Goal: Task Accomplishment & Management: Complete application form

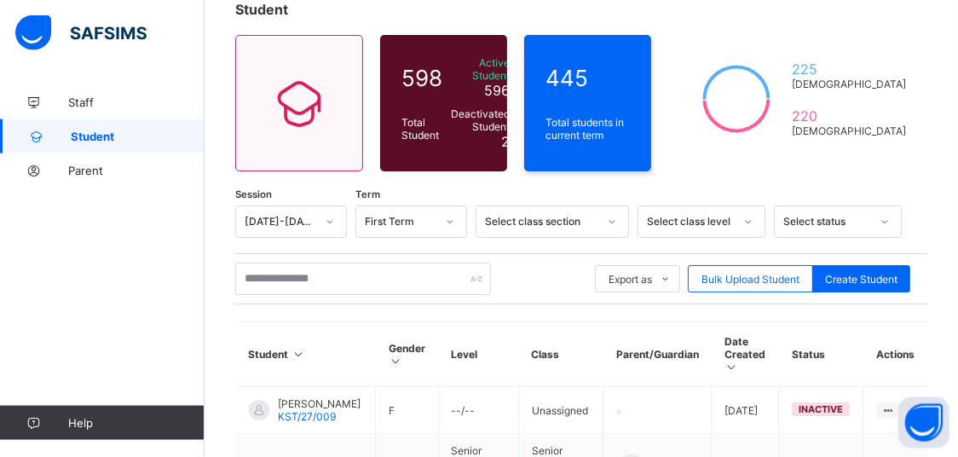
scroll to position [90, 0]
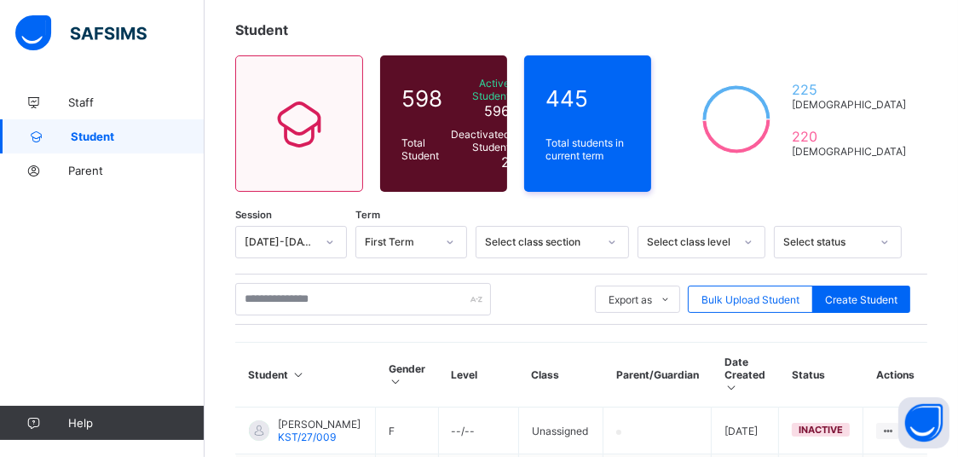
click at [732, 238] on div "Select class level" at bounding box center [686, 242] width 94 height 24
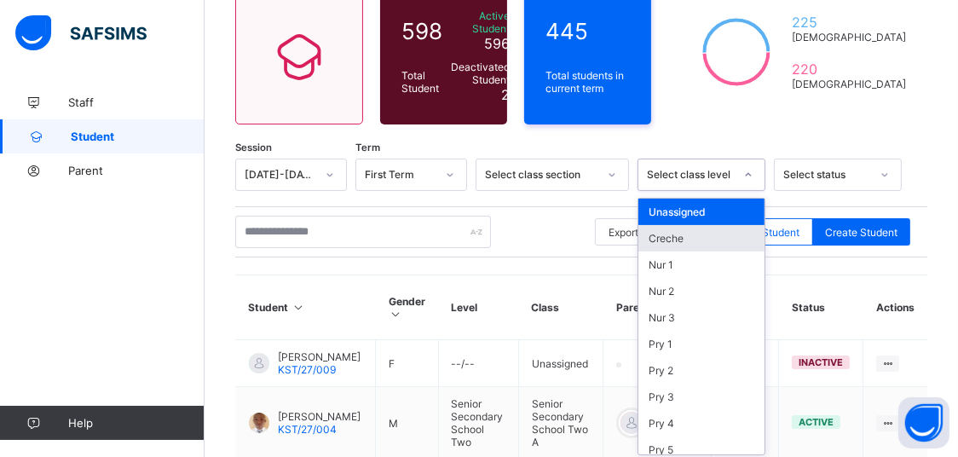
scroll to position [159, 0]
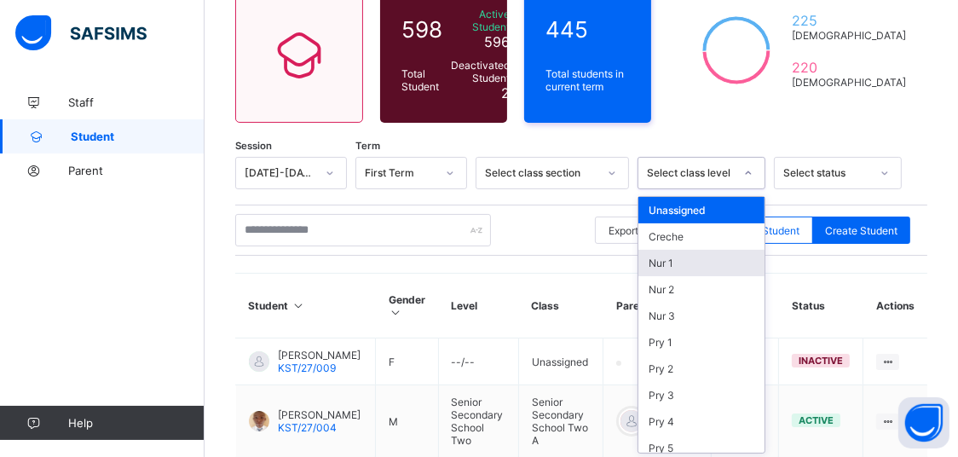
click at [665, 258] on div "Nur 1" at bounding box center [702, 263] width 126 height 26
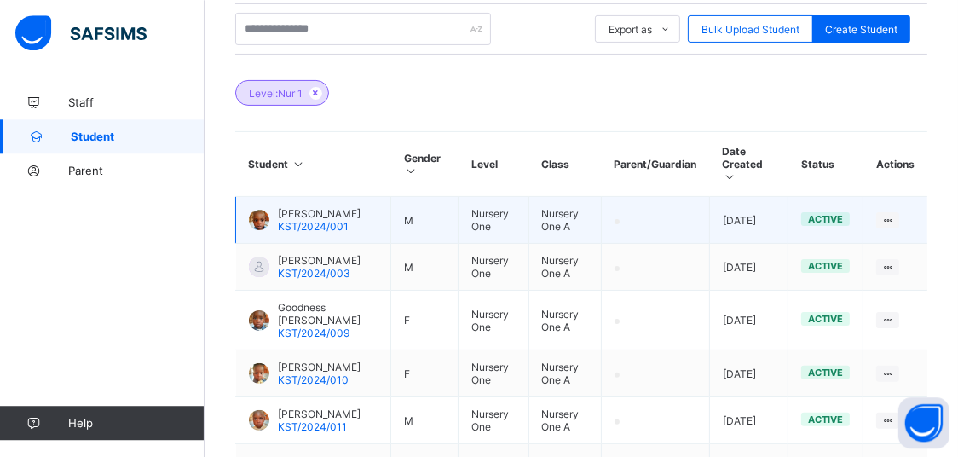
scroll to position [174, 0]
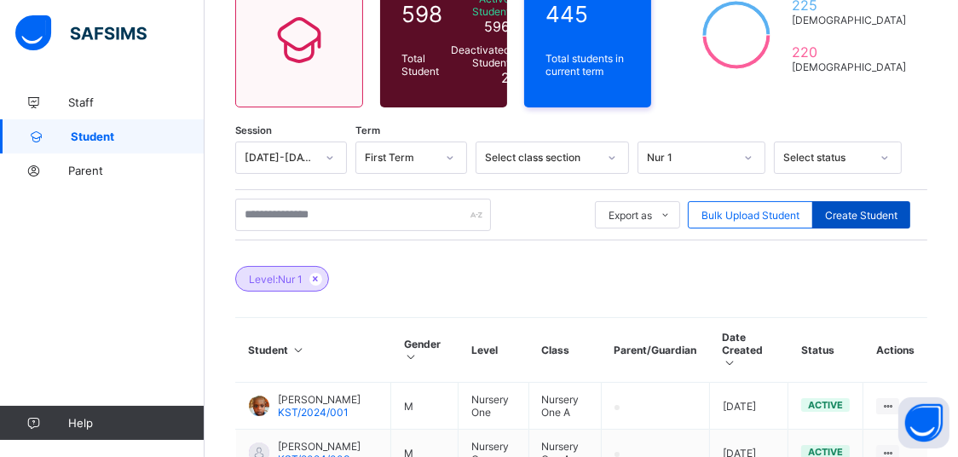
click at [865, 220] on div "Create Student" at bounding box center [862, 214] width 98 height 27
select select "**"
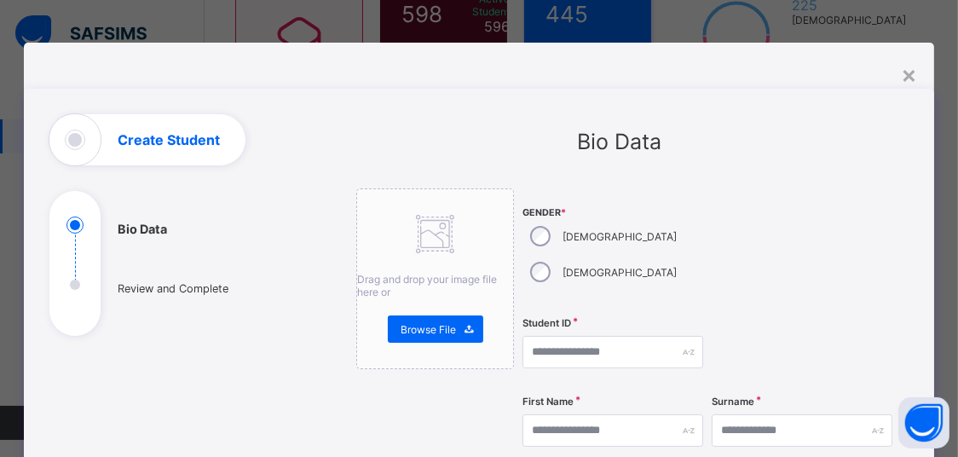
click at [605, 254] on div "[DEMOGRAPHIC_DATA]" at bounding box center [602, 272] width 159 height 36
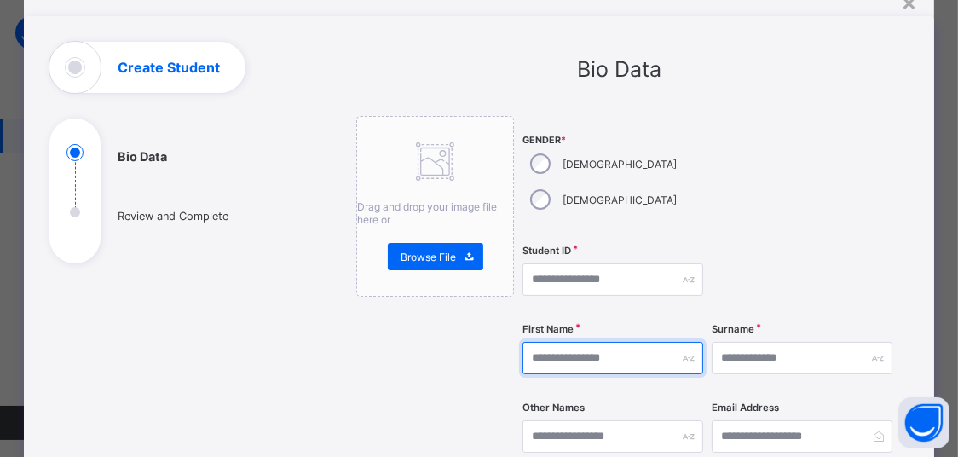
click at [602, 342] on input "text" at bounding box center [613, 358] width 181 height 32
type input "*"
type input "*****"
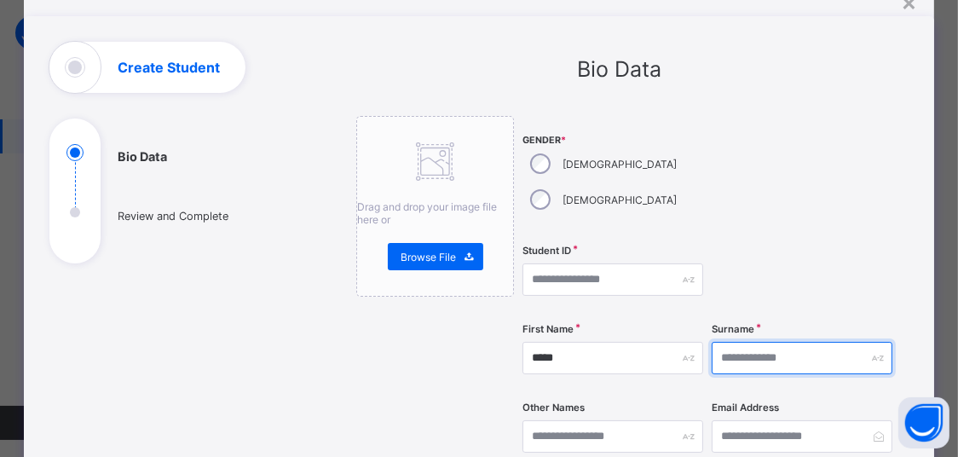
click at [716, 342] on input "text" at bounding box center [802, 358] width 181 height 32
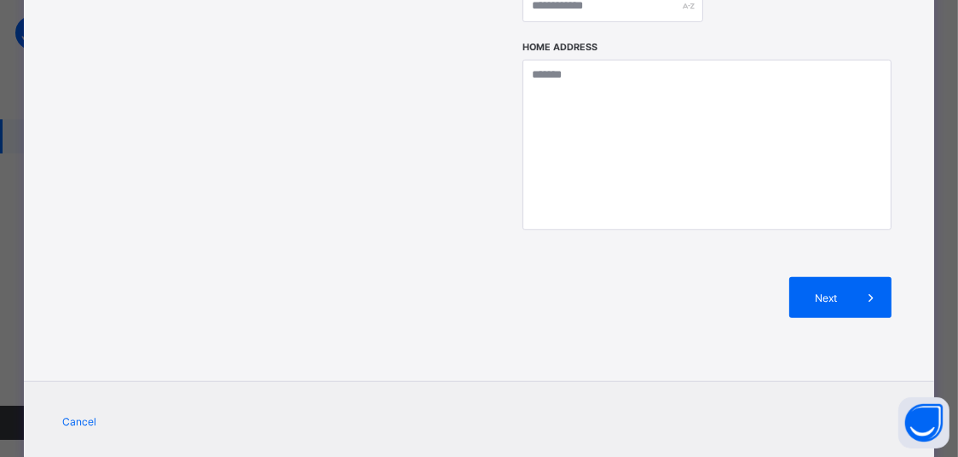
scroll to position [830, 0]
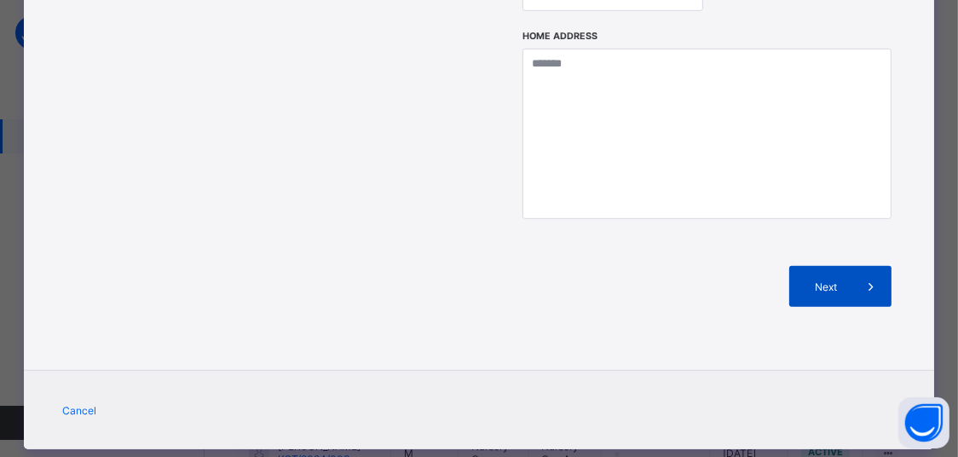
type input "*********"
click at [847, 281] on span "Next" at bounding box center [826, 287] width 49 height 13
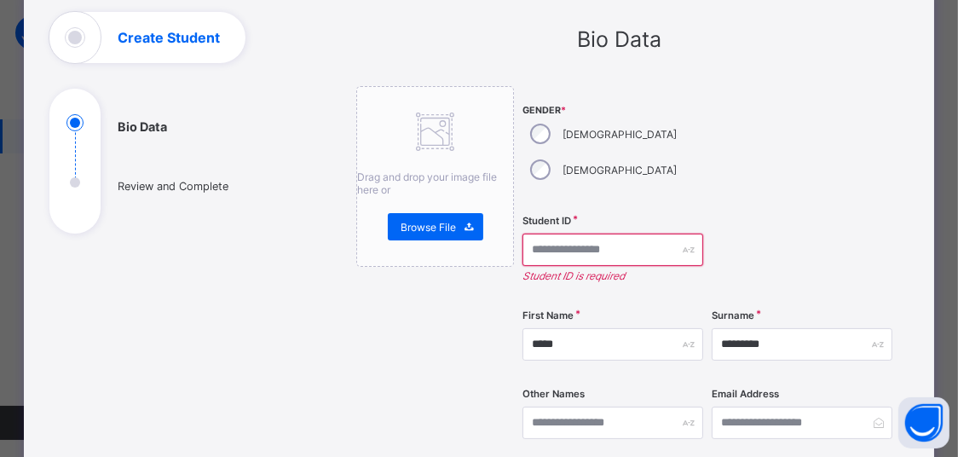
scroll to position [32, 0]
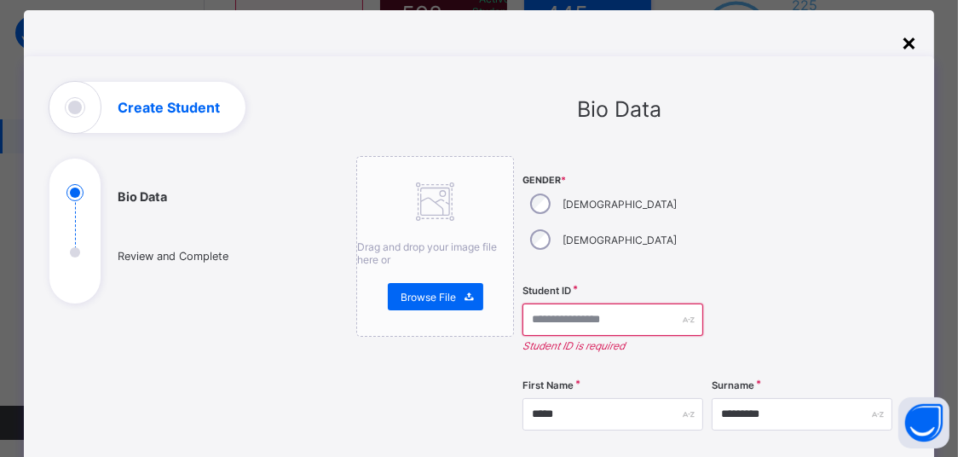
click at [912, 42] on div "×" at bounding box center [909, 41] width 16 height 29
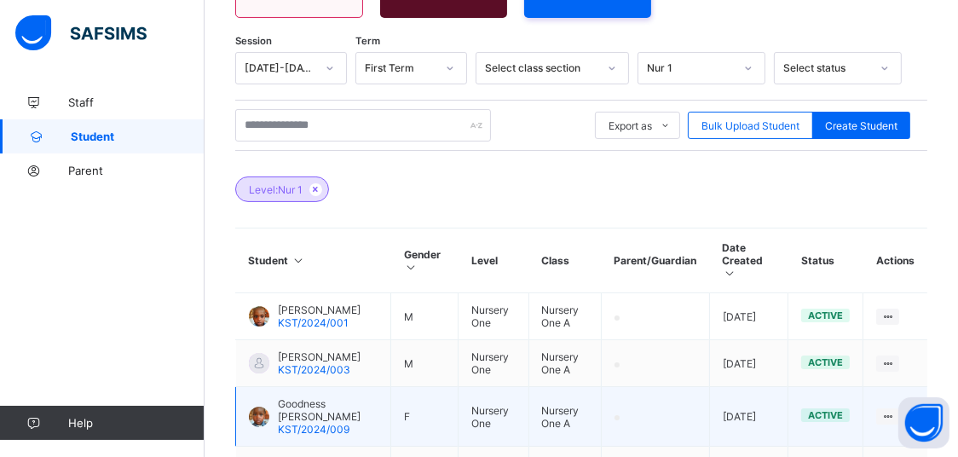
scroll to position [174, 0]
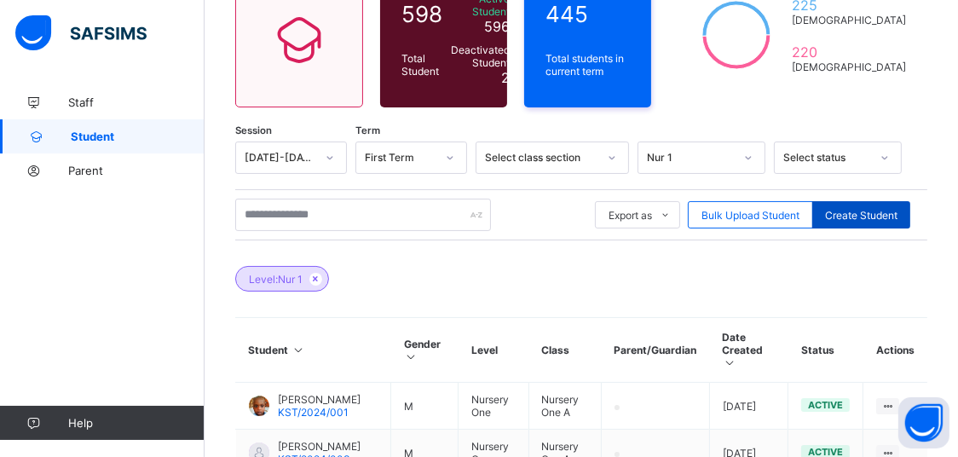
click at [868, 217] on span "Create Student" at bounding box center [861, 215] width 72 height 13
select select "**"
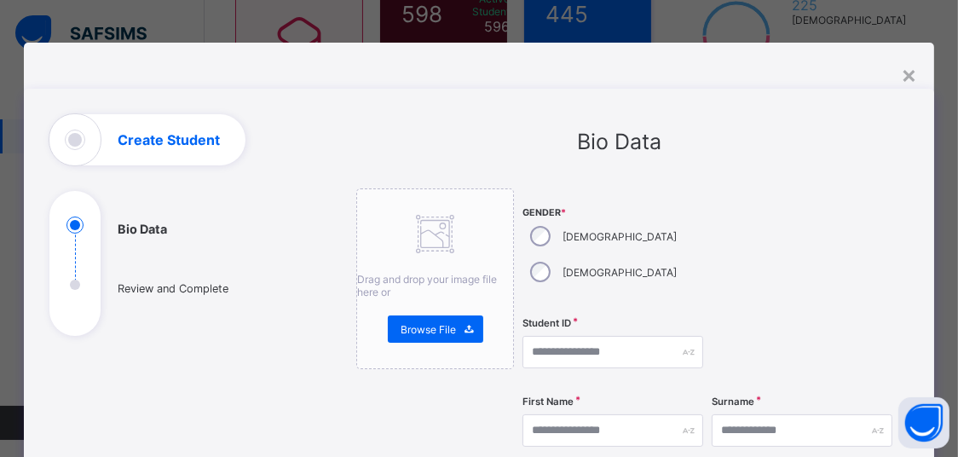
click at [142, 153] on div "Create Student" at bounding box center [147, 139] width 196 height 51
click at [139, 151] on div "Create Student" at bounding box center [147, 139] width 196 height 51
click at [55, 134] on div "Create Student" at bounding box center [147, 139] width 196 height 51
click at [60, 136] on div "Create Student" at bounding box center [147, 139] width 196 height 51
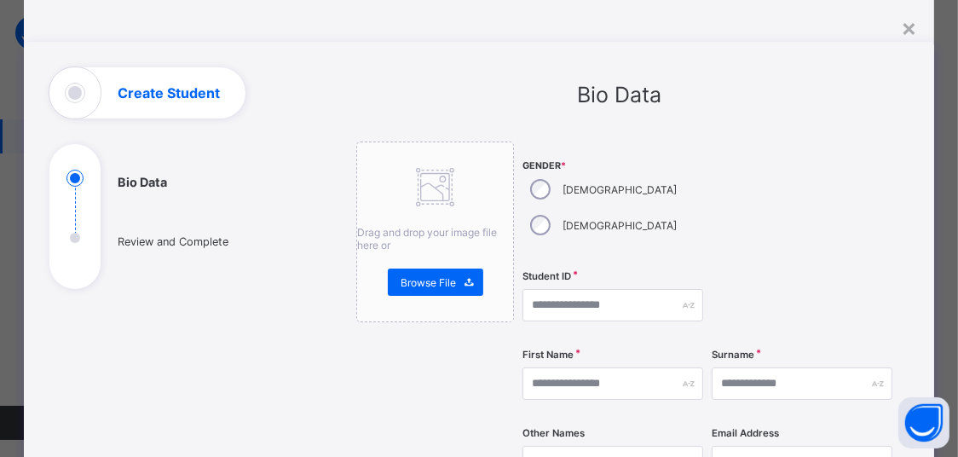
scroll to position [72, 0]
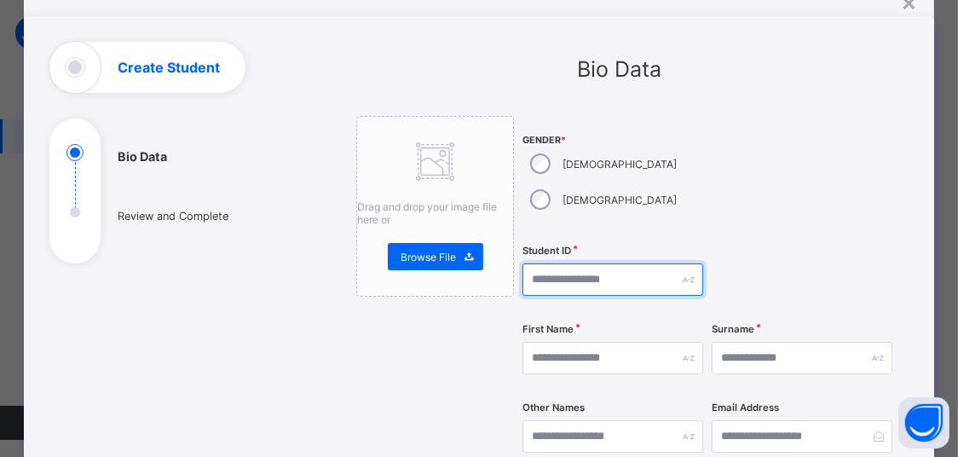
click at [606, 263] on input "text" at bounding box center [613, 279] width 181 height 32
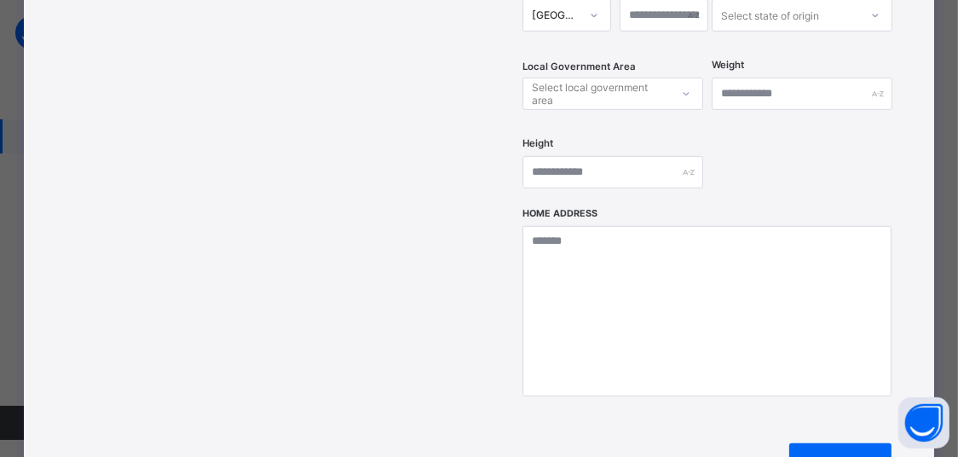
scroll to position [290, 0]
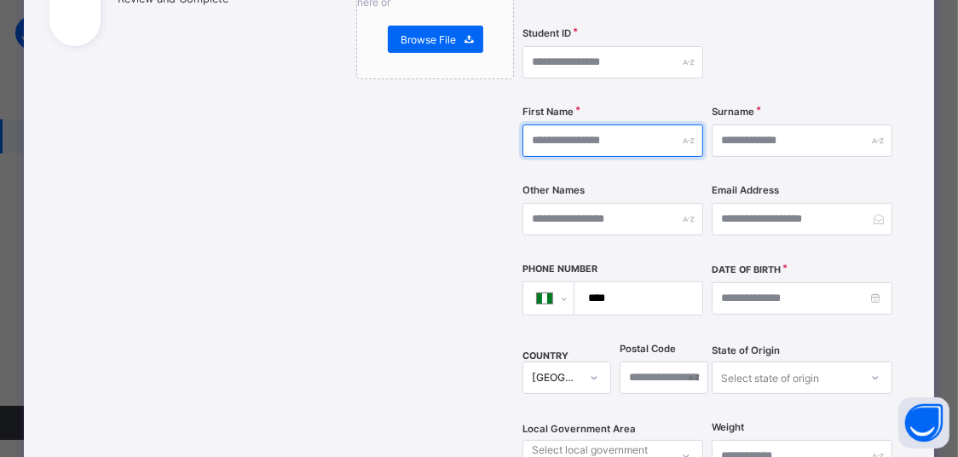
click at [605, 124] on input "text" at bounding box center [613, 140] width 181 height 32
type input "*****"
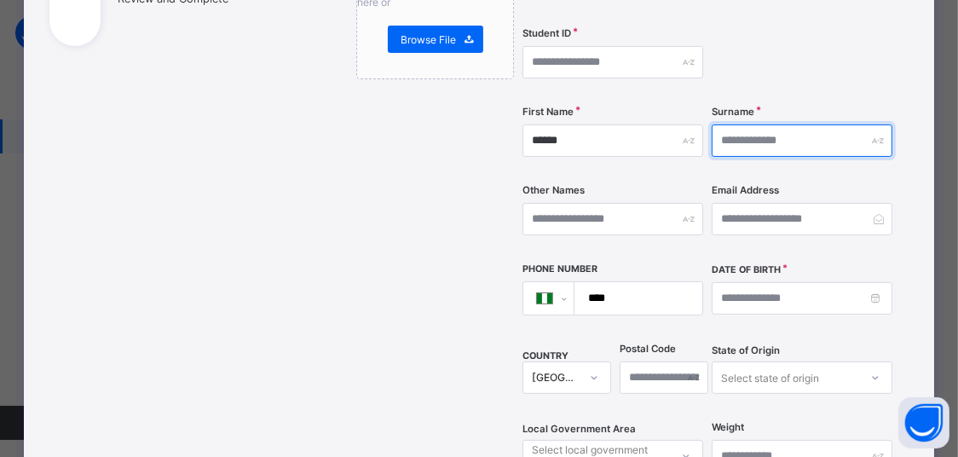
click at [773, 124] on input "text" at bounding box center [802, 140] width 181 height 32
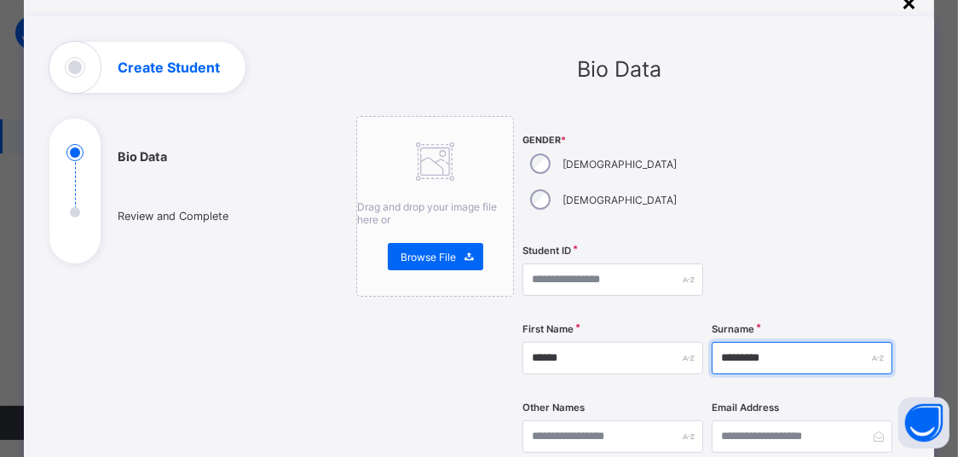
type input "*********"
click at [915, 7] on div "×" at bounding box center [909, 1] width 16 height 29
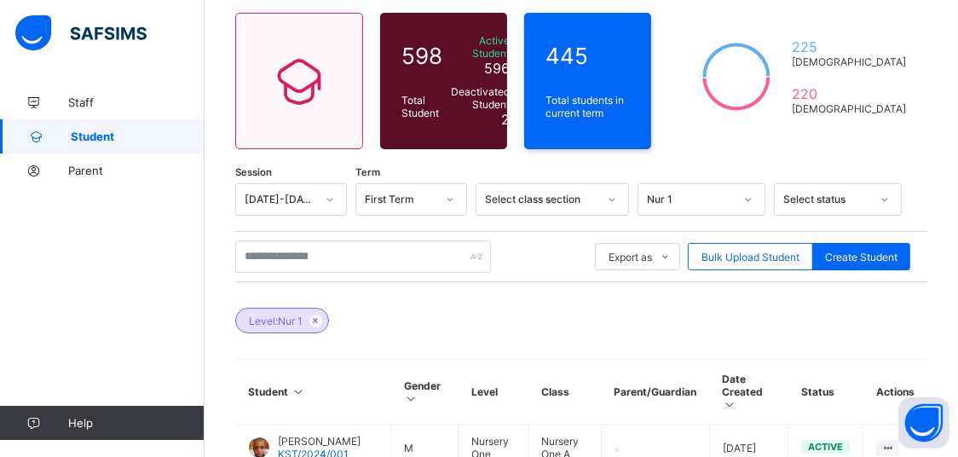
scroll to position [0, 0]
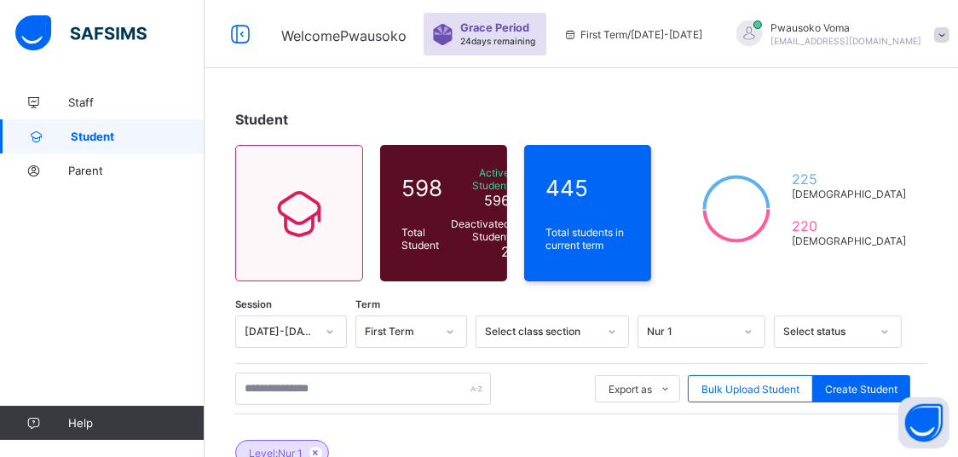
click at [757, 327] on div "Nur 1" at bounding box center [702, 331] width 128 height 32
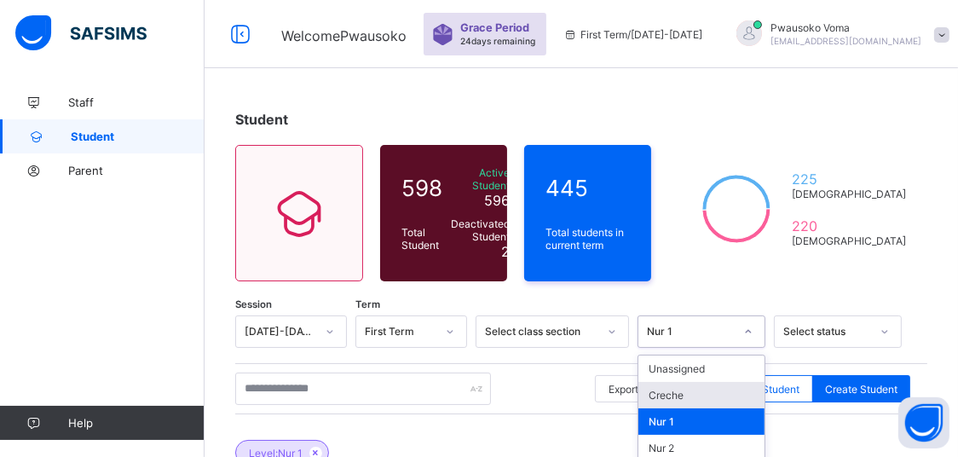
scroll to position [159, 0]
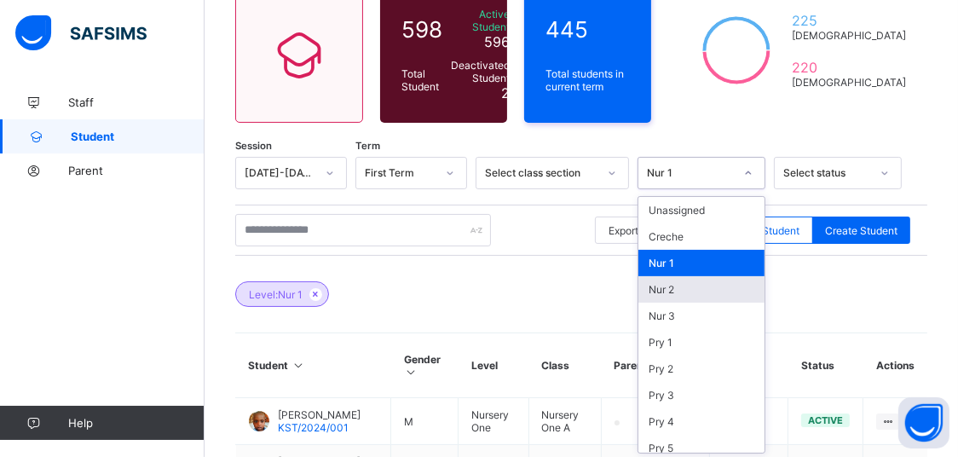
click at [726, 276] on div "Nur 2" at bounding box center [702, 289] width 126 height 26
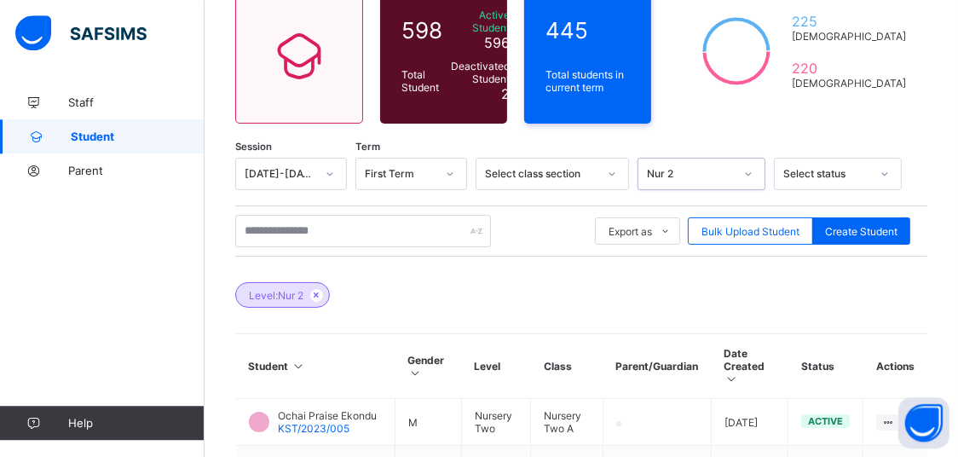
scroll to position [157, 0]
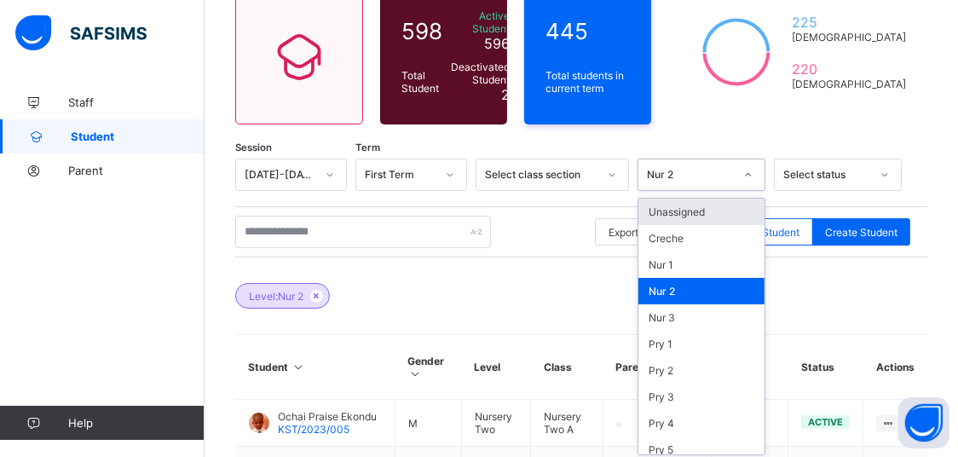
click at [734, 169] on div "Nur 2" at bounding box center [690, 175] width 87 height 13
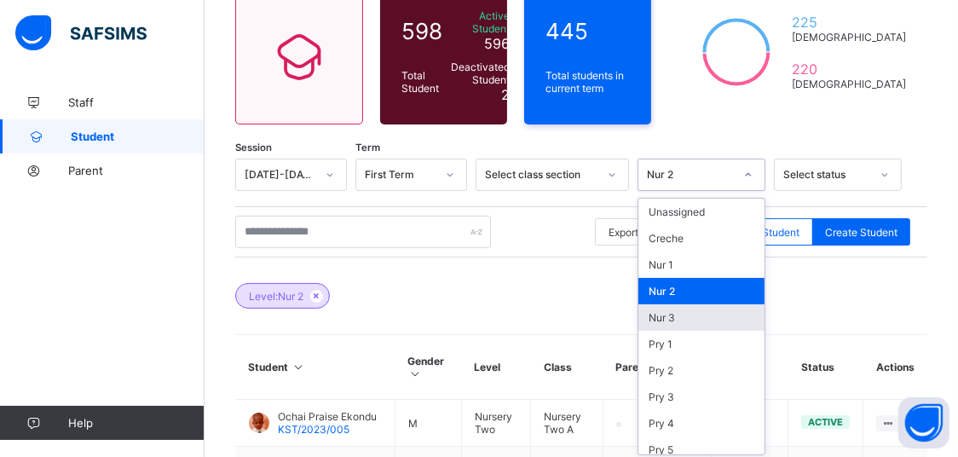
click at [687, 316] on div "Nur 3" at bounding box center [702, 317] width 126 height 26
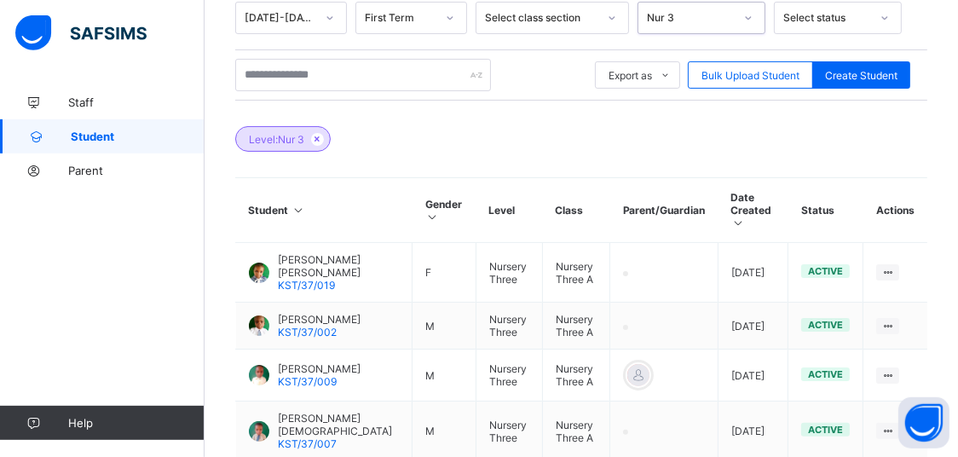
scroll to position [246, 0]
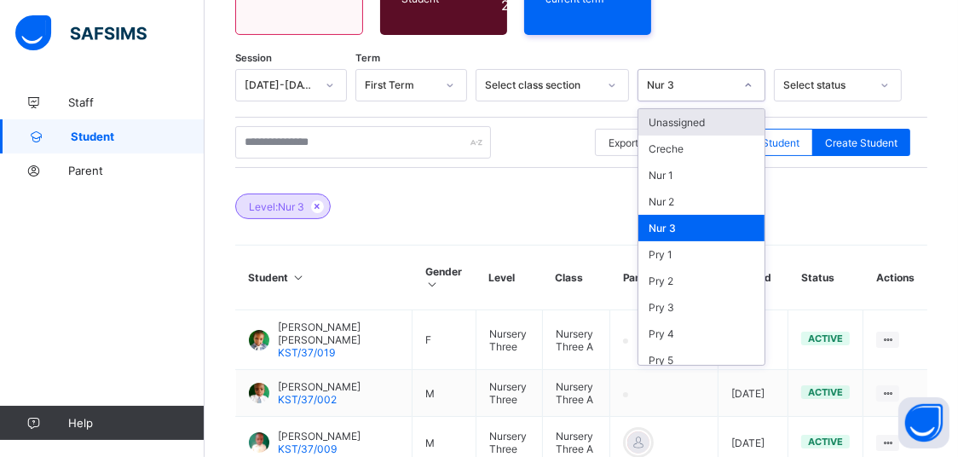
click at [754, 79] on icon at bounding box center [749, 85] width 10 height 17
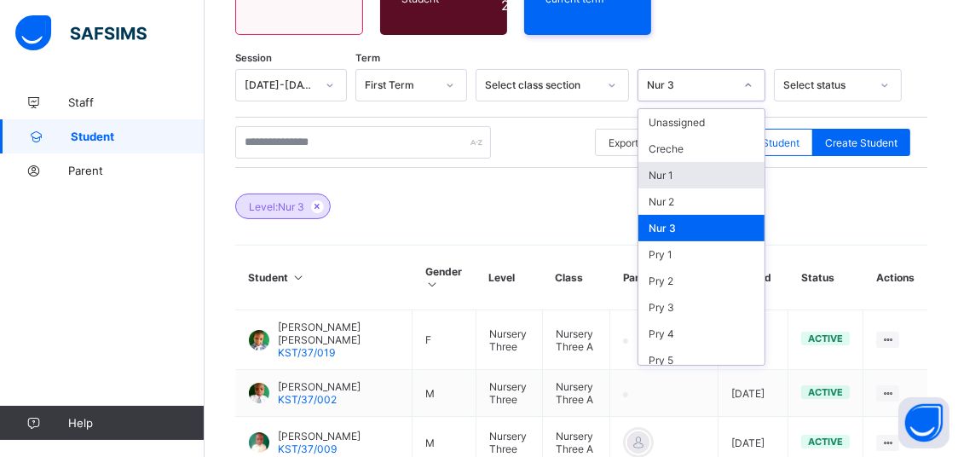
click at [680, 174] on div "Nur 1" at bounding box center [702, 175] width 126 height 26
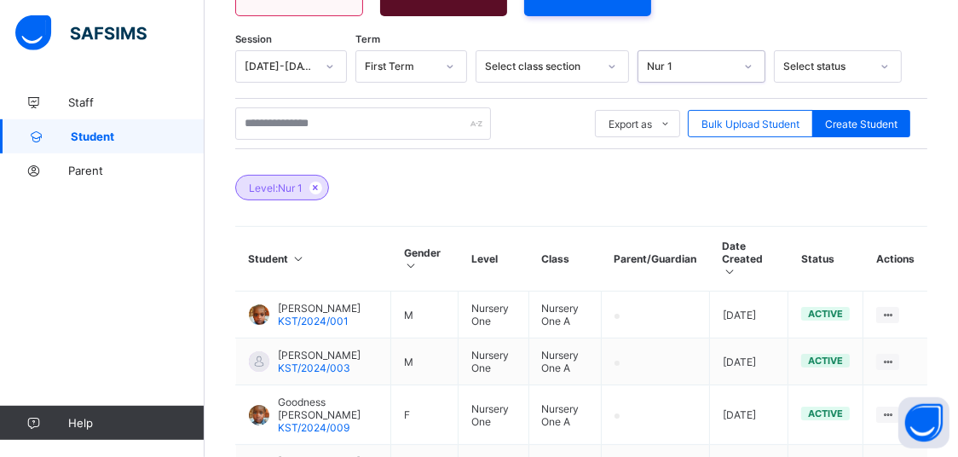
scroll to position [263, 0]
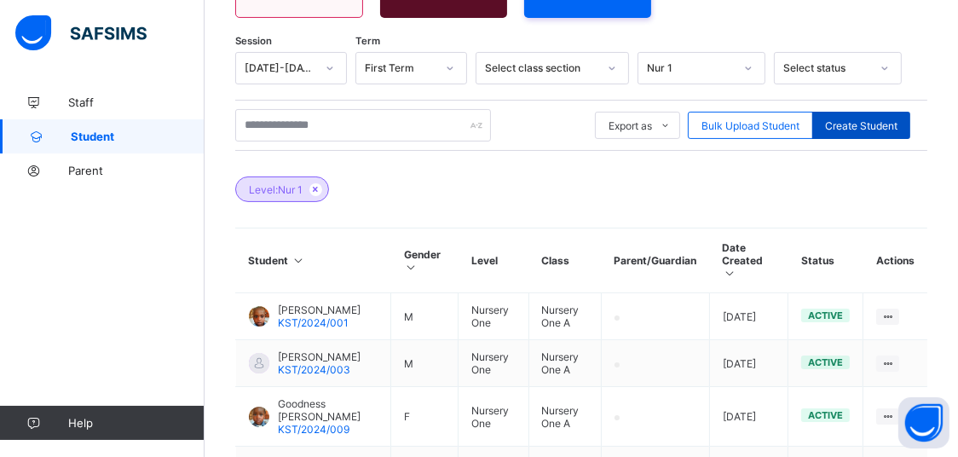
click at [842, 124] on span "Create Student" at bounding box center [861, 125] width 72 height 13
select select "**"
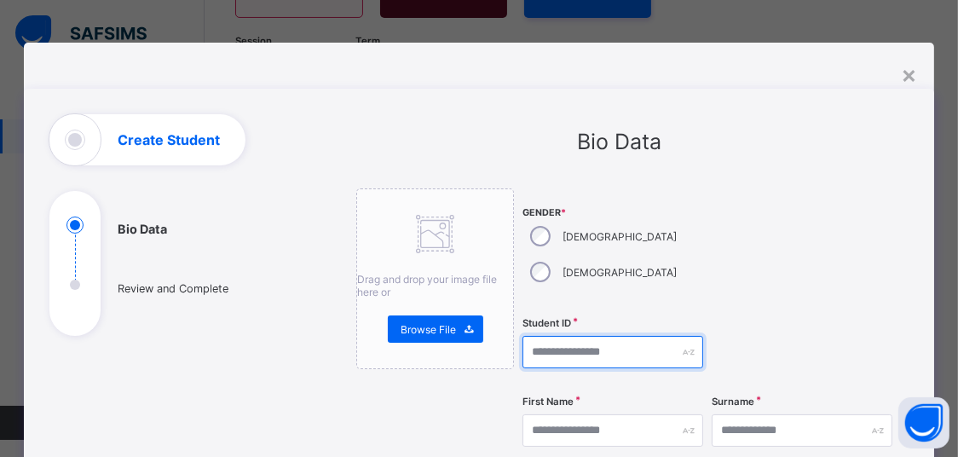
click at [578, 336] on input "text" at bounding box center [613, 352] width 181 height 32
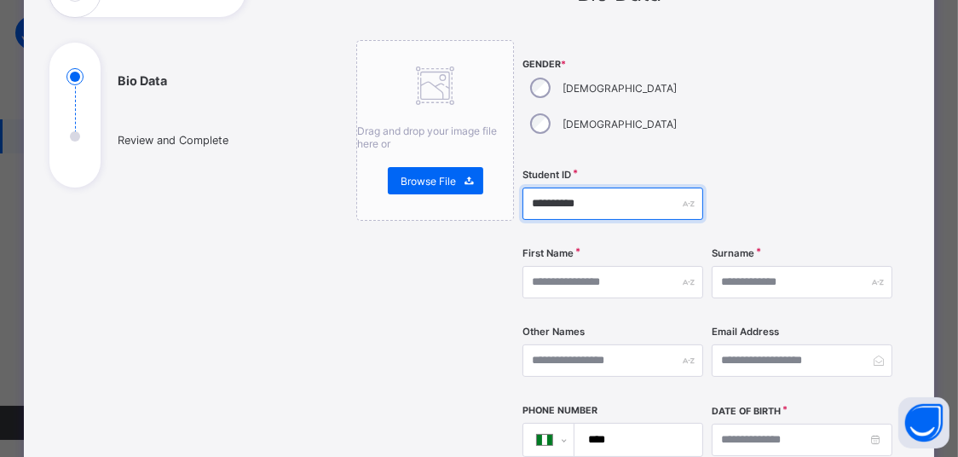
scroll to position [217, 0]
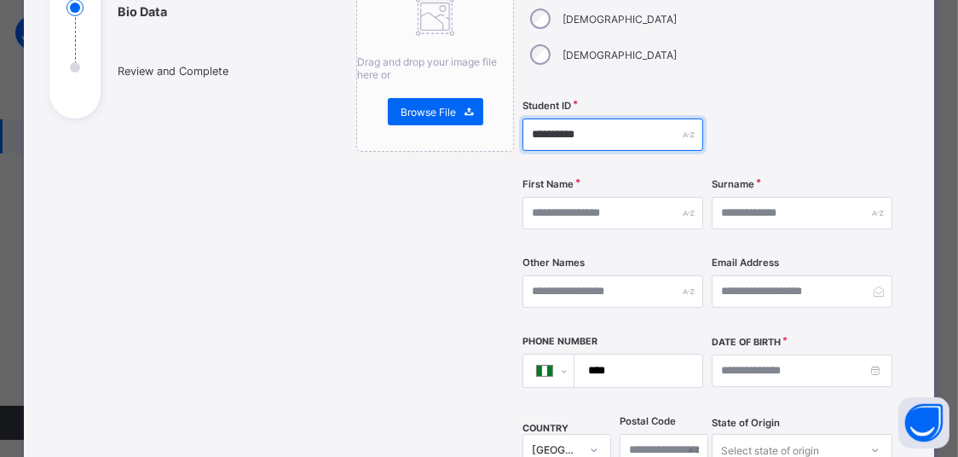
type input "**********"
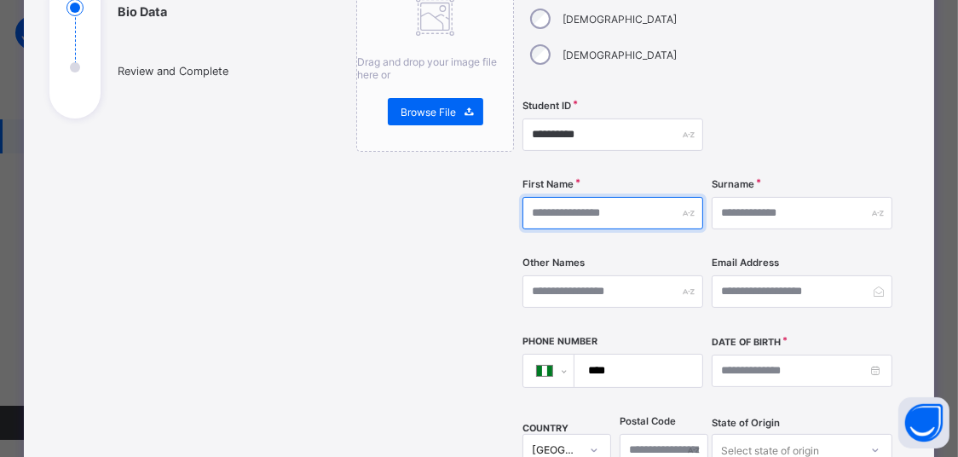
click at [557, 197] on input "text" at bounding box center [613, 213] width 181 height 32
type input "*****"
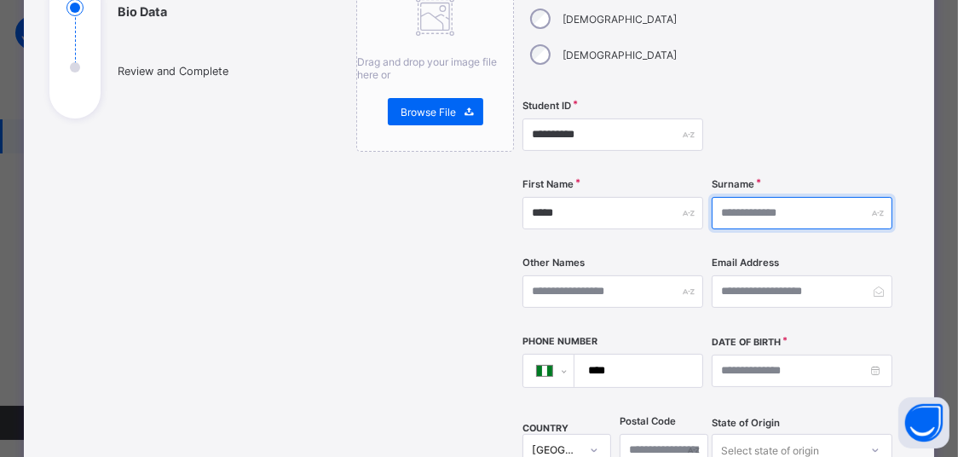
click at [739, 197] on input "text" at bounding box center [802, 213] width 181 height 32
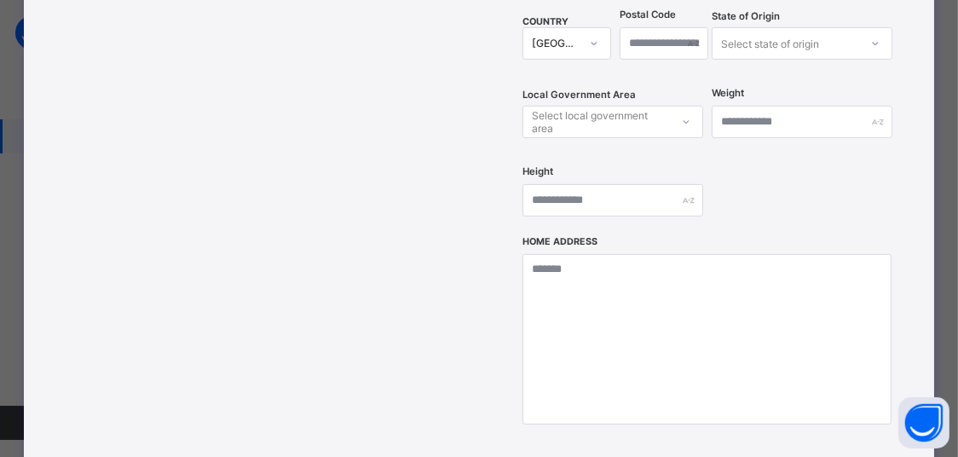
scroll to position [725, 0]
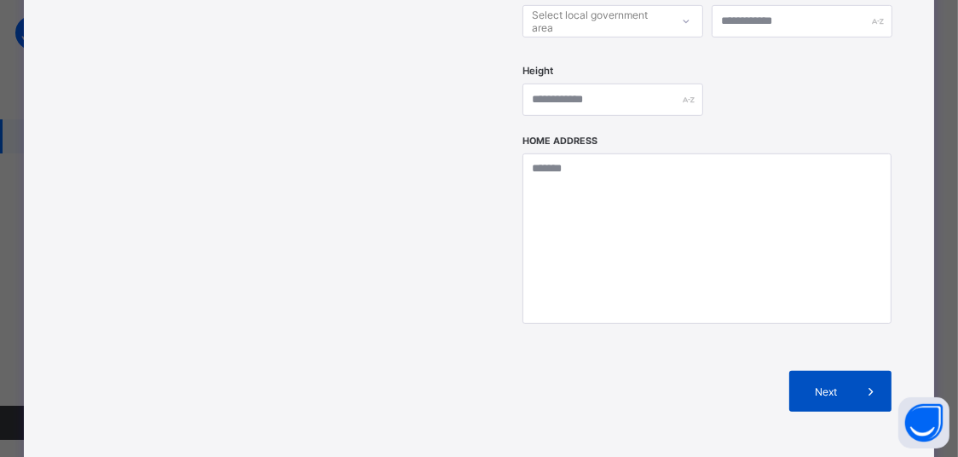
type input "*********"
click at [857, 371] on span at bounding box center [871, 391] width 41 height 41
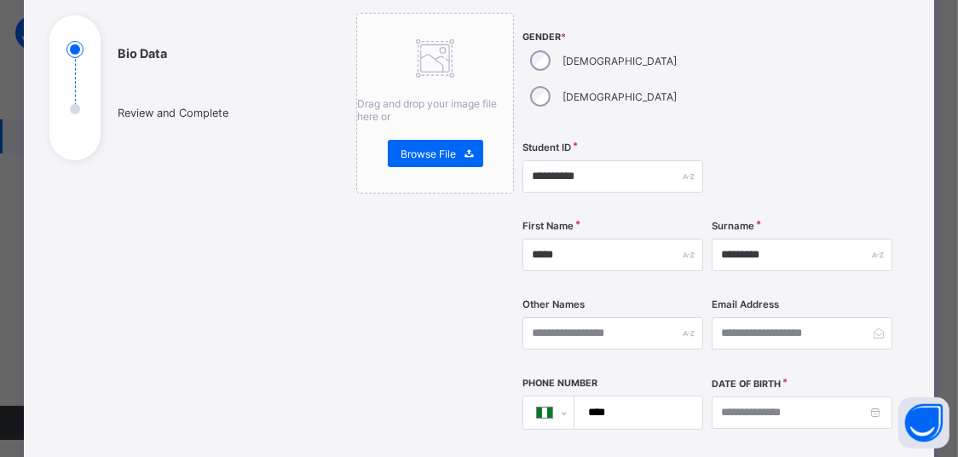
scroll to position [145, 0]
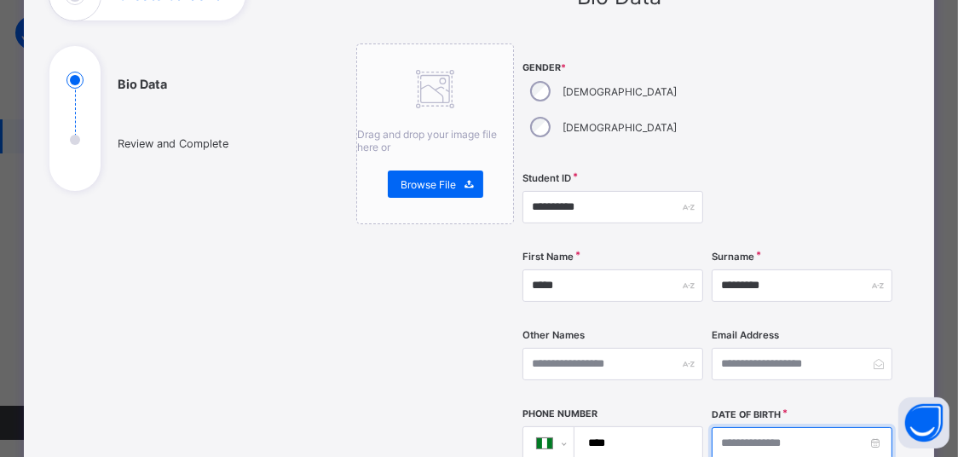
click at [813, 427] on input at bounding box center [802, 443] width 181 height 32
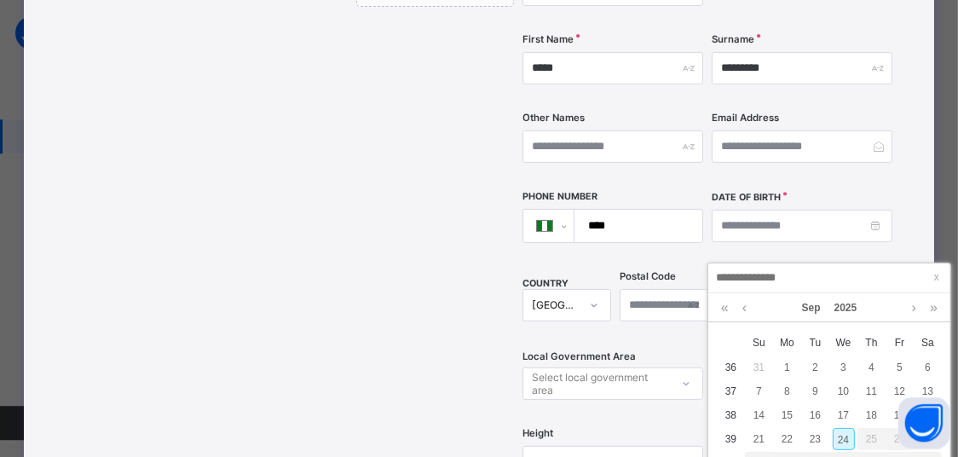
scroll to position [443, 0]
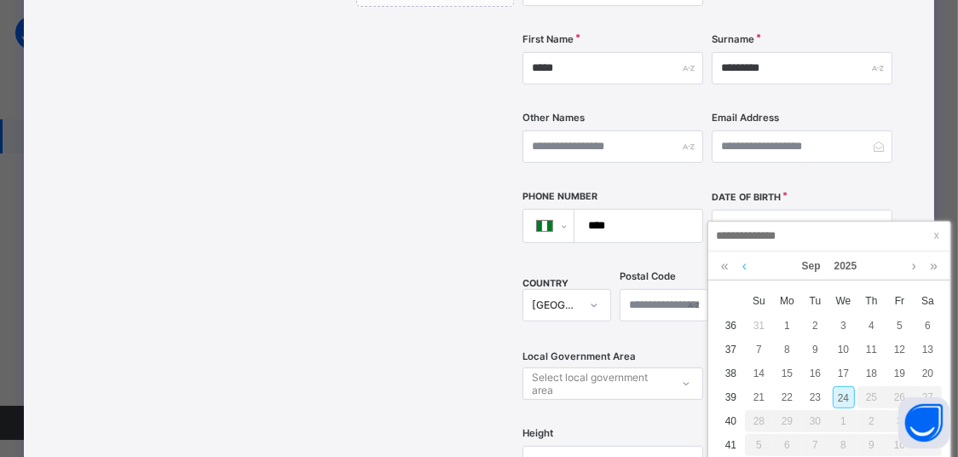
click at [744, 269] on link at bounding box center [744, 266] width 13 height 29
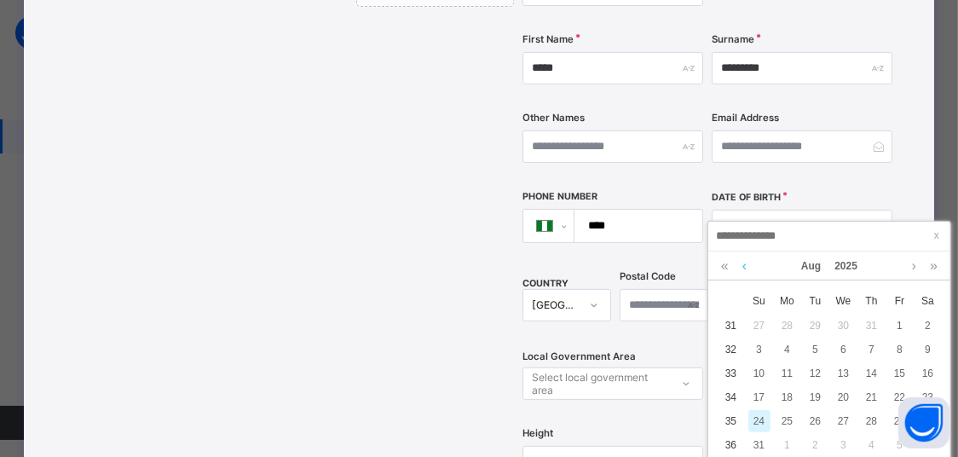
click at [744, 269] on link at bounding box center [744, 266] width 13 height 29
click at [724, 271] on link at bounding box center [725, 266] width 16 height 29
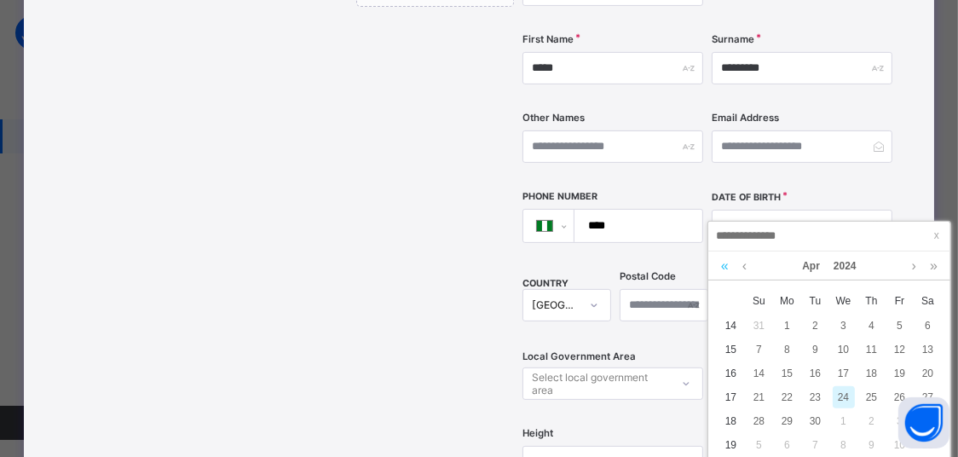
click at [724, 271] on link at bounding box center [725, 266] width 16 height 29
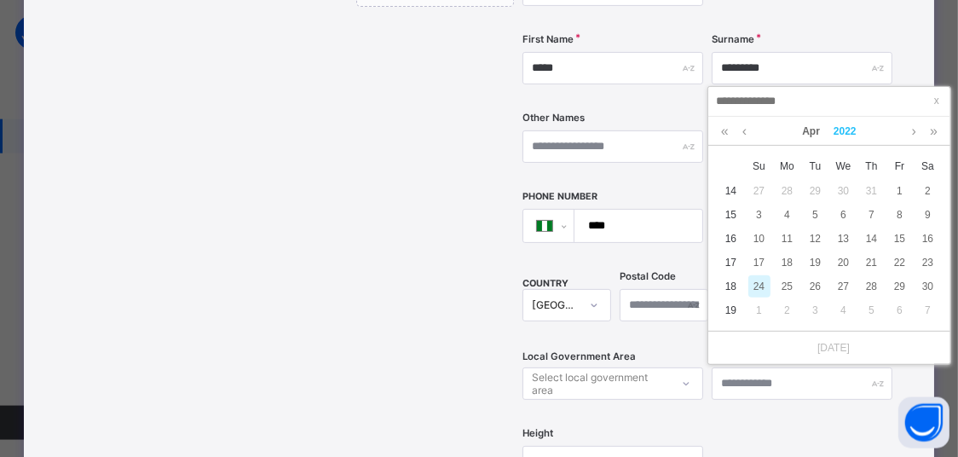
scroll to position [622, 0]
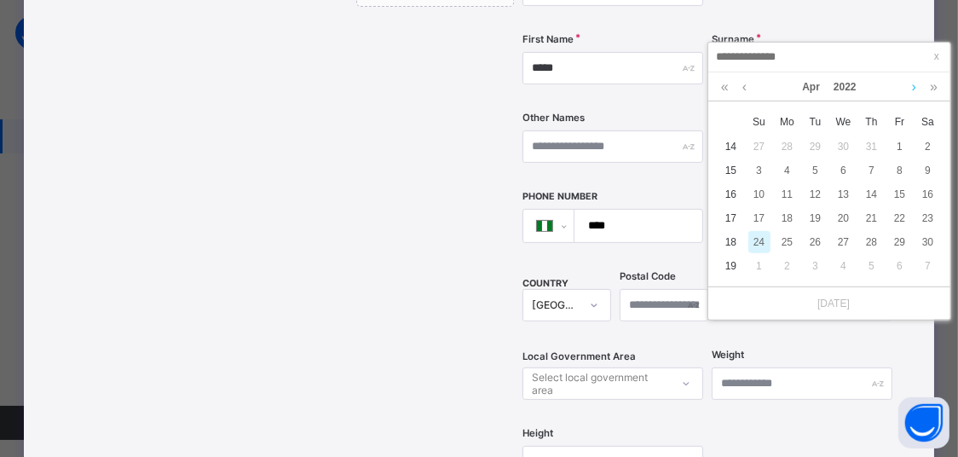
click at [913, 84] on link at bounding box center [914, 86] width 13 height 29
click at [909, 92] on link at bounding box center [914, 86] width 13 height 29
click at [940, 88] on link at bounding box center [934, 86] width 16 height 29
click at [791, 168] on div "5" at bounding box center [788, 170] width 22 height 22
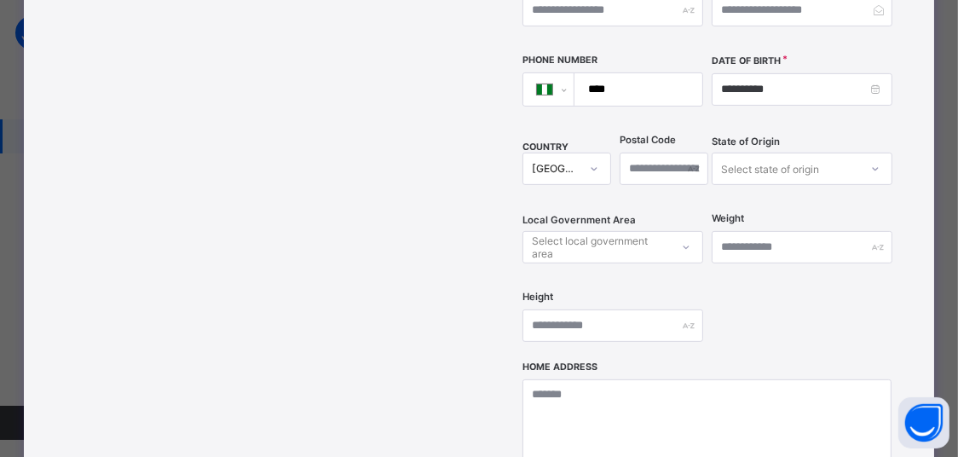
scroll to position [362, 0]
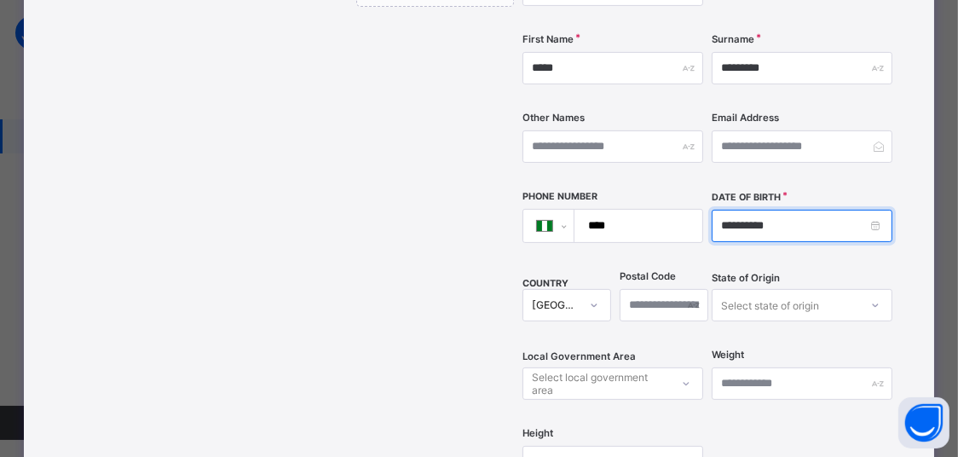
click at [779, 210] on input "**********" at bounding box center [802, 226] width 181 height 32
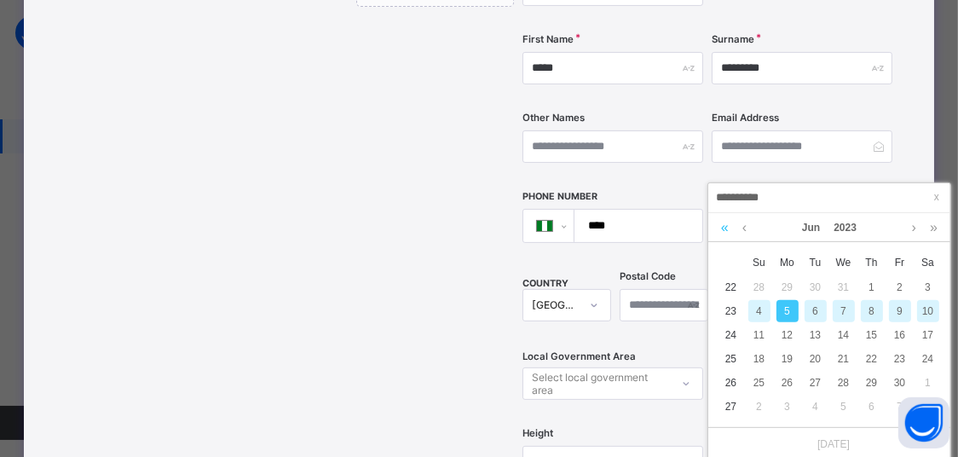
click at [726, 224] on link at bounding box center [725, 227] width 16 height 29
click at [766, 310] on div "5" at bounding box center [760, 311] width 22 height 22
type input "**********"
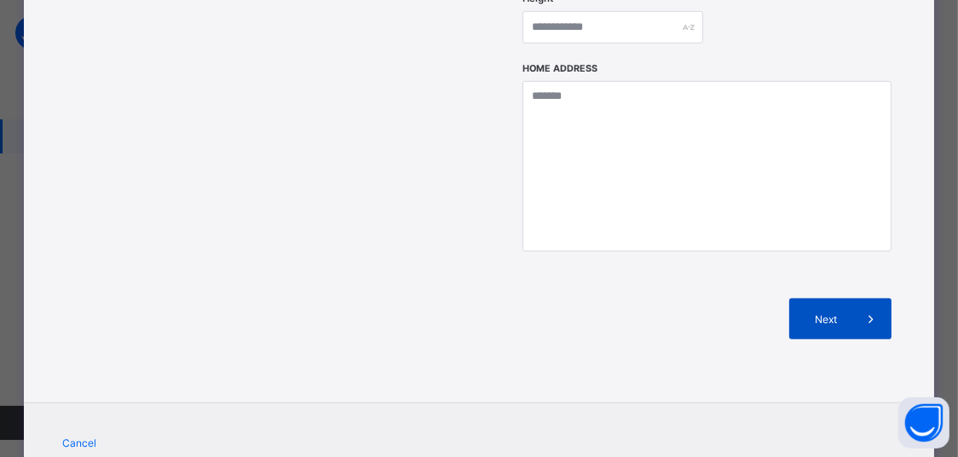
click at [847, 313] on span "Next" at bounding box center [826, 319] width 49 height 13
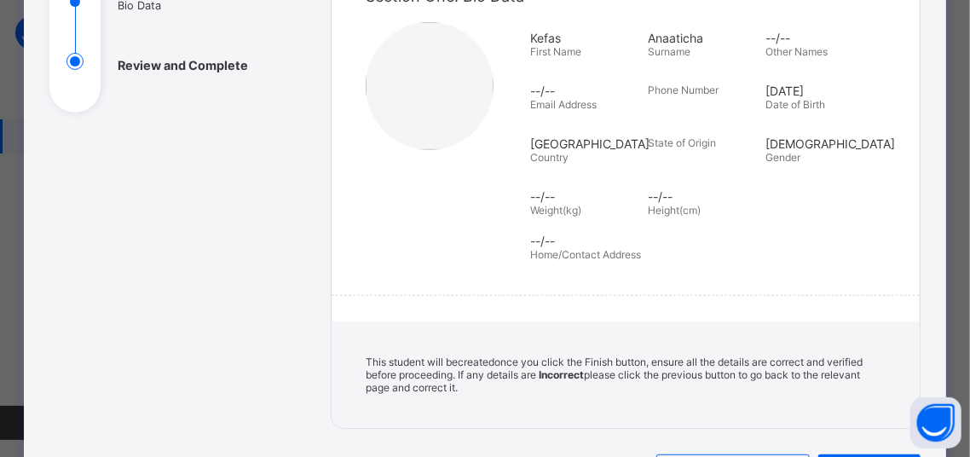
scroll to position [430, 0]
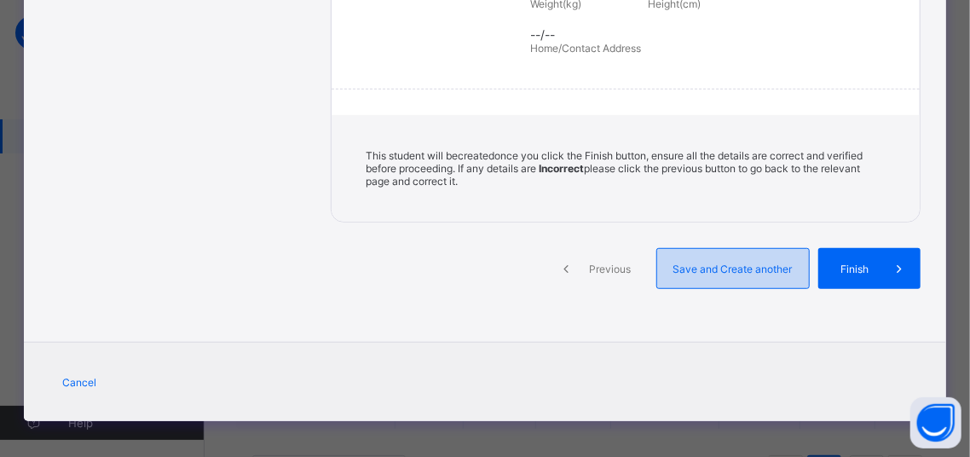
click at [718, 270] on div "Save and Create another" at bounding box center [733, 268] width 153 height 41
select select "**"
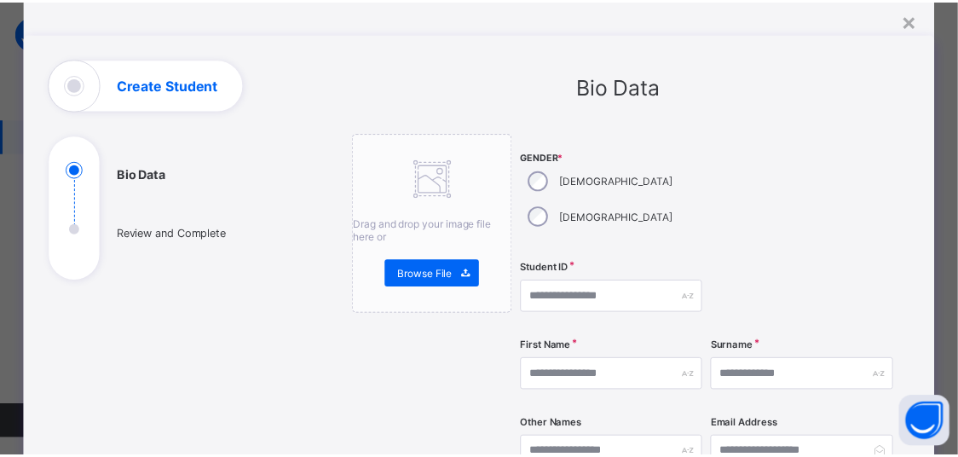
scroll to position [53, 0]
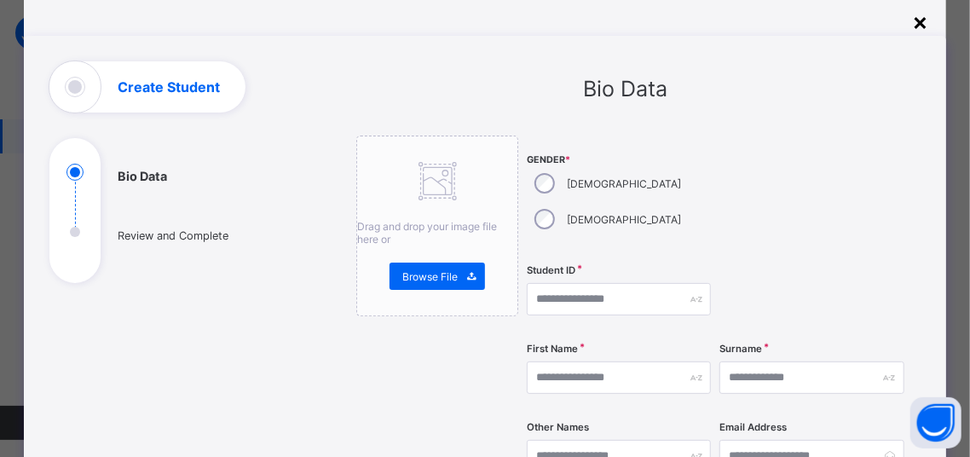
click at [913, 25] on div "×" at bounding box center [921, 21] width 16 height 29
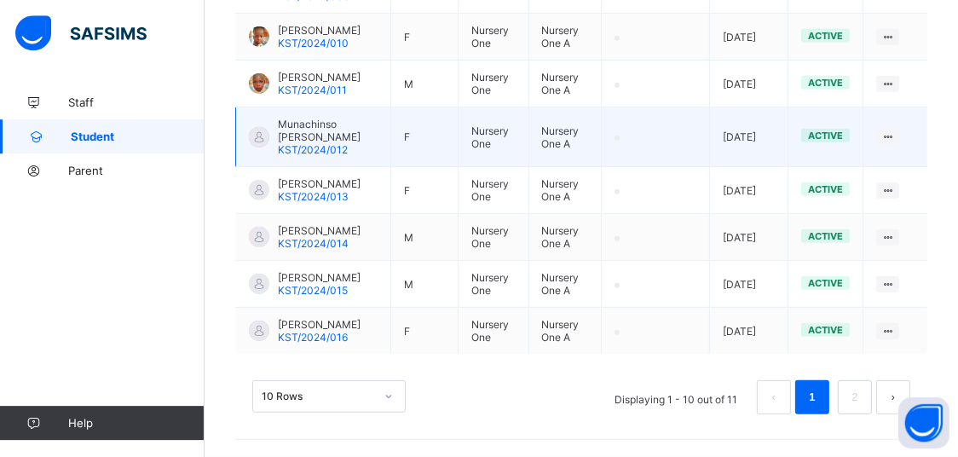
scroll to position [711, 0]
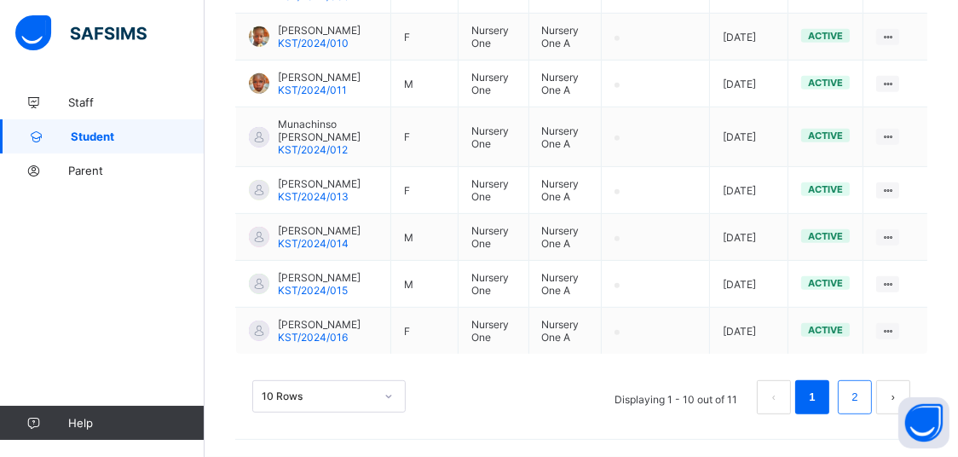
click at [863, 394] on link "2" at bounding box center [855, 397] width 16 height 22
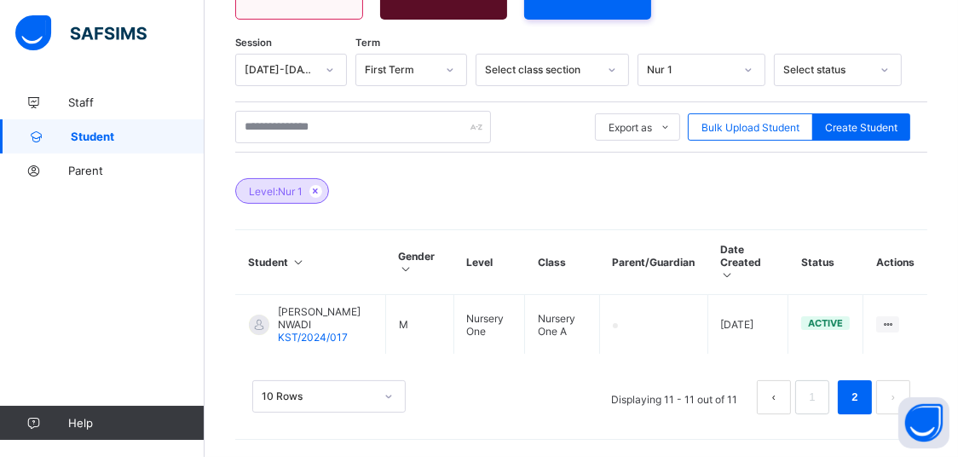
scroll to position [254, 0]
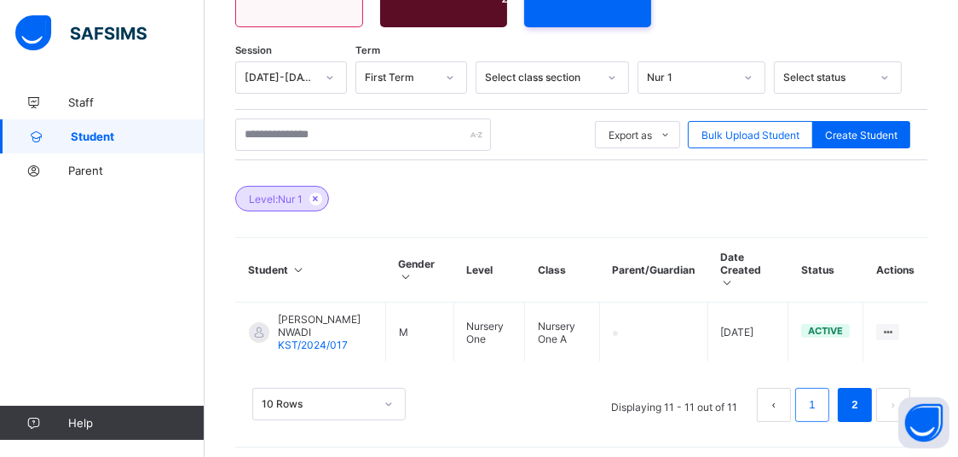
click at [820, 395] on link "1" at bounding box center [812, 405] width 16 height 22
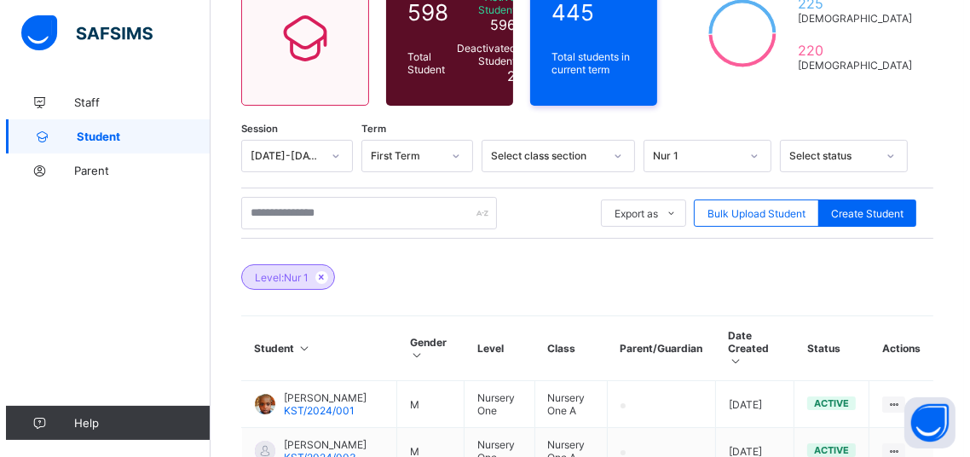
scroll to position [174, 0]
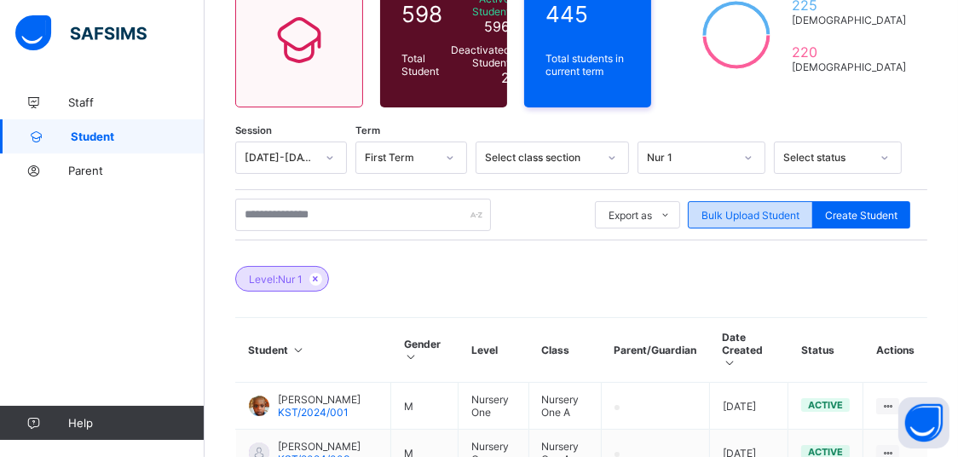
click at [727, 215] on span "Bulk Upload Student" at bounding box center [751, 215] width 98 height 13
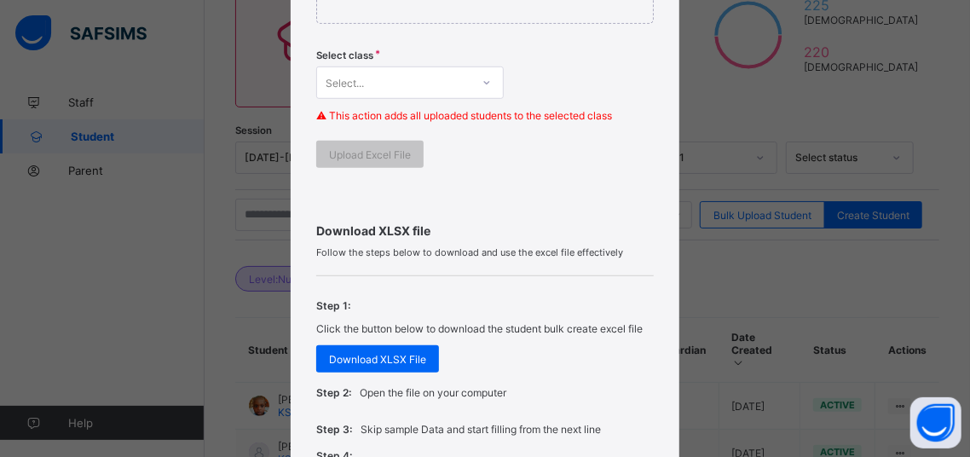
scroll to position [435, 0]
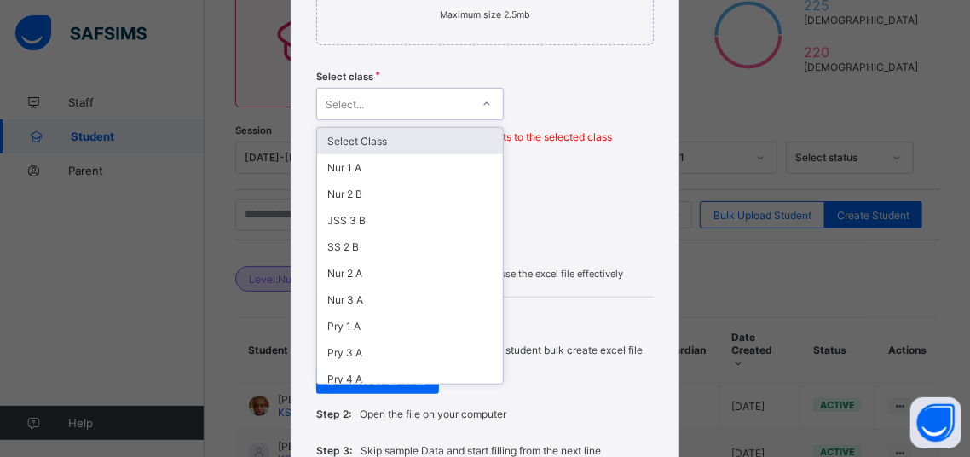
click at [472, 111] on div at bounding box center [486, 103] width 29 height 27
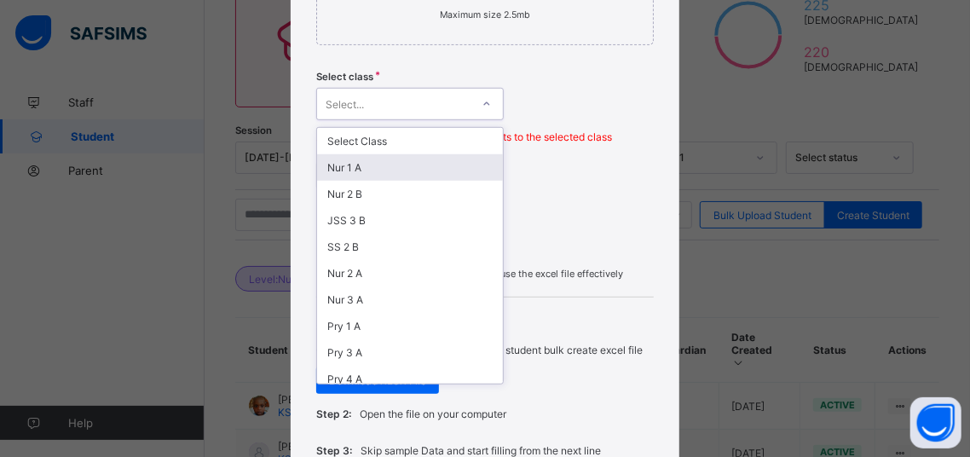
click at [429, 160] on div "Nur 1 A" at bounding box center [410, 167] width 186 height 26
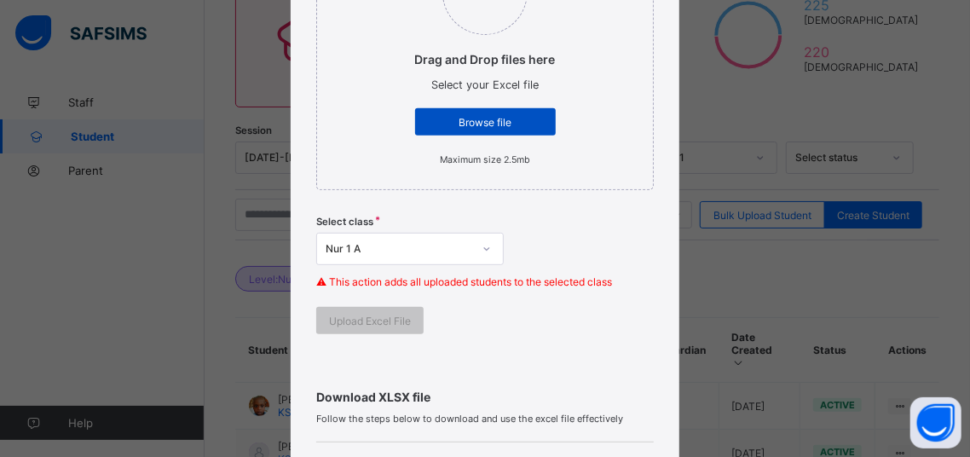
click at [478, 124] on span "Browse file" at bounding box center [485, 122] width 115 height 13
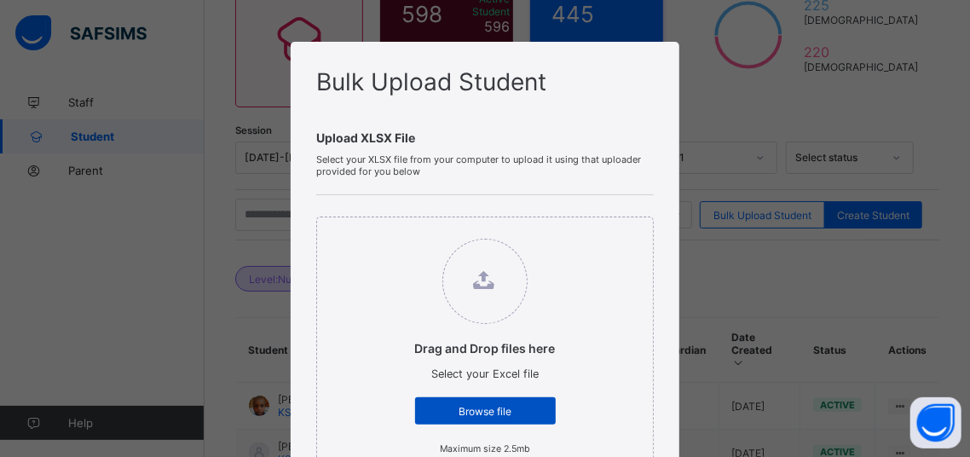
scroll to position [218, 0]
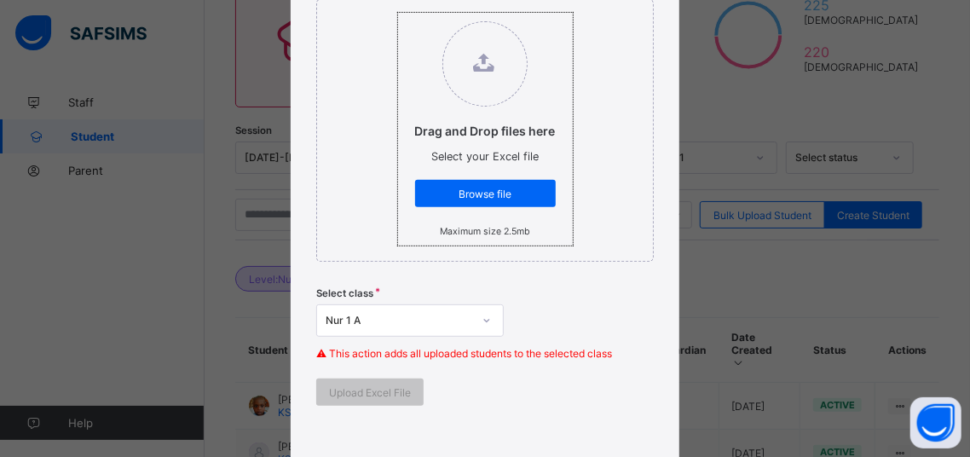
type input "**********"
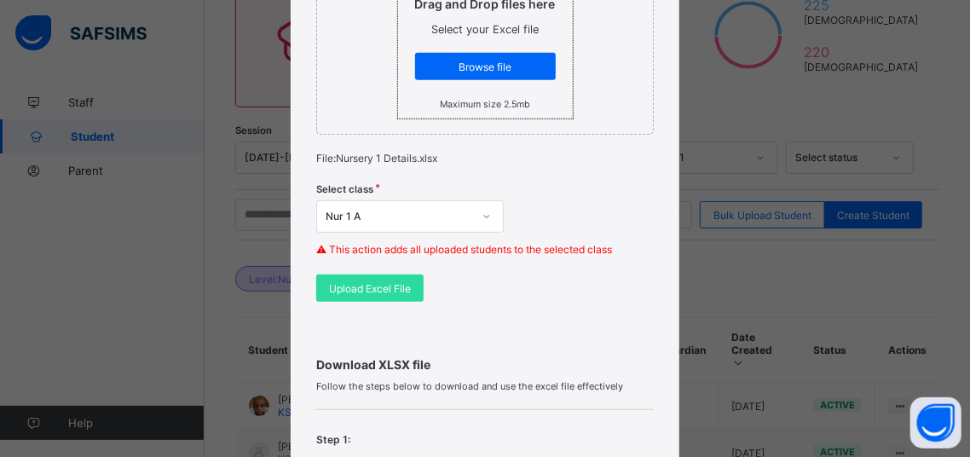
scroll to position [436, 0]
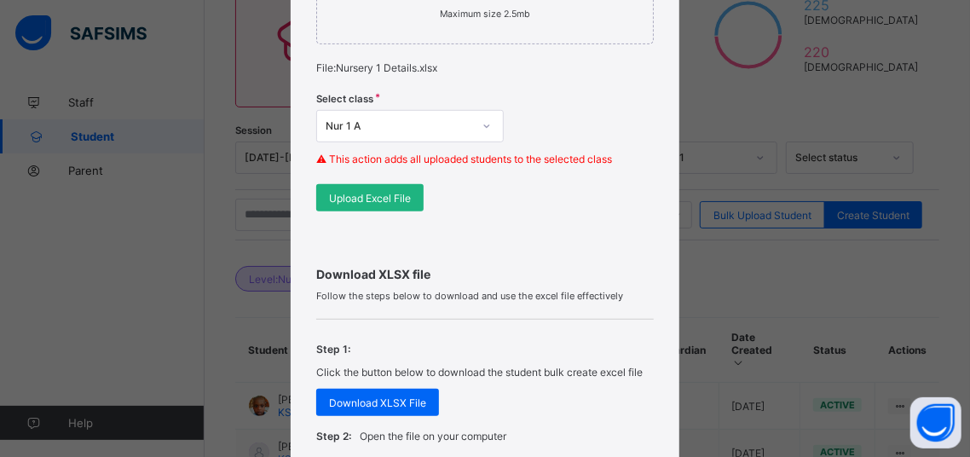
click at [378, 202] on div "Upload Excel File" at bounding box center [369, 197] width 107 height 27
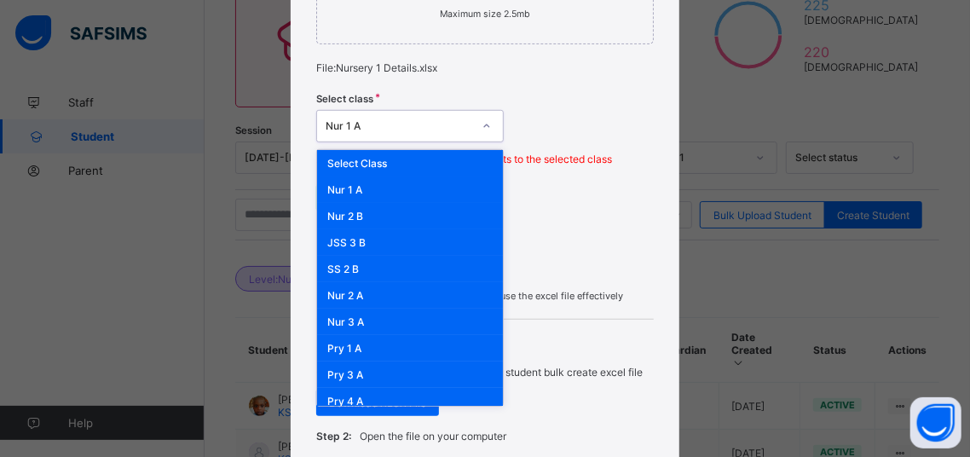
click at [490, 135] on div at bounding box center [486, 126] width 29 height 27
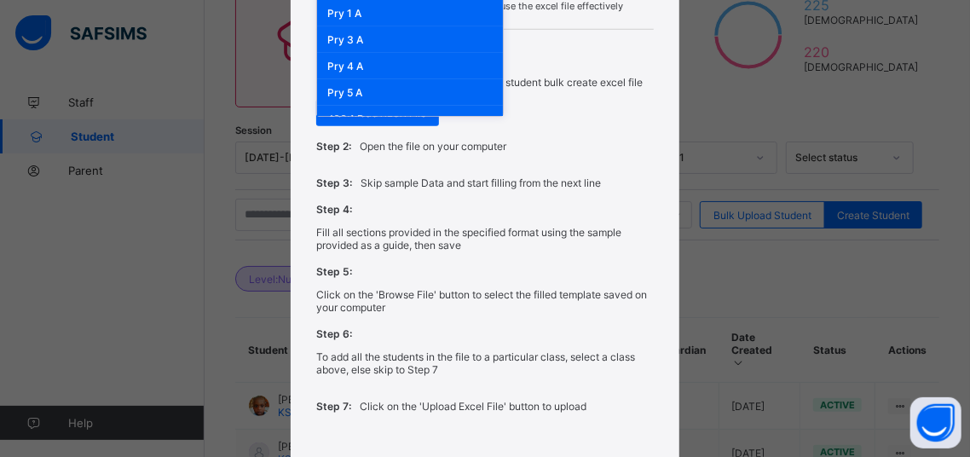
scroll to position [0, 0]
click at [694, 62] on div "Bulk Upload Student Upload XLSX File Select your XLSX file from your computer t…" at bounding box center [485, 228] width 970 height 457
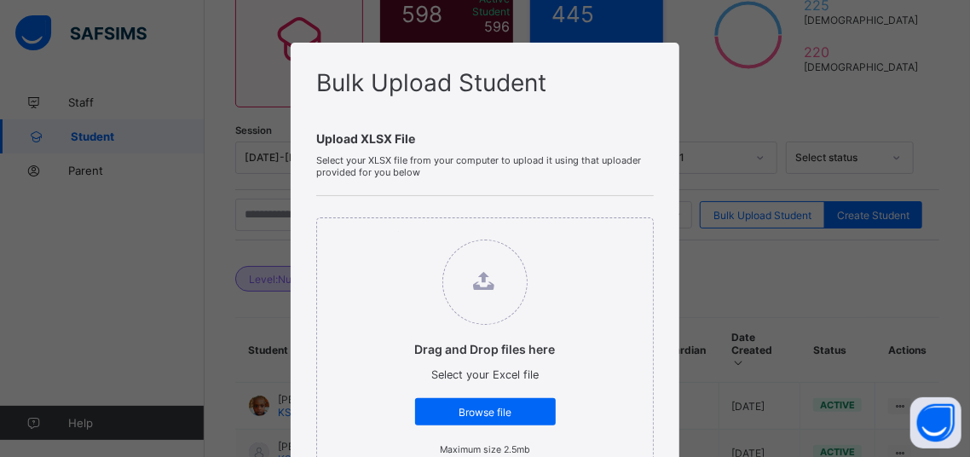
click at [881, 113] on div "Bulk Upload Student Upload XLSX File Select your XLSX file from your computer t…" at bounding box center [485, 228] width 970 height 457
drag, startPoint x: 881, startPoint y: 113, endPoint x: 855, endPoint y: 113, distance: 25.6
click at [880, 113] on div "Bulk Upload Student Upload XLSX File Select your XLSX file from your computer t…" at bounding box center [485, 228] width 970 height 457
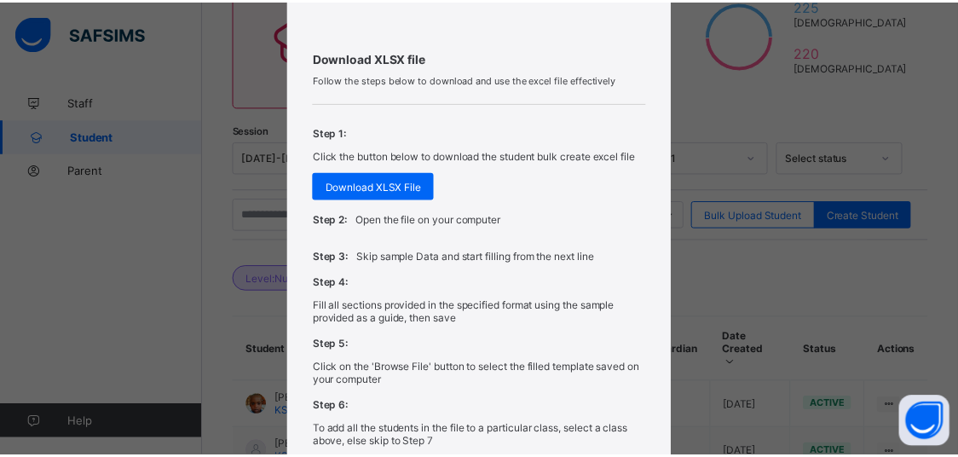
scroll to position [831, 0]
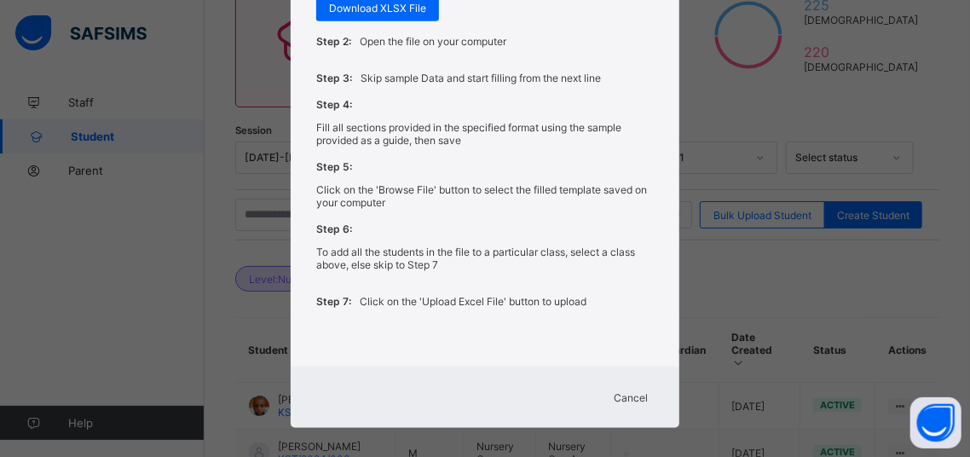
click at [613, 384] on div "Cancel" at bounding box center [631, 397] width 61 height 27
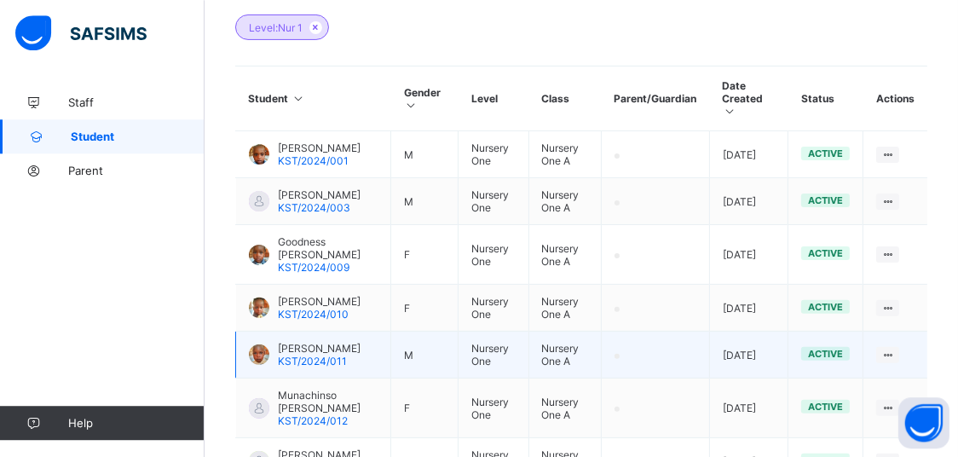
scroll to position [353, 0]
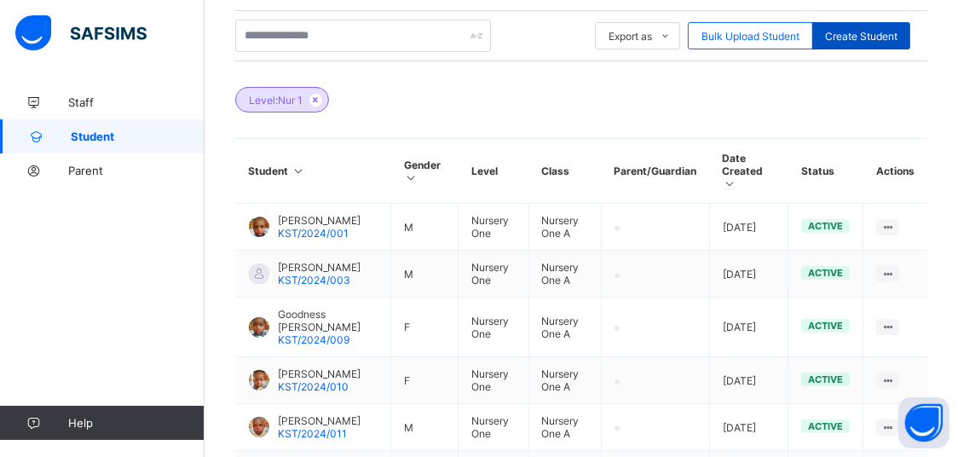
click at [860, 38] on span "Create Student" at bounding box center [861, 36] width 72 height 13
select select "**"
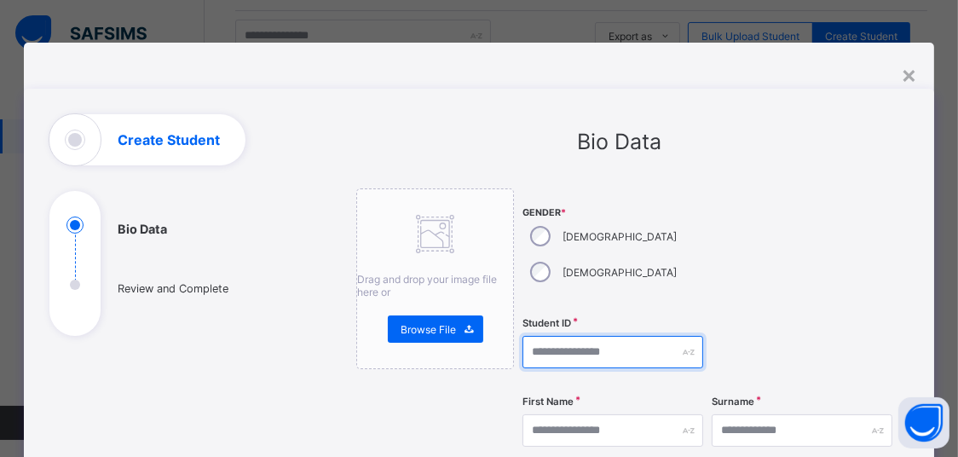
click at [568, 336] on input "text" at bounding box center [613, 352] width 181 height 32
type input "**********"
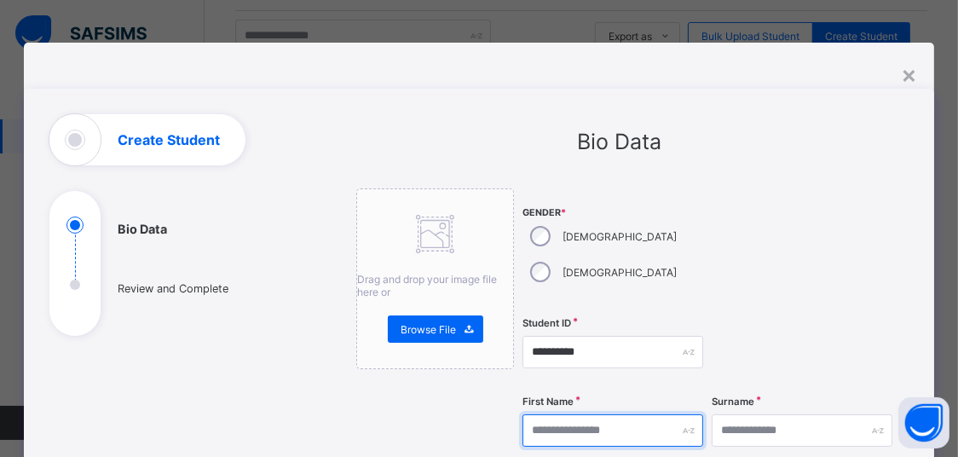
click at [618, 414] on input "text" at bounding box center [613, 430] width 181 height 32
type input "*****"
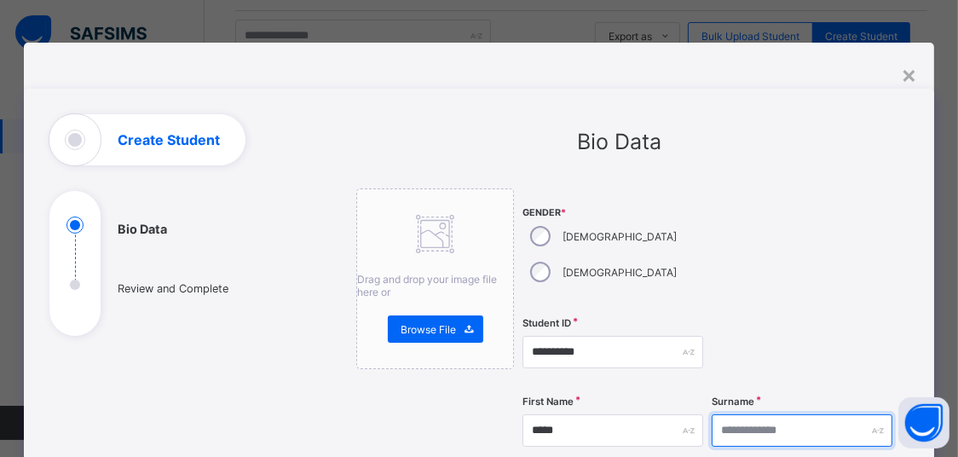
click at [730, 414] on input "text" at bounding box center [802, 430] width 181 height 32
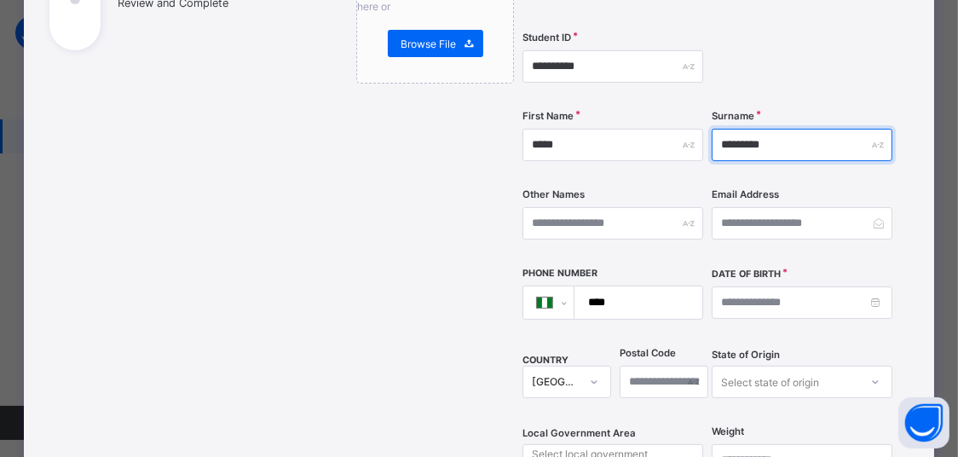
scroll to position [290, 0]
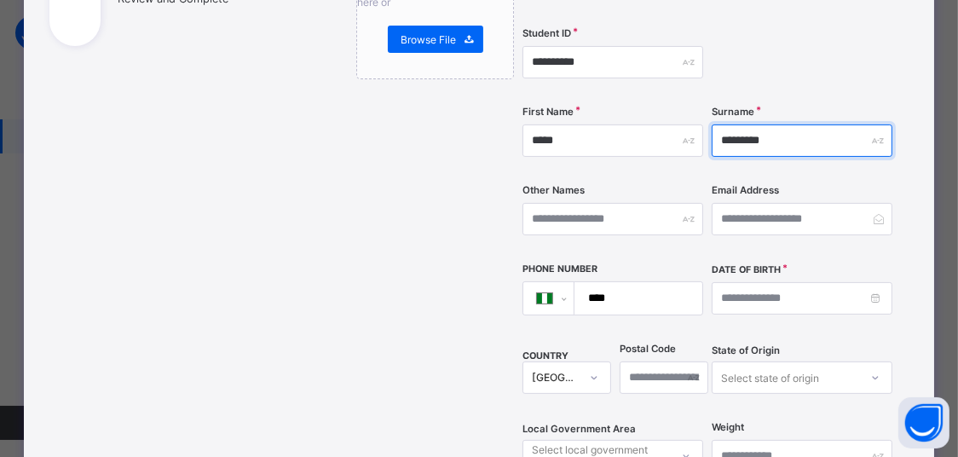
type input "*********"
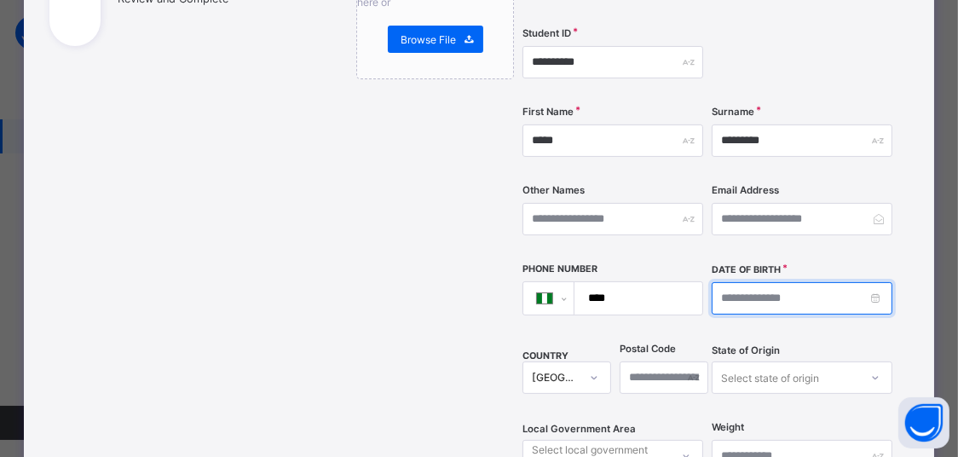
click at [765, 282] on input at bounding box center [802, 298] width 181 height 32
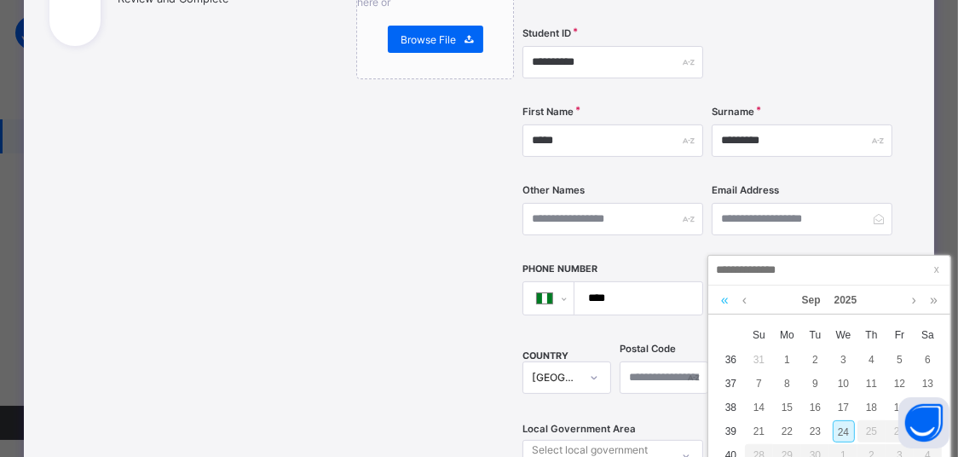
click at [722, 301] on link at bounding box center [725, 300] width 16 height 29
drag, startPoint x: 796, startPoint y: 387, endPoint x: 817, endPoint y: 378, distance: 23.3
click at [796, 386] on div "5" at bounding box center [788, 384] width 22 height 22
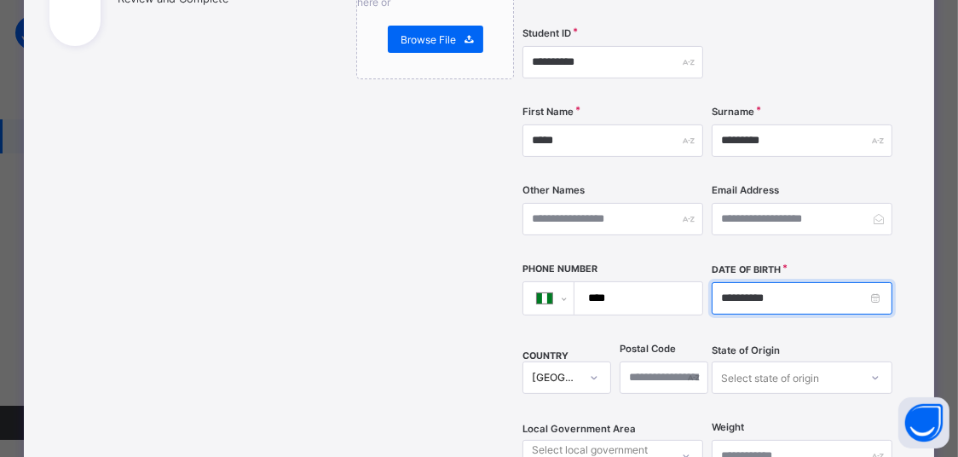
click at [736, 282] on input "**********" at bounding box center [802, 298] width 181 height 32
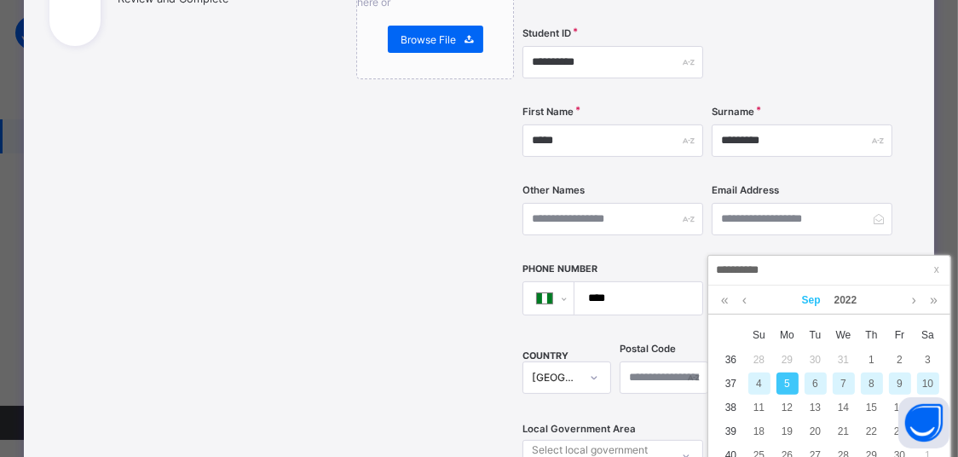
click at [819, 305] on link "Sep" at bounding box center [812, 300] width 32 height 29
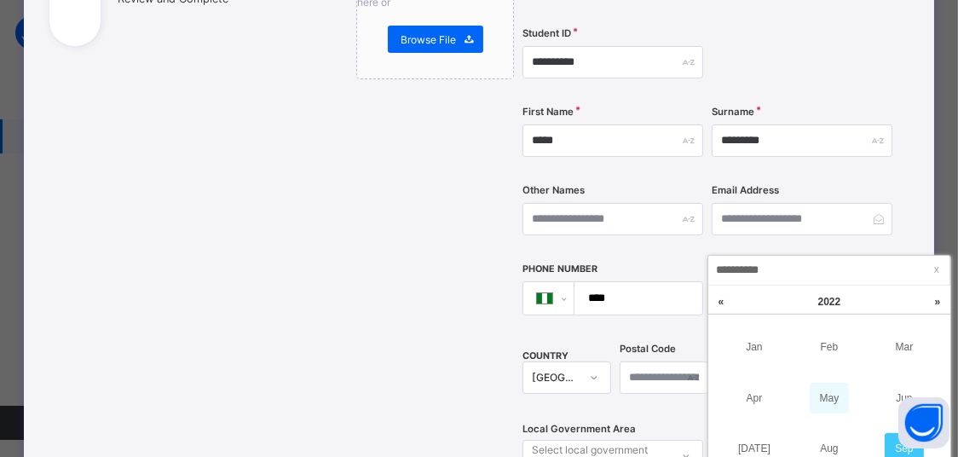
click at [816, 387] on link "May" at bounding box center [829, 398] width 39 height 31
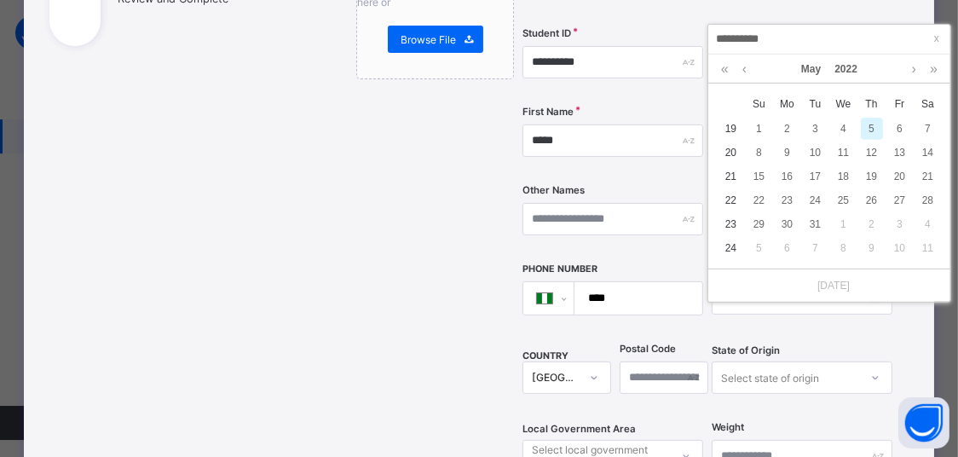
scroll to position [622, 0]
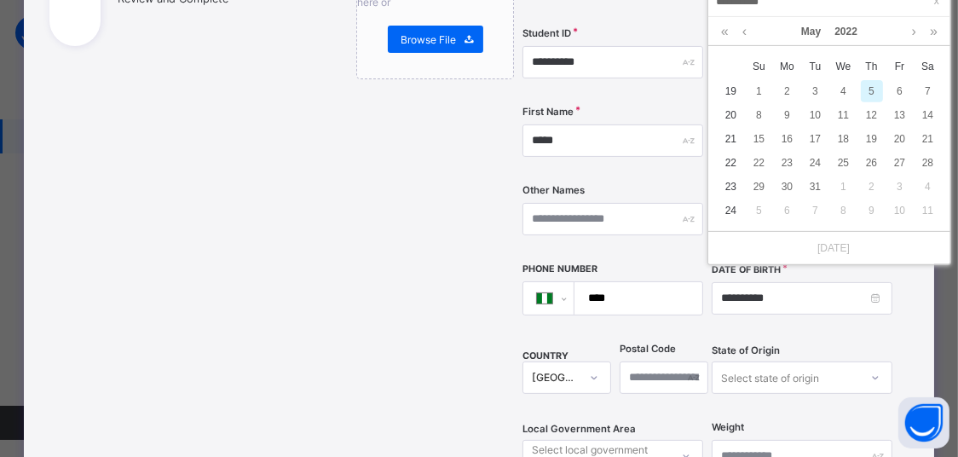
click at [904, 281] on div "**********" at bounding box center [620, 355] width 578 height 1062
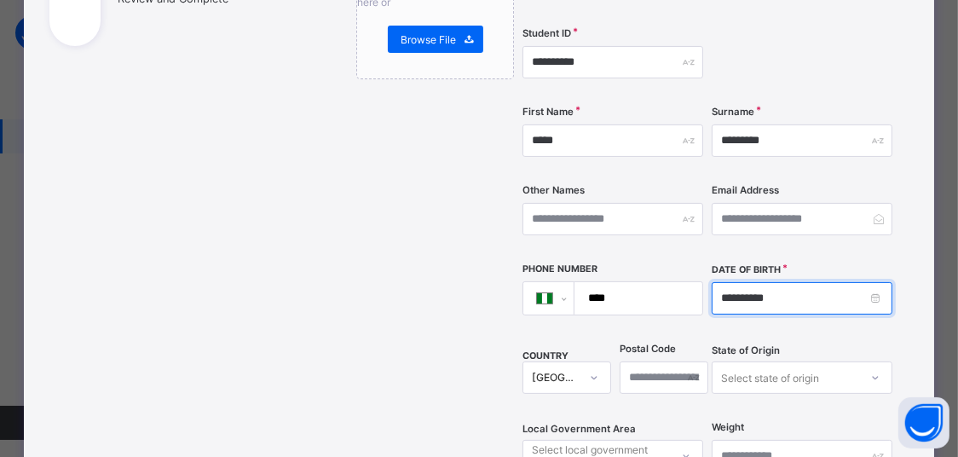
click at [808, 282] on input "**********" at bounding box center [802, 298] width 181 height 32
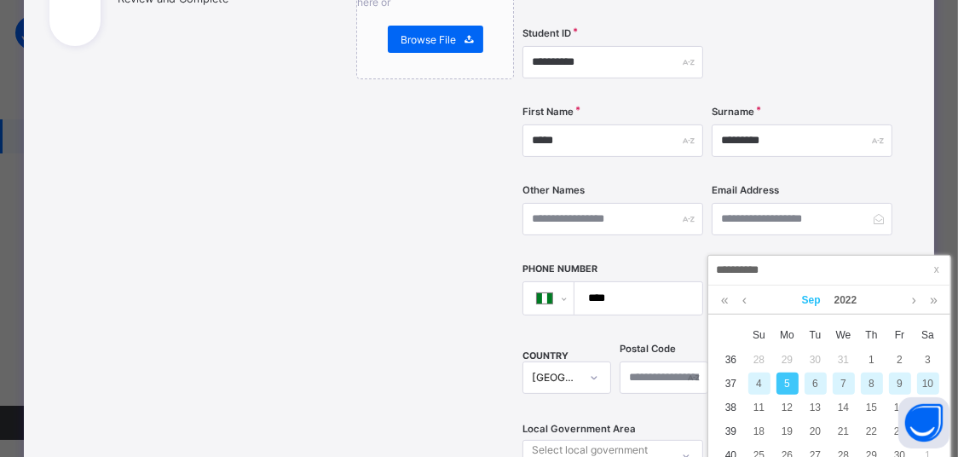
click at [814, 291] on link "Sep" at bounding box center [812, 300] width 32 height 29
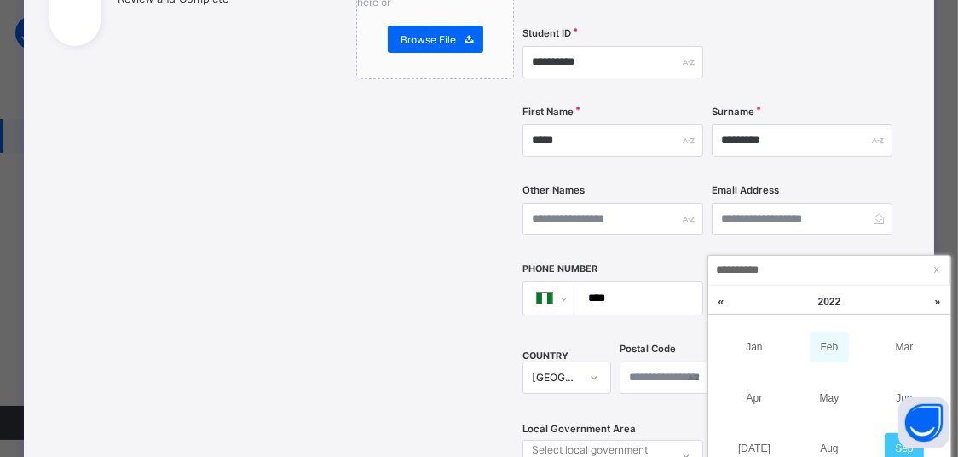
click at [816, 344] on link "Feb" at bounding box center [829, 347] width 39 height 31
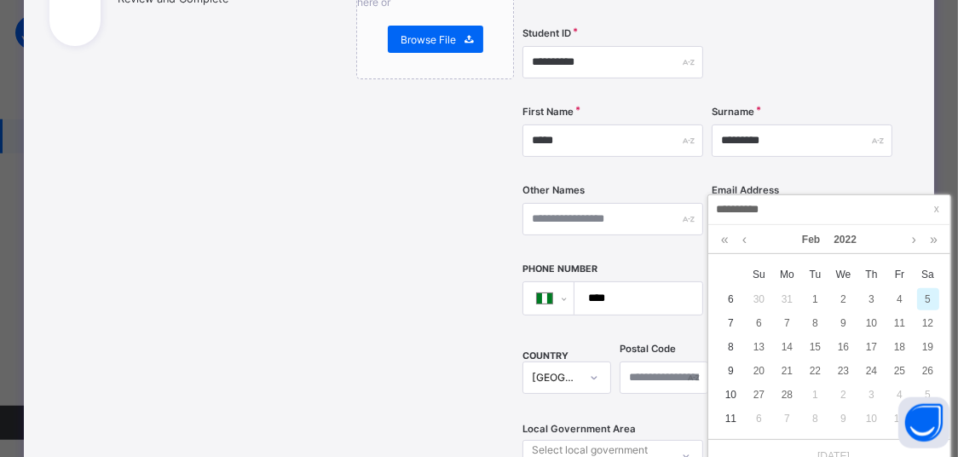
scroll to position [711, 0]
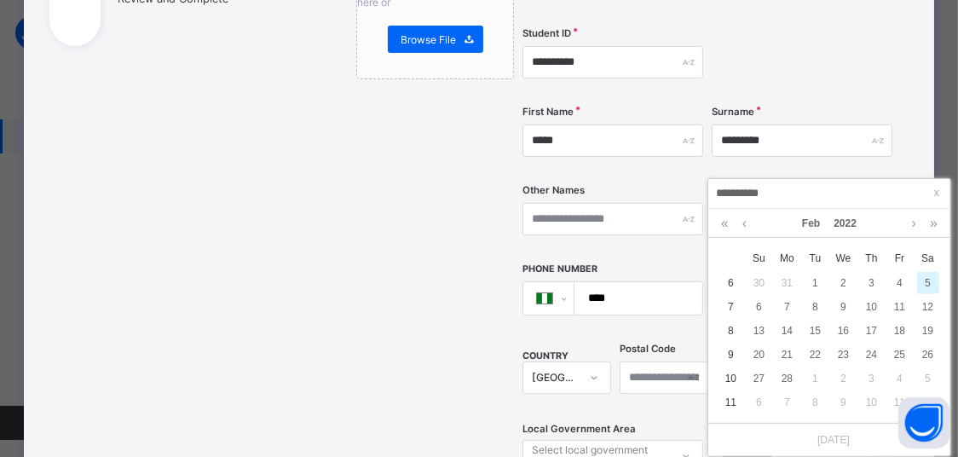
click at [931, 272] on div "5" at bounding box center [928, 283] width 22 height 22
type input "**********"
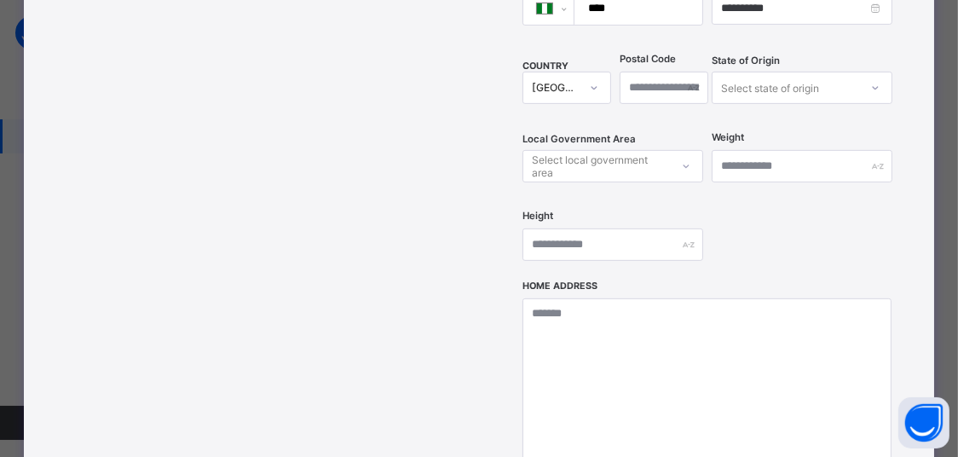
scroll to position [830, 0]
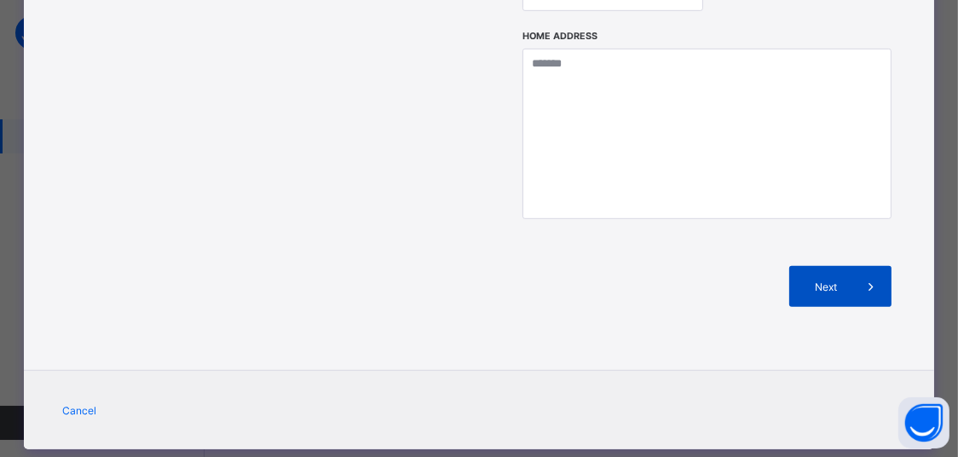
click at [846, 266] on div "Next" at bounding box center [841, 286] width 102 height 41
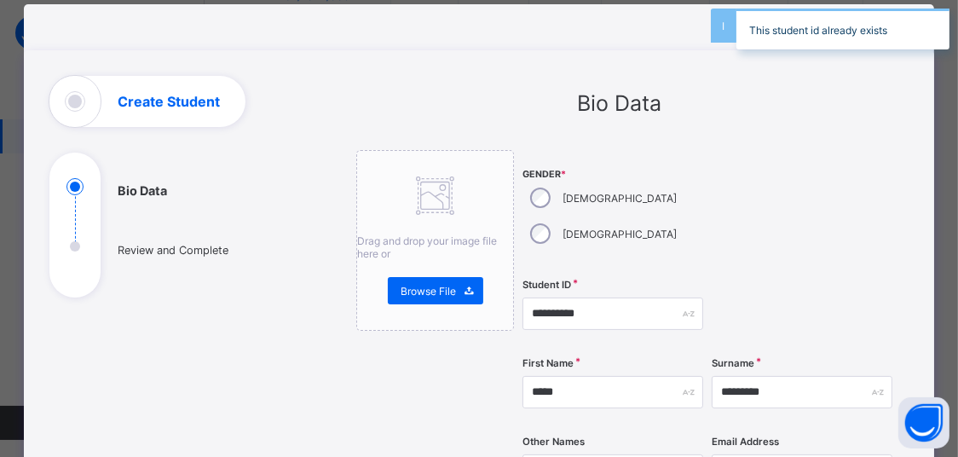
scroll to position [32, 0]
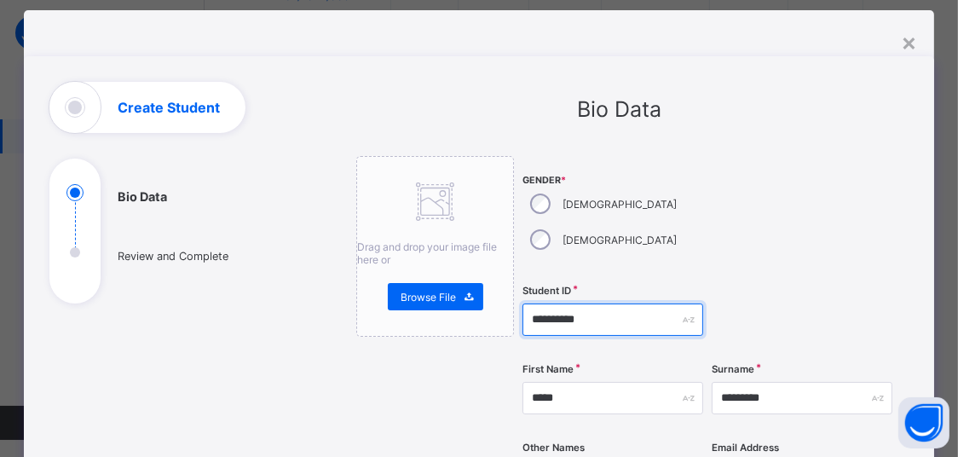
click at [596, 304] on input "**********" at bounding box center [613, 320] width 181 height 32
type input "**********"
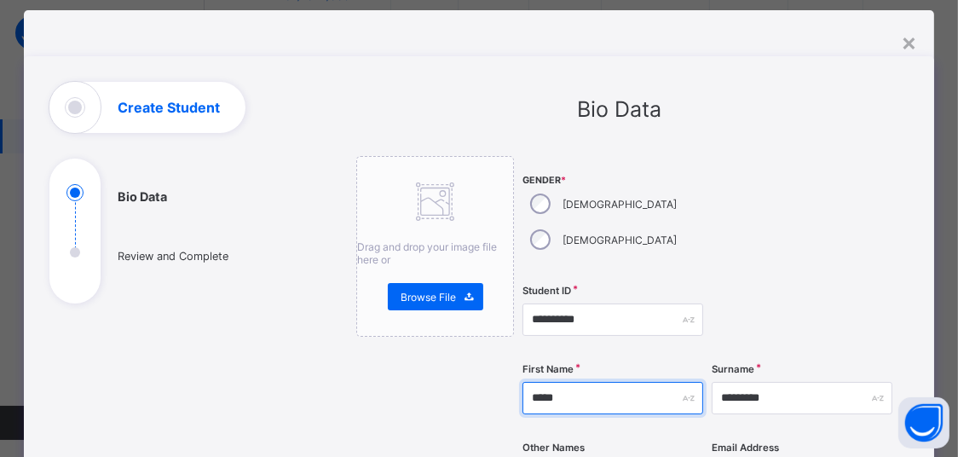
click at [553, 382] on input "*****" at bounding box center [613, 398] width 181 height 32
type input "*"
type input "********"
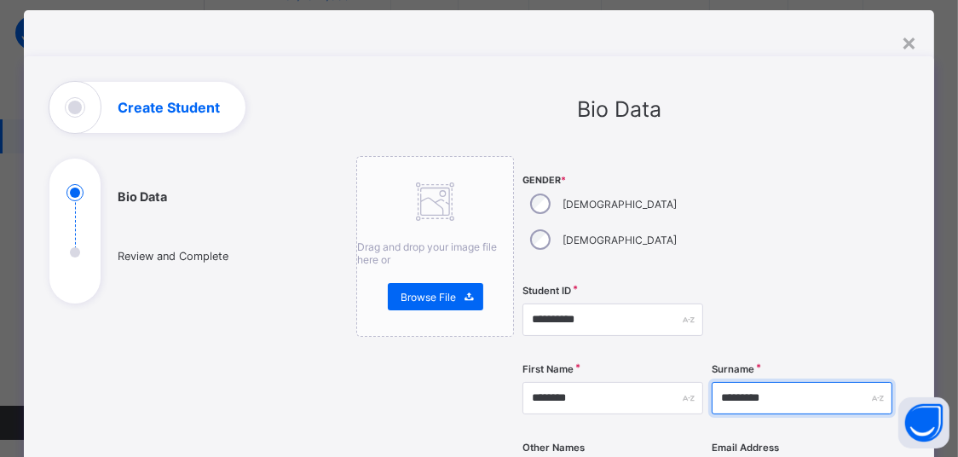
click at [778, 382] on input "*********" at bounding box center [802, 398] width 181 height 32
type input "*"
type input "*******"
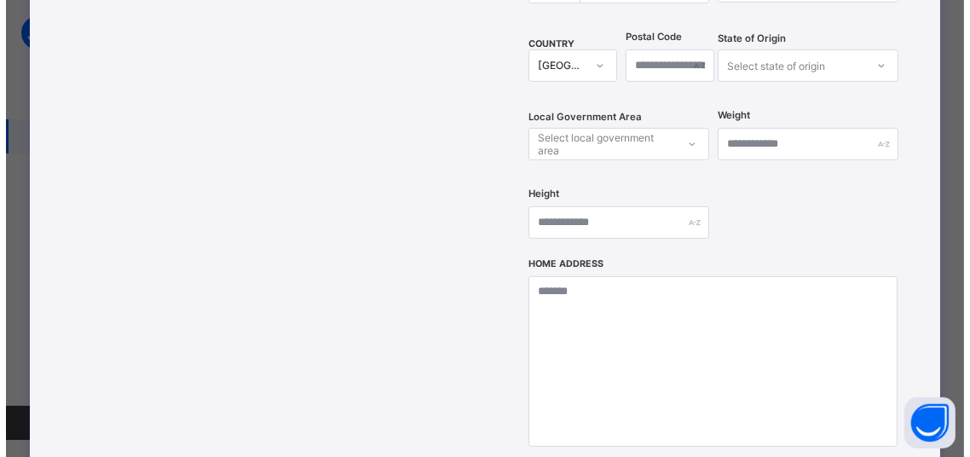
scroll to position [685, 0]
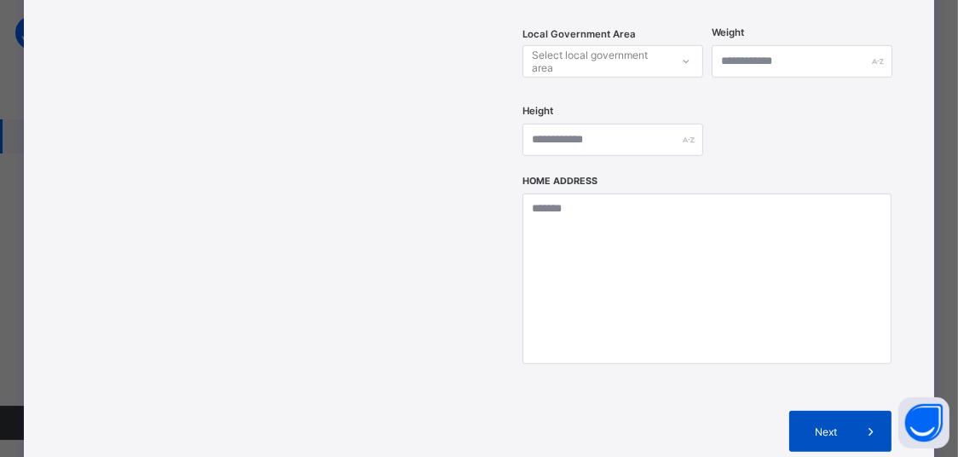
type input "*****"
click at [851, 425] on span "Next" at bounding box center [826, 431] width 49 height 13
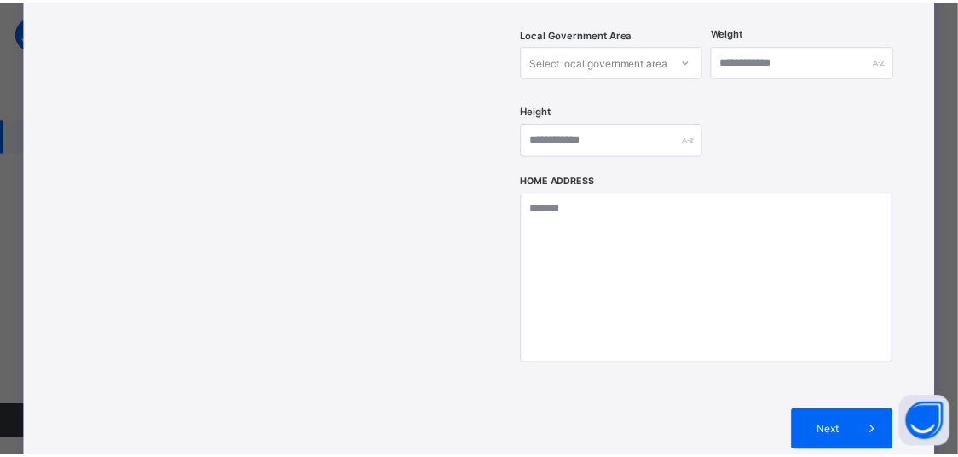
scroll to position [430, 0]
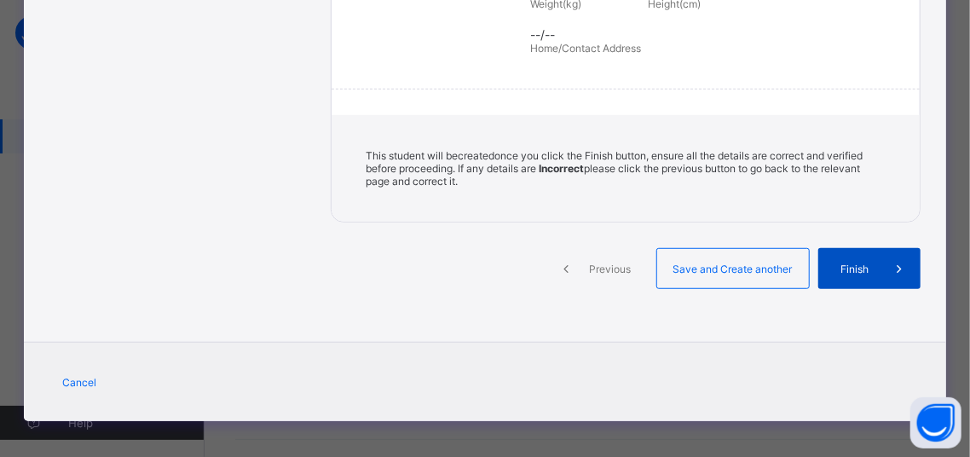
click at [833, 264] on span "Finish" at bounding box center [855, 269] width 49 height 13
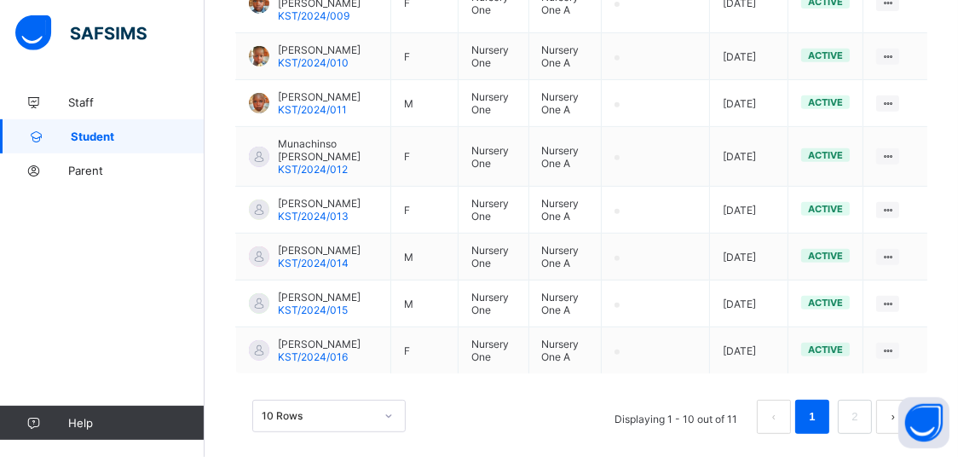
scroll to position [711, 0]
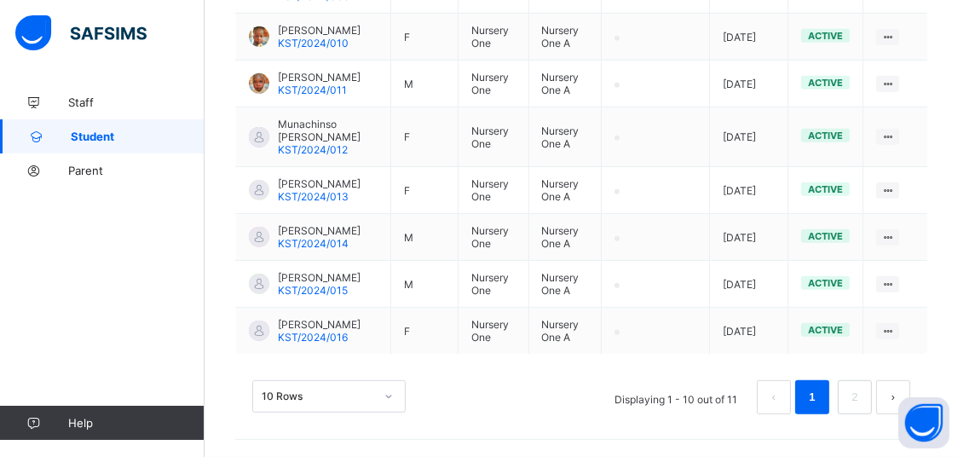
click at [347, 373] on div "10 Rows Displaying 1 - 10 out of 11 1 2" at bounding box center [581, 388] width 692 height 85
click at [378, 387] on div "10 Rows" at bounding box center [328, 396] width 153 height 32
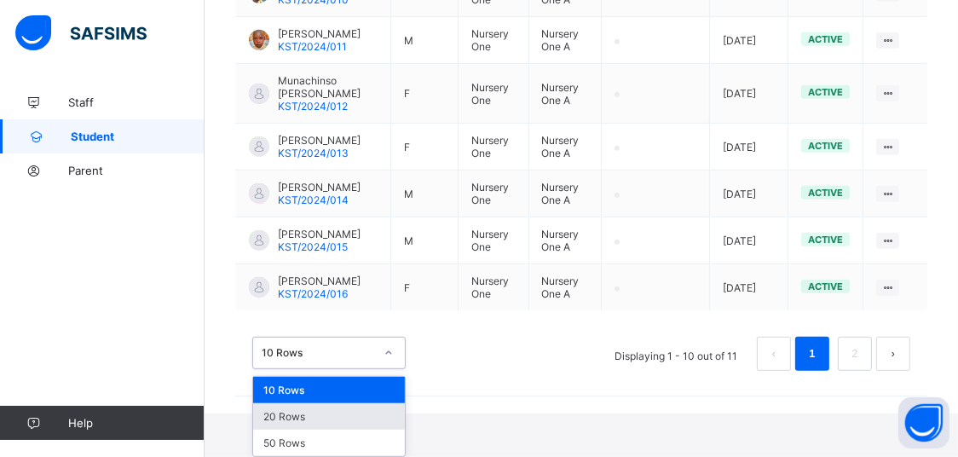
click at [332, 422] on div "20 Rows" at bounding box center [329, 416] width 152 height 26
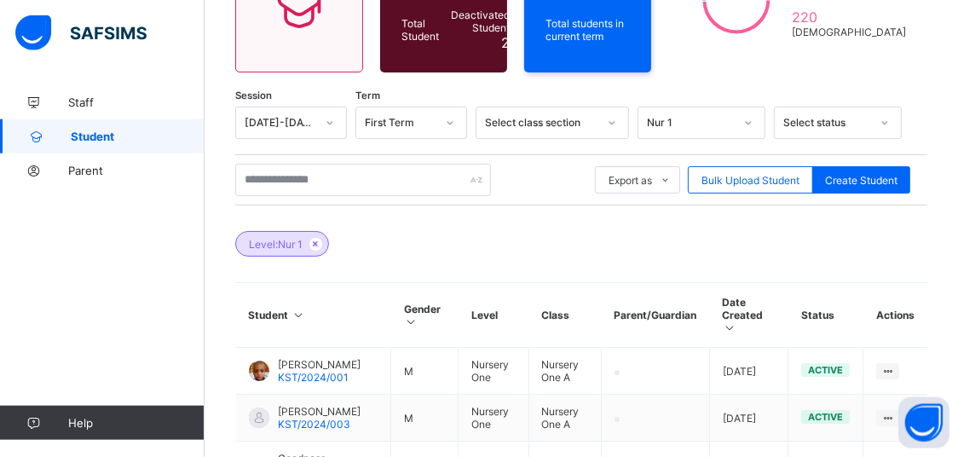
scroll to position [0, 0]
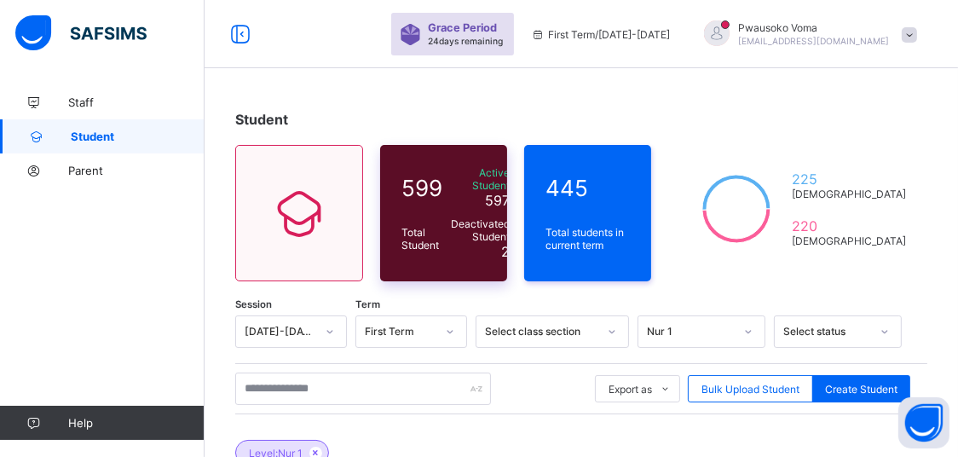
click at [514, 203] on div "Active Student 597" at bounding box center [480, 187] width 67 height 51
click at [501, 231] on span "Deactivated Student" at bounding box center [480, 230] width 59 height 26
click at [510, 249] on div "Deactivated Student 2" at bounding box center [480, 238] width 59 height 43
click at [510, 246] on div "Deactivated Student 2" at bounding box center [480, 238] width 59 height 43
click at [431, 191] on span "599" at bounding box center [422, 188] width 41 height 26
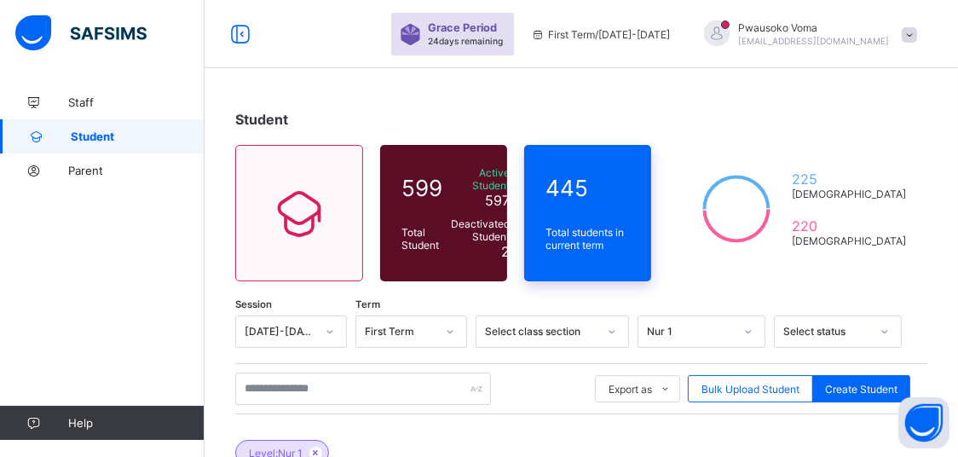
click at [625, 230] on span "Total students in current term" at bounding box center [588, 239] width 84 height 26
click at [784, 224] on icon at bounding box center [737, 208] width 94 height 85
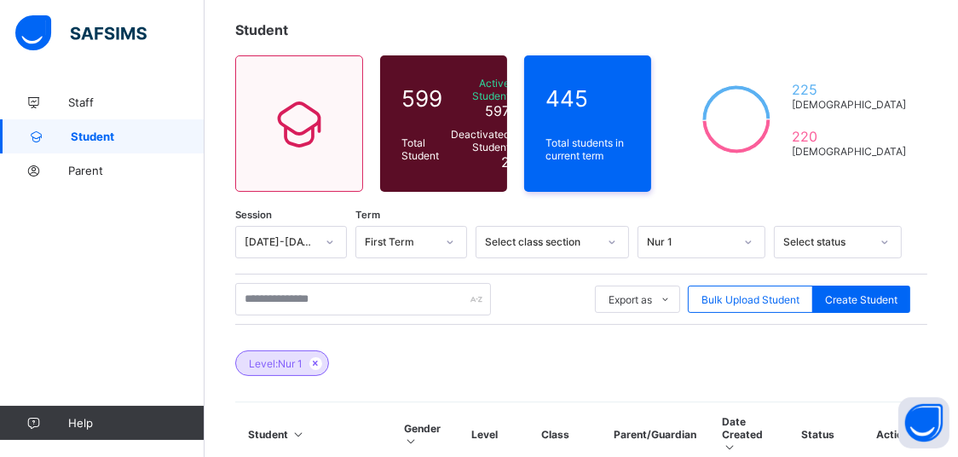
scroll to position [179, 0]
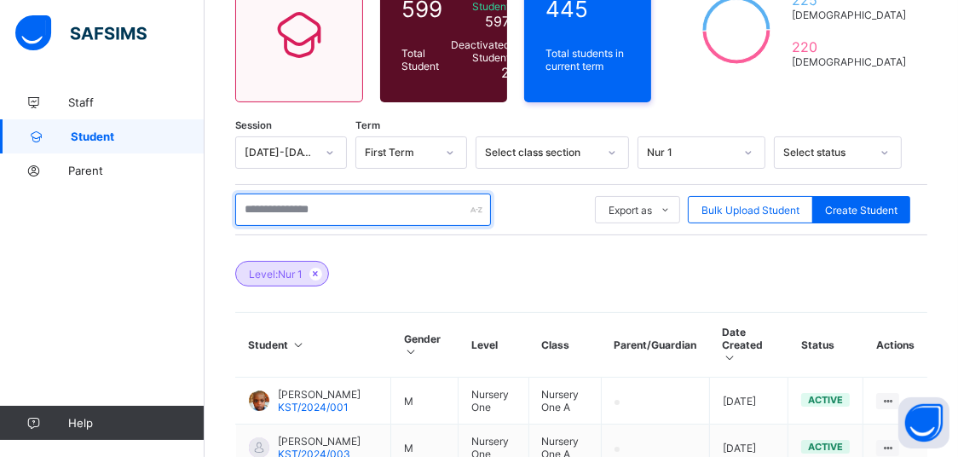
click at [415, 201] on input "text" at bounding box center [363, 210] width 256 height 32
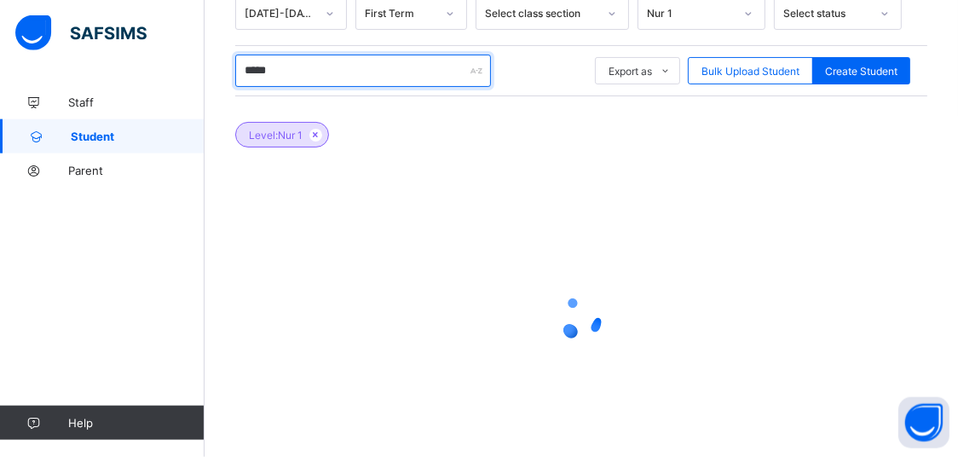
scroll to position [274, 0]
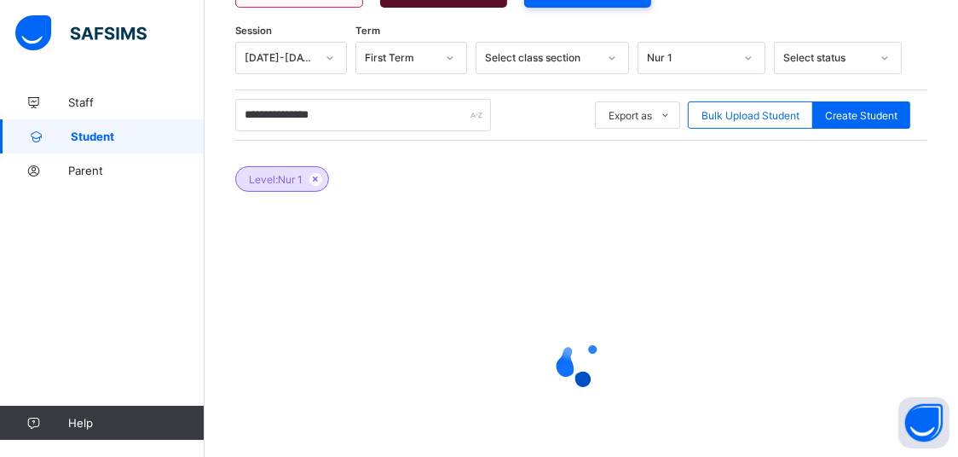
click at [804, 62] on div "Select status" at bounding box center [822, 58] width 94 height 24
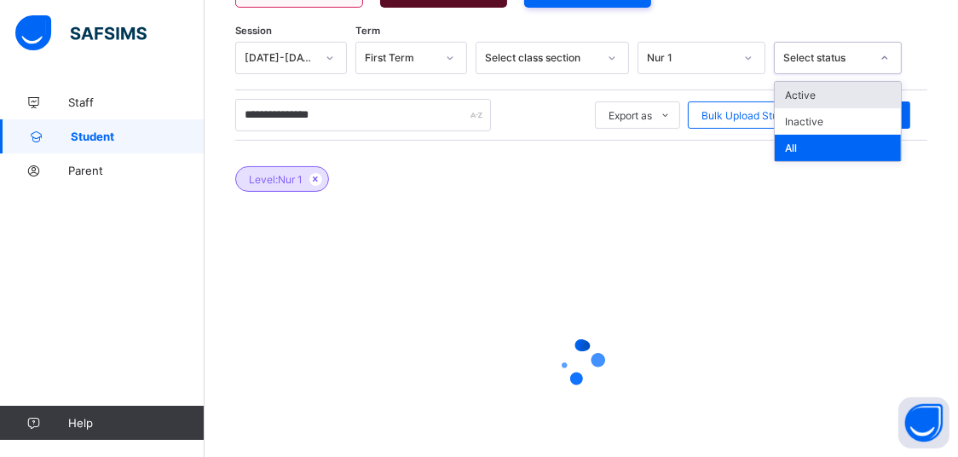
click at [808, 61] on div "Select status" at bounding box center [827, 58] width 87 height 13
click at [816, 93] on div "Active" at bounding box center [838, 95] width 126 height 26
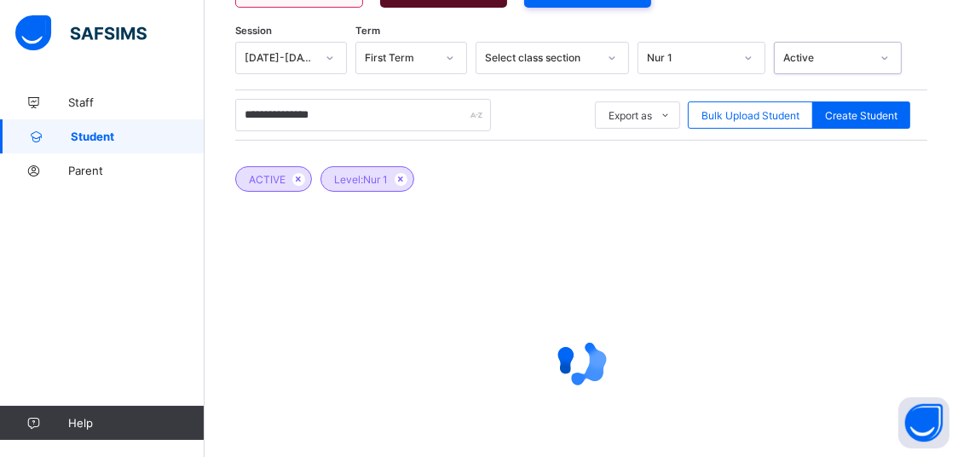
click at [806, 57] on div "Active" at bounding box center [827, 58] width 87 height 13
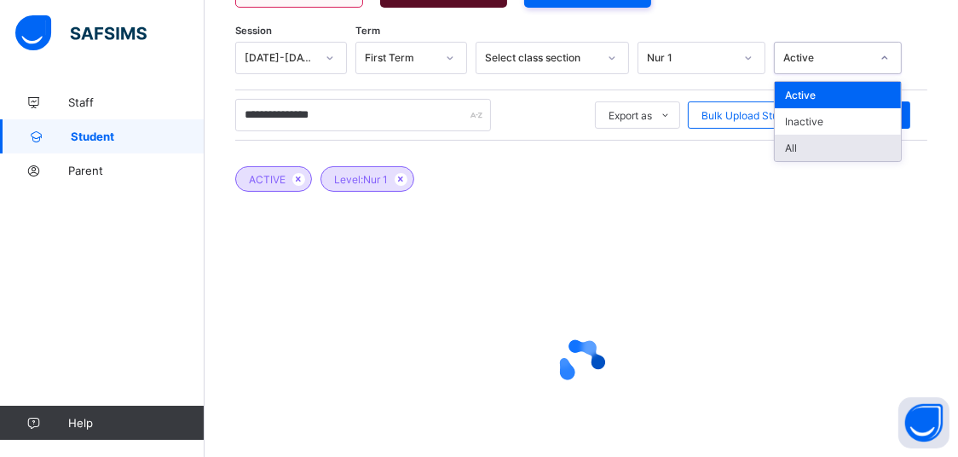
click at [825, 135] on div "All" at bounding box center [838, 148] width 126 height 26
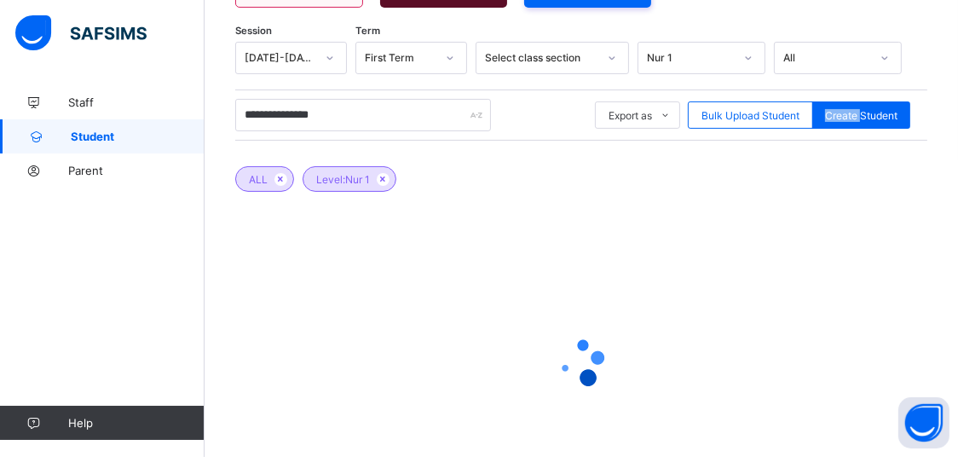
click at [825, 131] on div "**********" at bounding box center [581, 115] width 692 height 51
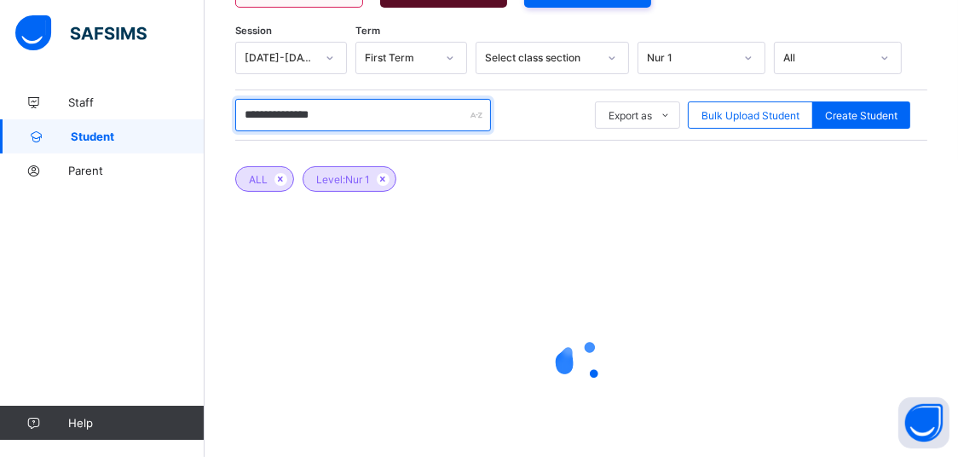
click at [443, 108] on input "**********" at bounding box center [363, 115] width 256 height 32
type input "*"
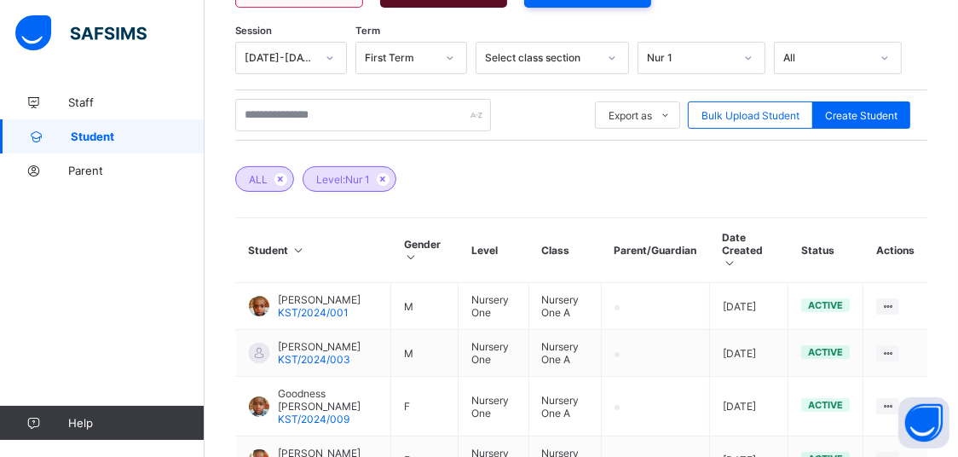
click at [609, 176] on div "ALL Level: Nur 1" at bounding box center [581, 171] width 692 height 60
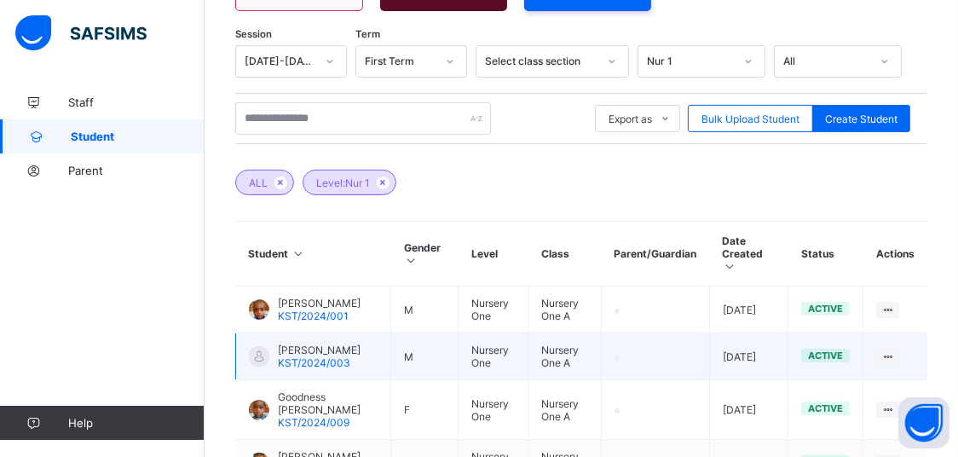
scroll to position [231, 0]
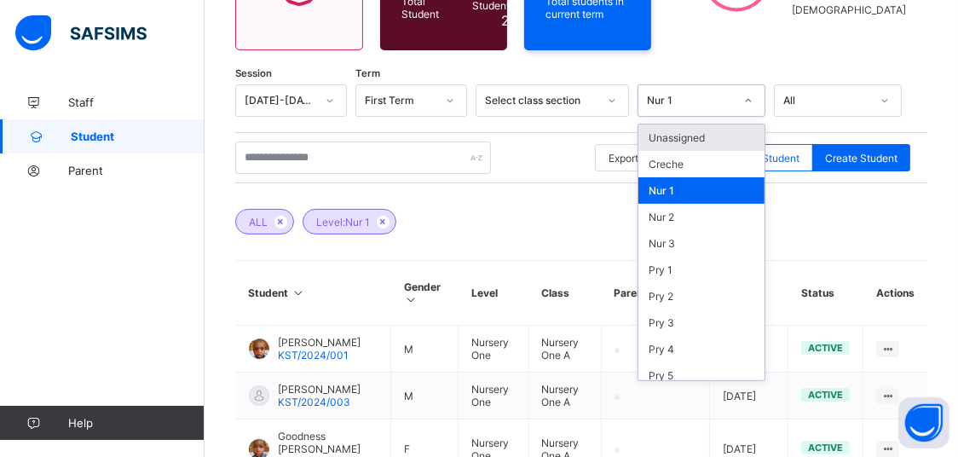
click at [714, 108] on div "Nur 1" at bounding box center [686, 101] width 94 height 24
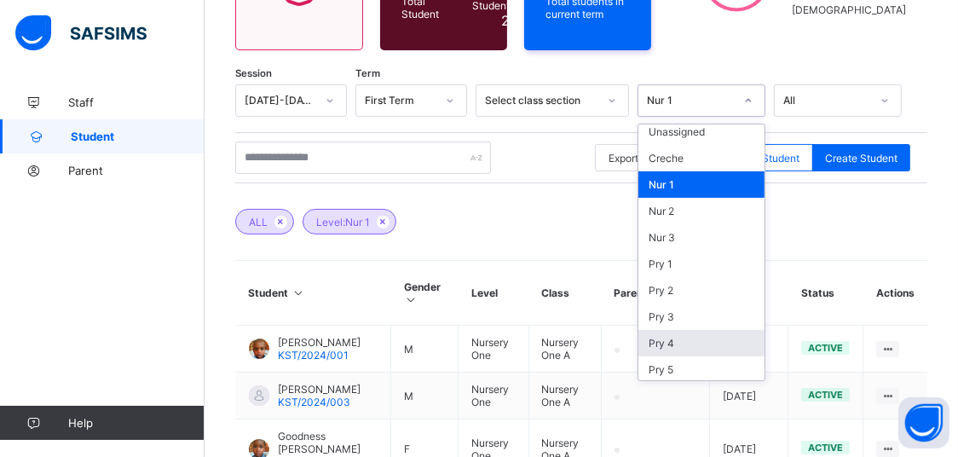
scroll to position [0, 0]
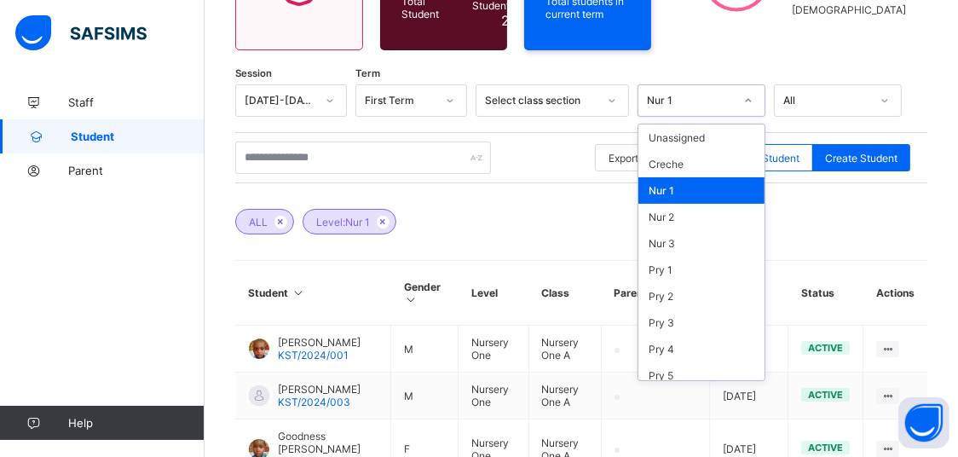
click at [703, 187] on div "Nur 1" at bounding box center [702, 190] width 126 height 26
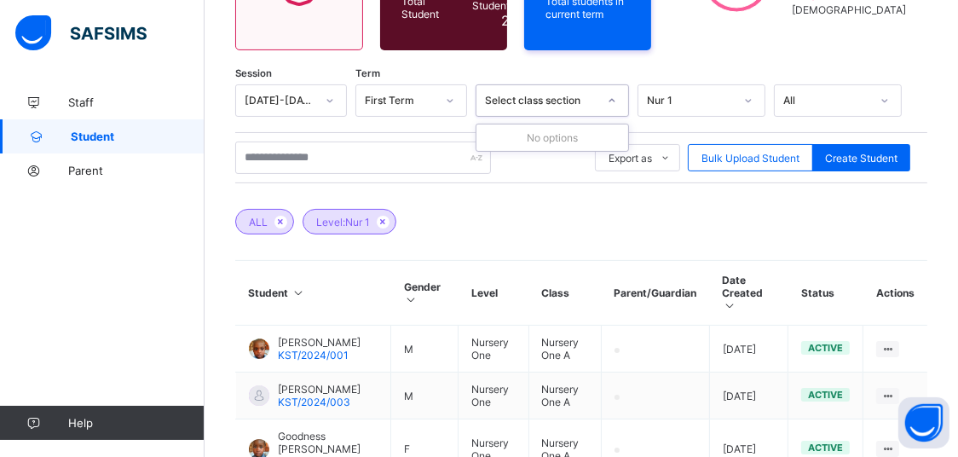
click at [618, 106] on div at bounding box center [612, 100] width 29 height 27
click at [617, 101] on icon at bounding box center [612, 100] width 10 height 17
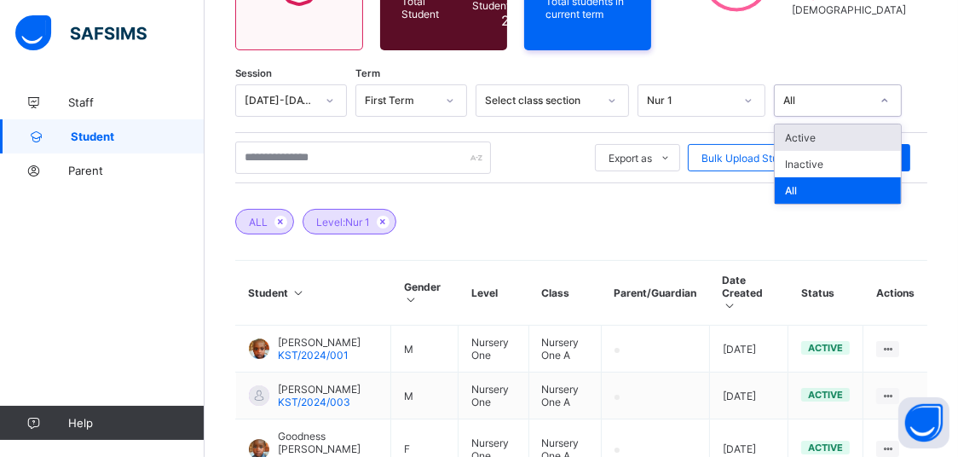
click at [854, 108] on div "All" at bounding box center [822, 101] width 94 height 24
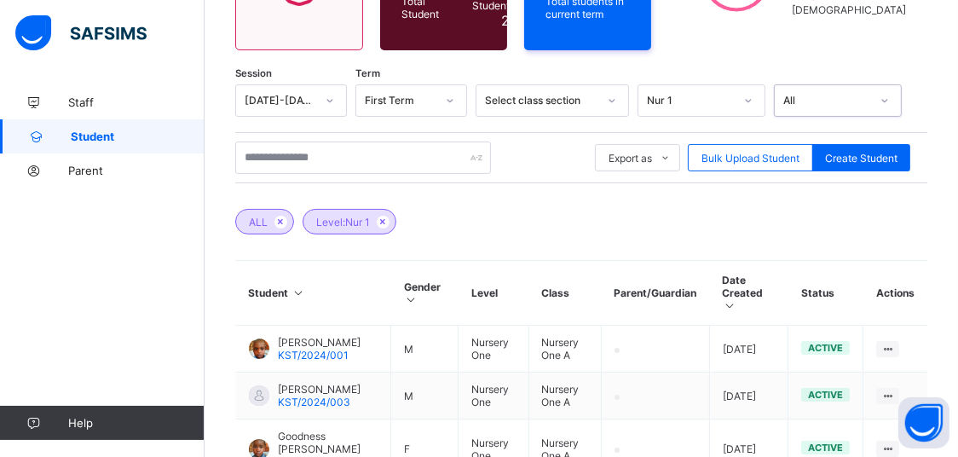
click at [454, 103] on div at bounding box center [450, 100] width 29 height 27
click at [458, 101] on div at bounding box center [450, 100] width 29 height 27
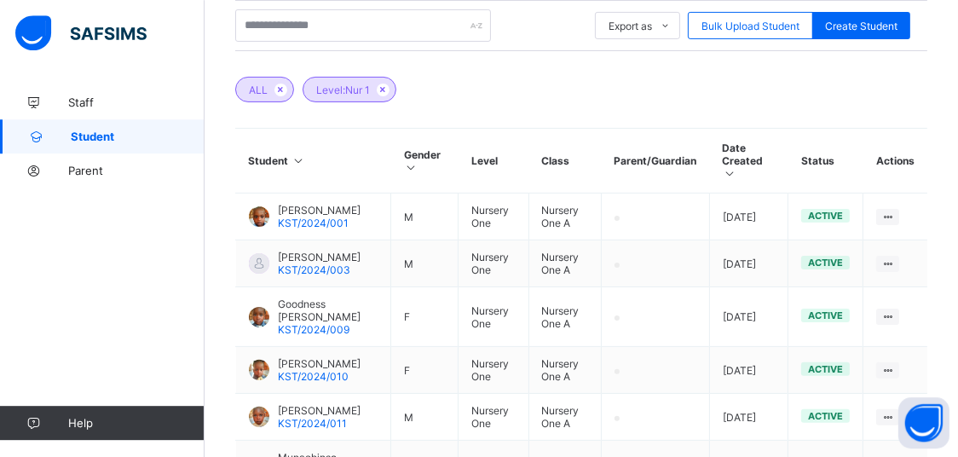
scroll to position [321, 0]
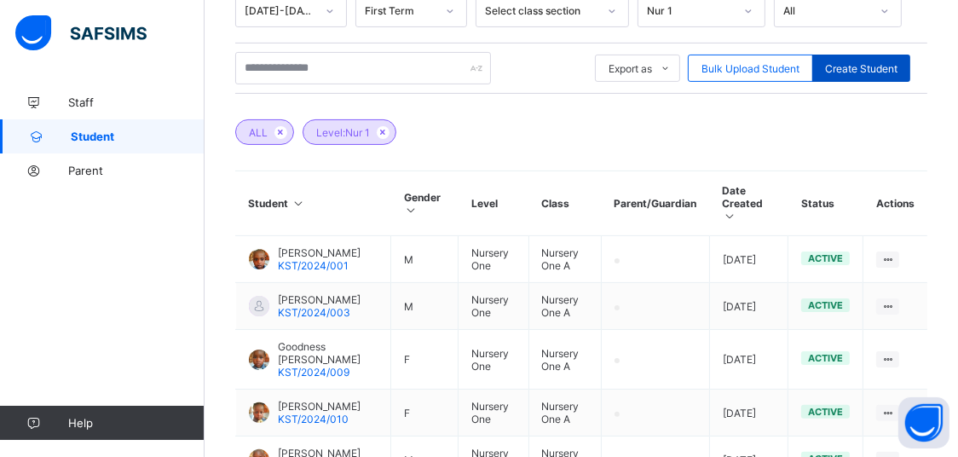
click at [898, 67] on span "Create Student" at bounding box center [861, 68] width 72 height 13
select select "**"
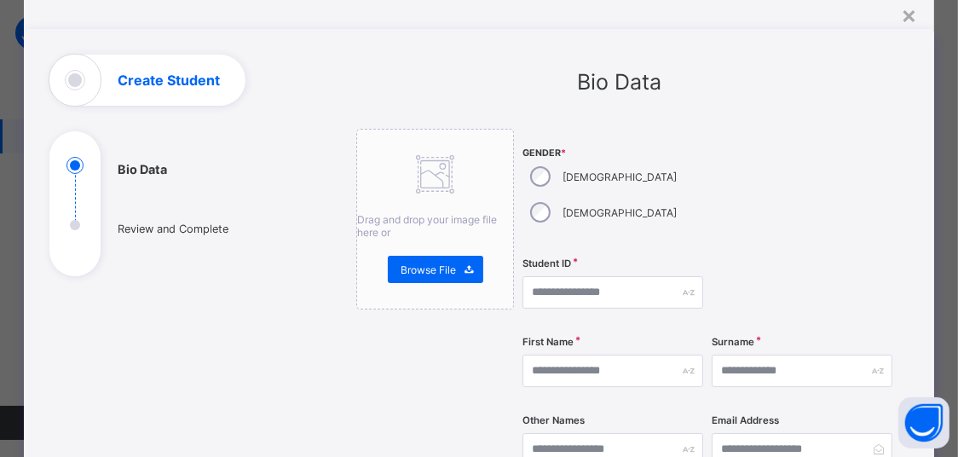
scroll to position [0, 0]
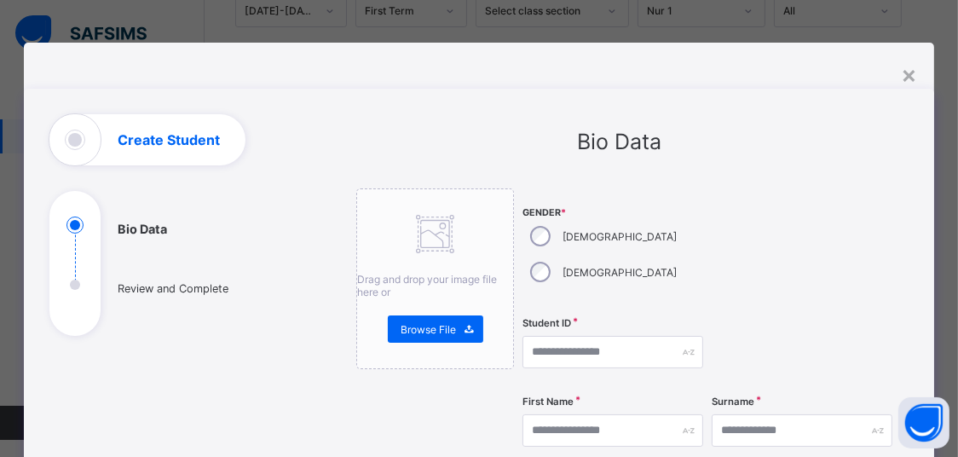
drag, startPoint x: 101, startPoint y: 127, endPoint x: 115, endPoint y: 140, distance: 19.3
click at [101, 133] on div "Create Student" at bounding box center [147, 139] width 196 height 51
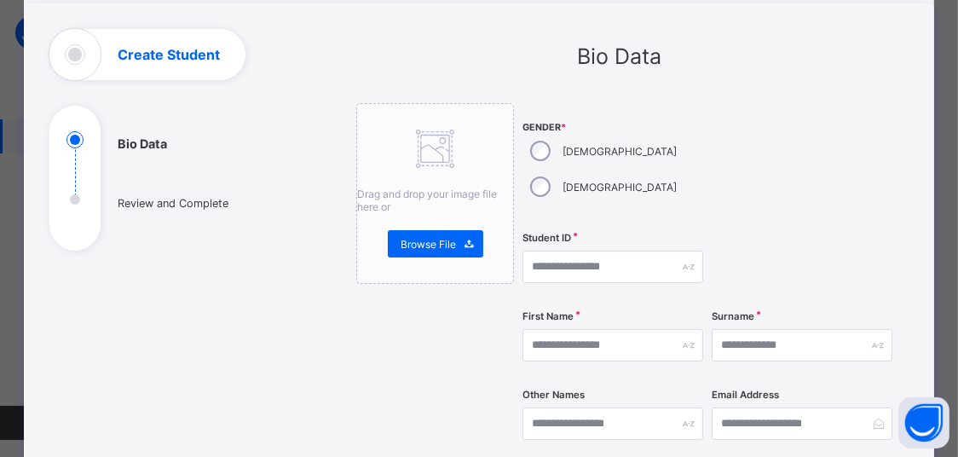
scroll to position [72, 0]
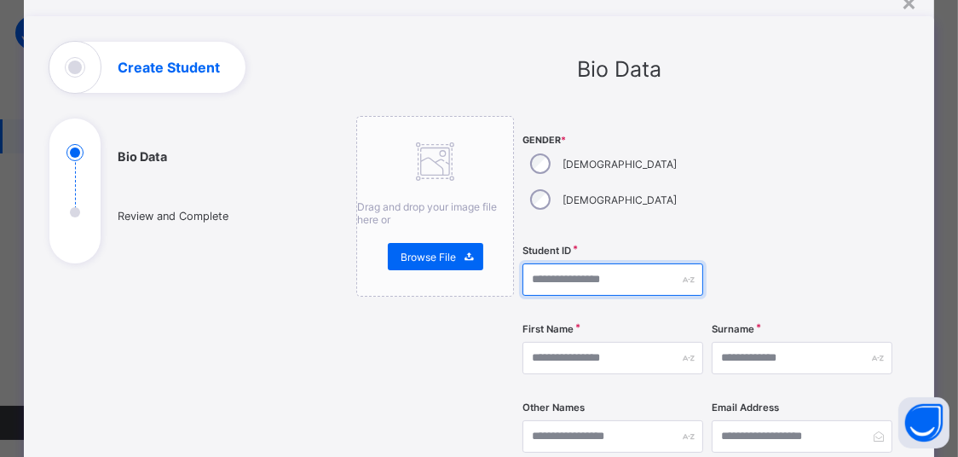
click at [533, 263] on input "text" at bounding box center [613, 279] width 181 height 32
type input "**********"
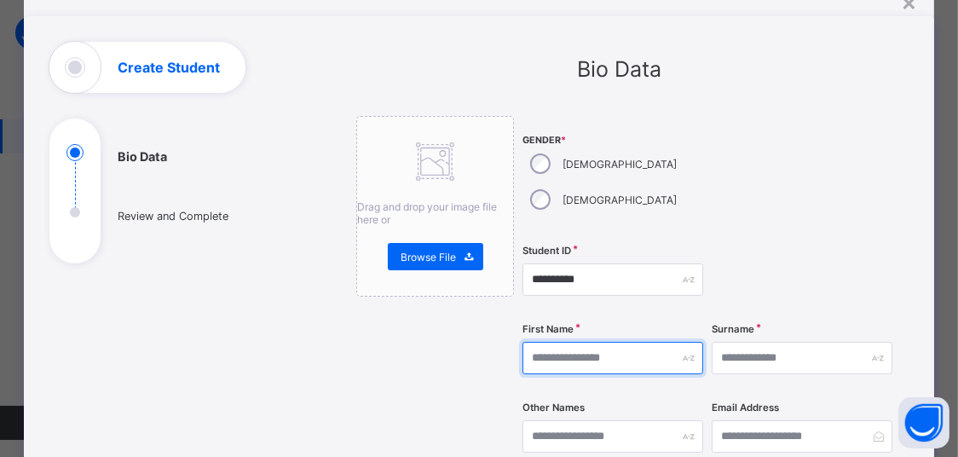
click at [676, 342] on input "text" at bounding box center [613, 358] width 181 height 32
type input "*********"
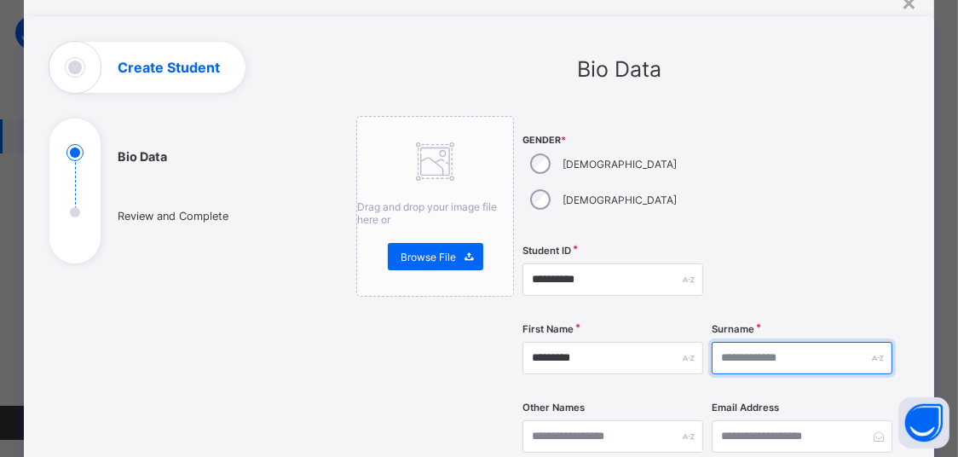
click at [796, 342] on input "text" at bounding box center [802, 358] width 181 height 32
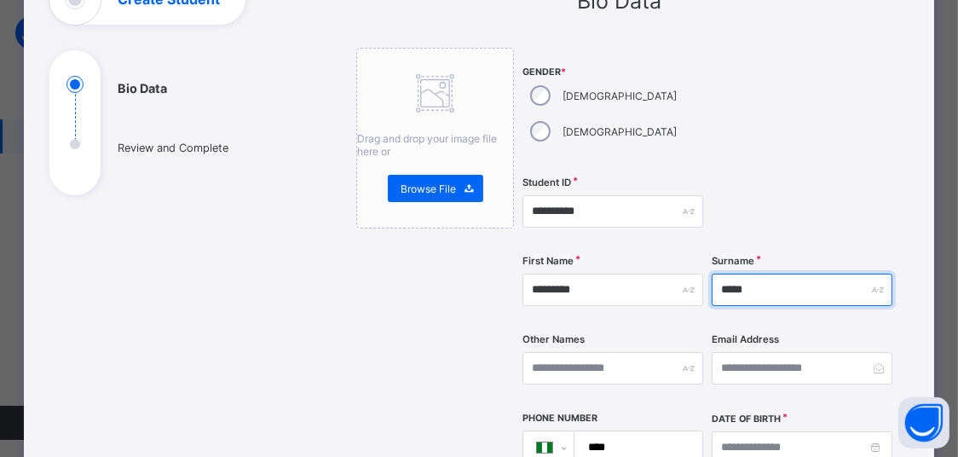
scroll to position [290, 0]
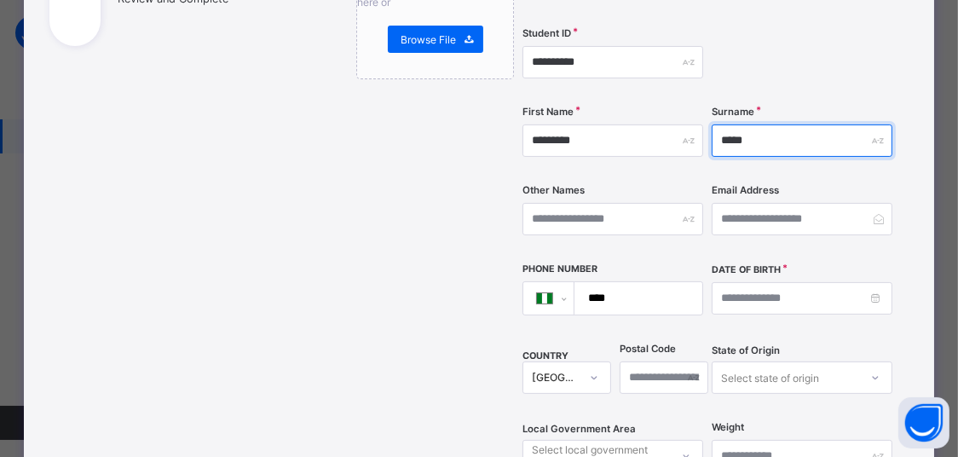
type input "*****"
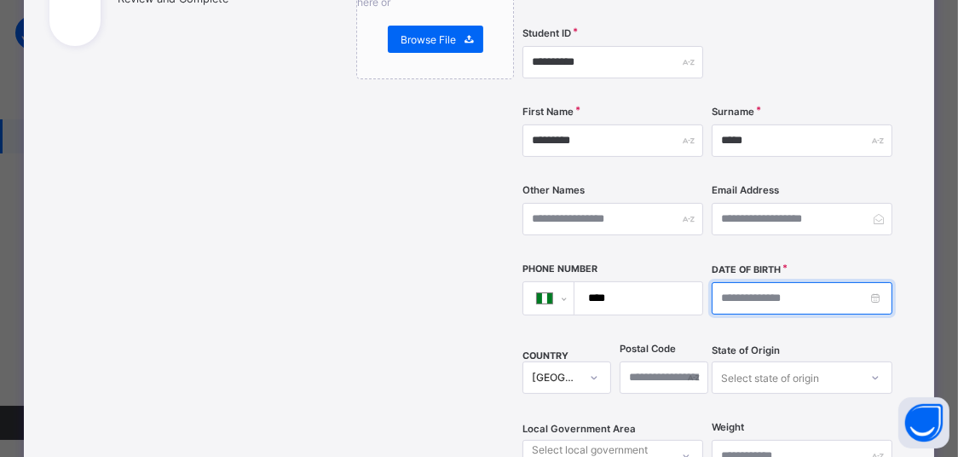
drag, startPoint x: 774, startPoint y: 265, endPoint x: 594, endPoint y: 267, distance: 179.9
click at [767, 282] on input at bounding box center [802, 298] width 181 height 32
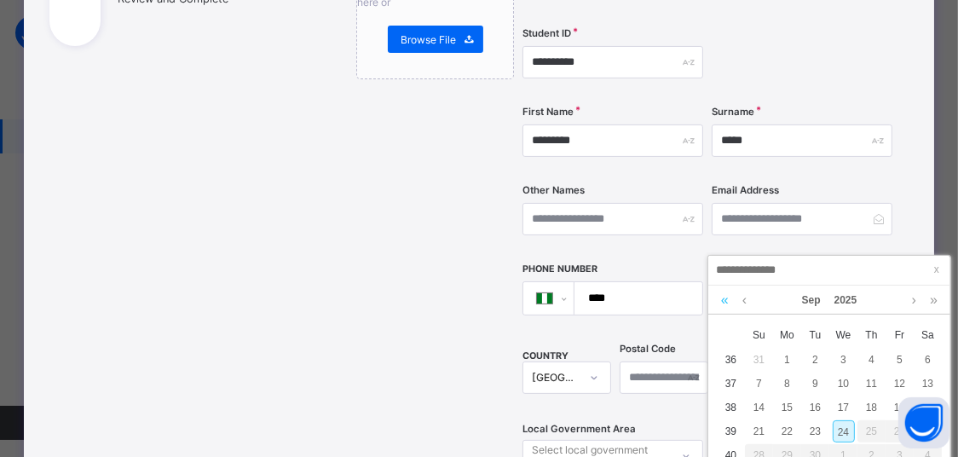
click at [726, 293] on link at bounding box center [725, 300] width 16 height 29
click at [809, 385] on div "6" at bounding box center [816, 384] width 22 height 22
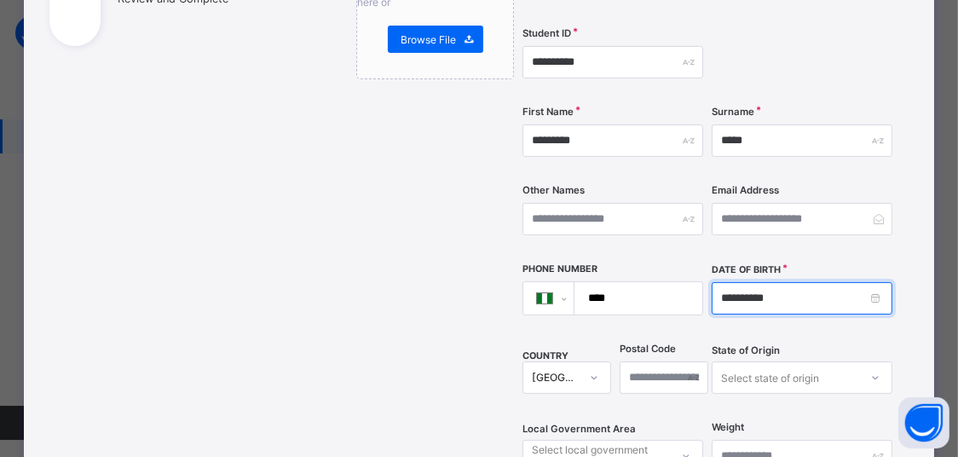
click at [739, 282] on input "**********" at bounding box center [802, 298] width 181 height 32
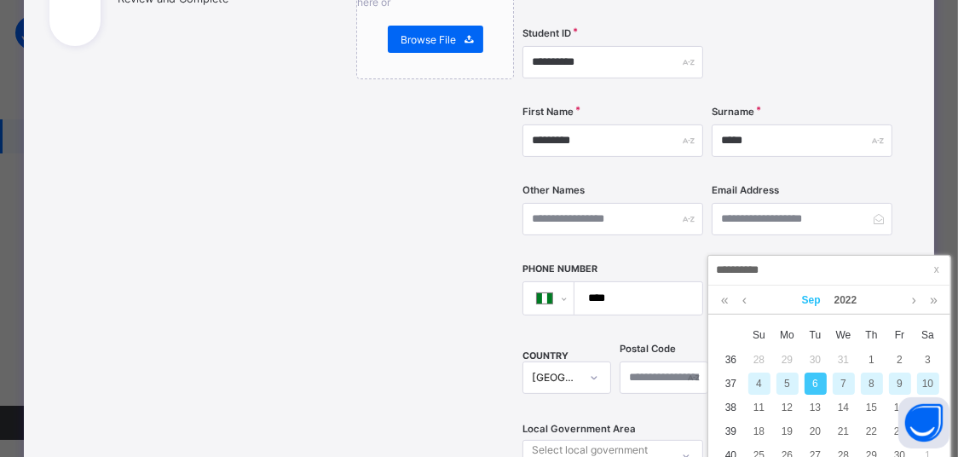
click at [821, 304] on link "Sep" at bounding box center [812, 300] width 32 height 29
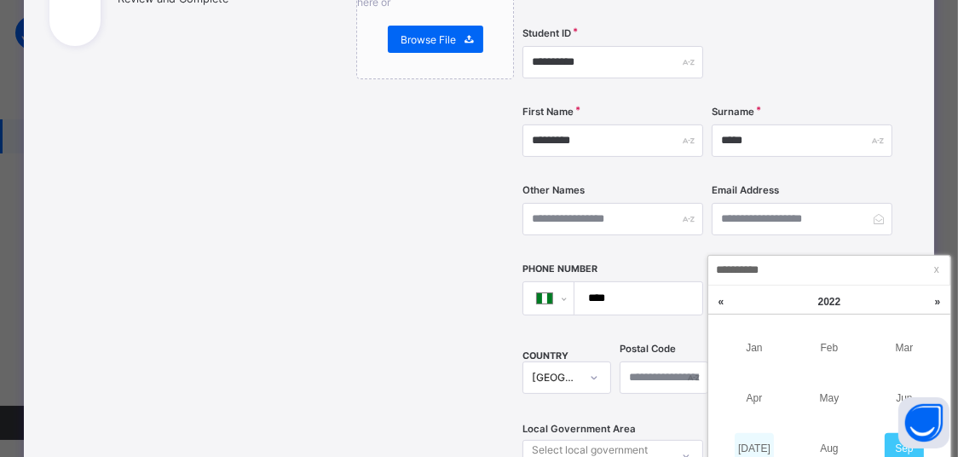
click at [753, 442] on link "Jul" at bounding box center [754, 448] width 39 height 31
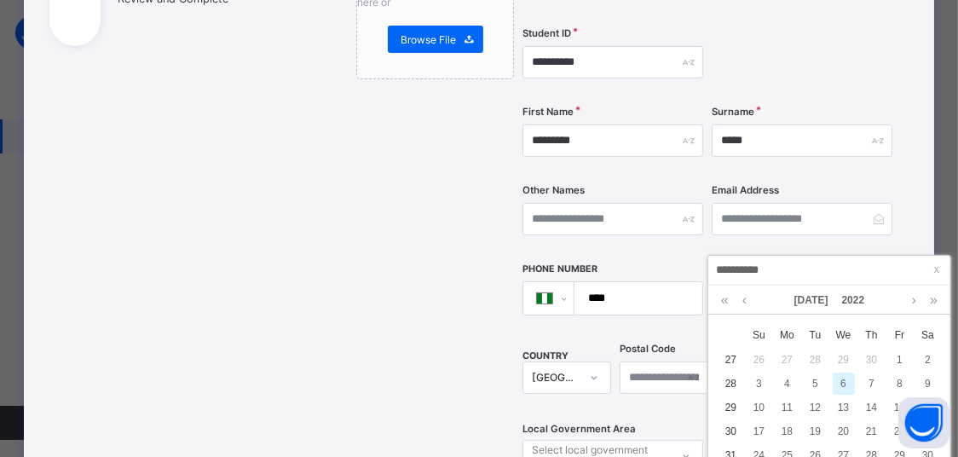
click at [840, 378] on div "6" at bounding box center [844, 384] width 22 height 22
type input "**********"
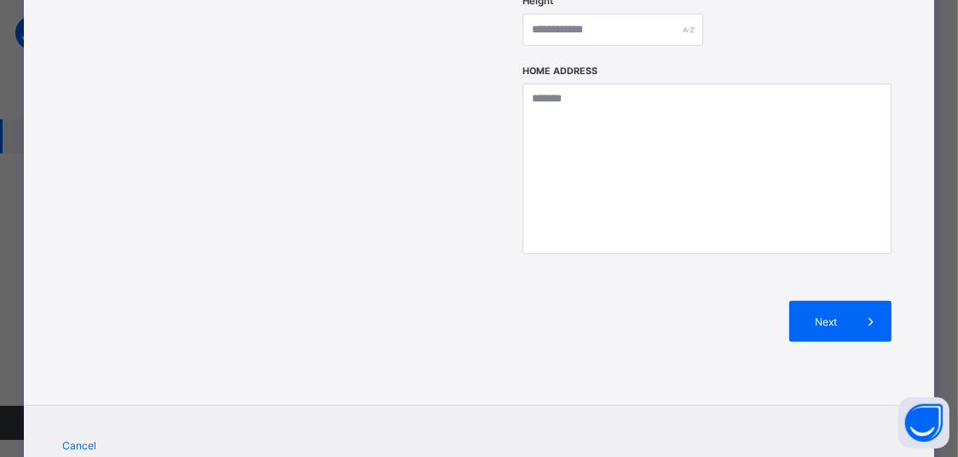
scroll to position [797, 0]
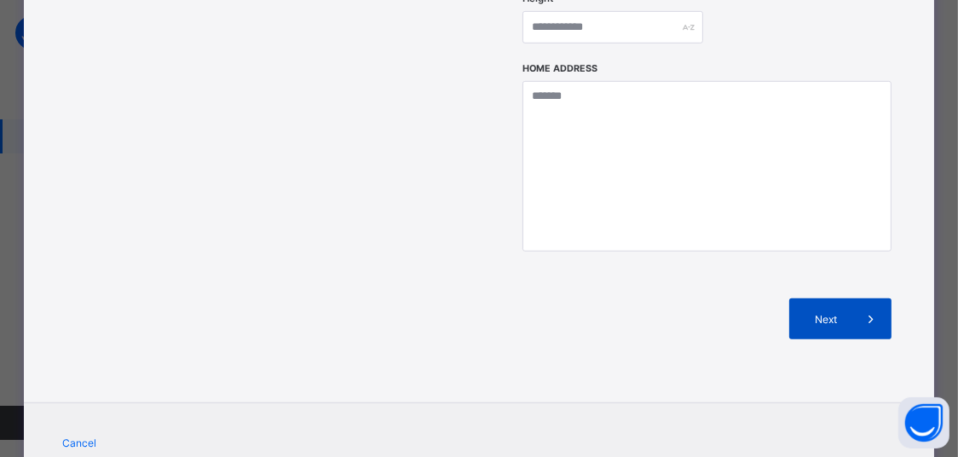
click at [831, 298] on div "Next" at bounding box center [841, 318] width 102 height 41
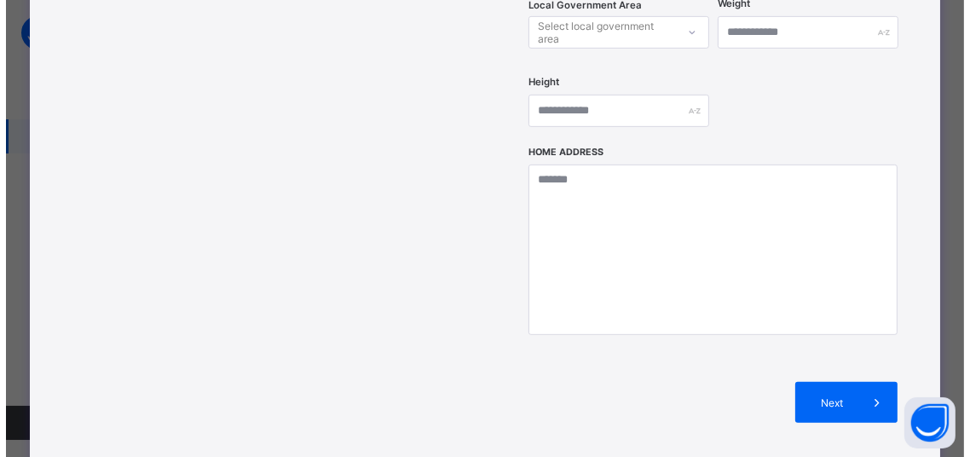
scroll to position [725, 0]
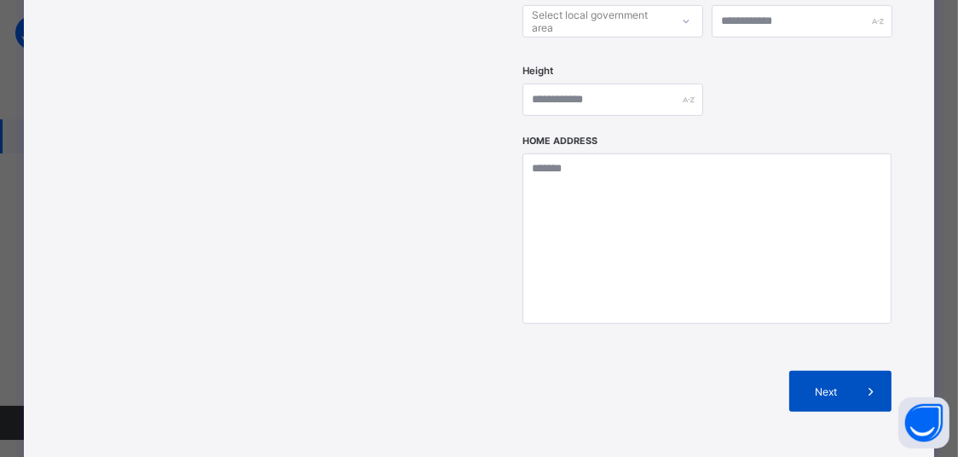
click at [816, 371] on div "Next" at bounding box center [841, 391] width 102 height 41
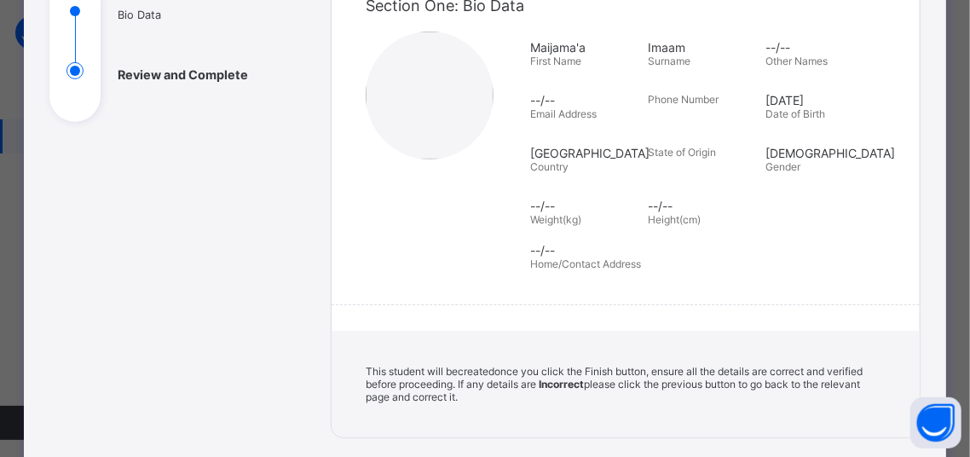
scroll to position [290, 0]
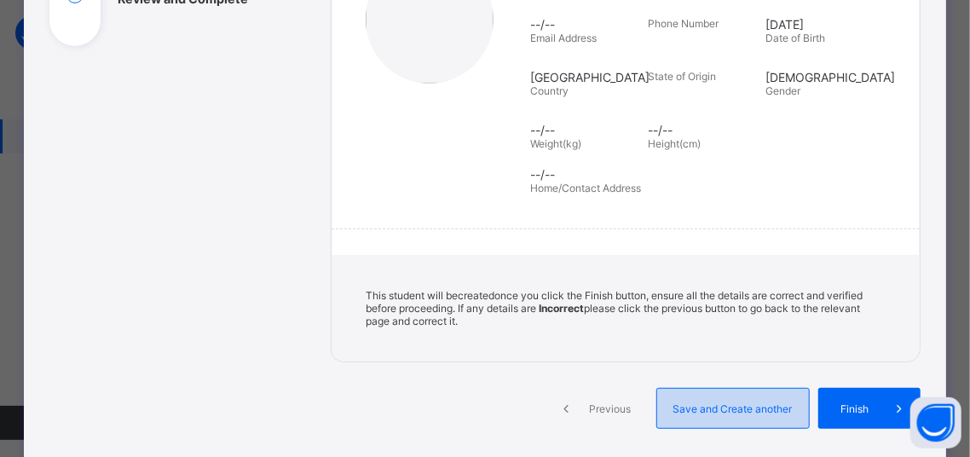
click at [729, 402] on span "Save and Create another" at bounding box center [733, 408] width 126 height 13
select select "**"
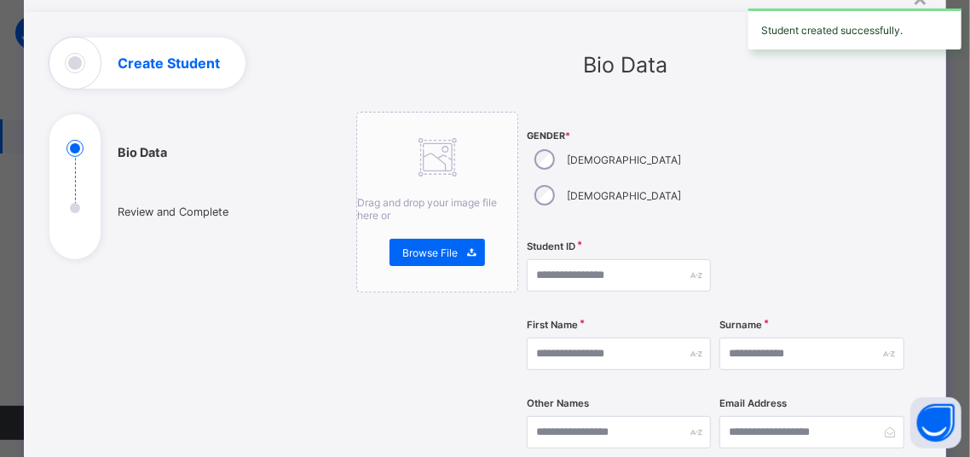
scroll to position [72, 0]
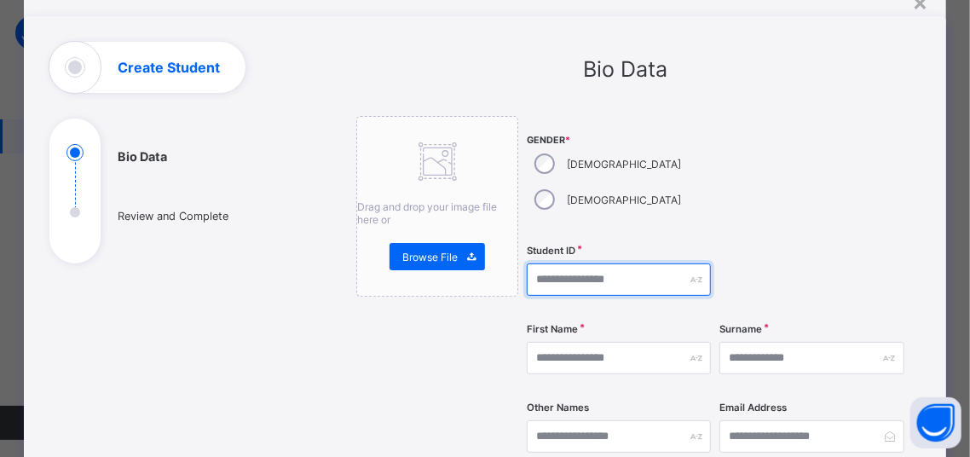
click at [561, 263] on input "text" at bounding box center [619, 279] width 184 height 32
type input "*******"
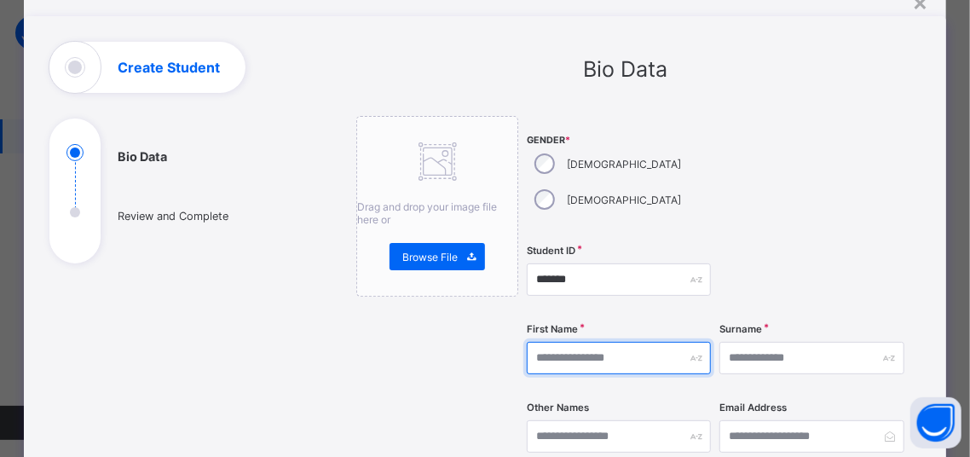
click at [559, 342] on input "text" at bounding box center [619, 358] width 184 height 32
type input "*******"
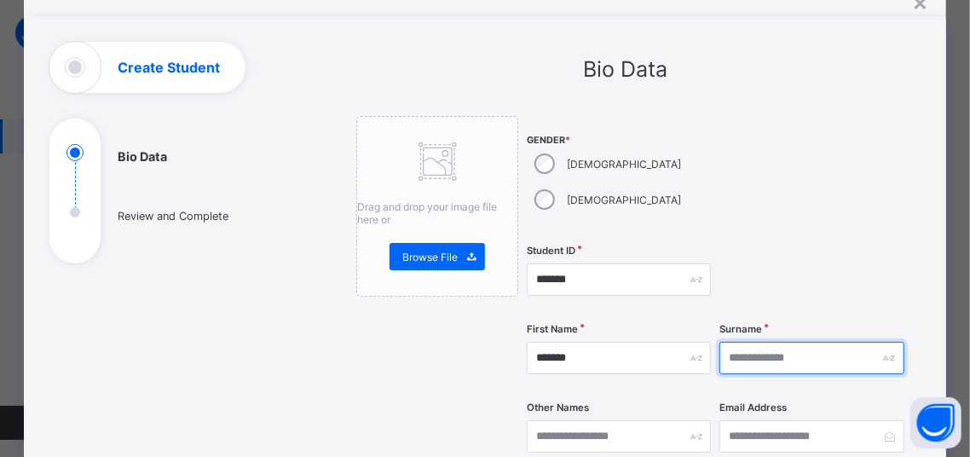
click at [772, 342] on input "text" at bounding box center [812, 358] width 184 height 32
type input "********"
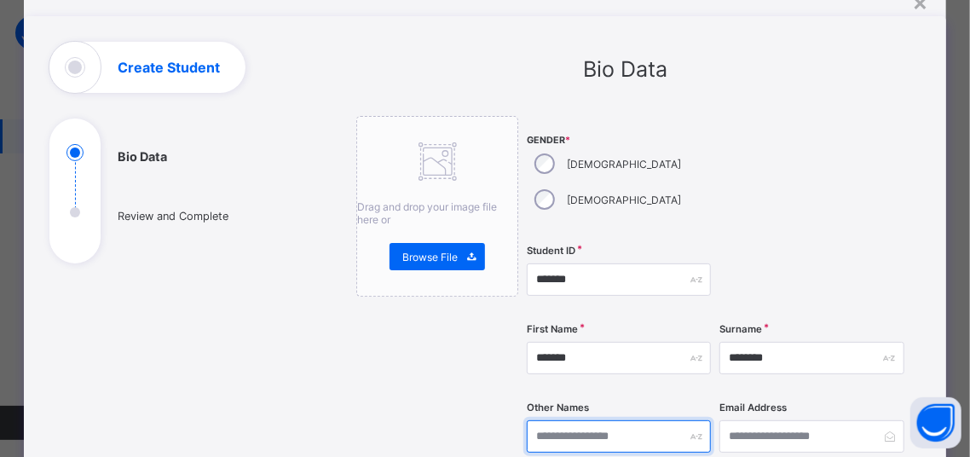
click at [638, 420] on input "text" at bounding box center [619, 436] width 184 height 32
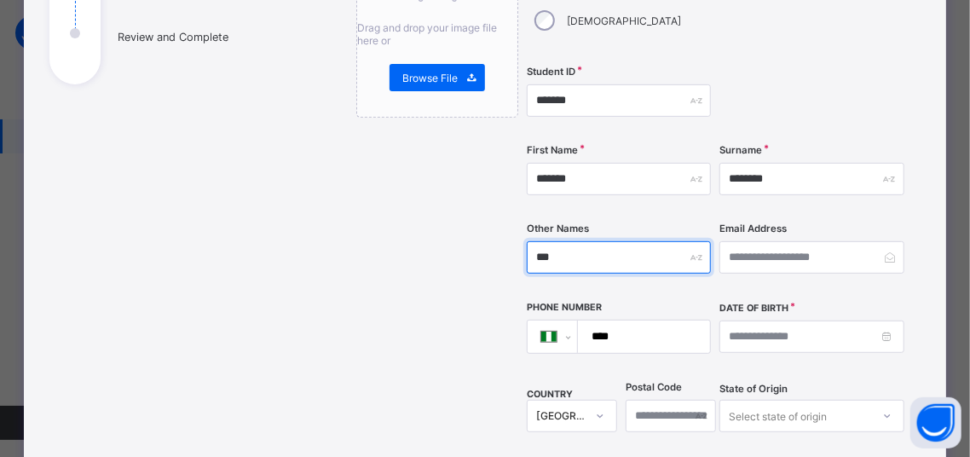
scroll to position [290, 0]
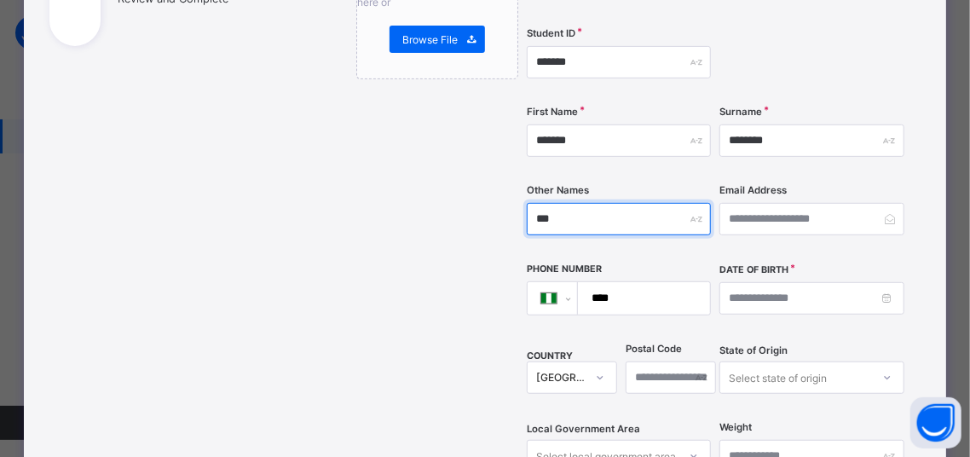
type input "***"
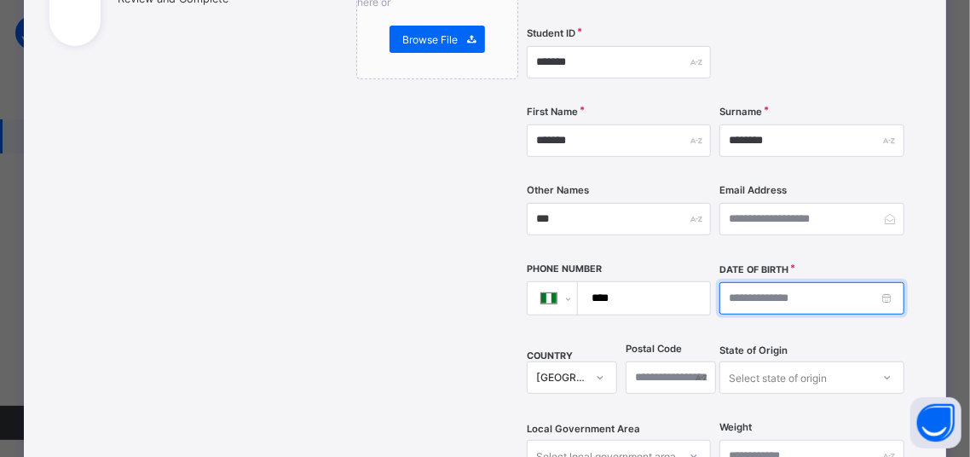
click at [817, 282] on input at bounding box center [812, 298] width 184 height 32
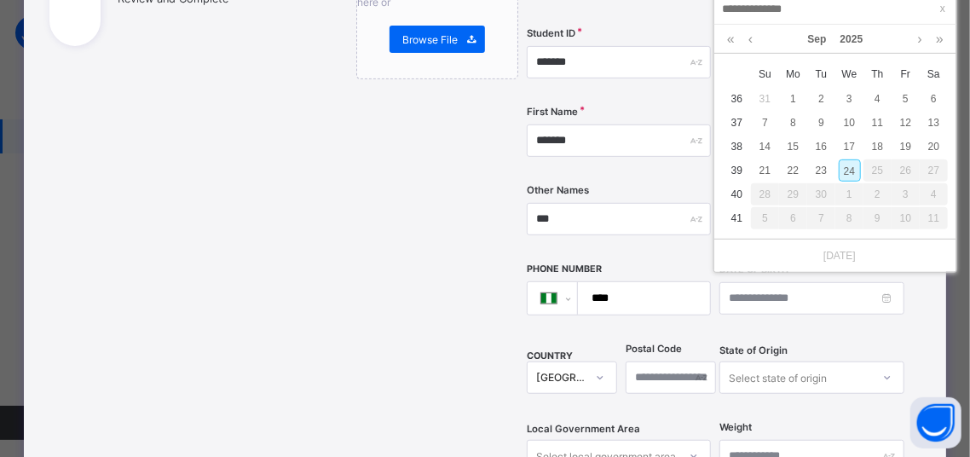
click at [740, 40] on div "Sep 2025" at bounding box center [835, 39] width 225 height 29
click at [725, 40] on link at bounding box center [731, 39] width 16 height 29
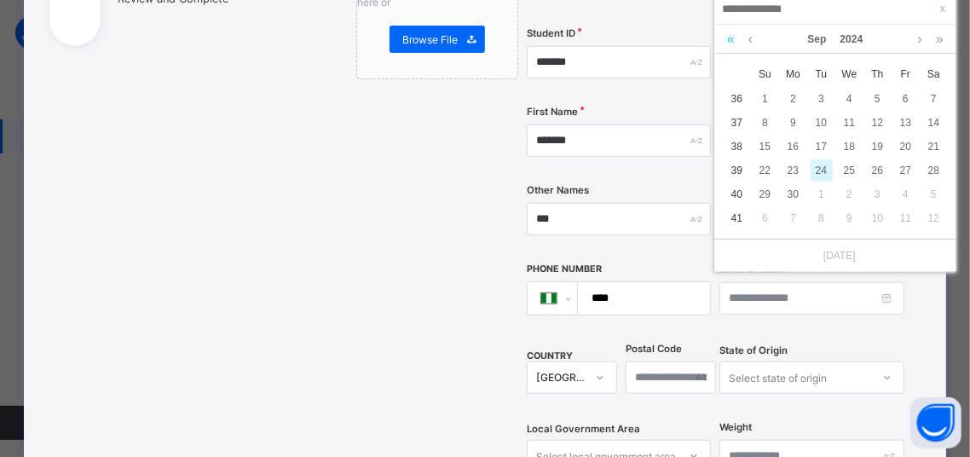
click at [729, 41] on link at bounding box center [731, 39] width 16 height 29
click at [731, 41] on link at bounding box center [731, 39] width 16 height 29
click at [755, 37] on link at bounding box center [750, 39] width 13 height 29
drag, startPoint x: 821, startPoint y: 140, endPoint x: 821, endPoint y: 157, distance: 17.1
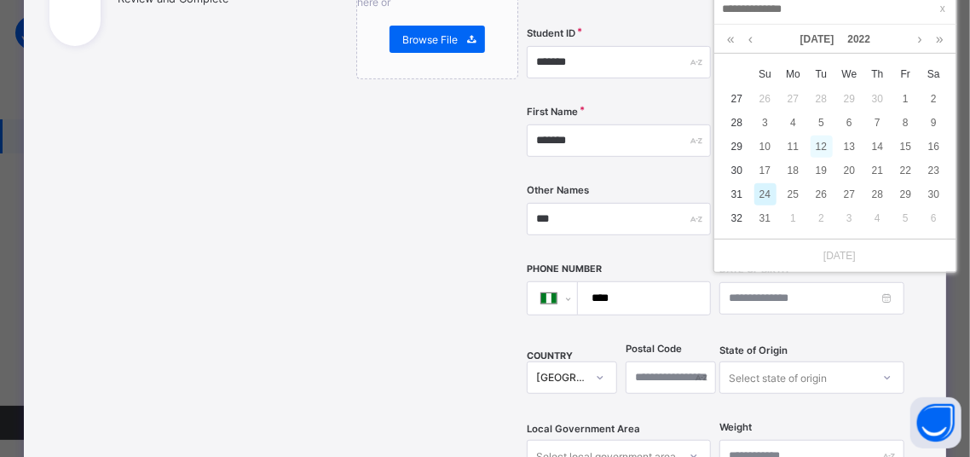
click at [821, 143] on div "12" at bounding box center [822, 147] width 22 height 22
type input "**********"
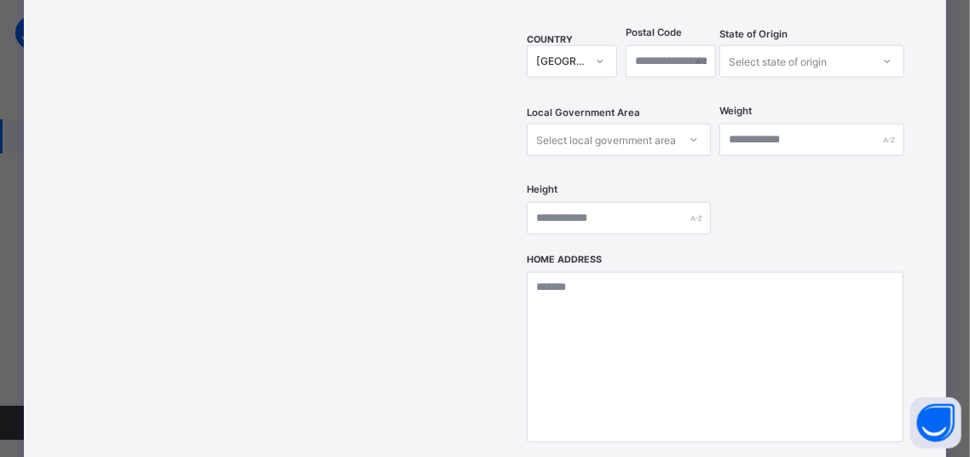
scroll to position [580, 0]
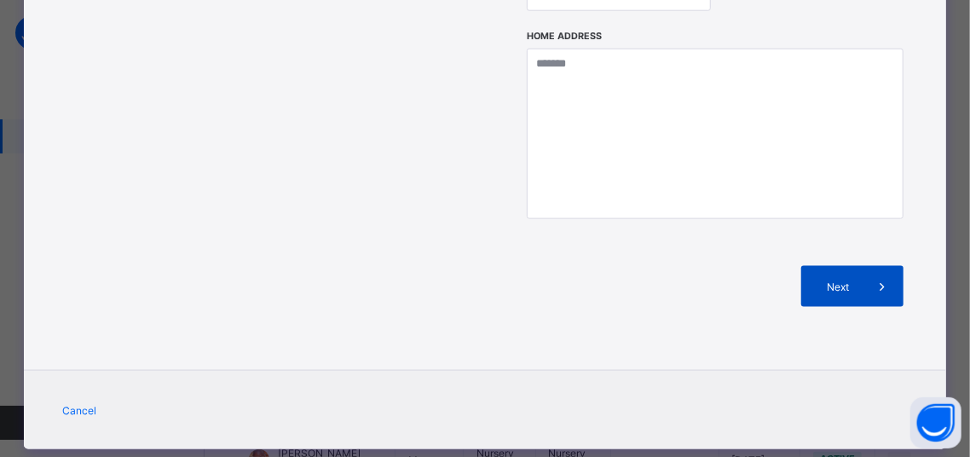
click at [847, 266] on div "Next" at bounding box center [853, 286] width 102 height 41
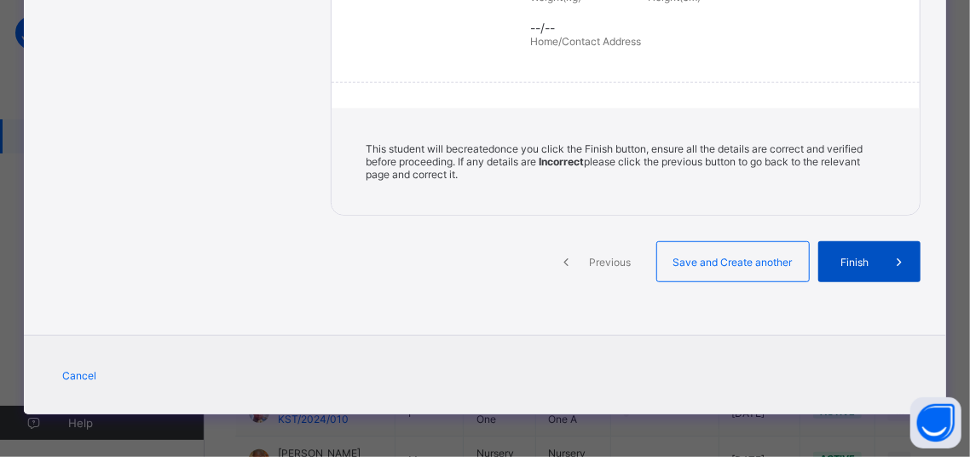
scroll to position [430, 0]
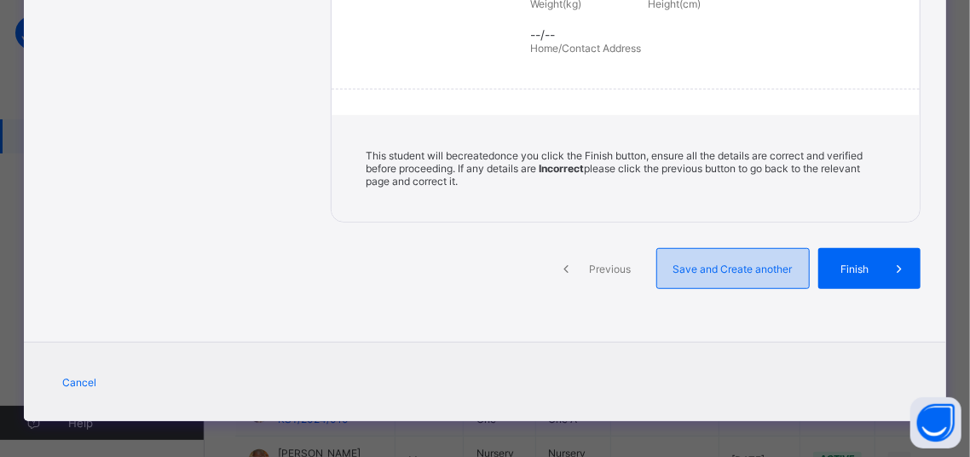
click at [770, 275] on div "Save and Create another" at bounding box center [733, 268] width 153 height 41
select select "**"
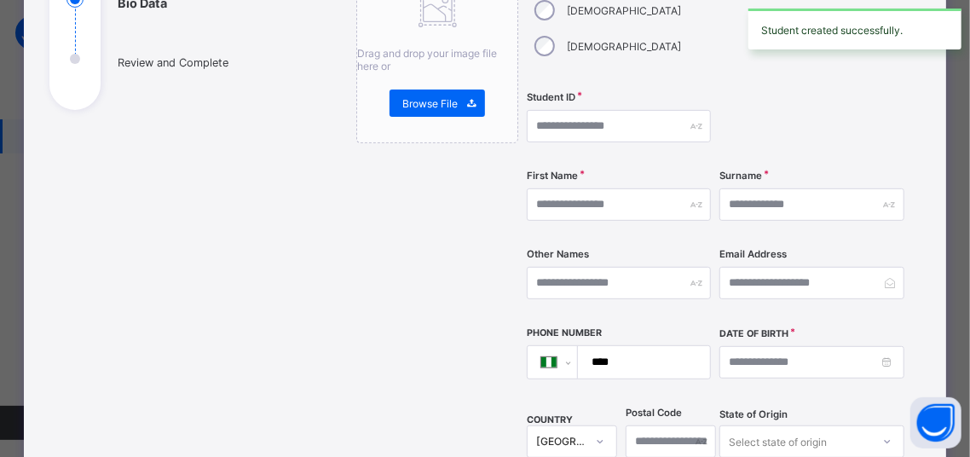
scroll to position [198, 0]
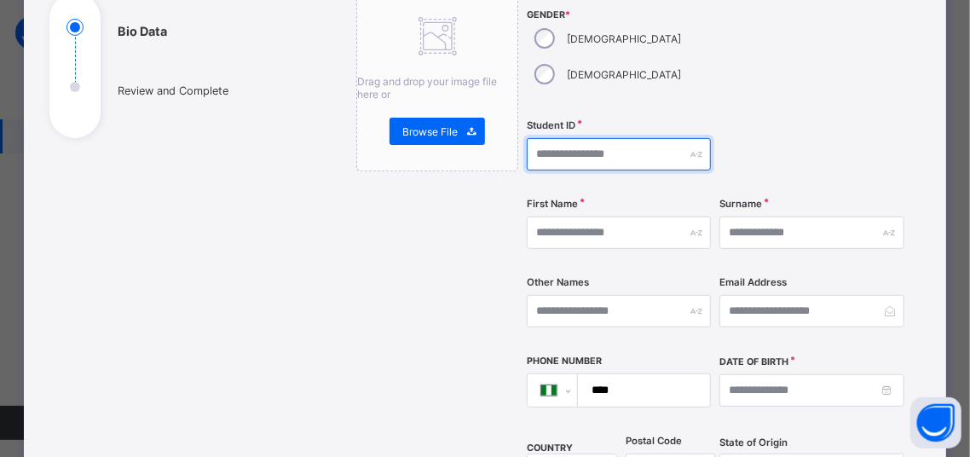
click at [595, 138] on input "text" at bounding box center [619, 154] width 184 height 32
type input "**********"
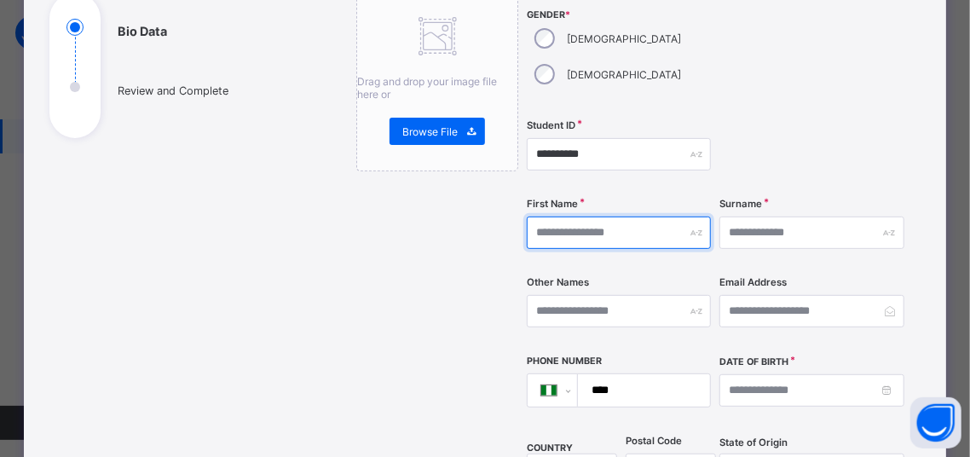
click at [562, 217] on input "text" at bounding box center [619, 233] width 184 height 32
type input "****"
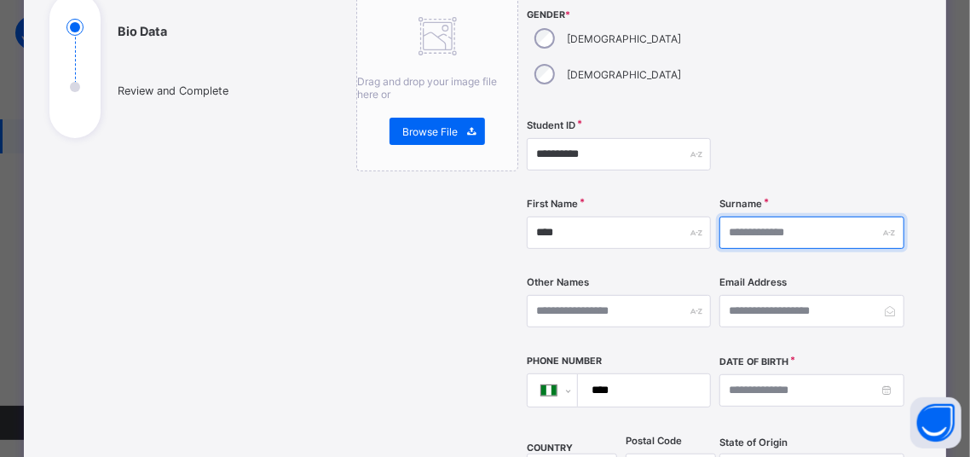
click at [778, 217] on input "text" at bounding box center [812, 233] width 184 height 32
type input "******"
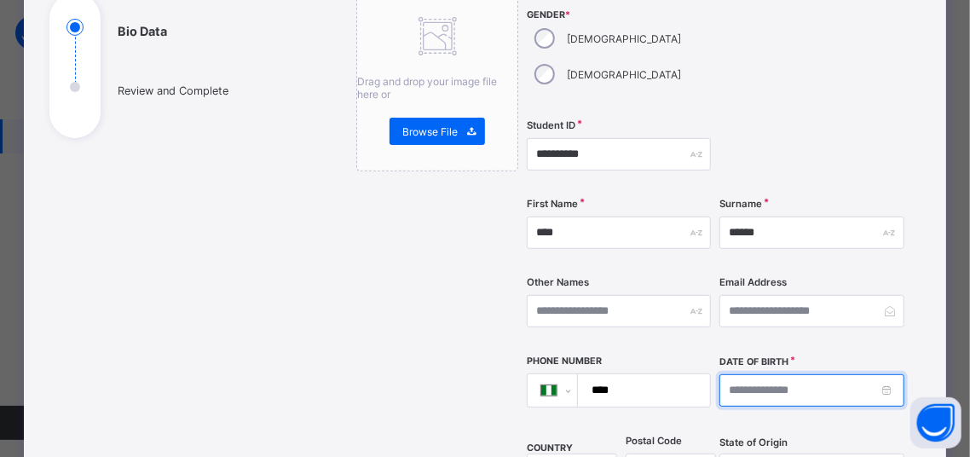
click at [728, 374] on input at bounding box center [812, 390] width 184 height 32
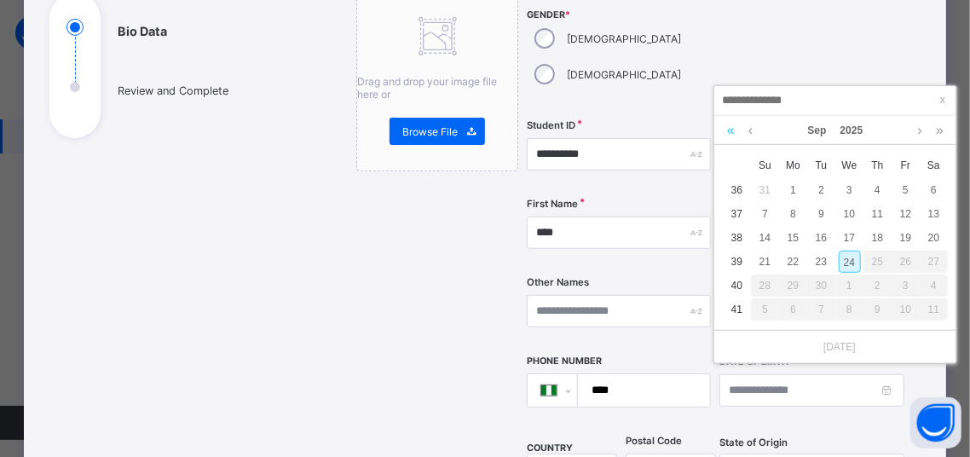
click at [724, 123] on link at bounding box center [731, 130] width 16 height 29
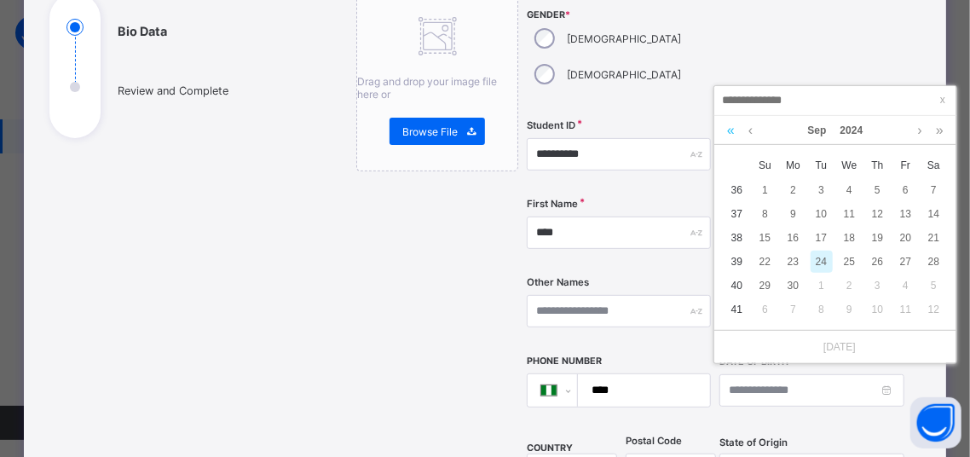
click at [724, 123] on link at bounding box center [731, 130] width 16 height 29
click at [943, 132] on link at bounding box center [940, 130] width 16 height 29
click at [911, 220] on div "9" at bounding box center [906, 214] width 22 height 22
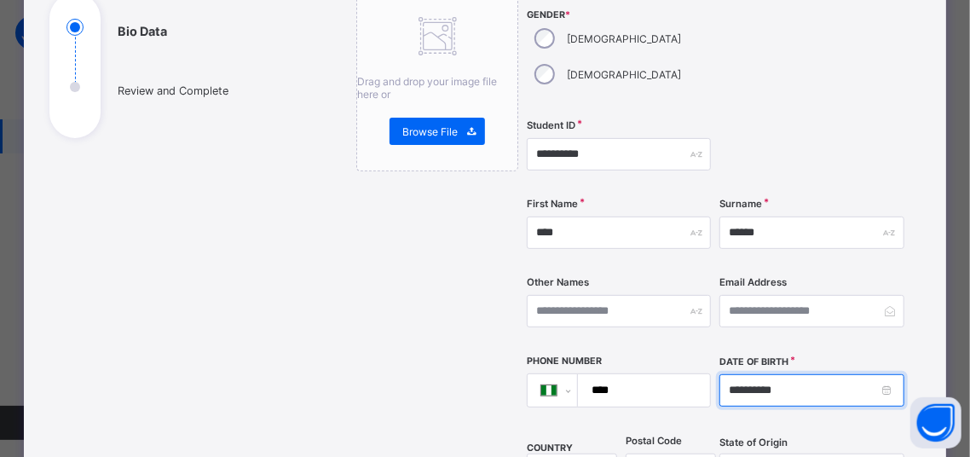
click at [775, 374] on input "**********" at bounding box center [812, 390] width 184 height 32
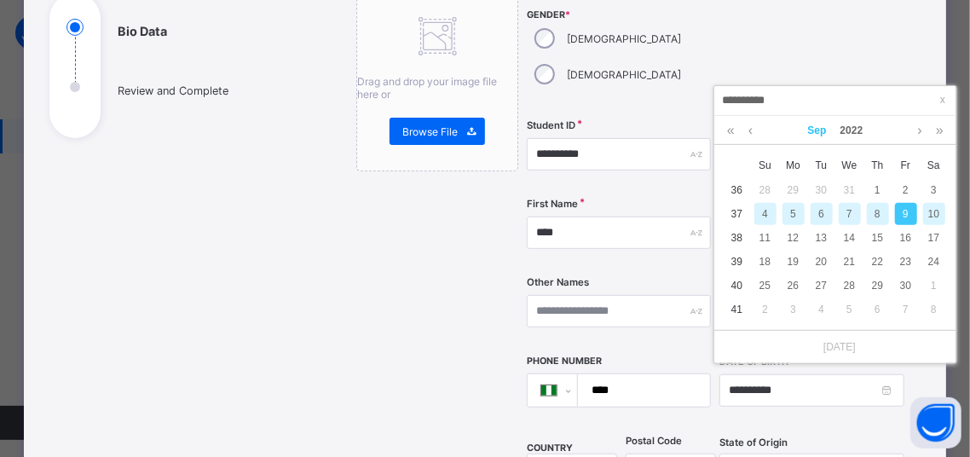
click at [811, 133] on link "Sep" at bounding box center [818, 130] width 32 height 29
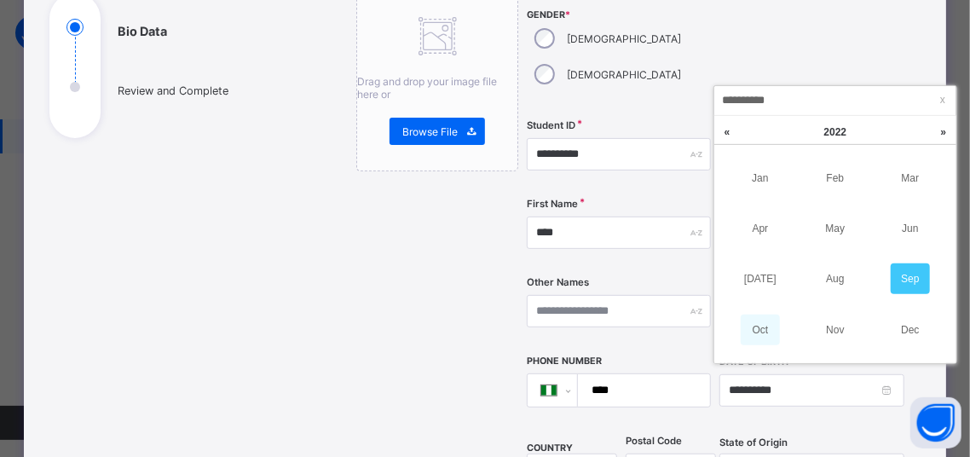
click at [770, 329] on link "Oct" at bounding box center [760, 330] width 39 height 31
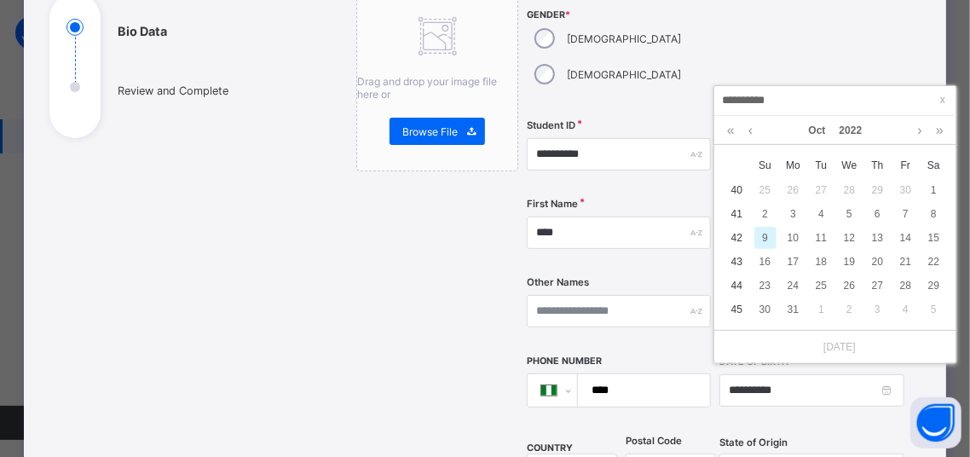
click at [774, 236] on div "9" at bounding box center [766, 238] width 22 height 22
type input "**********"
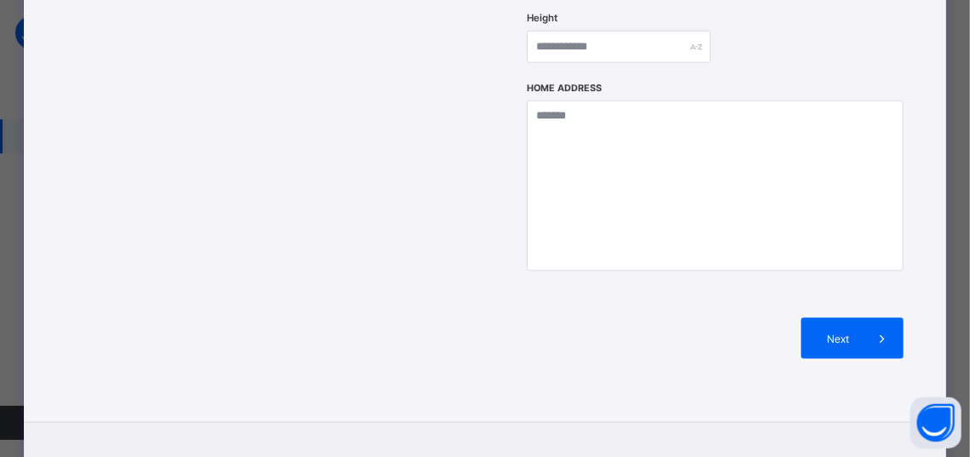
drag, startPoint x: 810, startPoint y: 292, endPoint x: 790, endPoint y: 294, distance: 19.8
click at [808, 318] on div "Next" at bounding box center [853, 338] width 102 height 41
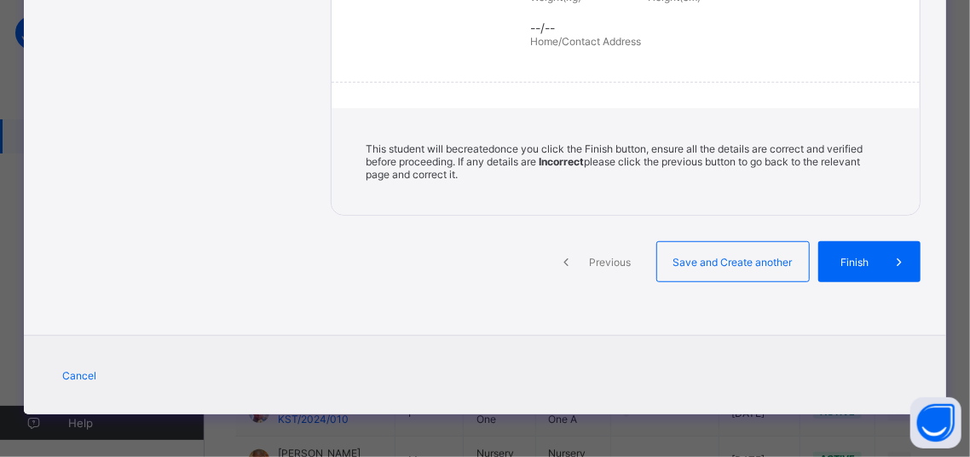
scroll to position [430, 0]
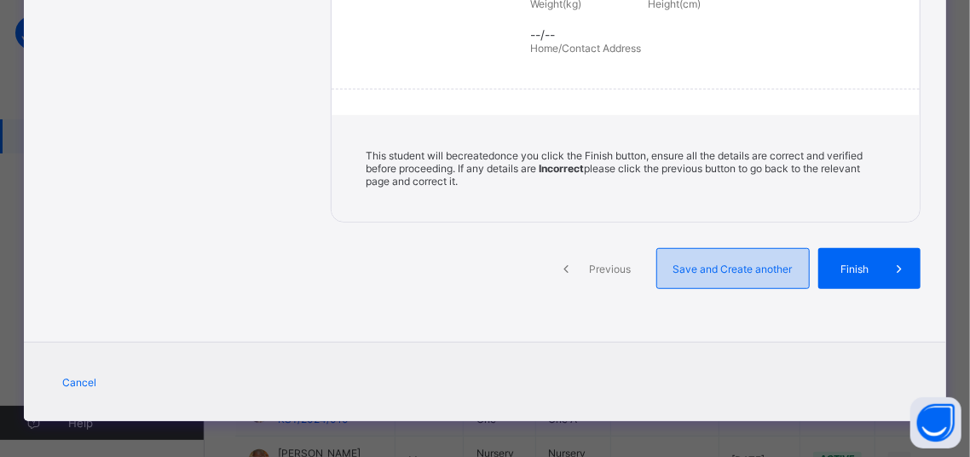
click at [730, 250] on div "Save and Create another" at bounding box center [733, 268] width 153 height 41
select select "**"
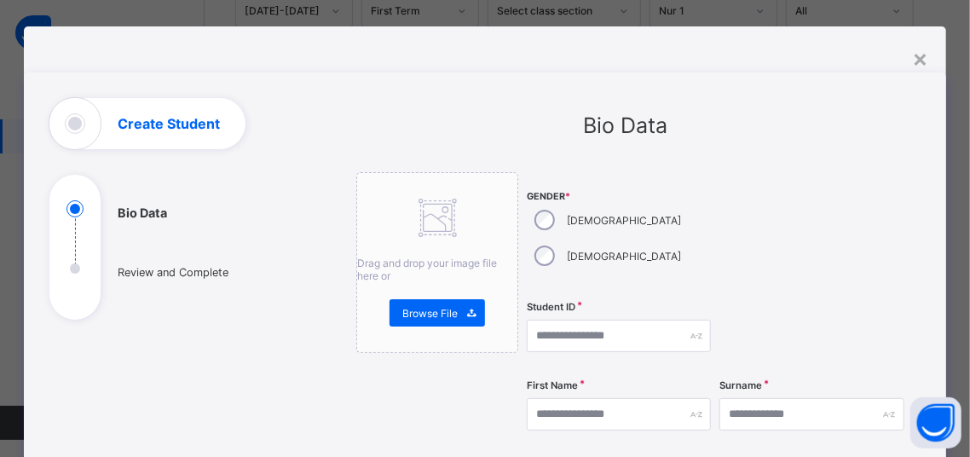
scroll to position [0, 0]
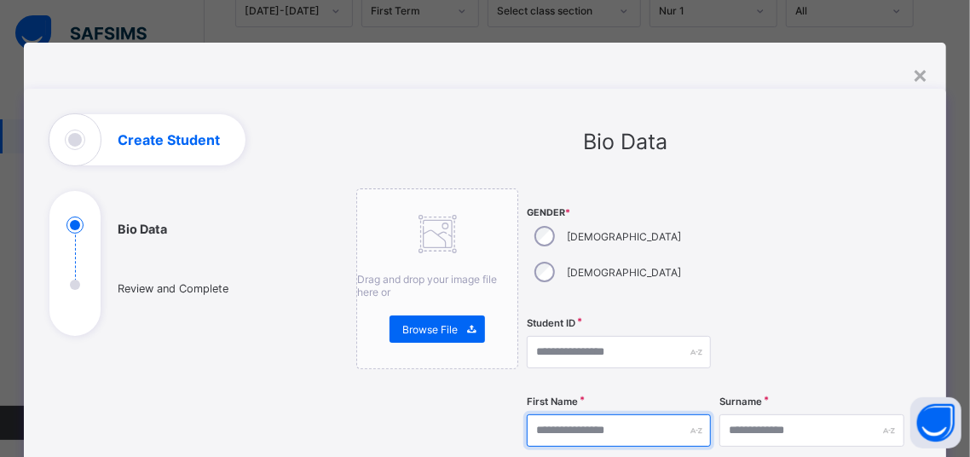
click at [634, 414] on input "text" at bounding box center [619, 430] width 184 height 32
type input "*****"
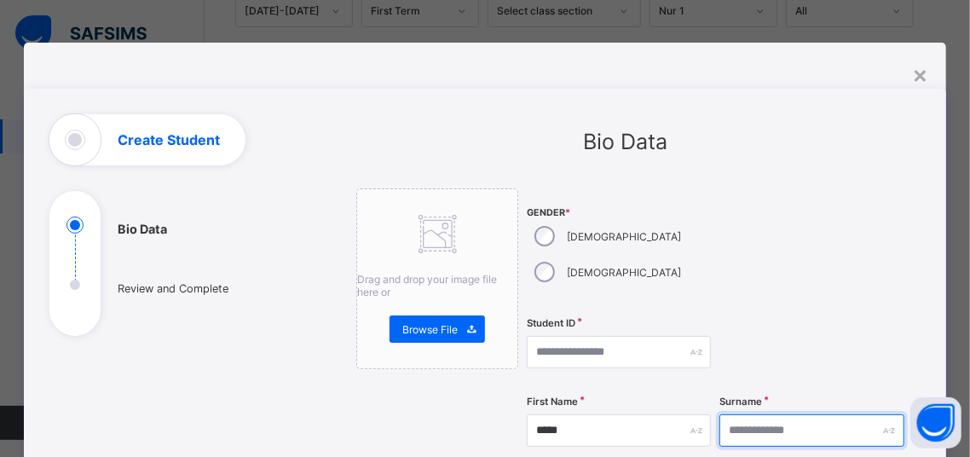
click at [727, 414] on input "text" at bounding box center [812, 430] width 184 height 32
type input "*****"
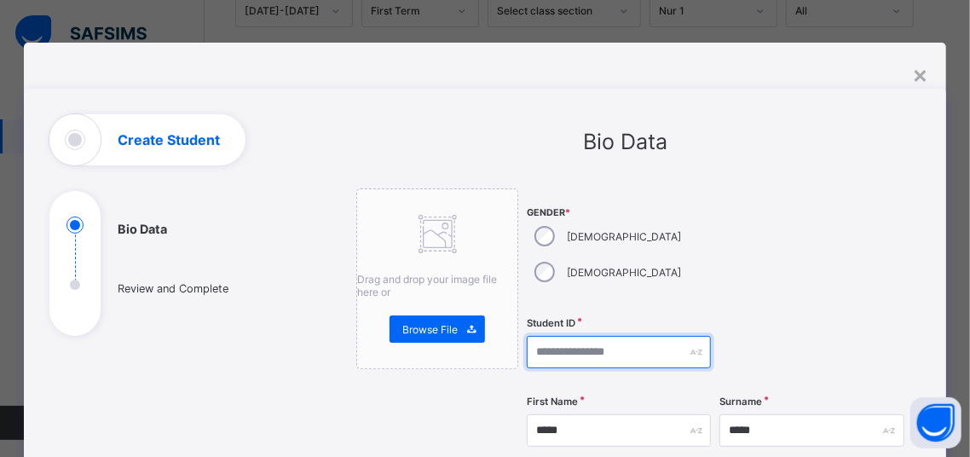
click at [574, 336] on input "text" at bounding box center [619, 352] width 184 height 32
type input "**********"
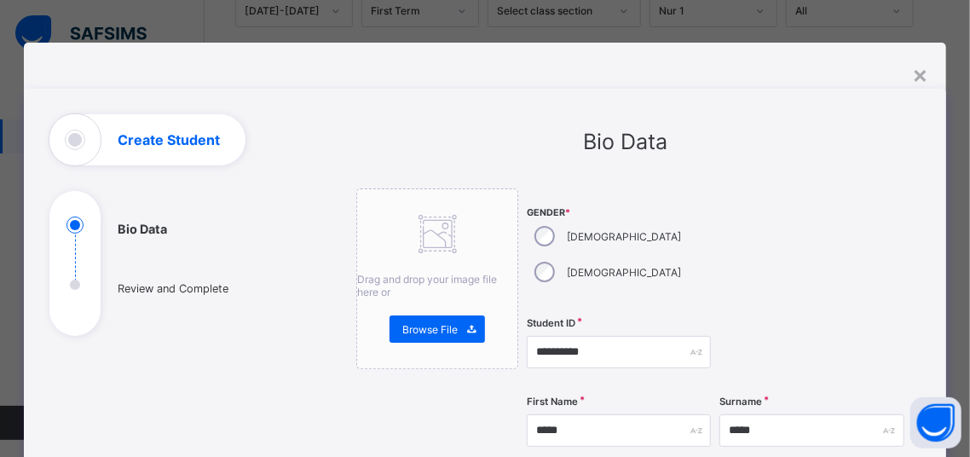
click at [619, 254] on div "[DEMOGRAPHIC_DATA]" at bounding box center [606, 272] width 159 height 36
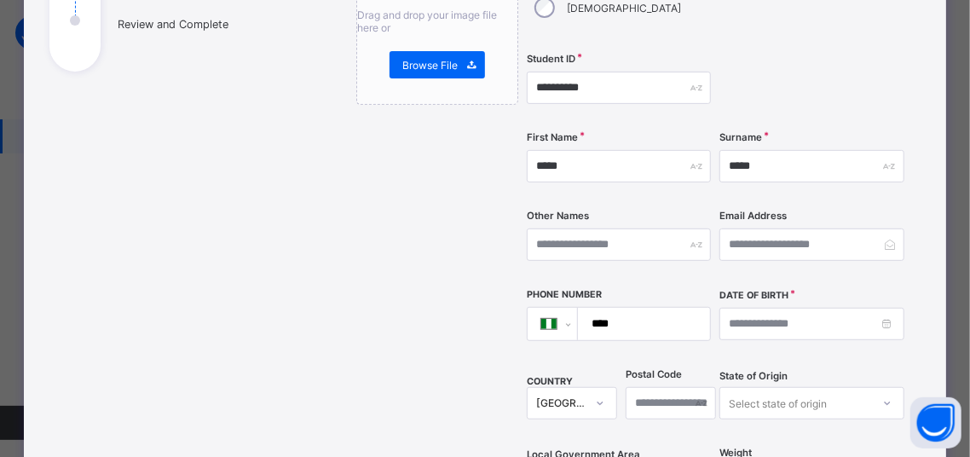
scroll to position [290, 0]
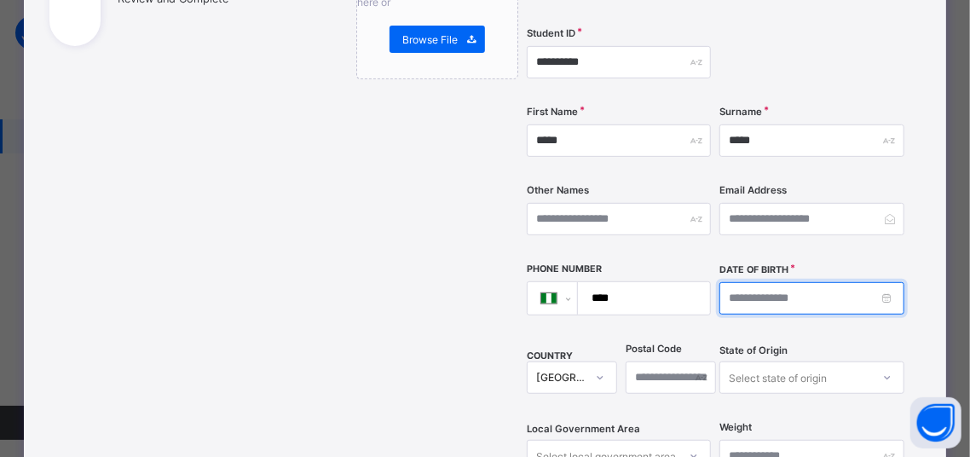
click at [769, 282] on input at bounding box center [812, 298] width 184 height 32
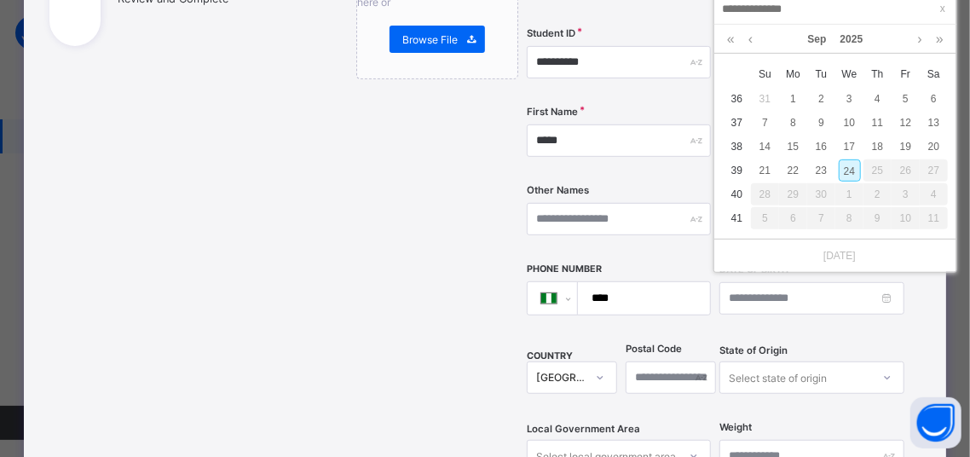
click at [800, 32] on div "Sep 2025" at bounding box center [835, 39] width 225 height 29
click at [812, 46] on link "Sep" at bounding box center [818, 39] width 32 height 29
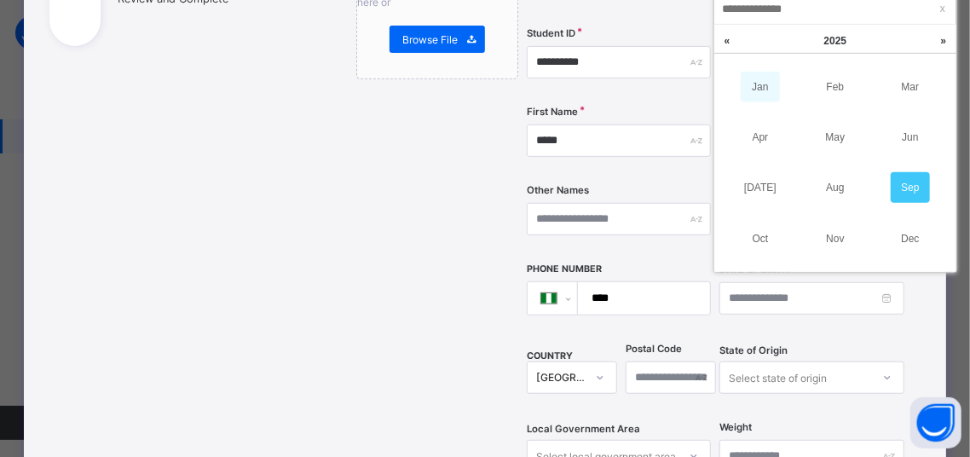
click at [759, 96] on link "Jan" at bounding box center [760, 87] width 39 height 31
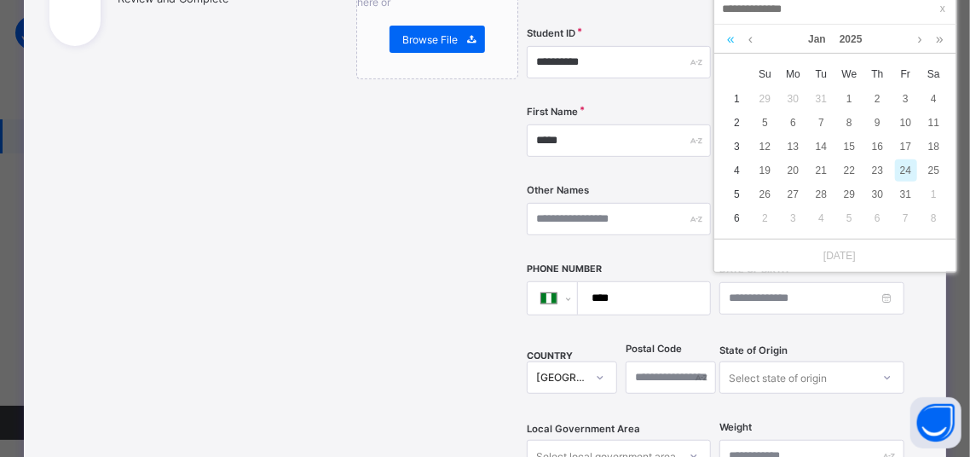
click at [732, 45] on link at bounding box center [731, 39] width 16 height 29
click at [817, 171] on div "18" at bounding box center [822, 170] width 22 height 22
type input "**********"
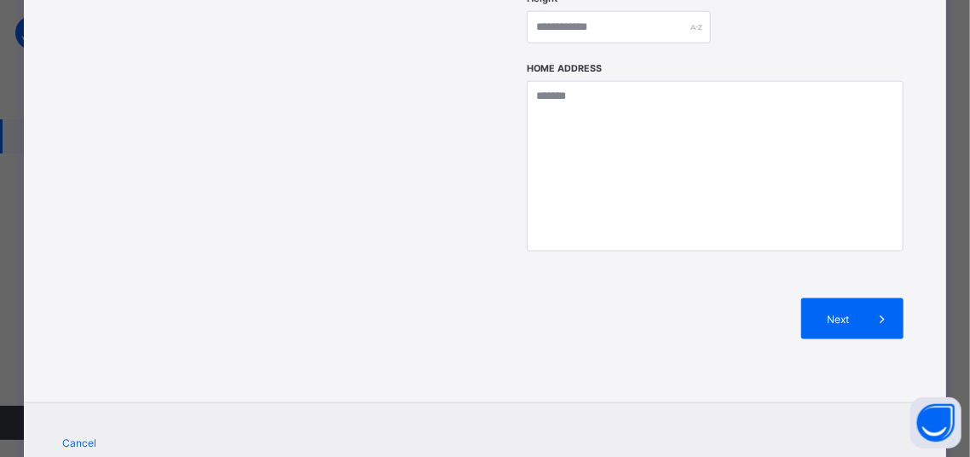
click at [846, 298] on div "Next" at bounding box center [853, 318] width 102 height 41
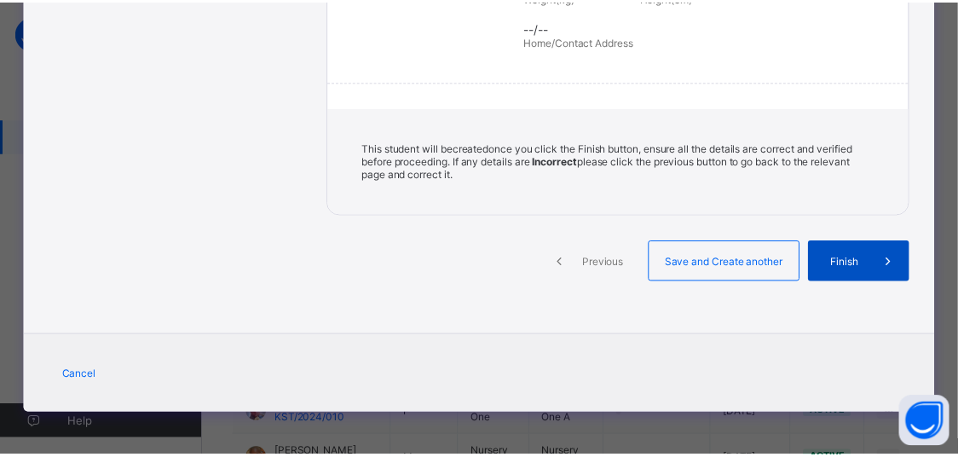
scroll to position [430, 0]
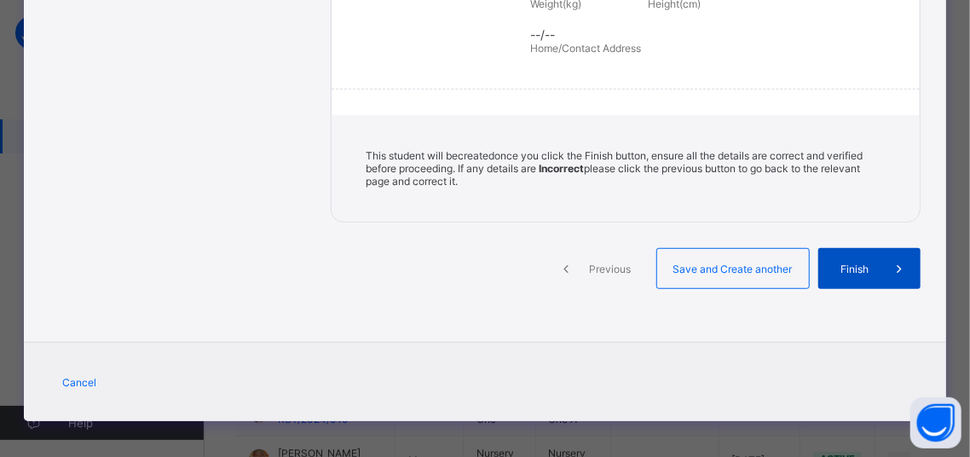
click at [870, 263] on span "Finish" at bounding box center [855, 269] width 49 height 13
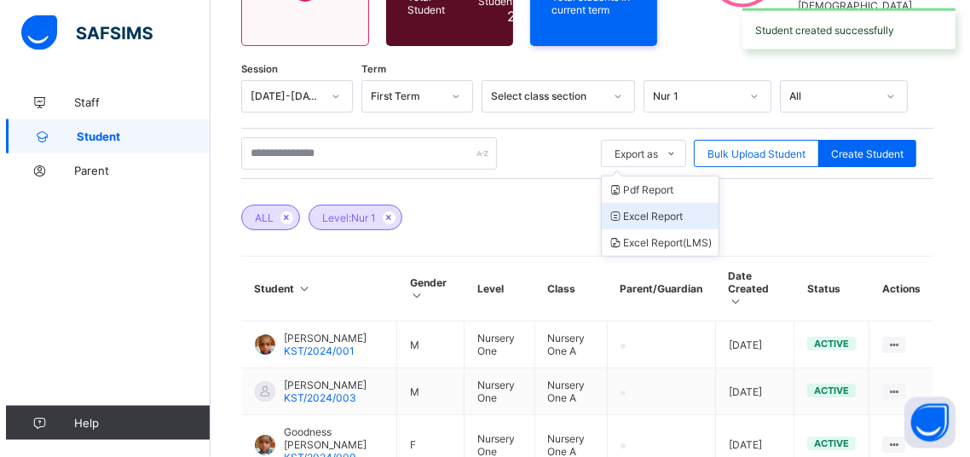
scroll to position [269, 0]
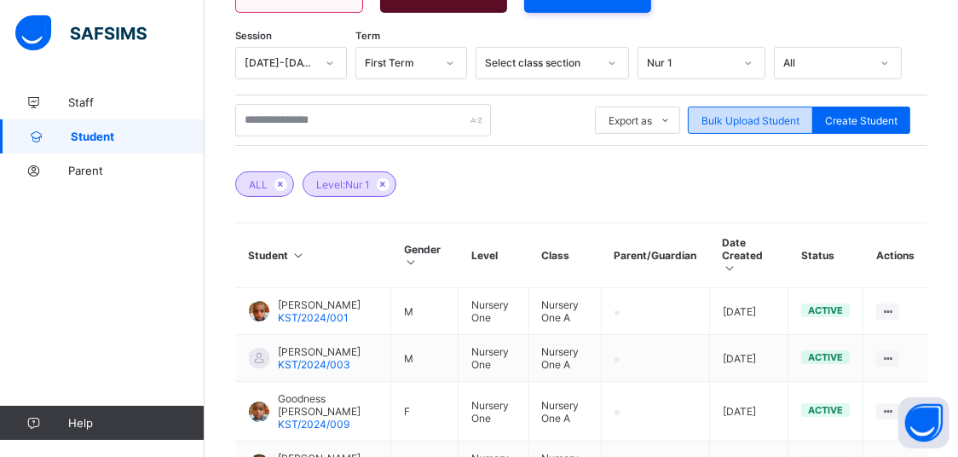
click at [777, 126] on div "Bulk Upload Student" at bounding box center [750, 120] width 125 height 27
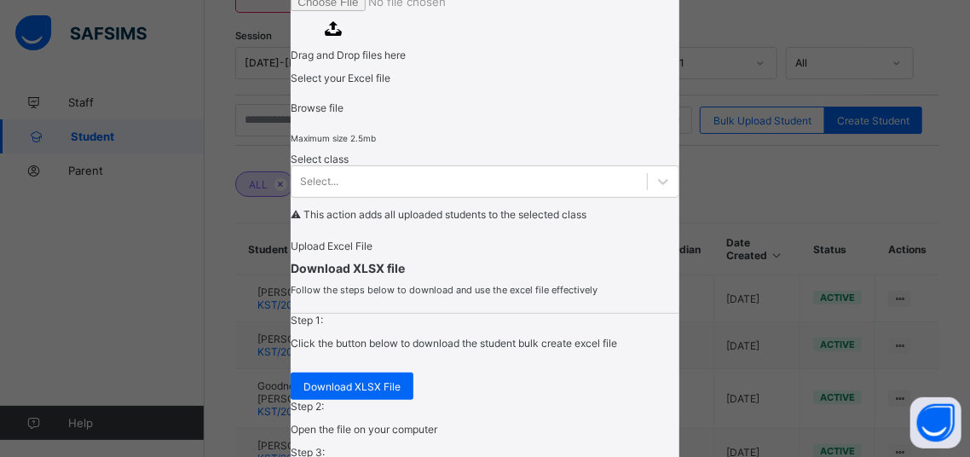
scroll to position [145, 0]
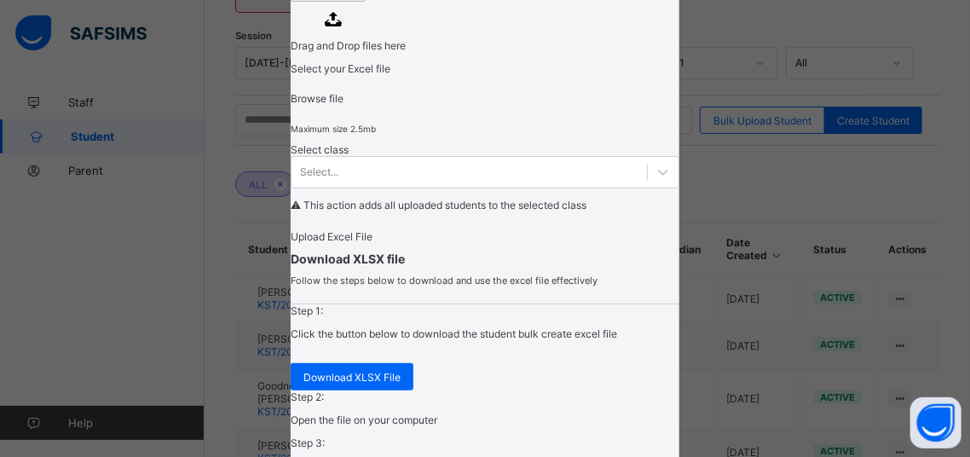
click at [509, 105] on div "Browse file" at bounding box center [485, 98] width 388 height 13
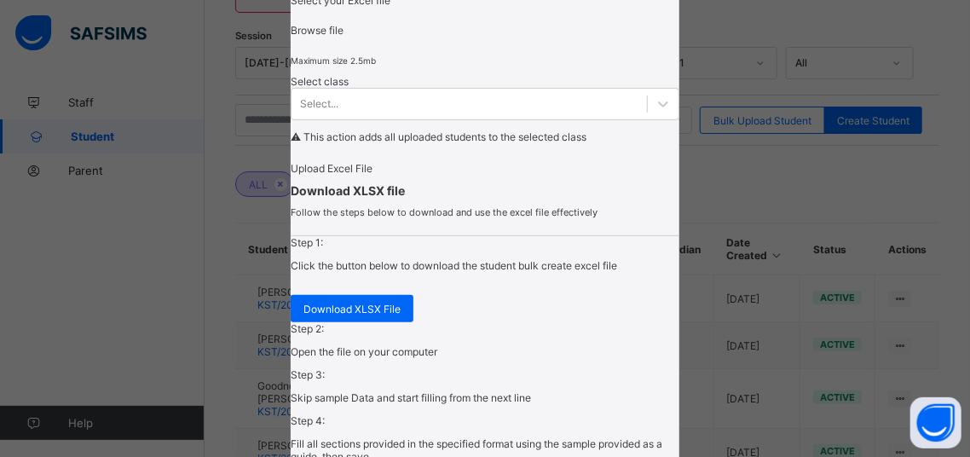
scroll to position [217, 0]
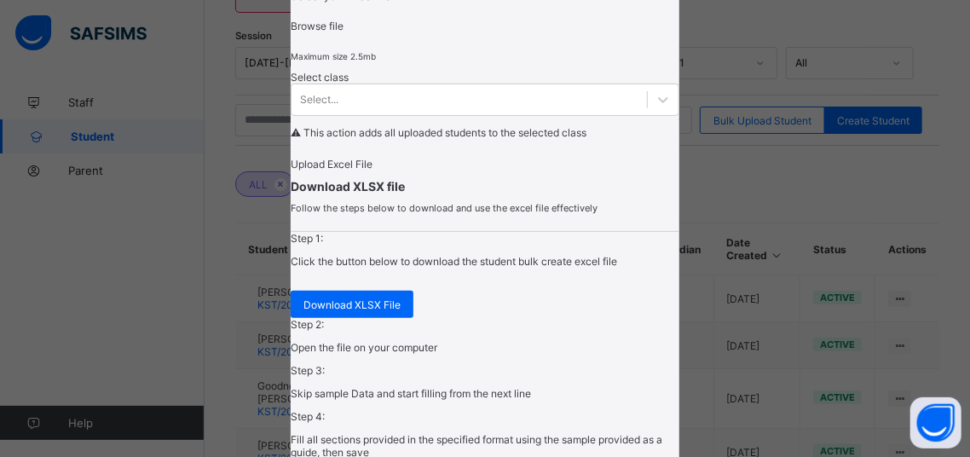
type input "**********"
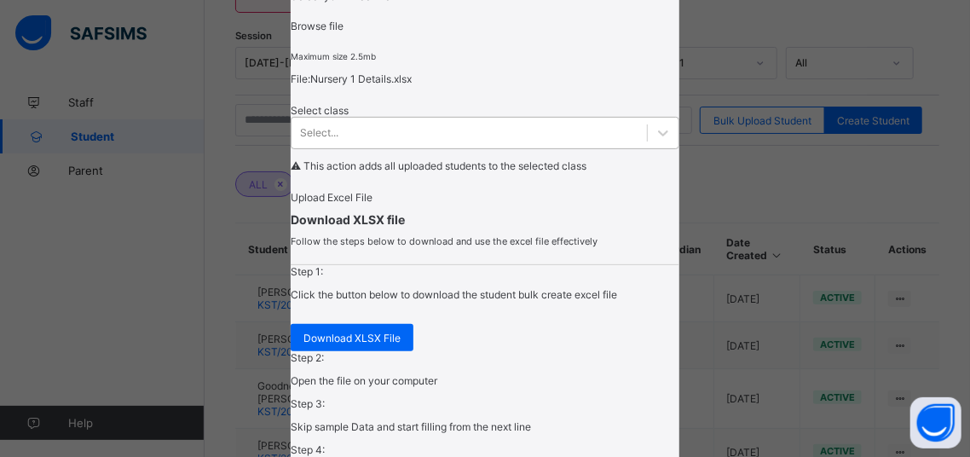
click at [433, 149] on div "Select..." at bounding box center [485, 133] width 388 height 32
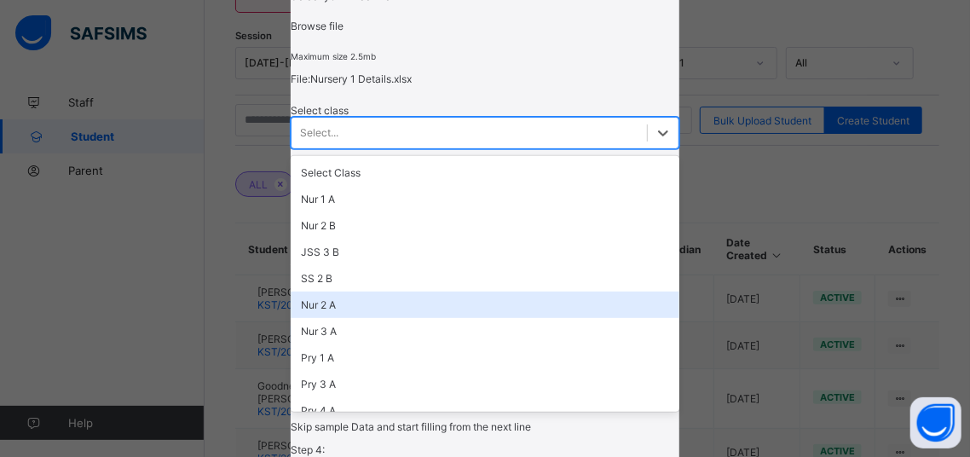
scroll to position [390, 0]
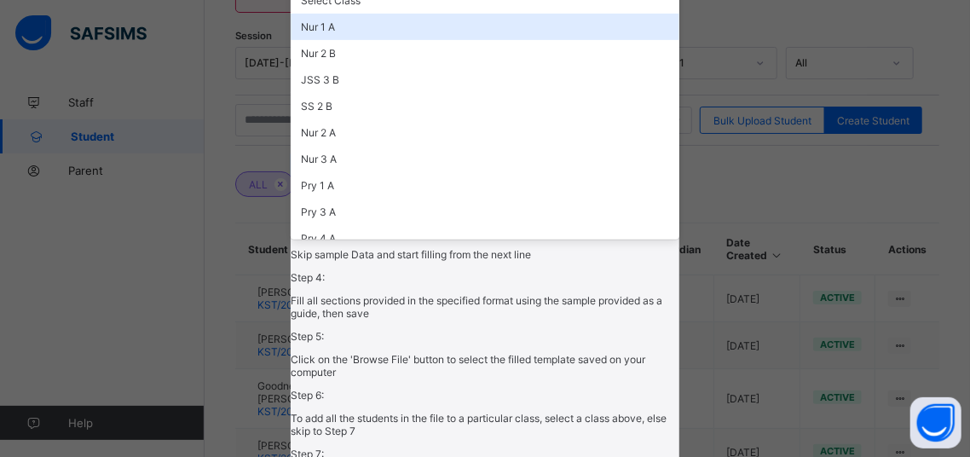
click at [408, 40] on div "Nur 1 A" at bounding box center [485, 27] width 388 height 26
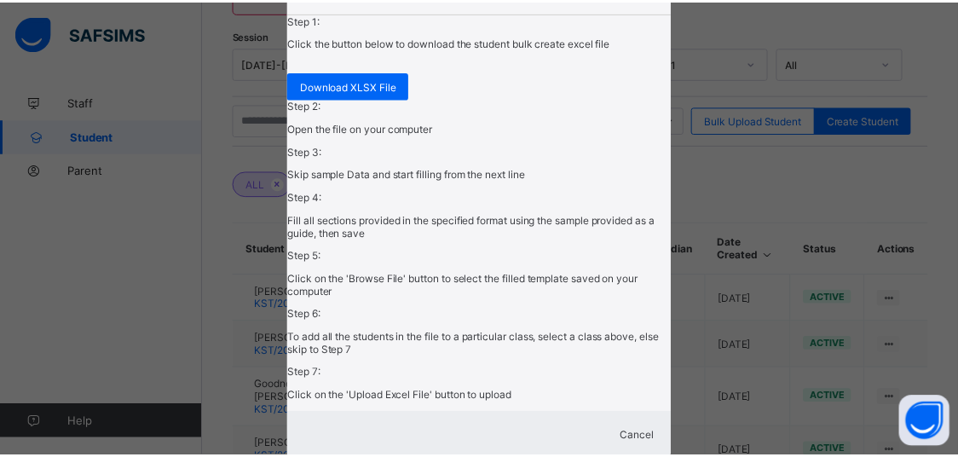
scroll to position [462, 0]
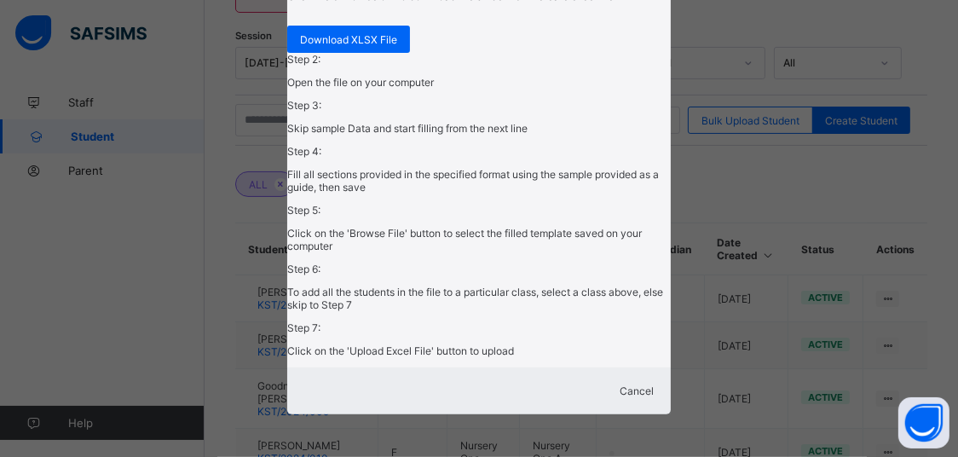
scroll to position [607, 0]
click at [676, 35] on div "Bulk Upload Student Upload XLSX File Select your XLSX file from your computer t…" at bounding box center [479, 228] width 958 height 457
click at [676, 34] on div "Bulk Upload Student Upload XLSX File Select your XLSX file from your computer t…" at bounding box center [479, 228] width 958 height 457
click at [869, 20] on div "Bulk Upload Student Upload XLSX File Select your XLSX file from your computer t…" at bounding box center [479, 228] width 958 height 457
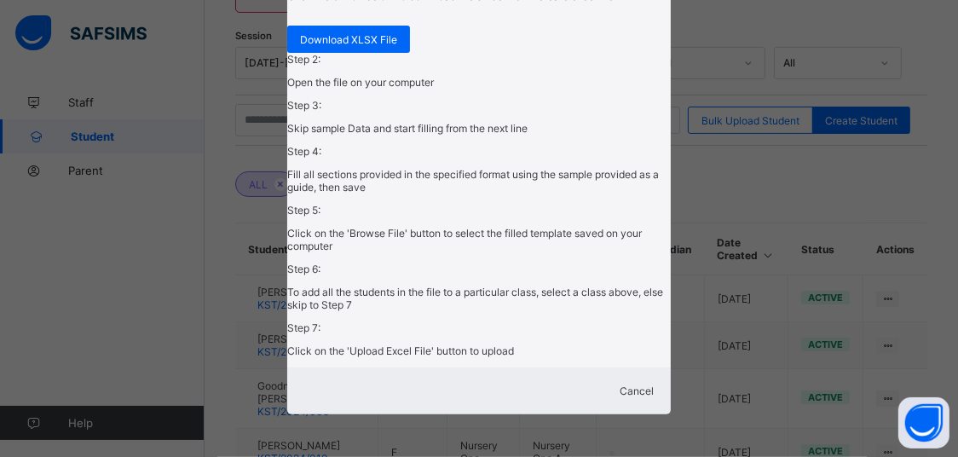
click at [510, 89] on div "Step 2: Open the file on your computer" at bounding box center [479, 71] width 384 height 36
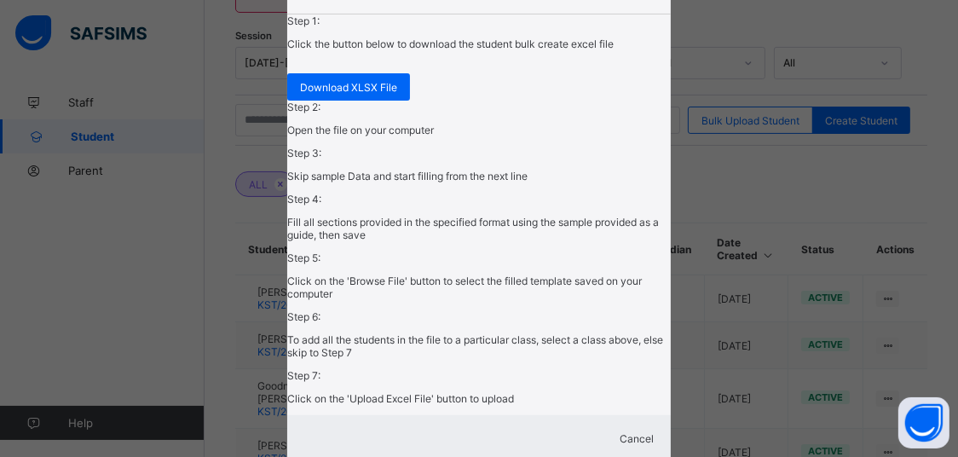
click at [709, 122] on div "Bulk Upload Student Upload XLSX File Select your XLSX file from your computer t…" at bounding box center [479, 228] width 958 height 457
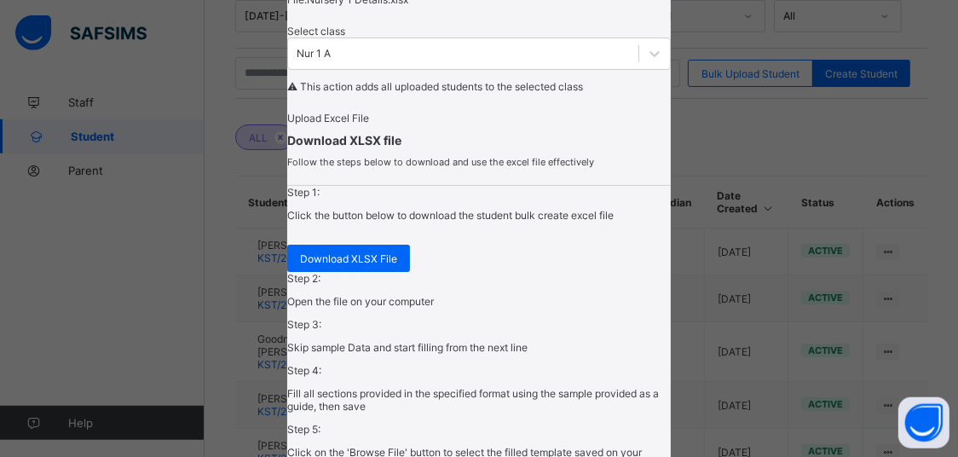
scroll to position [290, 0]
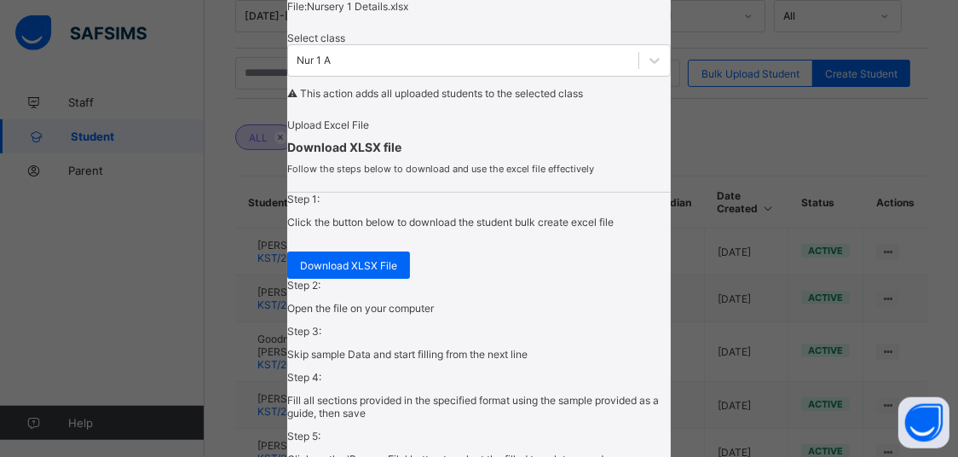
click at [369, 131] on span "Upload Excel File" at bounding box center [328, 125] width 82 height 13
click at [352, 131] on span "Upload Excel File" at bounding box center [328, 125] width 82 height 13
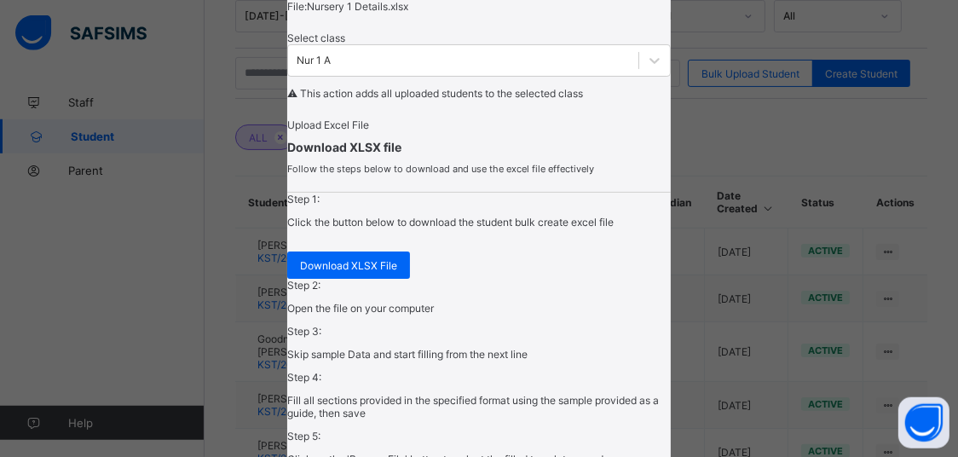
click at [377, 396] on div "Download XLSX file Follow the steps below to download and use the excel file ef…" at bounding box center [479, 361] width 384 height 443
click at [369, 131] on span "Upload Excel File" at bounding box center [328, 125] width 82 height 13
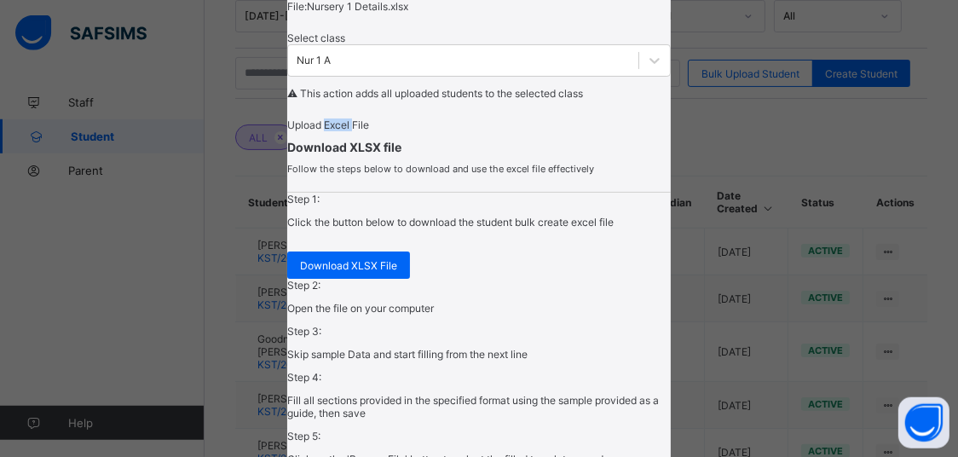
click at [369, 131] on span "Upload Excel File" at bounding box center [328, 125] width 82 height 13
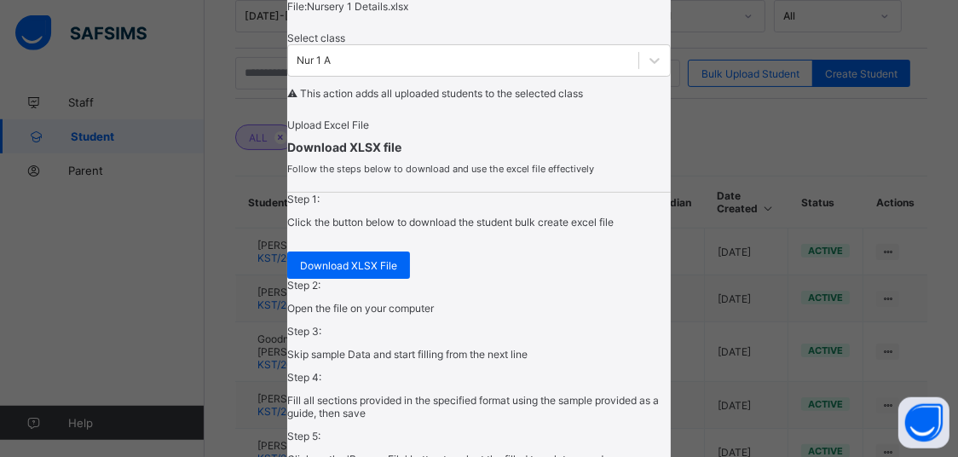
click at [422, 100] on p "⚠ This action adds all uploaded students to the selected class" at bounding box center [479, 93] width 384 height 13
drag, startPoint x: 422, startPoint y: 302, endPoint x: 396, endPoint y: 308, distance: 26.3
click at [396, 100] on p "⚠ This action adds all uploaded students to the selected class" at bounding box center [479, 93] width 384 height 13
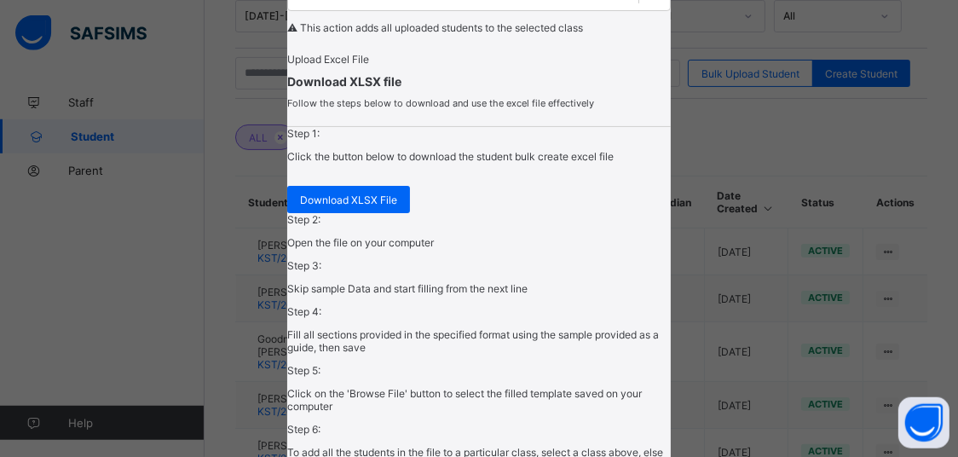
scroll to position [378, 0]
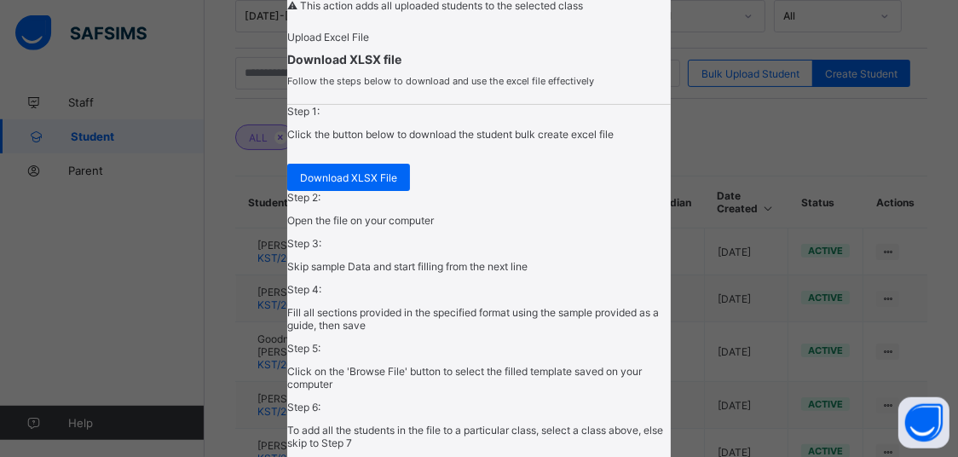
click at [304, 227] on div "Bulk Upload Student Upload XLSX File Select your XLSX file from your computer t…" at bounding box center [479, 80] width 384 height 831
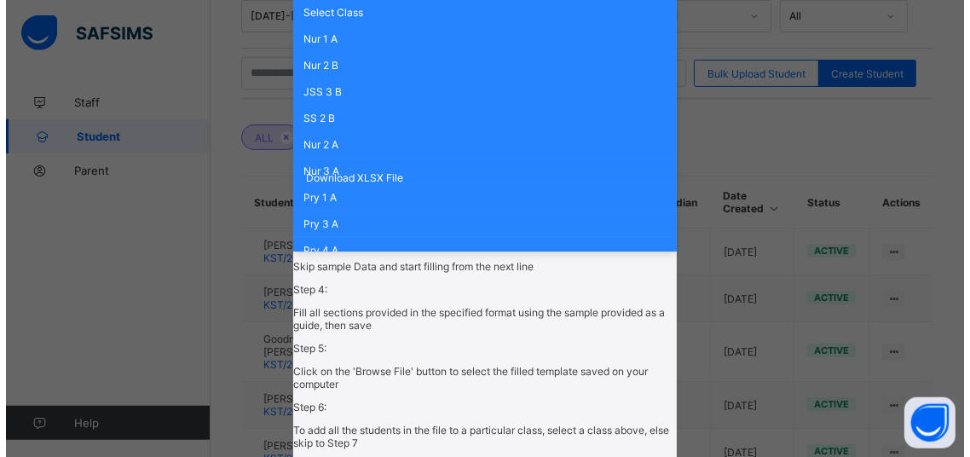
scroll to position [390, 0]
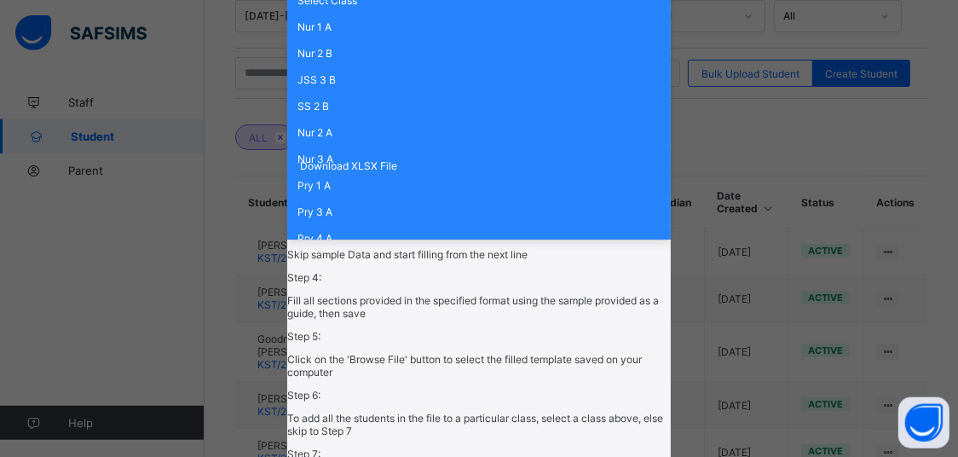
click at [355, 40] on div "Nur 1 A" at bounding box center [479, 27] width 384 height 26
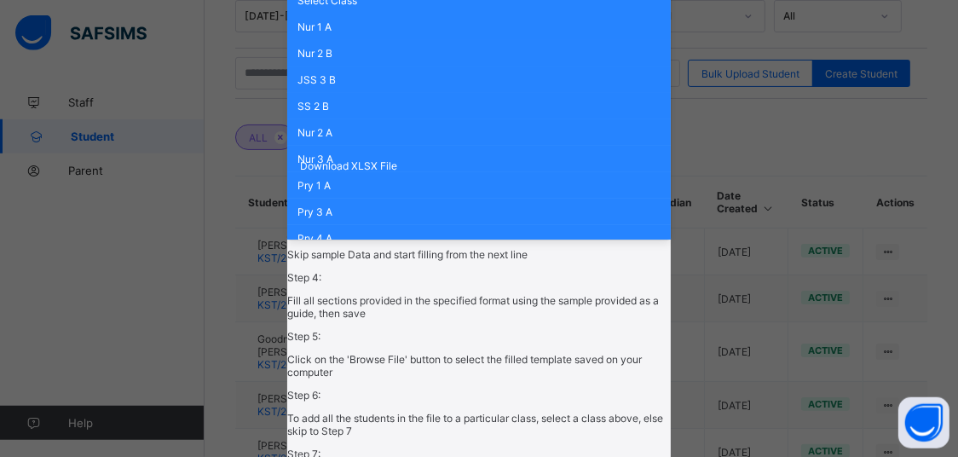
click at [365, 67] on div "Nur 2 B" at bounding box center [479, 53] width 384 height 26
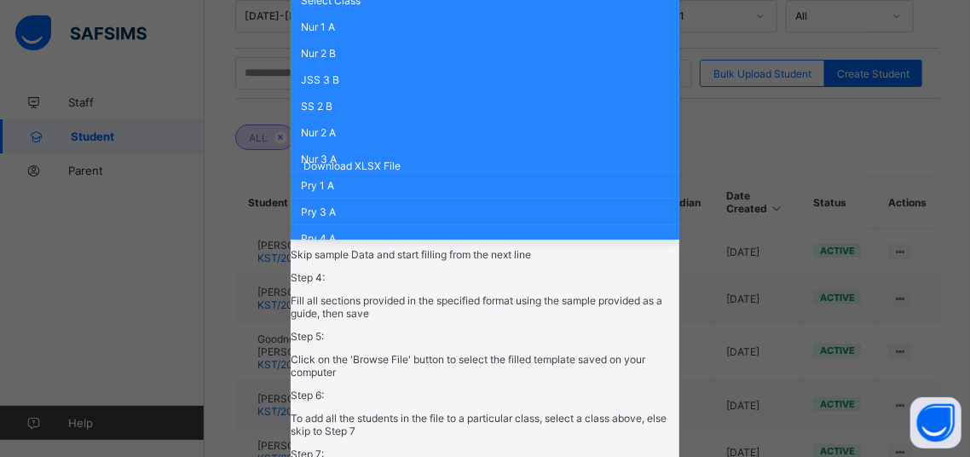
click at [351, 40] on div "Nur 1 A" at bounding box center [485, 27] width 388 height 26
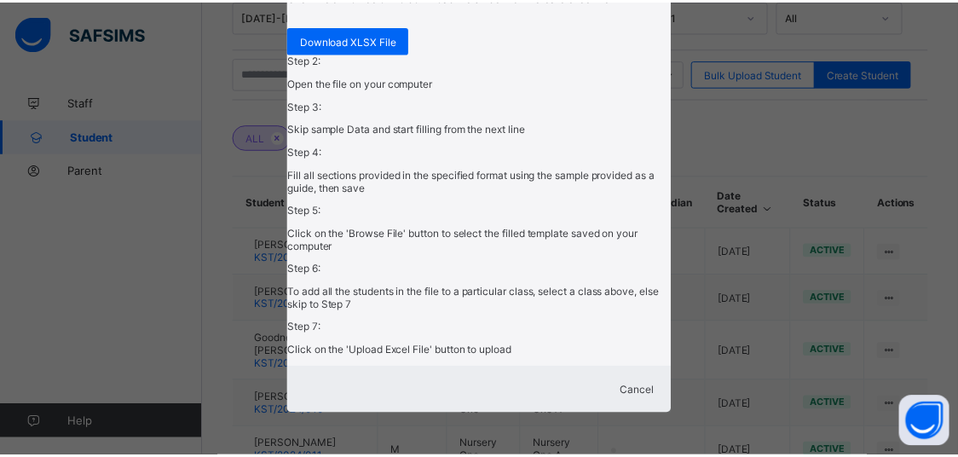
scroll to position [831, 0]
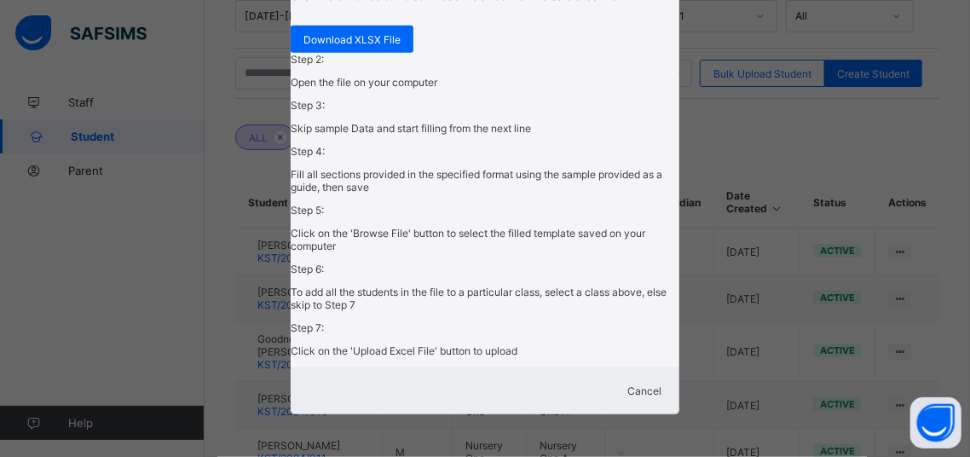
click at [637, 385] on span "Cancel" at bounding box center [645, 391] width 34 height 13
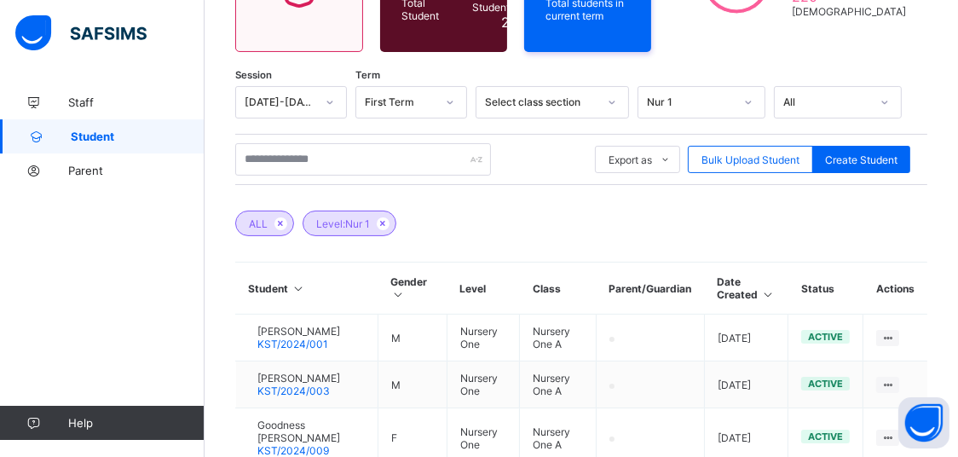
scroll to position [0, 0]
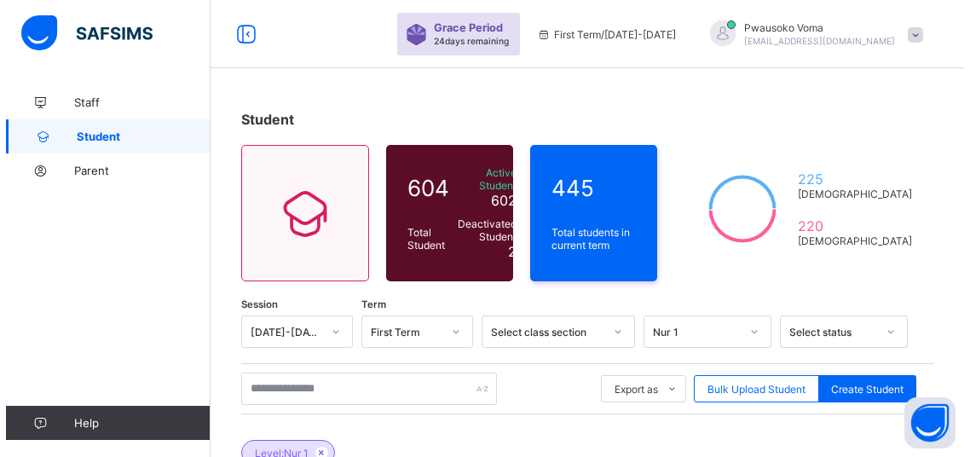
scroll to position [254, 0]
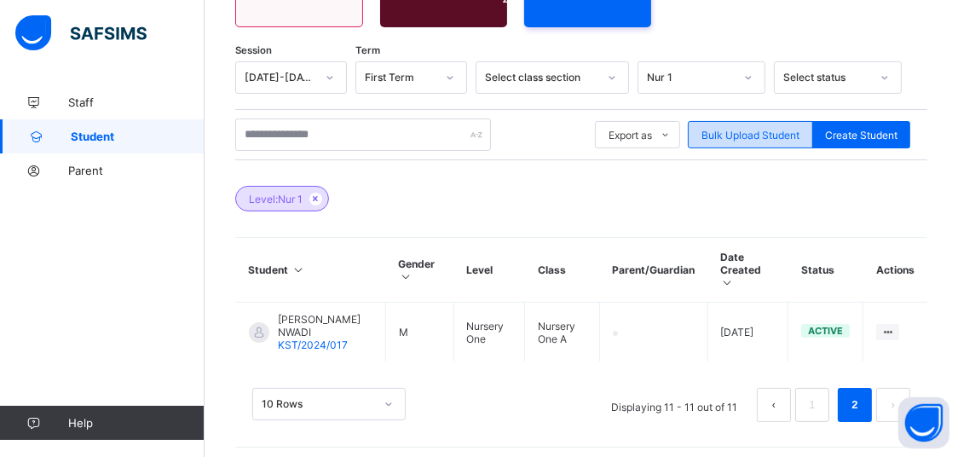
click at [732, 133] on span "Bulk Upload Student" at bounding box center [751, 135] width 98 height 13
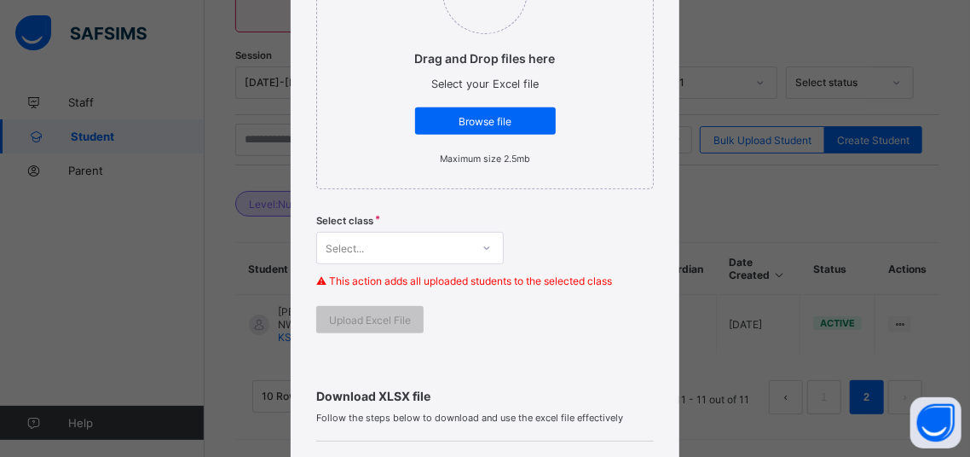
scroll to position [245, 0]
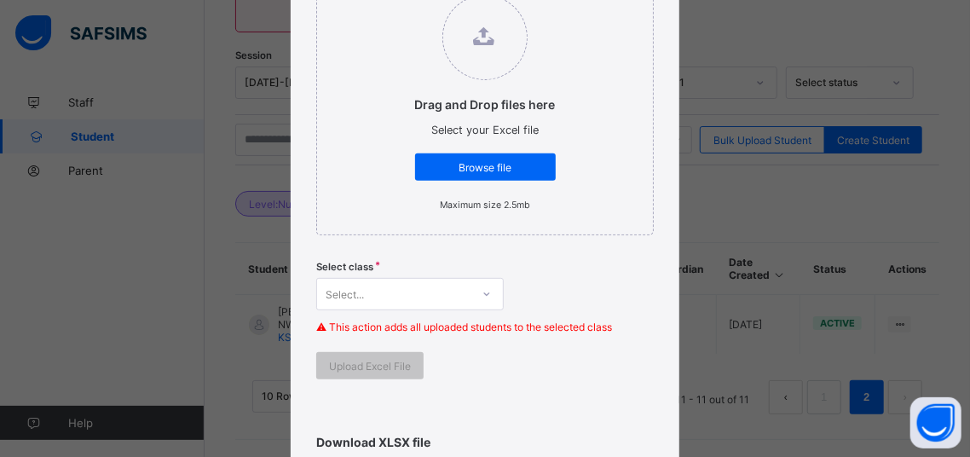
click at [494, 297] on div "Select..." at bounding box center [410, 294] width 188 height 32
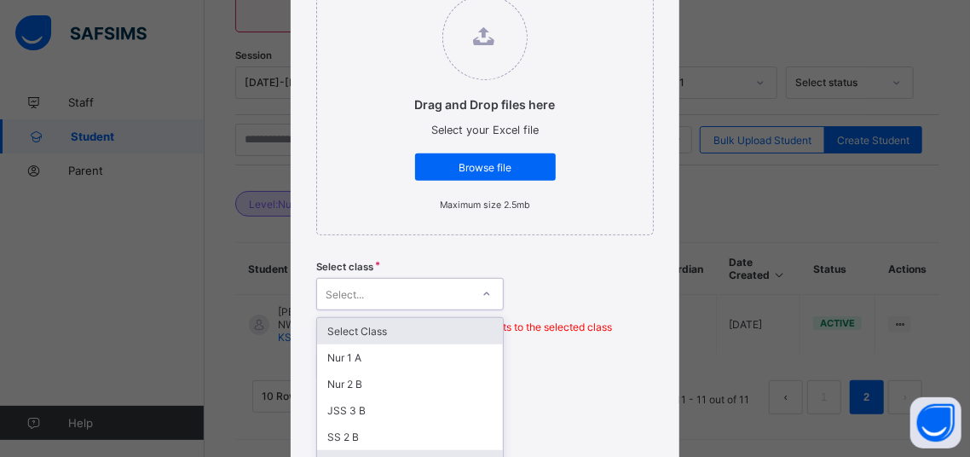
scroll to position [368, 0]
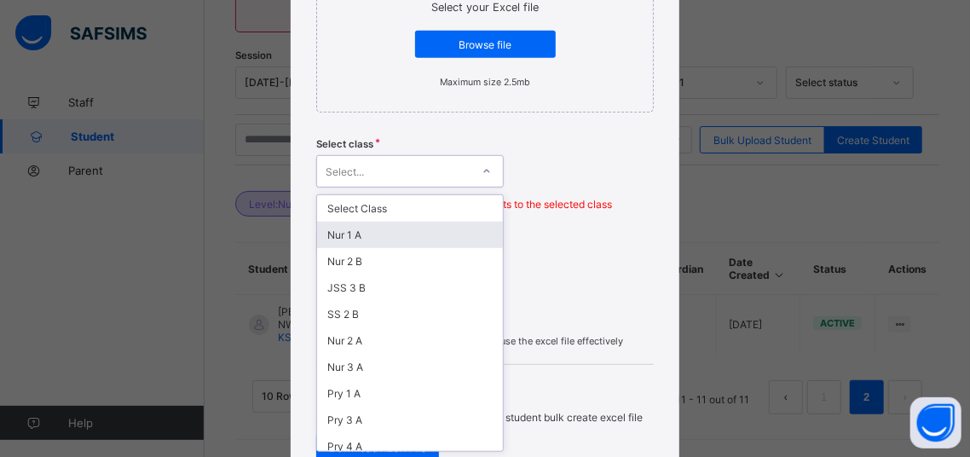
click at [346, 232] on div "Nur 1 A" at bounding box center [410, 235] width 186 height 26
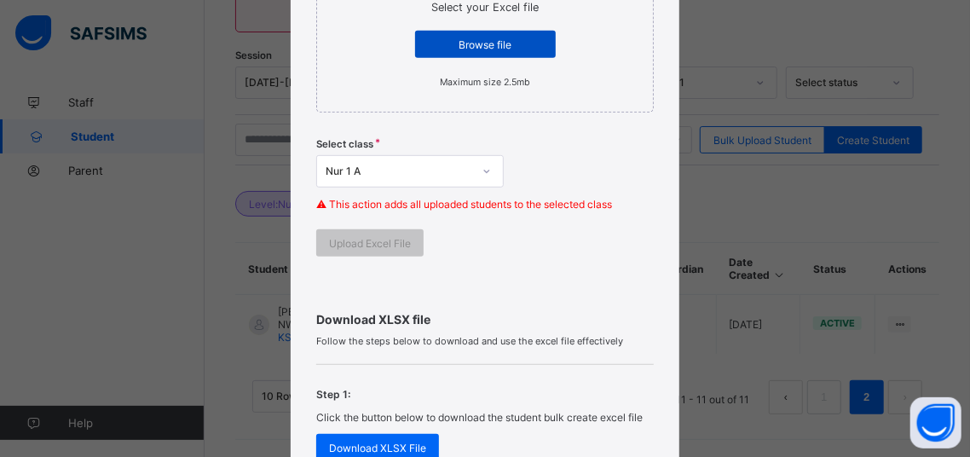
click at [493, 41] on span "Browse file" at bounding box center [485, 44] width 115 height 13
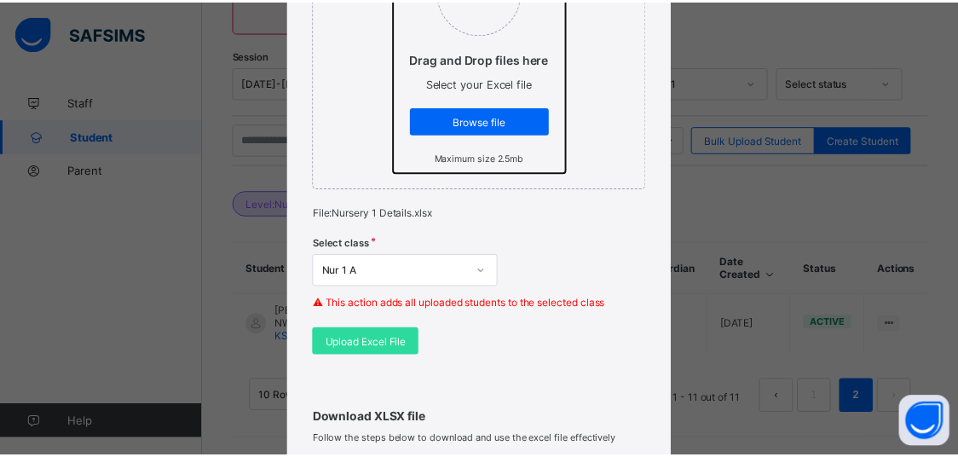
scroll to position [363, 0]
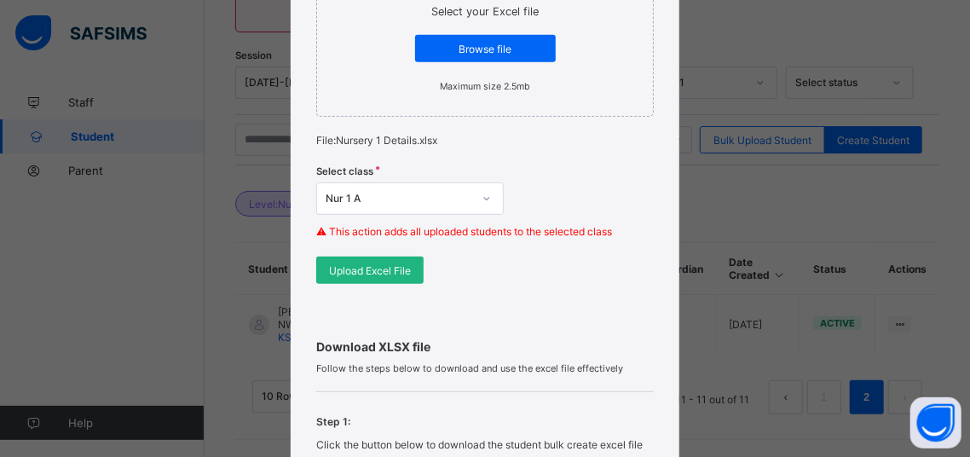
click at [381, 272] on span "Upload Excel File" at bounding box center [370, 270] width 82 height 13
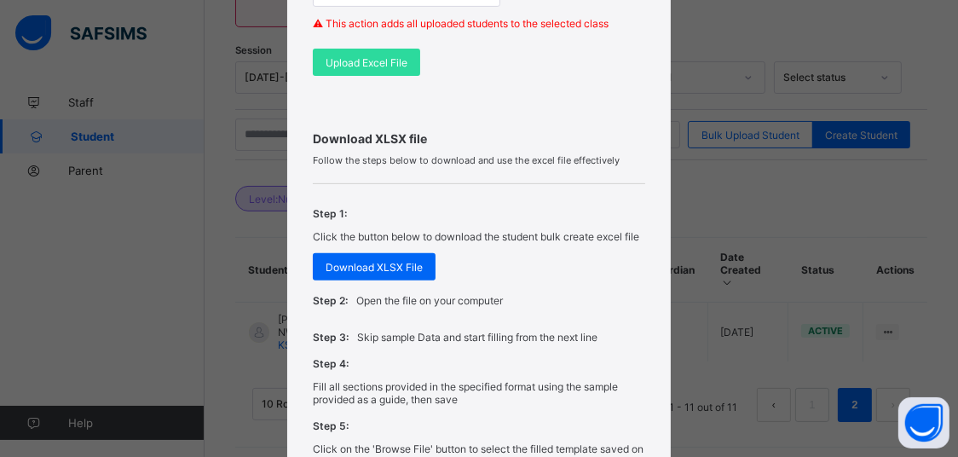
scroll to position [508, 0]
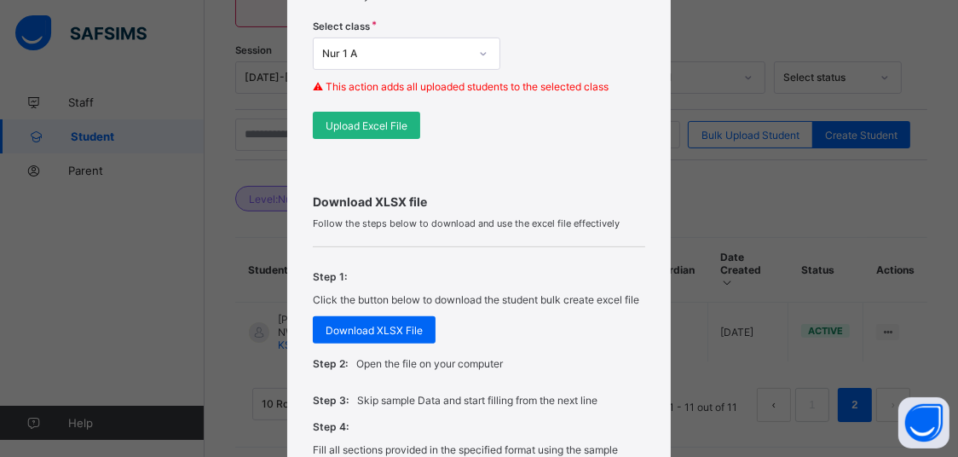
click at [380, 134] on div "Upload Excel File" at bounding box center [366, 125] width 107 height 27
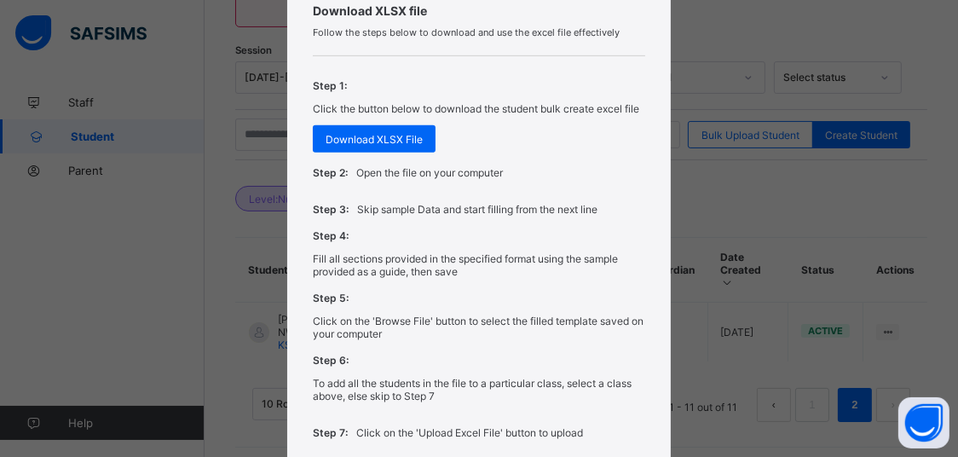
scroll to position [726, 0]
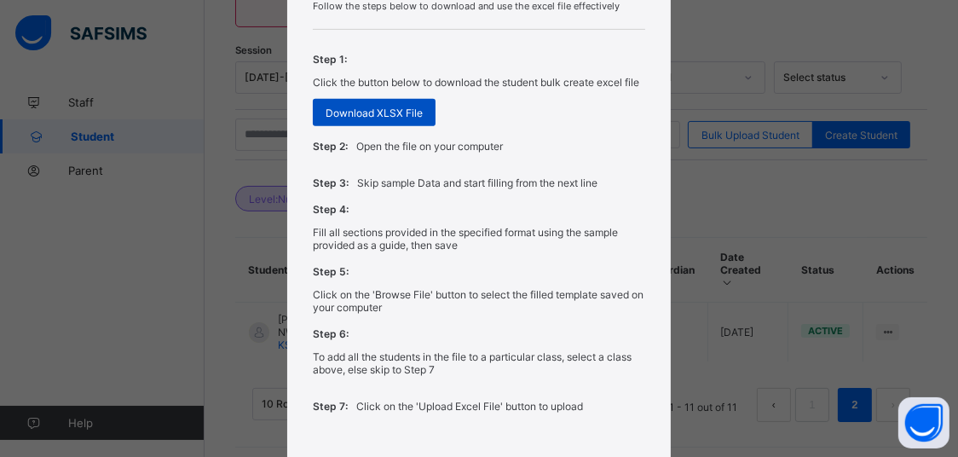
click at [399, 107] on span "Download XLSX File" at bounding box center [374, 113] width 97 height 13
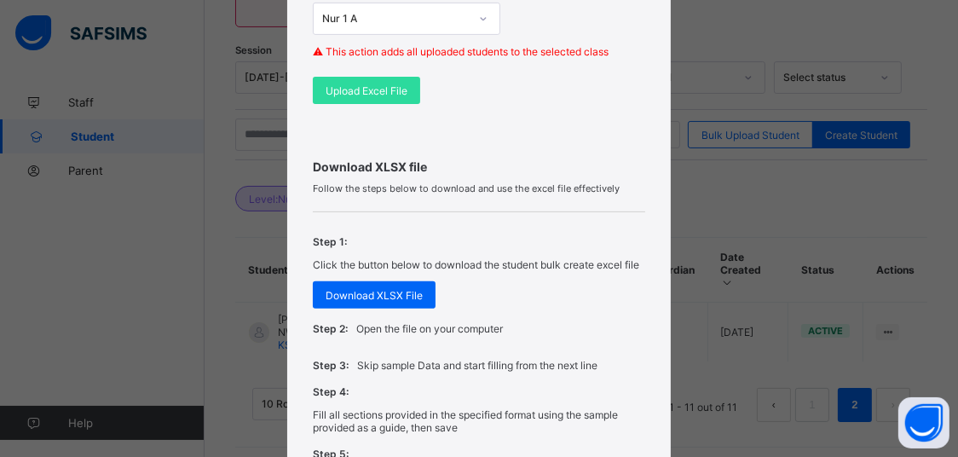
scroll to position [508, 0]
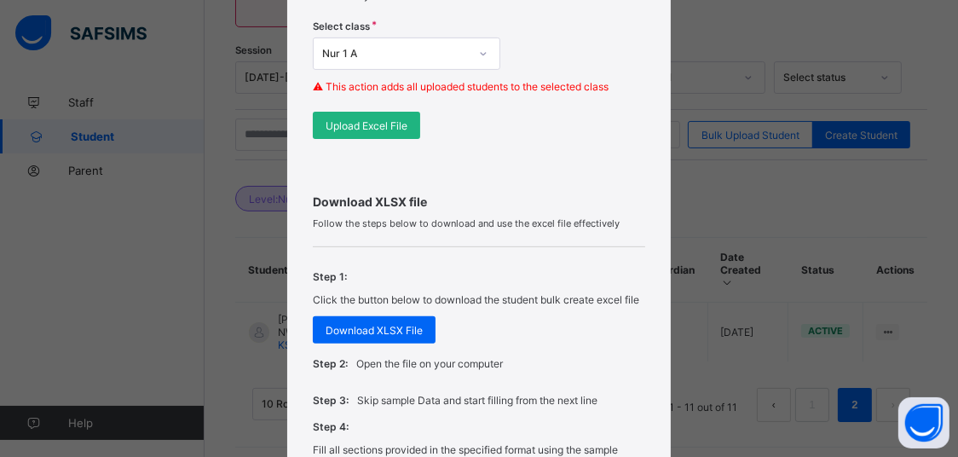
click at [356, 124] on span "Upload Excel File" at bounding box center [367, 125] width 82 height 13
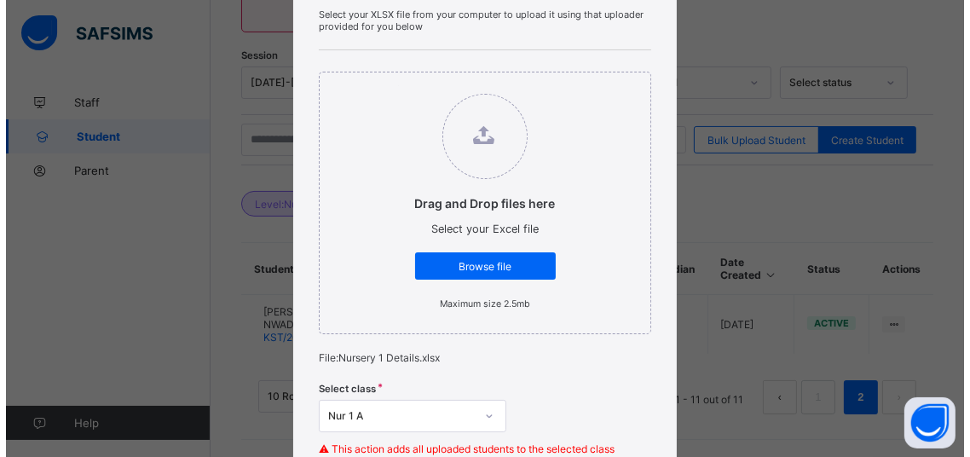
scroll to position [1, 0]
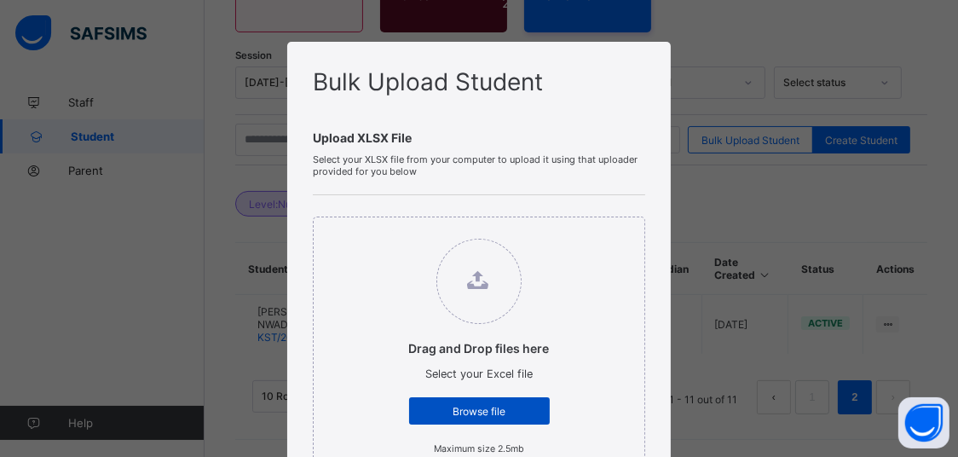
click at [434, 410] on span "Browse file" at bounding box center [479, 411] width 115 height 13
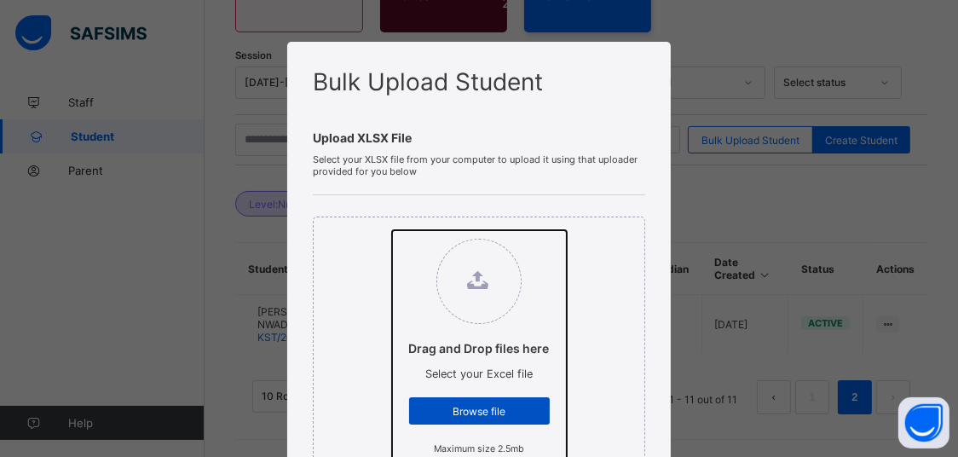
click at [392, 230] on input "Drag and Drop files here Select your Excel file Browse file Maximum size 2.5mb" at bounding box center [392, 230] width 0 height 0
type input "**********"
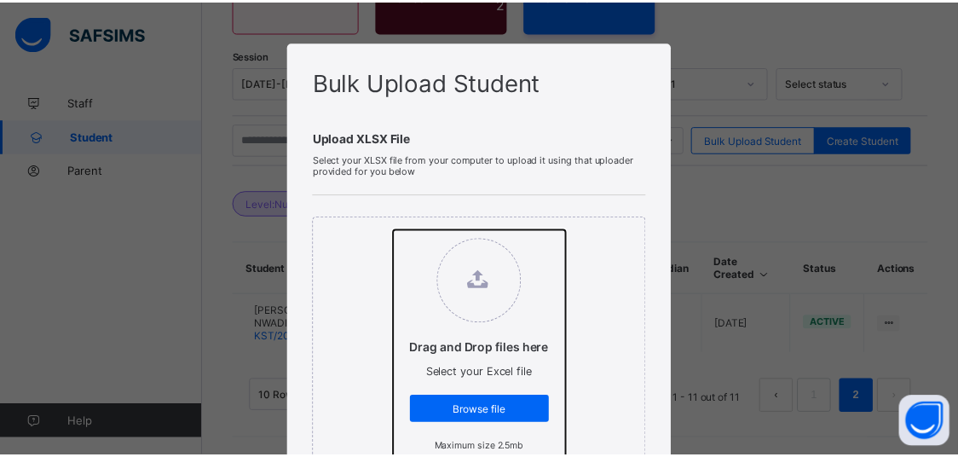
scroll to position [489, 0]
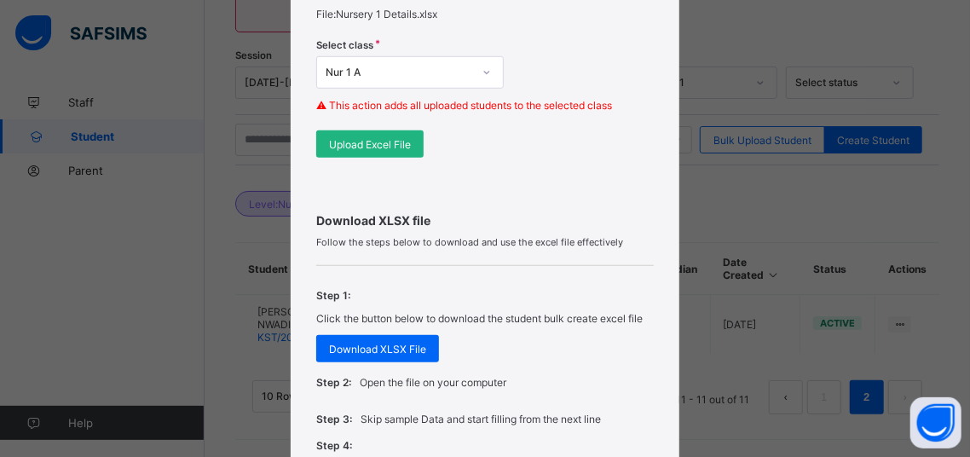
click at [392, 150] on div "Upload Excel File" at bounding box center [369, 143] width 107 height 27
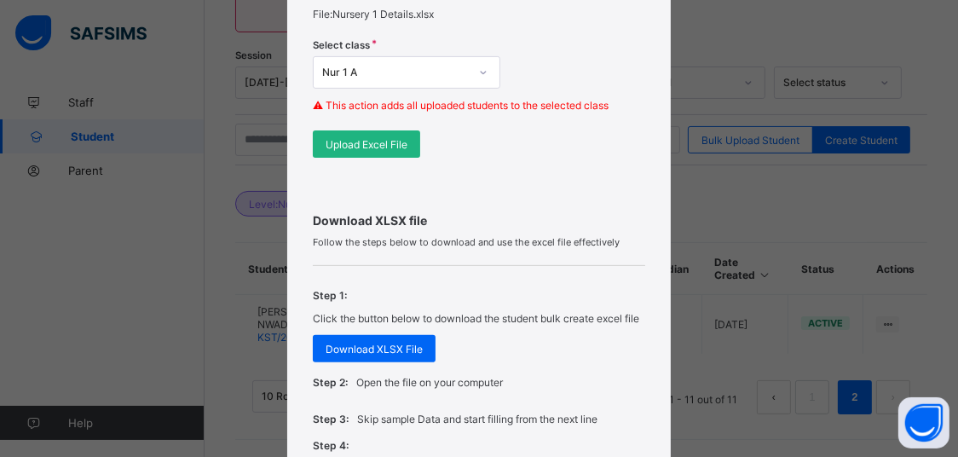
click at [371, 136] on div "Upload Excel File" at bounding box center [366, 143] width 107 height 27
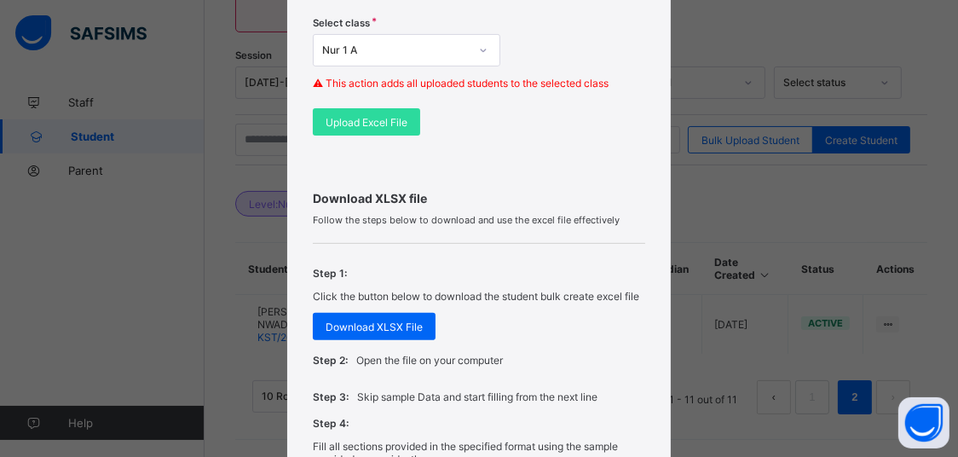
scroll to position [831, 0]
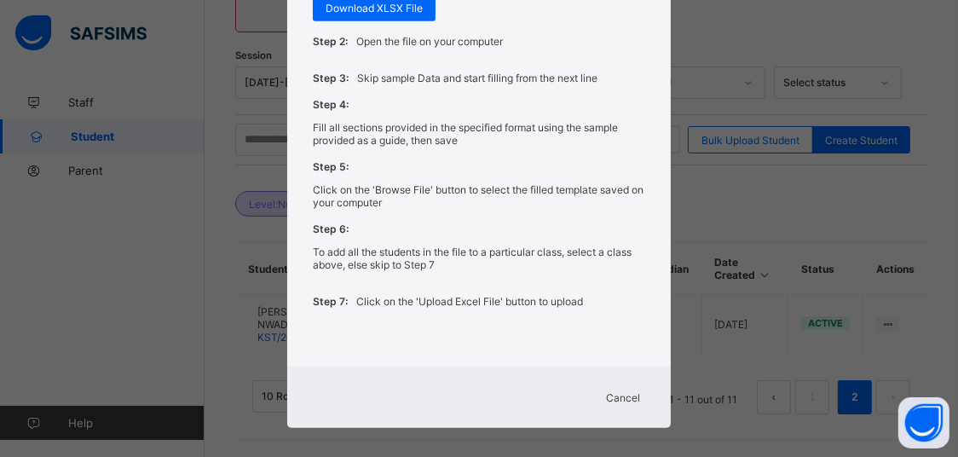
click at [606, 391] on span "Cancel" at bounding box center [623, 397] width 34 height 13
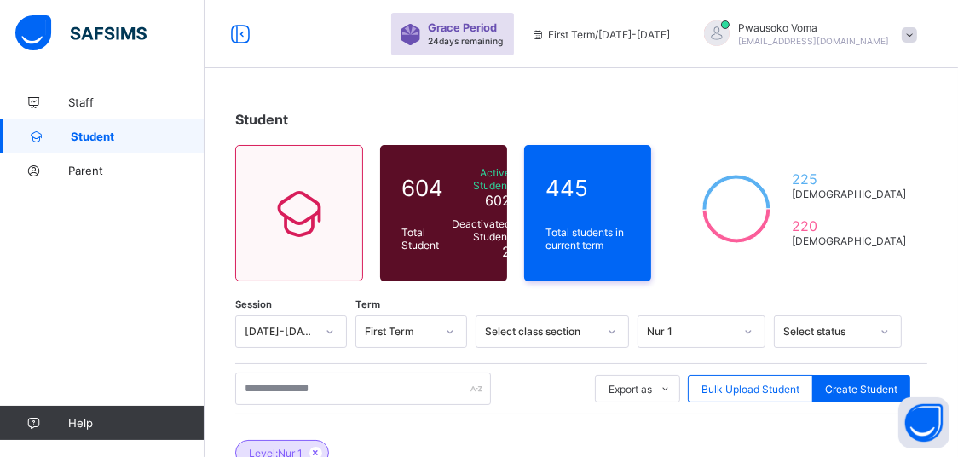
scroll to position [254, 0]
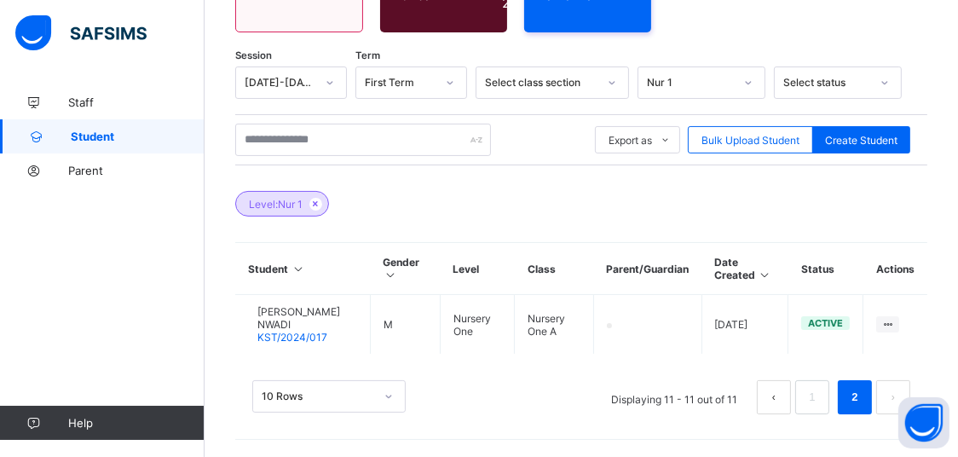
click at [364, 386] on div "10 Rows" at bounding box center [328, 396] width 153 height 32
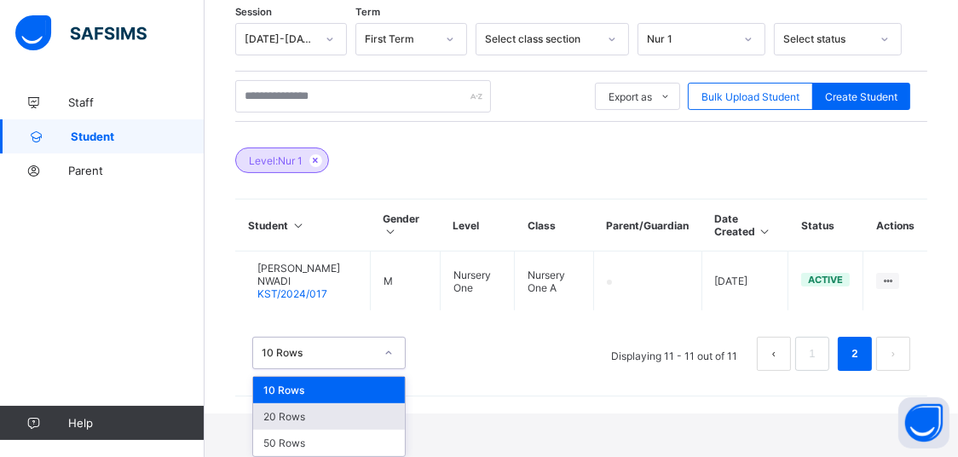
click at [316, 420] on div "20 Rows" at bounding box center [329, 416] width 152 height 26
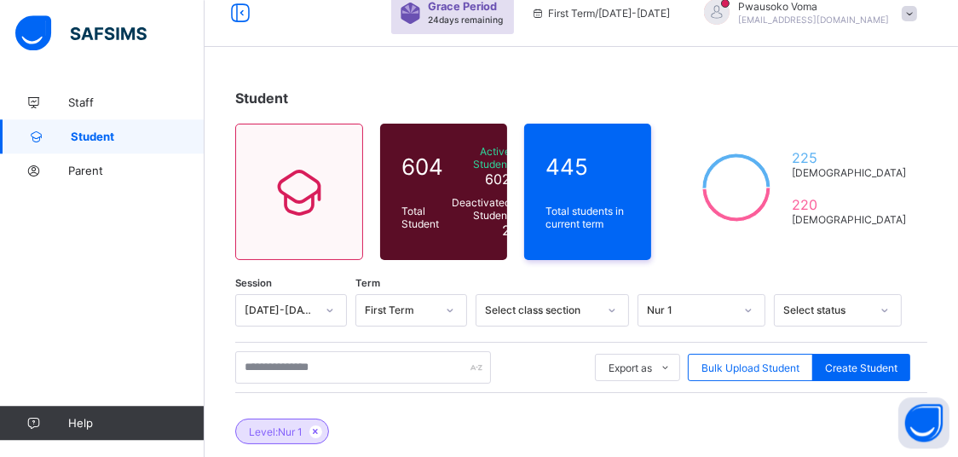
scroll to position [0, 0]
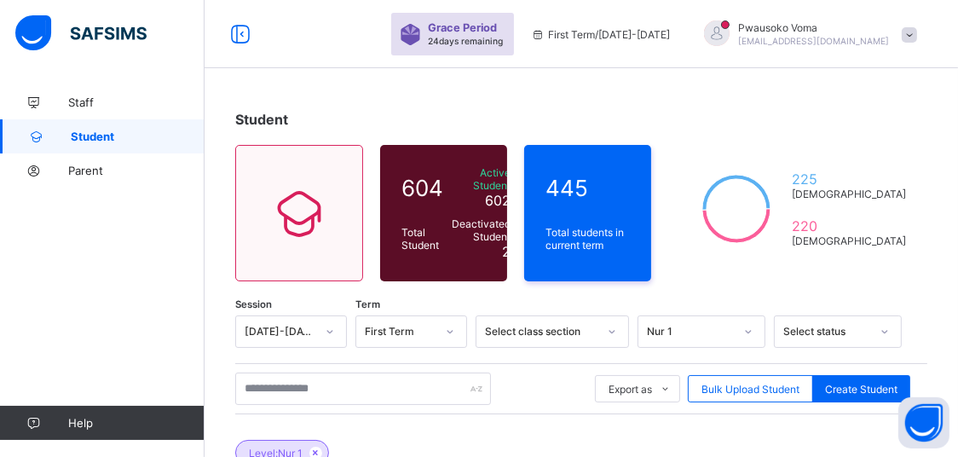
click at [753, 332] on div "Nur 1" at bounding box center [702, 331] width 128 height 32
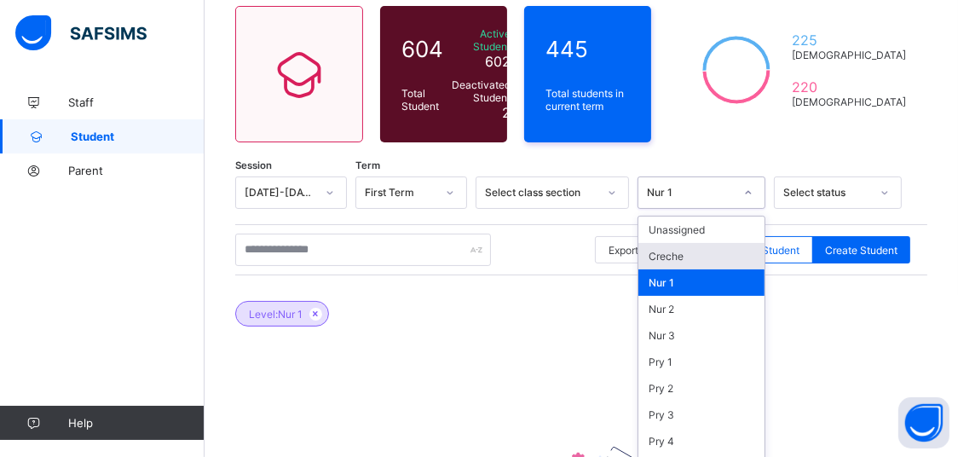
scroll to position [159, 0]
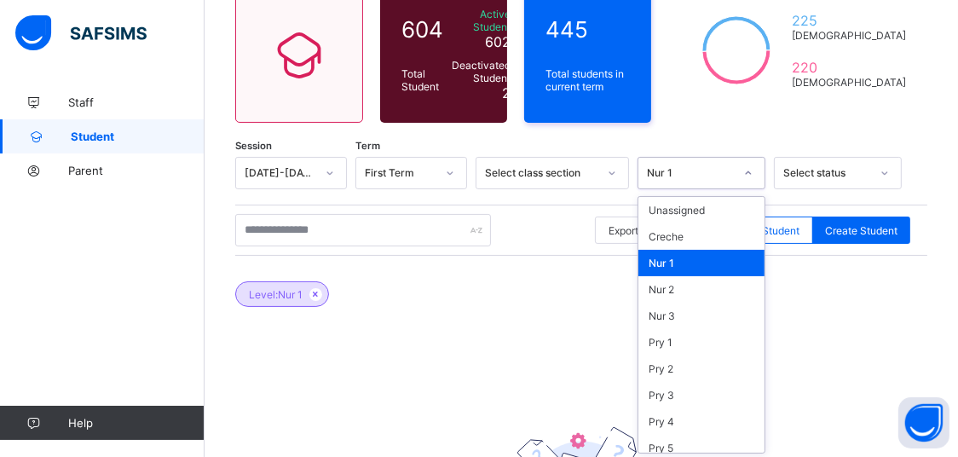
click at [722, 250] on div "Nur 1" at bounding box center [702, 263] width 126 height 26
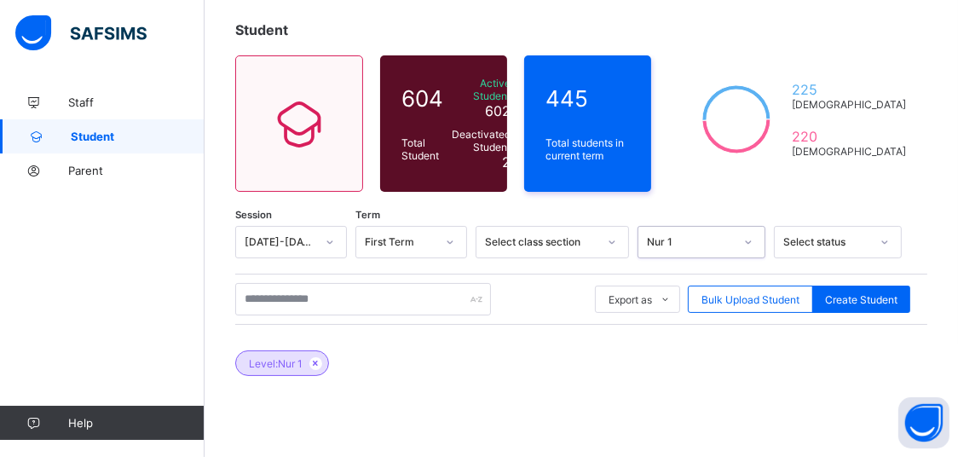
scroll to position [0, 0]
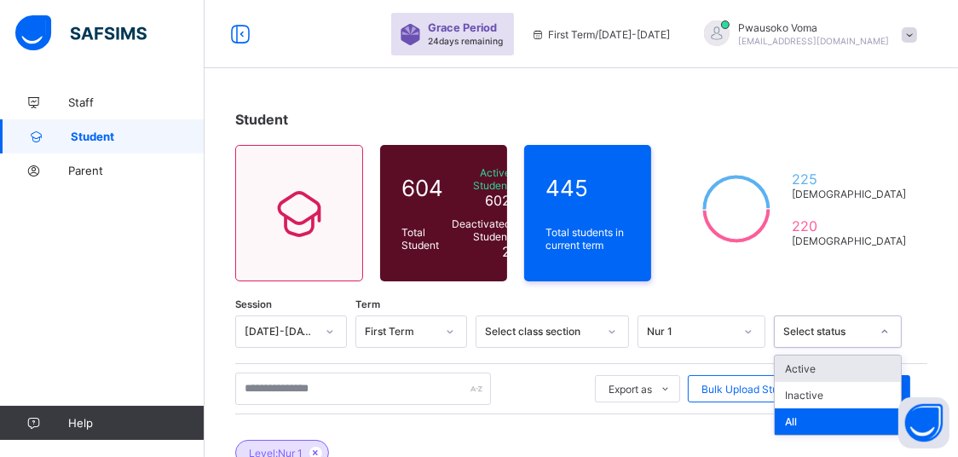
click at [830, 327] on div "Select status" at bounding box center [827, 332] width 87 height 13
click at [823, 413] on div "All" at bounding box center [838, 421] width 126 height 26
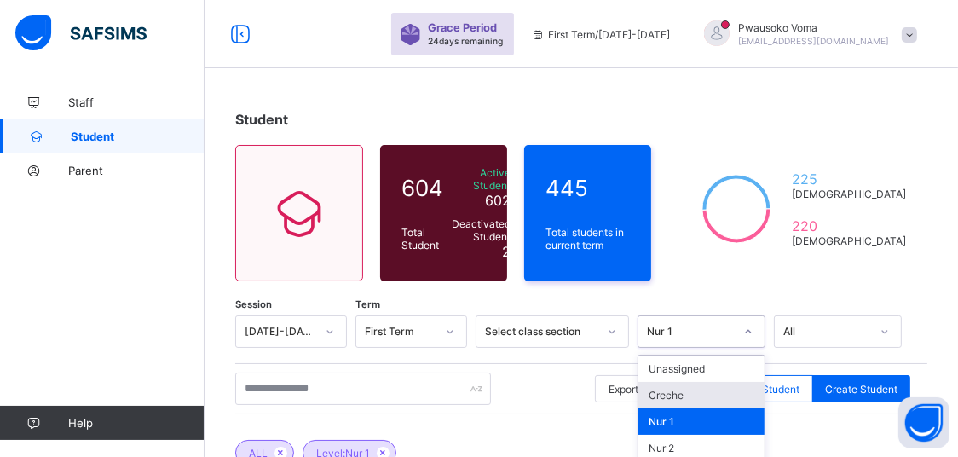
click at [702, 338] on div "option Nur 1, selected. option Creche focused, 2 of 16. 16 results available. U…" at bounding box center [702, 331] width 128 height 32
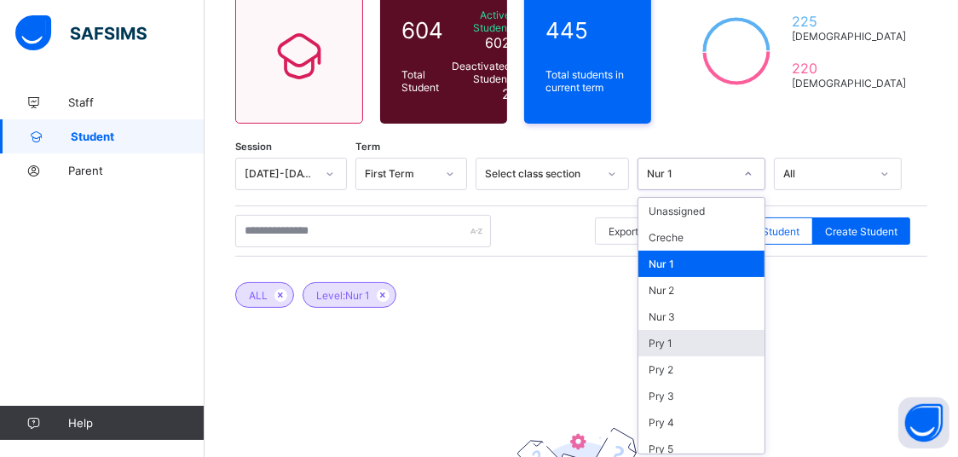
scroll to position [159, 0]
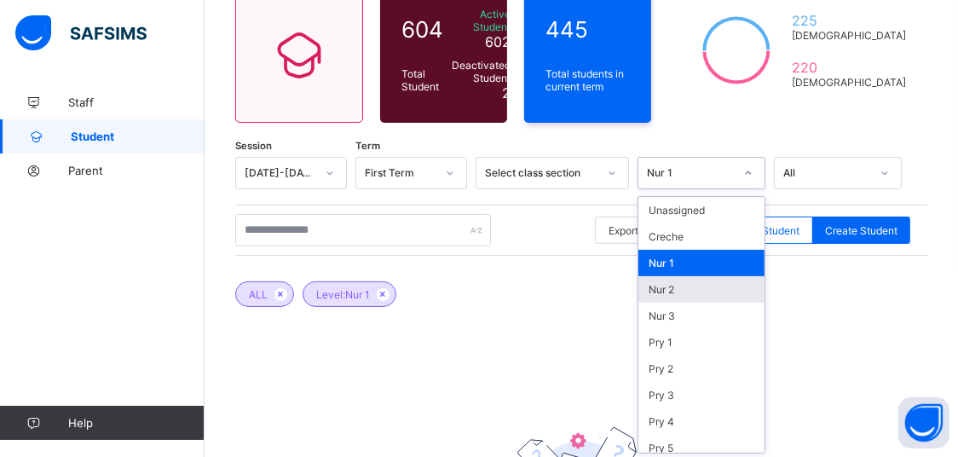
click at [685, 284] on div "Nur 2" at bounding box center [702, 289] width 126 height 26
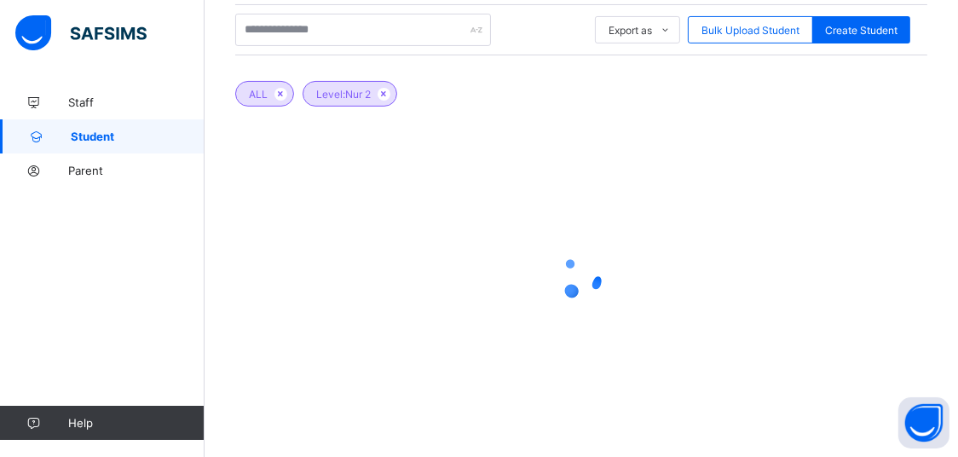
scroll to position [363, 0]
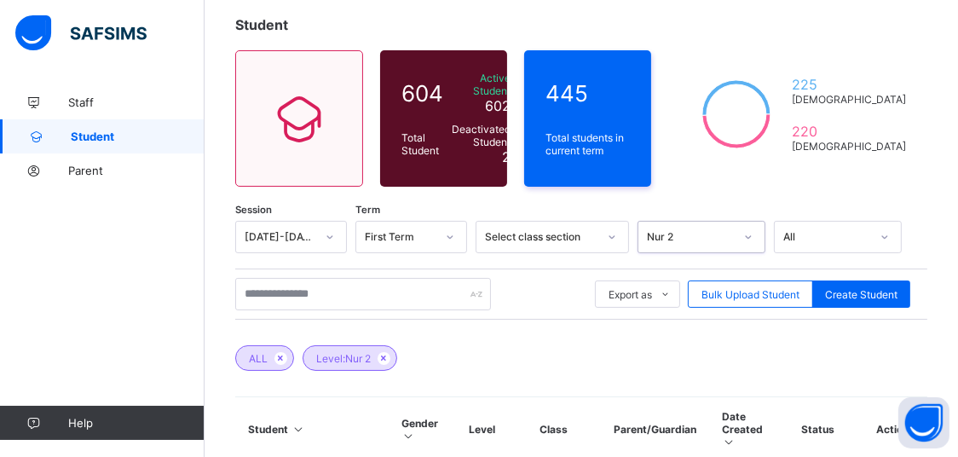
click at [743, 233] on div "option Nur 2, selected. 0 results available. Select is focused ,type to refine …" at bounding box center [702, 237] width 128 height 32
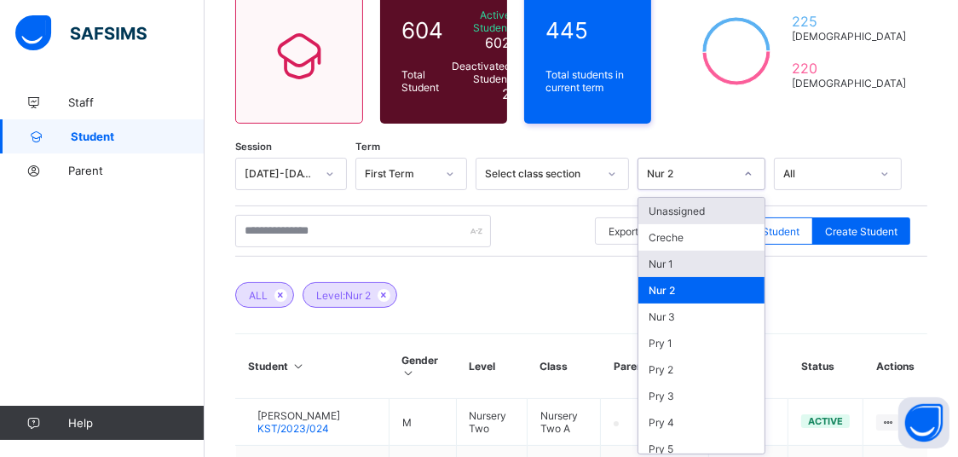
scroll to position [159, 0]
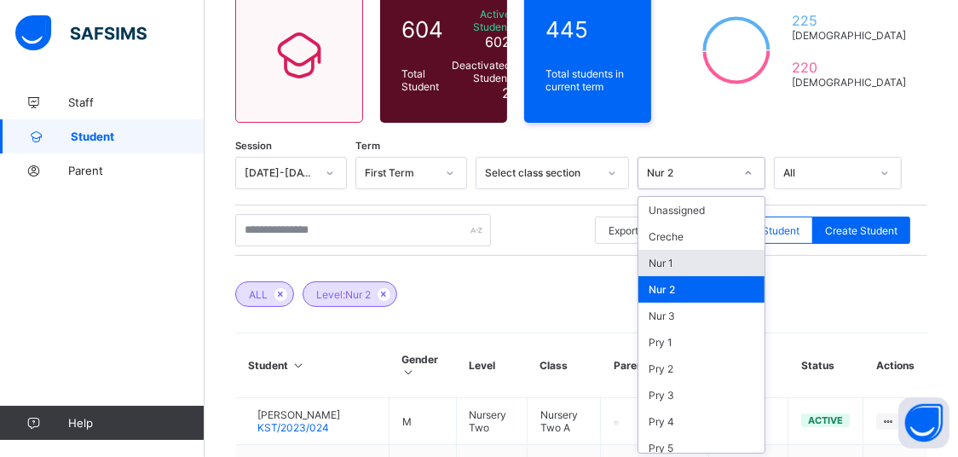
click at [709, 255] on div "Nur 1" at bounding box center [702, 263] width 126 height 26
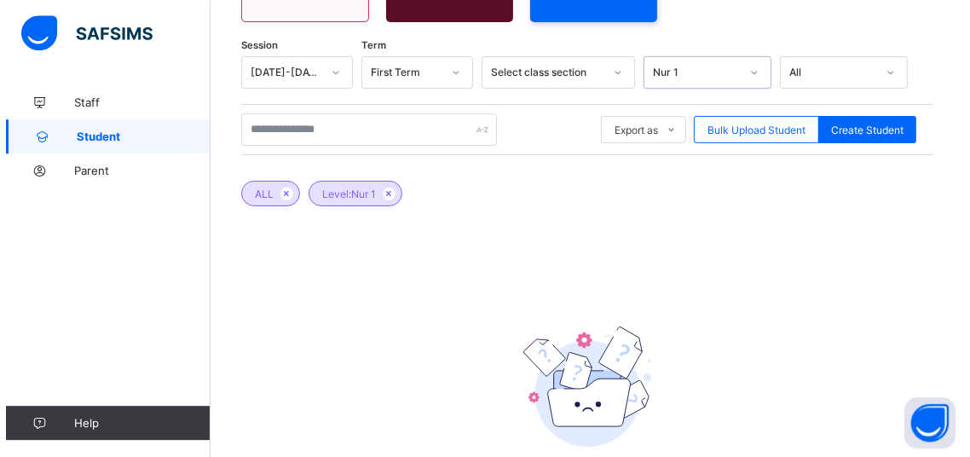
scroll to position [355, 0]
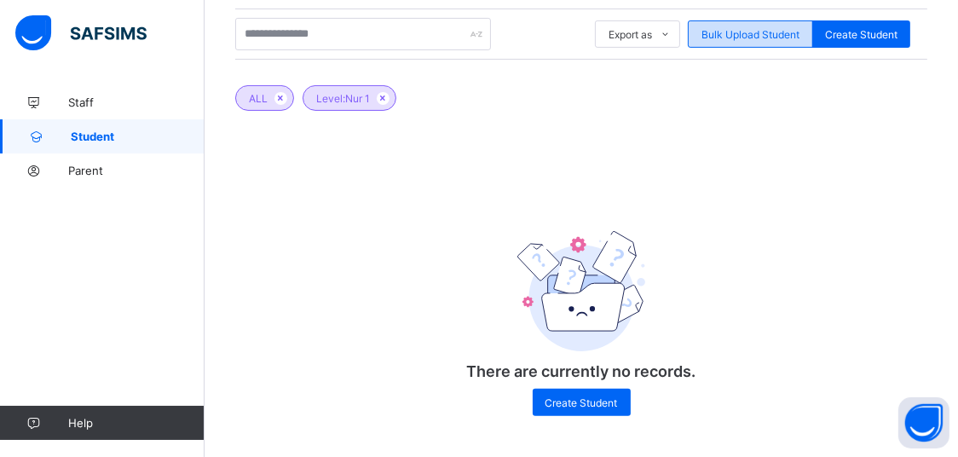
click at [753, 29] on span "Bulk Upload Student" at bounding box center [751, 34] width 98 height 13
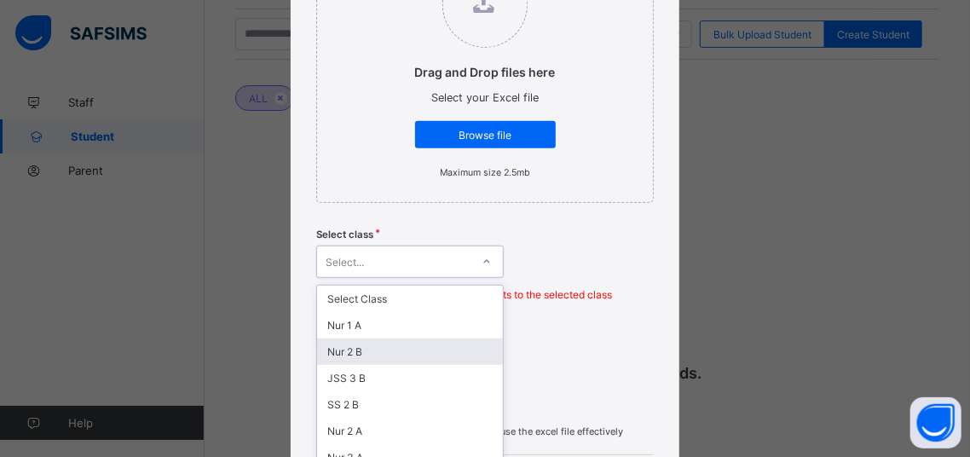
click at [408, 255] on div "option Nur 2 B focused, 3 of 23. 23 results available. Use Up and Down to choos…" at bounding box center [410, 262] width 188 height 32
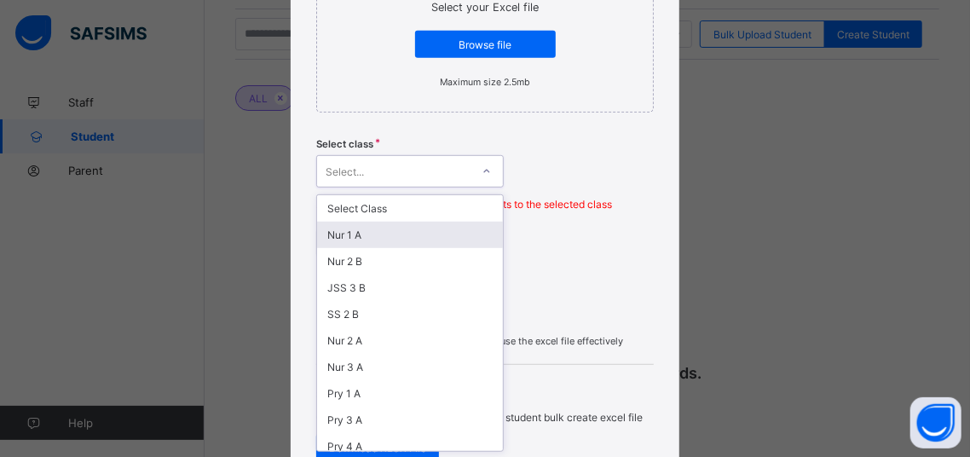
click at [386, 233] on div "Nur 1 A" at bounding box center [410, 235] width 186 height 26
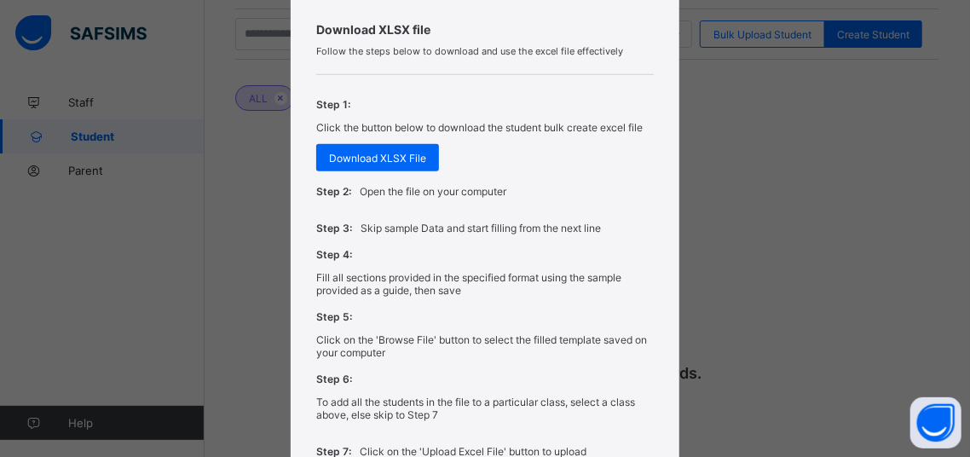
scroll to position [0, 0]
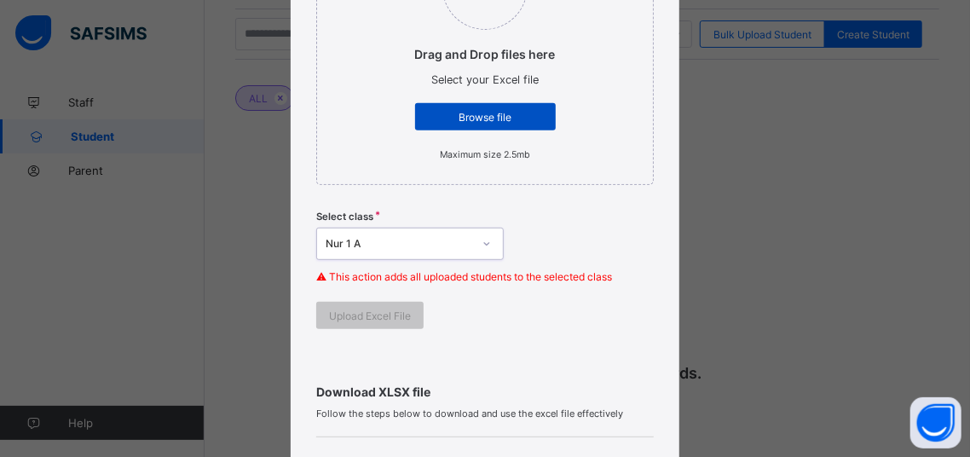
click at [510, 107] on div "Browse file" at bounding box center [485, 116] width 141 height 27
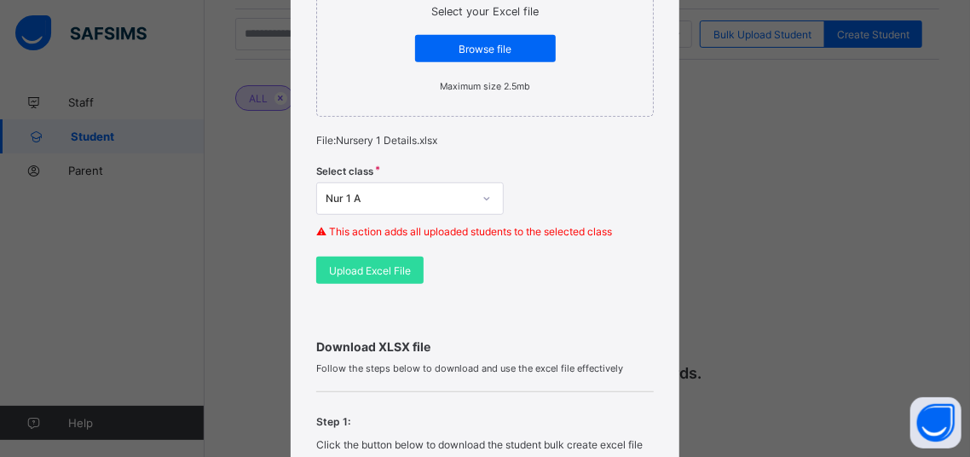
click at [357, 274] on div "Upload Excel File" at bounding box center [369, 270] width 107 height 27
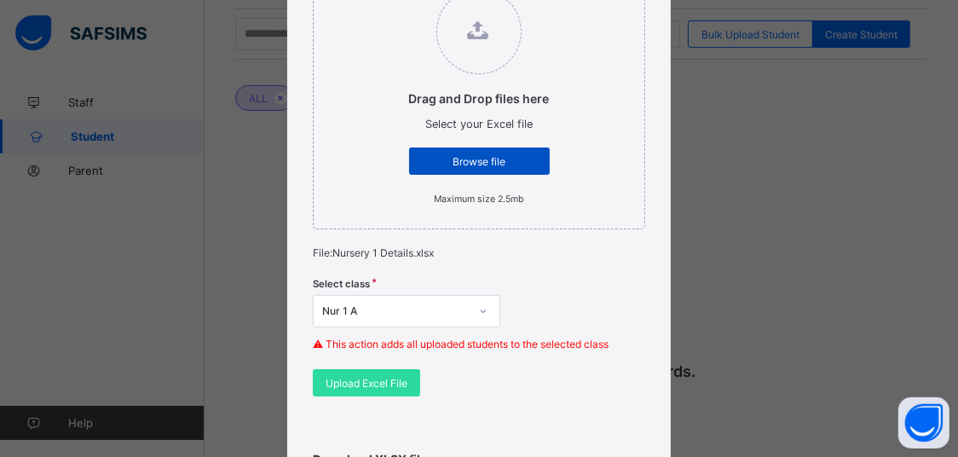
click at [476, 159] on span "Browse file" at bounding box center [479, 161] width 115 height 13
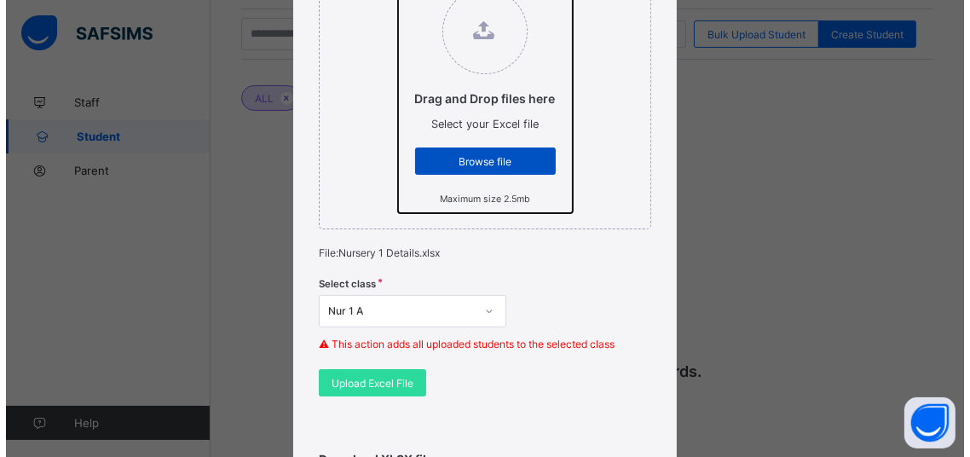
scroll to position [1, 0]
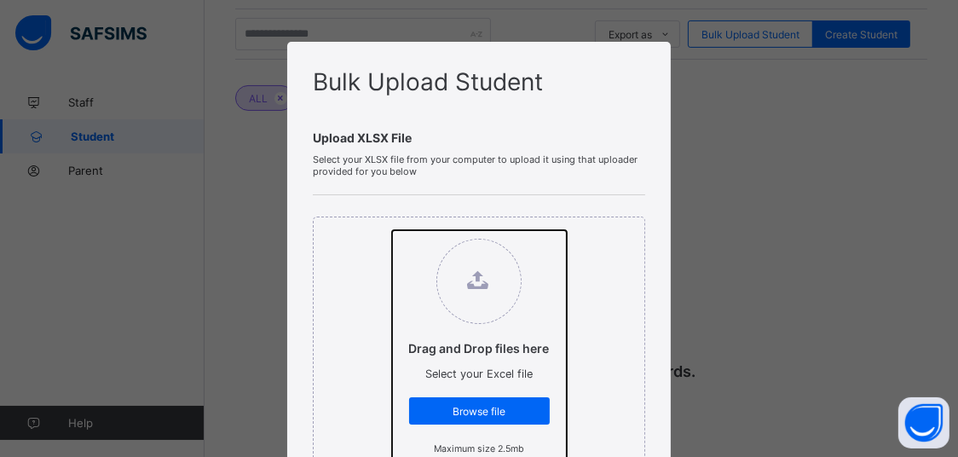
type input "**********"
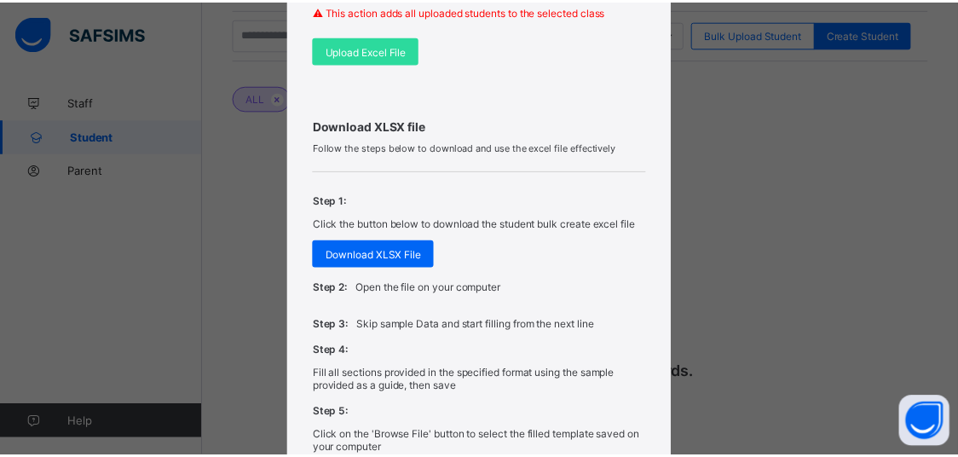
scroll to position [363, 0]
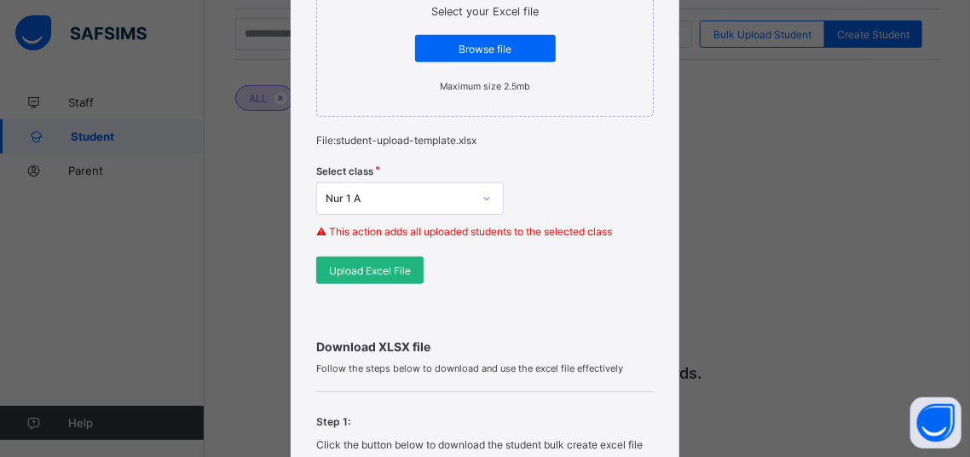
click at [387, 280] on div "Upload Excel File" at bounding box center [369, 270] width 107 height 27
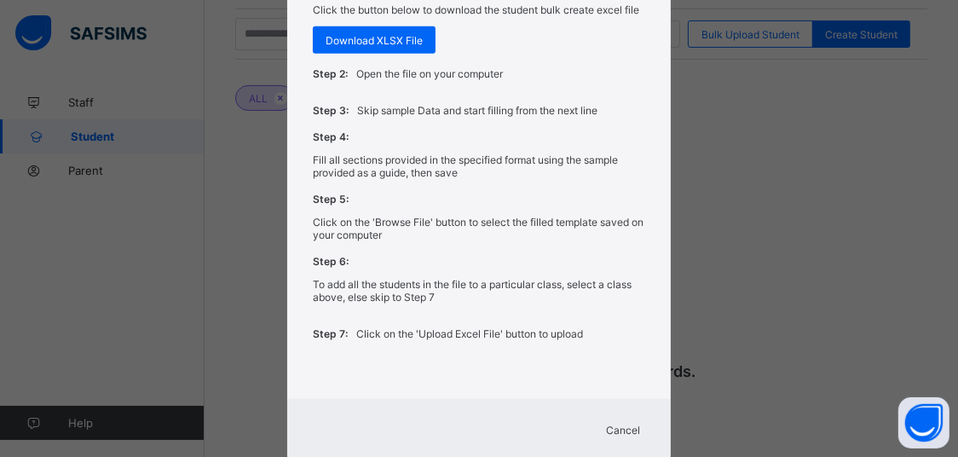
scroll to position [831, 0]
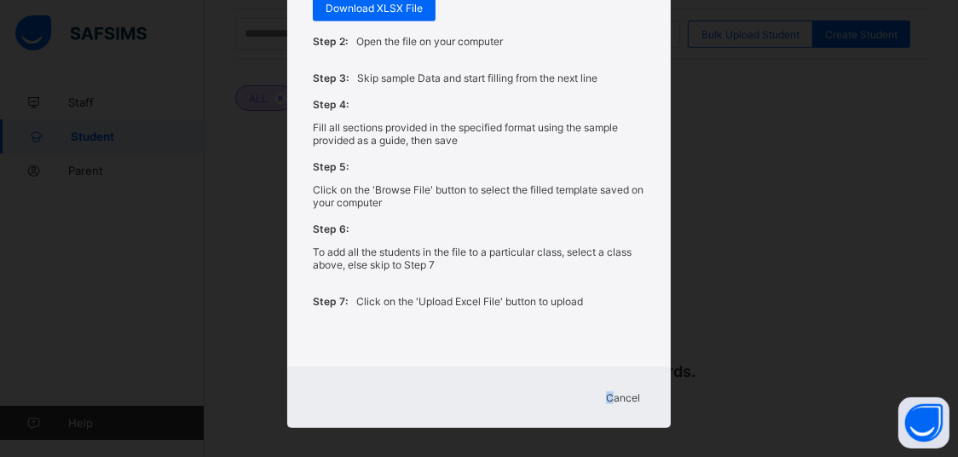
click at [610, 384] on div "Cancel" at bounding box center [623, 397] width 61 height 27
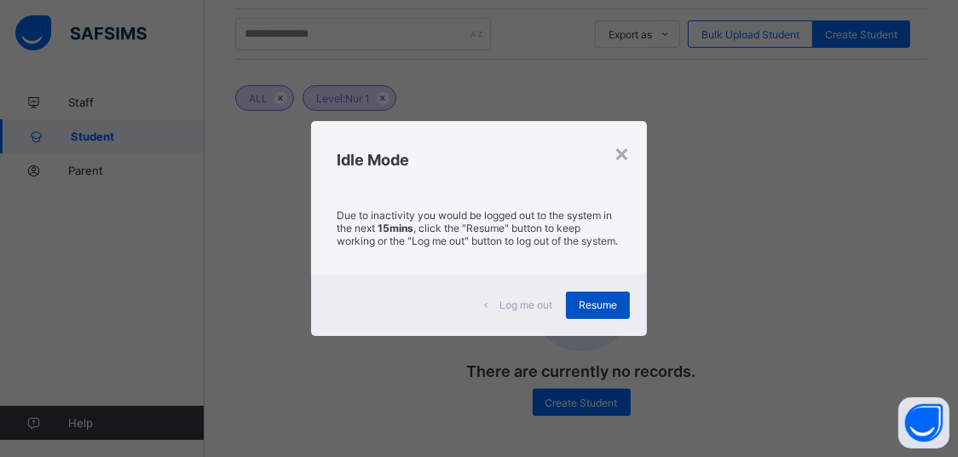
click at [612, 301] on div "Resume" at bounding box center [598, 305] width 64 height 27
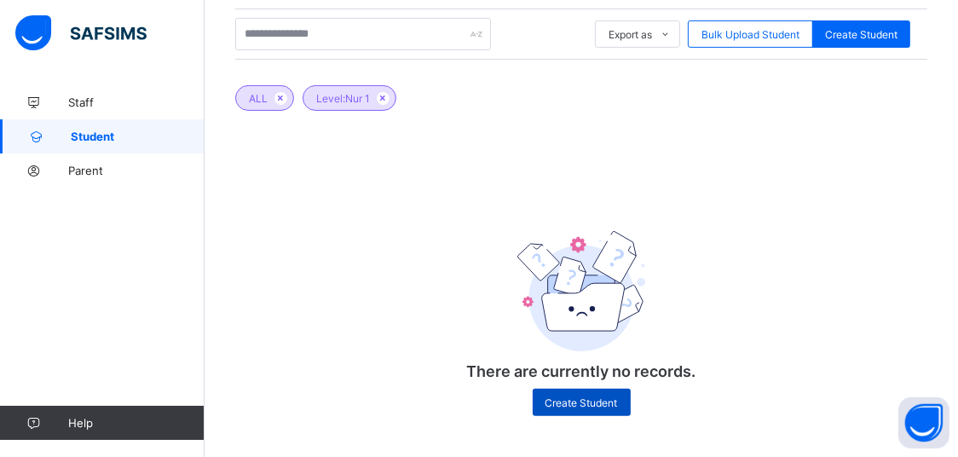
click at [592, 401] on span "Create Student" at bounding box center [582, 402] width 72 height 13
select select "**"
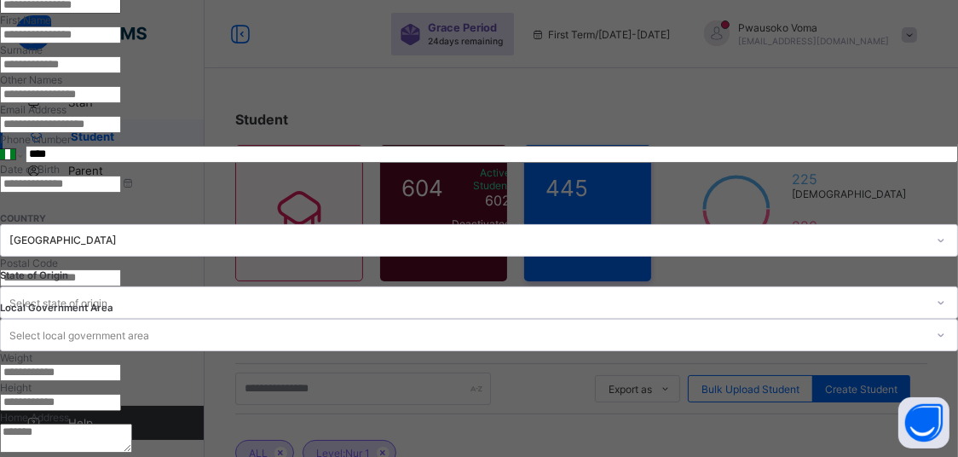
scroll to position [97, 0]
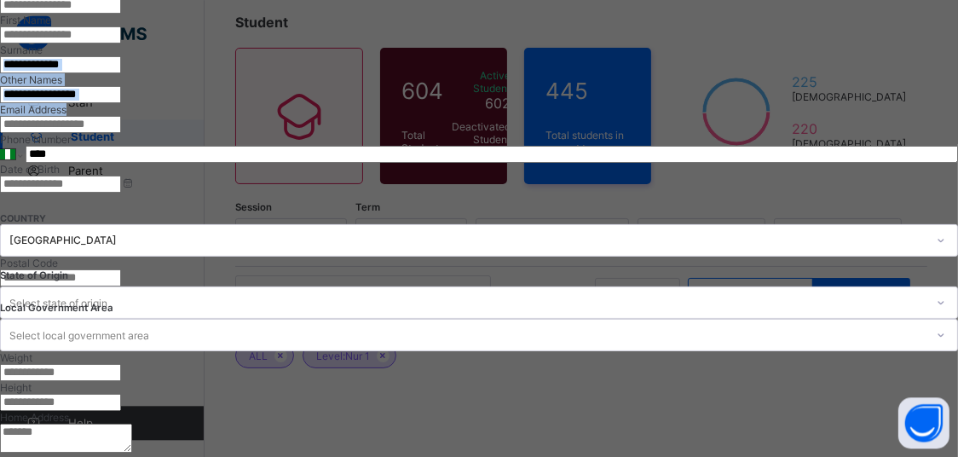
drag, startPoint x: 939, startPoint y: 179, endPoint x: 935, endPoint y: 119, distance: 60.7
click at [935, 119] on div "**********" at bounding box center [479, 228] width 958 height 457
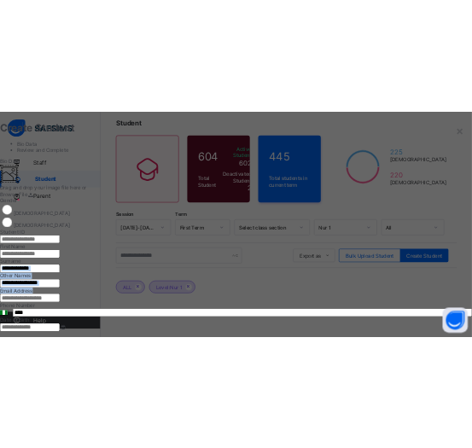
scroll to position [0, 0]
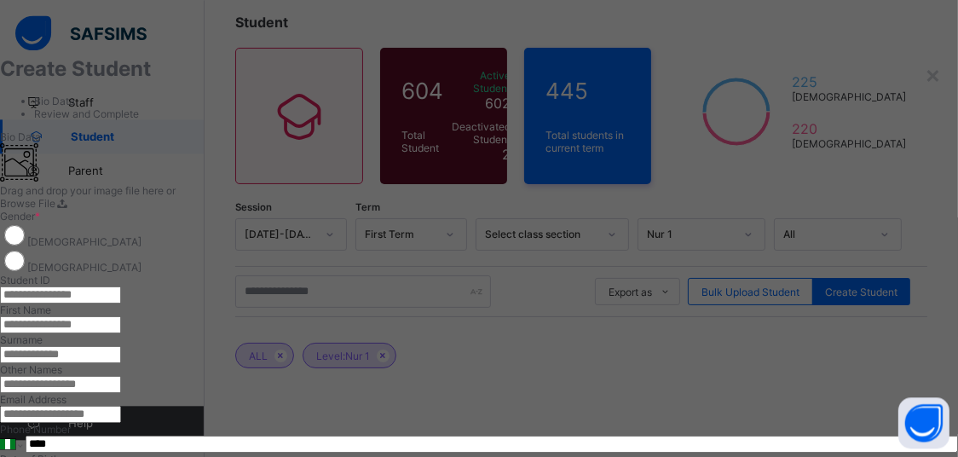
click at [121, 304] on input "text" at bounding box center [60, 295] width 121 height 17
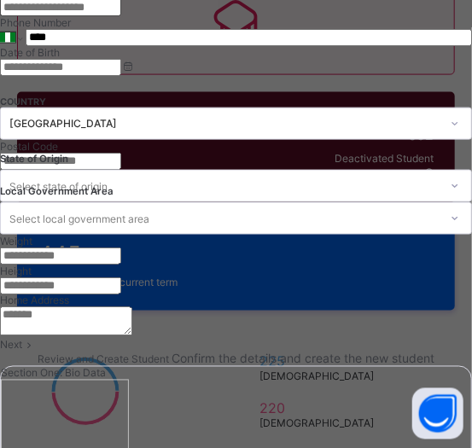
scroll to position [435, 0]
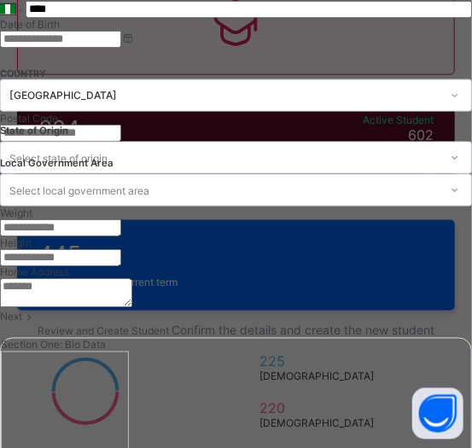
type input "**********"
type input "****"
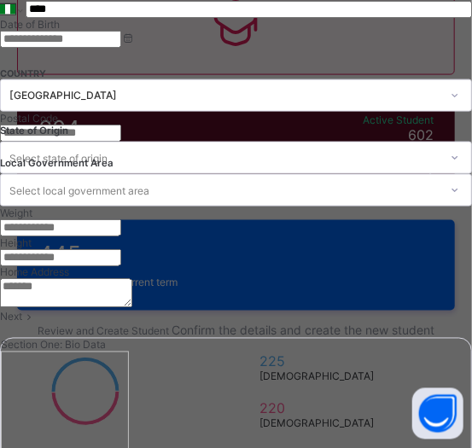
type input "******"
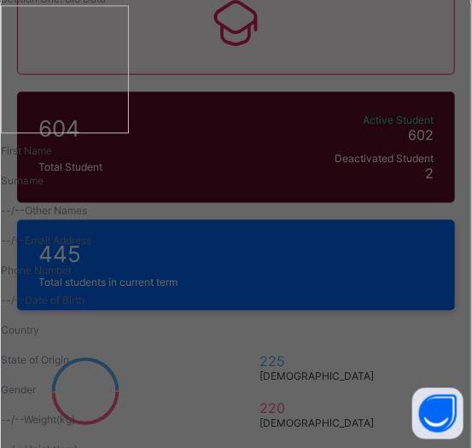
scroll to position [1015, 0]
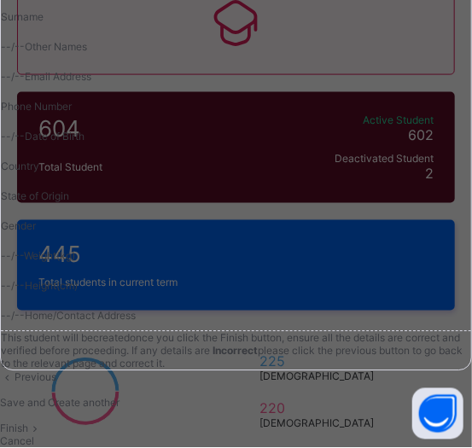
type input "****"
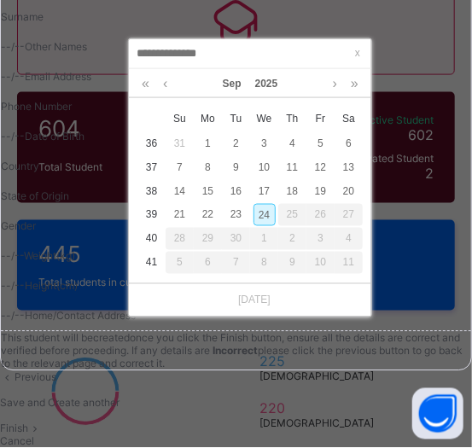
click at [130, 83] on div "Sep 2025" at bounding box center [250, 83] width 242 height 29
click at [148, 80] on link at bounding box center [145, 83] width 16 height 29
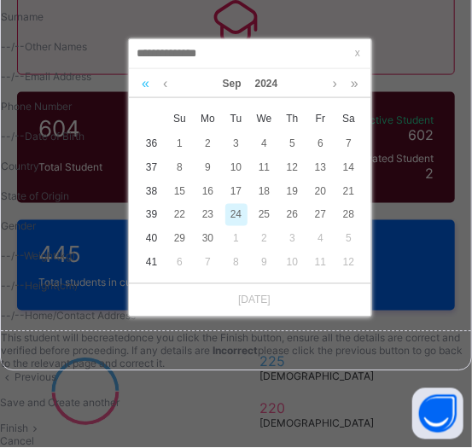
click at [148, 80] on link at bounding box center [145, 83] width 16 height 29
click at [292, 171] on div "8" at bounding box center [292, 167] width 22 height 22
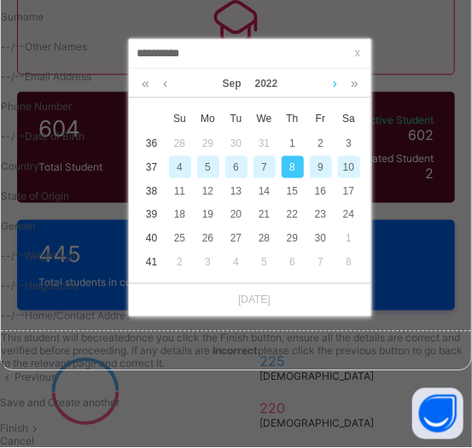
click at [339, 86] on link at bounding box center [334, 83] width 13 height 29
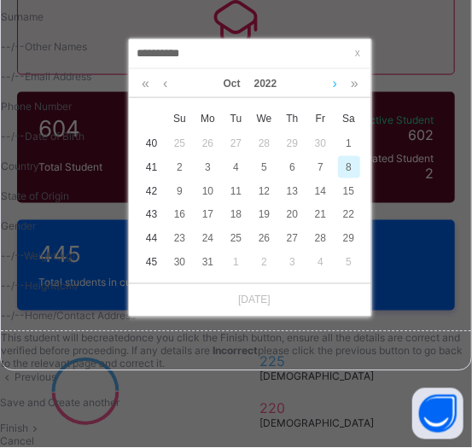
click at [339, 86] on link at bounding box center [334, 83] width 13 height 29
click at [291, 164] on div "8" at bounding box center [292, 167] width 22 height 22
type input "**********"
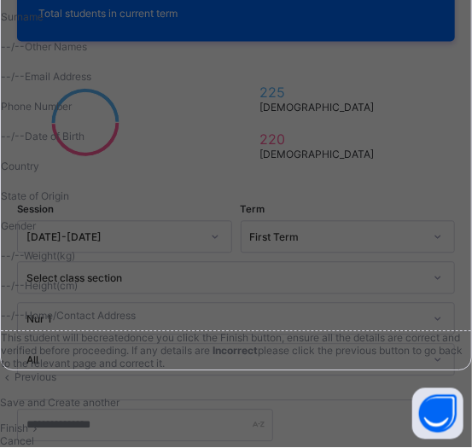
scroll to position [1565, 0]
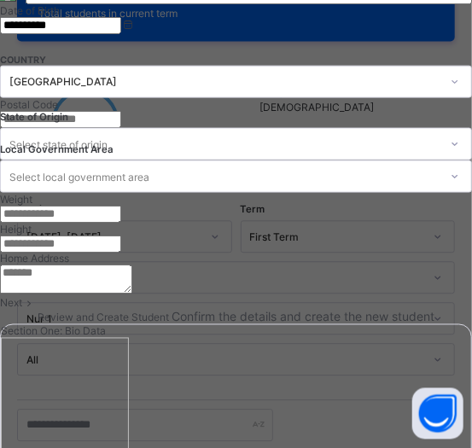
scroll to position [405, 0]
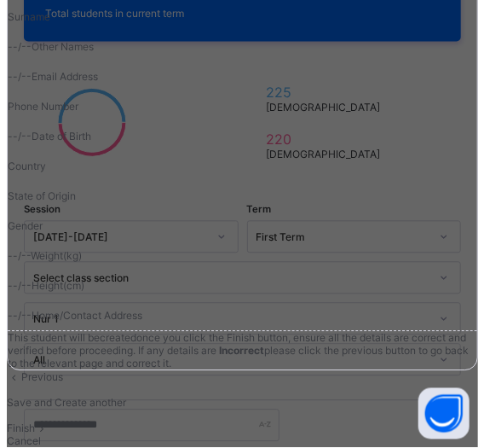
scroll to position [1492, 0]
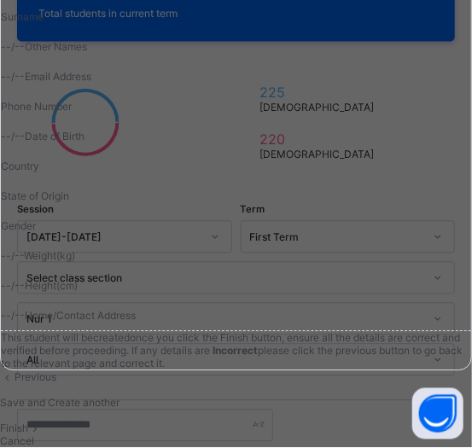
type input "**********"
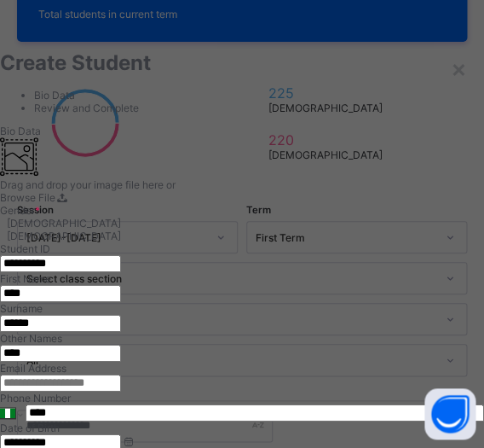
scroll to position [0, 0]
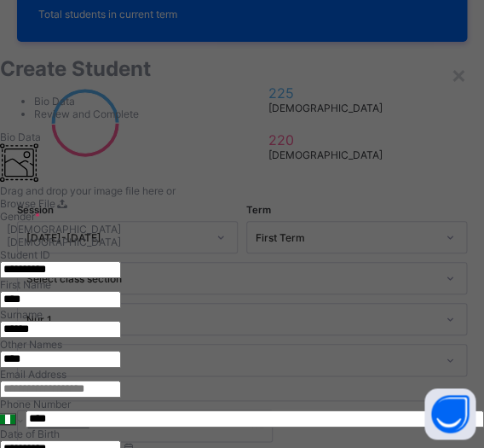
click at [132, 81] on h1 "Create Student" at bounding box center [242, 68] width 484 height 25
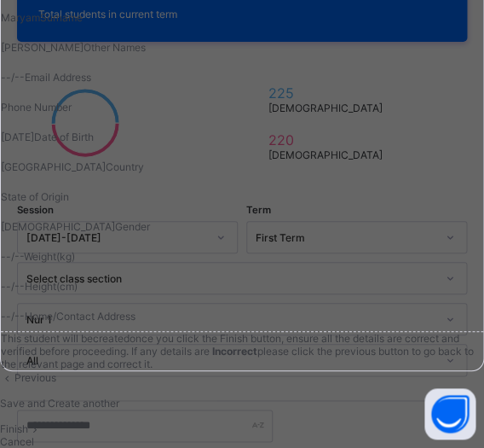
scroll to position [1053, 0]
click at [357, 396] on div "Save and Create another" at bounding box center [242, 402] width 484 height 13
select select "**"
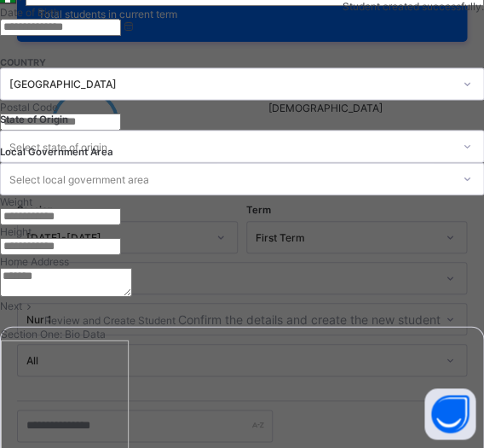
scroll to position [417, 0]
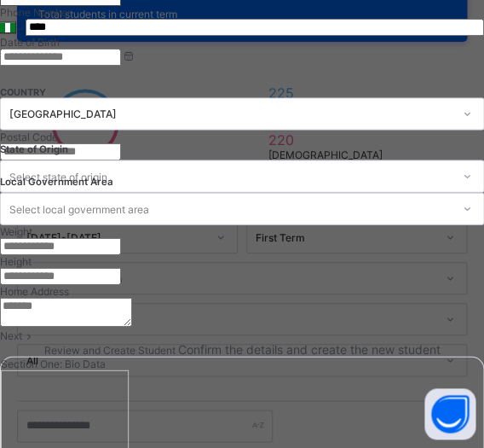
type input "**********"
type input "********"
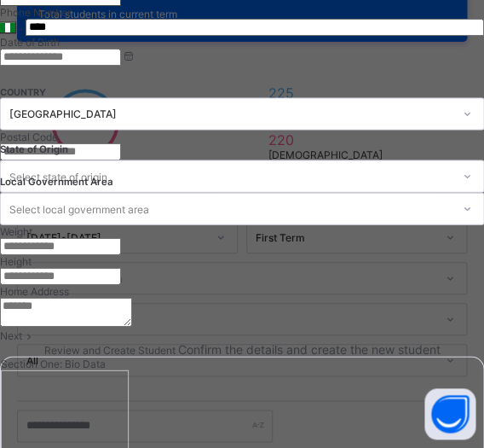
type input "*****"
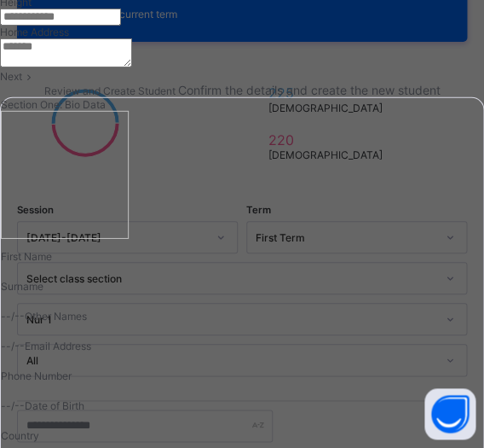
type input "*****"
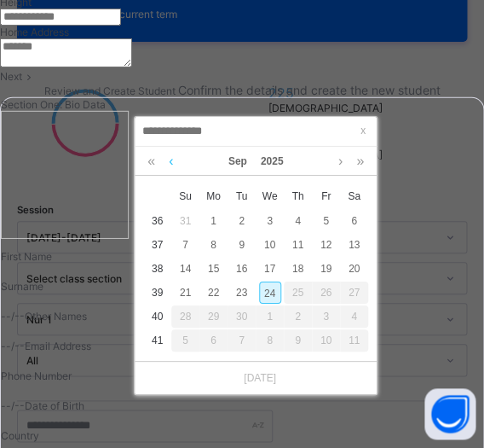
click at [173, 164] on link at bounding box center [171, 161] width 13 height 29
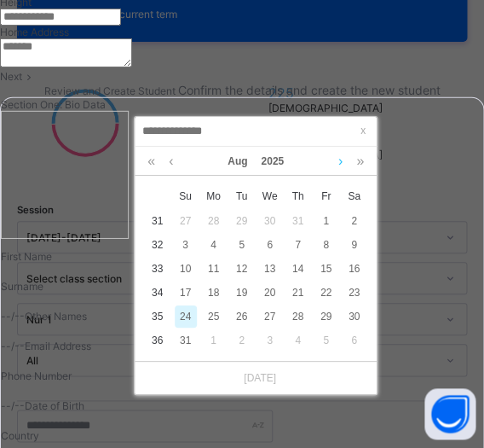
click at [344, 164] on link at bounding box center [340, 161] width 13 height 29
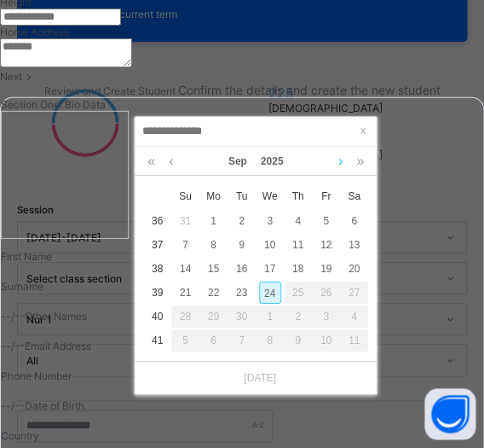
click at [344, 164] on link at bounding box center [340, 161] width 13 height 29
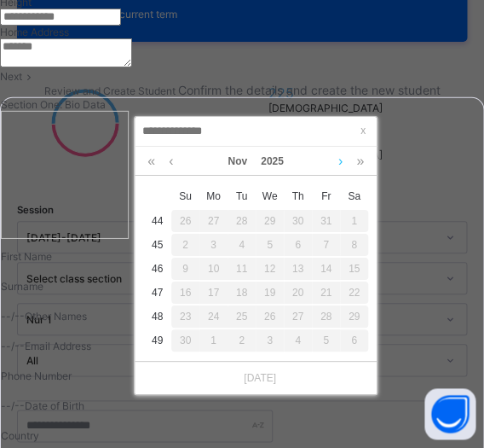
click at [344, 164] on link at bounding box center [340, 161] width 13 height 29
click at [148, 165] on link at bounding box center [151, 161] width 16 height 29
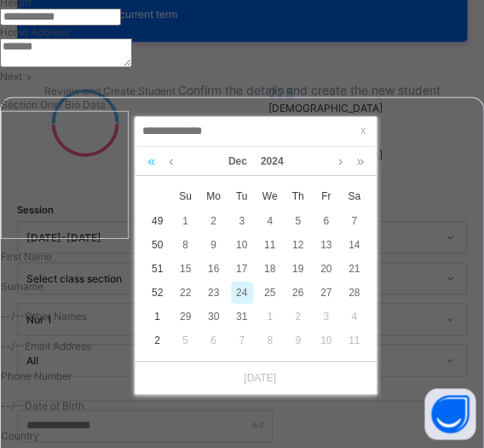
click at [148, 165] on link at bounding box center [151, 161] width 16 height 29
click at [295, 241] on div "8" at bounding box center [298, 245] width 22 height 22
type input "**********"
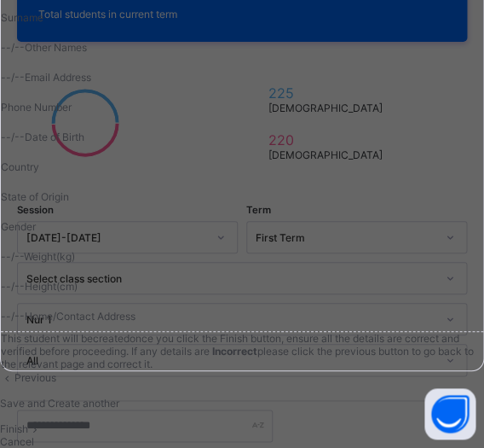
scroll to position [1400, 0]
click at [344, 396] on div "Save and Create another" at bounding box center [242, 402] width 484 height 13
select select "**"
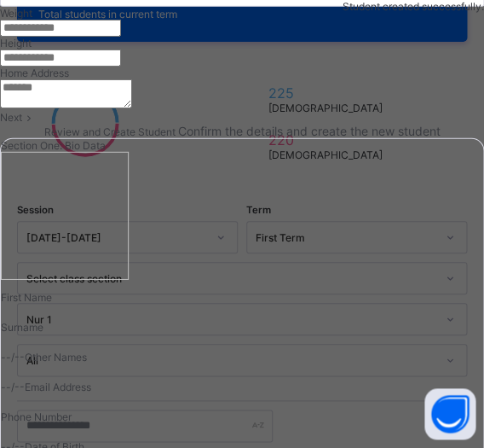
scroll to position [417, 0]
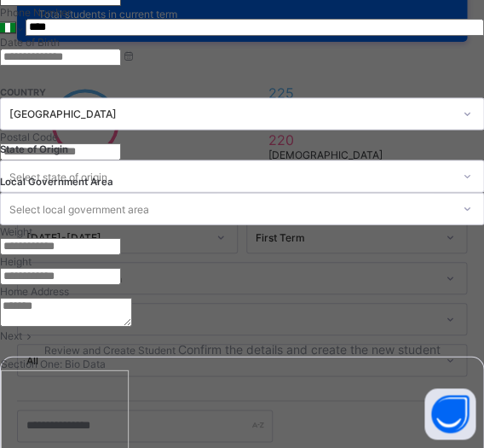
type input "**********"
type input "*****"
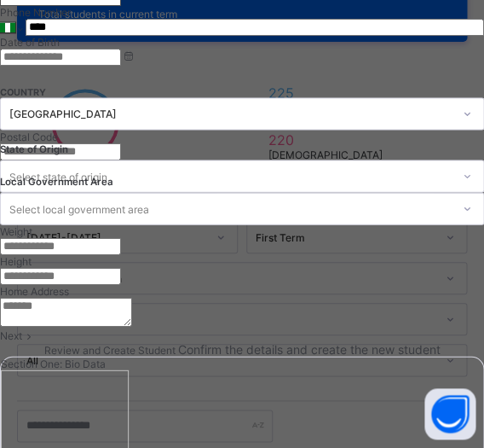
type input "*****"
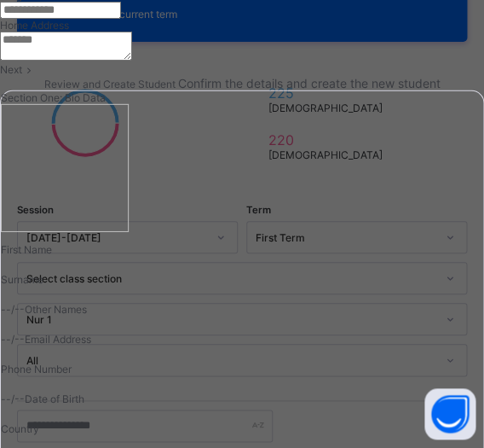
scroll to position [852, 0]
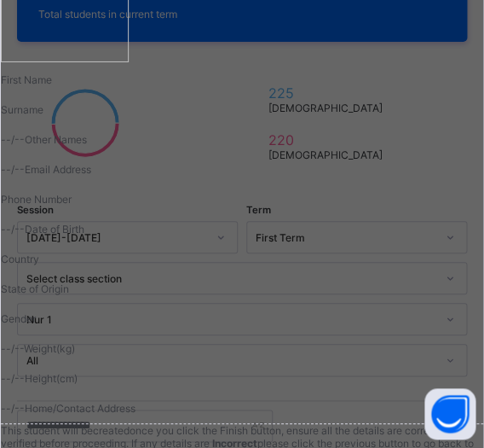
type input "******"
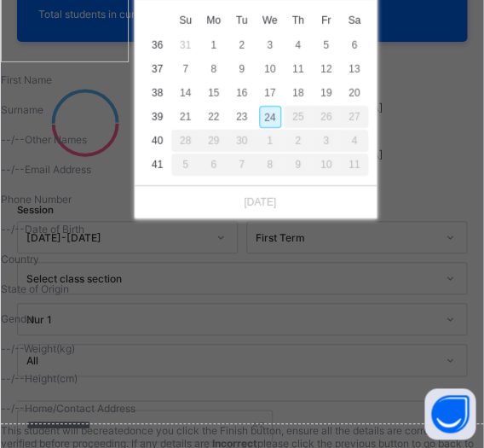
scroll to position [500, 0]
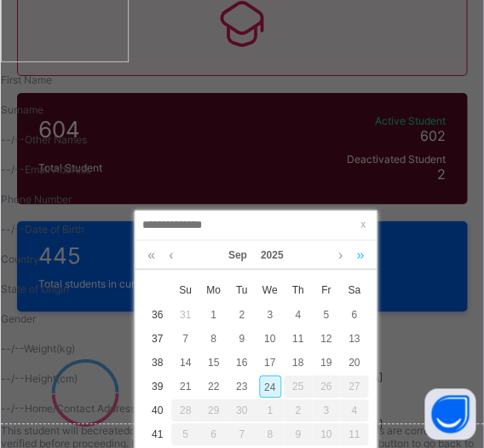
click at [356, 256] on link at bounding box center [360, 254] width 16 height 29
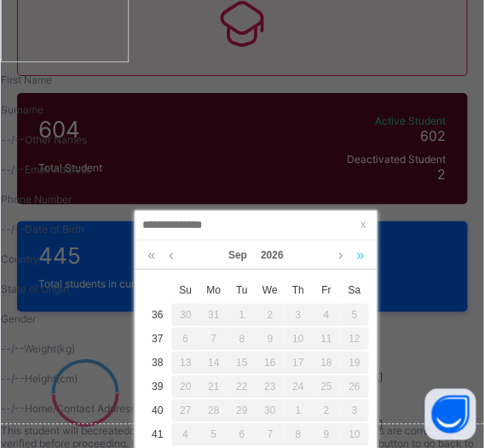
click at [356, 256] on link at bounding box center [360, 254] width 16 height 29
click at [339, 256] on link at bounding box center [340, 254] width 13 height 29
click at [340, 256] on link at bounding box center [340, 254] width 13 height 29
click at [148, 258] on link at bounding box center [151, 254] width 16 height 29
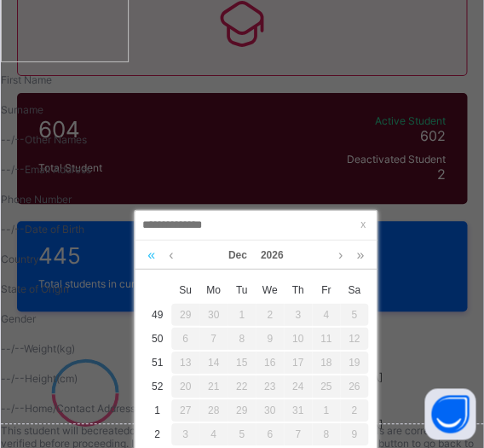
click at [148, 258] on link at bounding box center [151, 254] width 16 height 29
click at [148, 257] on link at bounding box center [151, 254] width 16 height 29
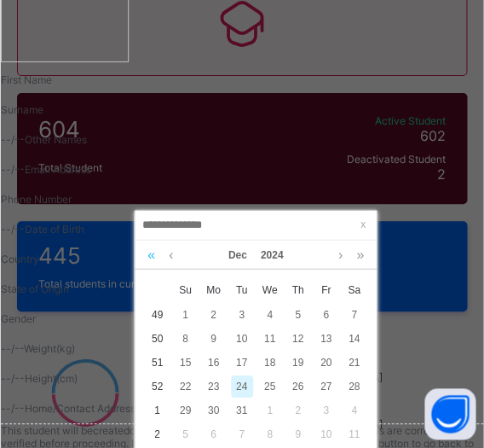
click at [151, 256] on link at bounding box center [151, 254] width 16 height 29
click at [154, 256] on link at bounding box center [151, 254] width 16 height 29
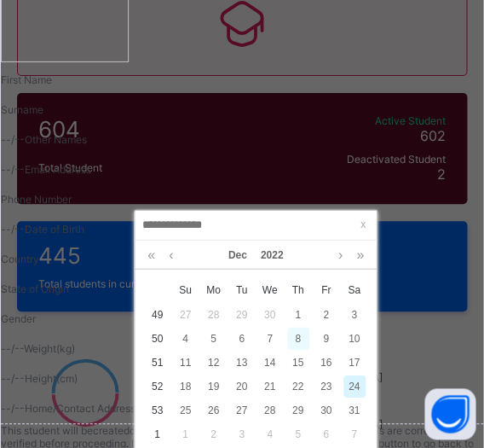
click at [301, 343] on div "8" at bounding box center [298, 338] width 22 height 22
type input "**********"
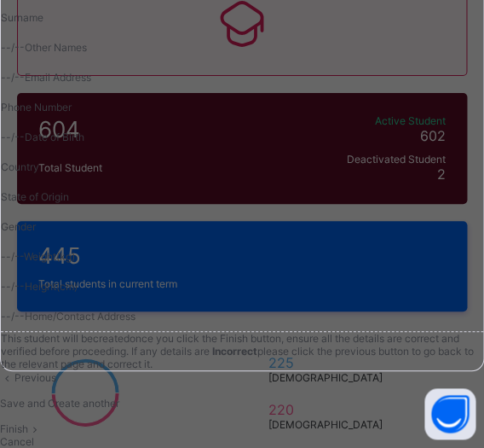
scroll to position [1565, 0]
click at [350, 396] on div "Save and Create another" at bounding box center [242, 402] width 484 height 13
select select "**"
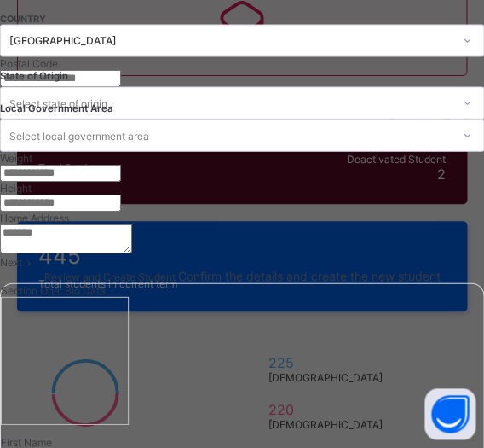
scroll to position [272, 0]
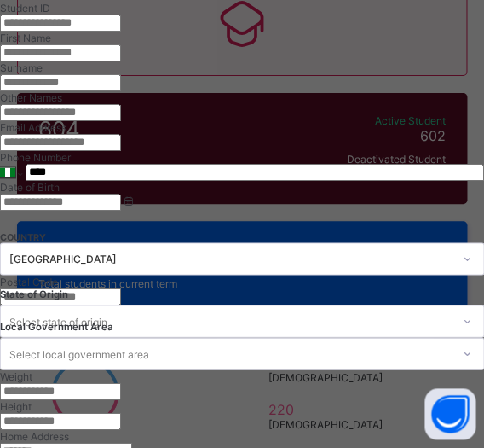
click at [121, 32] on input "text" at bounding box center [60, 22] width 121 height 17
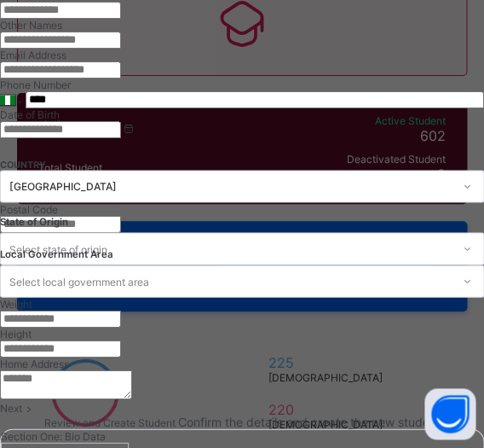
type input "**********"
type input "****"
click at [121, 19] on input "text" at bounding box center [60, 10] width 121 height 17
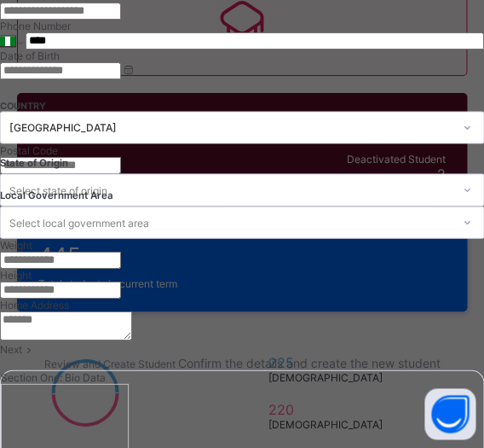
scroll to position [417, 0]
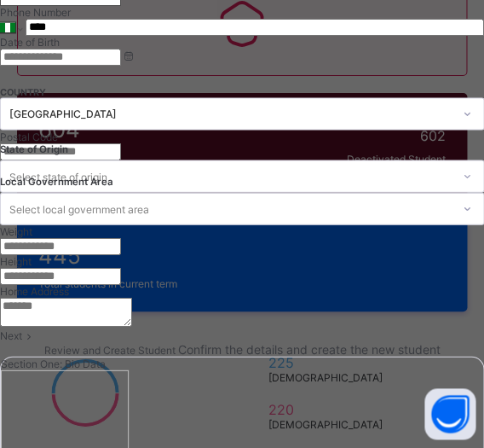
type input "*****"
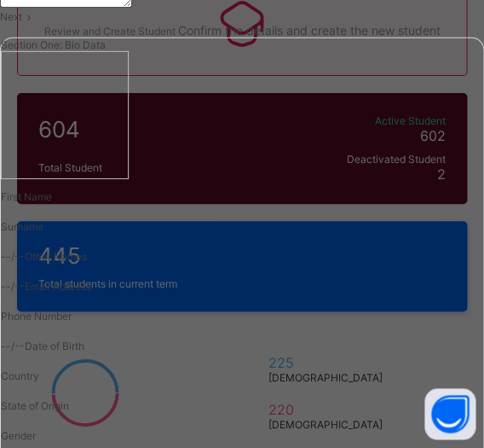
scroll to position [852, 0]
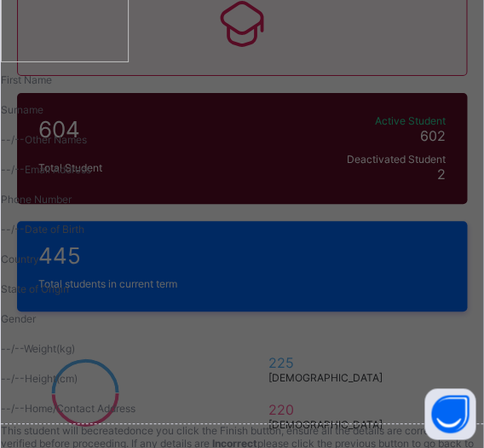
type input "*****"
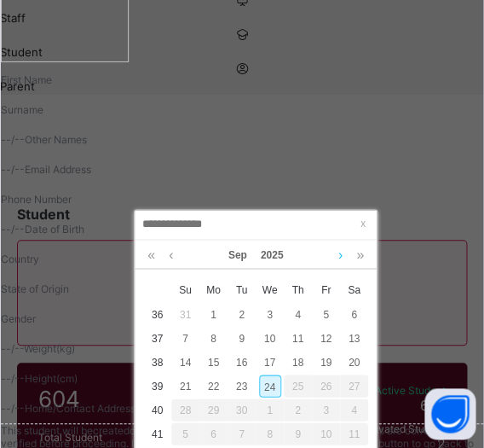
click at [346, 256] on link at bounding box center [340, 254] width 13 height 29
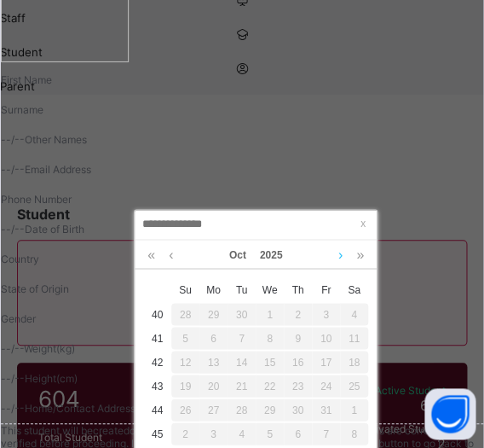
click at [347, 257] on link at bounding box center [340, 254] width 13 height 29
click at [148, 260] on link at bounding box center [151, 254] width 16 height 29
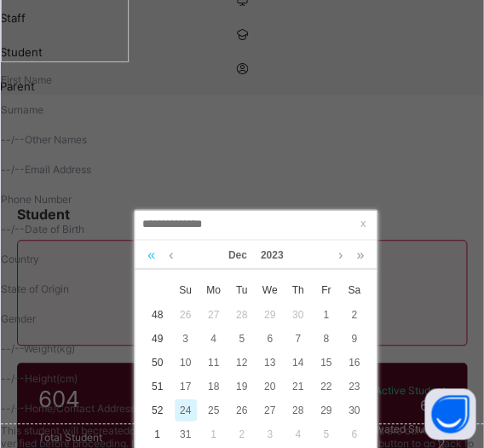
click at [149, 259] on link at bounding box center [151, 254] width 16 height 29
drag, startPoint x: 293, startPoint y: 337, endPoint x: 295, endPoint y: 348, distance: 11.2
click at [295, 340] on div "8" at bounding box center [298, 338] width 22 height 22
type input "**********"
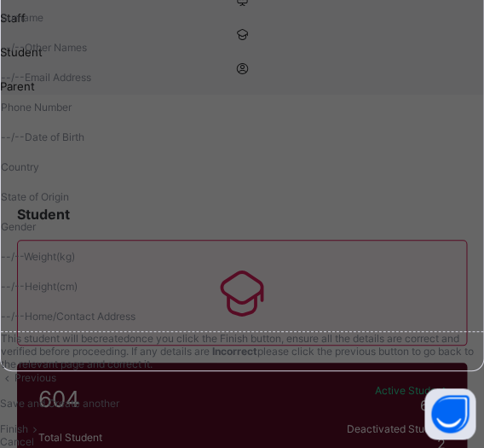
drag, startPoint x: 342, startPoint y: 235, endPoint x: 329, endPoint y: 255, distance: 23.4
click at [361, 396] on div "Save and Create another" at bounding box center [242, 402] width 484 height 13
select select "**"
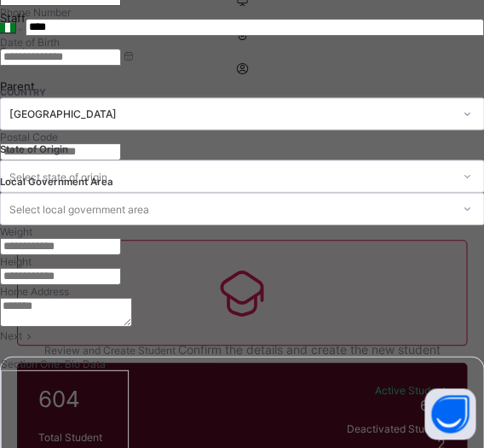
scroll to position [344, 0]
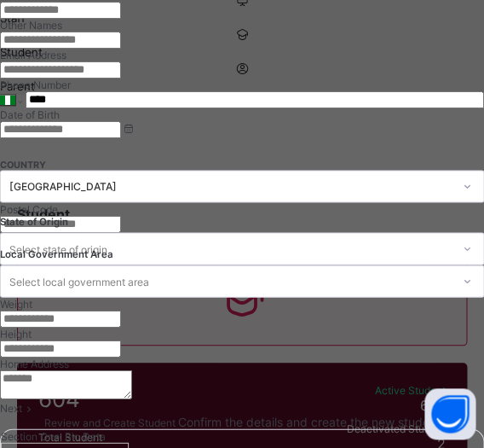
type input "**********"
type input "*****"
click at [121, 19] on input "text" at bounding box center [60, 10] width 121 height 17
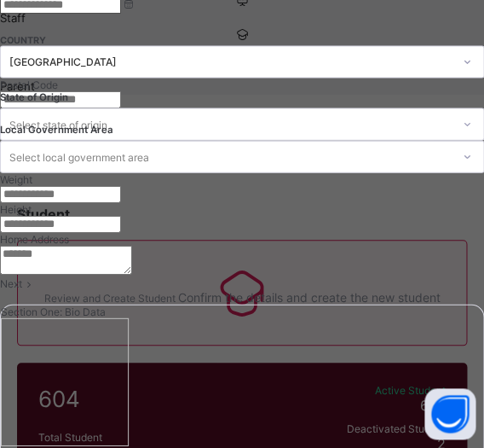
scroll to position [489, 0]
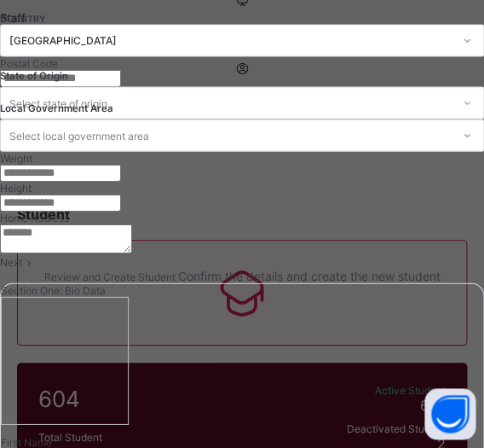
type input "******"
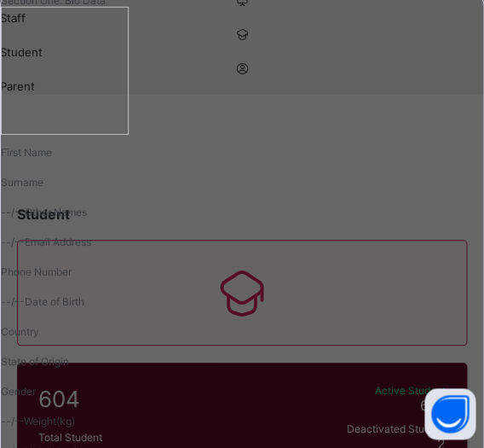
type input "*****"
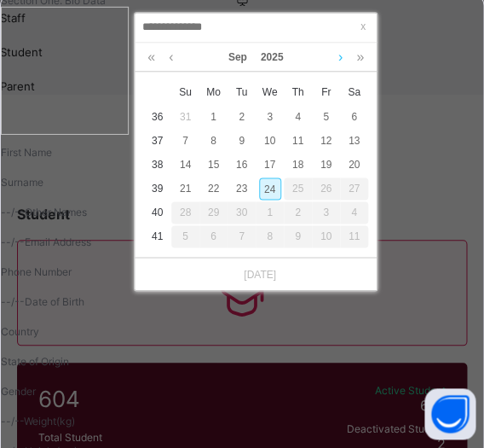
click at [345, 61] on link at bounding box center [340, 57] width 13 height 29
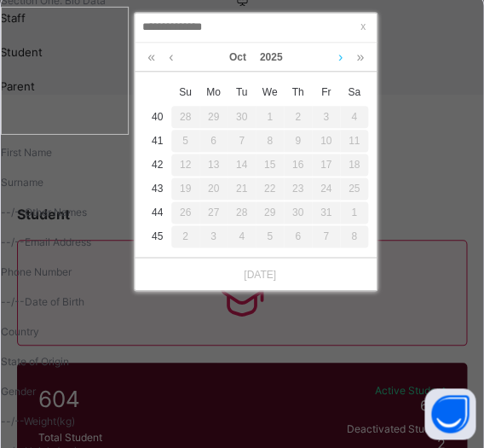
click at [345, 61] on link at bounding box center [340, 57] width 13 height 29
click at [344, 60] on link at bounding box center [340, 57] width 13 height 29
click at [153, 58] on link at bounding box center [151, 57] width 16 height 29
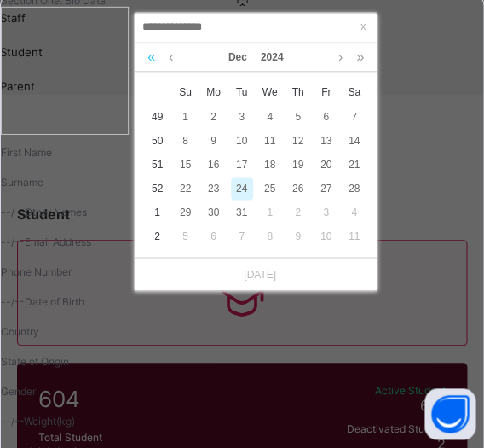
click at [153, 58] on link at bounding box center [151, 57] width 16 height 29
drag, startPoint x: 315, startPoint y: 128, endPoint x: 309, endPoint y: 137, distance: 11.6
click at [314, 135] on td "9" at bounding box center [326, 141] width 28 height 24
type input "**********"
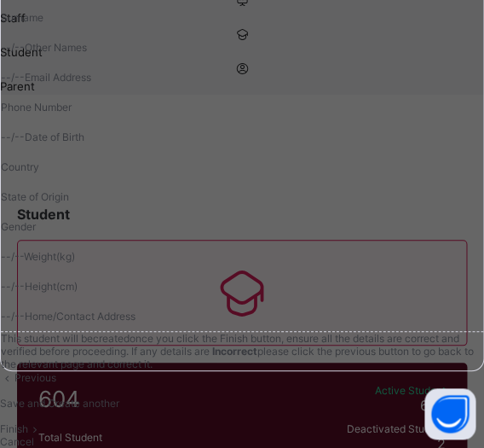
scroll to position [1565, 0]
click at [119, 396] on span "Save and Create another" at bounding box center [59, 402] width 119 height 13
select select "**"
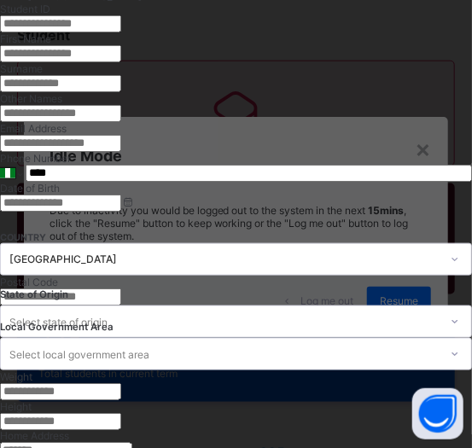
scroll to position [290, 0]
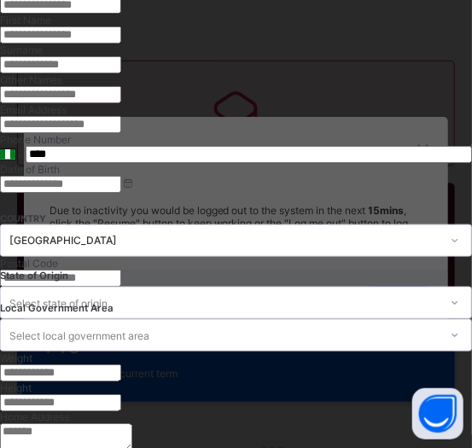
click at [121, 14] on input "text" at bounding box center [60, 5] width 121 height 17
type input "**********"
click at [121, 43] on input "text" at bounding box center [60, 34] width 121 height 17
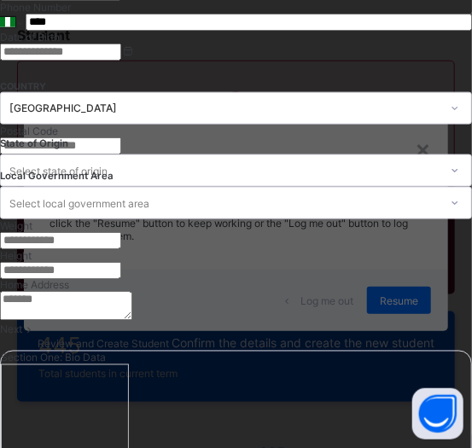
scroll to position [435, 0]
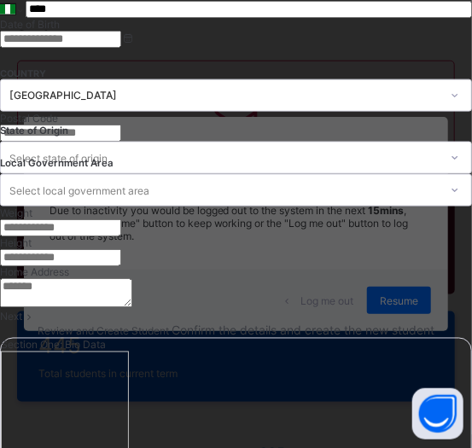
type input "*********"
type input "*****"
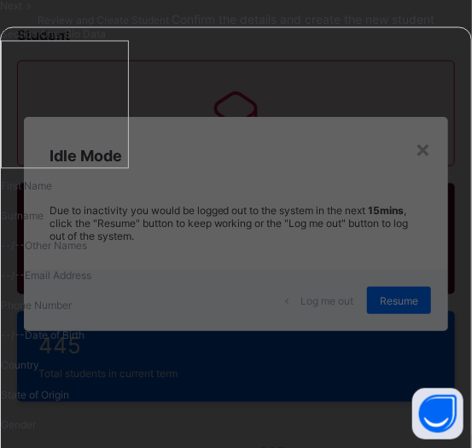
scroll to position [797, 0]
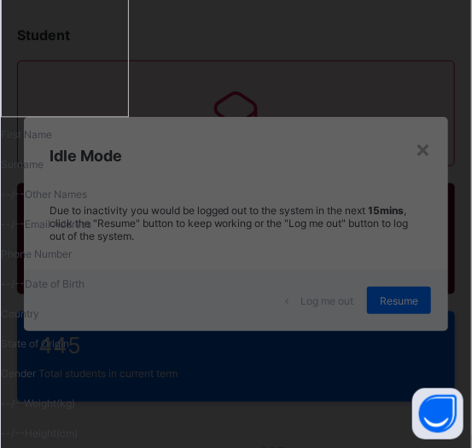
type input "*****"
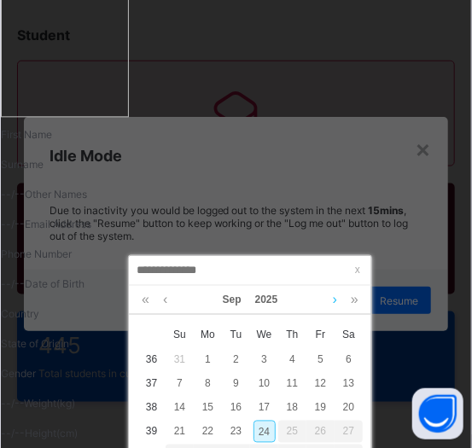
click at [337, 297] on link at bounding box center [334, 300] width 13 height 29
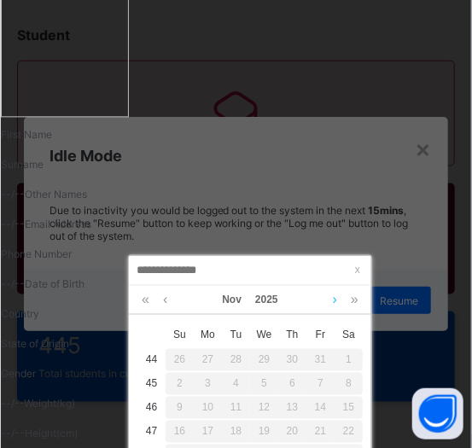
click at [337, 297] on link at bounding box center [334, 300] width 13 height 29
click at [170, 301] on link at bounding box center [165, 300] width 13 height 29
click at [333, 302] on link at bounding box center [334, 300] width 13 height 29
click at [333, 301] on link at bounding box center [334, 300] width 13 height 29
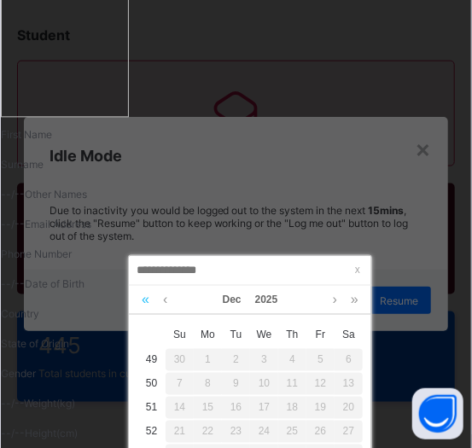
click at [147, 304] on link at bounding box center [145, 300] width 16 height 29
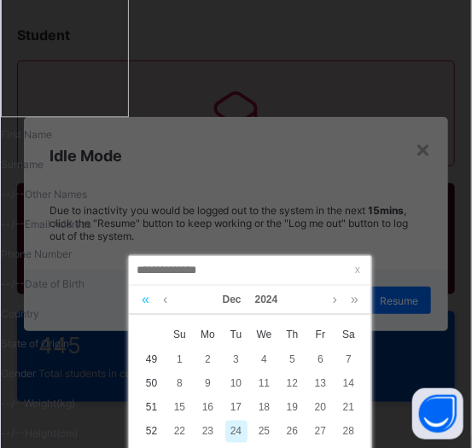
click at [147, 304] on link at bounding box center [145, 300] width 16 height 29
drag, startPoint x: 290, startPoint y: 385, endPoint x: 288, endPoint y: 376, distance: 8.7
click at [289, 384] on div "8" at bounding box center [292, 384] width 22 height 22
type input "**********"
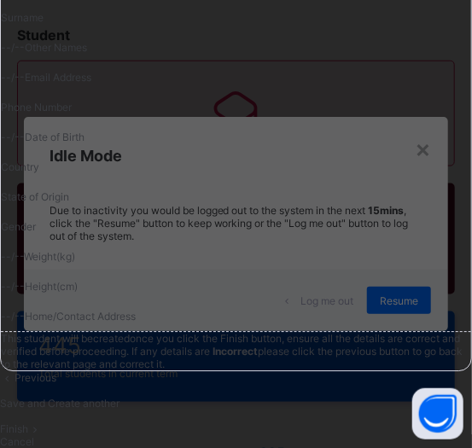
scroll to position [1565, 0]
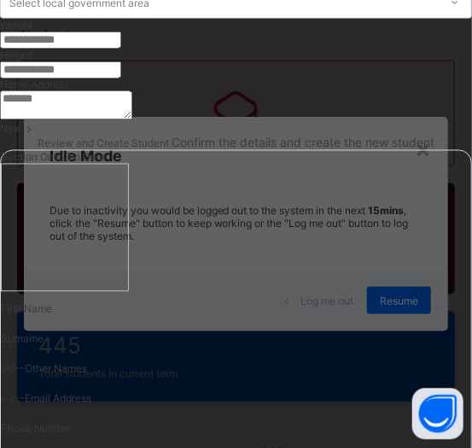
scroll to position [405, 0]
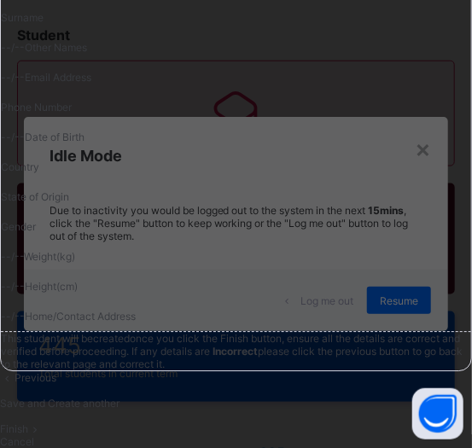
type input "**********"
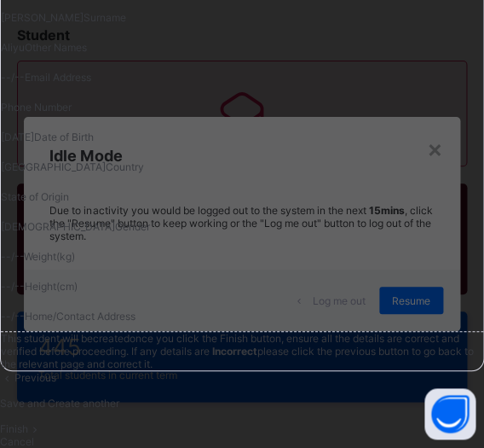
scroll to position [1053, 0]
click at [327, 396] on div "Save and Create another" at bounding box center [242, 402] width 484 height 13
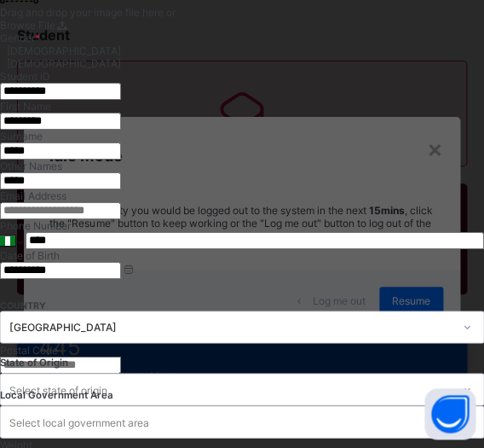
scroll to position [192, 0]
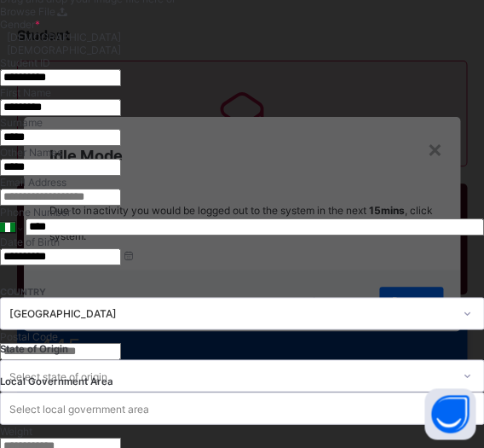
select select "**"
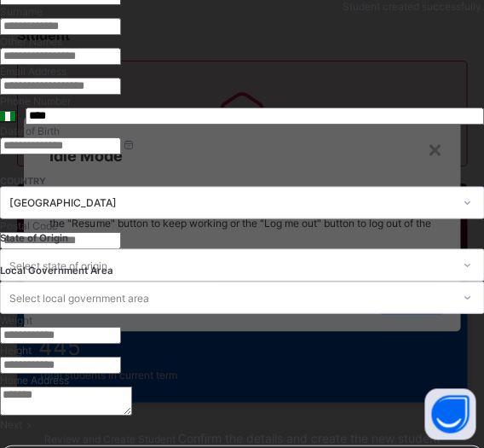
scroll to position [256, 0]
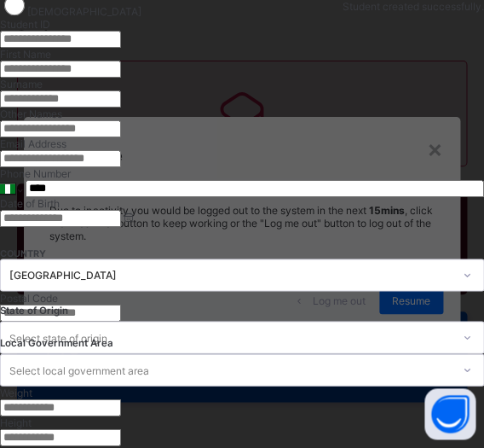
drag, startPoint x: 190, startPoint y: 320, endPoint x: 205, endPoint y: 319, distance: 14.5
click at [121, 48] on input "text" at bounding box center [60, 39] width 121 height 17
type input "**********"
click at [121, 78] on input "text" at bounding box center [60, 69] width 121 height 17
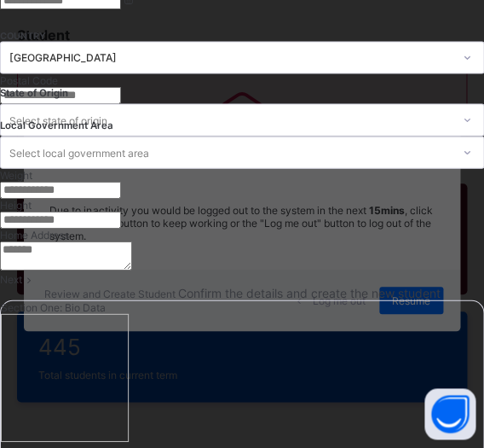
scroll to position [546, 0]
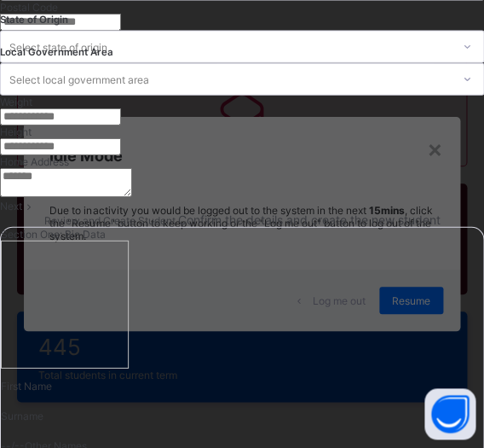
type input "********"
type input "*****"
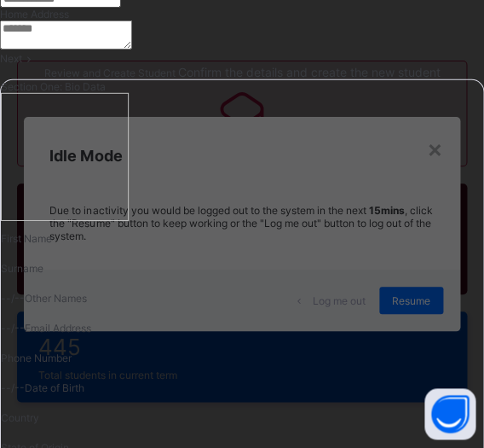
scroll to position [836, 0]
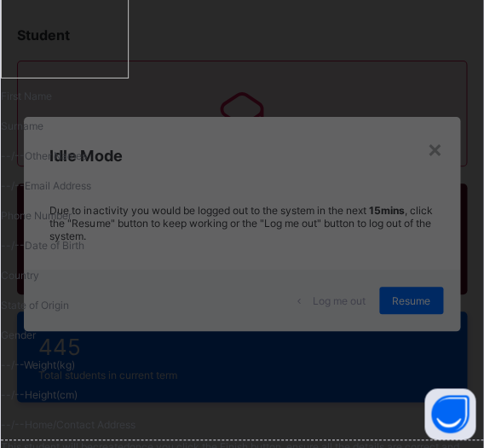
type input "*****"
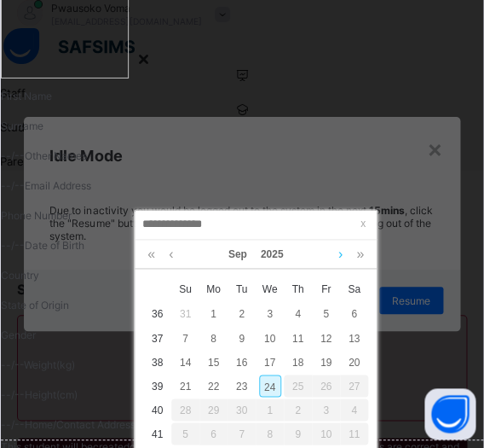
click at [340, 254] on link at bounding box center [340, 254] width 13 height 29
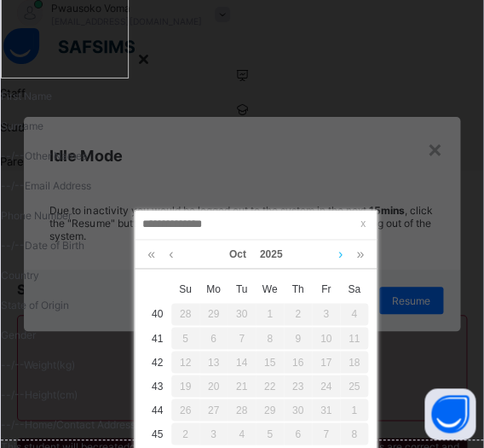
click at [340, 254] on link at bounding box center [340, 254] width 13 height 29
click at [154, 254] on link at bounding box center [151, 254] width 16 height 29
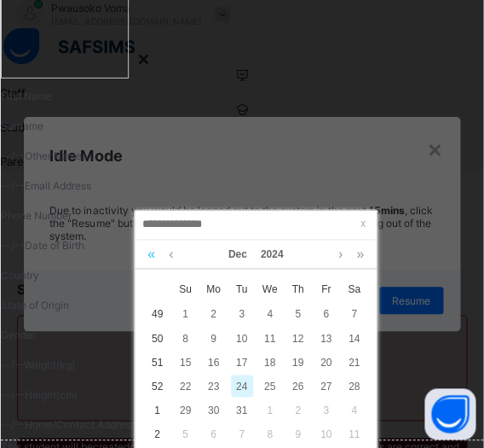
click at [154, 254] on link at bounding box center [151, 254] width 16 height 29
click at [300, 335] on div "8" at bounding box center [298, 338] width 22 height 22
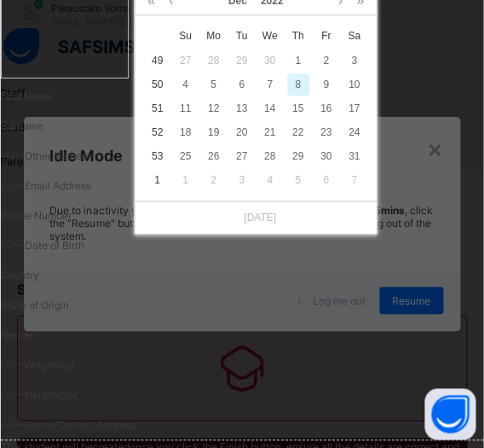
type input "**********"
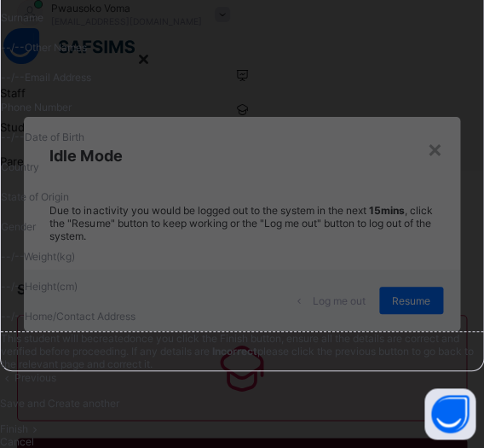
drag, startPoint x: 351, startPoint y: 251, endPoint x: 339, endPoint y: 254, distance: 12.4
click at [321, 396] on div "Save and Create another" at bounding box center [242, 402] width 484 height 13
select select "**"
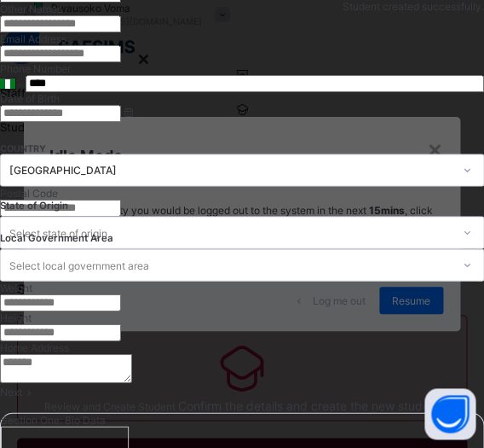
scroll to position [344, 0]
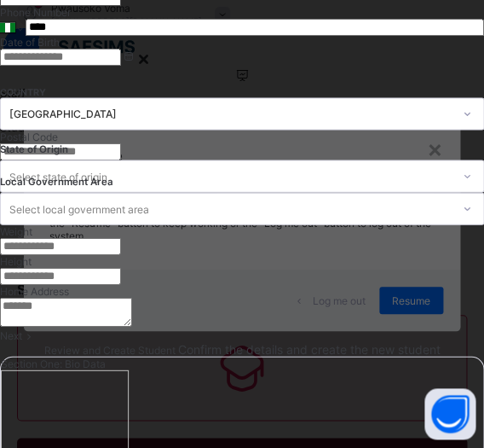
type input "**********"
type input "******"
type input "*****"
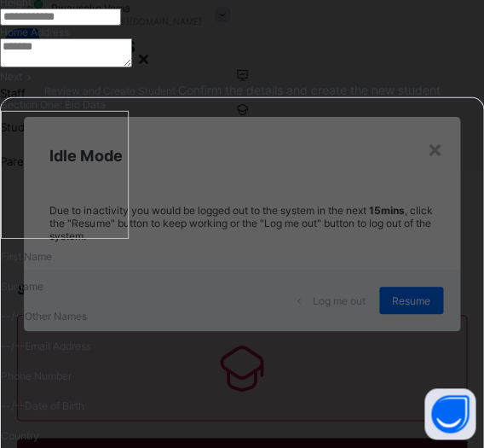
type input "*"
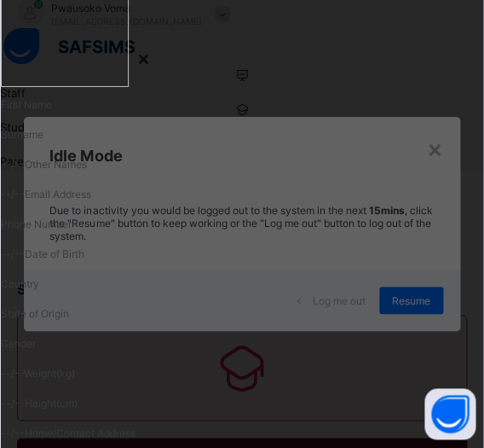
scroll to position [893, 0]
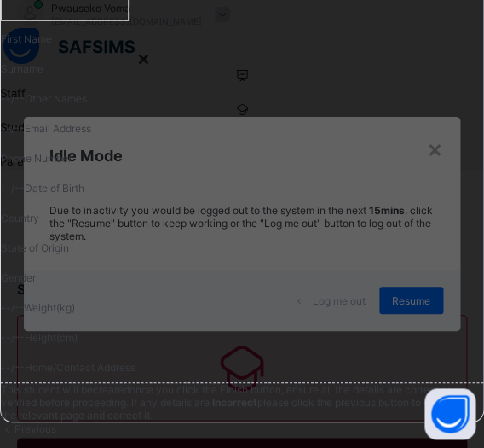
type input "*****"
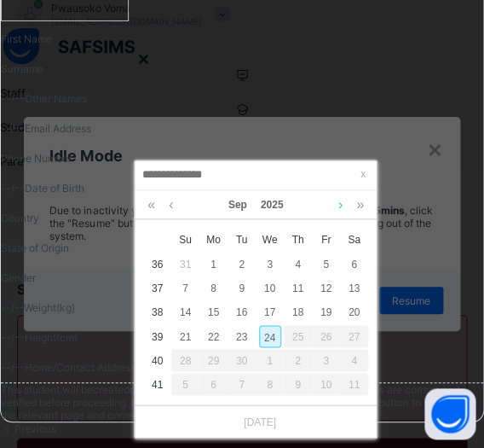
click at [344, 202] on link at bounding box center [340, 204] width 13 height 29
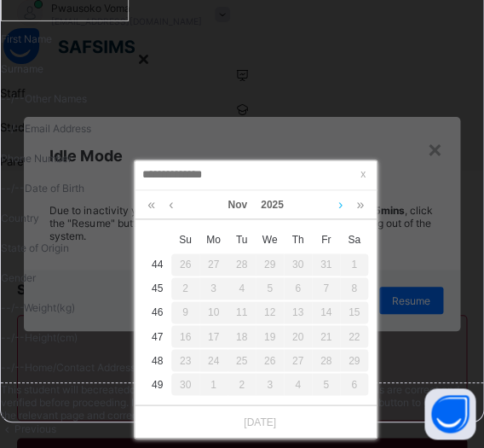
click at [344, 201] on link at bounding box center [340, 204] width 13 height 29
click at [148, 205] on link at bounding box center [151, 204] width 16 height 29
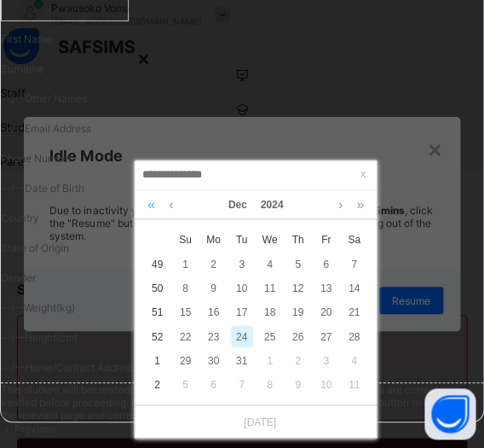
click at [149, 205] on link at bounding box center [151, 204] width 16 height 29
click at [150, 205] on link at bounding box center [151, 204] width 16 height 29
click at [314, 286] on td "9" at bounding box center [326, 288] width 28 height 24
type input "**********"
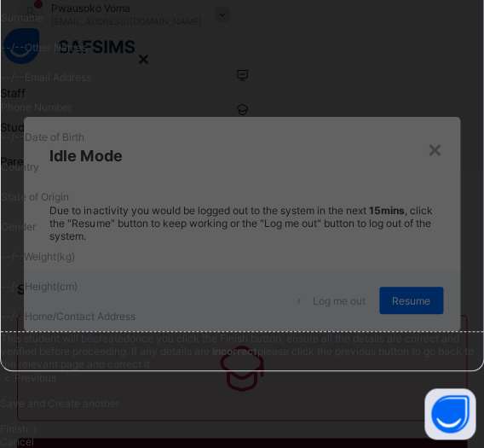
click at [356, 396] on div "Save and Create another" at bounding box center [242, 402] width 484 height 13
select select "**"
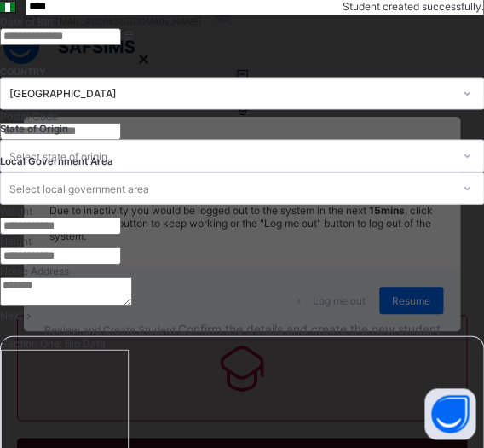
scroll to position [417, 0]
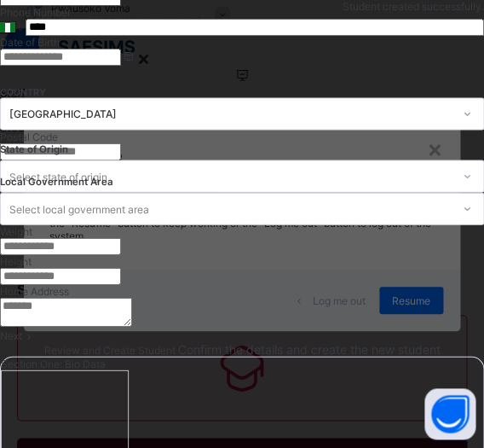
type input "**********"
type input "********"
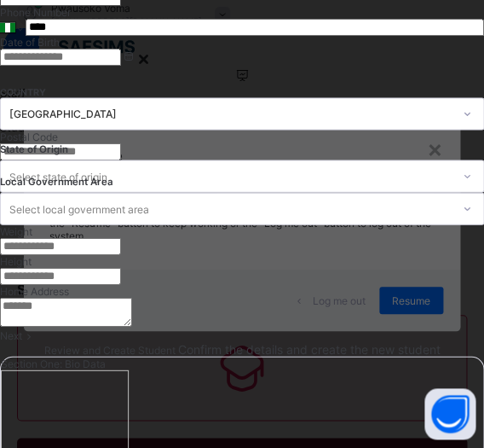
type input "*********"
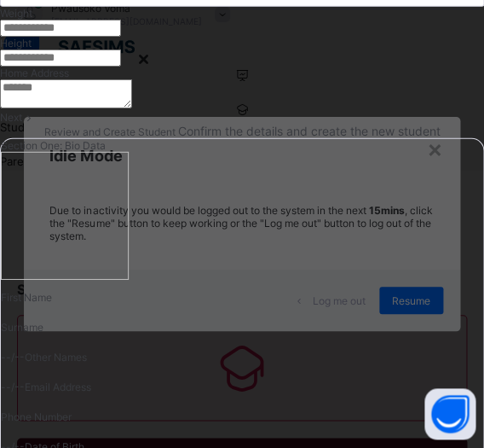
scroll to position [852, 0]
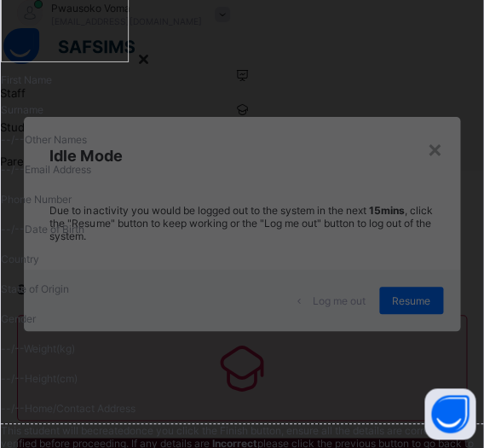
type input "******"
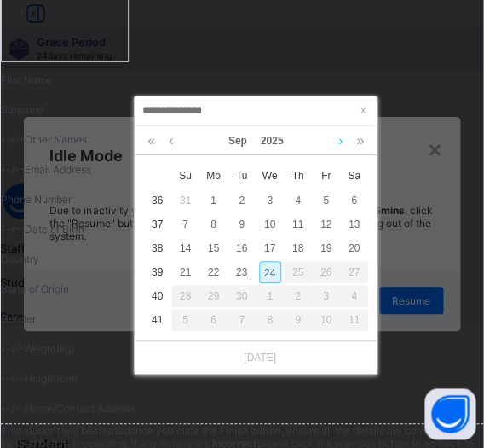
click at [342, 137] on link at bounding box center [340, 140] width 13 height 29
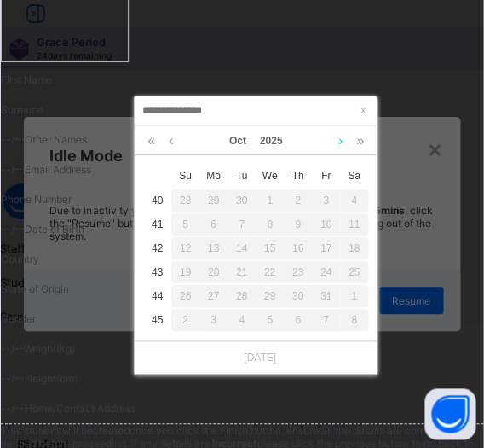
click at [342, 137] on link at bounding box center [340, 140] width 13 height 29
click at [166, 140] on link at bounding box center [171, 140] width 13 height 29
click at [154, 143] on link at bounding box center [151, 140] width 16 height 29
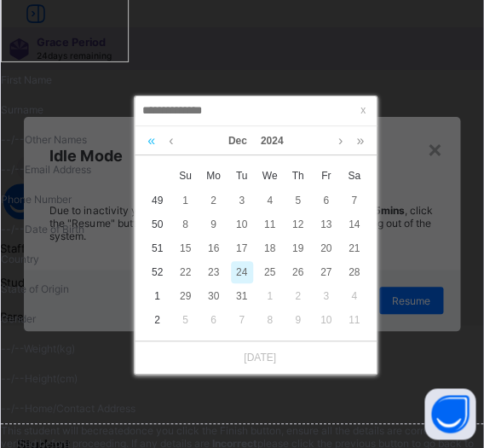
click at [154, 143] on link at bounding box center [151, 140] width 16 height 29
click at [298, 228] on div "8" at bounding box center [298, 224] width 22 height 22
type input "**********"
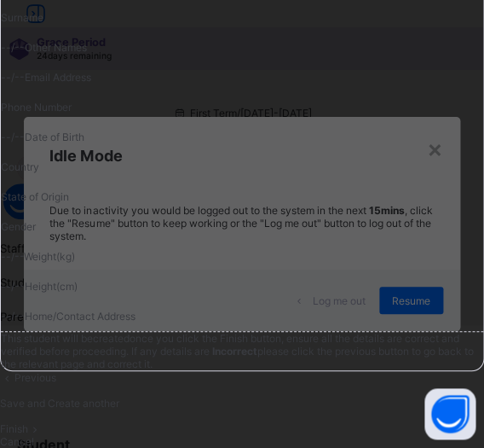
click at [342, 396] on div "Save and Create another" at bounding box center [242, 402] width 484 height 13
select select "**"
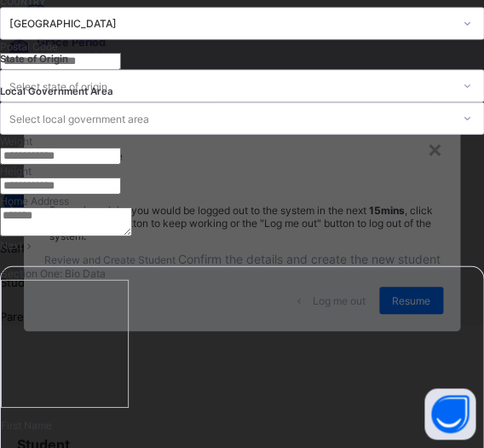
scroll to position [417, 0]
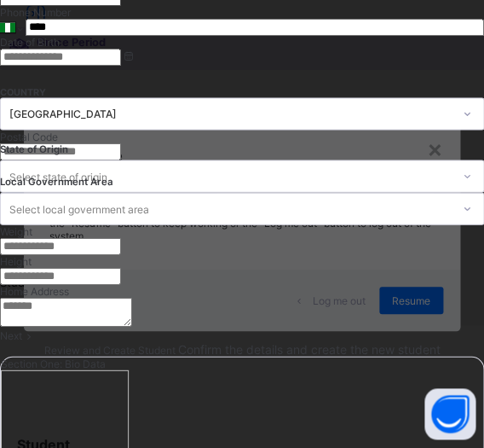
type input "**********"
type input "******"
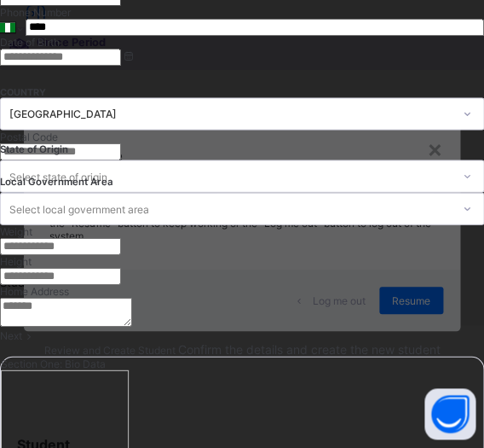
type input "*******"
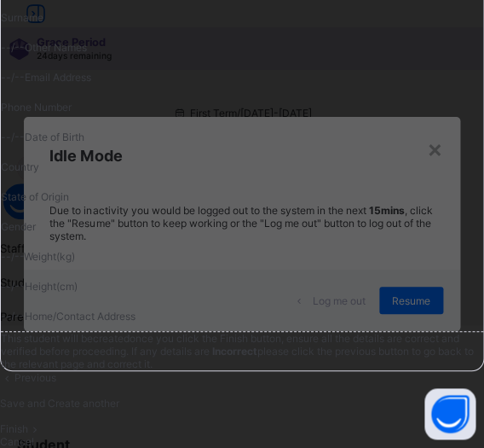
scroll to position [924, 0]
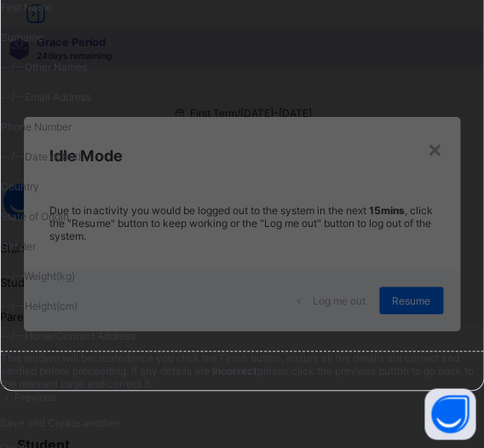
type input "****"
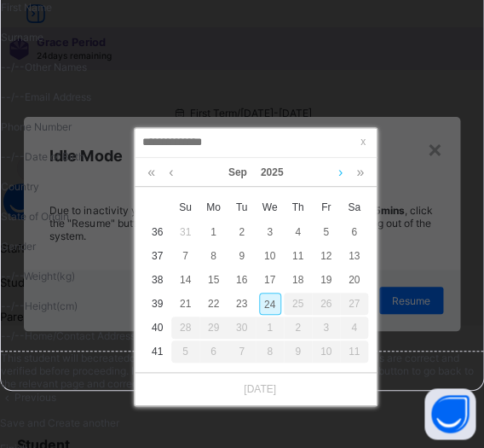
click at [339, 173] on link at bounding box center [340, 172] width 13 height 29
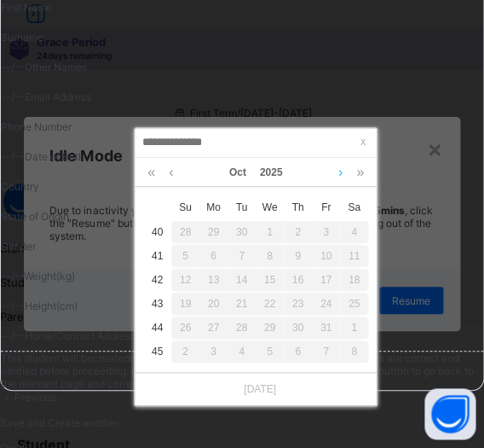
click at [339, 173] on link at bounding box center [340, 172] width 13 height 29
click at [155, 169] on link at bounding box center [151, 172] width 16 height 29
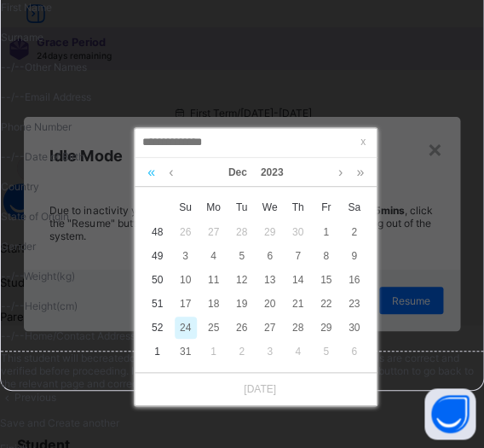
click at [155, 169] on link at bounding box center [151, 172] width 16 height 29
click at [298, 253] on div "8" at bounding box center [298, 256] width 22 height 22
type input "**********"
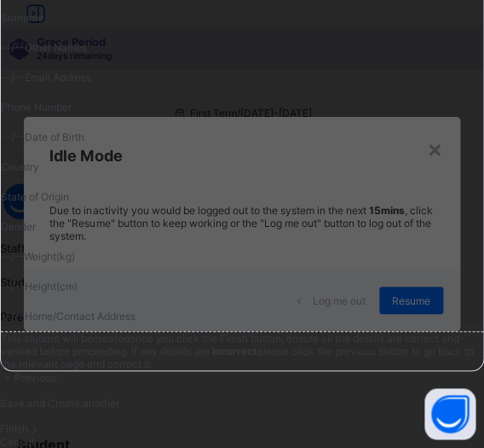
scroll to position [1432, 0]
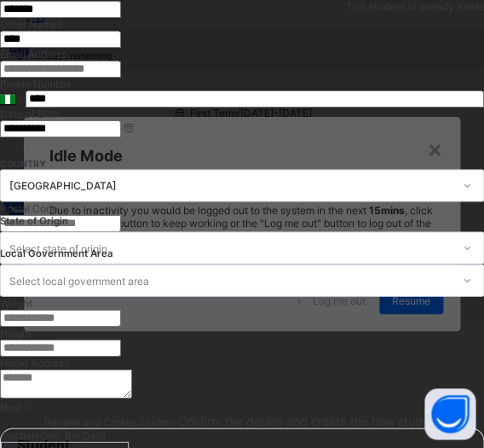
scroll to position [344, 0]
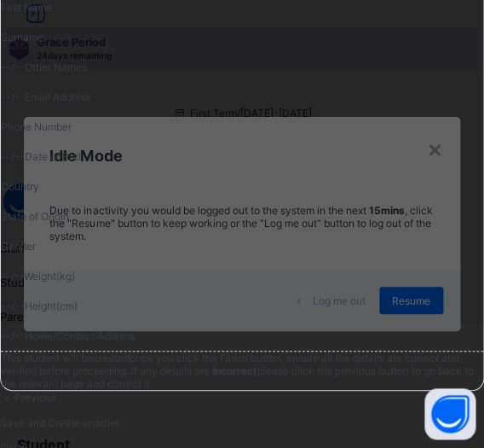
scroll to position [1359, 0]
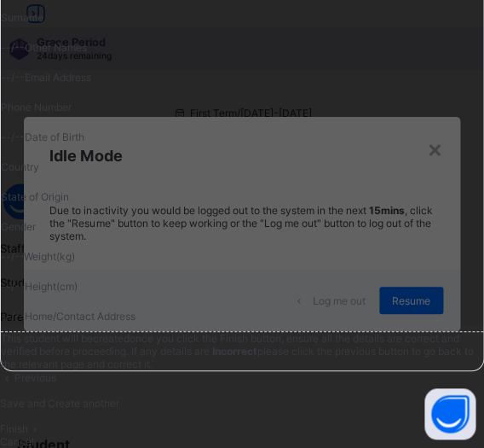
type input "**********"
click at [346, 396] on div "Save and Create another" at bounding box center [242, 402] width 484 height 13
select select "**"
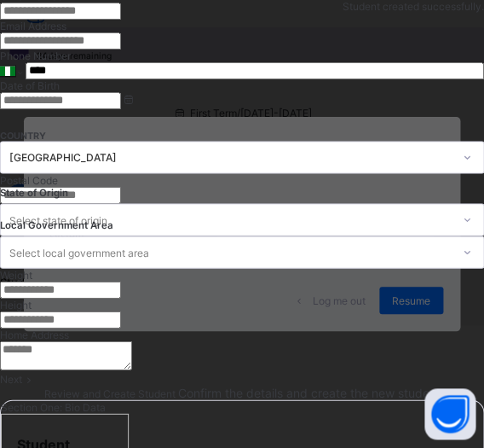
scroll to position [344, 0]
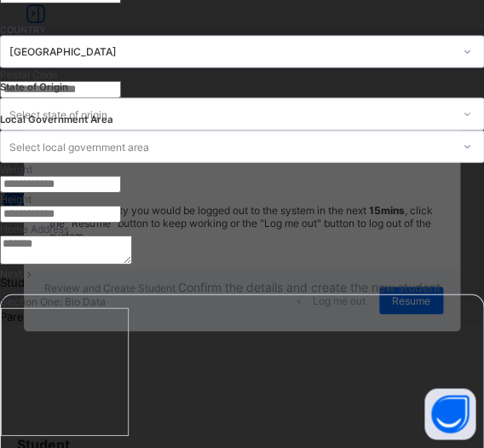
scroll to position [489, 0]
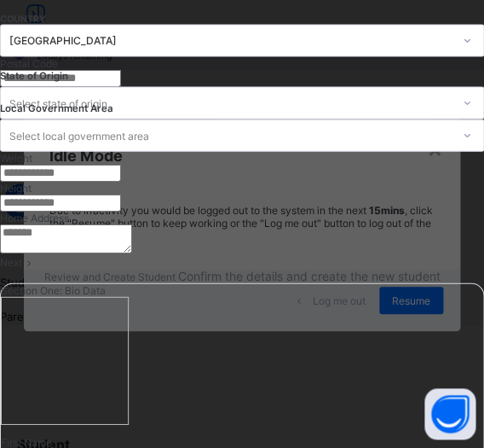
type input "**********"
type input "********"
type input "*******"
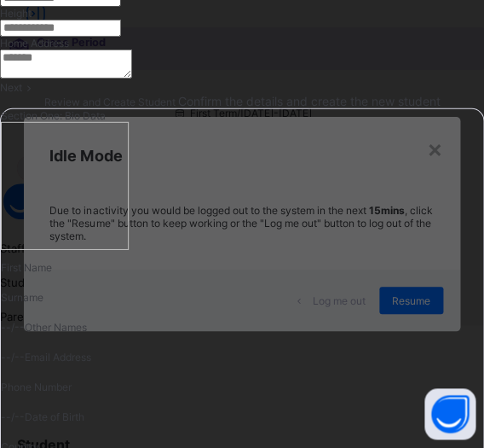
scroll to position [707, 0]
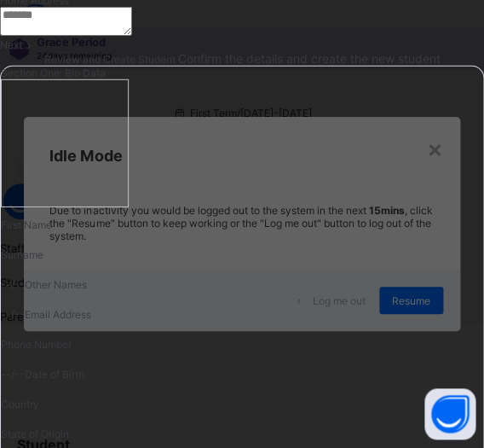
type input "*****"
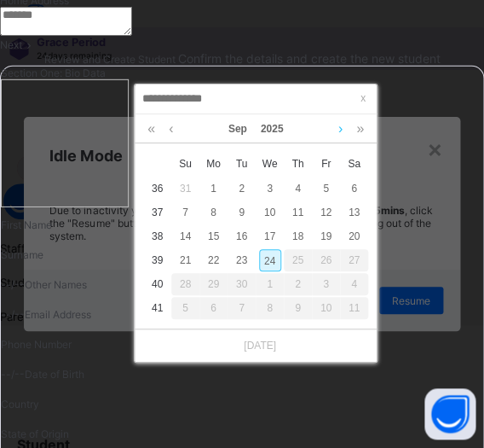
click at [339, 128] on link at bounding box center [340, 128] width 13 height 29
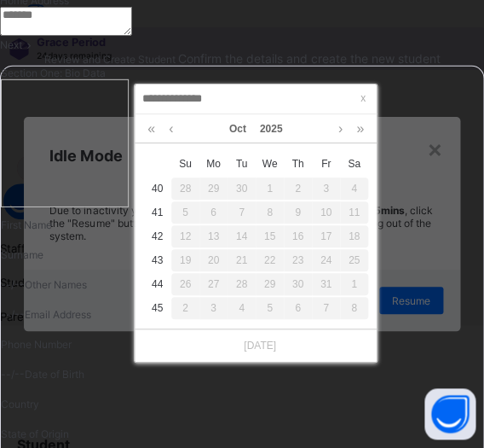
click at [337, 128] on link at bounding box center [340, 128] width 13 height 29
click at [347, 132] on link at bounding box center [340, 128] width 13 height 29
click at [152, 134] on link at bounding box center [151, 128] width 16 height 29
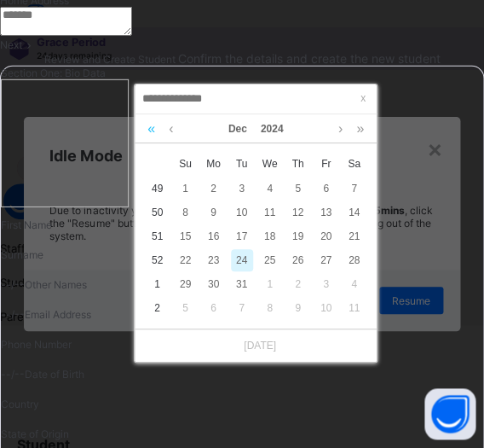
click at [152, 134] on link at bounding box center [151, 128] width 16 height 29
click at [308, 213] on div "8" at bounding box center [298, 212] width 22 height 22
type input "**********"
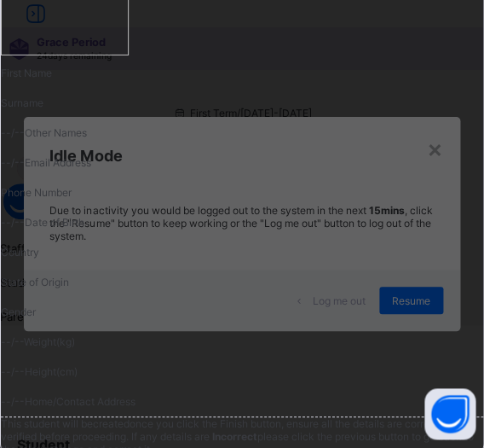
scroll to position [1214, 0]
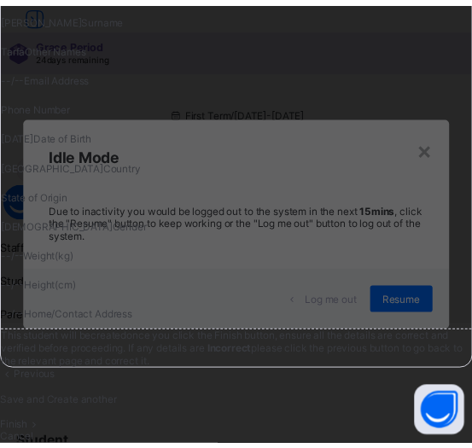
scroll to position [1053, 0]
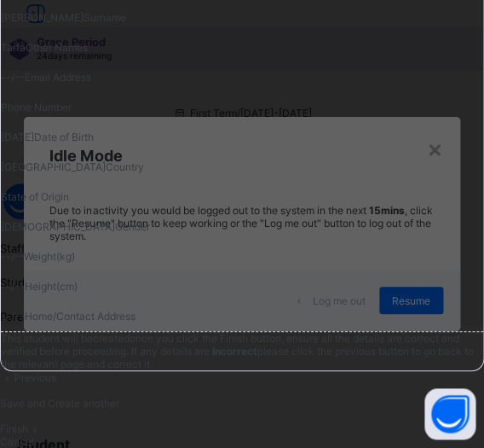
click at [28, 422] on span "Finish" at bounding box center [14, 428] width 28 height 13
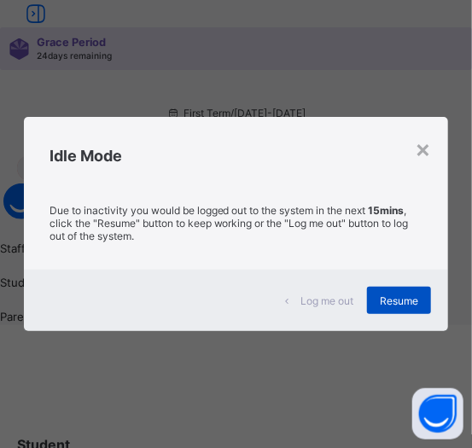
click at [389, 290] on div "Resume" at bounding box center [399, 300] width 64 height 27
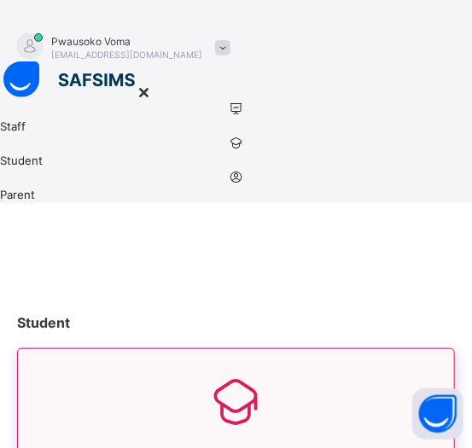
scroll to position [0, 0]
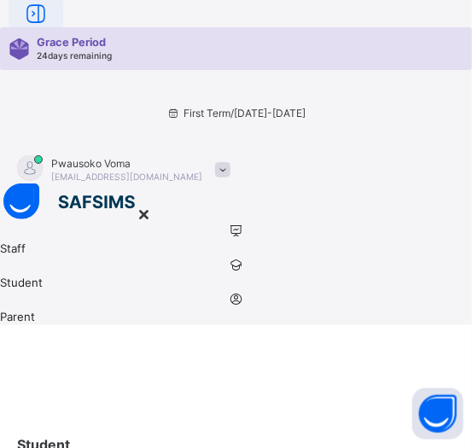
click at [36, 26] on icon at bounding box center [35, 14] width 29 height 25
click at [88, 275] on span "Student" at bounding box center [236, 282] width 472 height 14
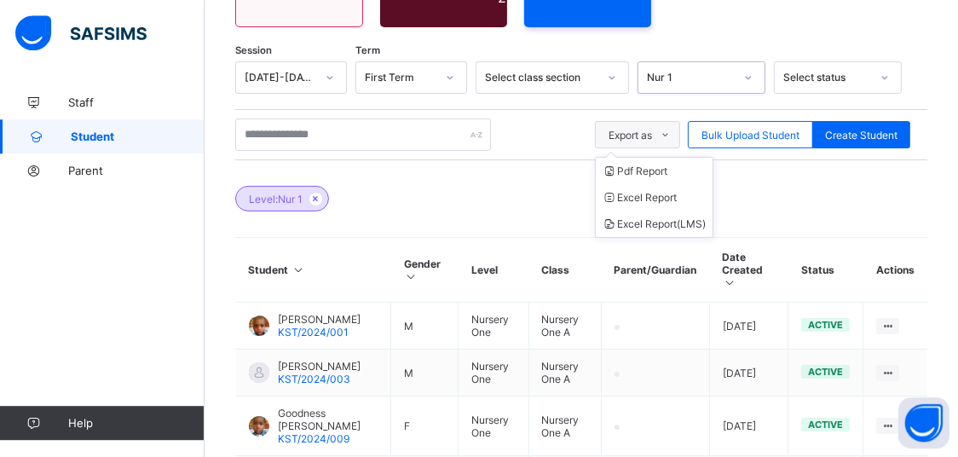
scroll to position [174, 0]
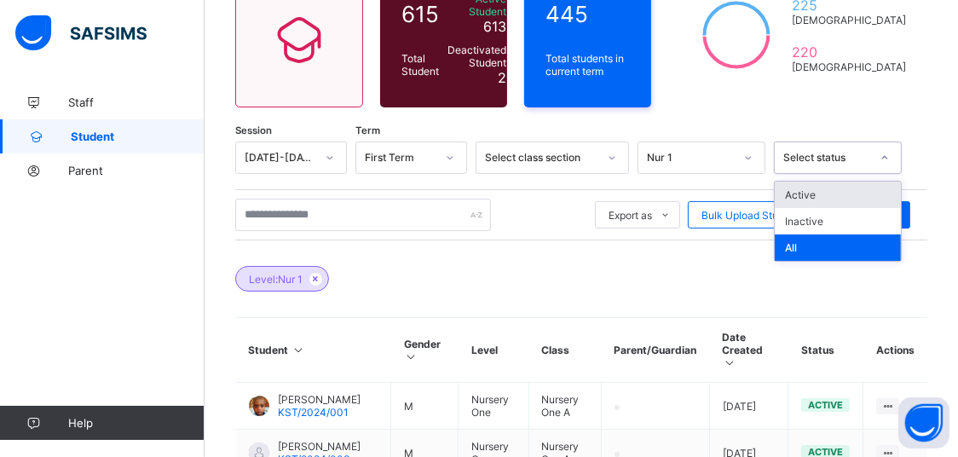
click at [836, 164] on div "Select status" at bounding box center [822, 158] width 94 height 24
click at [836, 167] on div "Select status" at bounding box center [838, 158] width 128 height 32
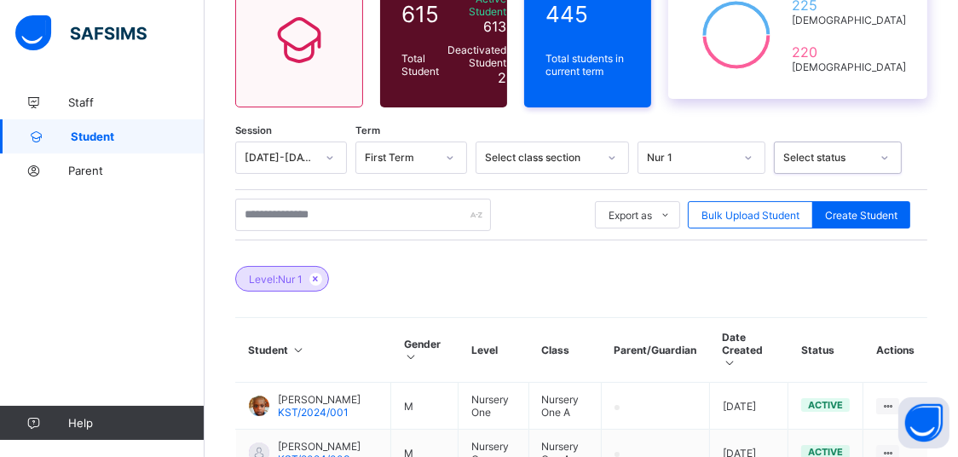
click at [784, 23] on icon at bounding box center [737, 34] width 94 height 85
click at [784, 24] on icon at bounding box center [737, 34] width 94 height 85
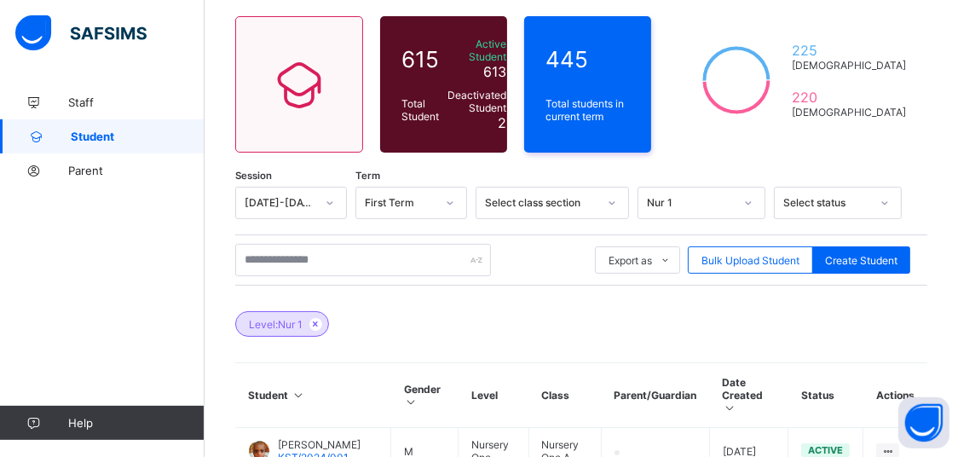
scroll to position [0, 0]
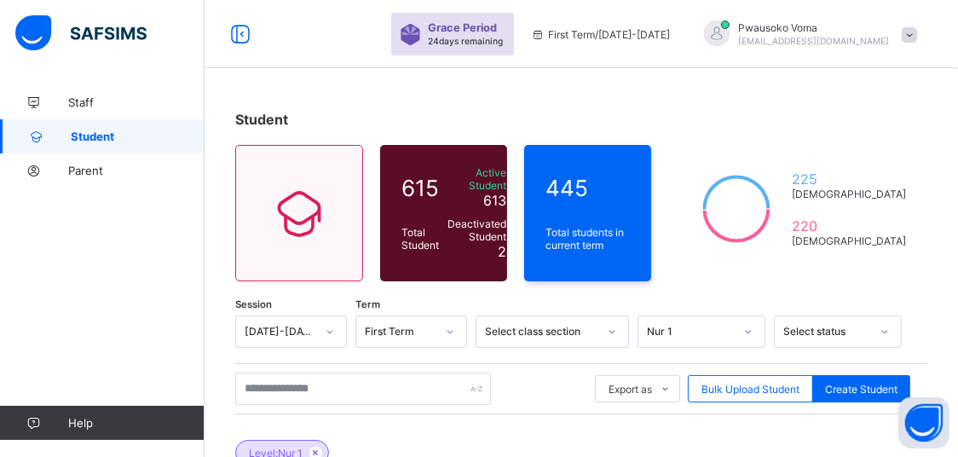
click at [275, 335] on div "[DATE]-[DATE]" at bounding box center [275, 332] width 78 height 24
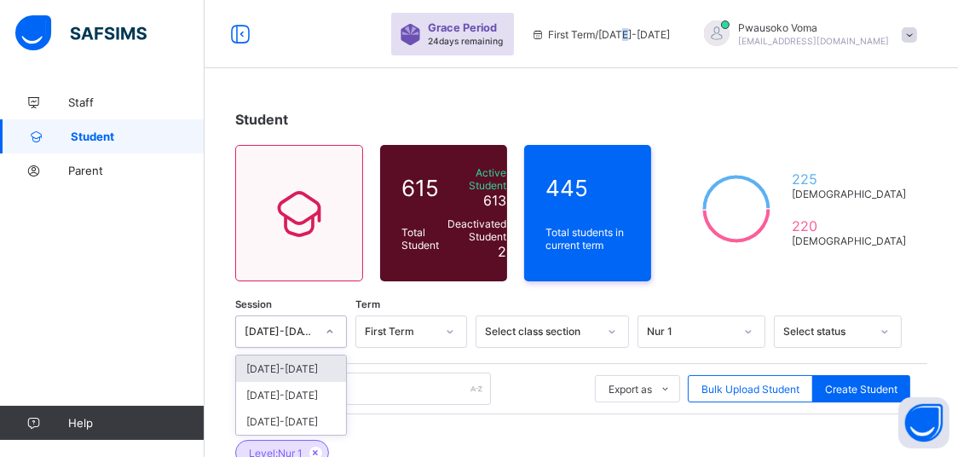
click at [678, 60] on div "First Term / [DATE]-[DATE]" at bounding box center [601, 34] width 156 height 68
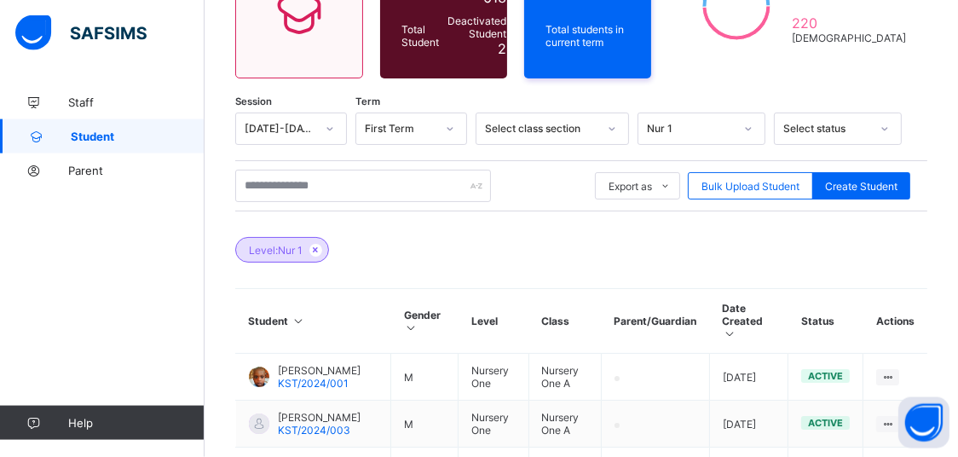
scroll to position [269, 0]
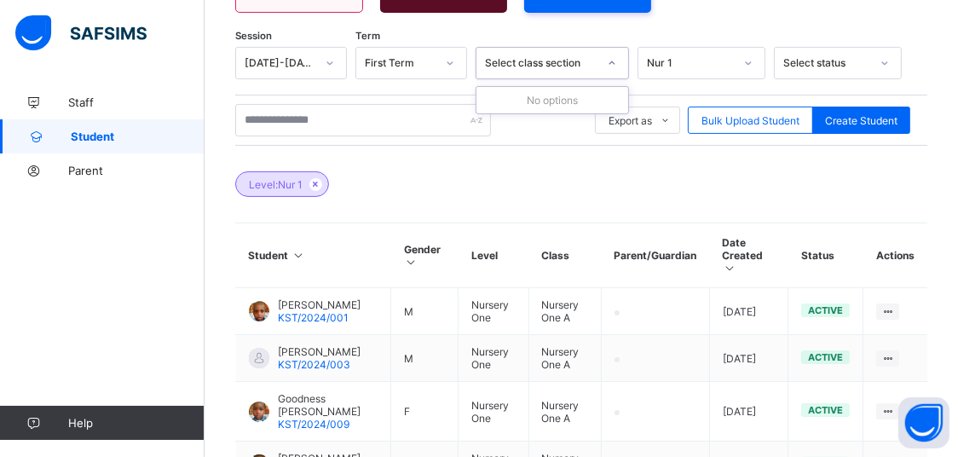
click at [576, 62] on div "Select class section" at bounding box center [541, 63] width 113 height 13
click at [560, 103] on div "No options" at bounding box center [553, 100] width 152 height 26
drag, startPoint x: 560, startPoint y: 103, endPoint x: 540, endPoint y: 101, distance: 20.6
click at [559, 101] on div "No options" at bounding box center [553, 100] width 152 height 26
click at [436, 58] on div "First Term" at bounding box center [400, 63] width 71 height 13
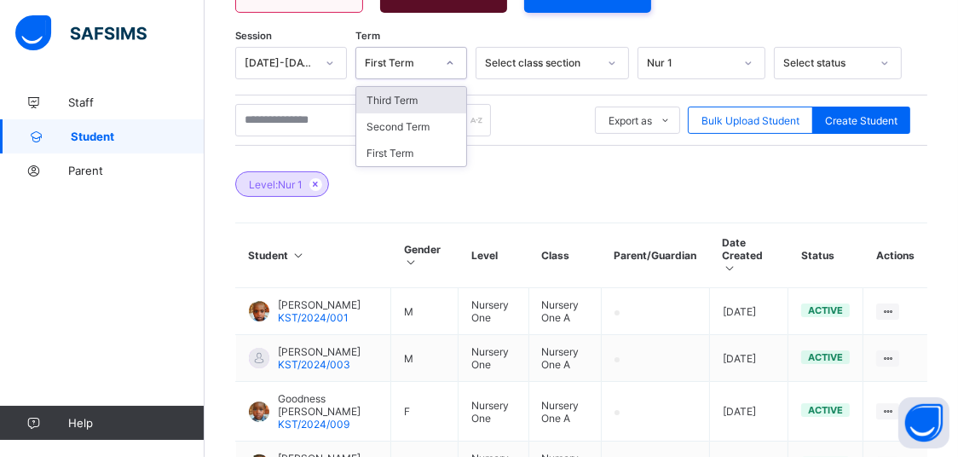
click at [451, 57] on div at bounding box center [450, 62] width 29 height 27
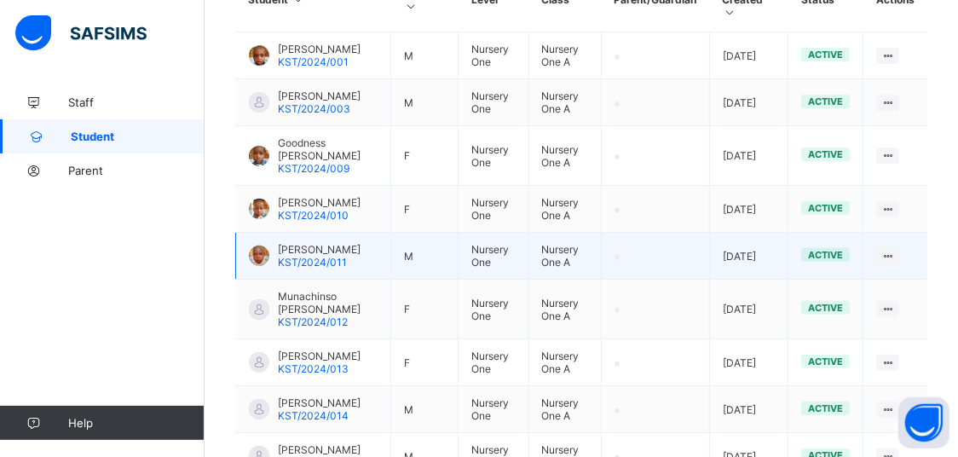
scroll to position [711, 0]
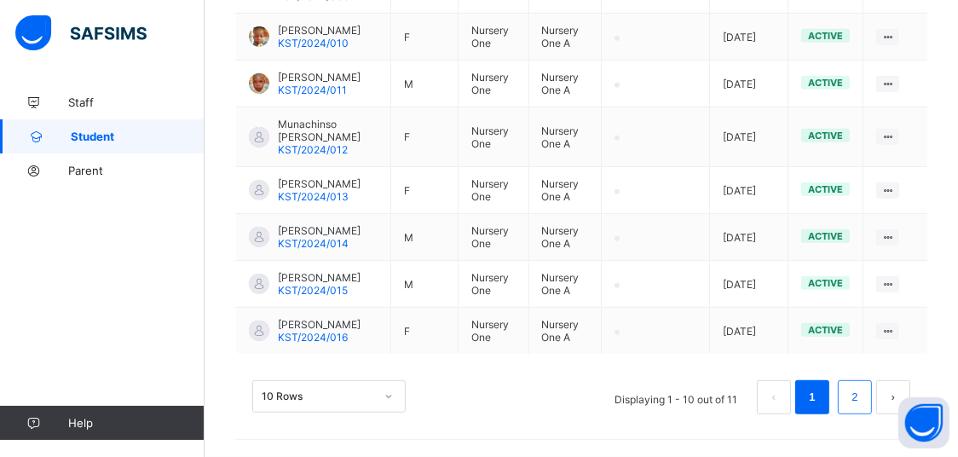
click at [863, 386] on link "2" at bounding box center [855, 397] width 16 height 22
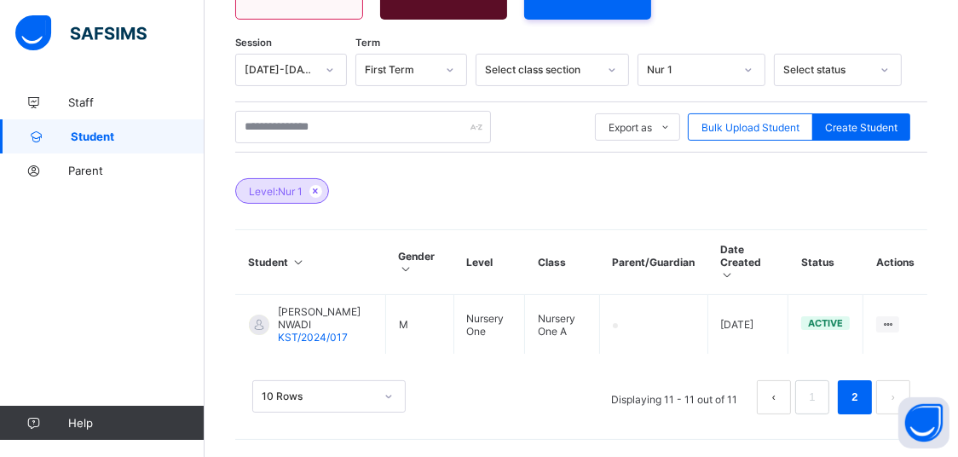
scroll to position [254, 0]
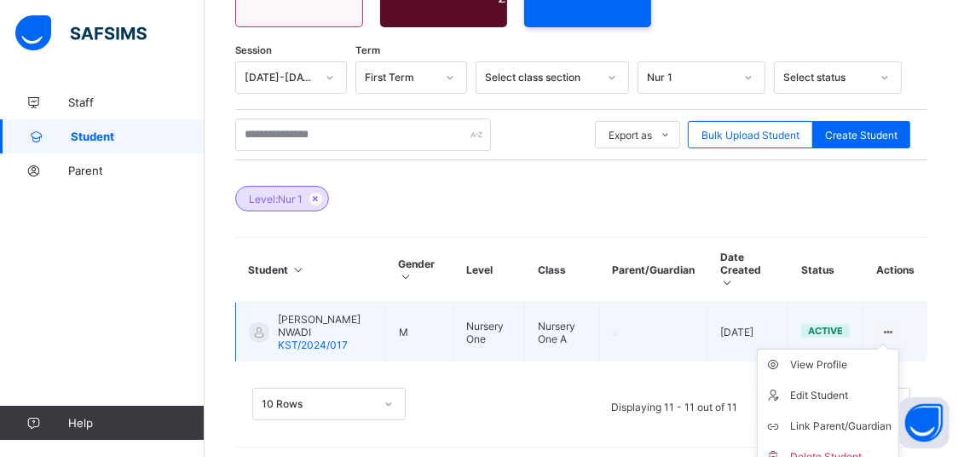
click at [900, 349] on ul "View Profile Edit Student Link Parent/Guardian Delete Student" at bounding box center [828, 411] width 142 height 124
click at [834, 387] on div "Edit Student" at bounding box center [840, 395] width 101 height 17
select select "**"
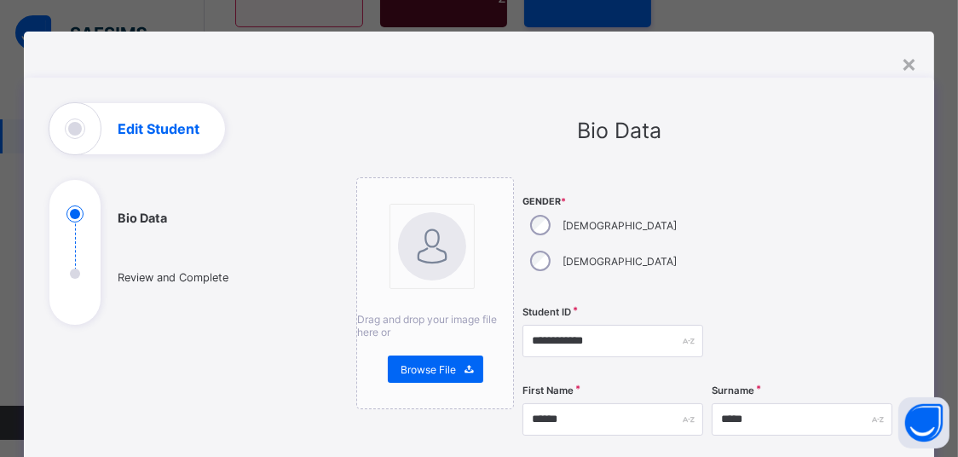
scroll to position [0, 0]
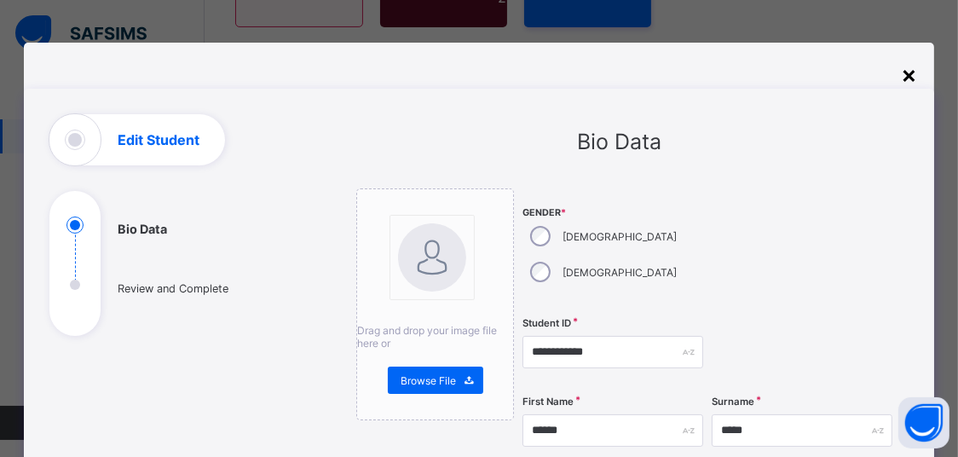
click at [906, 79] on div "×" at bounding box center [909, 74] width 16 height 29
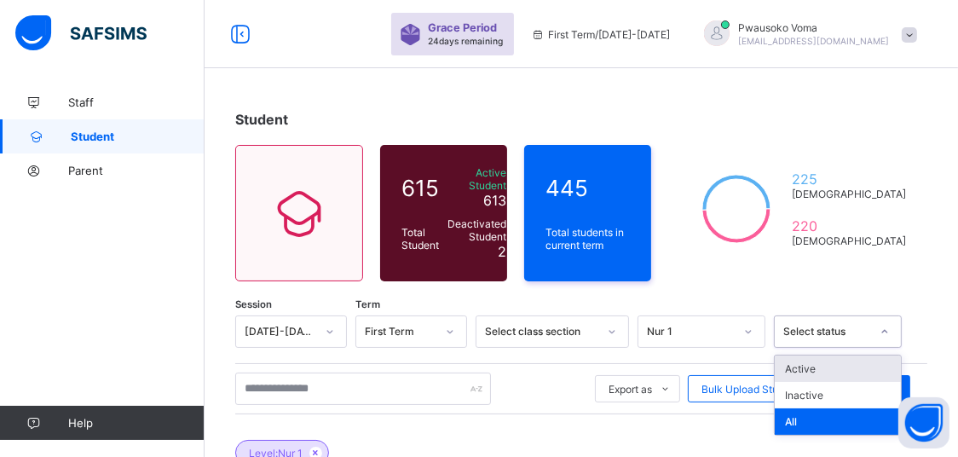
click at [869, 335] on div "Select status" at bounding box center [822, 332] width 94 height 24
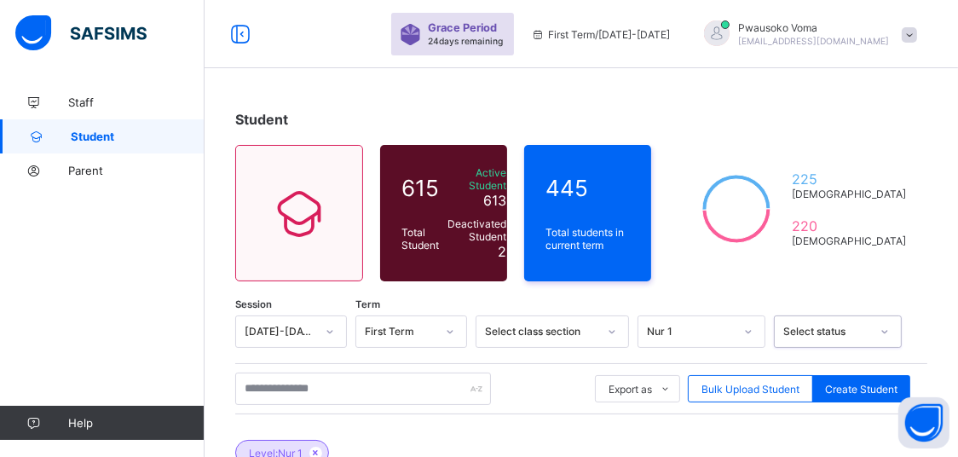
click at [871, 332] on div "Select status" at bounding box center [827, 332] width 87 height 13
click at [105, 105] on span "Staff" at bounding box center [136, 103] width 136 height 14
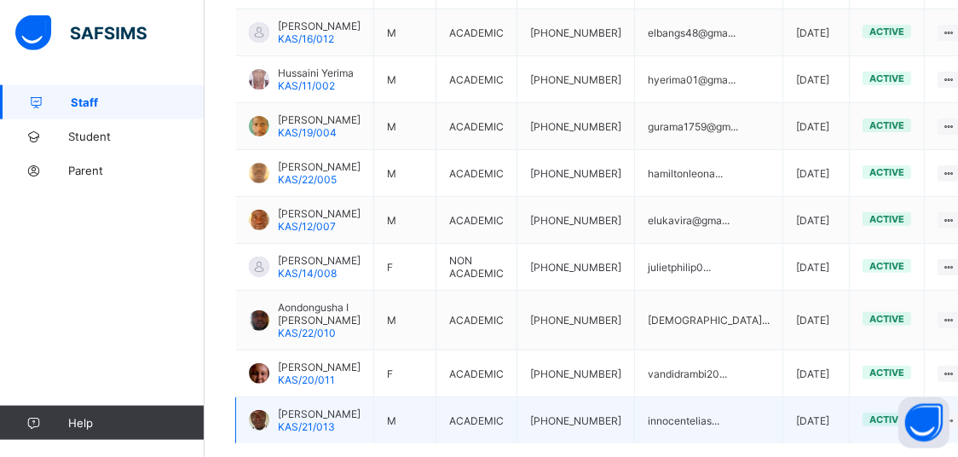
scroll to position [662, 0]
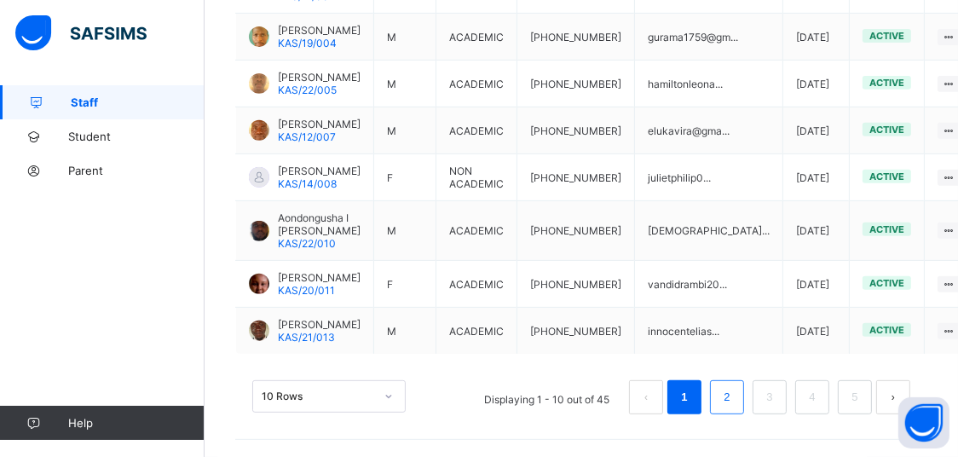
click at [735, 395] on link "2" at bounding box center [727, 397] width 16 height 22
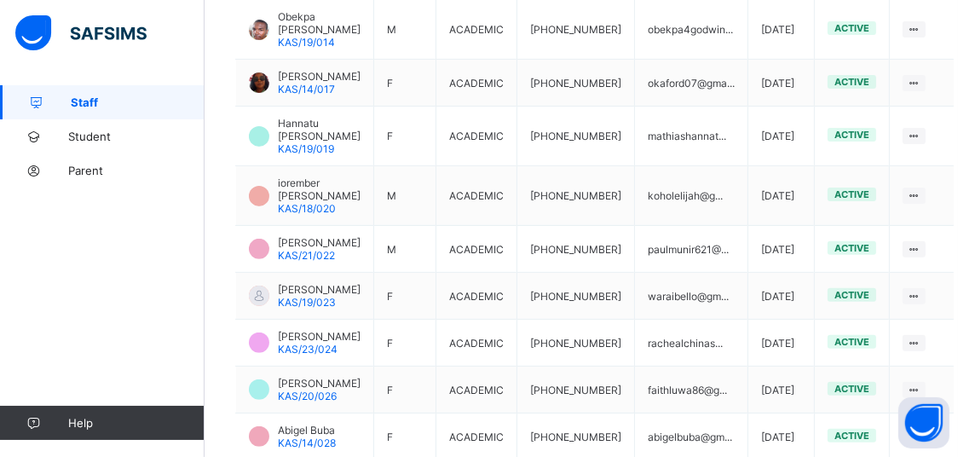
scroll to position [598, 0]
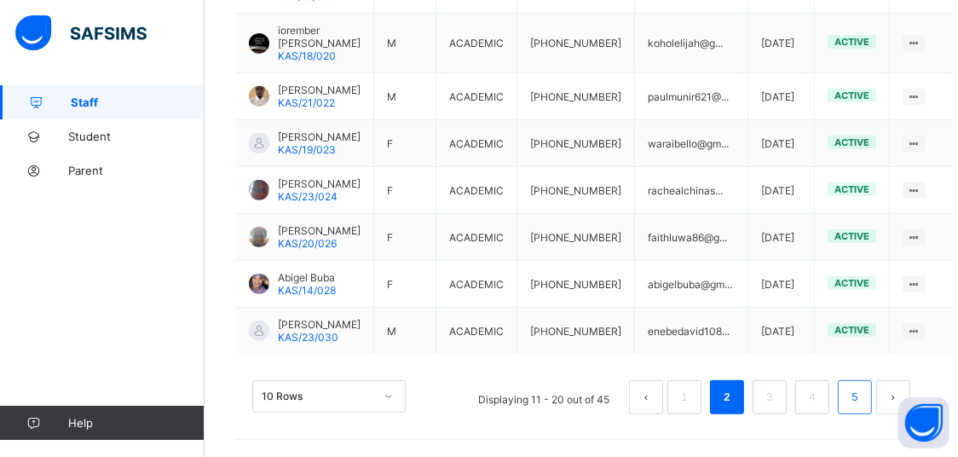
click at [863, 395] on link "5" at bounding box center [855, 397] width 16 height 22
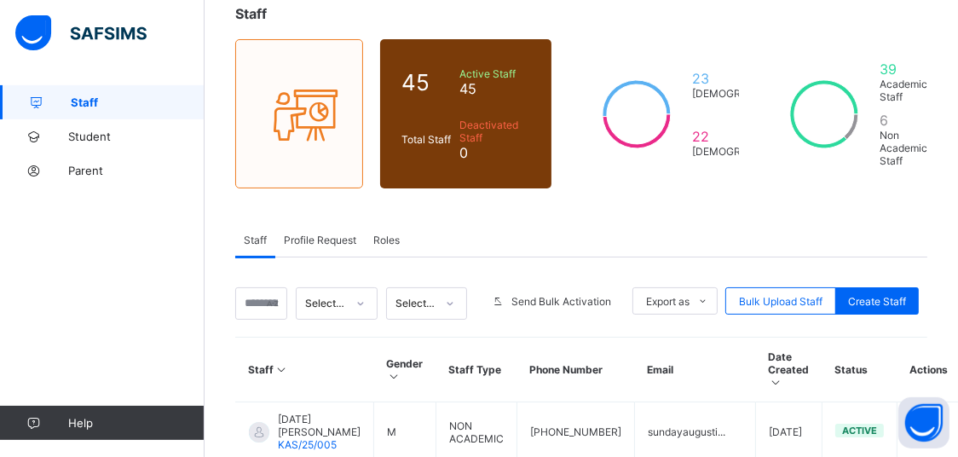
scroll to position [0, 0]
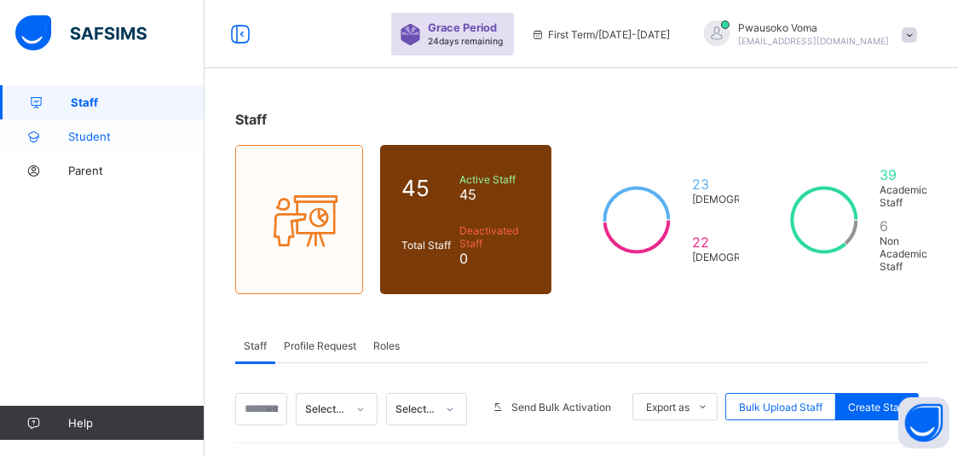
click at [101, 130] on span "Student" at bounding box center [136, 137] width 136 height 14
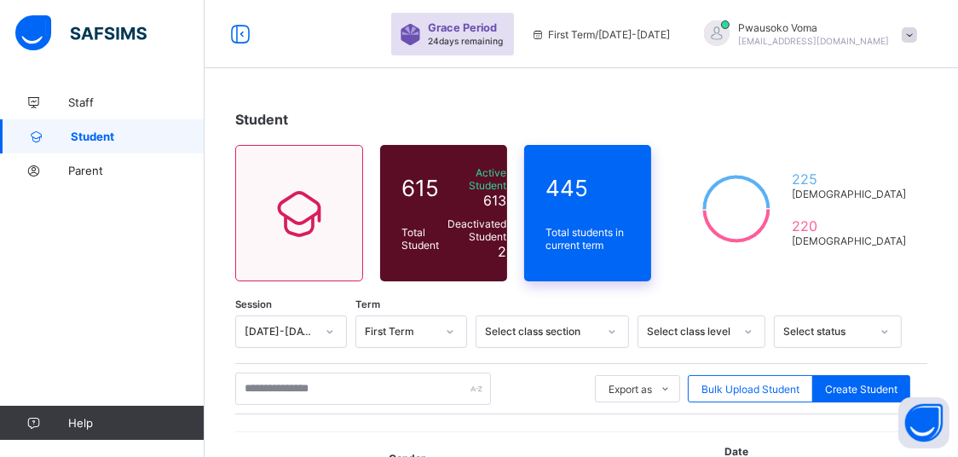
click at [630, 240] on span "Total students in current term" at bounding box center [588, 239] width 84 height 26
click at [630, 234] on span "Total students in current term" at bounding box center [588, 239] width 84 height 26
click at [630, 227] on span "Total students in current term" at bounding box center [588, 239] width 84 height 26
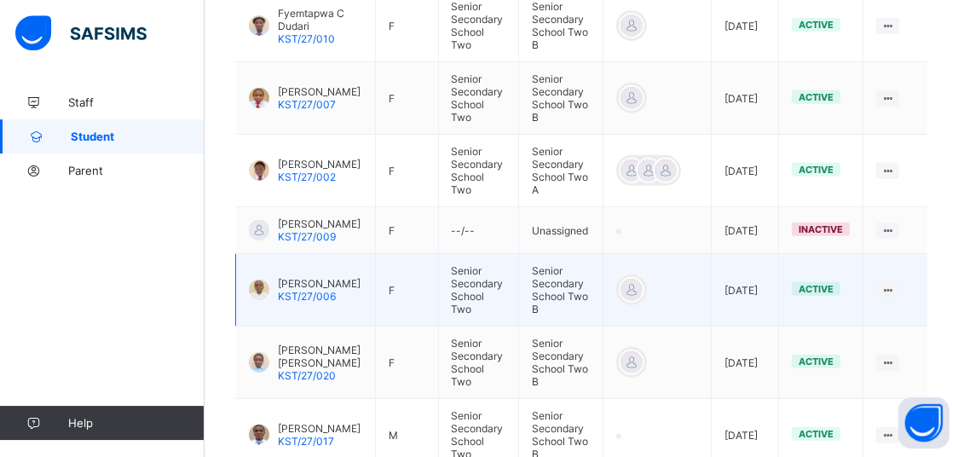
scroll to position [699, 0]
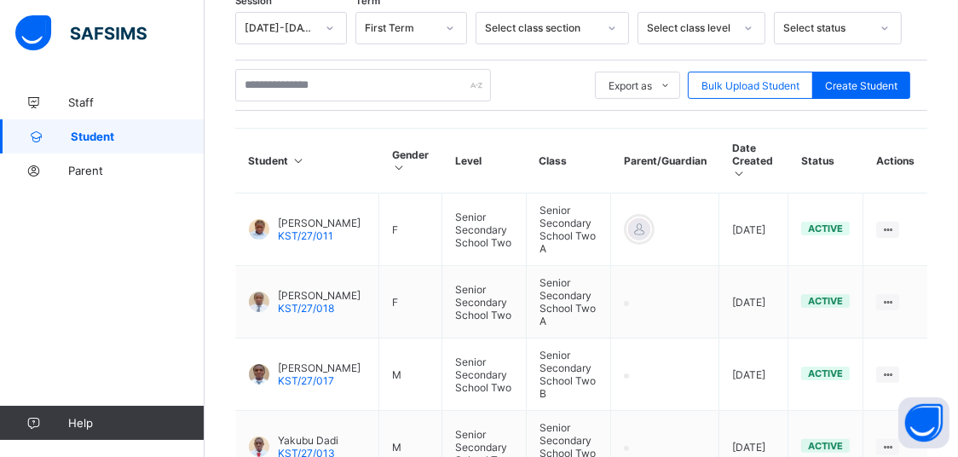
click at [732, 32] on div "Select class level" at bounding box center [686, 28] width 94 height 24
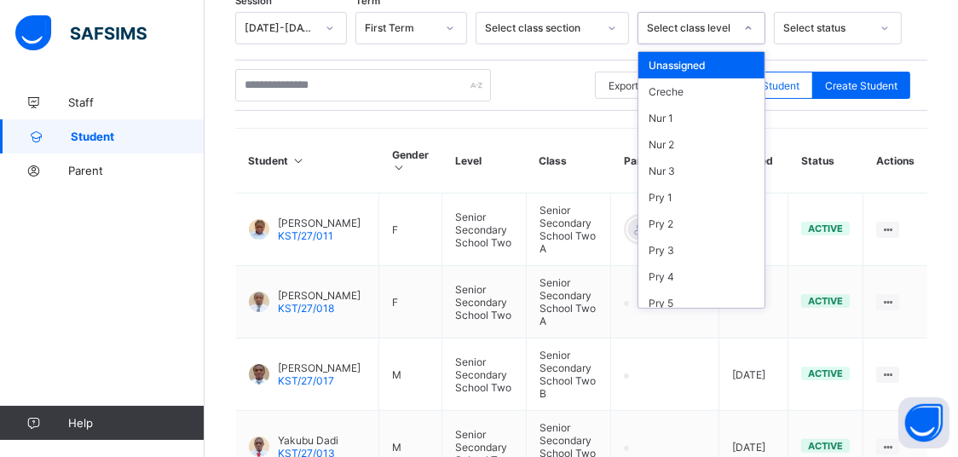
click at [732, 32] on div "Select class level" at bounding box center [686, 28] width 94 height 24
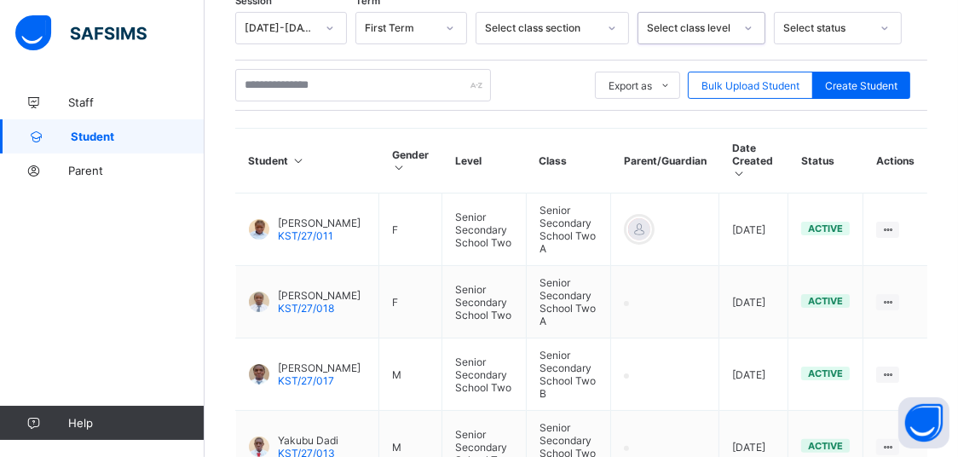
click at [732, 32] on div "Select class level" at bounding box center [686, 28] width 94 height 24
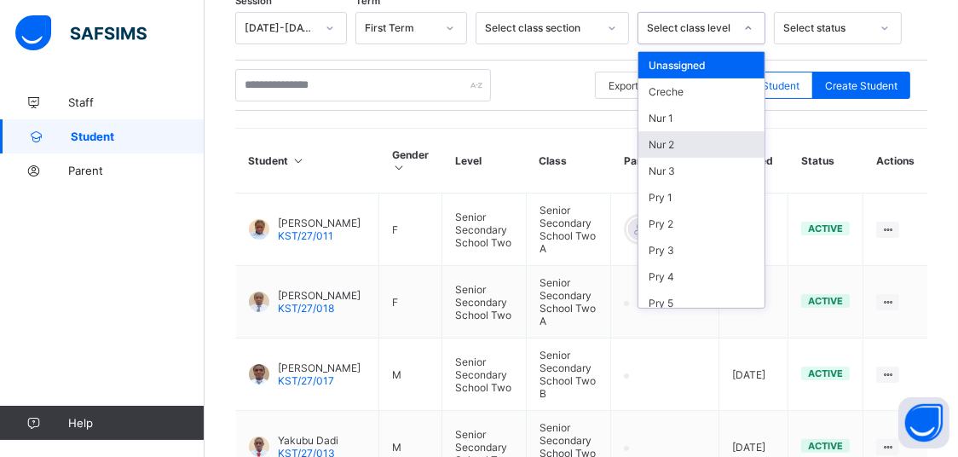
click at [689, 143] on div "Nur 2" at bounding box center [702, 144] width 126 height 26
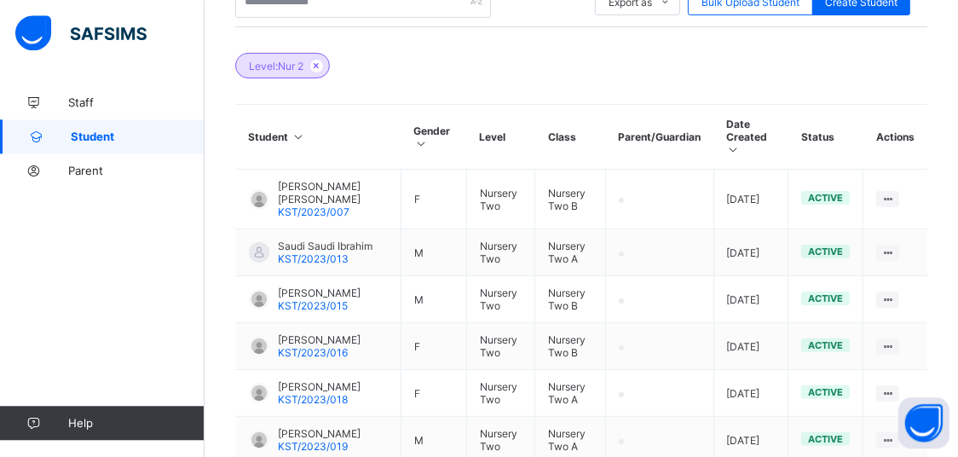
scroll to position [0, 0]
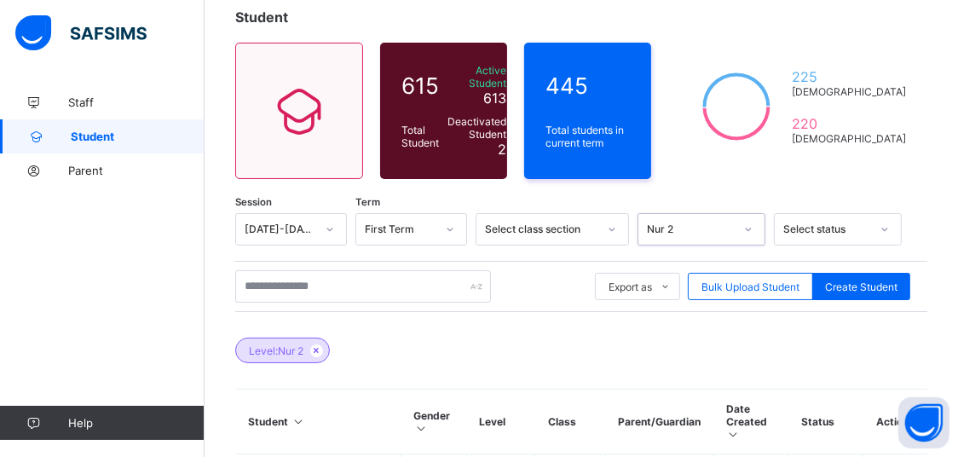
click at [749, 246] on div "option Nur 2, selected. 0 results available. Select is focused ,type to refine …" at bounding box center [702, 229] width 128 height 32
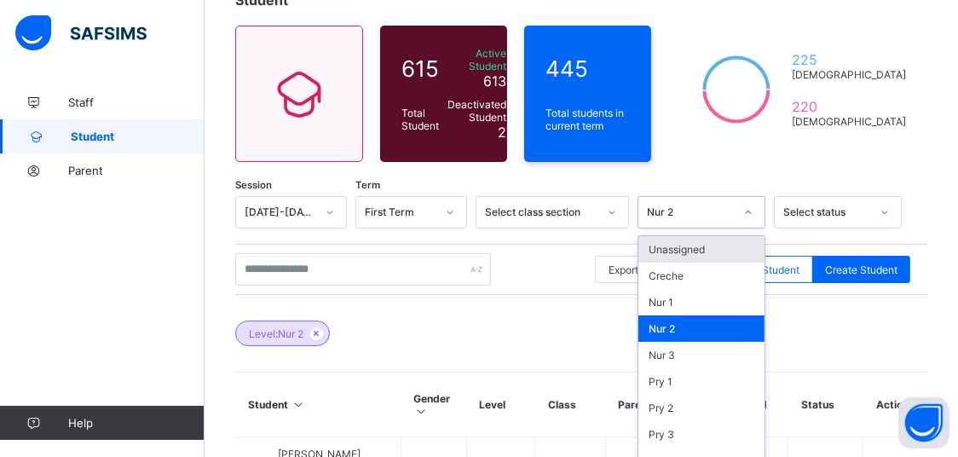
scroll to position [159, 0]
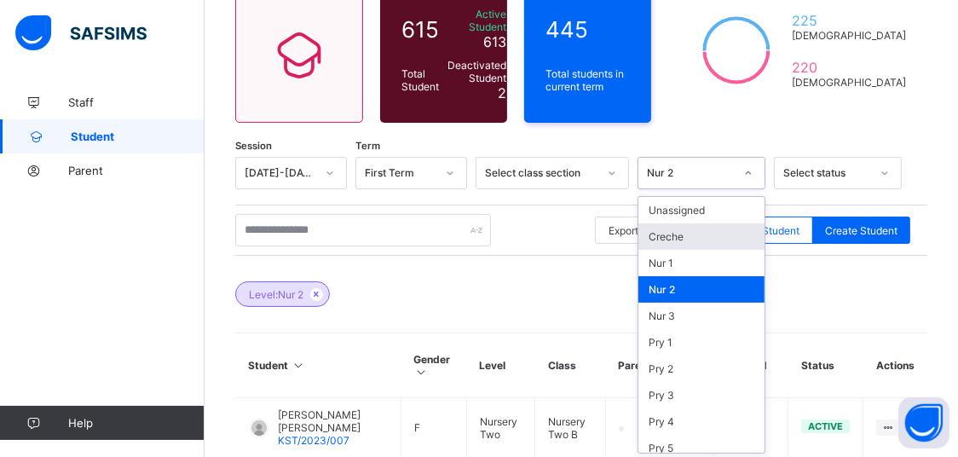
click at [691, 235] on div "Creche" at bounding box center [702, 236] width 126 height 26
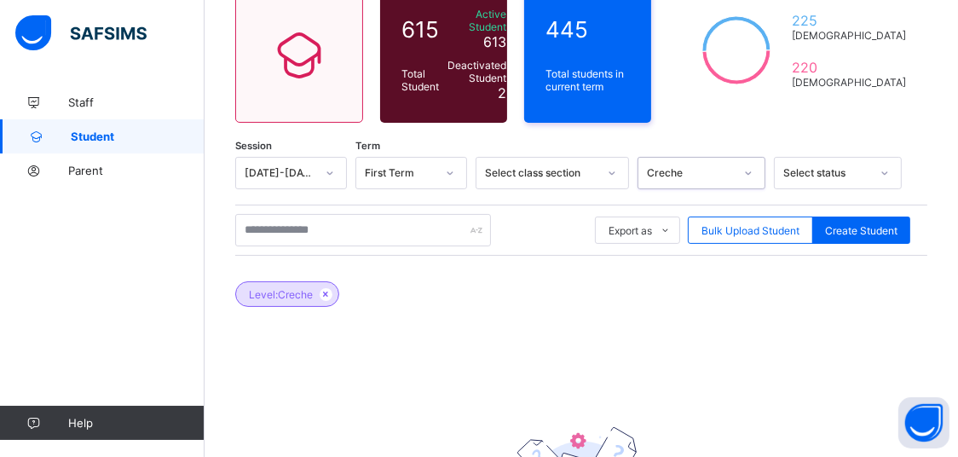
click at [706, 179] on div "Creche" at bounding box center [686, 173] width 94 height 24
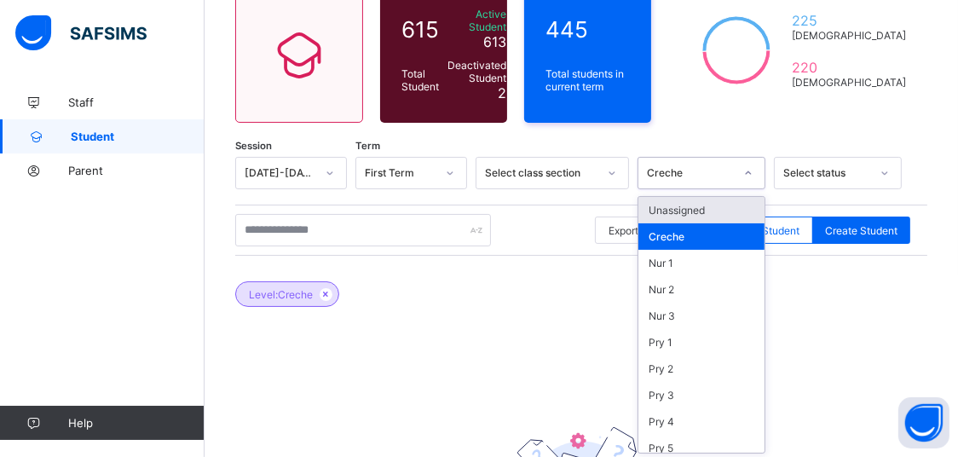
click at [710, 217] on div "Unassigned" at bounding box center [702, 210] width 126 height 26
click at [716, 174] on div "Creche" at bounding box center [690, 173] width 87 height 13
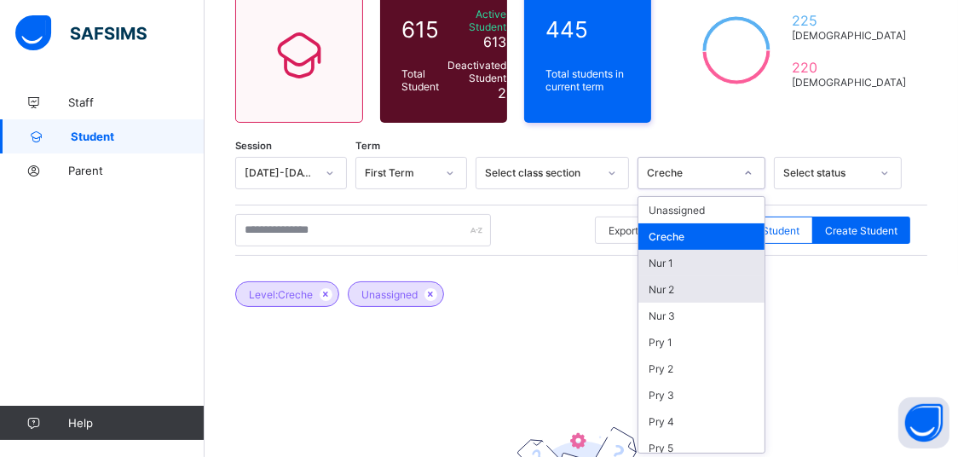
click at [680, 258] on div "Nur 1" at bounding box center [702, 263] width 126 height 26
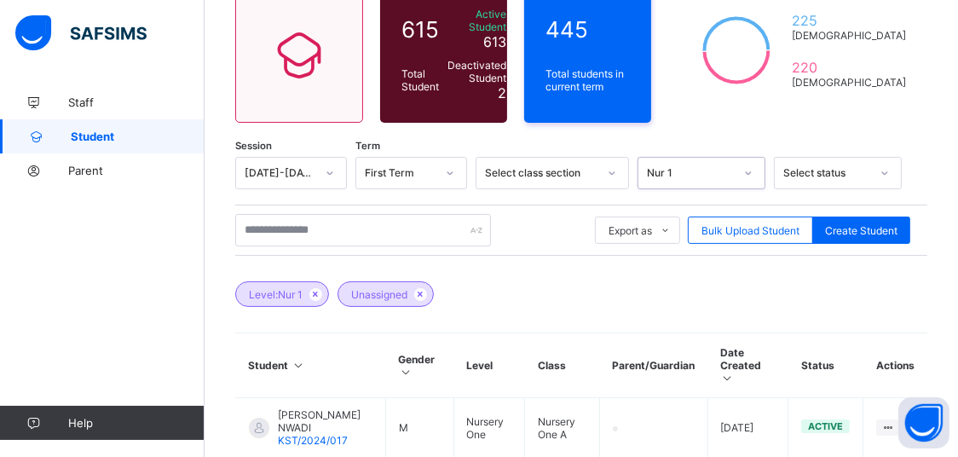
scroll to position [254, 0]
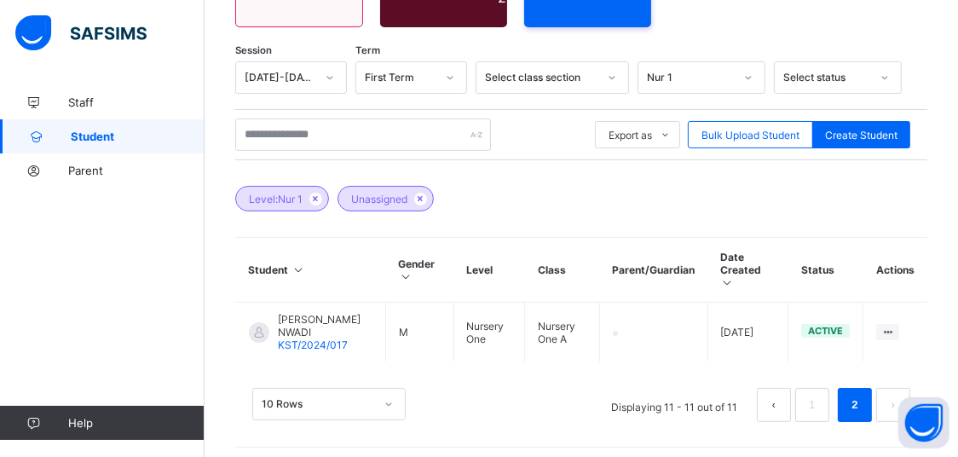
click at [726, 276] on icon at bounding box center [728, 282] width 14 height 13
click at [343, 402] on div "10 Rows" at bounding box center [328, 404] width 153 height 32
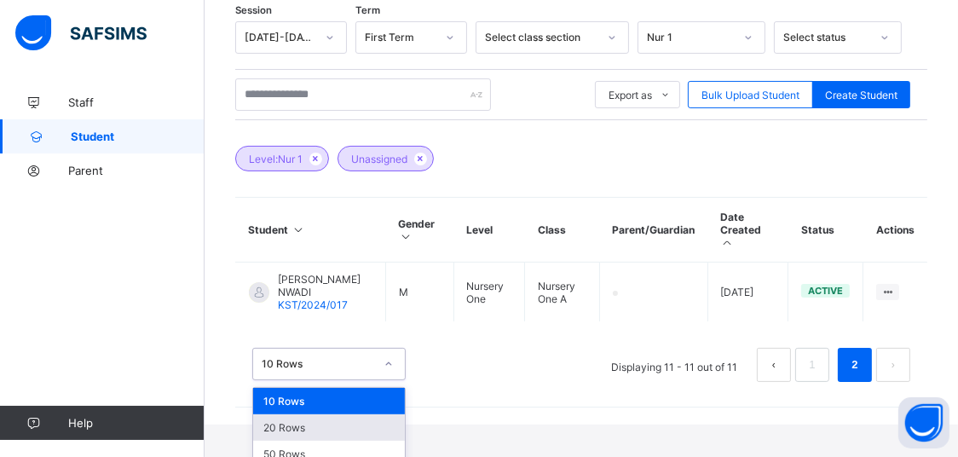
click at [297, 414] on div "20 Rows" at bounding box center [329, 427] width 152 height 26
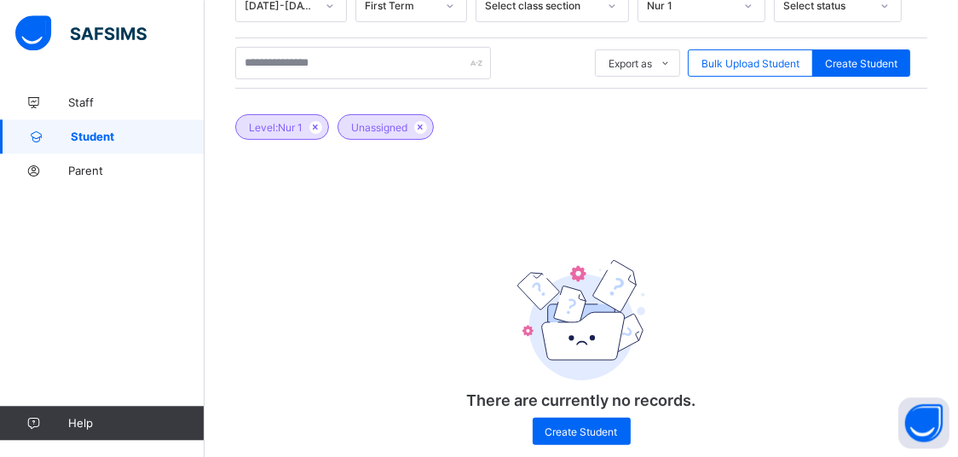
scroll to position [344, 0]
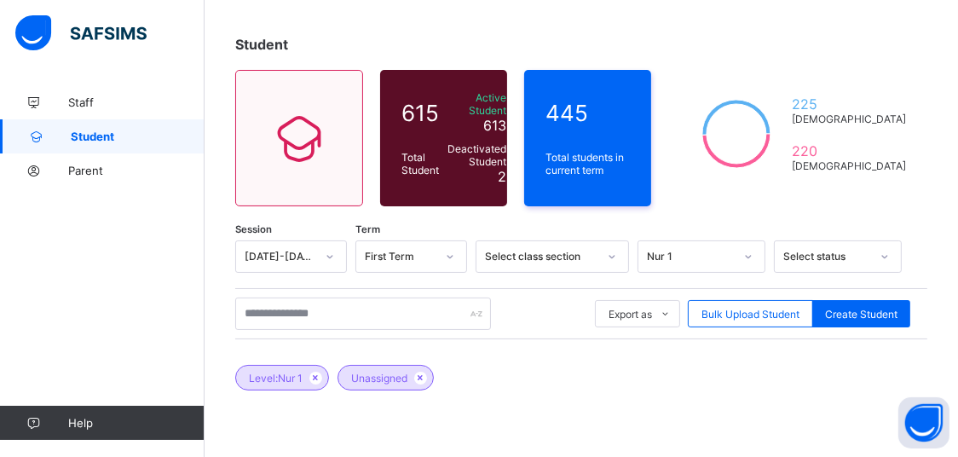
click at [717, 251] on div "Nur 1" at bounding box center [702, 256] width 128 height 32
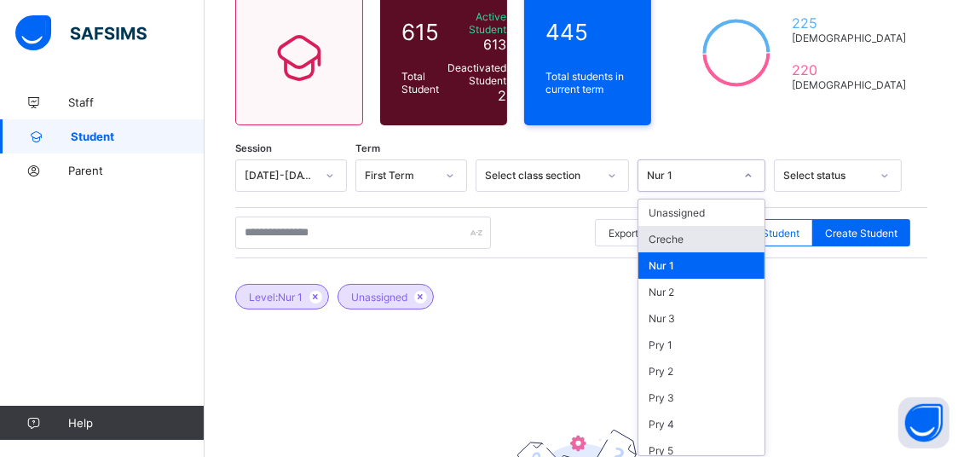
scroll to position [159, 0]
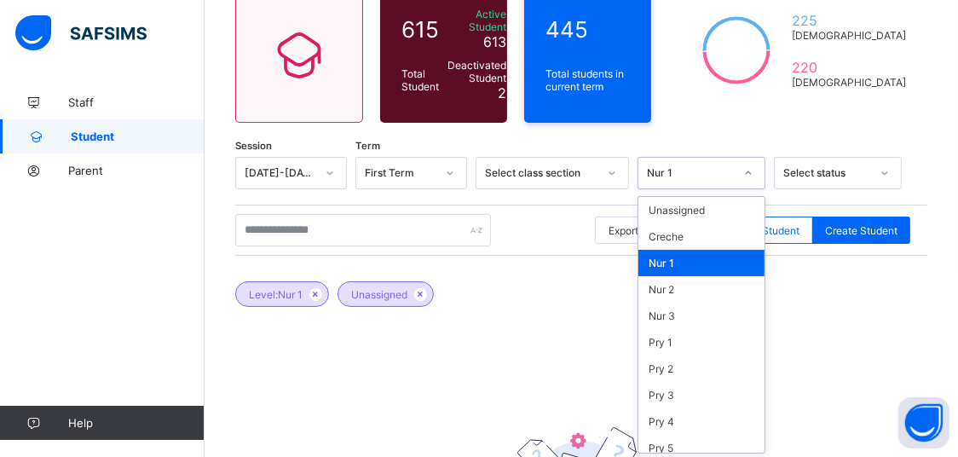
click at [711, 263] on div "Nur 1" at bounding box center [702, 263] width 126 height 26
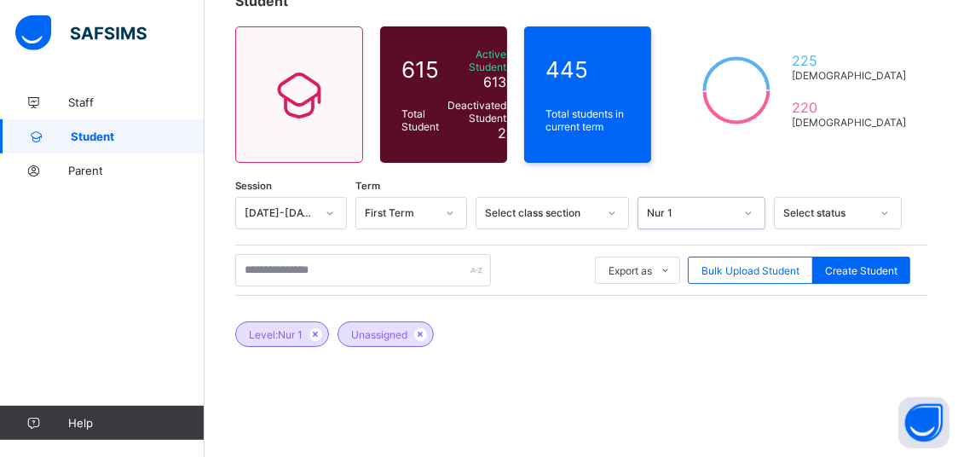
scroll to position [0, 0]
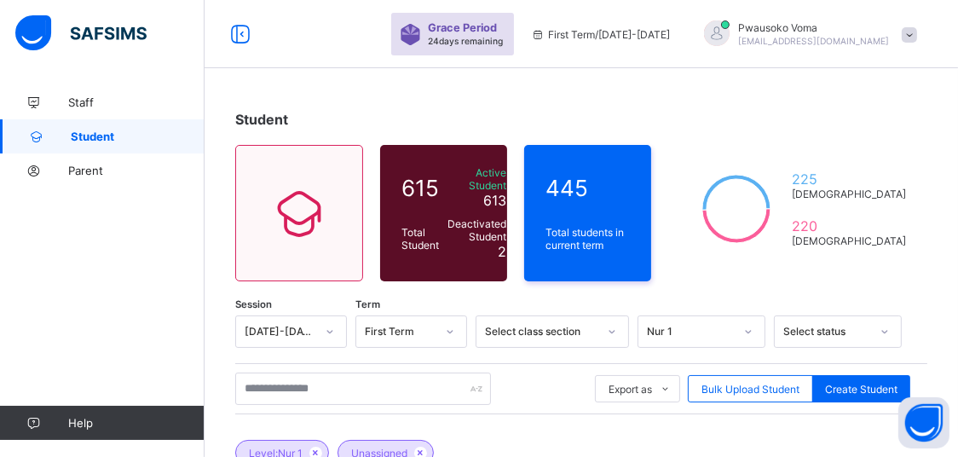
click at [785, 337] on div "Session [DATE]-[DATE] Term First Term Select class section Nur 1 Select status" at bounding box center [581, 331] width 692 height 32
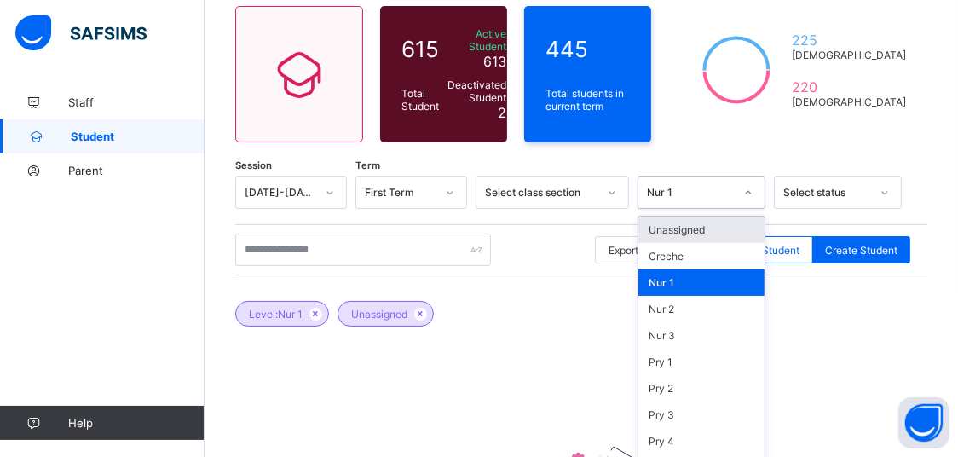
click at [766, 209] on div "option Nur 1, selected. option Unassigned focused, 1 of 16. 16 results availabl…" at bounding box center [702, 193] width 128 height 32
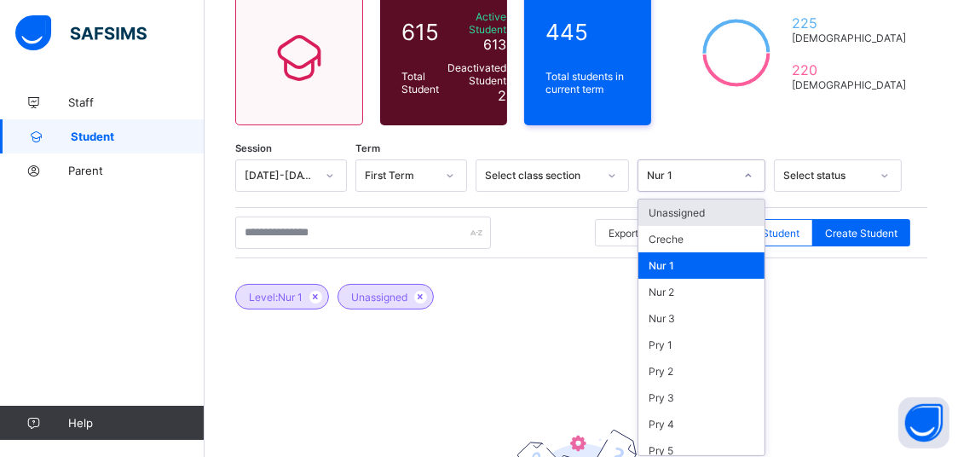
scroll to position [159, 0]
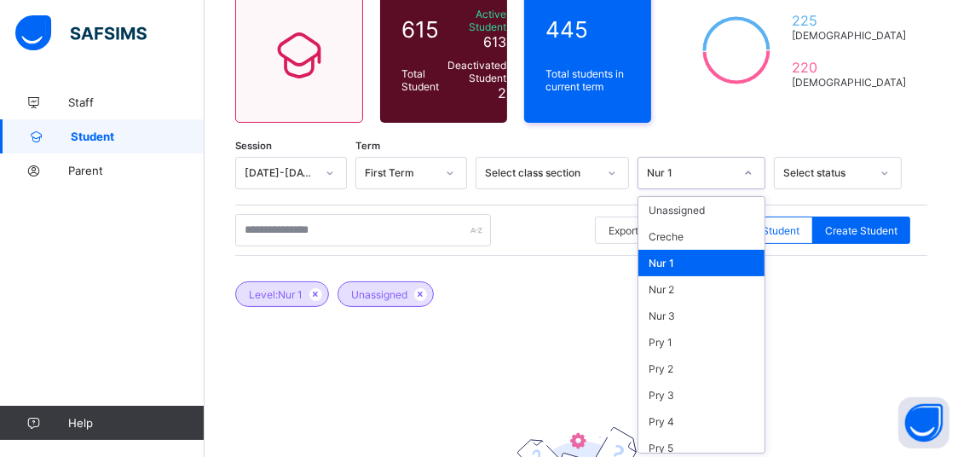
click at [697, 253] on div "Nur 1" at bounding box center [702, 263] width 126 height 26
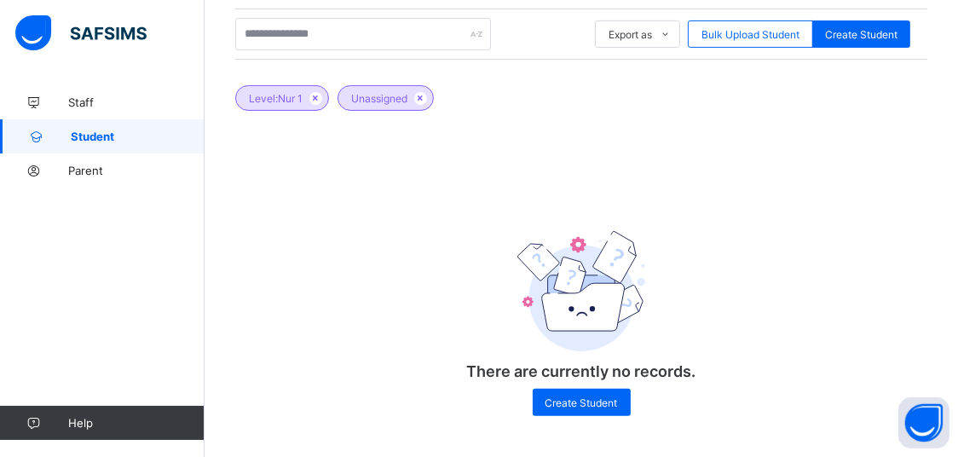
scroll to position [0, 0]
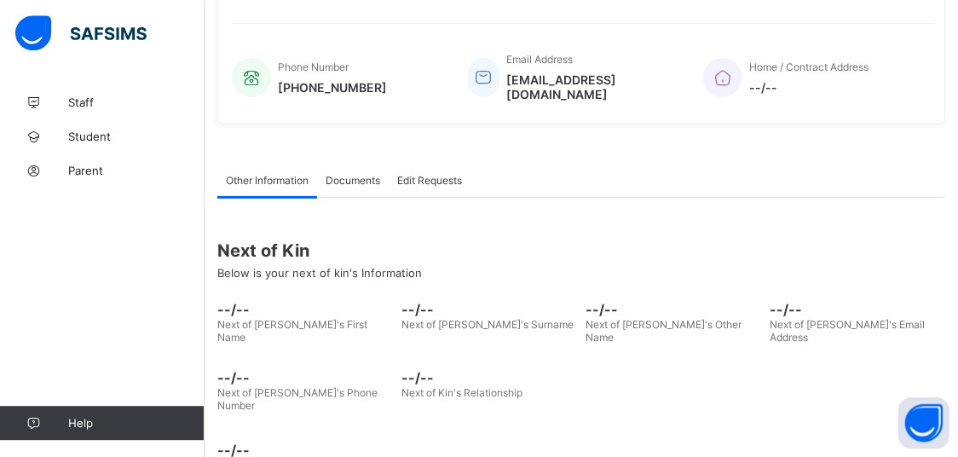
scroll to position [422, 0]
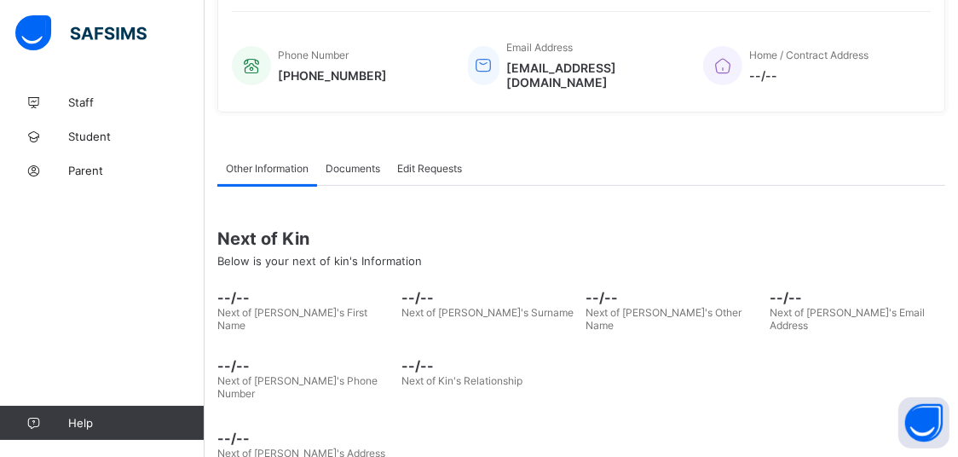
click at [452, 151] on div "Edit Requests" at bounding box center [430, 168] width 82 height 34
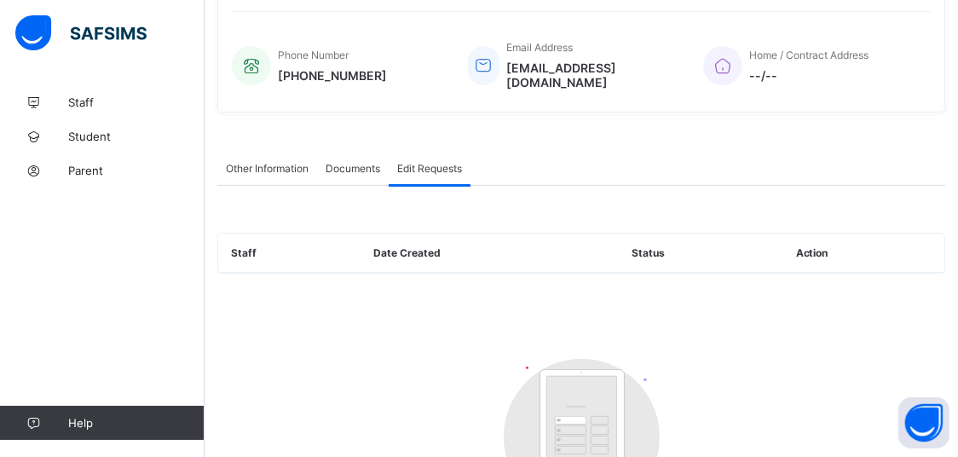
scroll to position [0, 0]
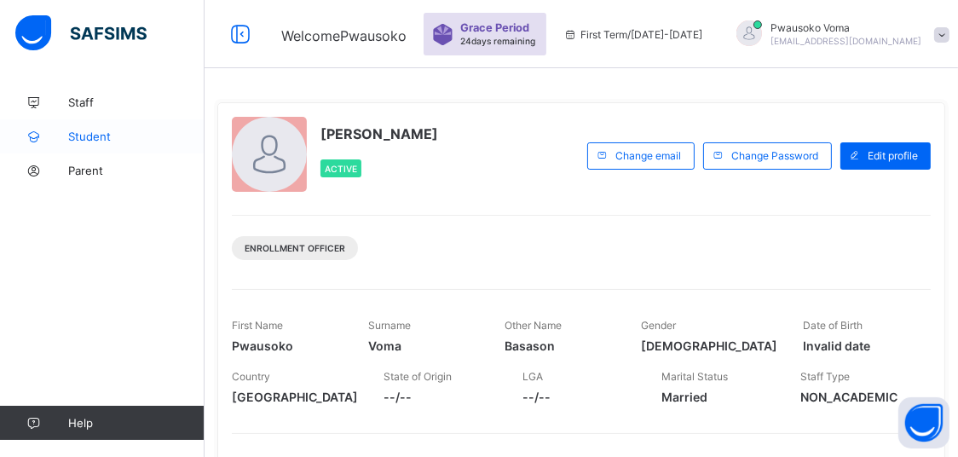
click at [67, 138] on icon at bounding box center [34, 136] width 68 height 13
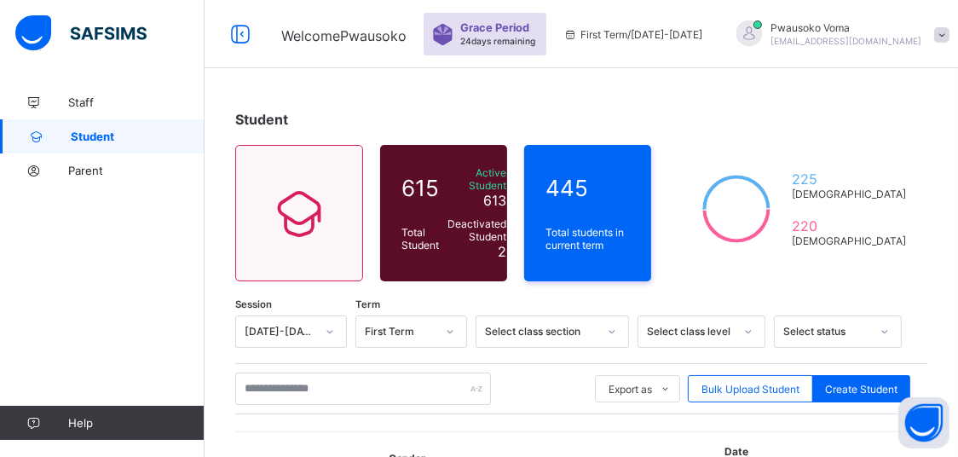
click at [692, 329] on div "Select class level" at bounding box center [702, 331] width 128 height 32
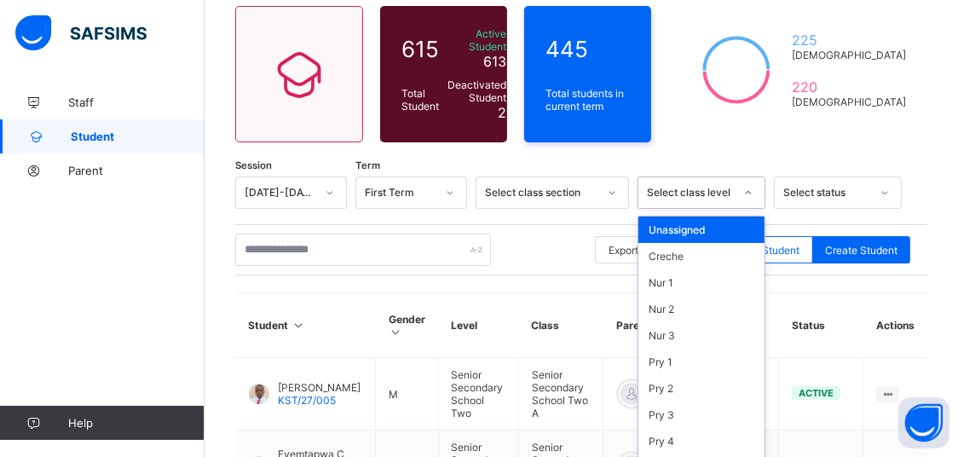
scroll to position [159, 0]
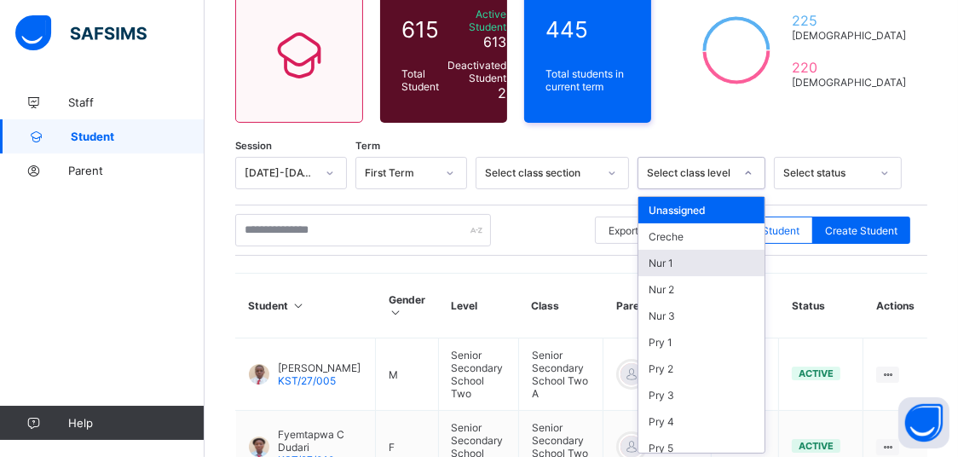
click at [677, 268] on div "Nur 1" at bounding box center [702, 263] width 126 height 26
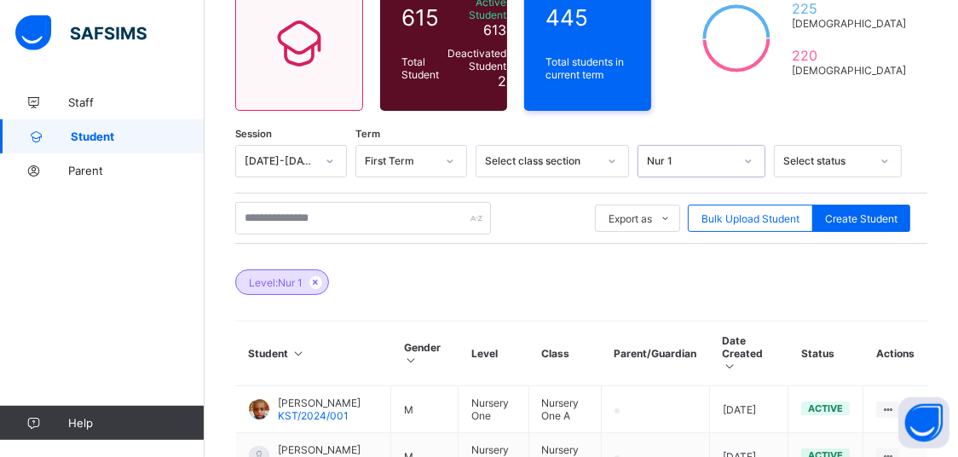
scroll to position [156, 0]
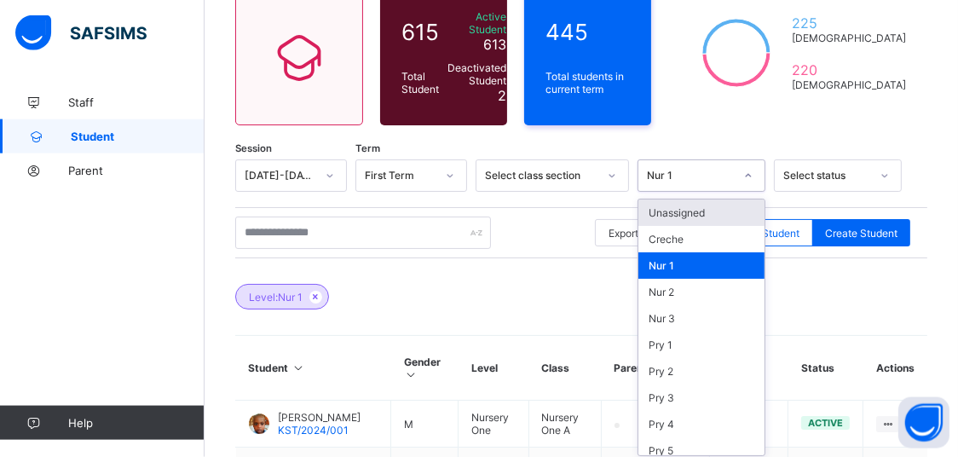
click at [749, 179] on div at bounding box center [748, 175] width 29 height 27
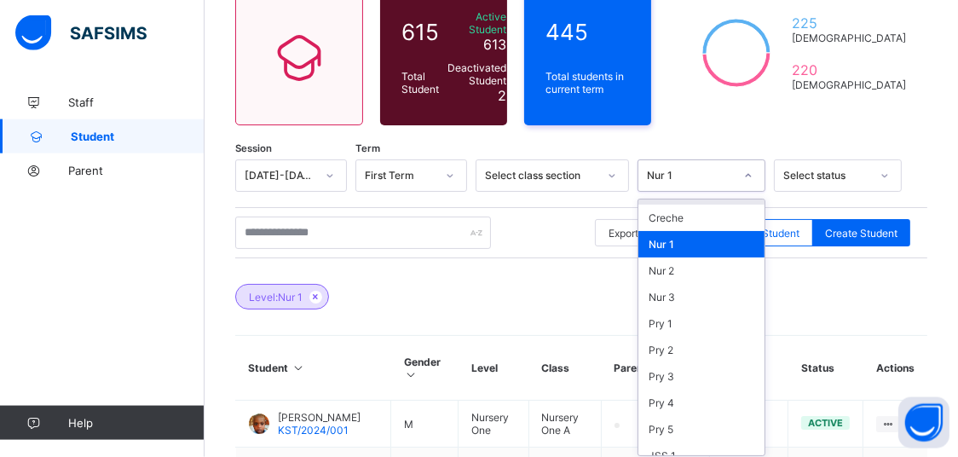
scroll to position [0, 0]
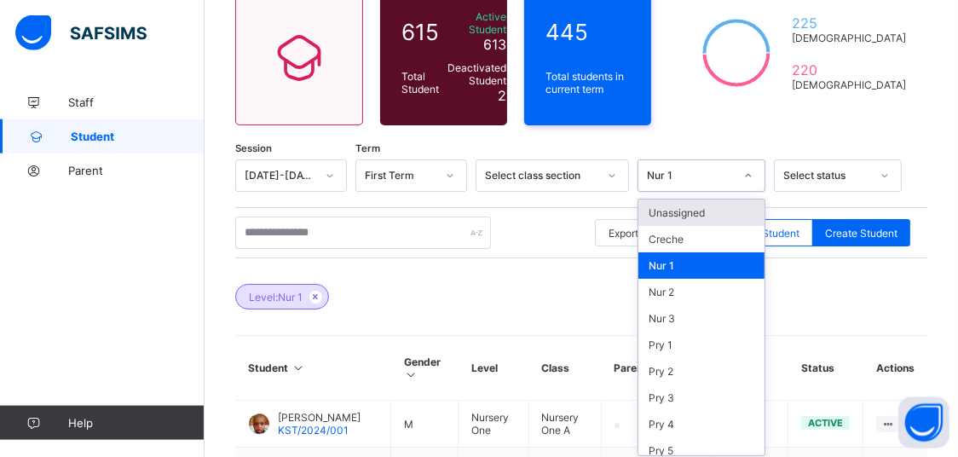
click at [730, 218] on div "Unassigned" at bounding box center [702, 213] width 126 height 26
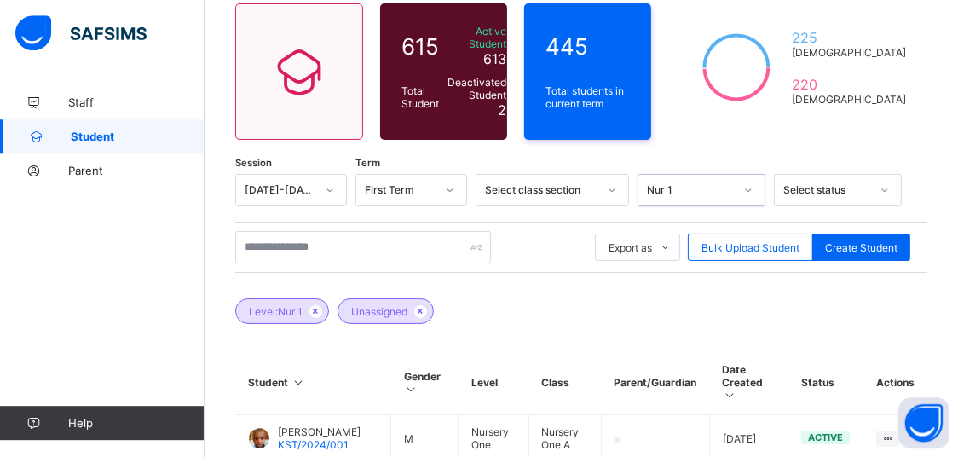
scroll to position [127, 0]
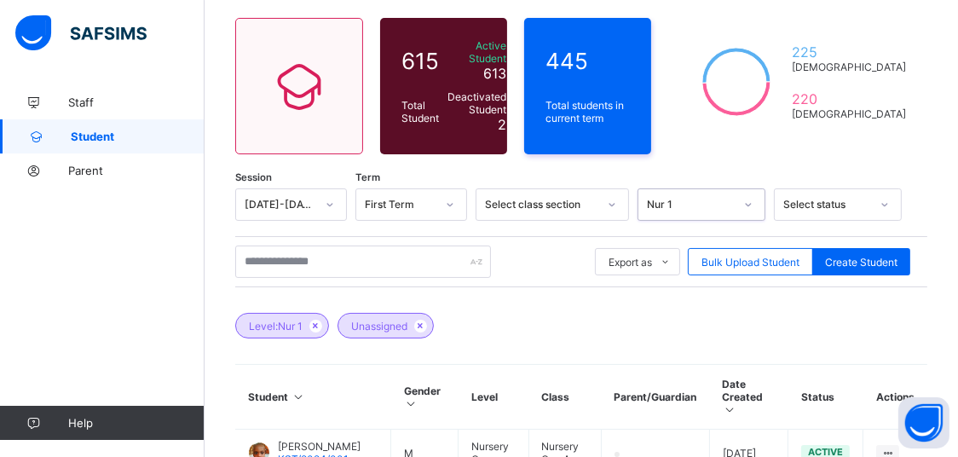
click at [865, 209] on div "Select status" at bounding box center [822, 205] width 94 height 24
click at [574, 188] on div "Select class section" at bounding box center [552, 204] width 153 height 32
click at [109, 174] on span "Parent" at bounding box center [136, 171] width 136 height 14
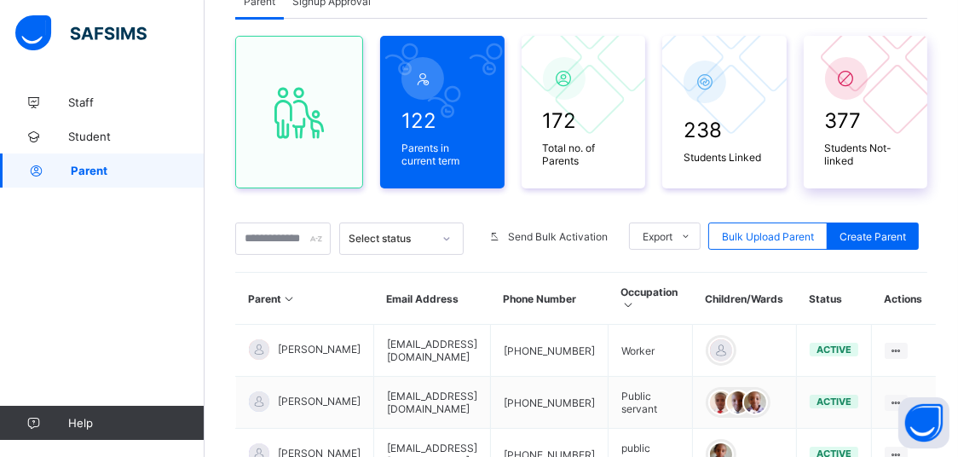
click at [824, 151] on div "377 Students Not-linked" at bounding box center [866, 112] width 124 height 153
click at [856, 147] on span "Students Not-linked" at bounding box center [866, 155] width 82 height 26
click at [862, 91] on div at bounding box center [846, 78] width 43 height 43
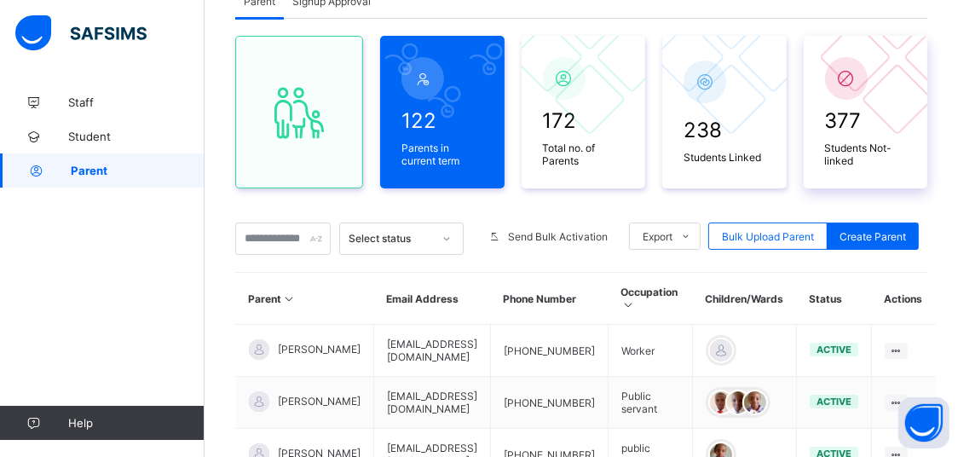
click at [862, 91] on div at bounding box center [846, 78] width 43 height 43
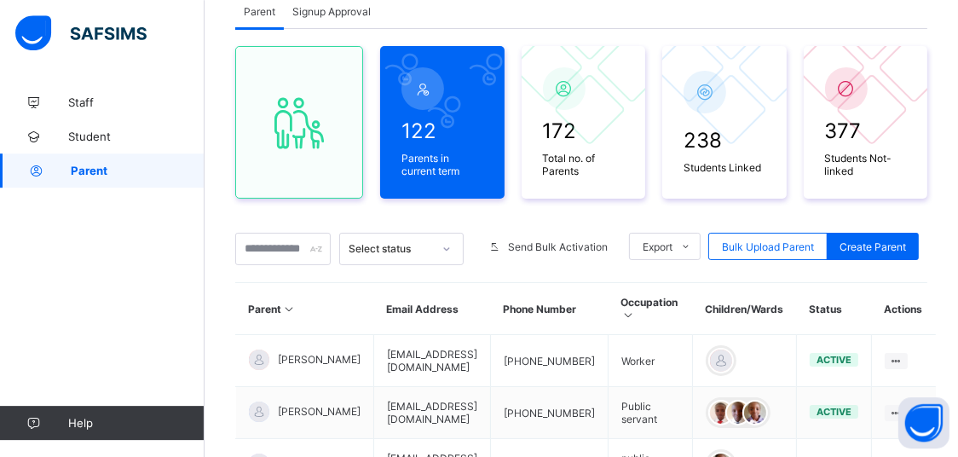
scroll to position [98, 0]
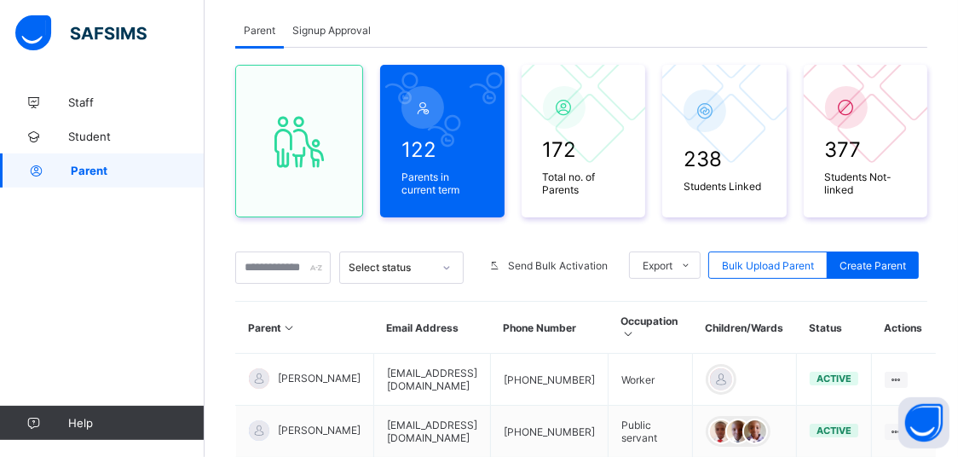
click at [343, 28] on span "Signup Approval" at bounding box center [331, 30] width 78 height 13
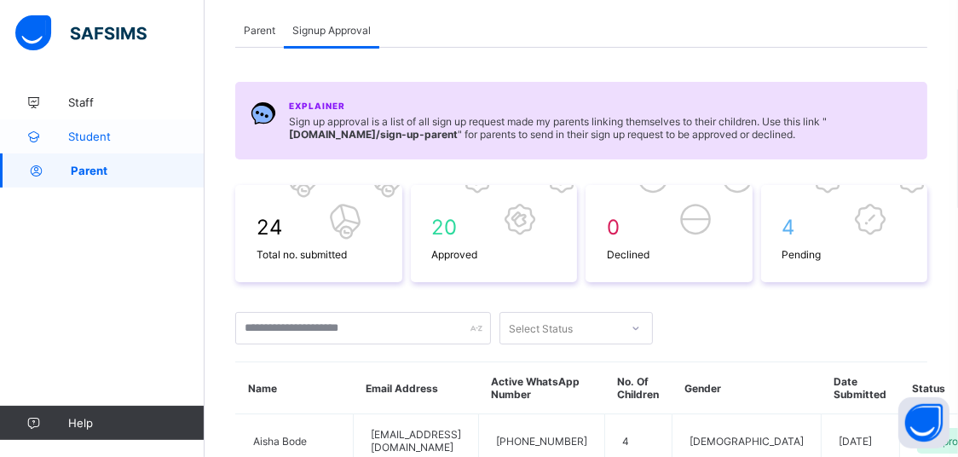
click at [87, 128] on link "Student" at bounding box center [102, 136] width 205 height 34
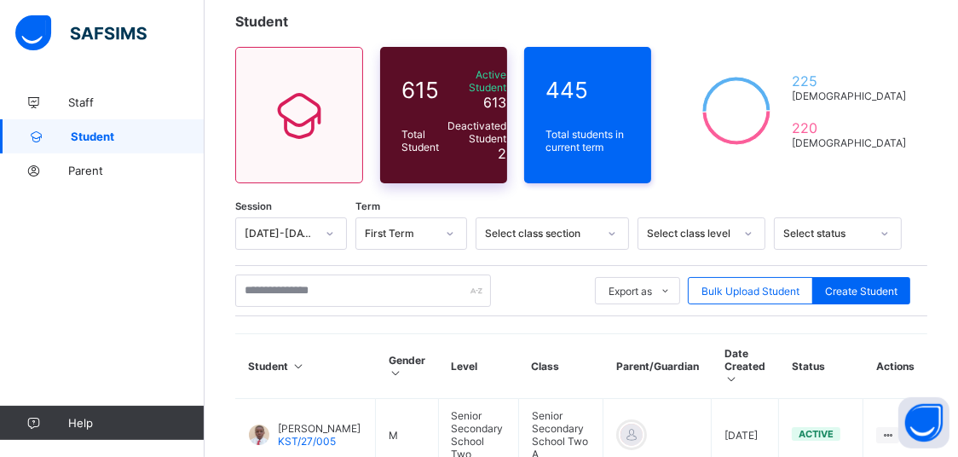
click at [485, 125] on span "Deactivated Student" at bounding box center [477, 132] width 59 height 26
click at [421, 96] on span "615" at bounding box center [421, 90] width 38 height 26
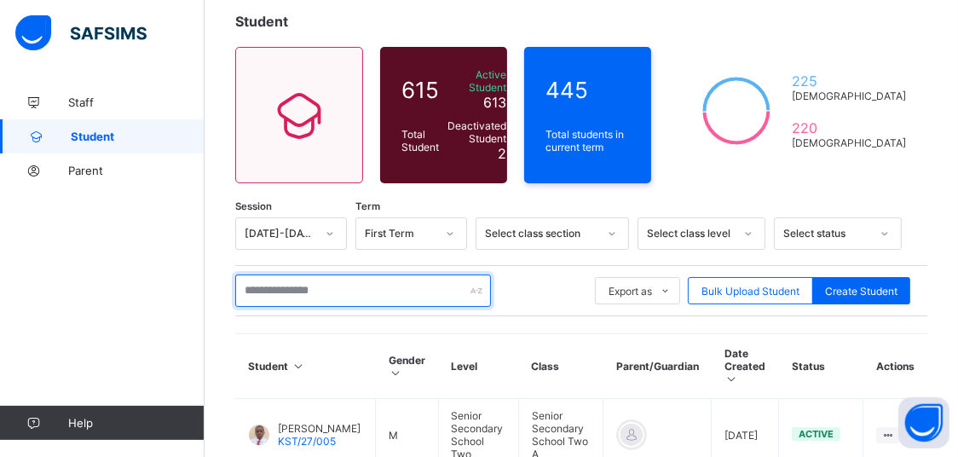
click at [399, 297] on input "text" at bounding box center [363, 291] width 256 height 32
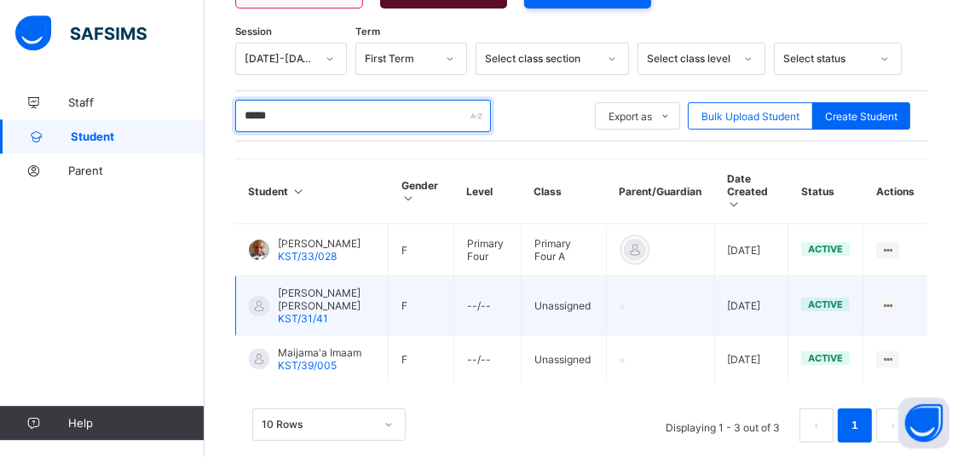
scroll to position [273, 0]
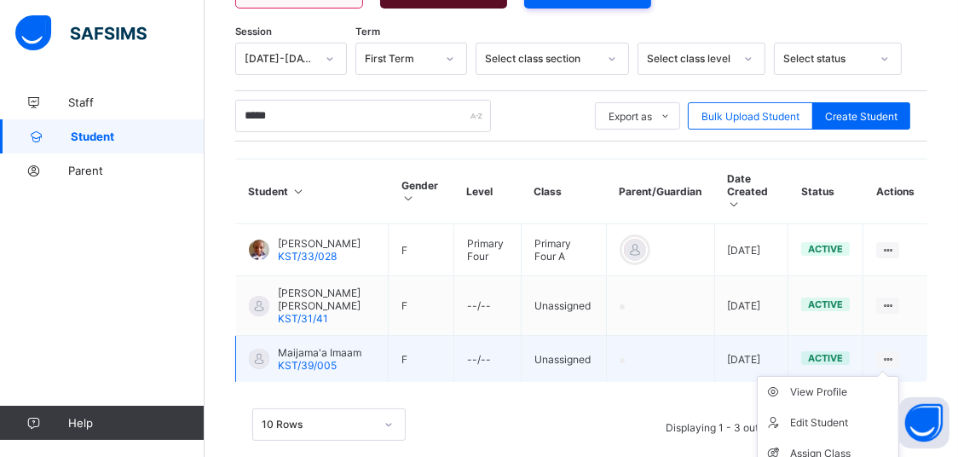
click at [895, 353] on icon at bounding box center [888, 359] width 14 height 13
click at [839, 438] on li "Assign Class" at bounding box center [828, 453] width 141 height 31
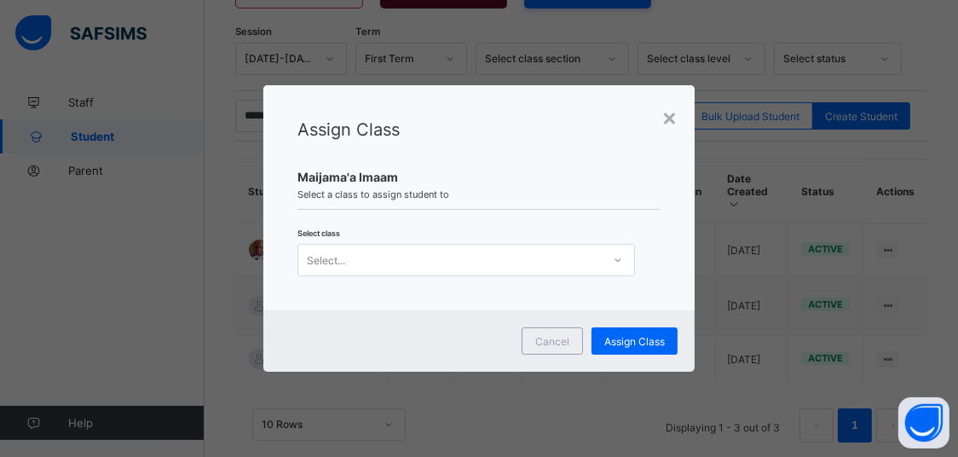
click at [391, 262] on div "Select..." at bounding box center [450, 260] width 304 height 24
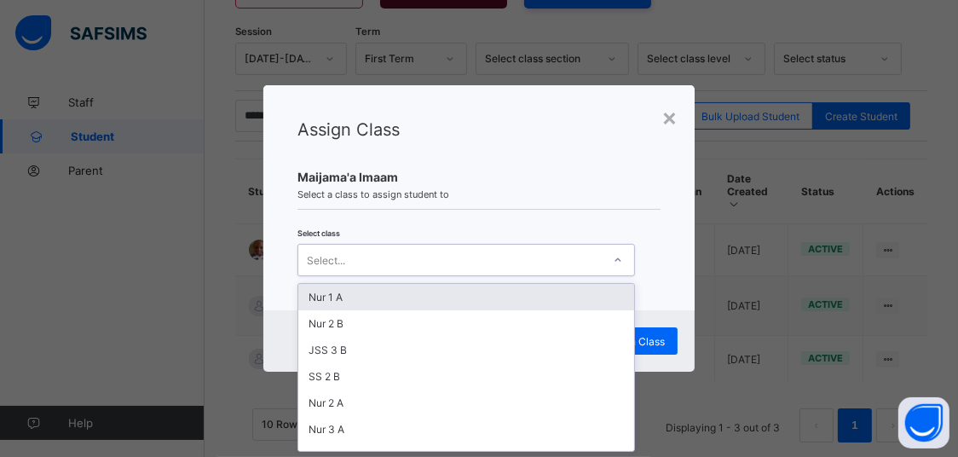
click at [395, 302] on div "Nur 1 A" at bounding box center [466, 297] width 336 height 26
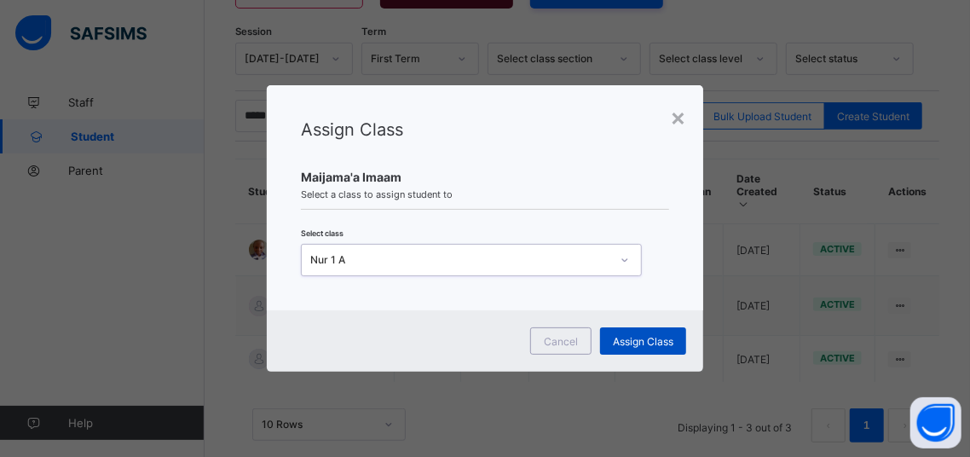
click at [617, 340] on span "Assign Class" at bounding box center [643, 341] width 61 height 13
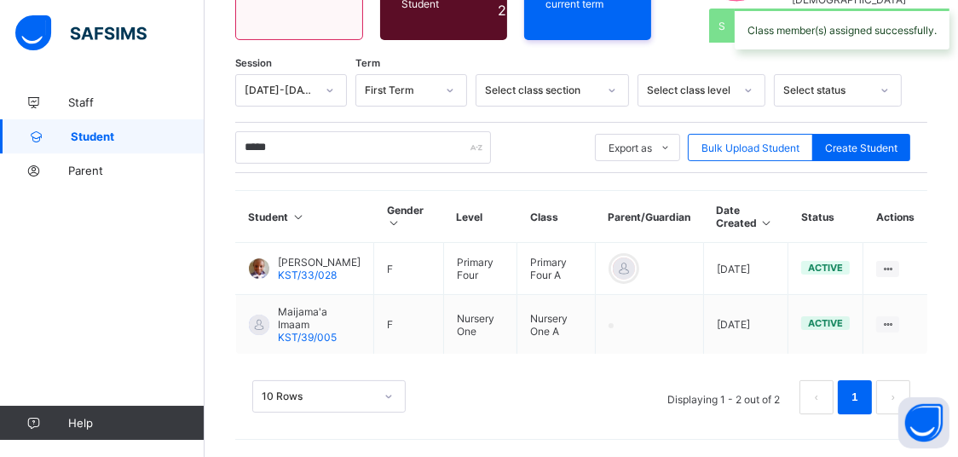
scroll to position [228, 0]
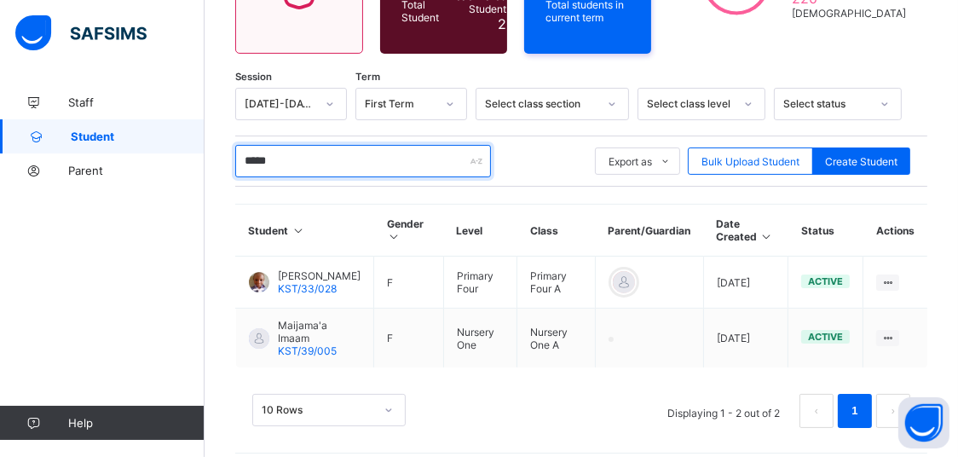
click at [301, 169] on input "*****" at bounding box center [363, 161] width 256 height 32
type input "*"
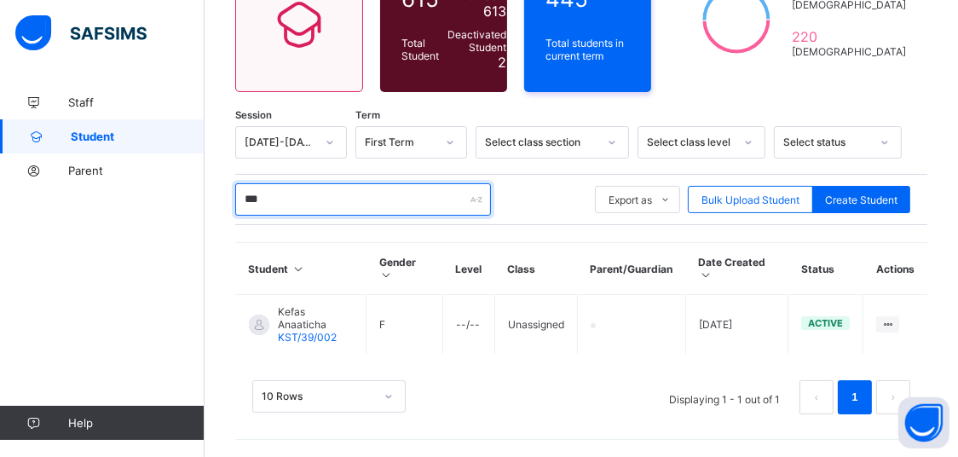
scroll to position [158, 0]
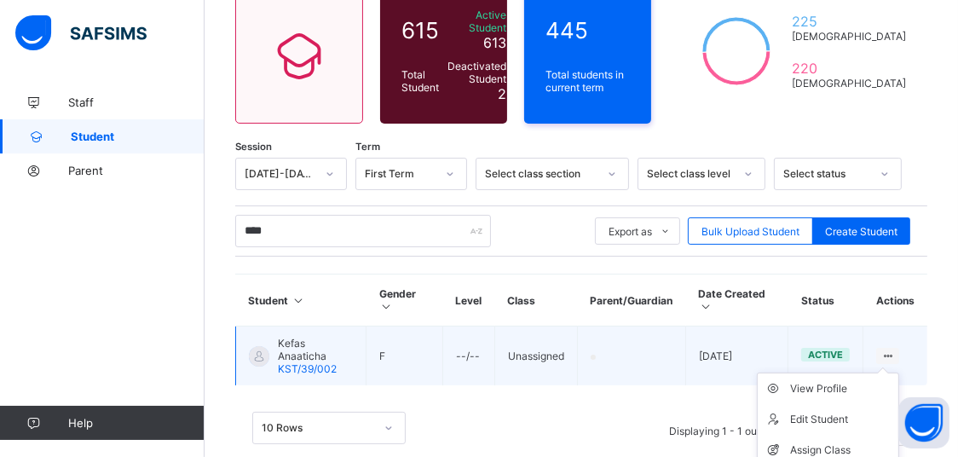
click at [895, 350] on icon at bounding box center [888, 356] width 14 height 13
click at [826, 442] on div "Assign Class" at bounding box center [840, 450] width 101 height 17
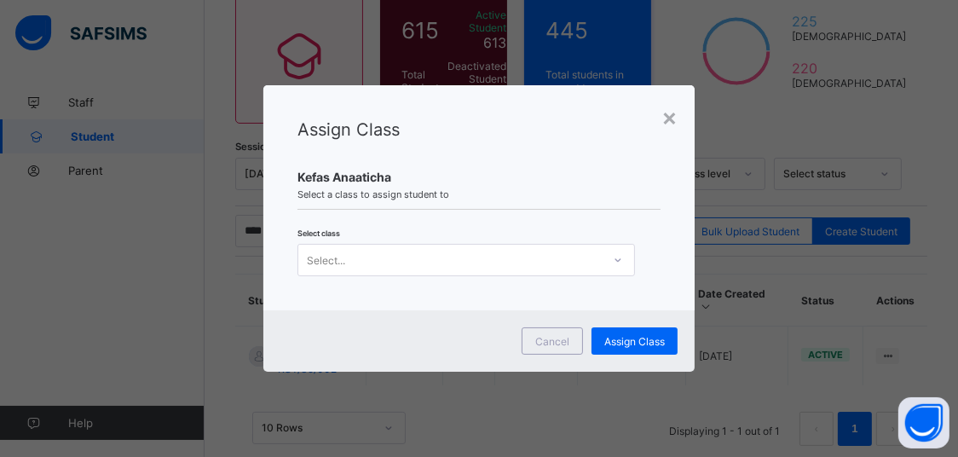
click at [478, 275] on div "Assign Class Kefas Anaaticha Select a class to assign student to Select class S…" at bounding box center [478, 197] width 431 height 225
click at [476, 263] on div "Select..." at bounding box center [450, 260] width 304 height 24
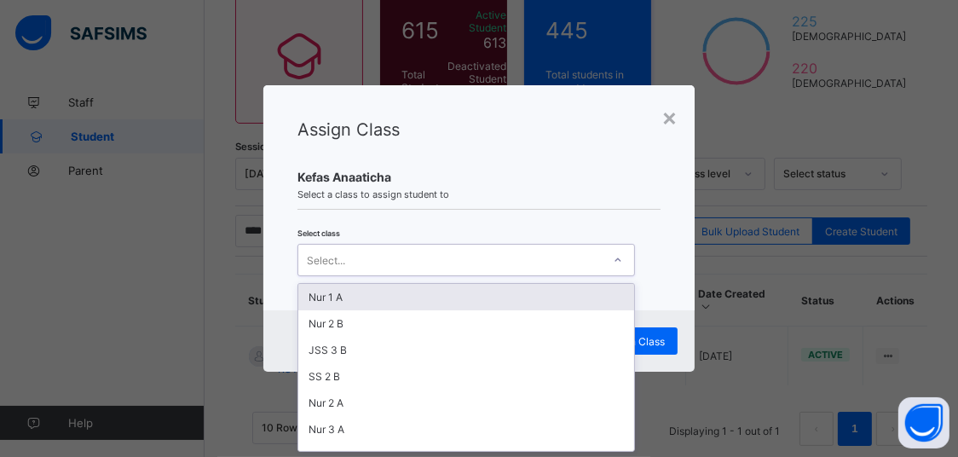
click at [422, 298] on div "Nur 1 A" at bounding box center [466, 297] width 336 height 26
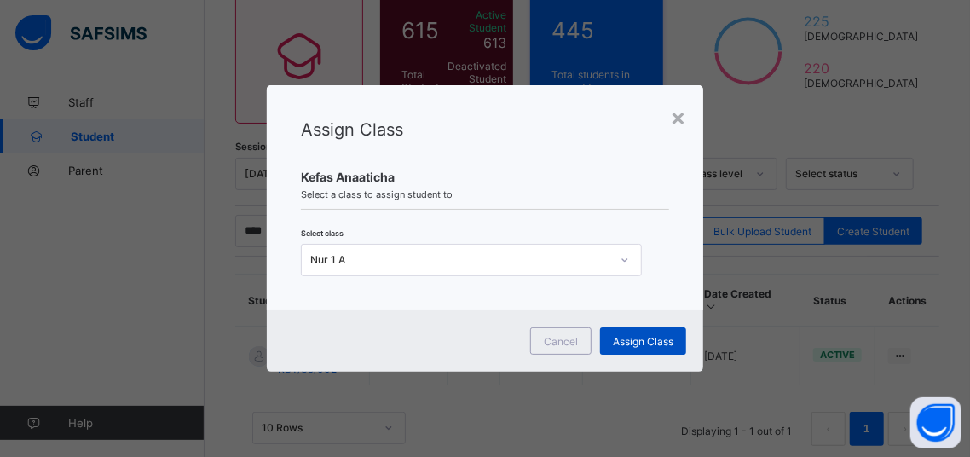
click at [643, 349] on div "Assign Class" at bounding box center [643, 340] width 86 height 27
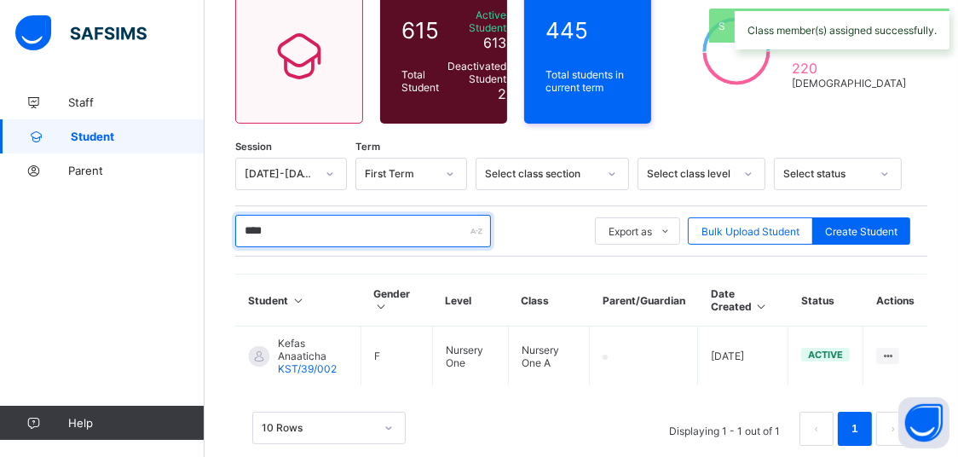
click at [430, 241] on input "****" at bounding box center [363, 231] width 256 height 32
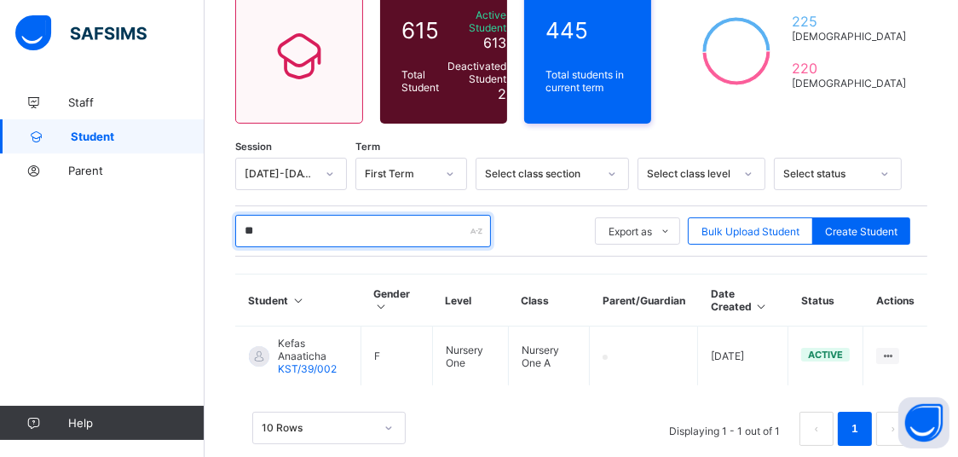
type input "*"
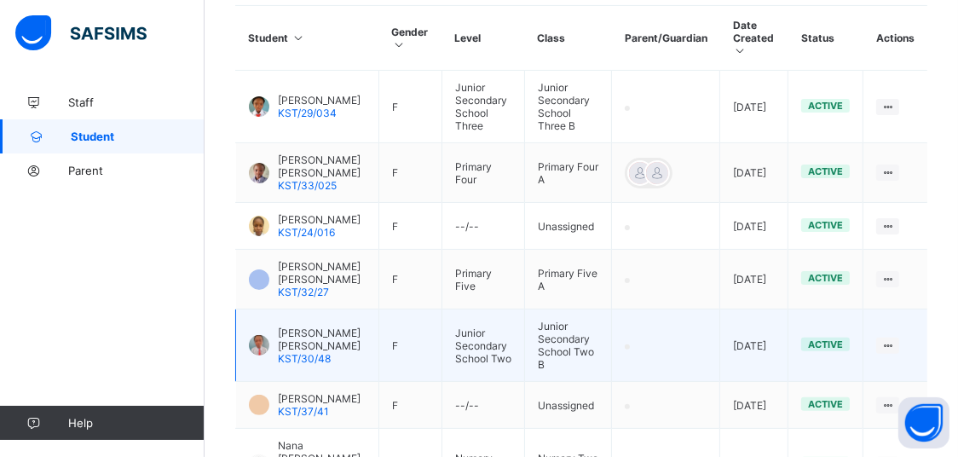
scroll to position [516, 0]
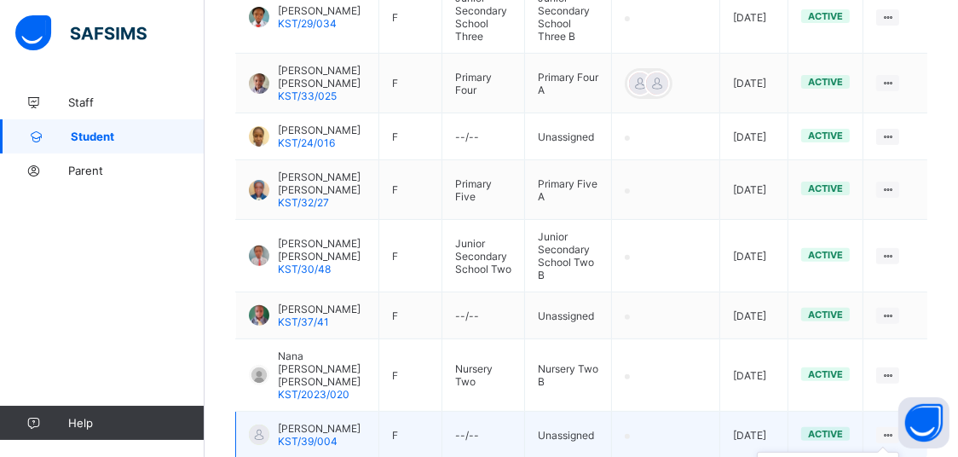
click at [895, 429] on icon at bounding box center [888, 435] width 14 height 13
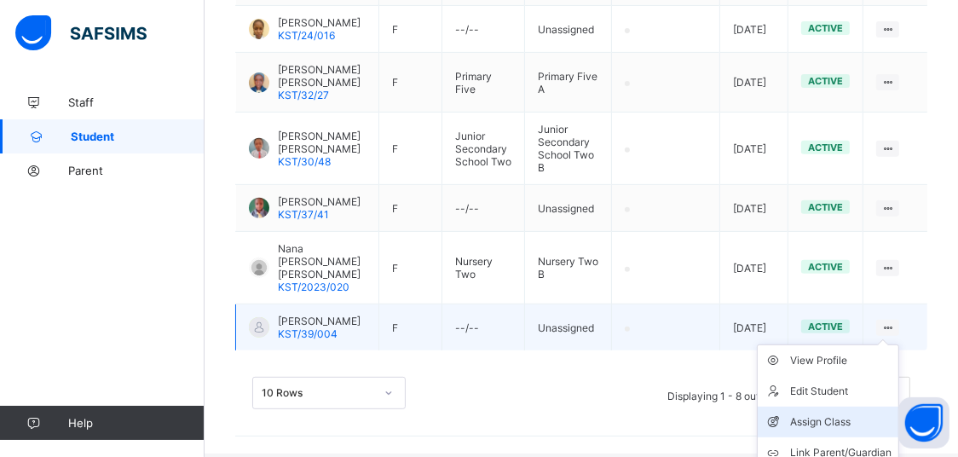
click at [854, 414] on div "Assign Class" at bounding box center [840, 422] width 101 height 17
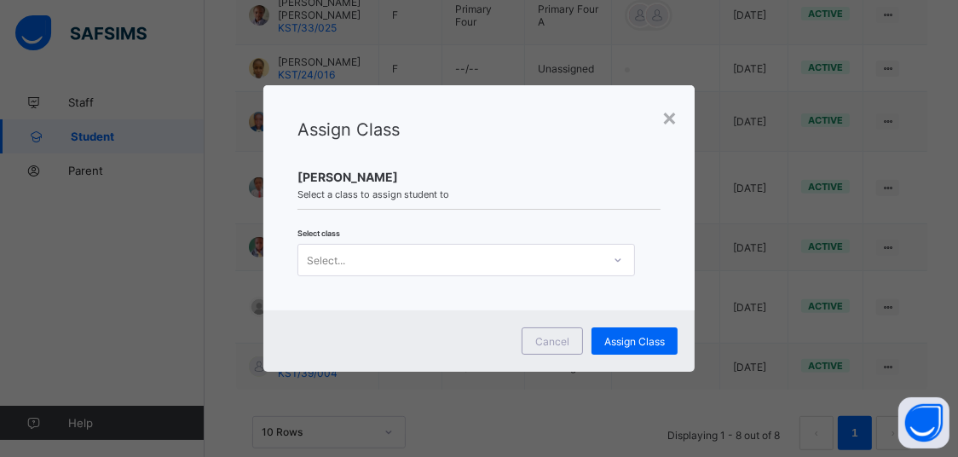
click at [370, 251] on div "Select..." at bounding box center [450, 260] width 304 height 24
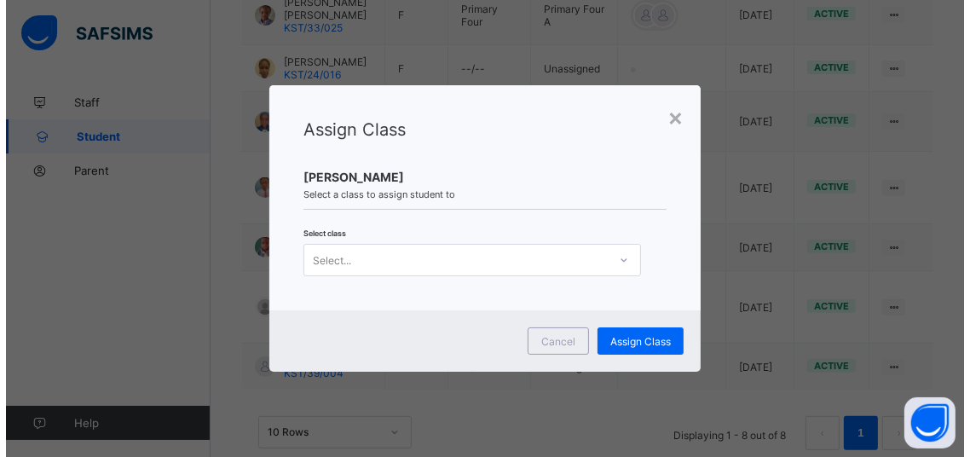
scroll to position [0, 0]
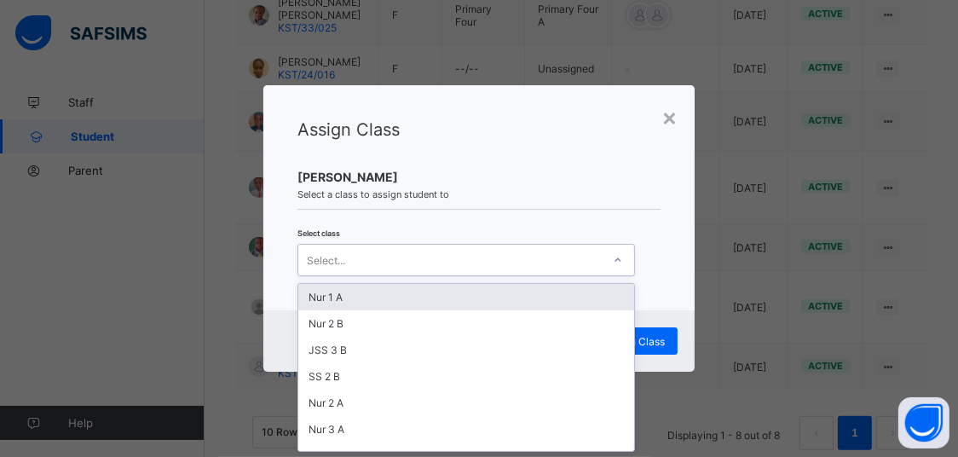
click at [324, 293] on div "Nur 1 A" at bounding box center [466, 297] width 336 height 26
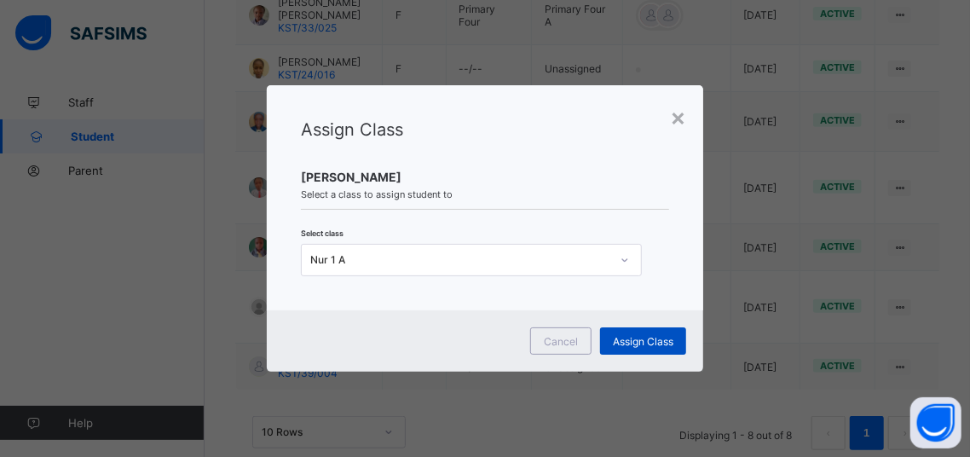
click at [626, 347] on div "Assign Class" at bounding box center [643, 340] width 86 height 27
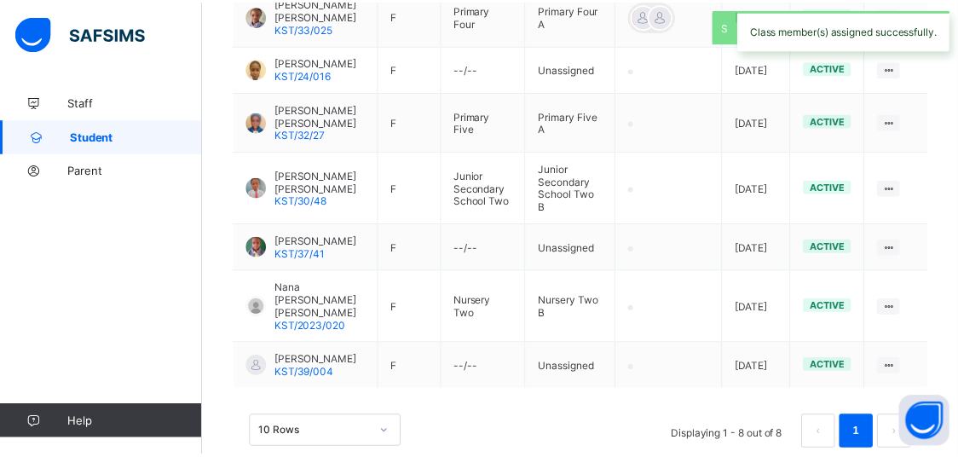
scroll to position [304, 0]
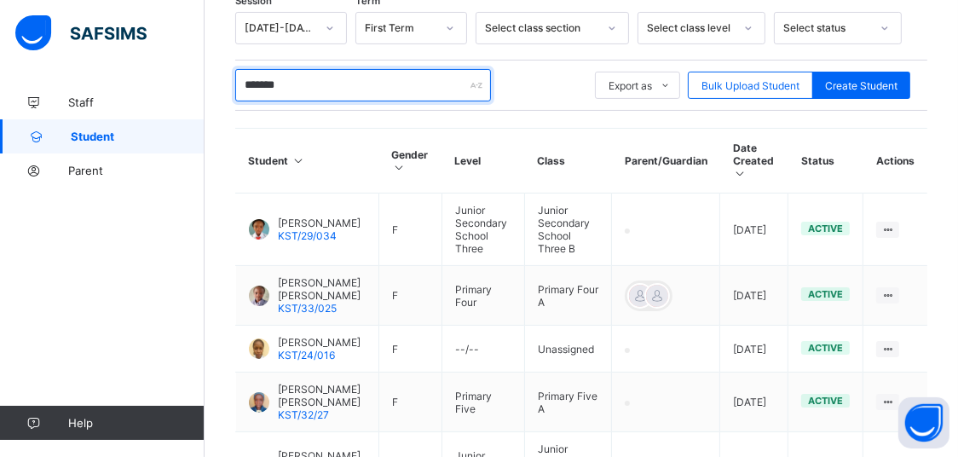
click at [353, 90] on input "*******" at bounding box center [363, 85] width 256 height 32
type input "*"
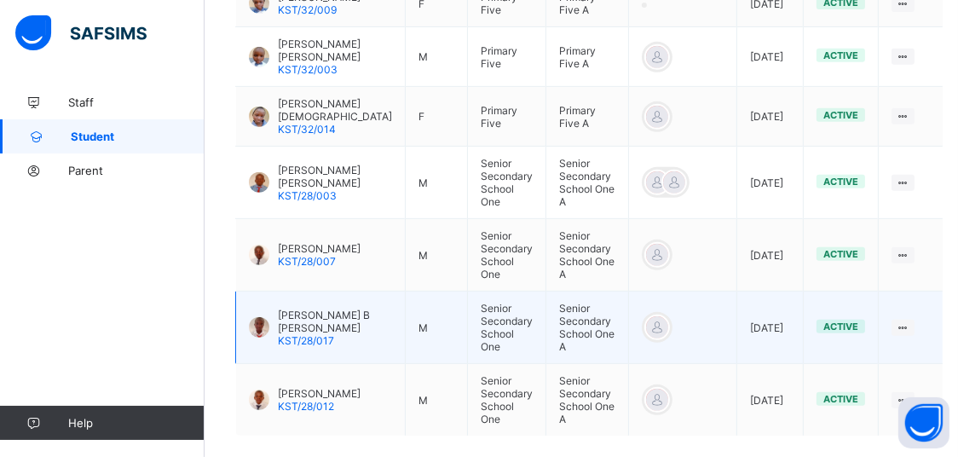
scroll to position [735, 0]
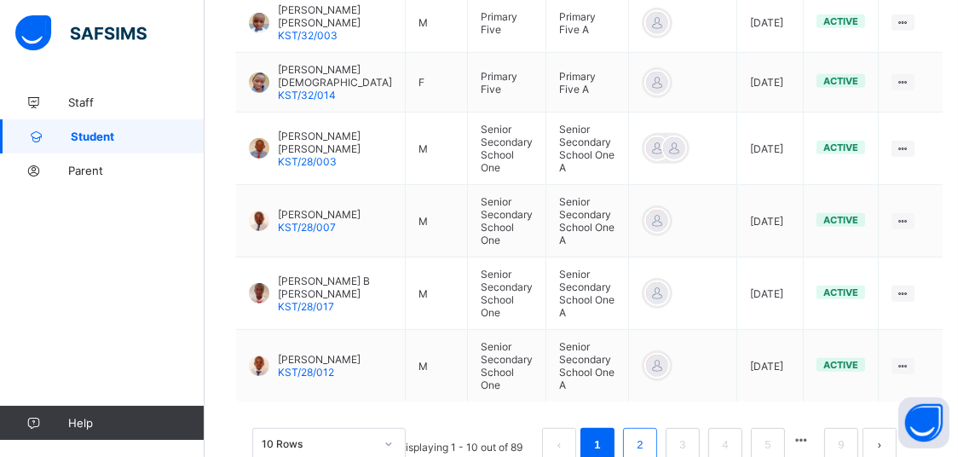
click at [648, 434] on link "2" at bounding box center [640, 445] width 16 height 22
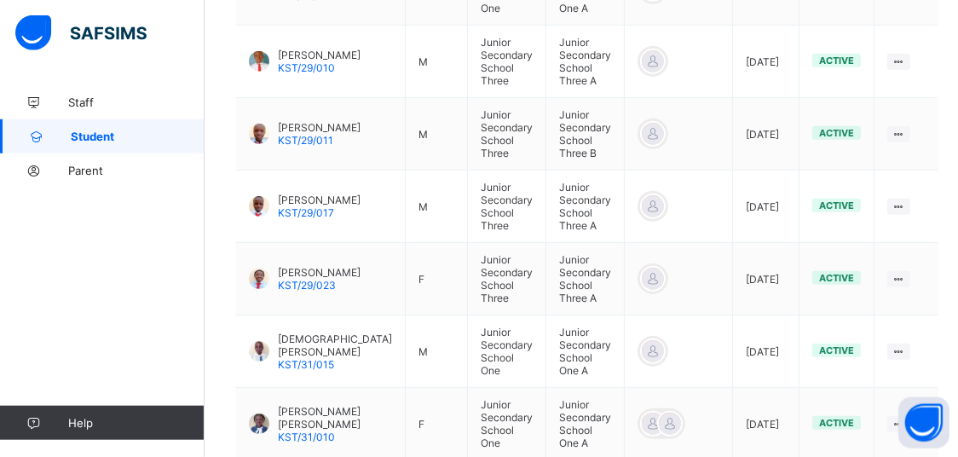
scroll to position [772, 0]
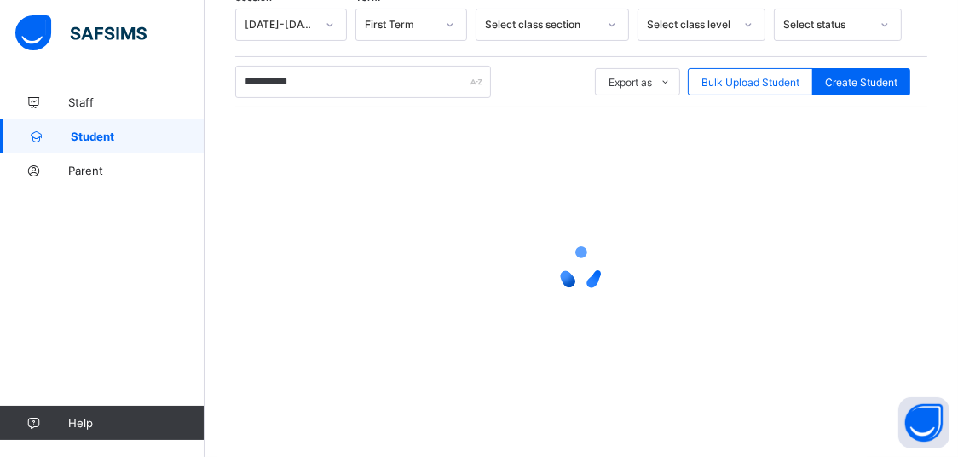
scroll to position [304, 0]
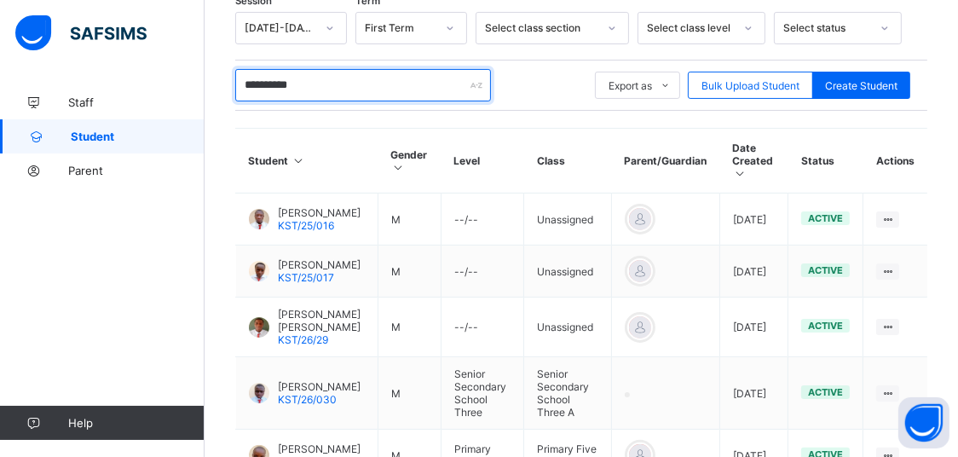
click at [354, 90] on input "**********" at bounding box center [363, 85] width 256 height 32
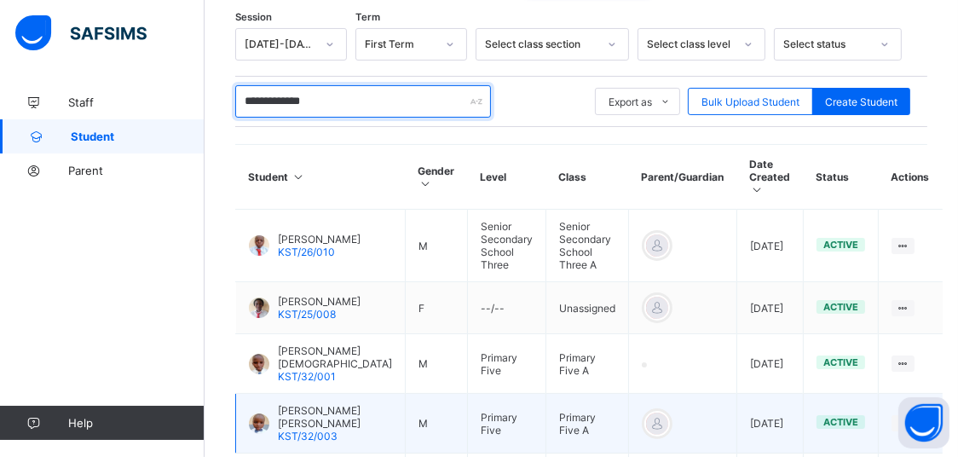
scroll to position [0, 0]
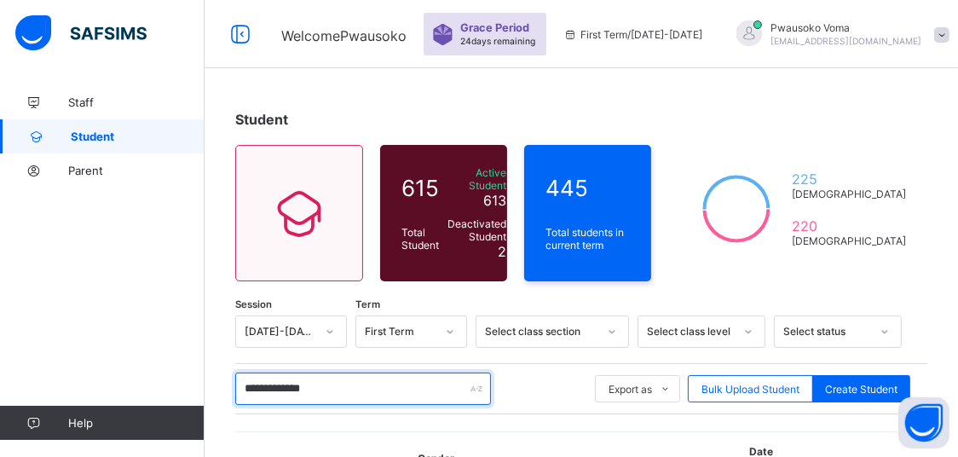
click at [365, 382] on input "**********" at bounding box center [363, 389] width 256 height 32
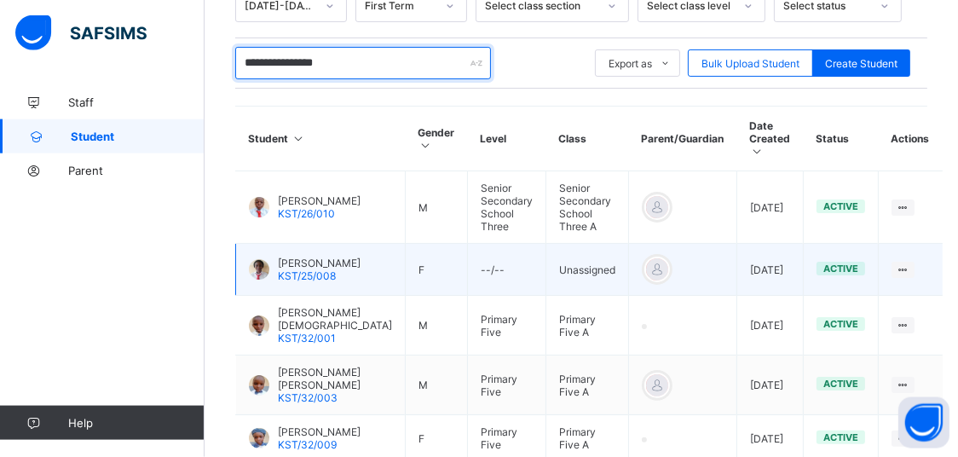
scroll to position [358, 0]
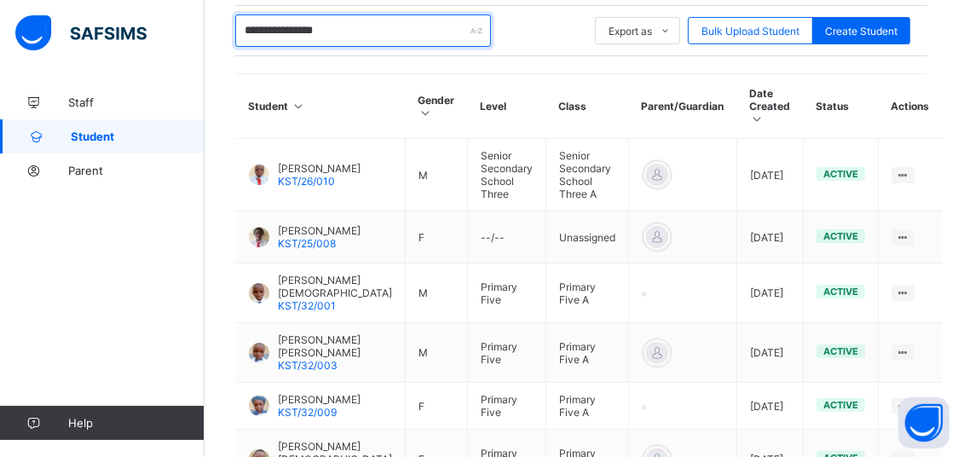
click at [339, 28] on input "**********" at bounding box center [363, 30] width 256 height 32
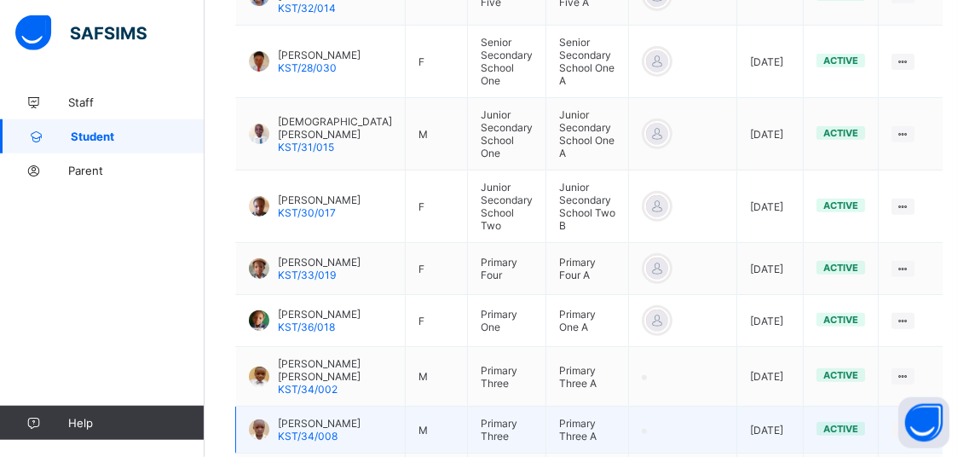
scroll to position [712, 0]
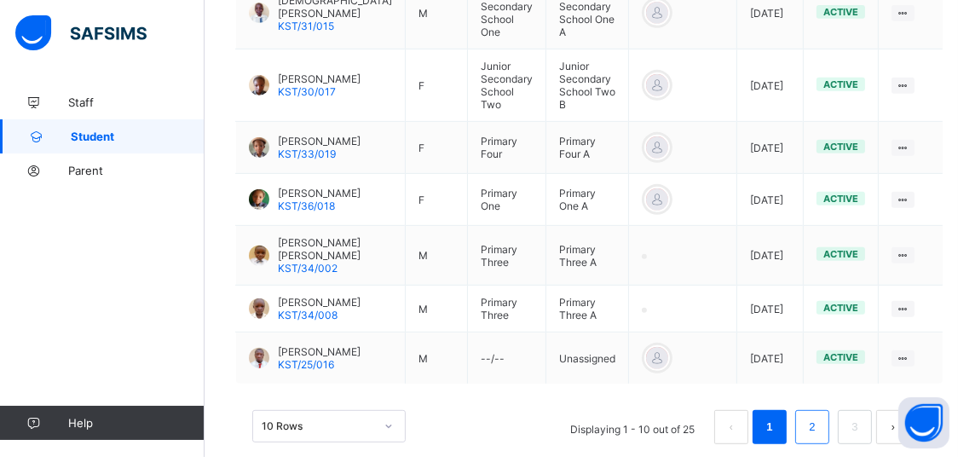
click at [817, 410] on li "2" at bounding box center [813, 427] width 34 height 34
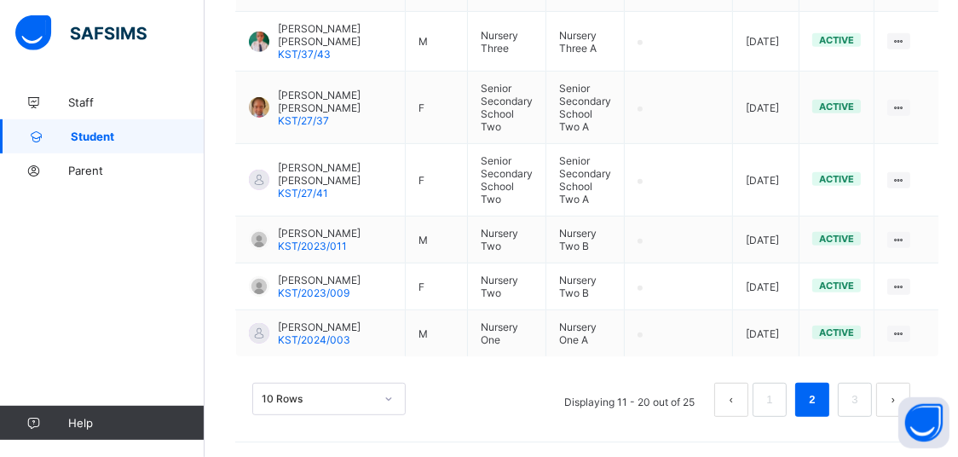
scroll to position [735, 0]
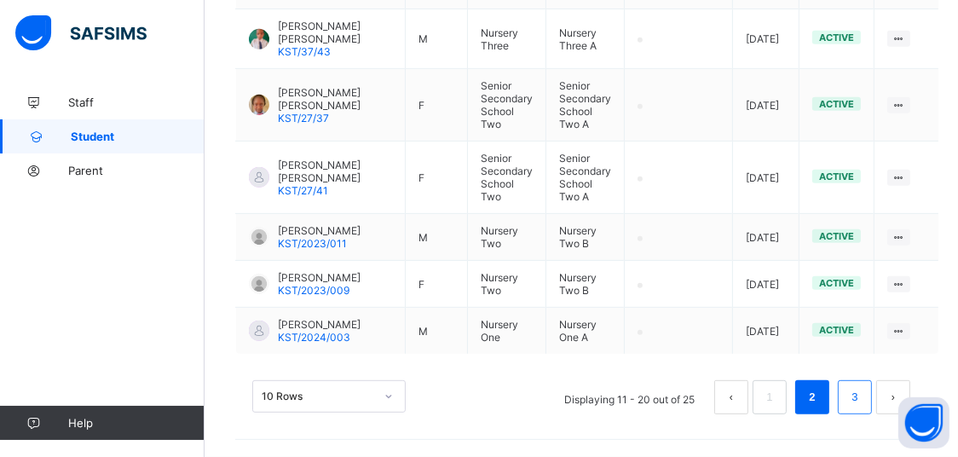
click at [855, 391] on li "3" at bounding box center [855, 397] width 34 height 34
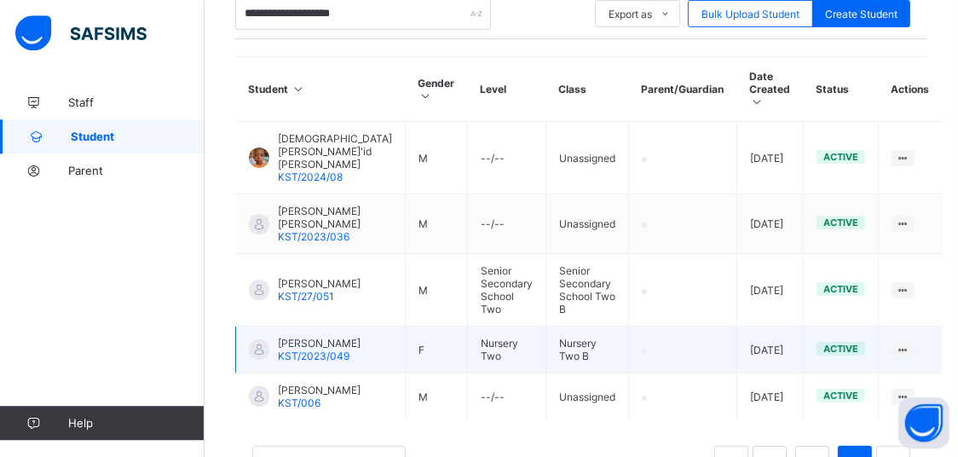
scroll to position [412, 0]
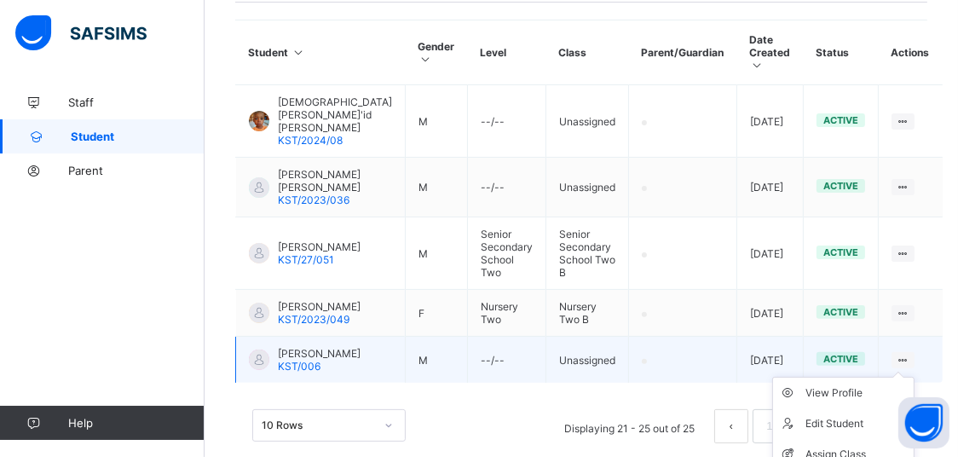
drag, startPoint x: 898, startPoint y: 322, endPoint x: 890, endPoint y: 327, distance: 9.2
click at [898, 354] on icon at bounding box center [903, 360] width 14 height 13
click at [816, 439] on li "Assign Class" at bounding box center [843, 454] width 141 height 31
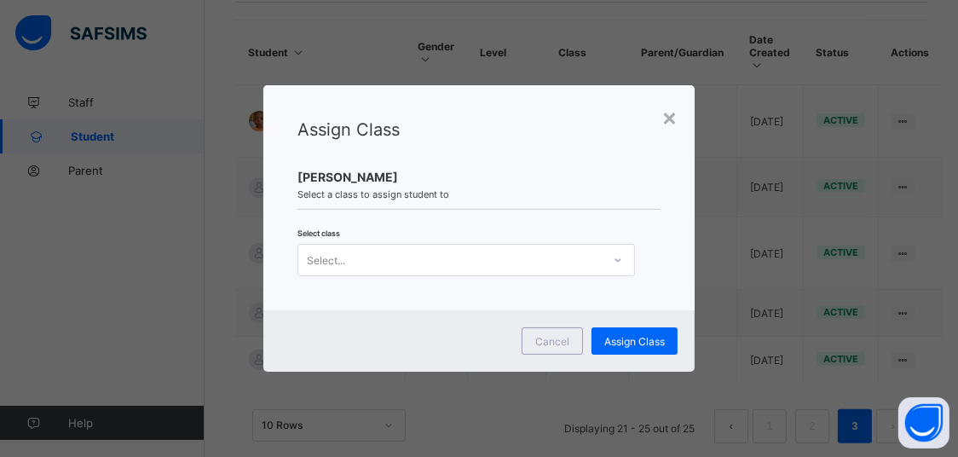
click at [582, 267] on div "Select..." at bounding box center [450, 260] width 304 height 24
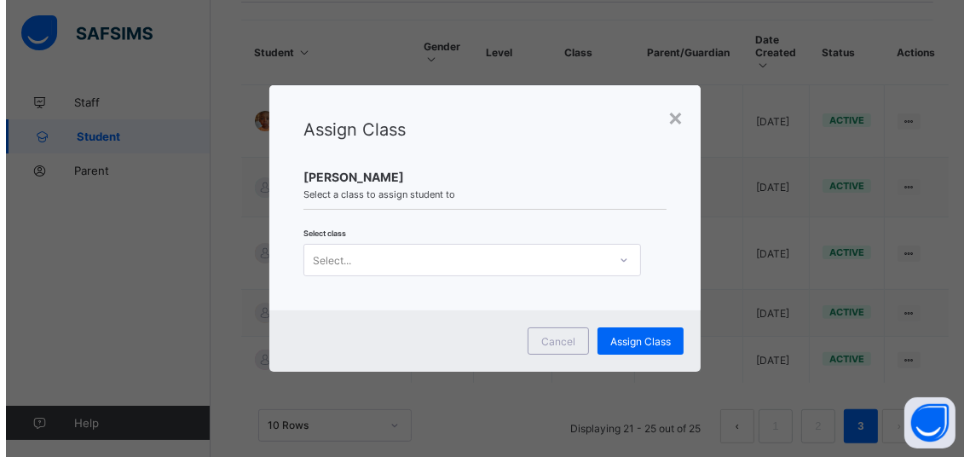
scroll to position [0, 0]
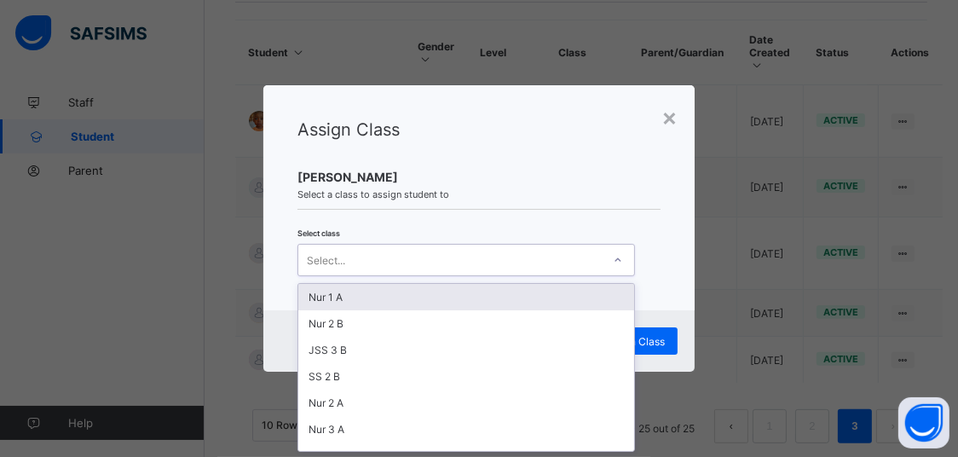
drag, startPoint x: 475, startPoint y: 305, endPoint x: 509, endPoint y: 305, distance: 34.1
click at [472, 305] on div "Nur 1 A" at bounding box center [466, 297] width 336 height 26
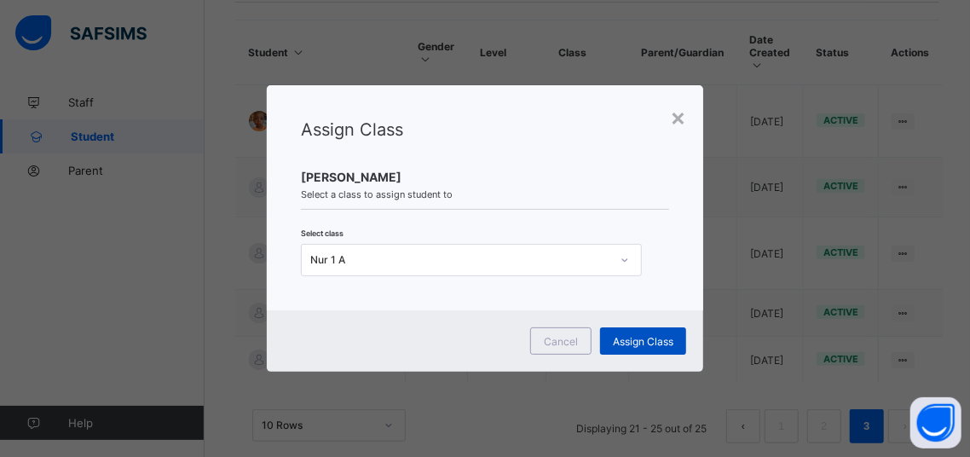
click at [681, 332] on div "Assign Class" at bounding box center [643, 340] width 86 height 27
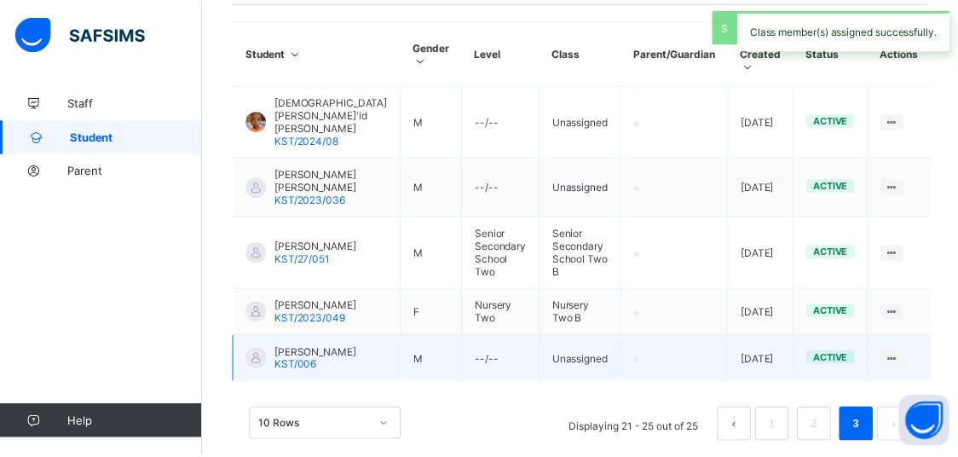
scroll to position [304, 0]
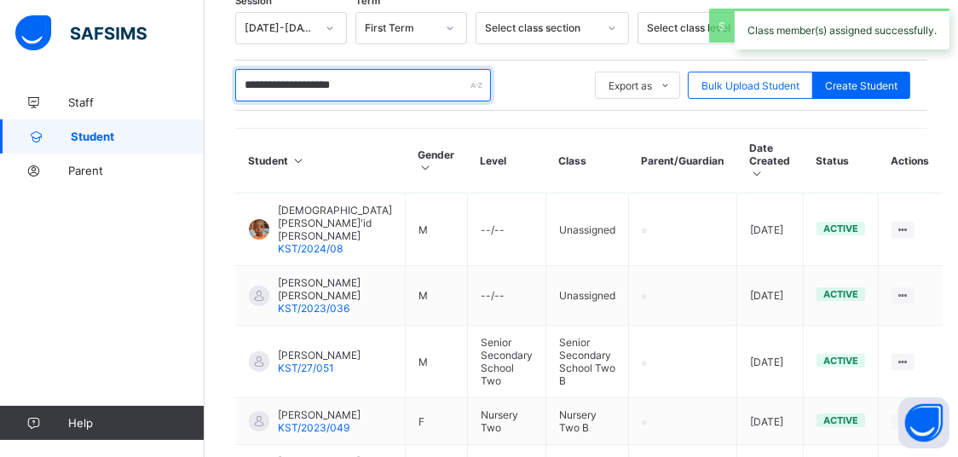
click at [360, 78] on input "**********" at bounding box center [363, 85] width 256 height 32
type input "*"
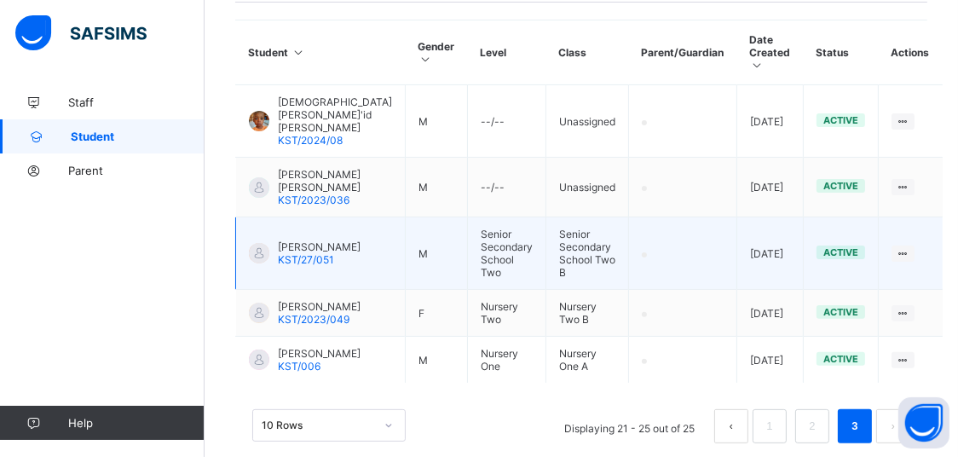
scroll to position [54, 0]
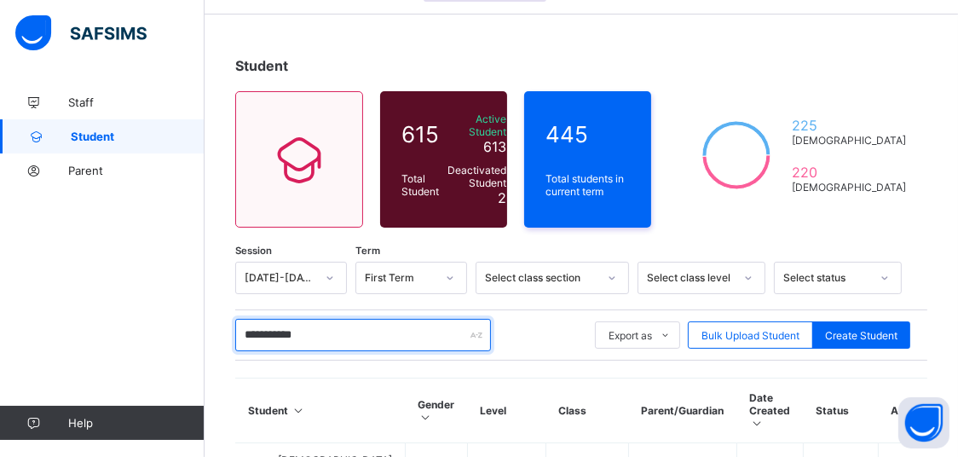
click at [343, 339] on input "**********" at bounding box center [363, 335] width 256 height 32
click at [339, 327] on input "**********" at bounding box center [363, 335] width 256 height 32
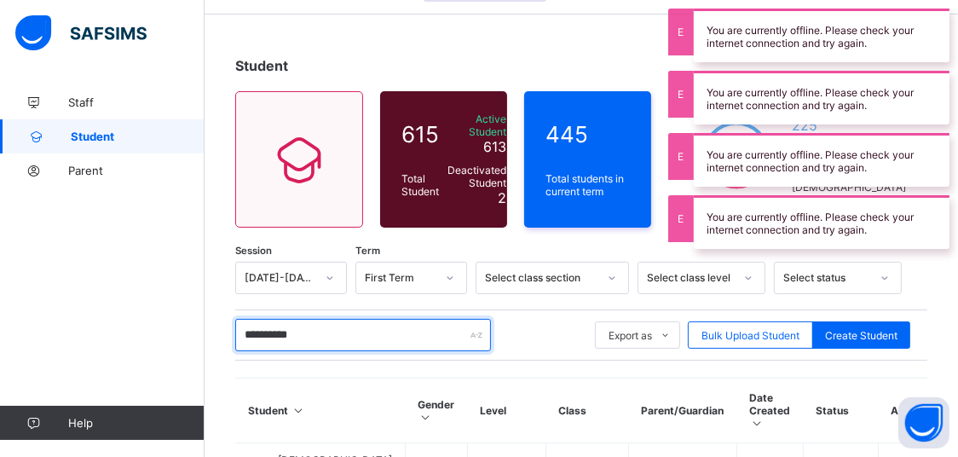
type input "**********"
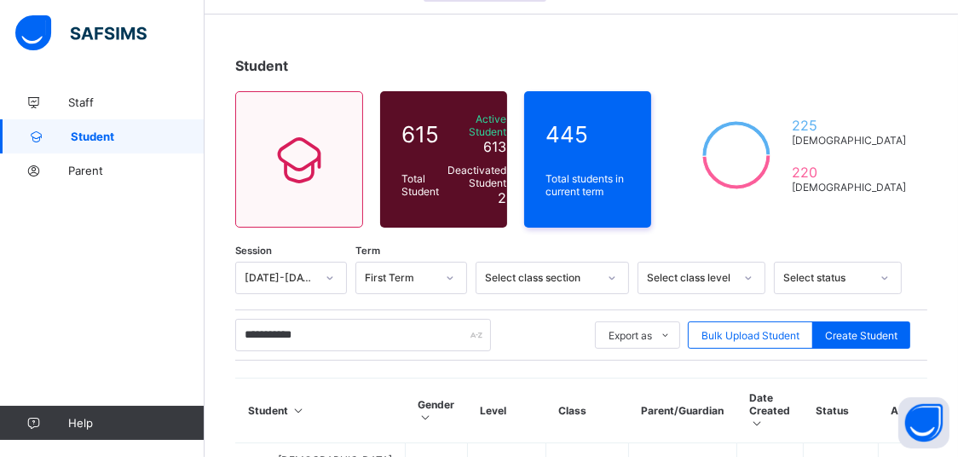
click at [625, 391] on th "Class" at bounding box center [588, 411] width 83 height 65
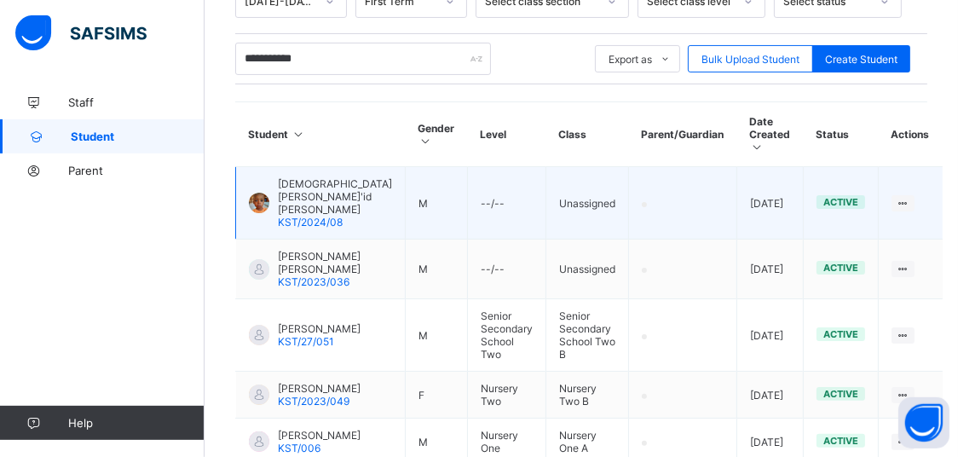
scroll to position [412, 0]
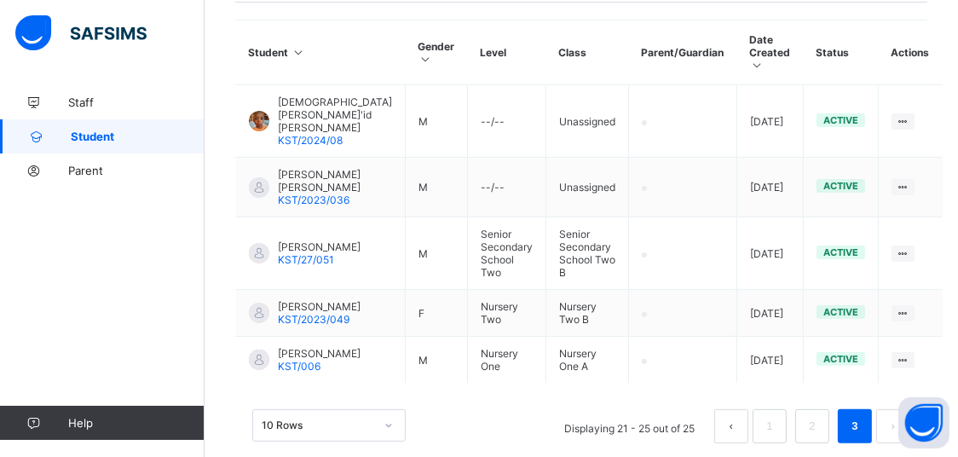
click at [440, 409] on div "10 Rows Displaying 21 - 25 out of 25 1 2 3" at bounding box center [581, 426] width 658 height 34
click at [531, 450] on div "**********" at bounding box center [582, 79] width 754 height 813
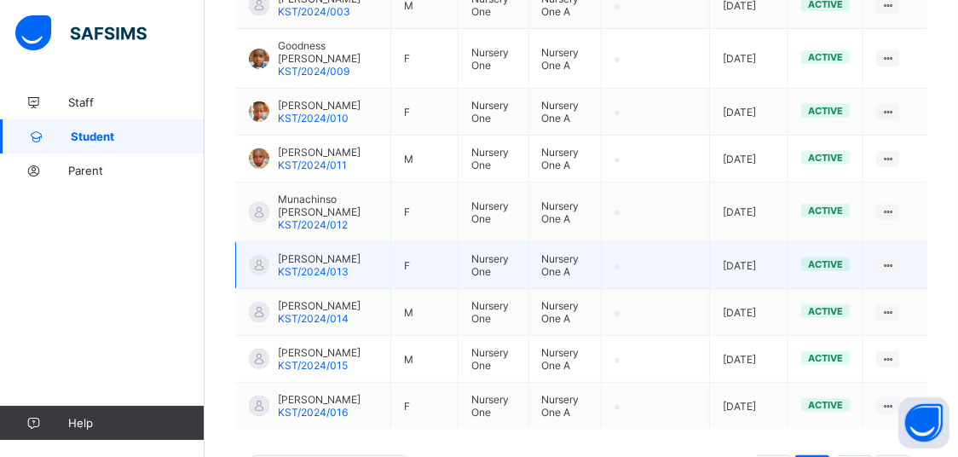
scroll to position [711, 0]
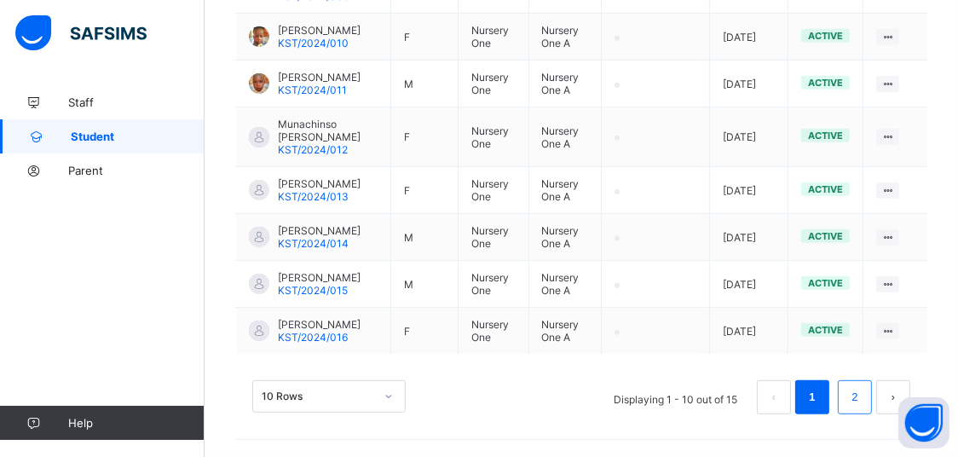
click at [872, 407] on li "2" at bounding box center [855, 397] width 34 height 34
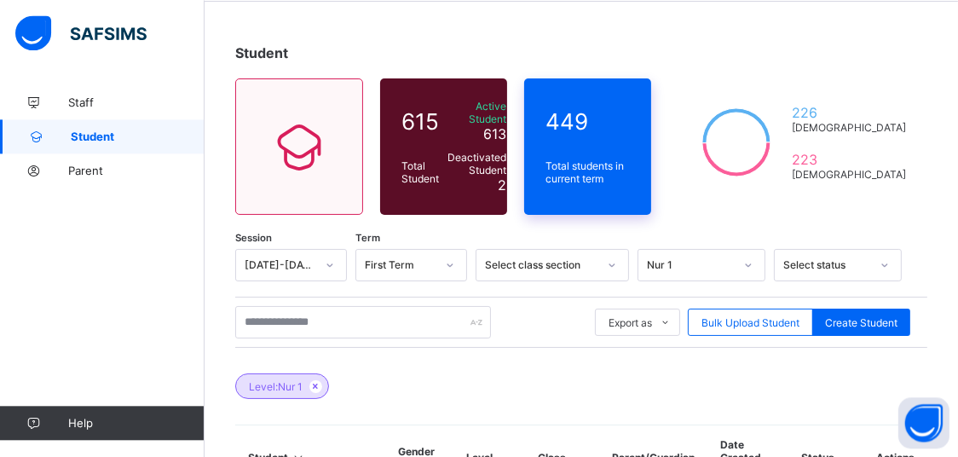
scroll to position [13, 0]
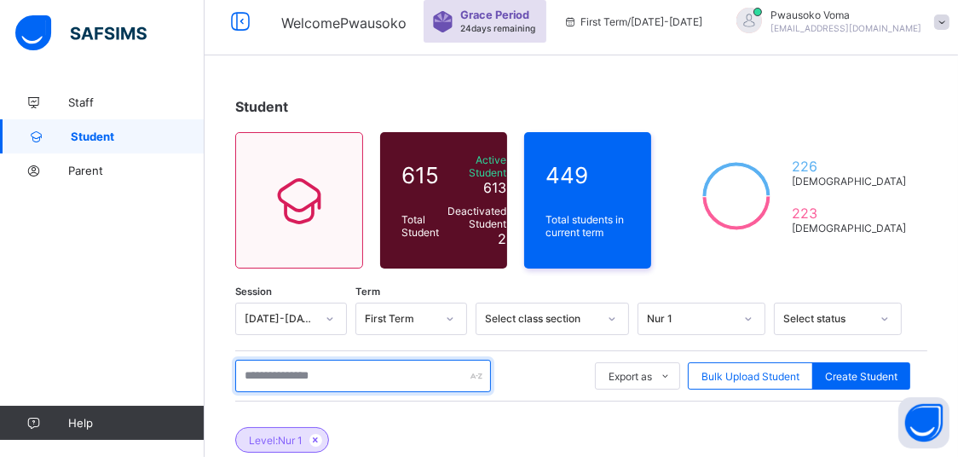
click at [368, 377] on input "text" at bounding box center [363, 376] width 256 height 32
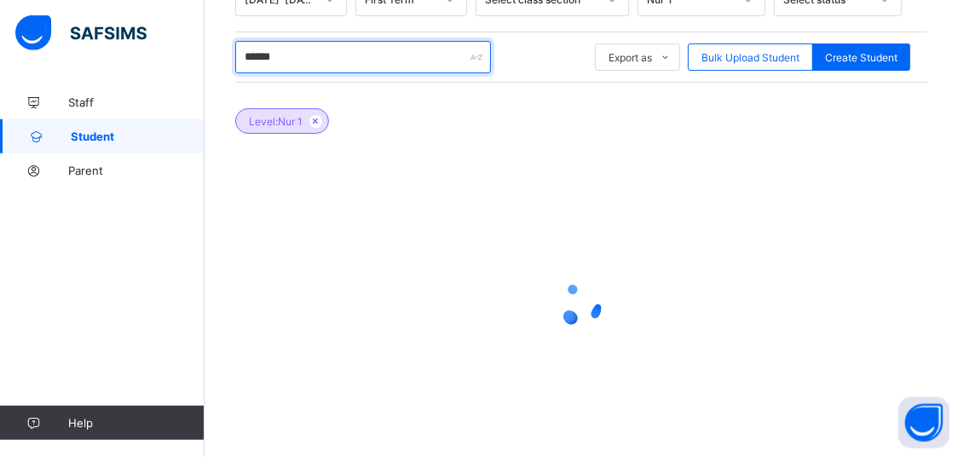
scroll to position [363, 0]
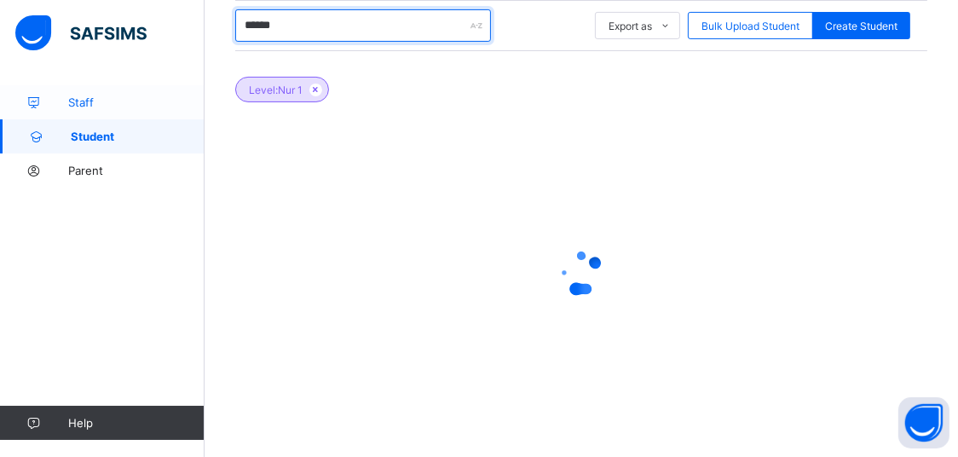
type input "******"
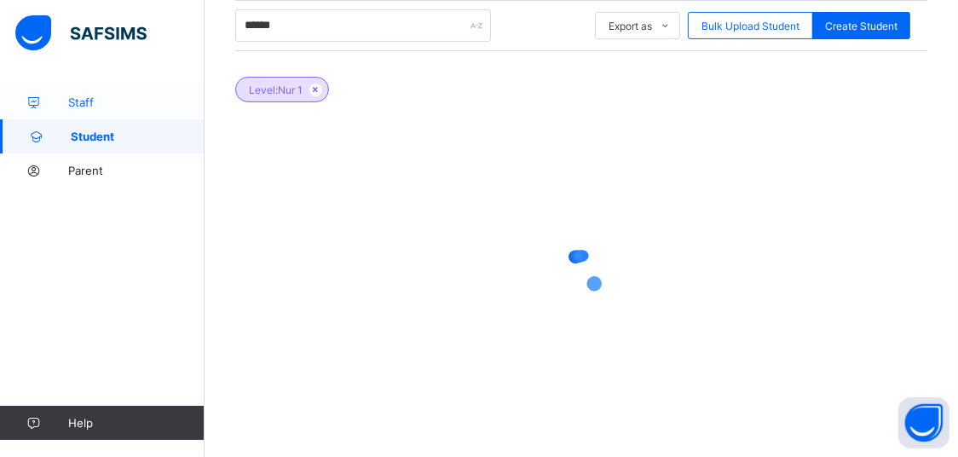
click at [118, 113] on link "Staff" at bounding box center [102, 102] width 205 height 34
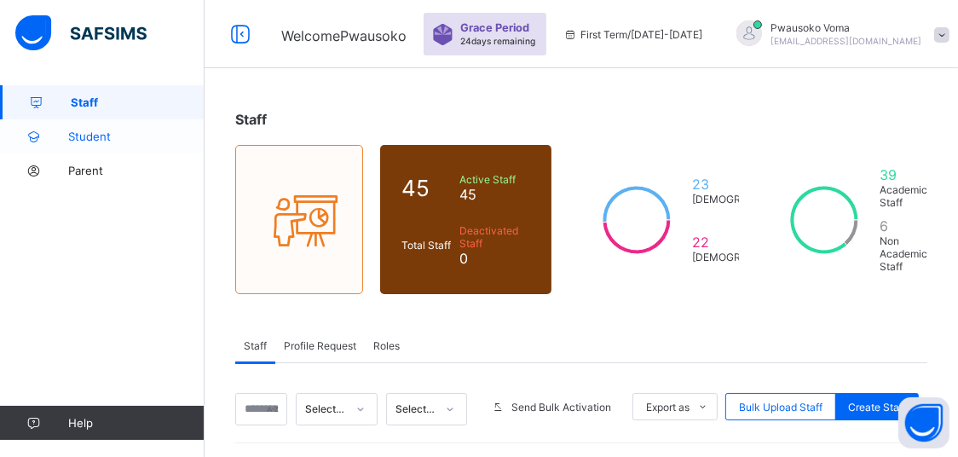
click at [129, 142] on span "Student" at bounding box center [136, 137] width 136 height 14
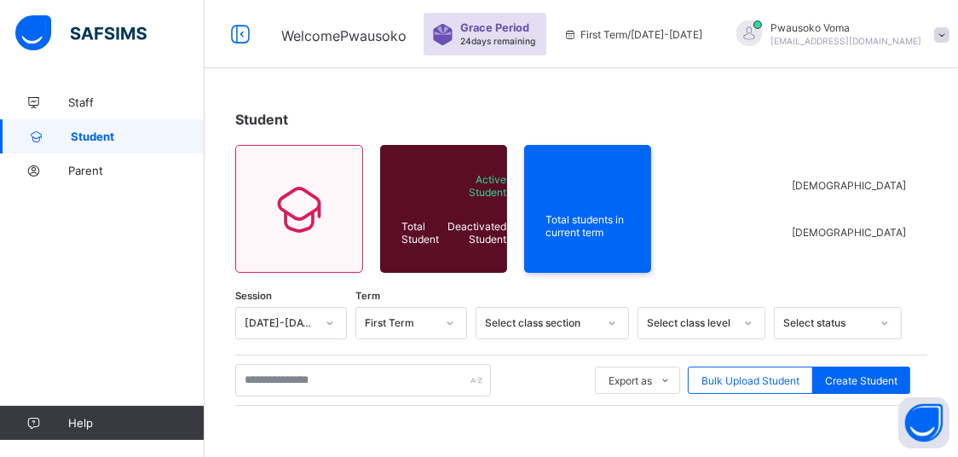
click at [547, 456] on html "Welcome Pwausoko Grace Period 24 days remaining First Term / [DATE]-[DATE] Pwau…" at bounding box center [479, 377] width 958 height 755
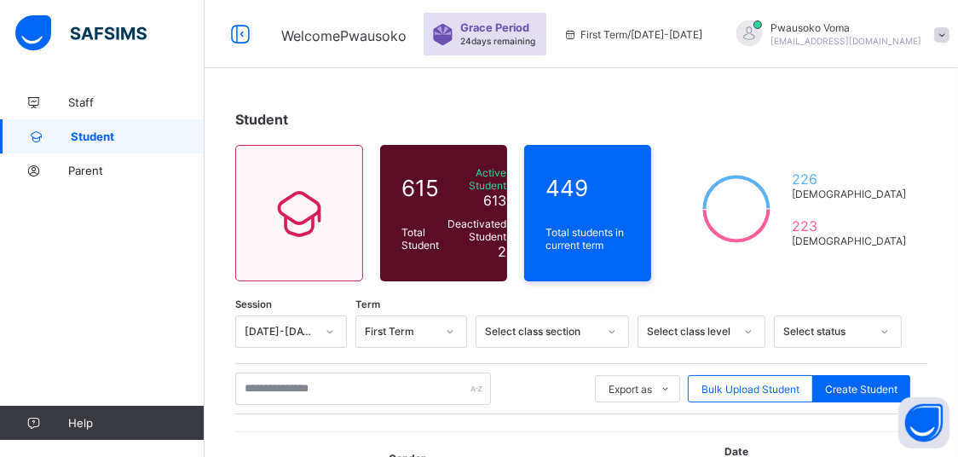
scroll to position [27, 0]
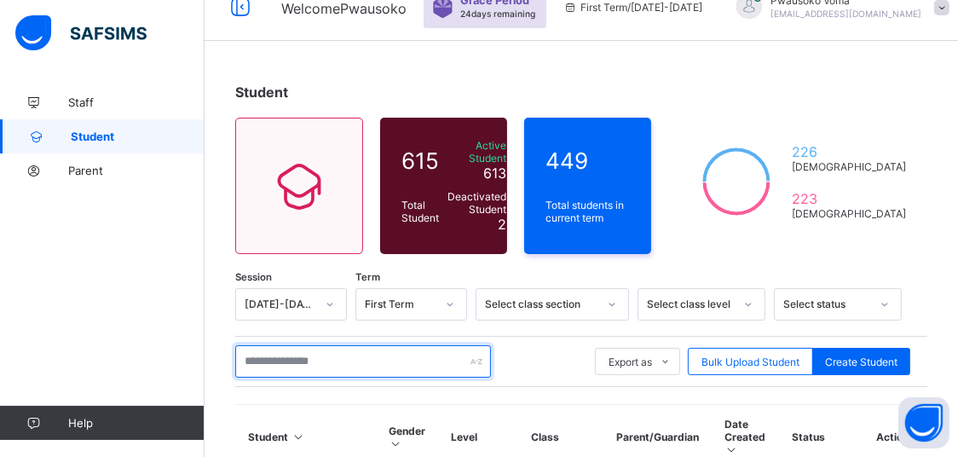
click at [368, 368] on input "text" at bounding box center [363, 361] width 256 height 32
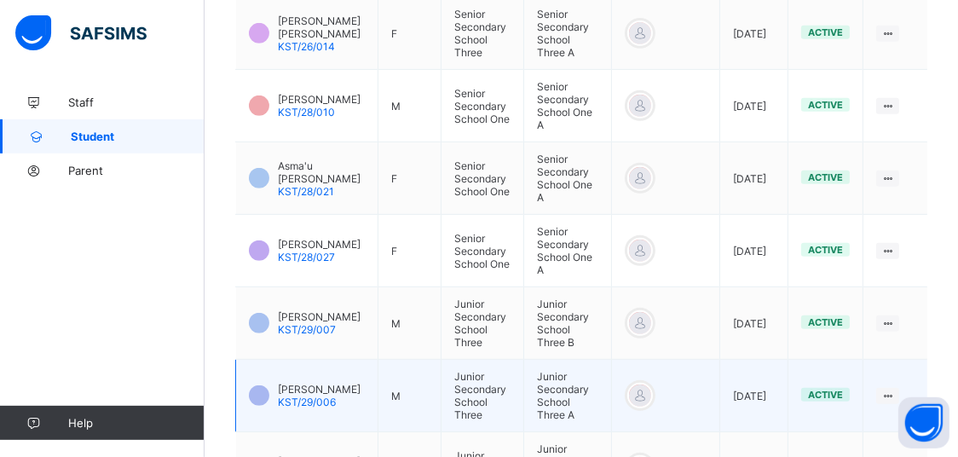
scroll to position [699, 0]
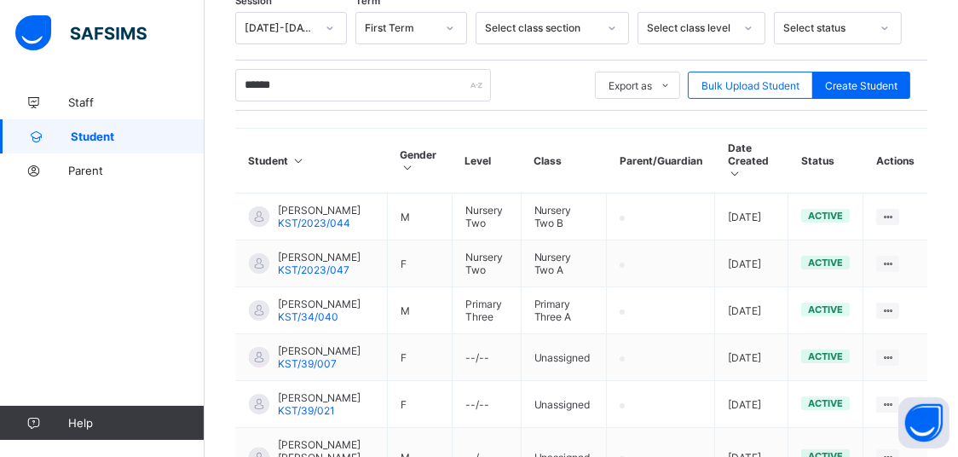
scroll to position [393, 0]
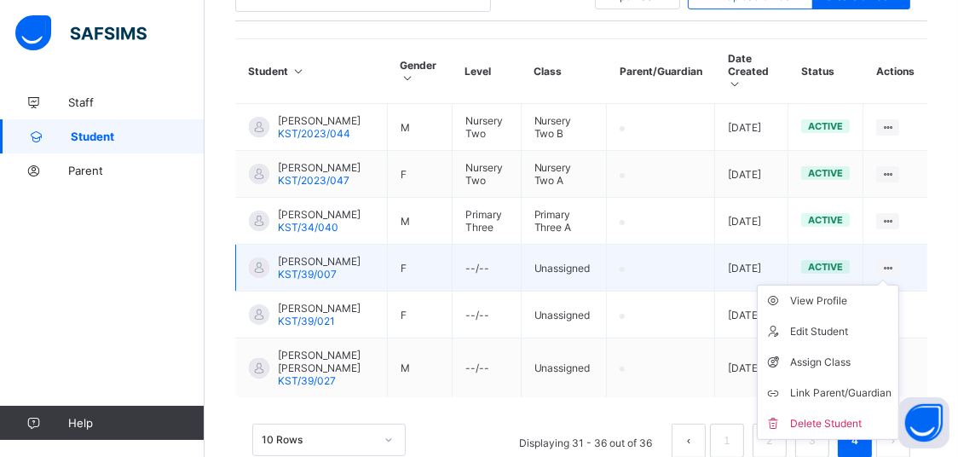
click at [896, 275] on div at bounding box center [888, 268] width 23 height 16
click at [895, 275] on icon at bounding box center [888, 268] width 14 height 13
click at [836, 371] on div "Assign Class" at bounding box center [840, 362] width 101 height 17
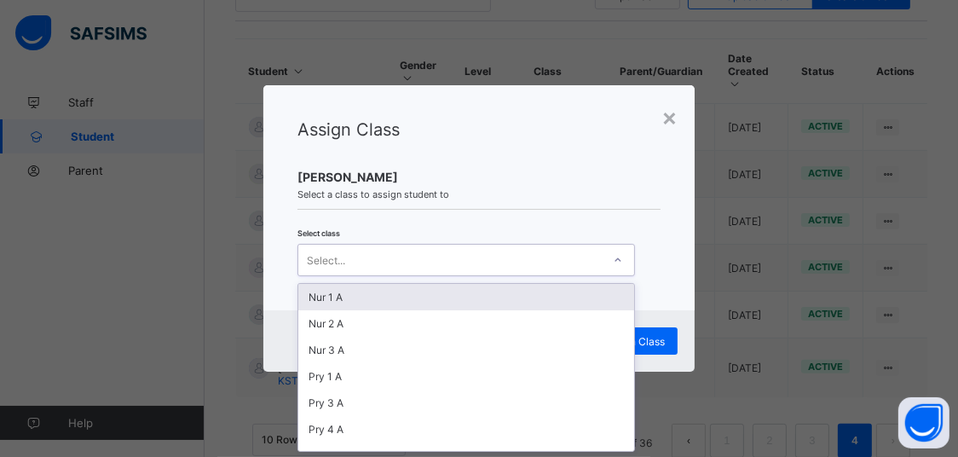
click at [572, 272] on div "Select..." at bounding box center [467, 260] width 338 height 32
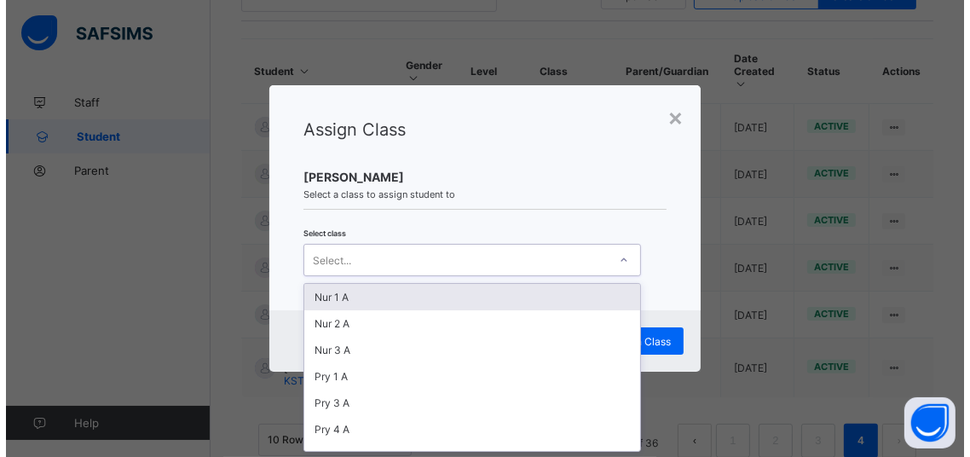
scroll to position [0, 0]
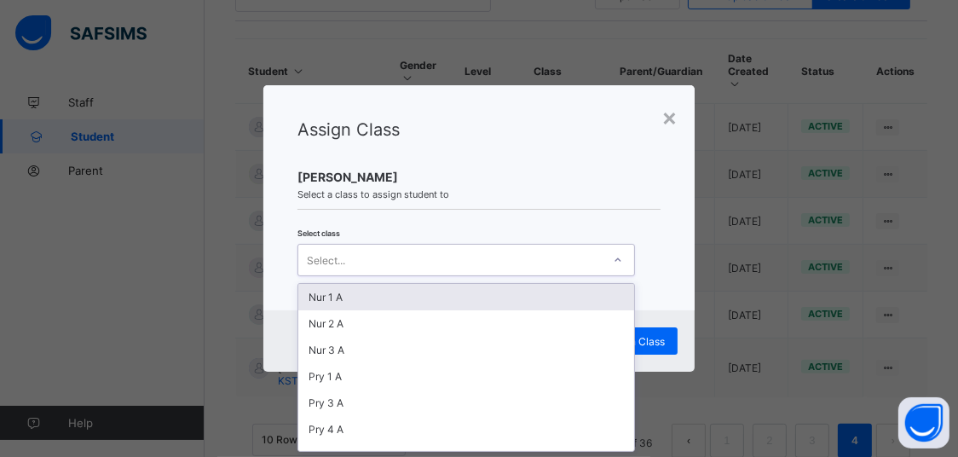
click at [472, 292] on div "Nur 1 A" at bounding box center [466, 297] width 336 height 26
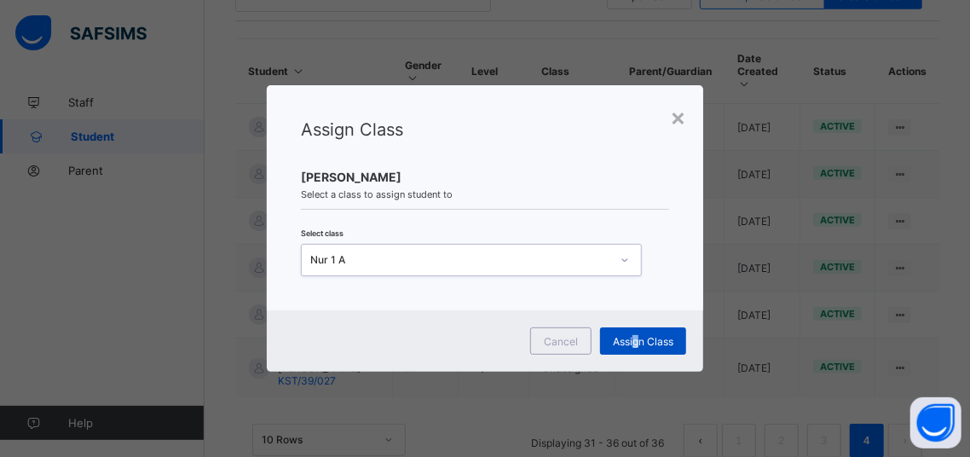
click at [638, 339] on span "Assign Class" at bounding box center [643, 341] width 61 height 13
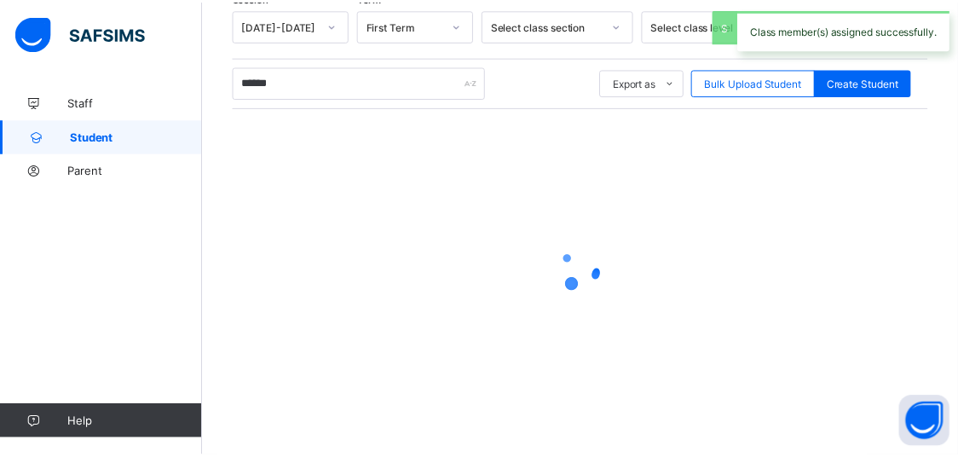
scroll to position [304, 0]
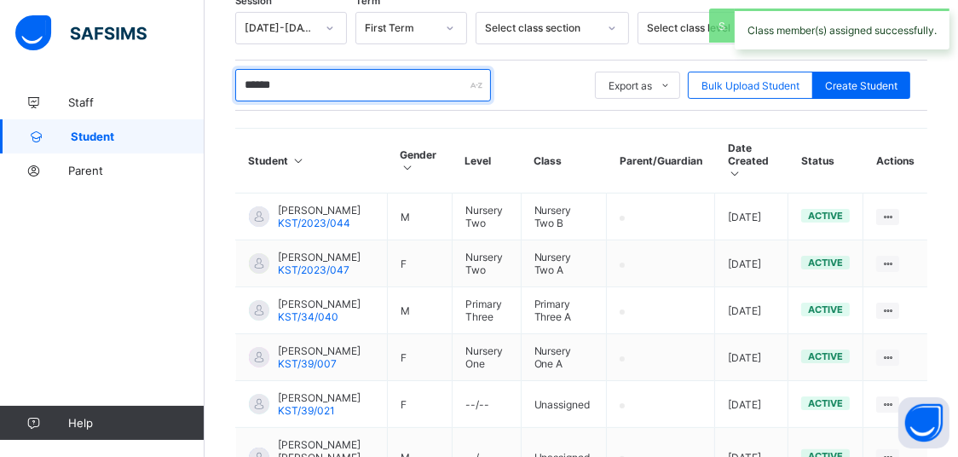
click at [302, 80] on input "******" at bounding box center [363, 85] width 256 height 32
type input "*"
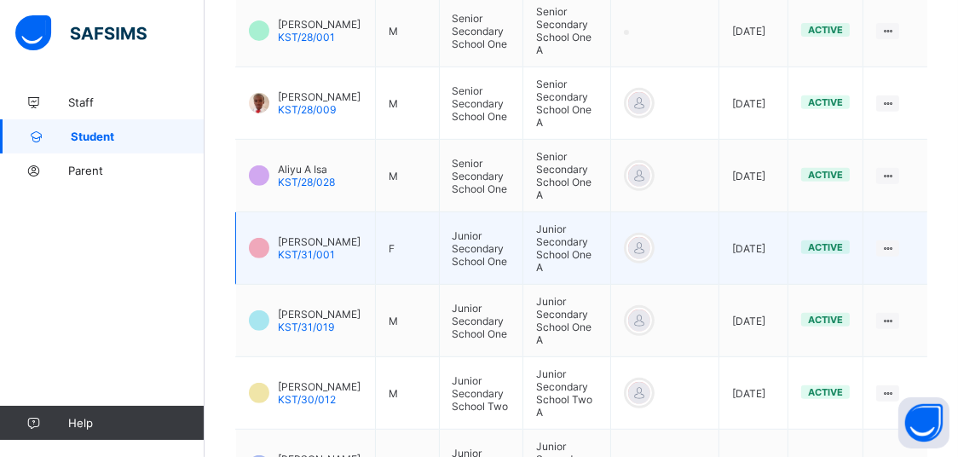
scroll to position [711, 0]
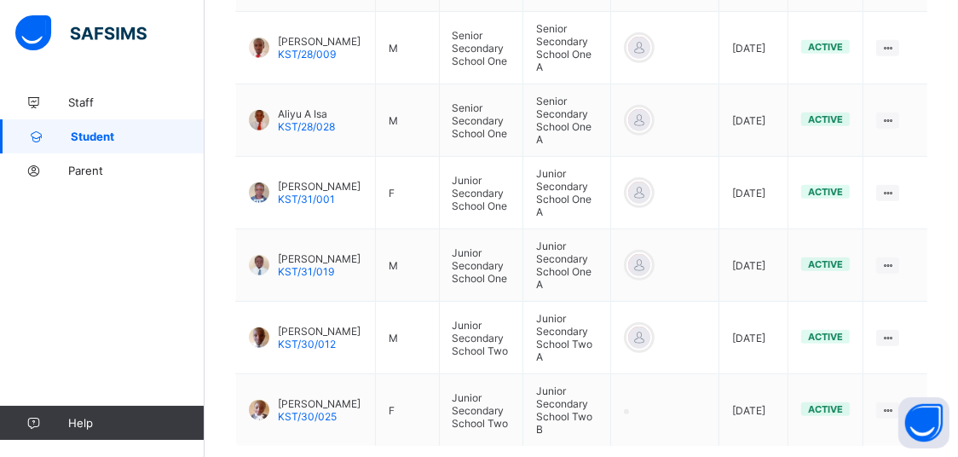
type input "**********"
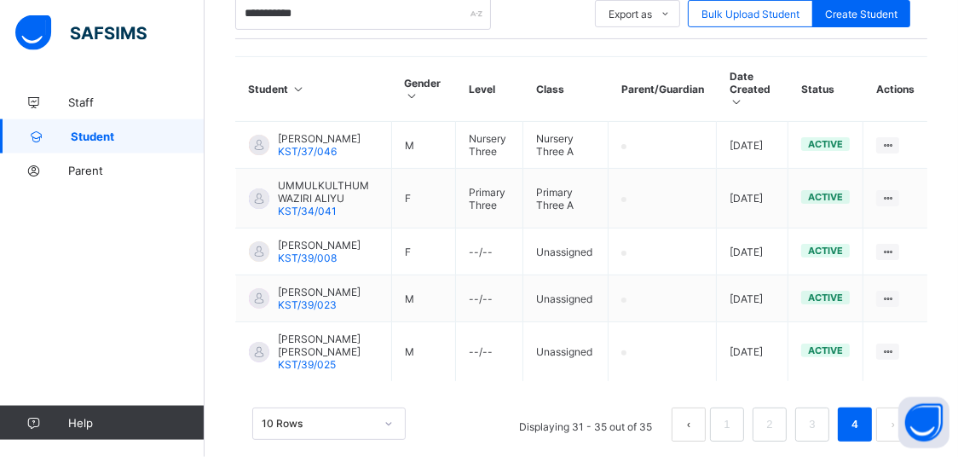
scroll to position [376, 0]
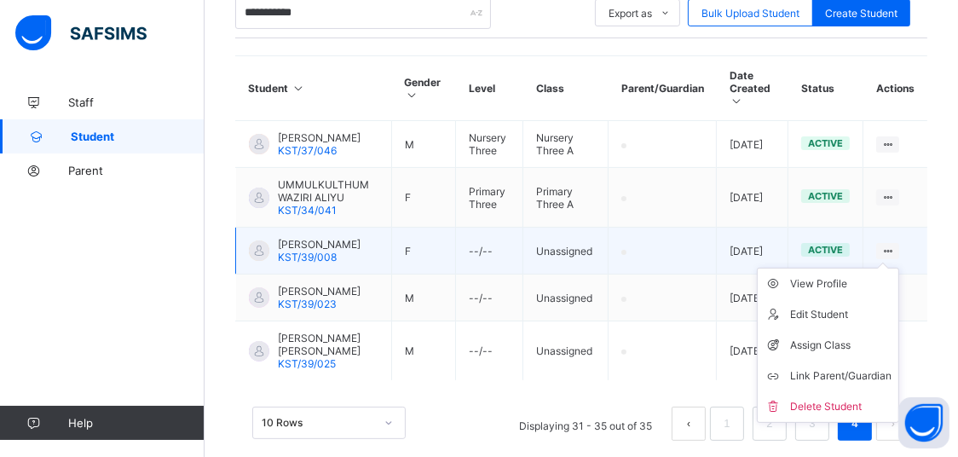
click at [895, 245] on icon at bounding box center [888, 251] width 14 height 13
click at [831, 306] on div "Edit Student" at bounding box center [840, 314] width 101 height 17
select select "**"
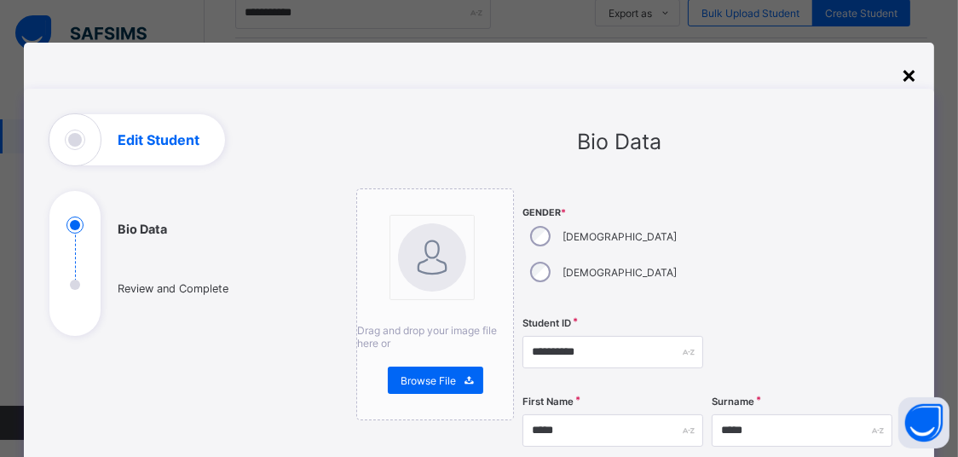
click at [906, 74] on div "×" at bounding box center [909, 74] width 16 height 29
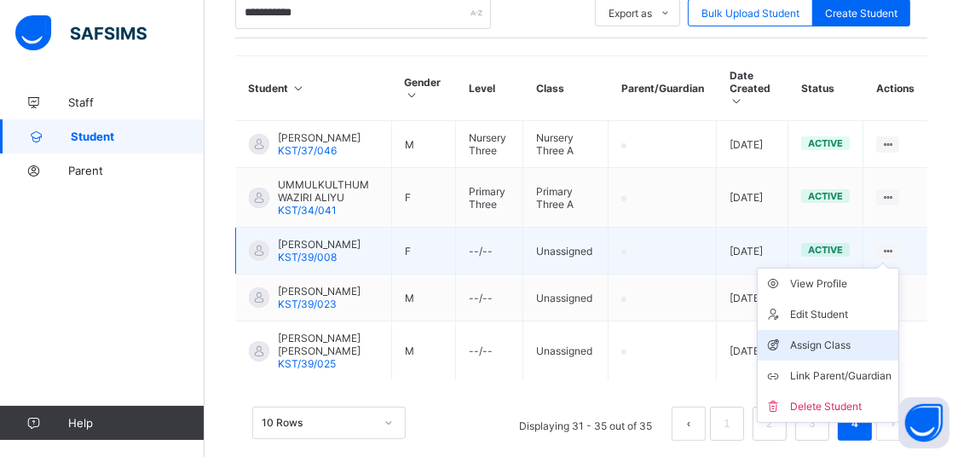
click at [848, 339] on div "Assign Class" at bounding box center [840, 345] width 101 height 17
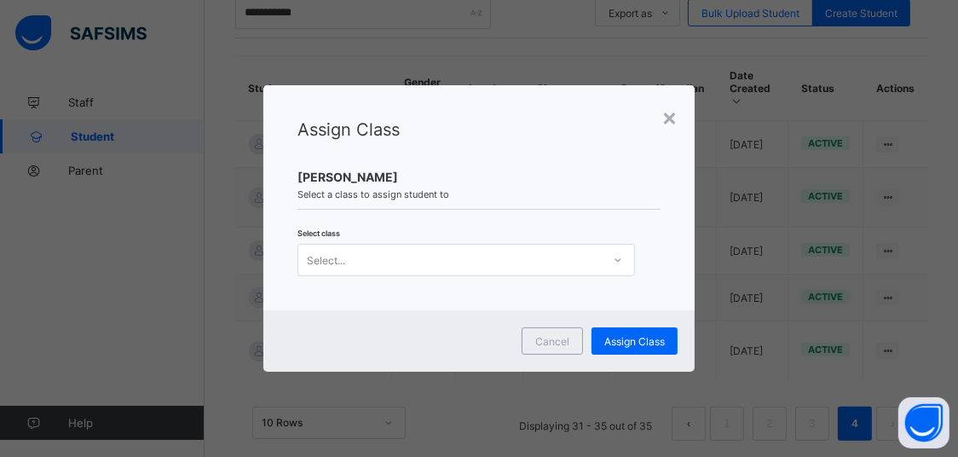
click at [586, 263] on div "Select..." at bounding box center [450, 260] width 304 height 24
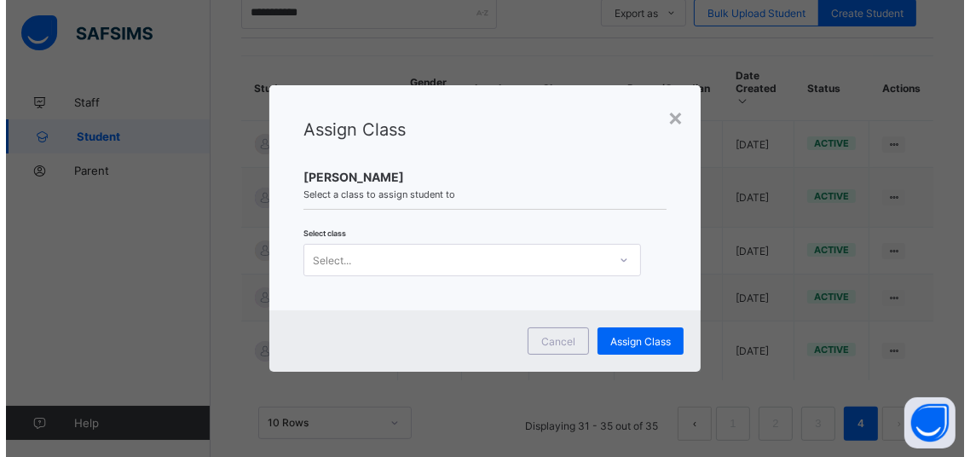
scroll to position [0, 0]
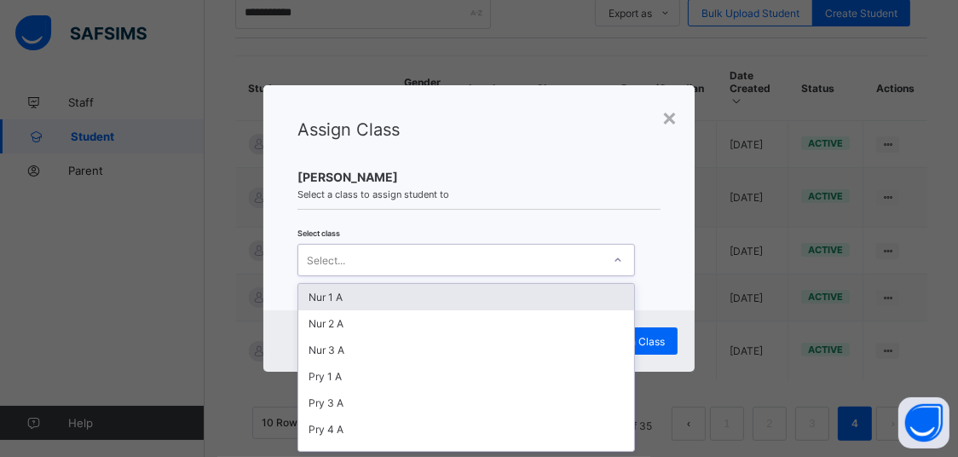
click at [448, 292] on div "Nur 1 A" at bounding box center [466, 297] width 336 height 26
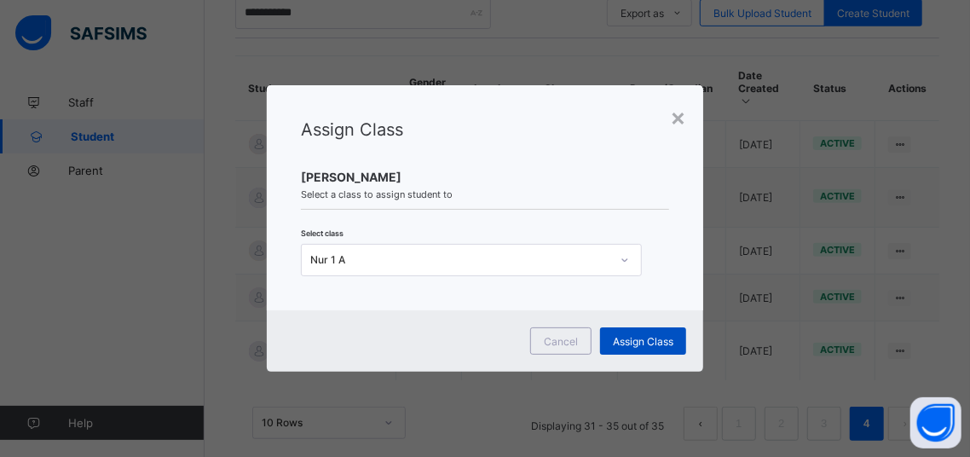
click at [663, 342] on span "Assign Class" at bounding box center [643, 341] width 61 height 13
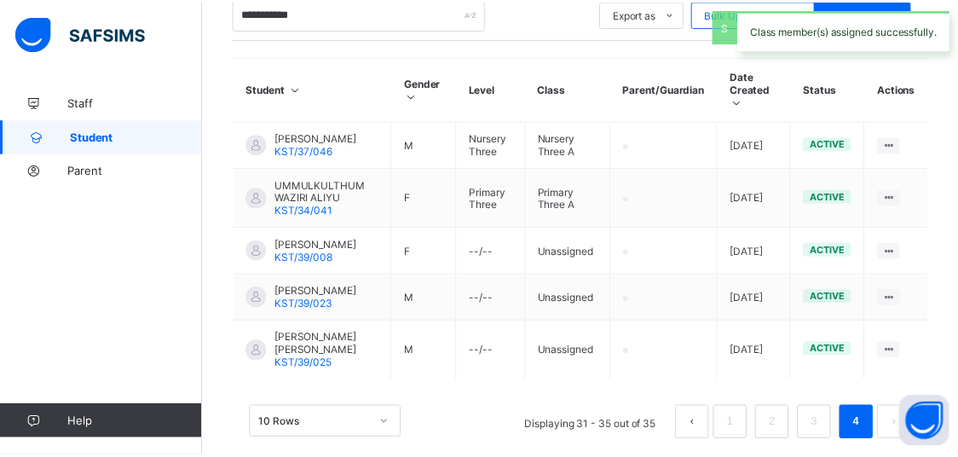
scroll to position [304, 0]
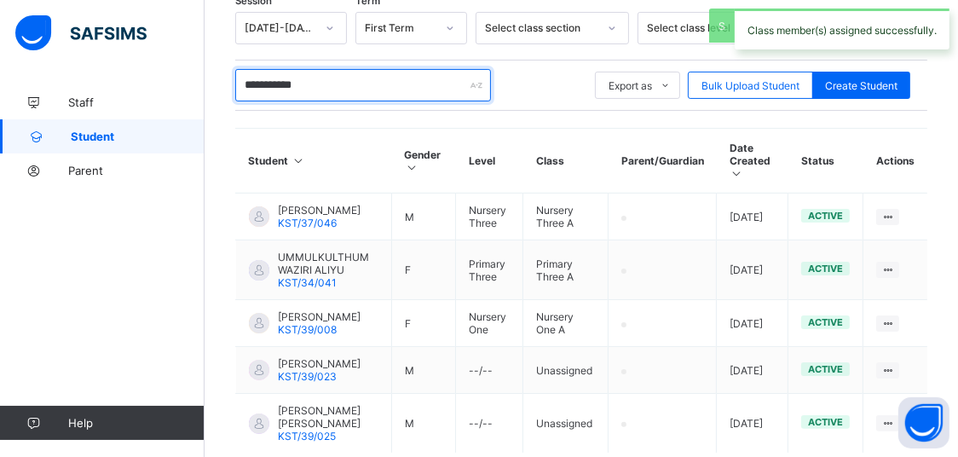
click at [414, 84] on input "**********" at bounding box center [363, 85] width 256 height 32
type input "*"
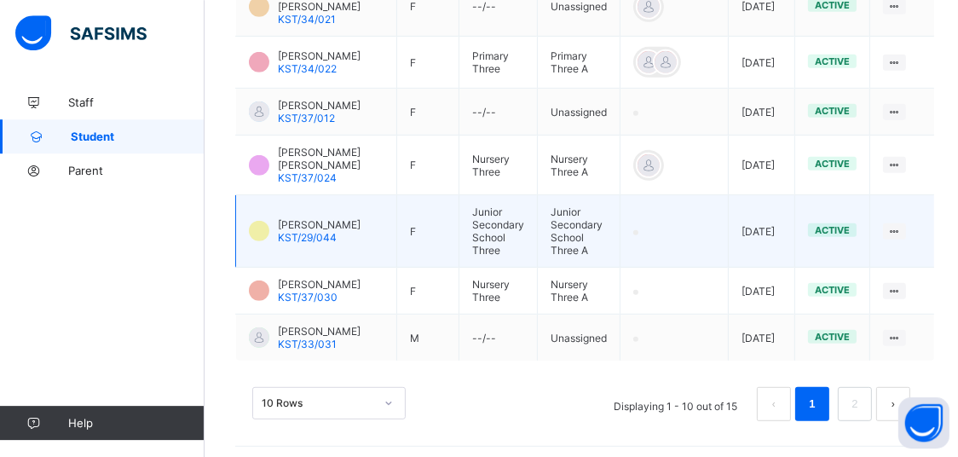
scroll to position [735, 0]
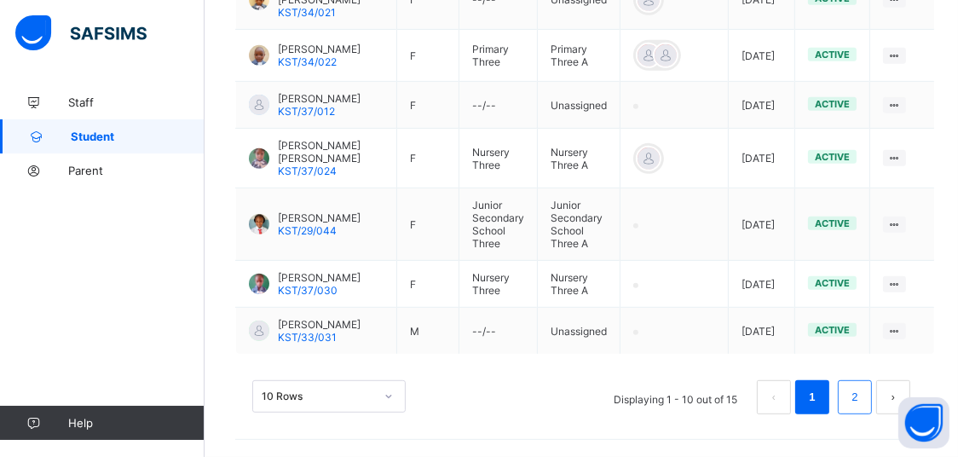
type input "**********"
click at [872, 393] on li "2" at bounding box center [855, 397] width 34 height 34
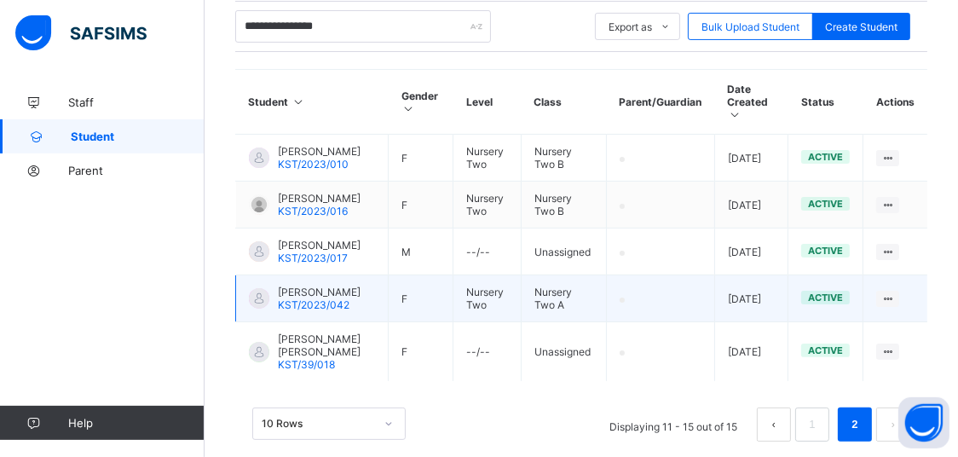
scroll to position [388, 0]
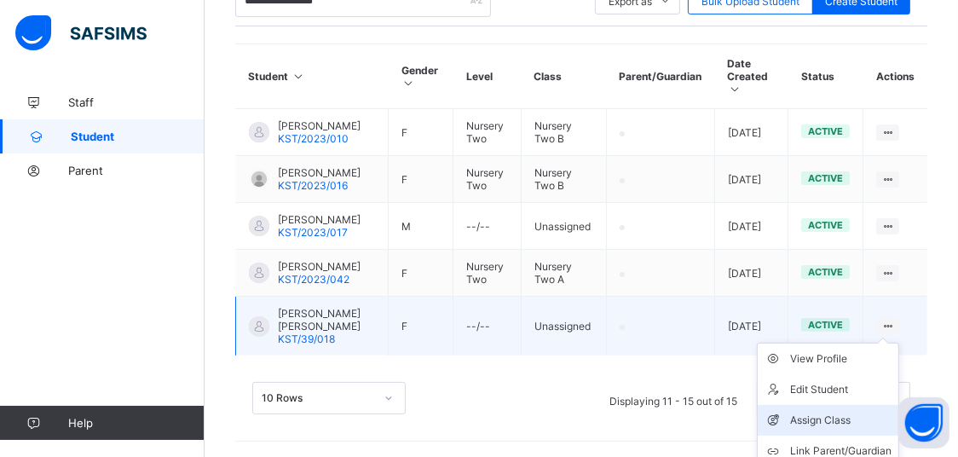
click at [853, 414] on li "Assign Class" at bounding box center [828, 420] width 141 height 31
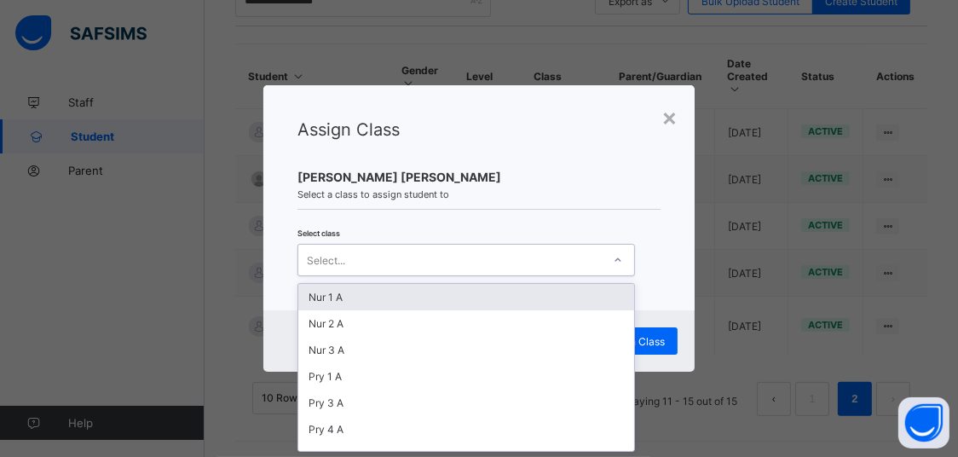
click at [569, 250] on div "Select..." at bounding box center [450, 260] width 304 height 24
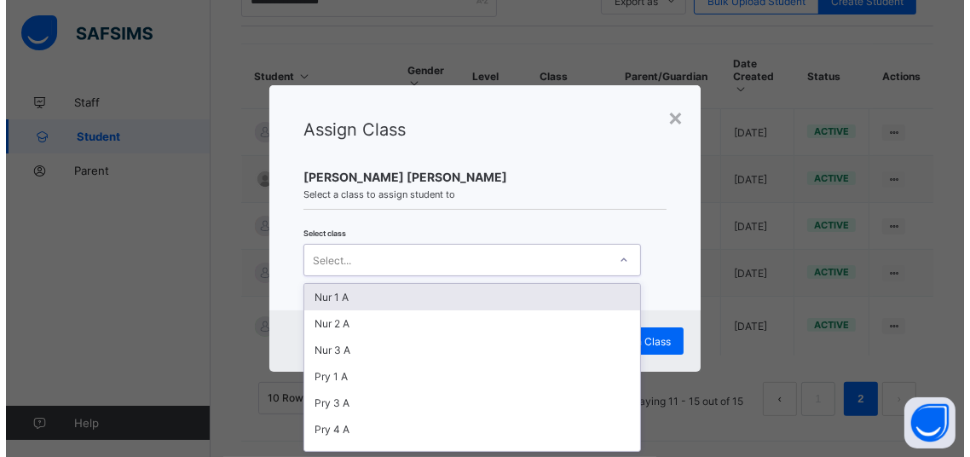
scroll to position [0, 0]
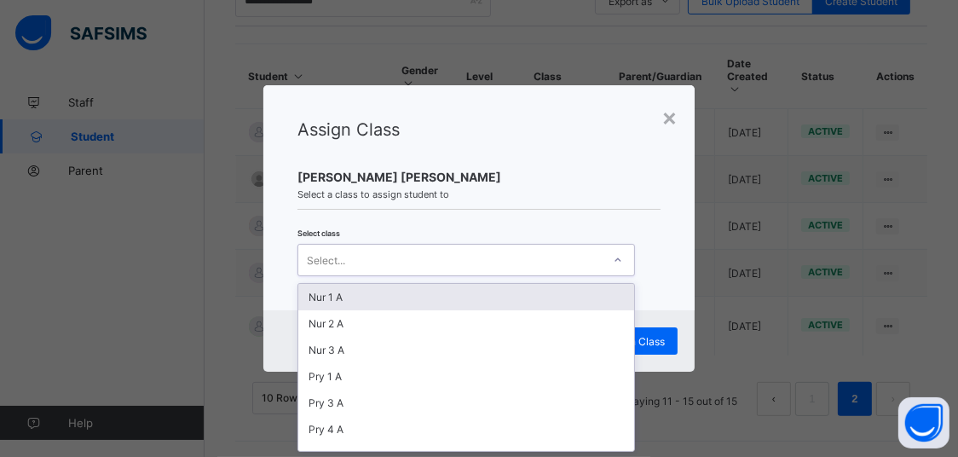
click at [476, 298] on div "Nur 1 A" at bounding box center [466, 297] width 336 height 26
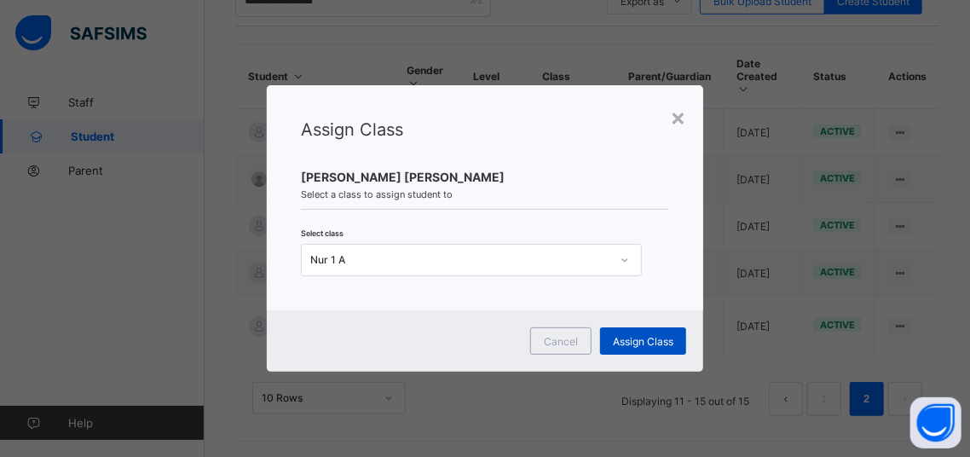
click at [637, 340] on span "Assign Class" at bounding box center [643, 341] width 61 height 13
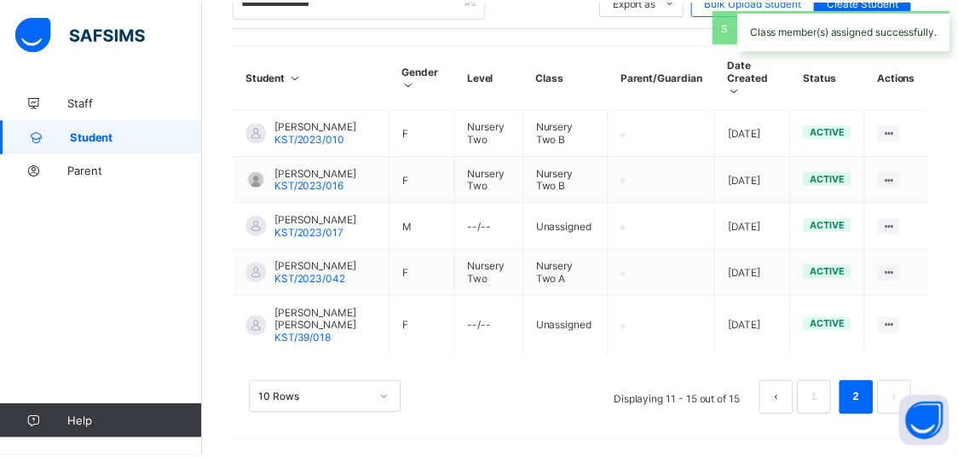
scroll to position [304, 0]
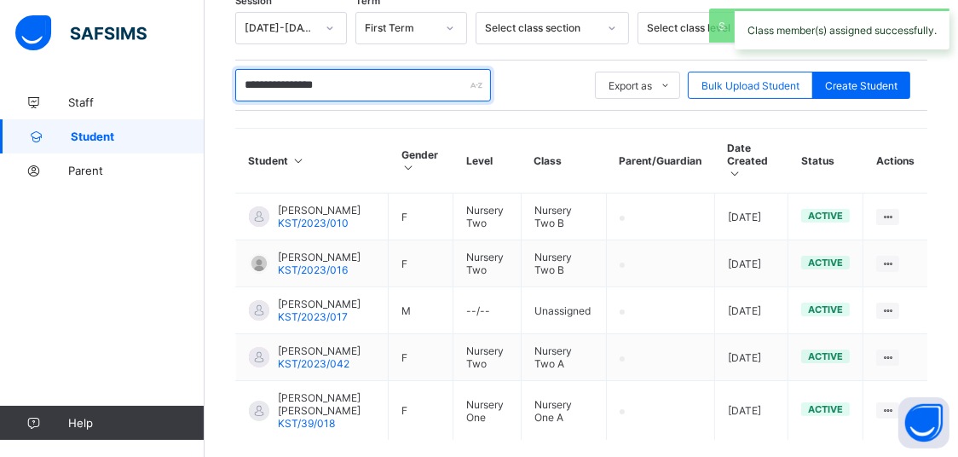
drag, startPoint x: 347, startPoint y: 84, endPoint x: 205, endPoint y: 94, distance: 142.8
click at [235, 94] on input "**********" at bounding box center [363, 85] width 256 height 32
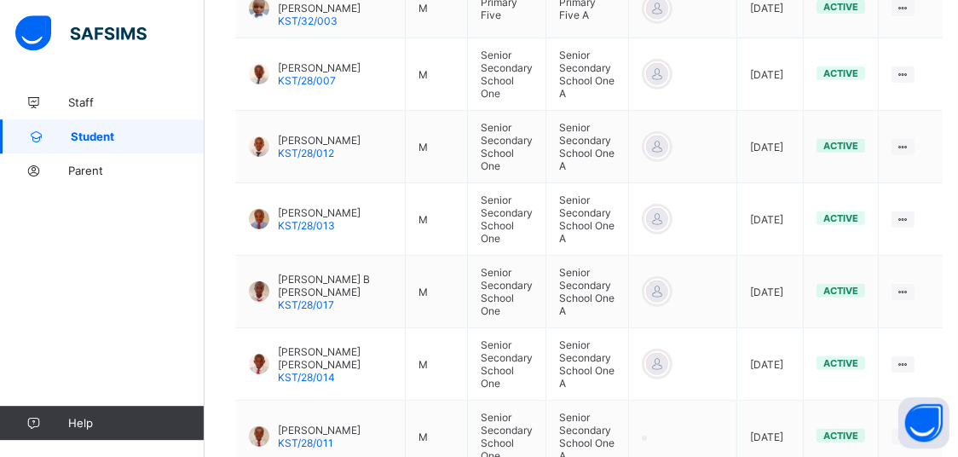
scroll to position [747, 0]
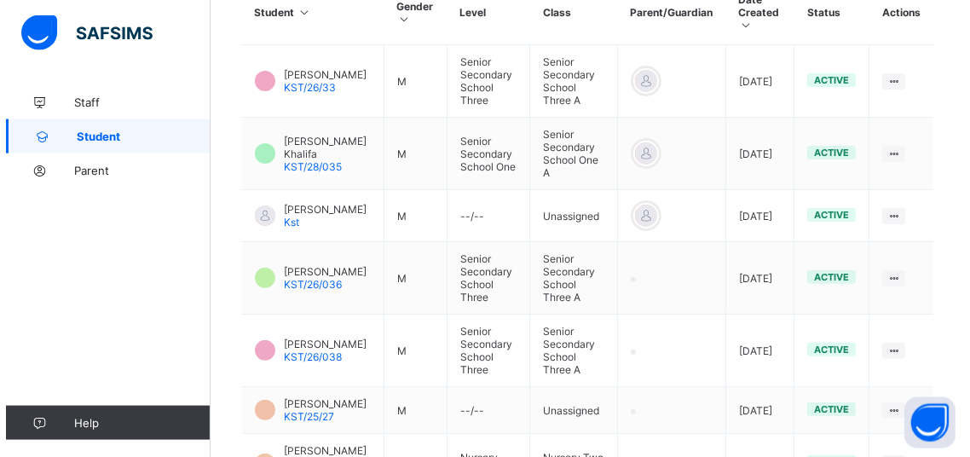
scroll to position [723, 0]
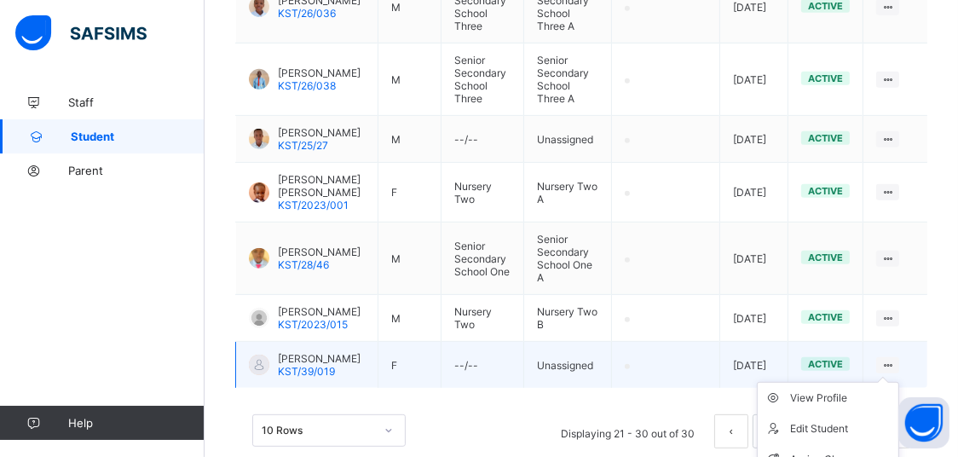
click at [900, 382] on ul "View Profile Edit Student Assign Class Link Parent/Guardian Delete Student" at bounding box center [828, 459] width 142 height 155
click at [825, 451] on div "Assign Class" at bounding box center [840, 459] width 101 height 17
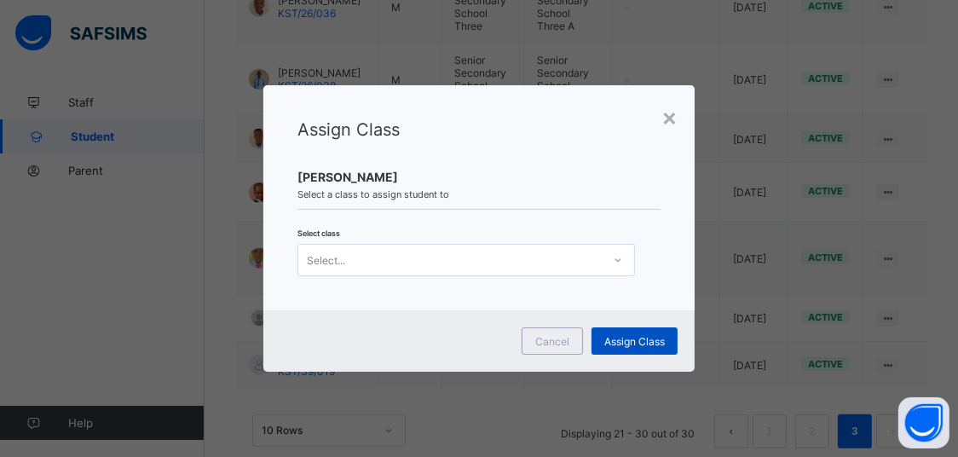
click at [622, 335] on span "Assign Class" at bounding box center [635, 341] width 61 height 13
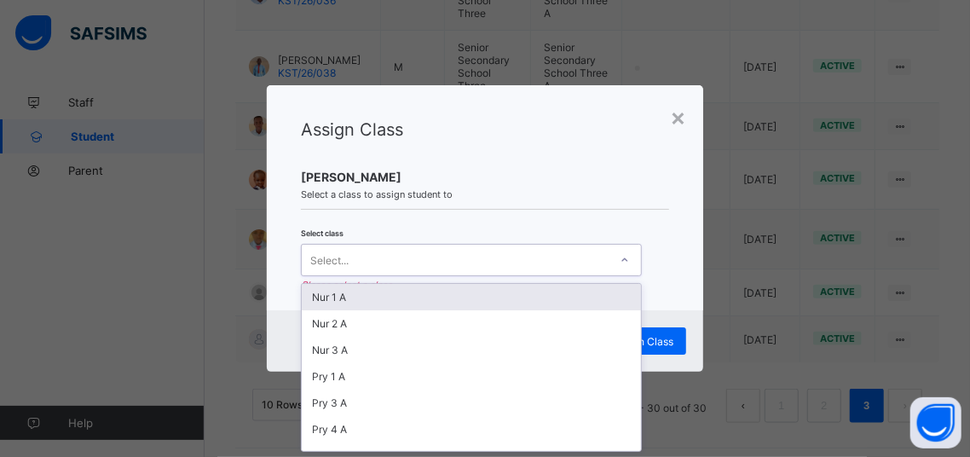
scroll to position [0, 0]
drag, startPoint x: 578, startPoint y: 259, endPoint x: 543, endPoint y: 307, distance: 59.2
click at [570, 280] on div "Assign Class [PERSON_NAME] Select a class to assign student to Select class opt…" at bounding box center [485, 197] width 437 height 225
click at [482, 301] on div "Nur 1 A" at bounding box center [471, 297] width 339 height 26
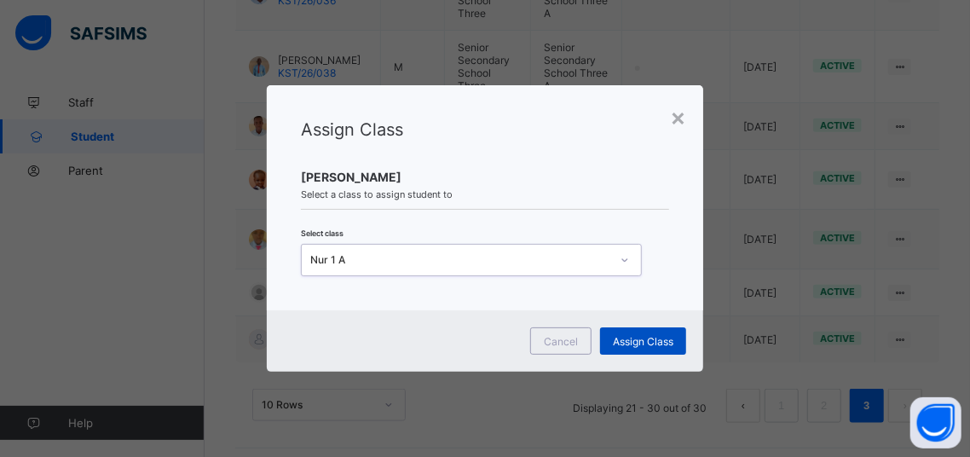
click at [671, 342] on span "Assign Class" at bounding box center [643, 341] width 61 height 13
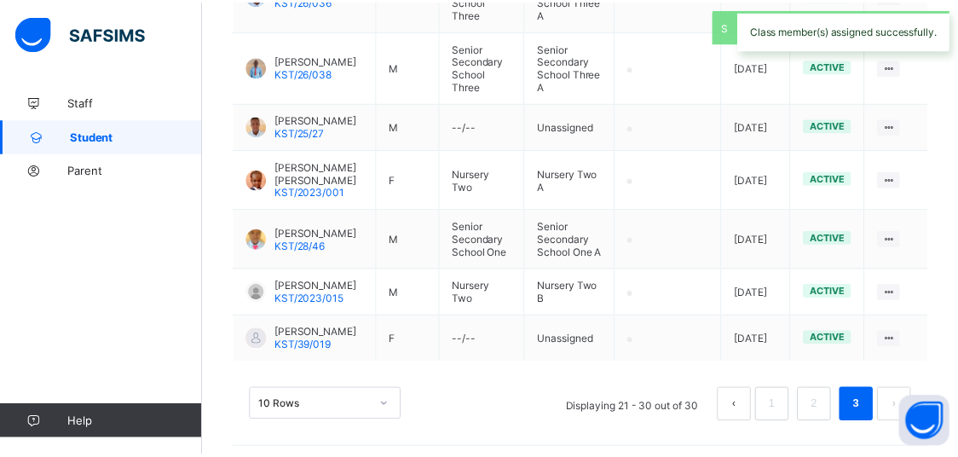
scroll to position [304, 0]
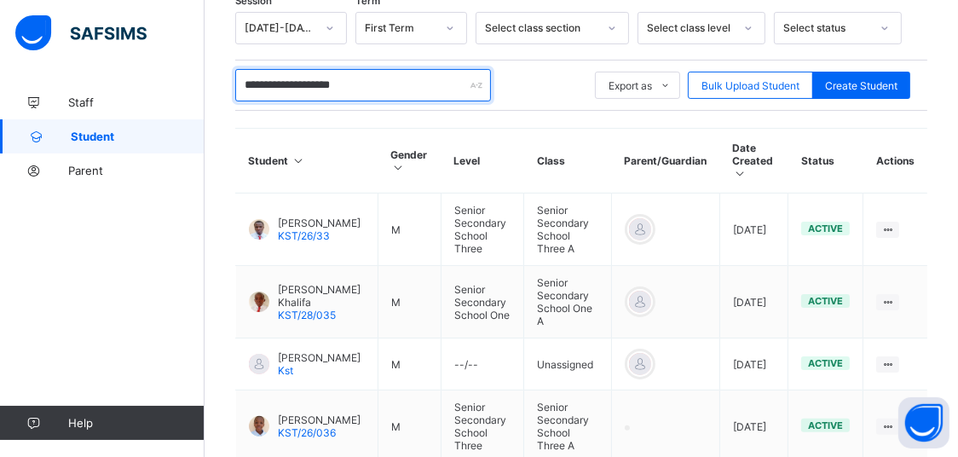
drag, startPoint x: 399, startPoint y: 78, endPoint x: 277, endPoint y: 95, distance: 123.1
click at [277, 95] on input "**********" at bounding box center [363, 85] width 256 height 32
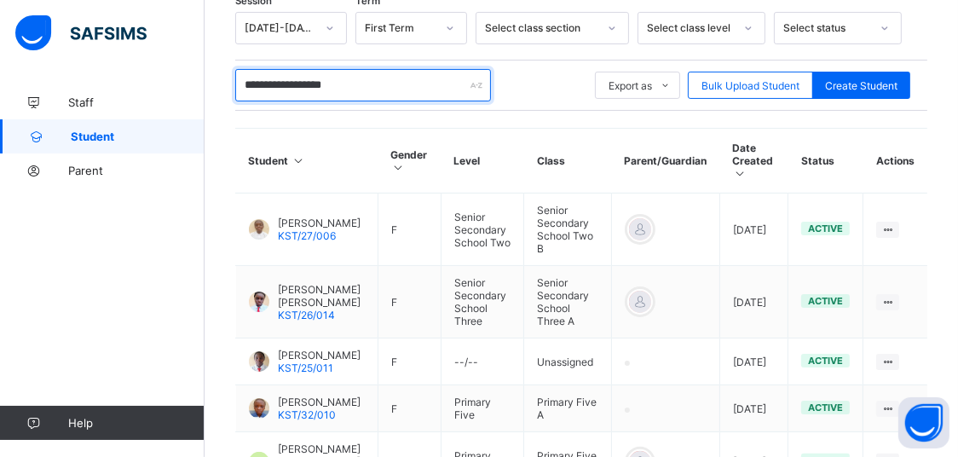
scroll to position [681, 0]
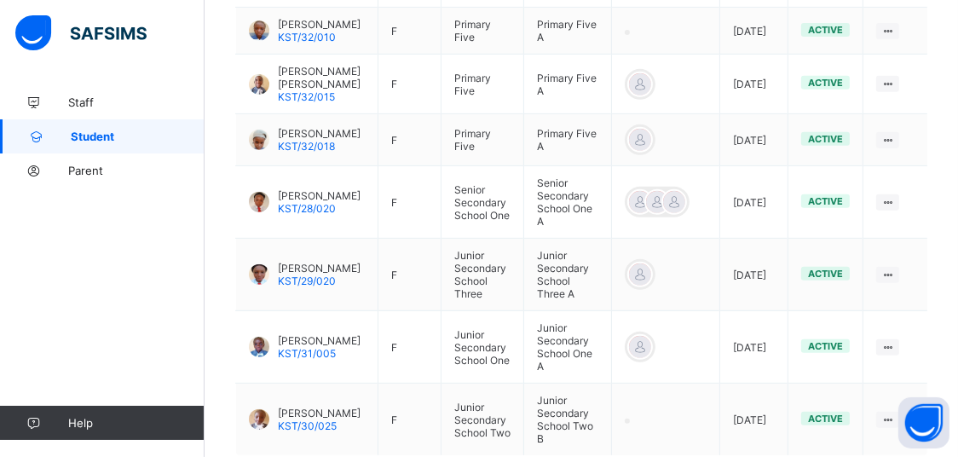
drag, startPoint x: 867, startPoint y: 390, endPoint x: 862, endPoint y: 382, distance: 9.2
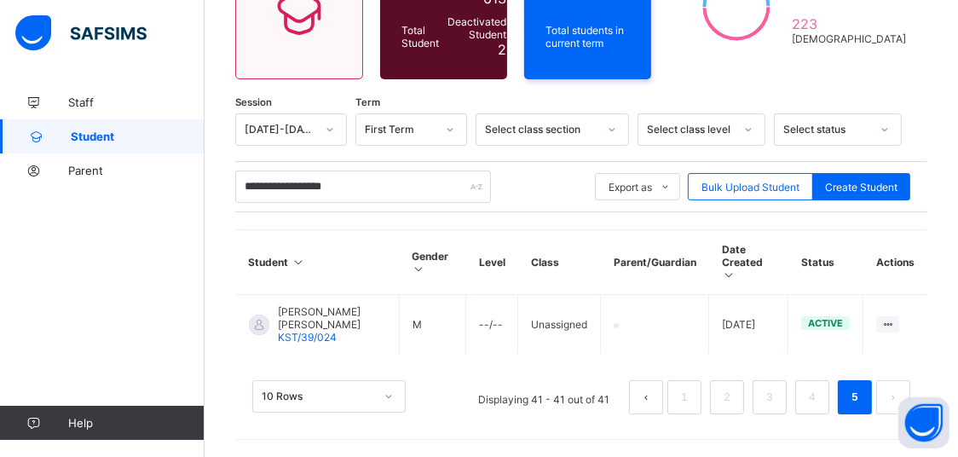
scroll to position [182, 0]
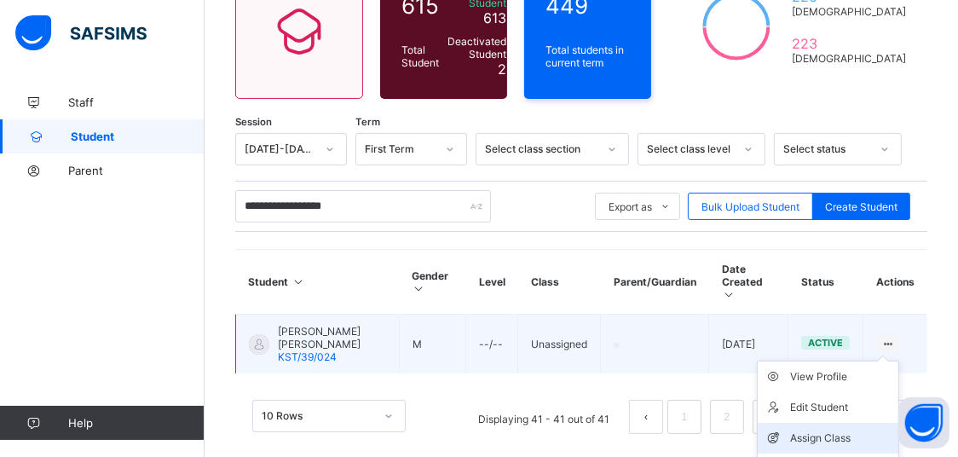
click at [833, 423] on li "Assign Class" at bounding box center [828, 438] width 141 height 31
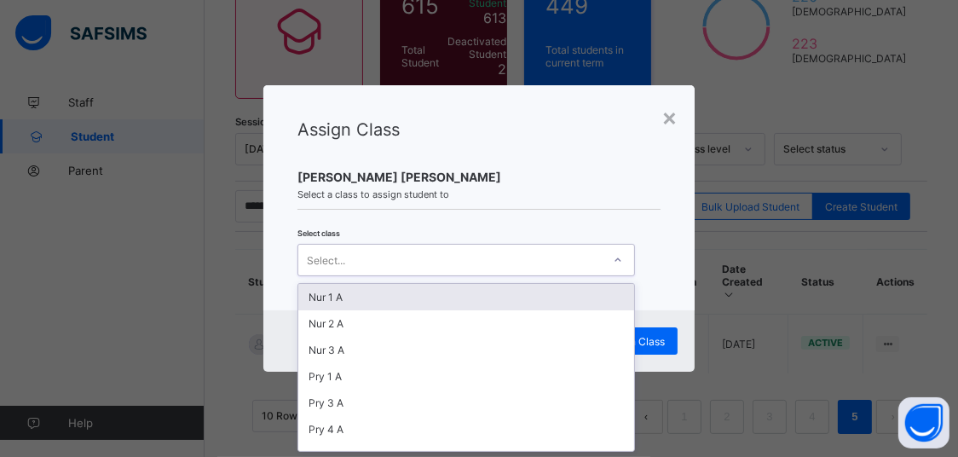
scroll to position [0, 0]
click at [508, 258] on div "Select..." at bounding box center [450, 260] width 304 height 24
click at [531, 301] on div "Nur 1 A" at bounding box center [466, 297] width 336 height 26
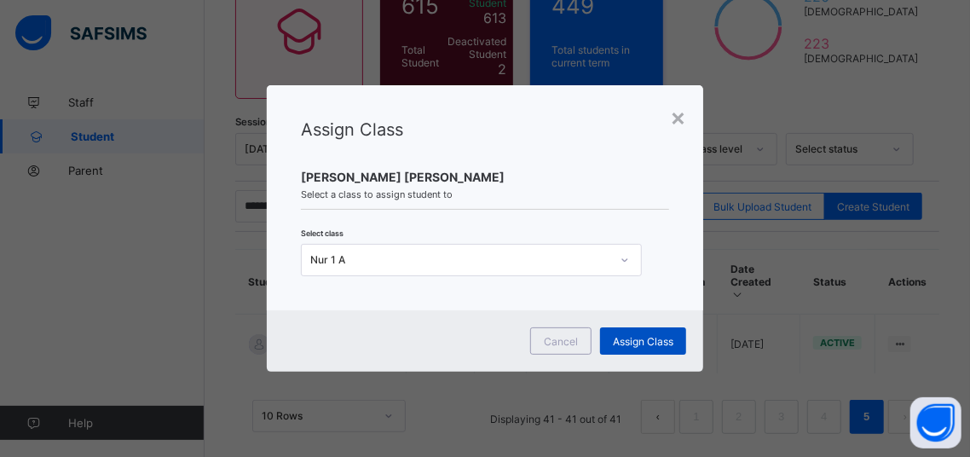
click at [651, 349] on div "Assign Class" at bounding box center [643, 340] width 86 height 27
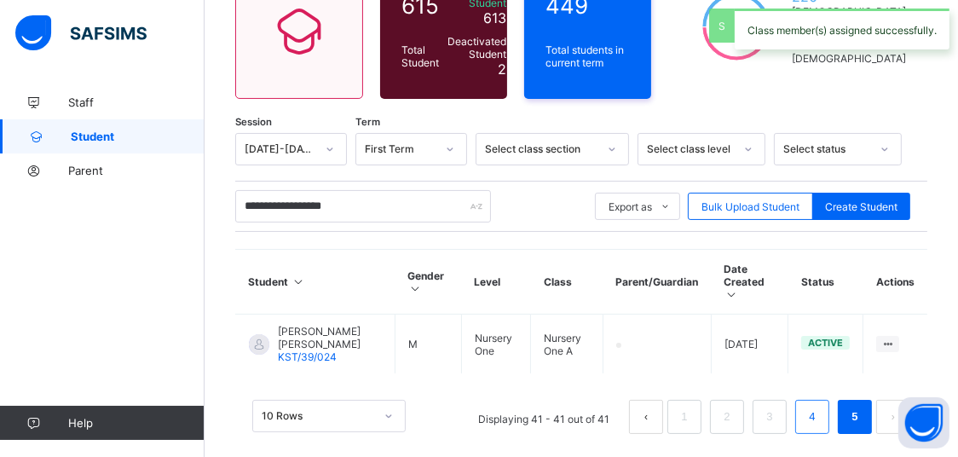
click at [820, 406] on link "4" at bounding box center [812, 417] width 16 height 22
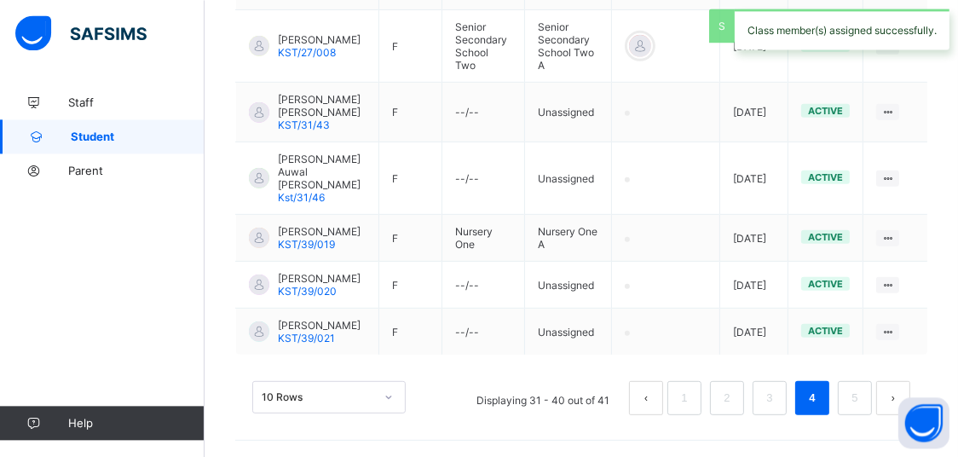
scroll to position [711, 0]
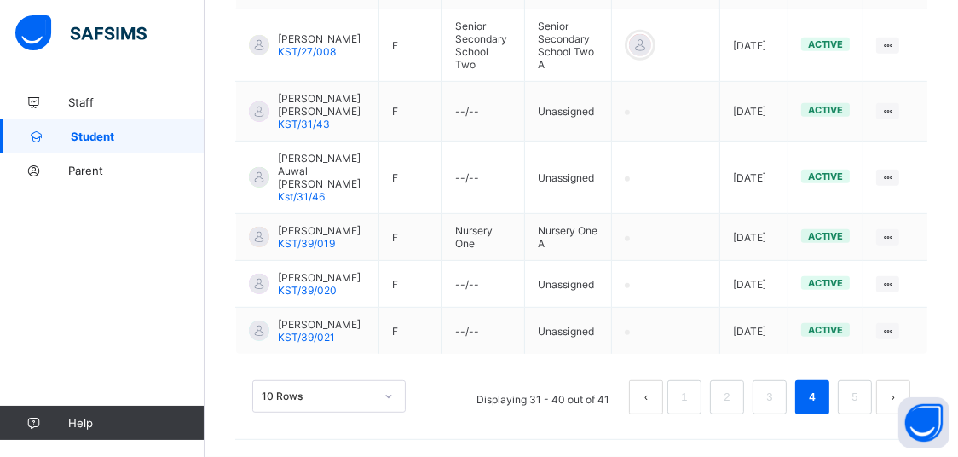
click at [553, 366] on div "10 Rows Displaying 31 - 40 out of 41 1 2 3 4 5" at bounding box center [581, 388] width 692 height 85
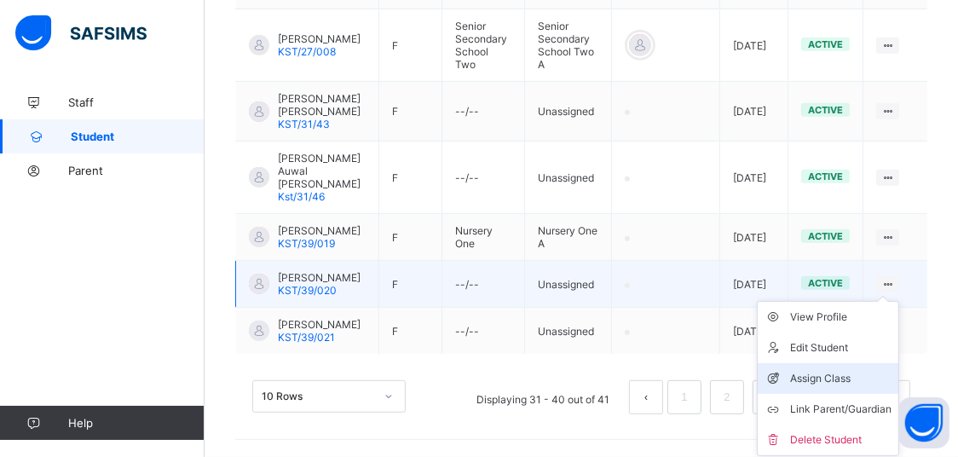
click at [827, 370] on div "Assign Class" at bounding box center [840, 378] width 101 height 17
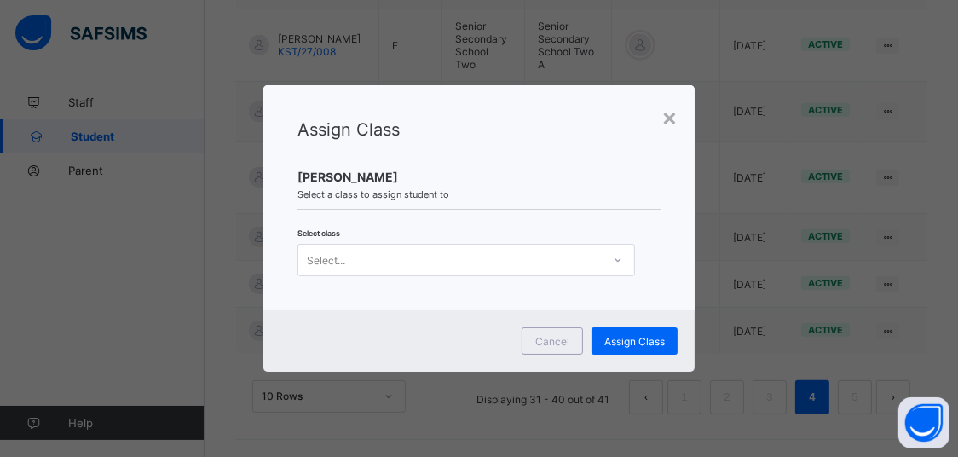
click at [572, 273] on div "Select..." at bounding box center [467, 260] width 338 height 32
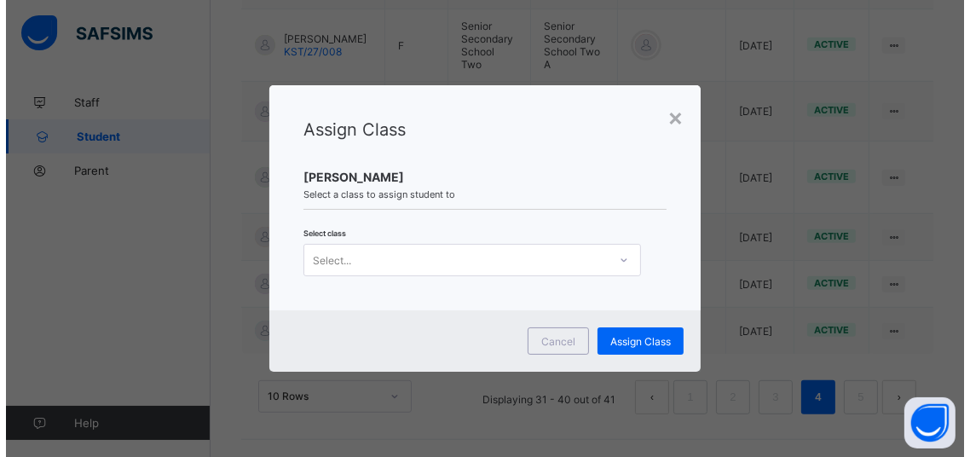
scroll to position [0, 0]
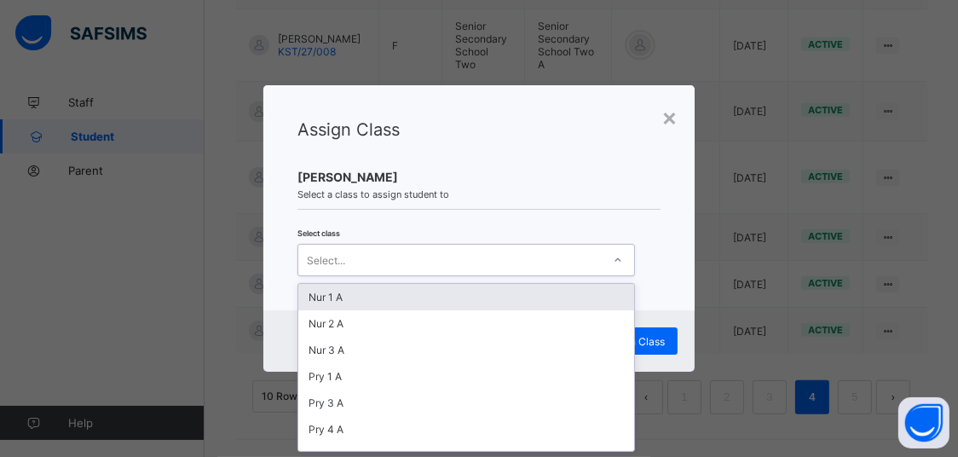
click at [493, 300] on div "Nur 1 A" at bounding box center [466, 297] width 336 height 26
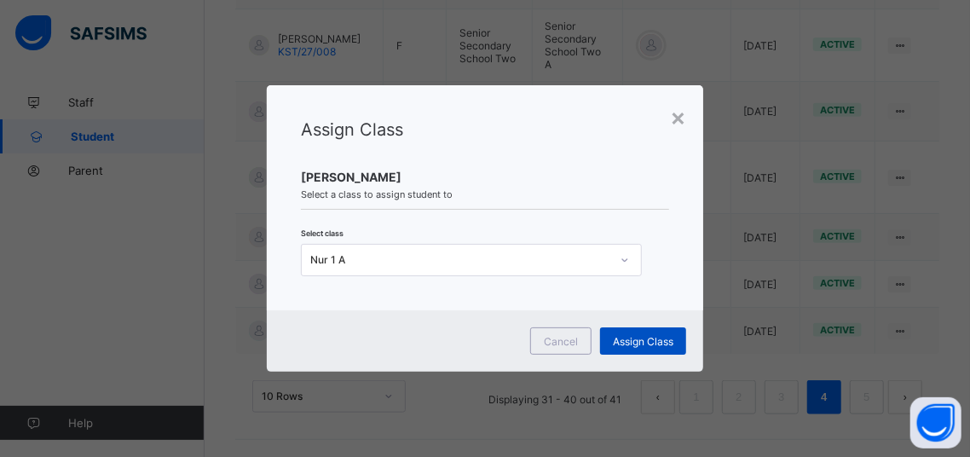
click at [647, 338] on span "Assign Class" at bounding box center [643, 341] width 61 height 13
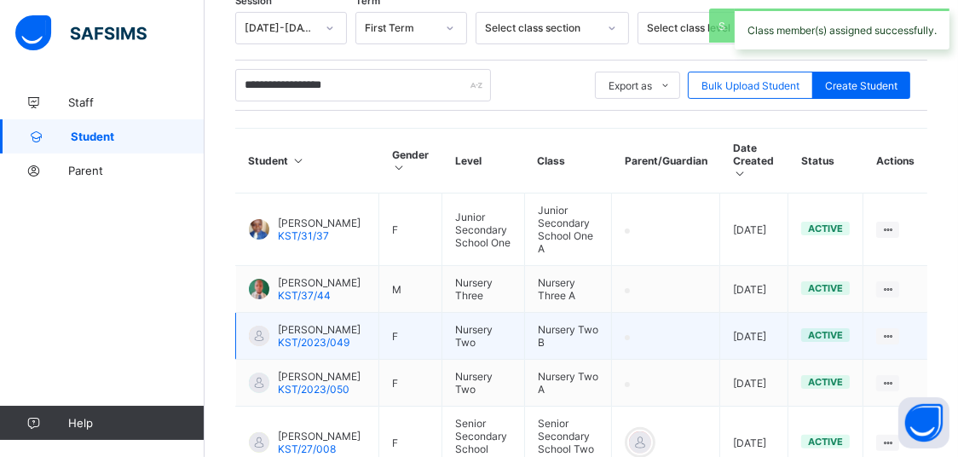
scroll to position [711, 0]
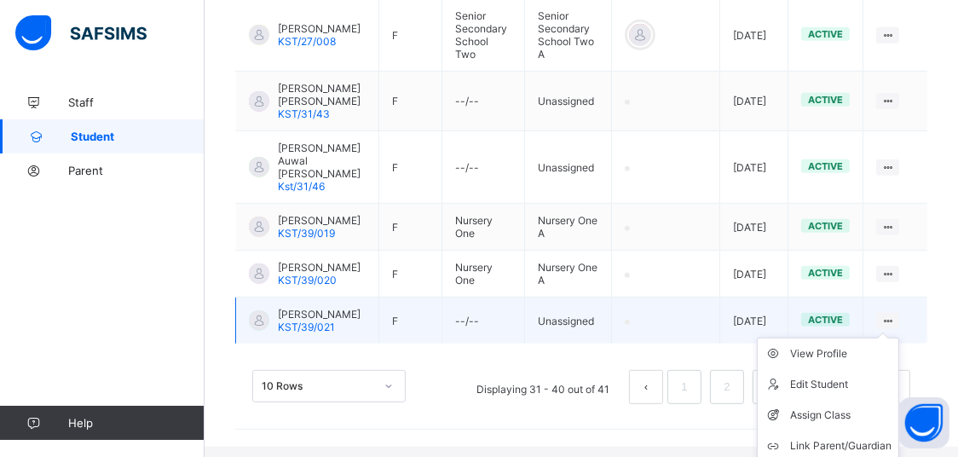
click at [895, 322] on icon at bounding box center [888, 321] width 14 height 13
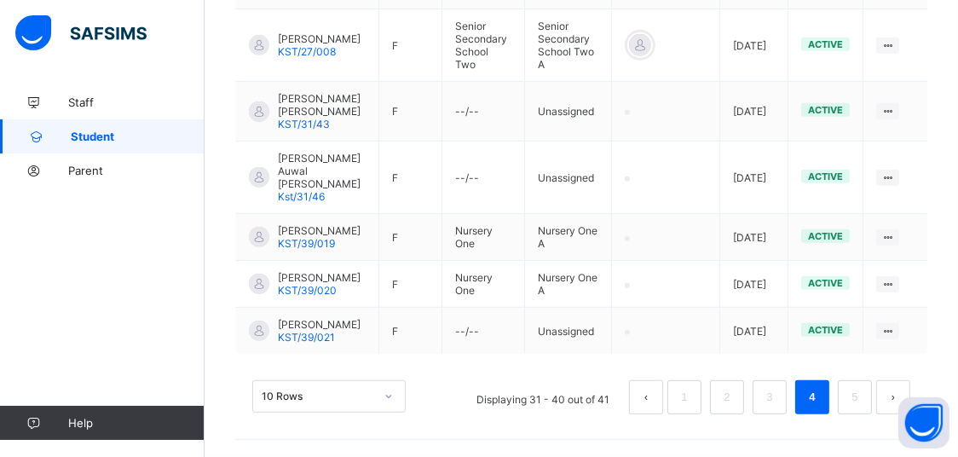
drag, startPoint x: 847, startPoint y: 414, endPoint x: 733, endPoint y: 367, distance: 122.7
click at [0, 0] on div "Assign Class" at bounding box center [0, 0] width 0 height 0
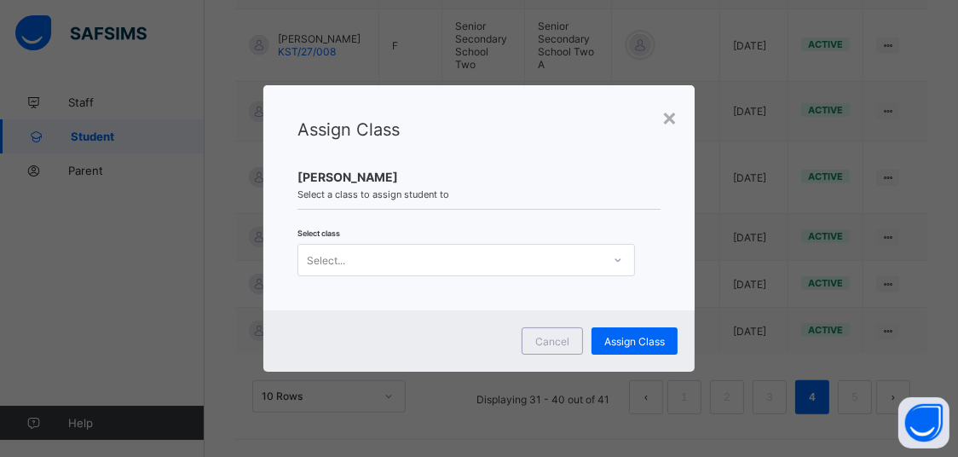
click at [613, 267] on div at bounding box center [618, 259] width 29 height 27
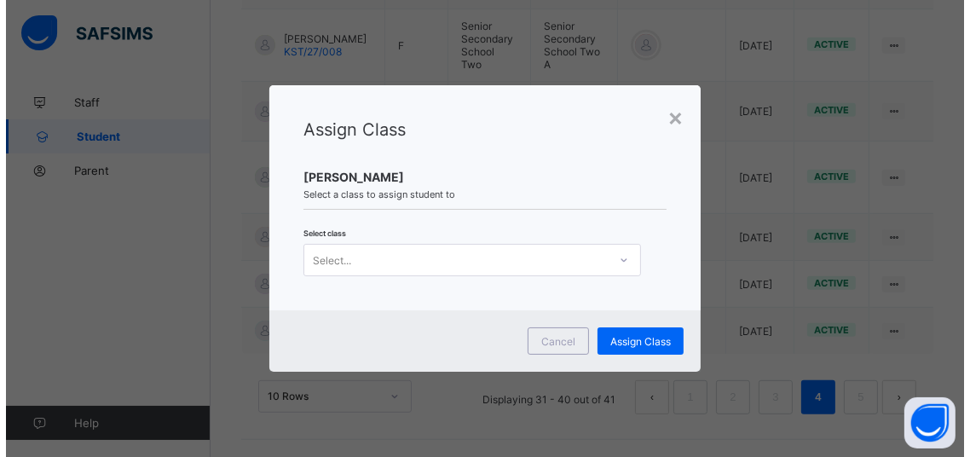
scroll to position [0, 0]
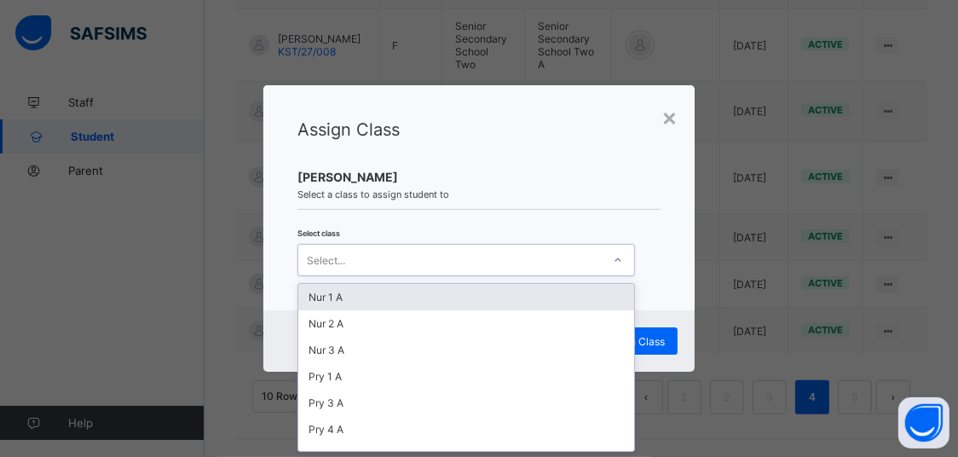
click at [549, 289] on div "Nur 1 A" at bounding box center [466, 297] width 336 height 26
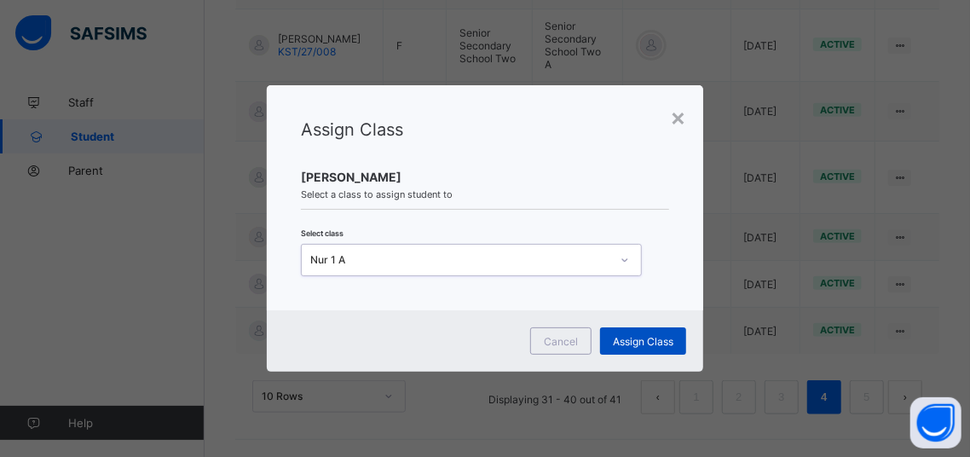
click at [632, 337] on span "Assign Class" at bounding box center [643, 341] width 61 height 13
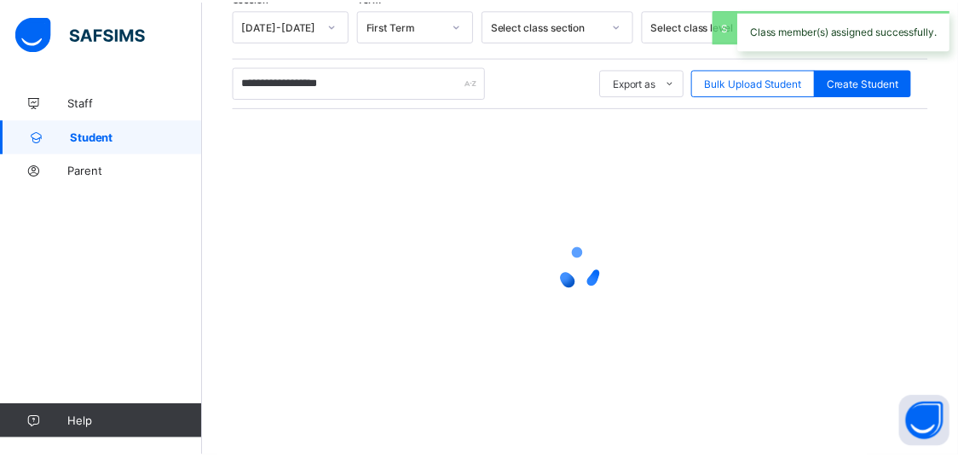
scroll to position [304, 0]
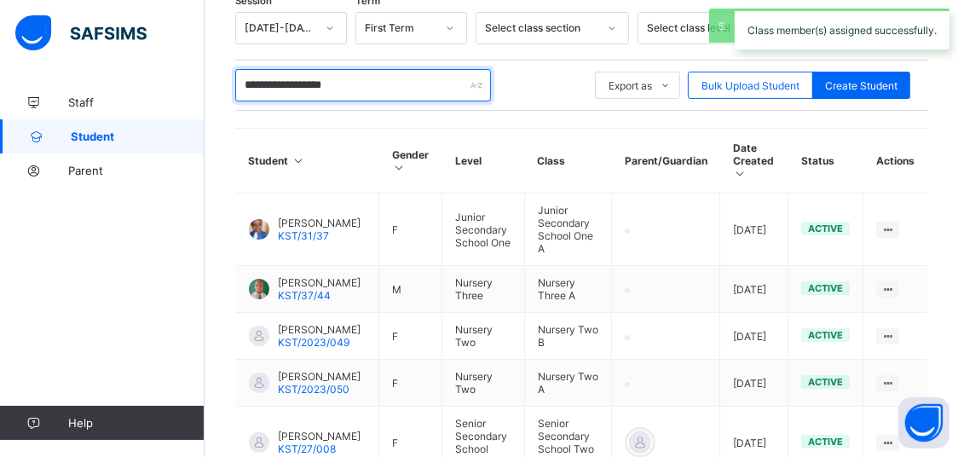
click at [385, 78] on input "**********" at bounding box center [363, 85] width 256 height 32
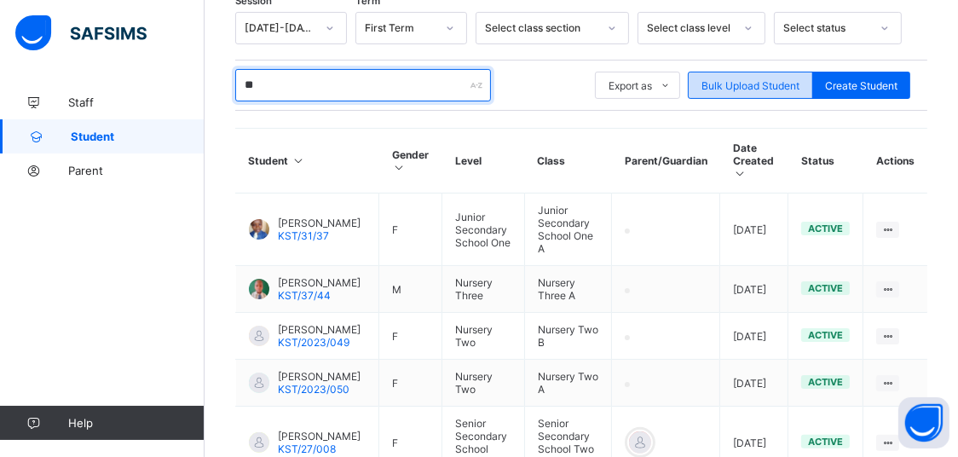
type input "*"
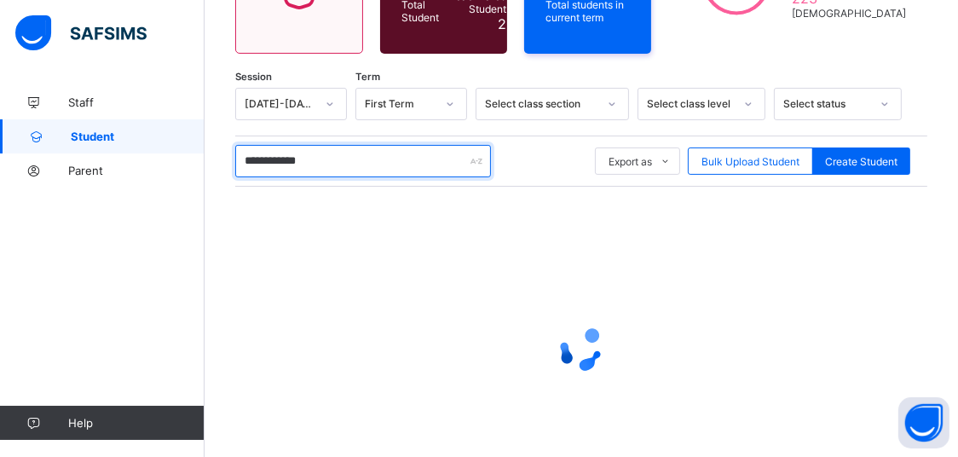
scroll to position [182, 0]
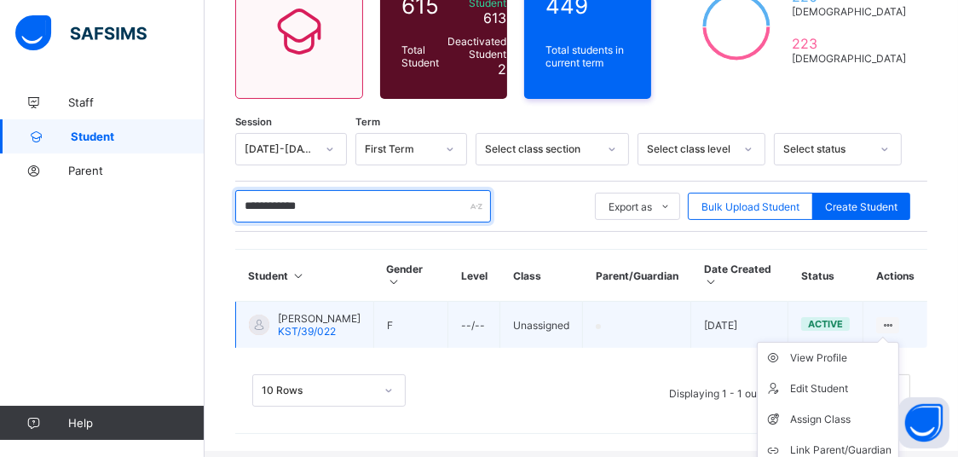
type input "**********"
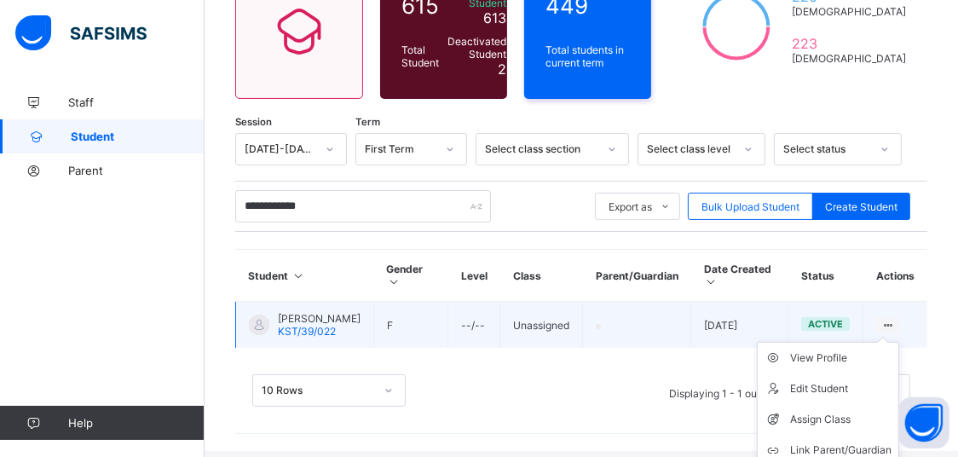
drag, startPoint x: 891, startPoint y: 322, endPoint x: 889, endPoint y: 332, distance: 9.5
click at [892, 322] on div at bounding box center [888, 325] width 23 height 16
click at [842, 411] on div "Assign Class" at bounding box center [840, 419] width 101 height 17
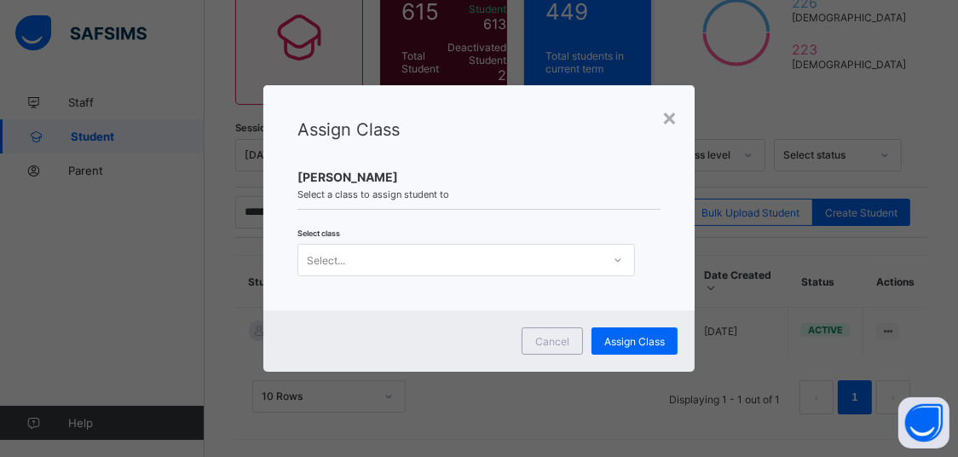
drag, startPoint x: 599, startPoint y: 241, endPoint x: 604, endPoint y: 256, distance: 15.1
click at [599, 242] on div "Select class Select..." at bounding box center [479, 251] width 363 height 49
click at [605, 260] on div at bounding box center [618, 259] width 29 height 27
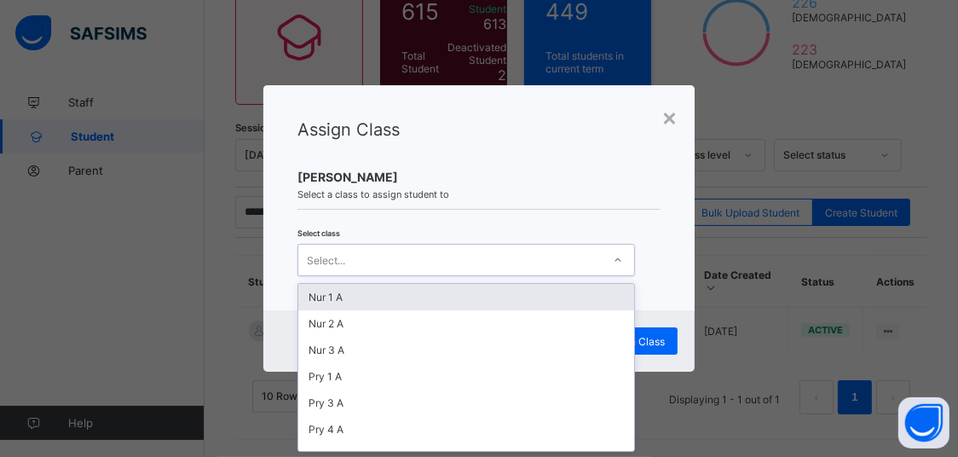
click at [622, 299] on div "Nur 1 A" at bounding box center [466, 297] width 336 height 26
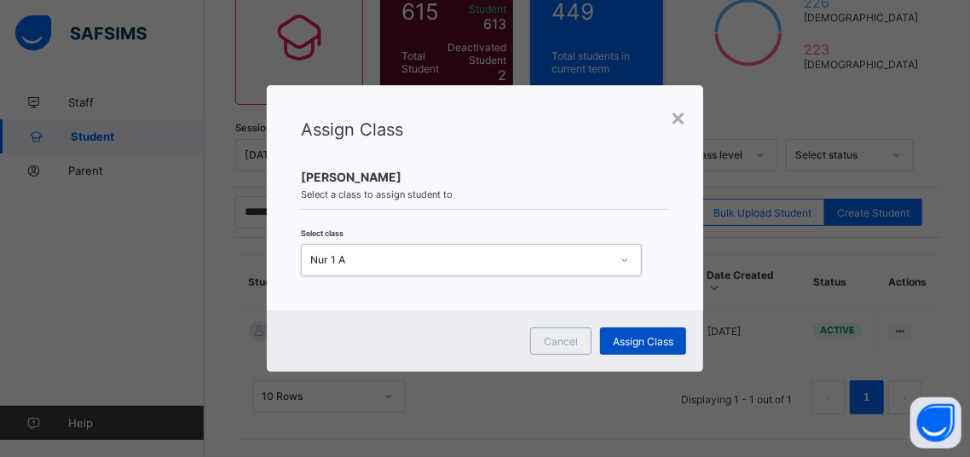
click at [661, 338] on span "Assign Class" at bounding box center [643, 341] width 61 height 13
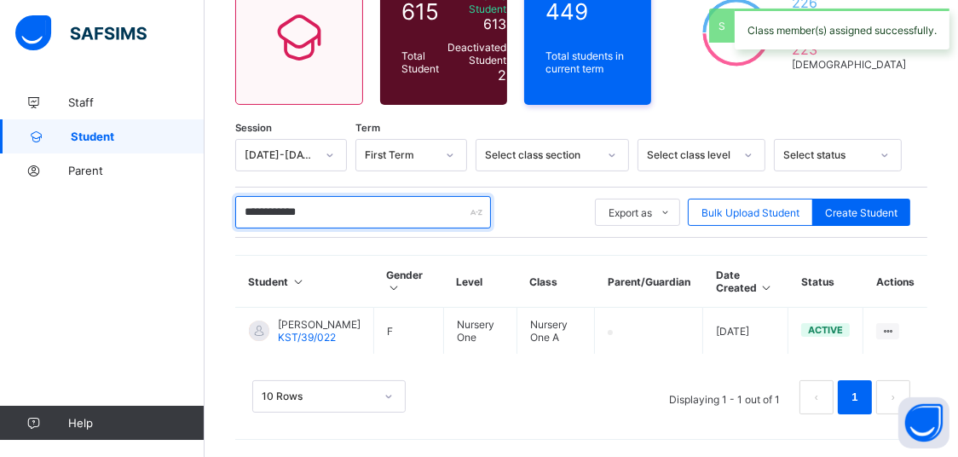
drag, startPoint x: 377, startPoint y: 208, endPoint x: 203, endPoint y: 185, distance: 175.5
click at [235, 196] on input "**********" at bounding box center [363, 212] width 256 height 32
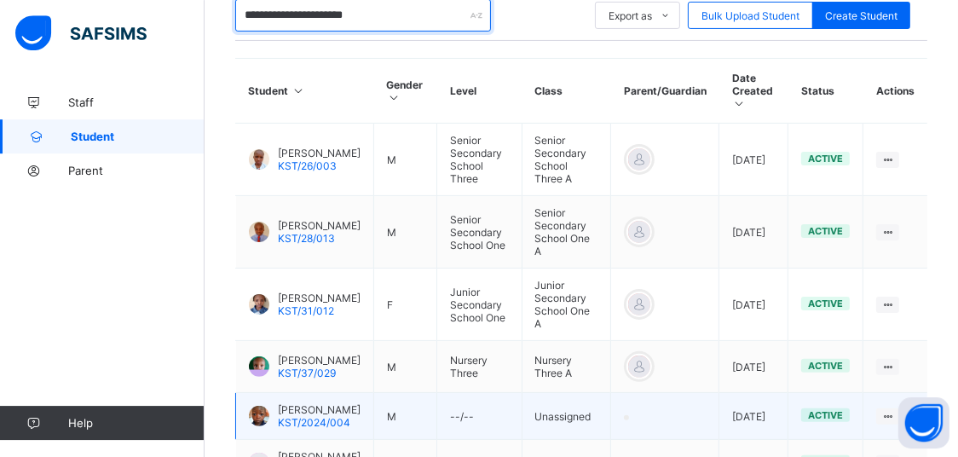
scroll to position [469, 0]
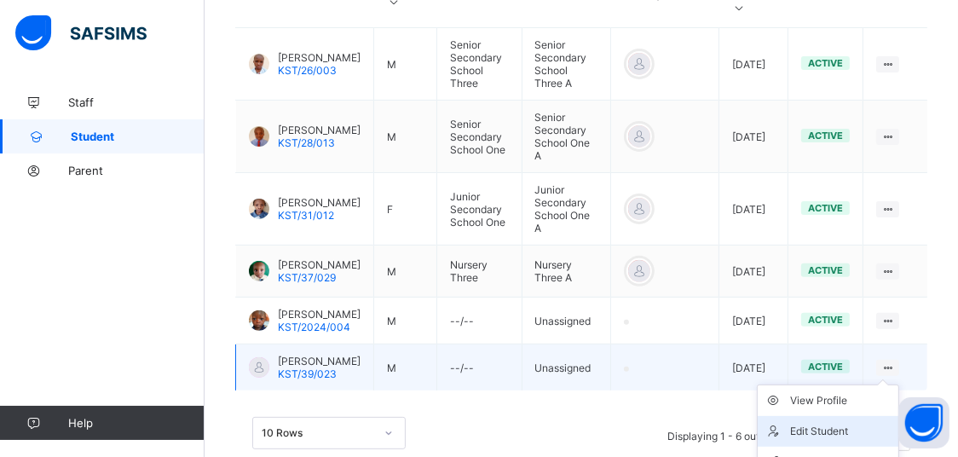
type input "**********"
click at [855, 416] on li "Edit Student" at bounding box center [828, 431] width 141 height 31
select select "**"
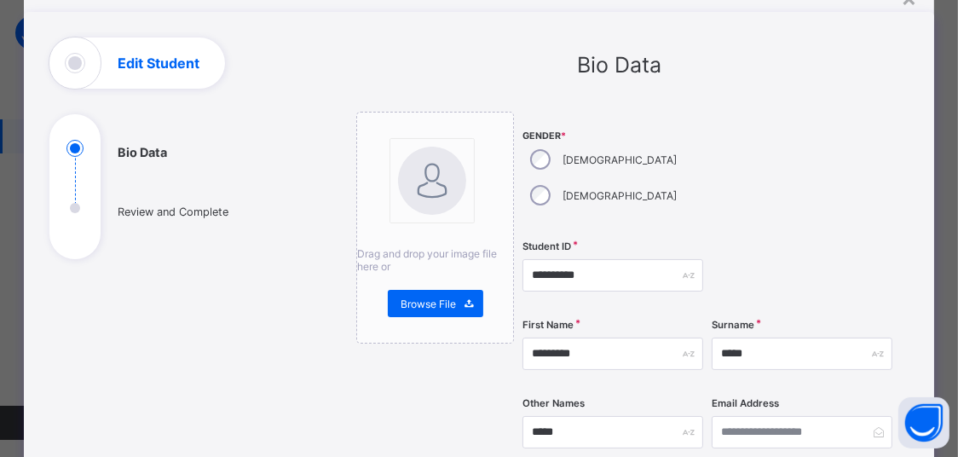
scroll to position [145, 0]
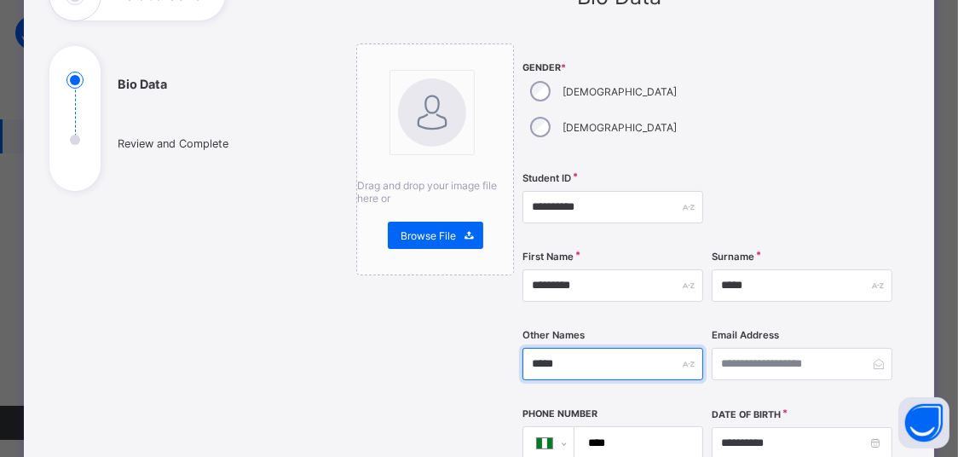
drag, startPoint x: 562, startPoint y: 341, endPoint x: 599, endPoint y: 346, distance: 37.9
click at [599, 349] on input "*****" at bounding box center [613, 364] width 181 height 32
click at [523, 348] on input "*****" at bounding box center [613, 364] width 181 height 32
drag, startPoint x: 561, startPoint y: 331, endPoint x: 524, endPoint y: 333, distance: 36.7
click at [524, 348] on input "*****" at bounding box center [613, 364] width 181 height 32
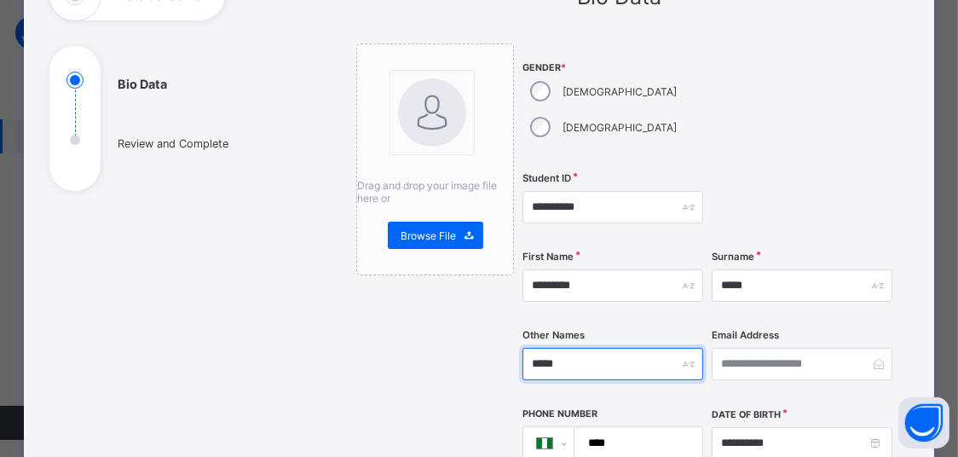
click at [559, 348] on input "*****" at bounding box center [613, 364] width 181 height 32
drag, startPoint x: 552, startPoint y: 335, endPoint x: 524, endPoint y: 335, distance: 28.1
click at [524, 348] on input "*****" at bounding box center [613, 364] width 181 height 32
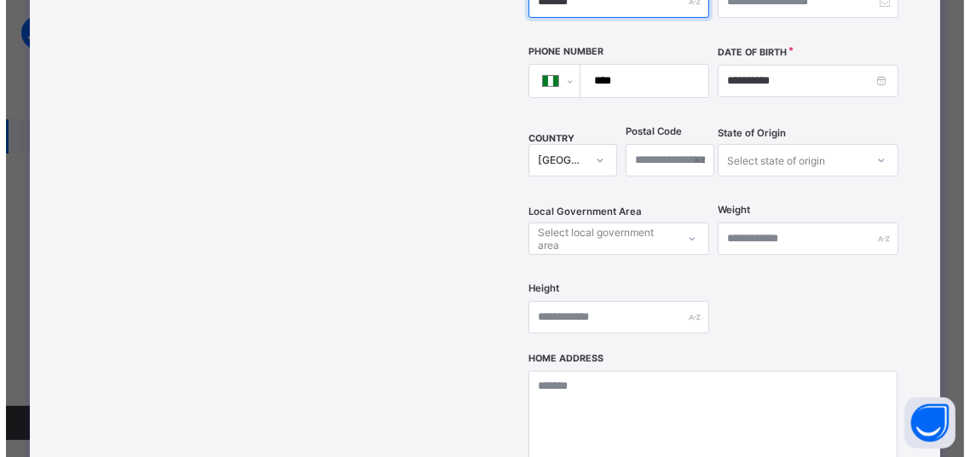
scroll to position [830, 0]
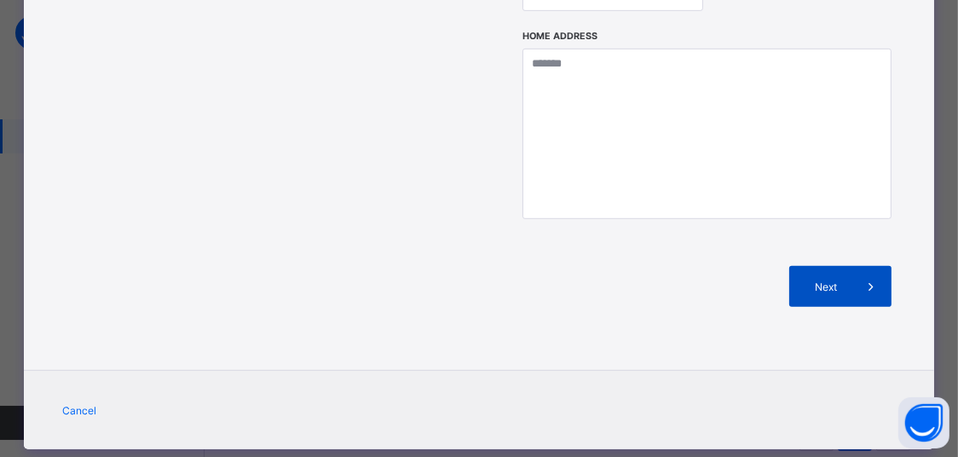
type input "*******"
click at [808, 266] on div "Next" at bounding box center [841, 286] width 102 height 41
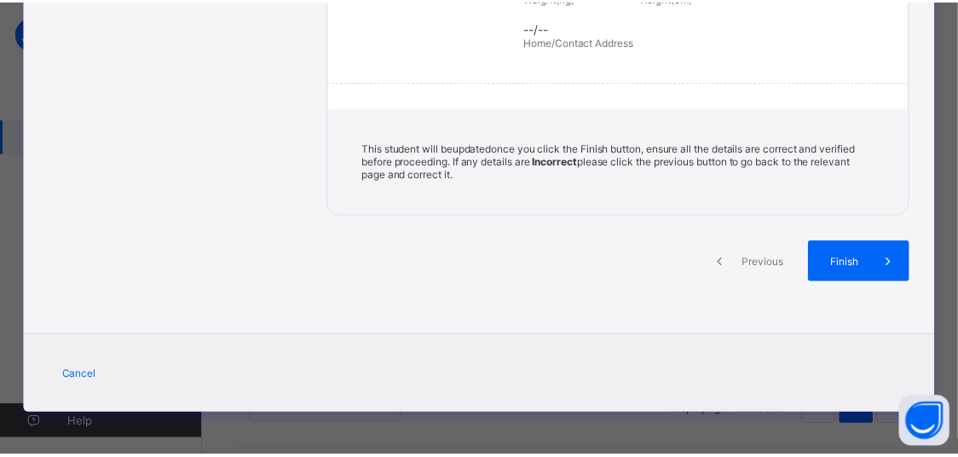
scroll to position [430, 0]
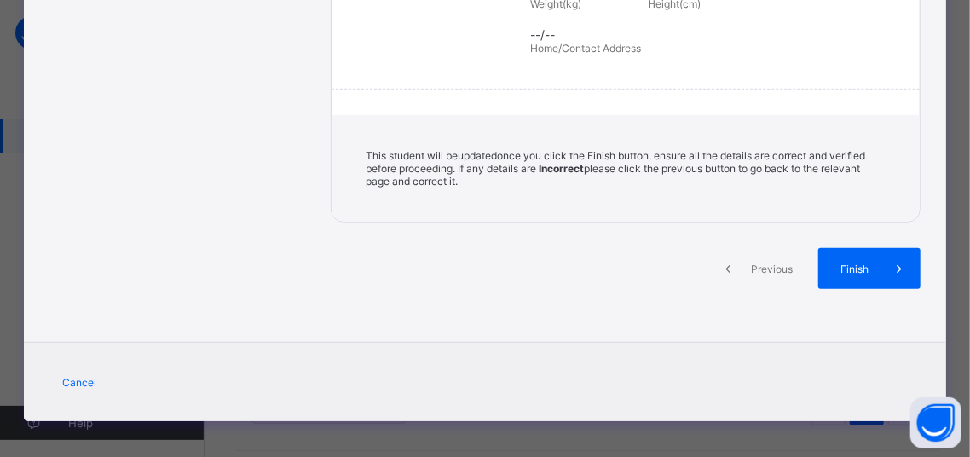
drag, startPoint x: 831, startPoint y: 268, endPoint x: 827, endPoint y: 287, distance: 19.9
click at [831, 269] on div "Finish" at bounding box center [870, 268] width 102 height 41
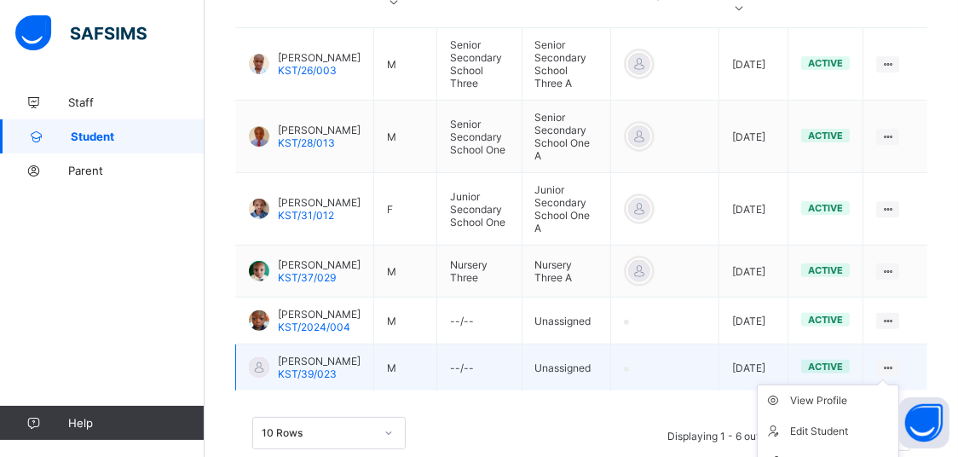
click at [895, 362] on icon at bounding box center [888, 368] width 14 height 13
click at [824, 454] on div "Assign Class" at bounding box center [840, 462] width 101 height 17
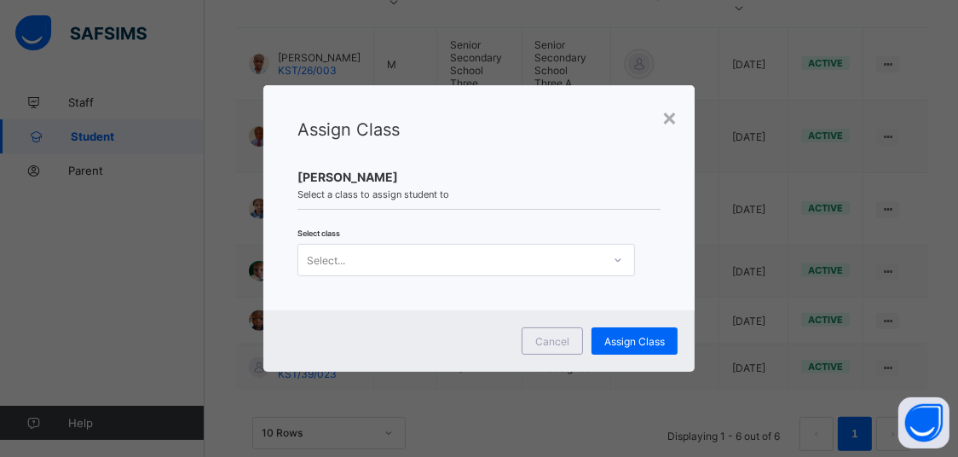
click at [540, 281] on div "Assign Class [PERSON_NAME] Select a class to assign student to Select class Sel…" at bounding box center [478, 197] width 431 height 225
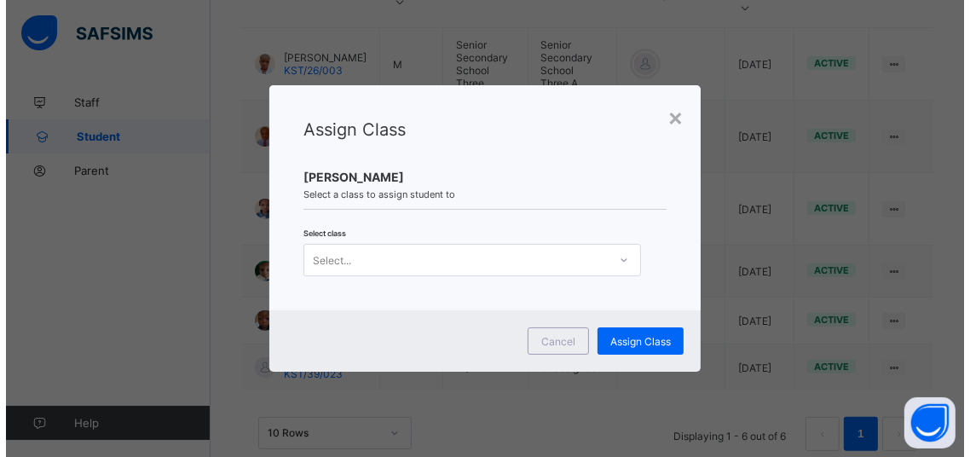
scroll to position [0, 0]
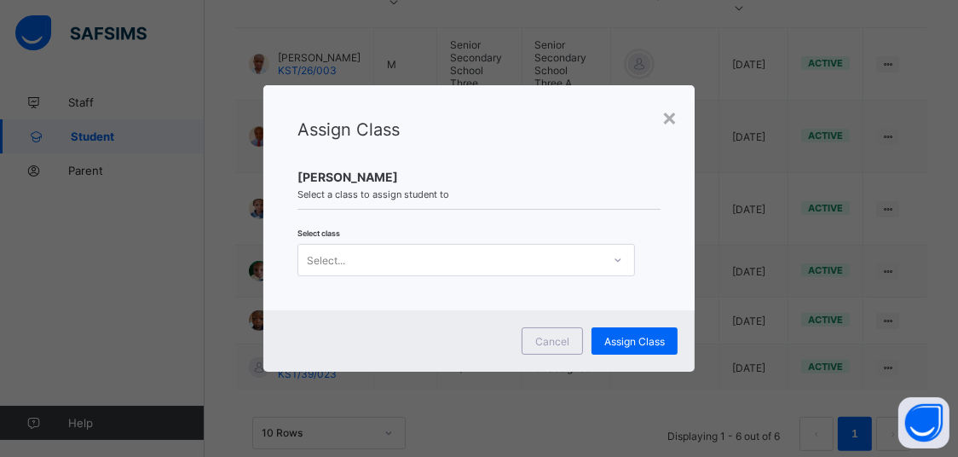
click at [541, 269] on div "Select..." at bounding box center [450, 260] width 304 height 24
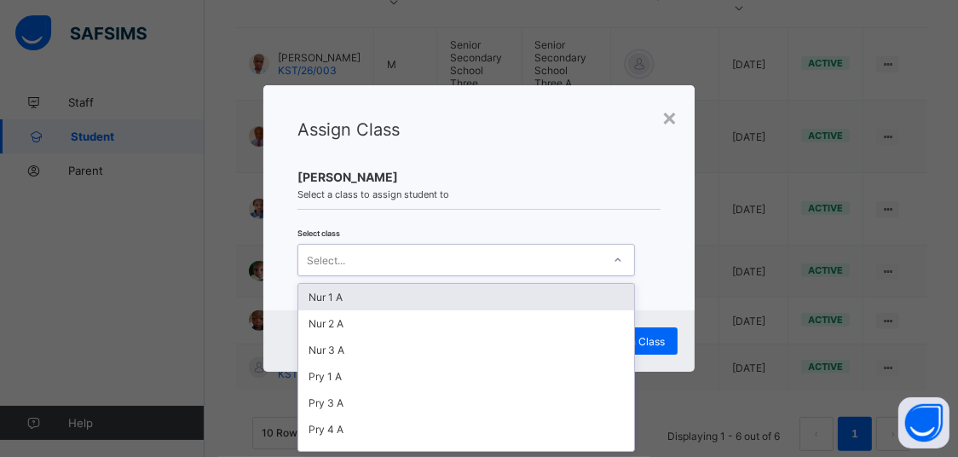
click at [467, 307] on div "Nur 1 A" at bounding box center [466, 297] width 336 height 26
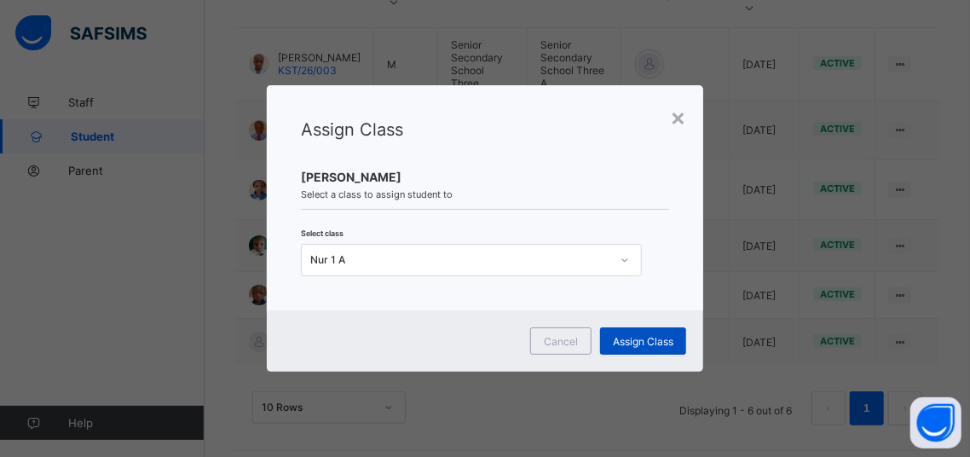
click at [645, 348] on div "Assign Class" at bounding box center [643, 340] width 86 height 27
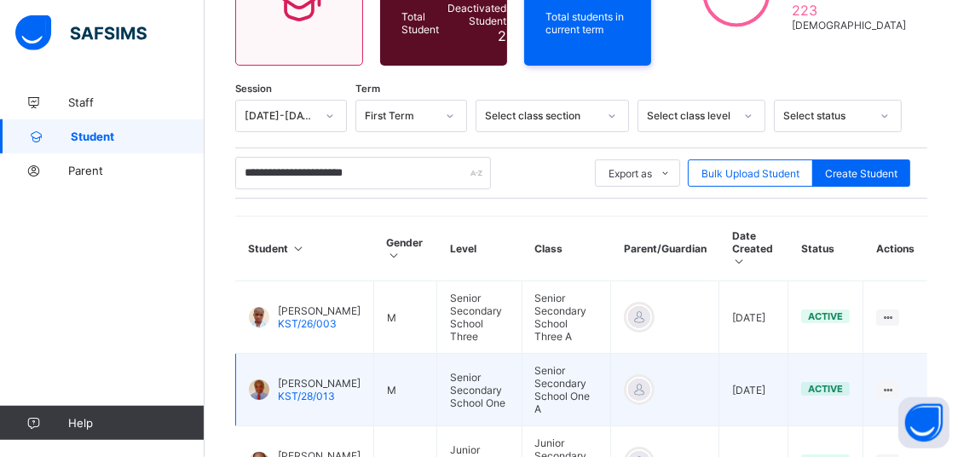
scroll to position [111, 0]
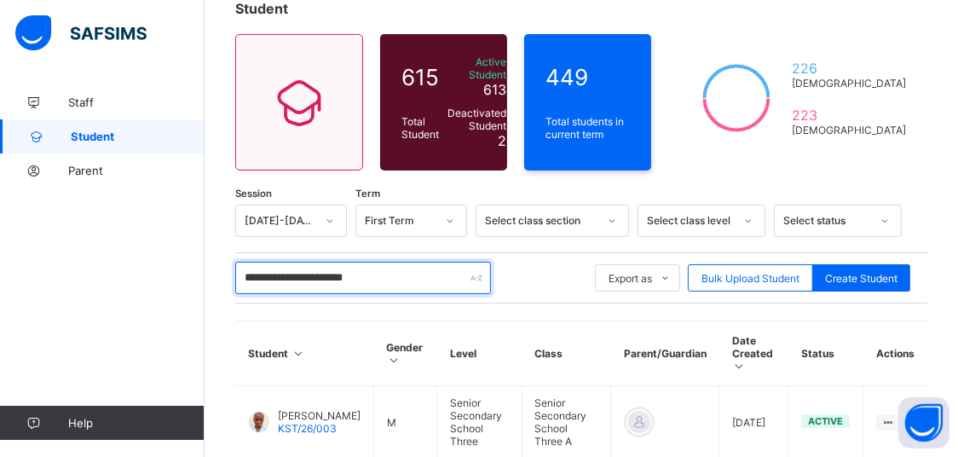
drag, startPoint x: 367, startPoint y: 275, endPoint x: 209, endPoint y: 271, distance: 157.8
click at [235, 266] on input "**********" at bounding box center [363, 278] width 256 height 32
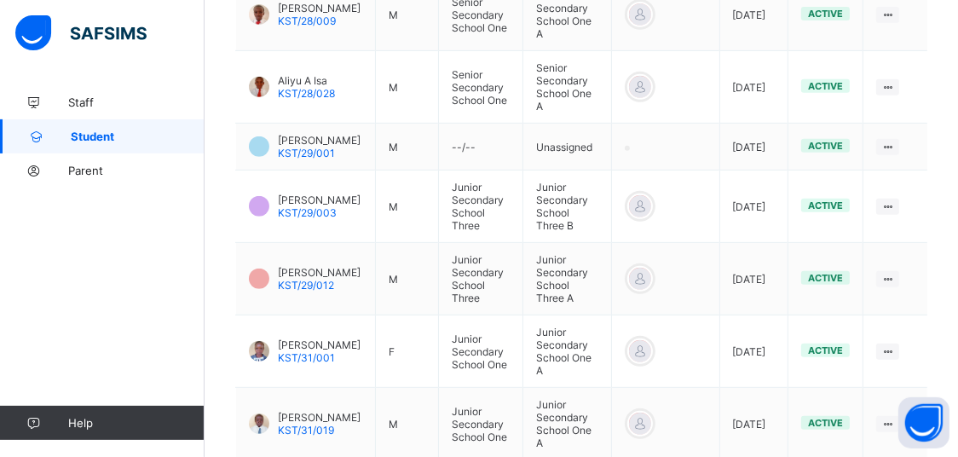
scroll to position [723, 0]
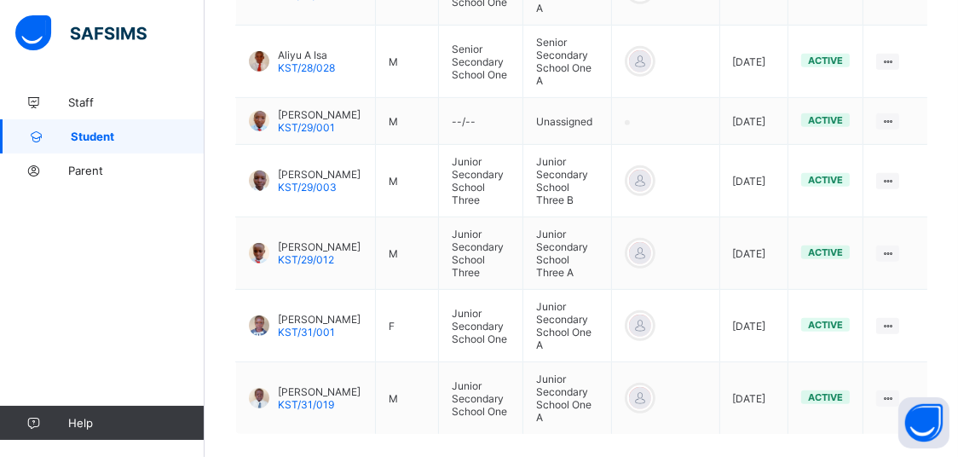
type input "**********"
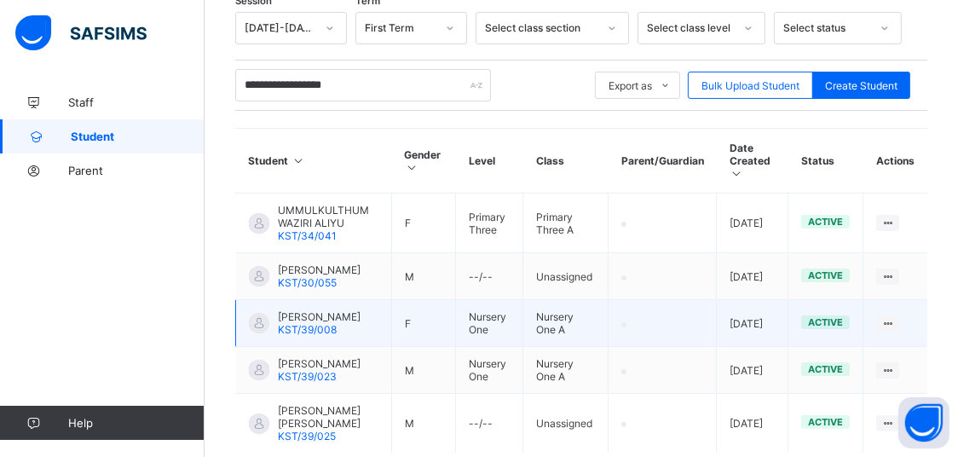
scroll to position [388, 0]
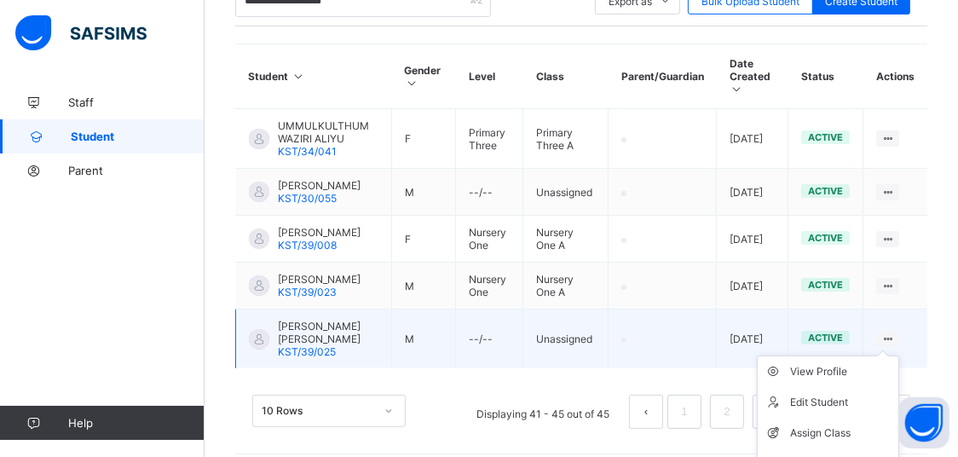
click at [890, 356] on ul "View Profile Edit Student Assign Class Link Parent/Guardian Delete Student" at bounding box center [828, 433] width 142 height 155
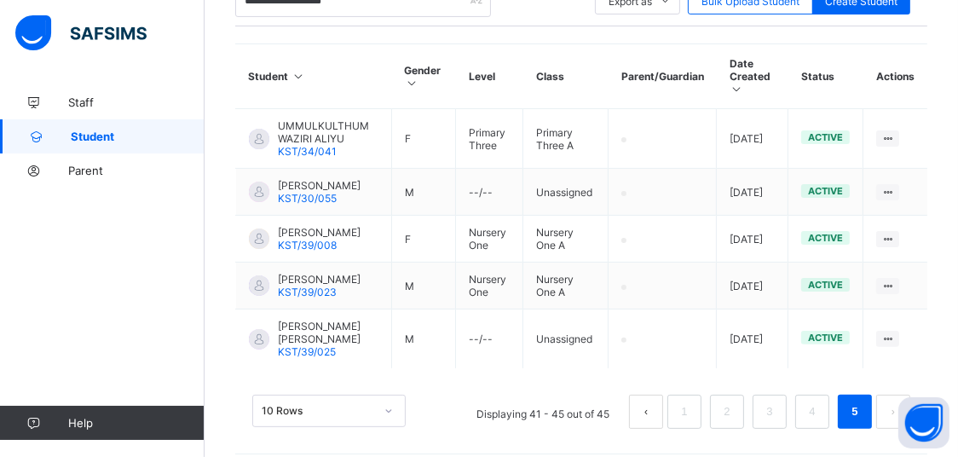
click at [0, 0] on li "Assign Class" at bounding box center [0, 0] width 0 height 0
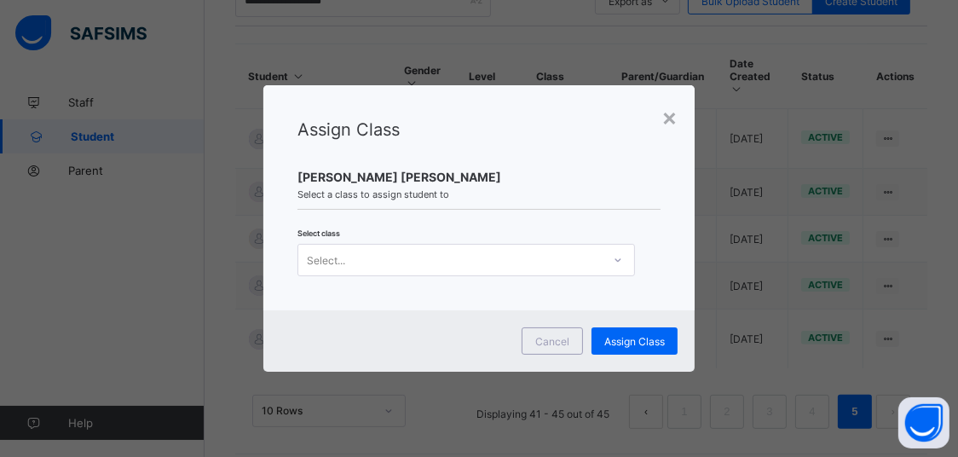
click at [497, 271] on div "Select..." at bounding box center [467, 260] width 338 height 32
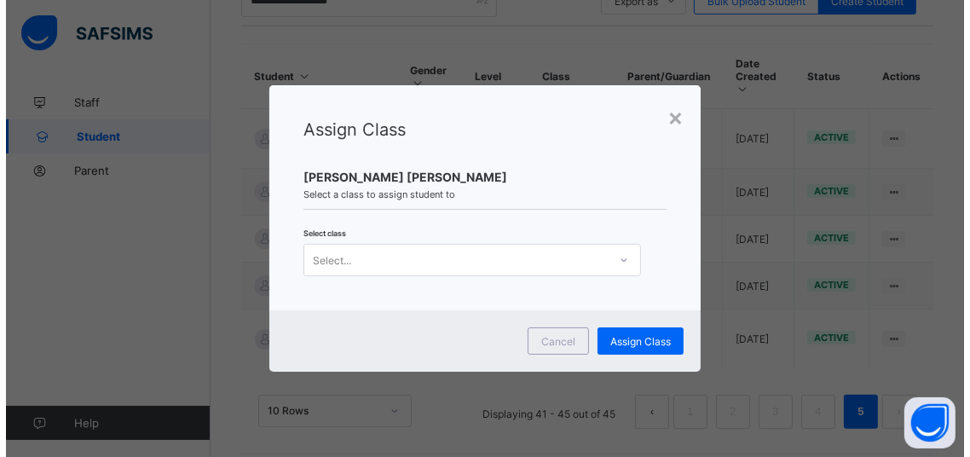
scroll to position [0, 0]
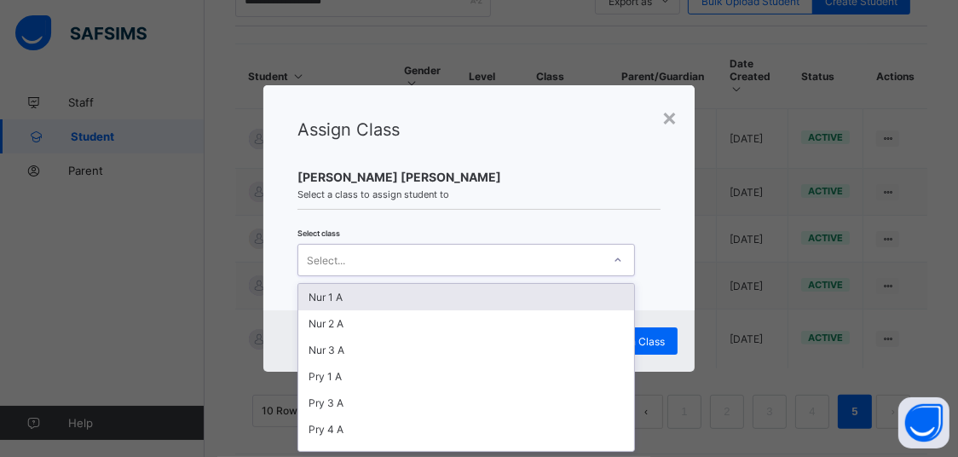
click at [408, 292] on div "Nur 1 A" at bounding box center [466, 297] width 336 height 26
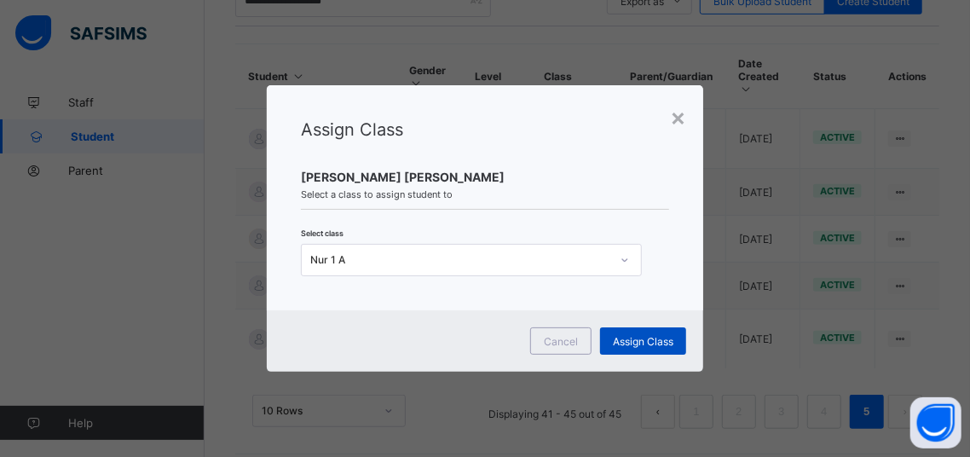
click at [644, 344] on span "Assign Class" at bounding box center [643, 341] width 61 height 13
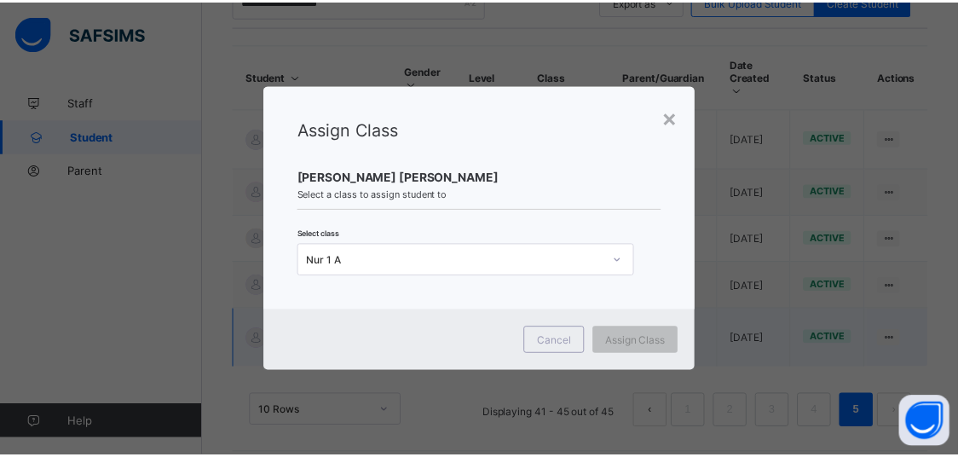
scroll to position [304, 0]
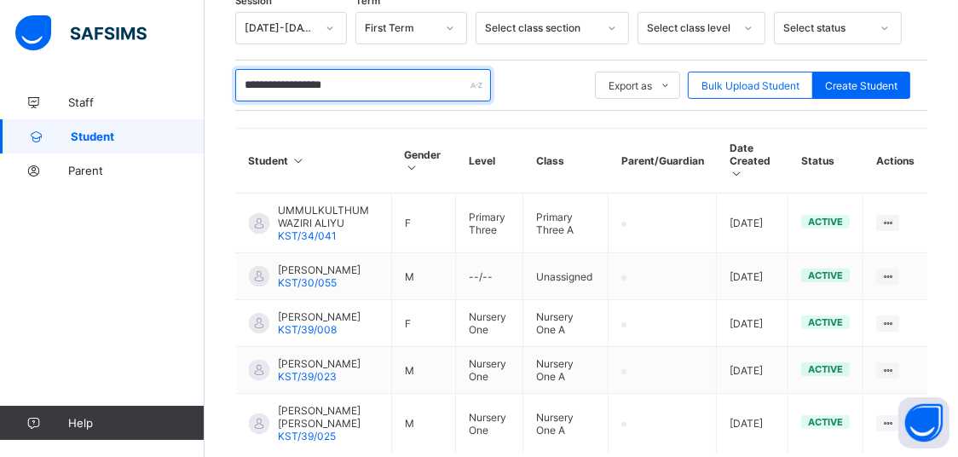
drag, startPoint x: 408, startPoint y: 76, endPoint x: 207, endPoint y: 117, distance: 204.5
click at [235, 101] on input "**********" at bounding box center [363, 85] width 256 height 32
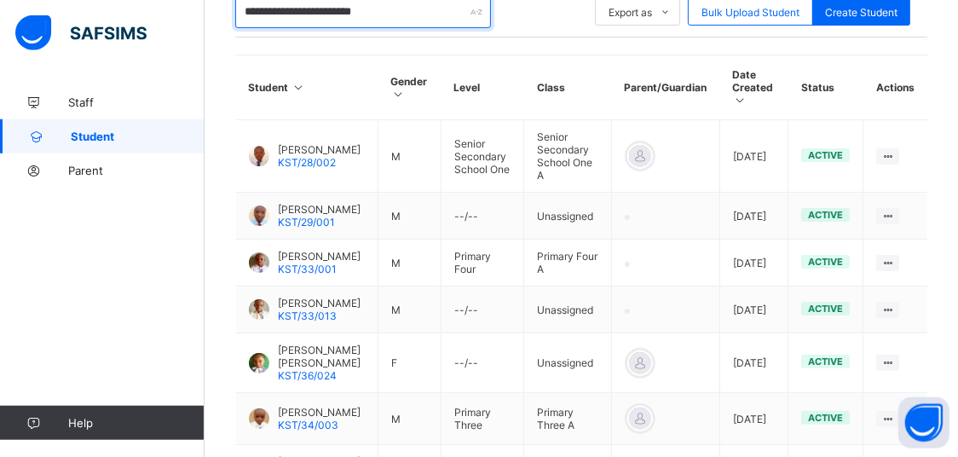
scroll to position [723, 0]
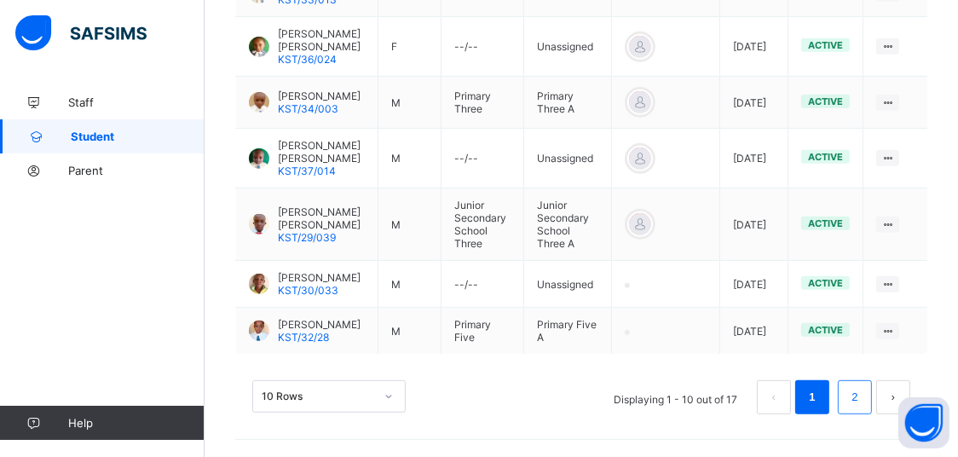
type input "**********"
click at [859, 399] on li "2" at bounding box center [855, 397] width 34 height 34
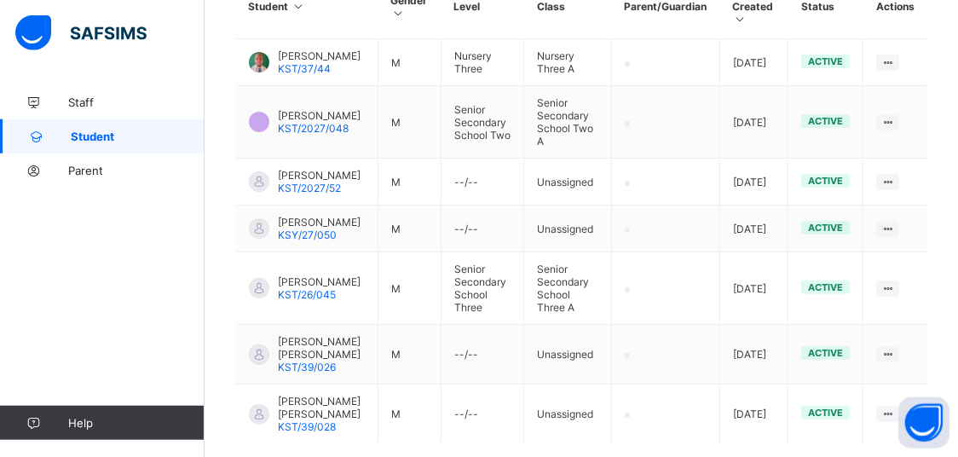
scroll to position [526, 0]
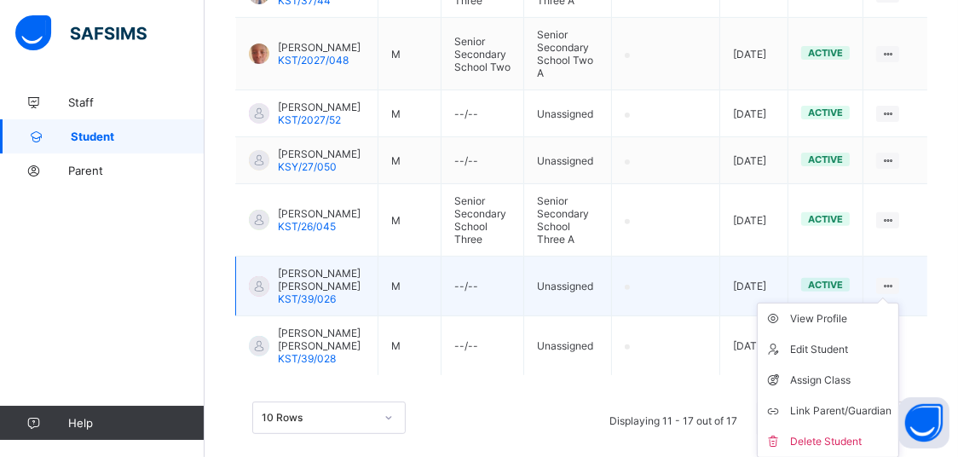
click at [900, 278] on div at bounding box center [888, 286] width 23 height 16
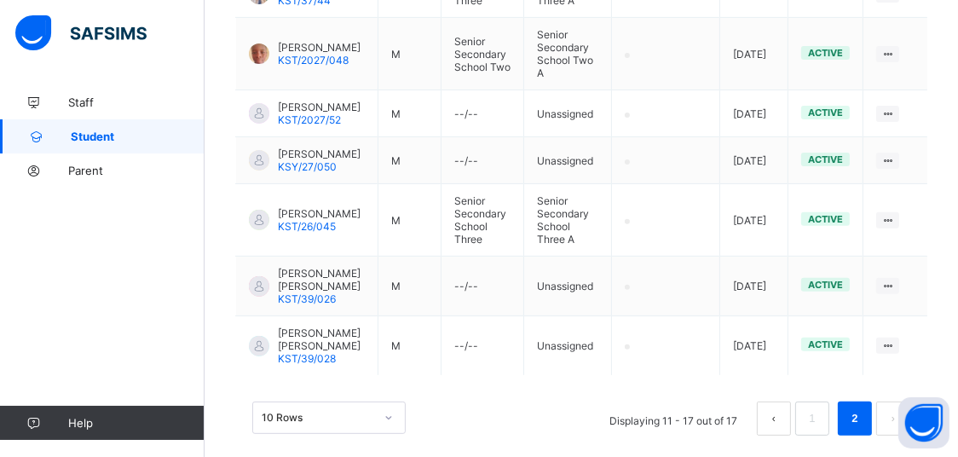
drag, startPoint x: 831, startPoint y: 361, endPoint x: 817, endPoint y: 348, distance: 18.7
click at [0, 0] on div "Assign Class" at bounding box center [0, 0] width 0 height 0
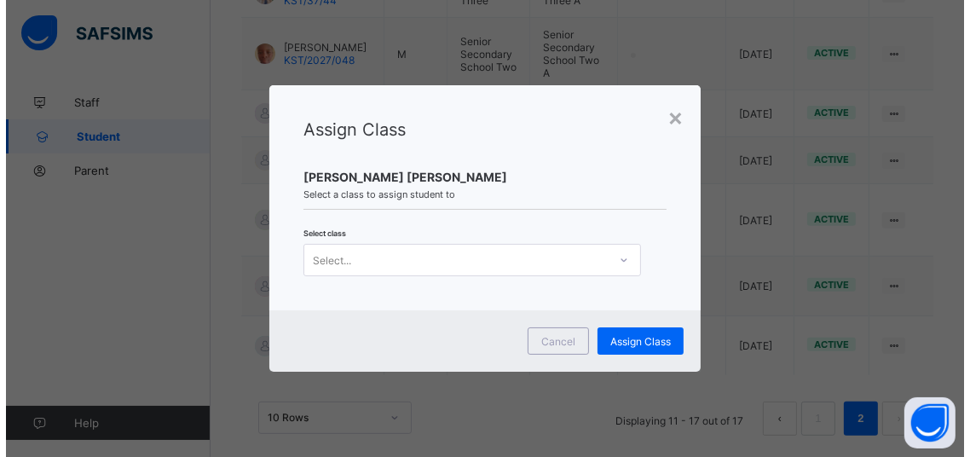
scroll to position [0, 0]
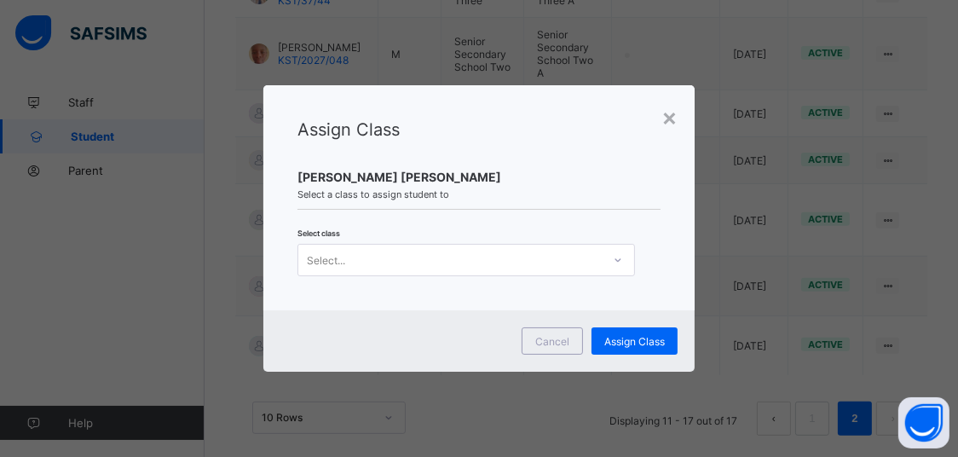
click at [582, 269] on div "Select..." at bounding box center [450, 260] width 304 height 24
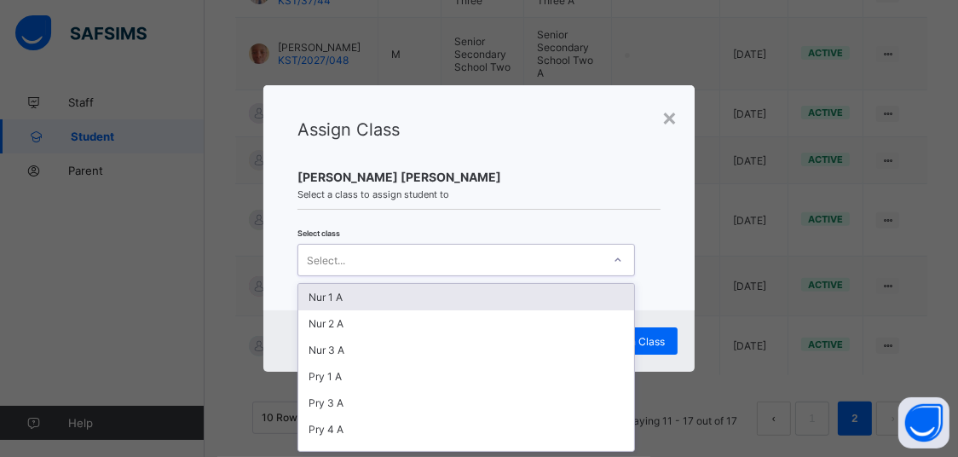
click at [523, 297] on div "Nur 1 A" at bounding box center [466, 297] width 336 height 26
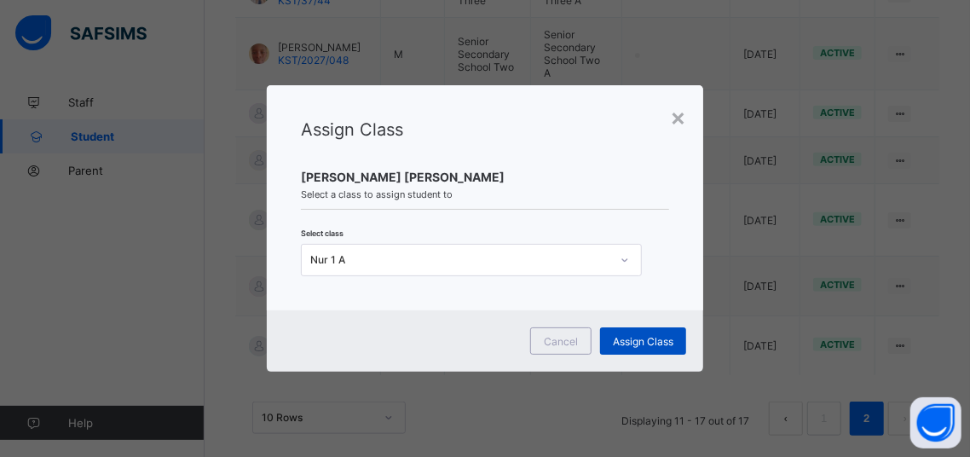
click at [638, 345] on span "Assign Class" at bounding box center [643, 341] width 61 height 13
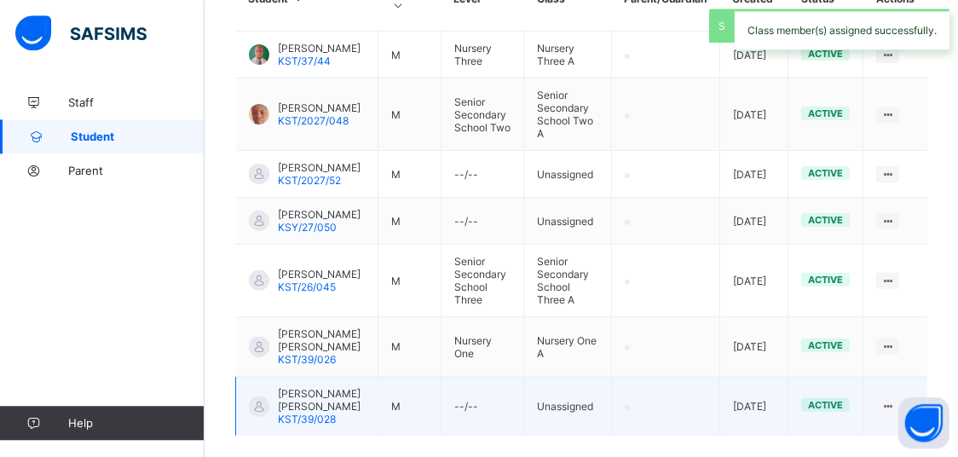
scroll to position [526, 0]
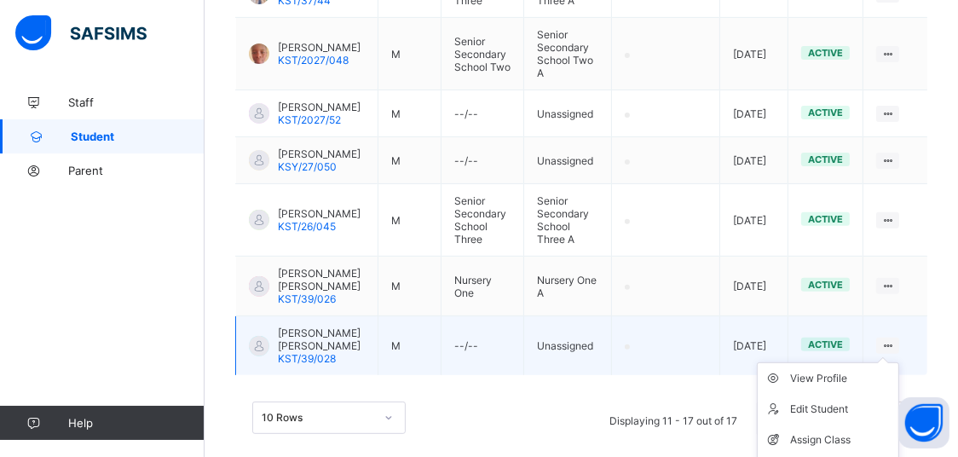
click at [892, 338] on div at bounding box center [888, 346] width 23 height 16
click at [900, 362] on ul "View Profile Edit Student Assign Class Link Parent/Guardian Delete Student" at bounding box center [828, 439] width 142 height 155
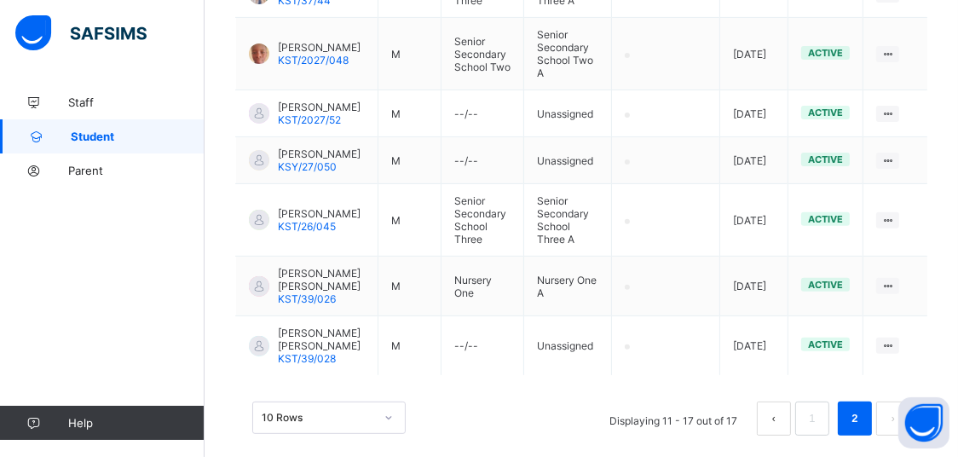
drag, startPoint x: 847, startPoint y: 414, endPoint x: 834, endPoint y: 404, distance: 16.4
click at [0, 0] on div "Assign Class" at bounding box center [0, 0] width 0 height 0
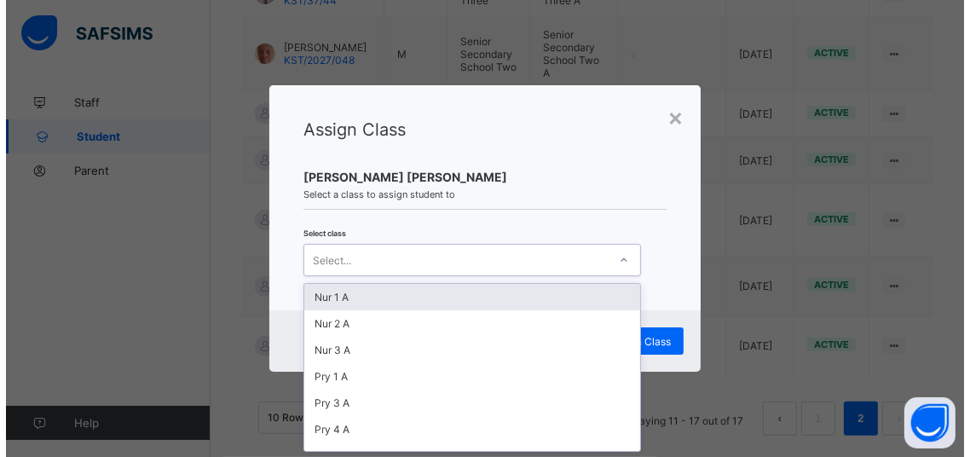
scroll to position [0, 0]
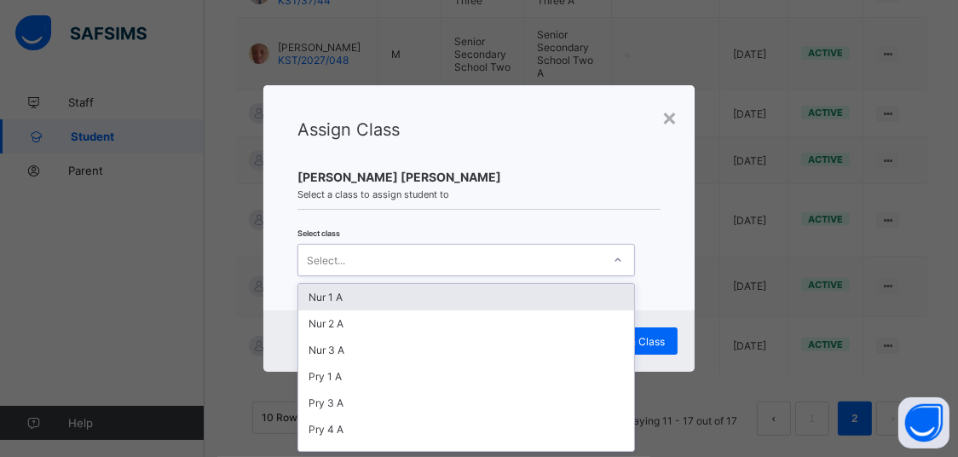
click at [557, 250] on div "Select..." at bounding box center [450, 260] width 304 height 24
click at [508, 302] on div "Nur 1 A" at bounding box center [466, 297] width 336 height 26
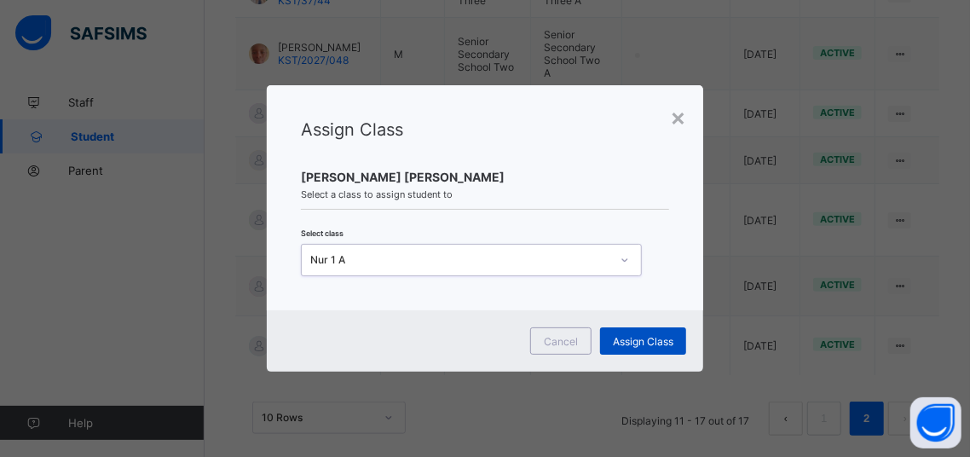
click at [640, 344] on span "Assign Class" at bounding box center [643, 341] width 61 height 13
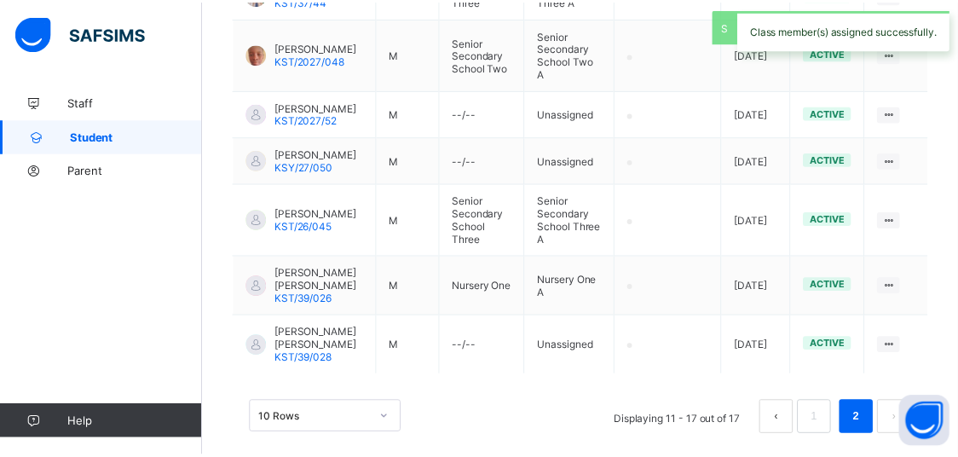
scroll to position [304, 0]
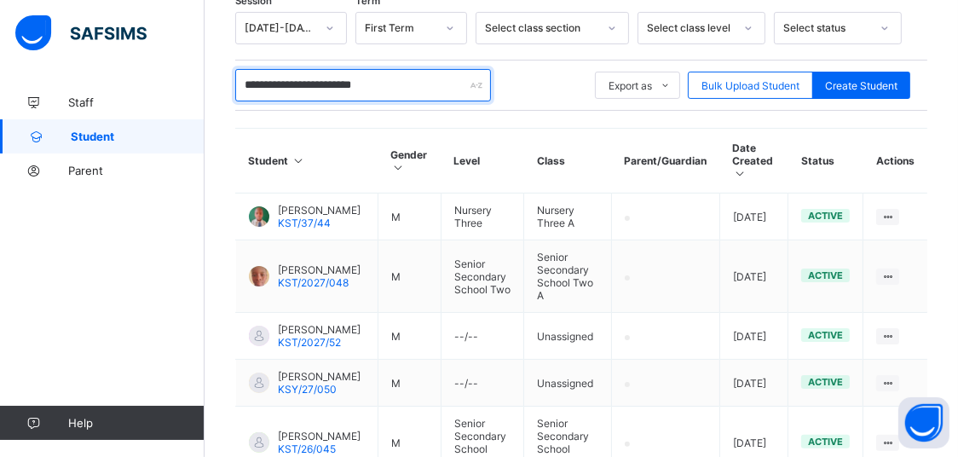
drag, startPoint x: 400, startPoint y: 87, endPoint x: 71, endPoint y: 19, distance: 336.1
click at [235, 69] on input "**********" at bounding box center [363, 85] width 256 height 32
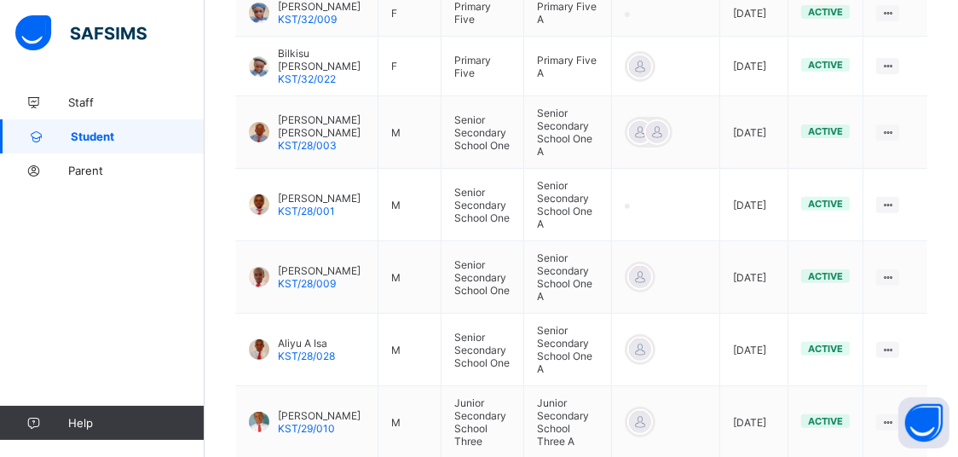
scroll to position [711, 0]
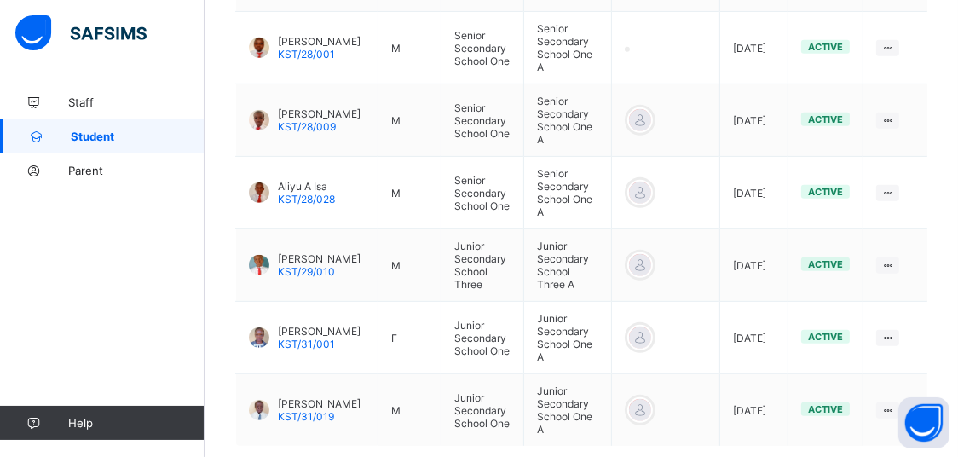
type input "**********"
